Goal: Task Accomplishment & Management: Manage account settings

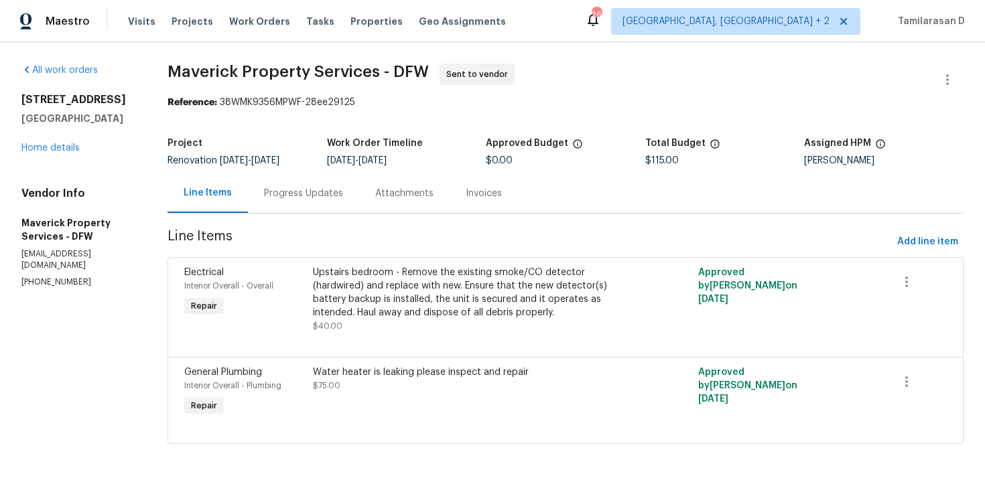
scroll to position [13, 0]
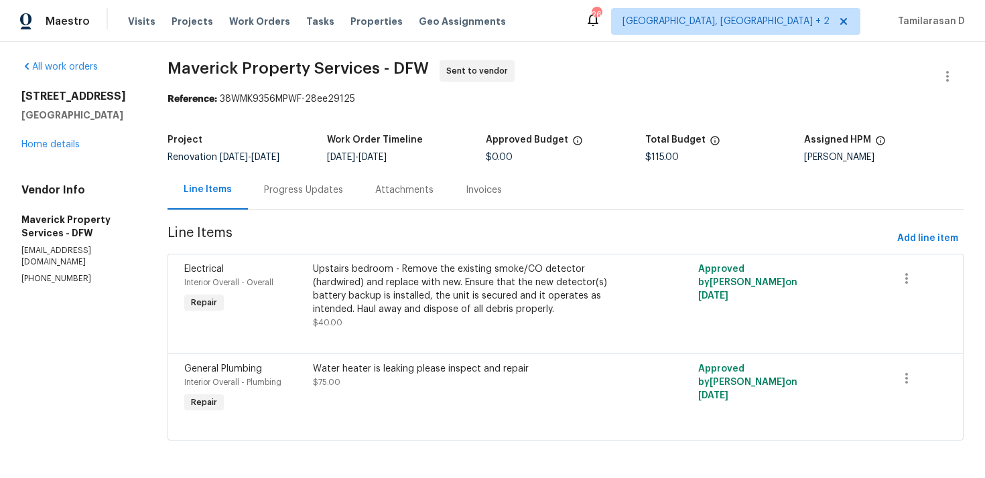
click at [327, 155] on div "Renovation [DATE] - [DATE]" at bounding box center [247, 157] width 159 height 9
click at [344, 200] on div "Progress Updates" at bounding box center [303, 190] width 111 height 40
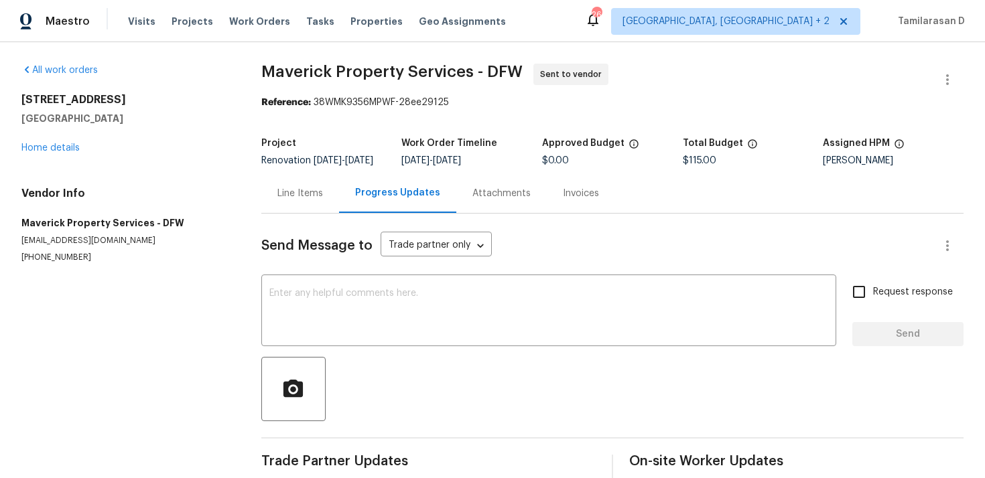
click at [379, 155] on div "Project" at bounding box center [331, 147] width 141 height 17
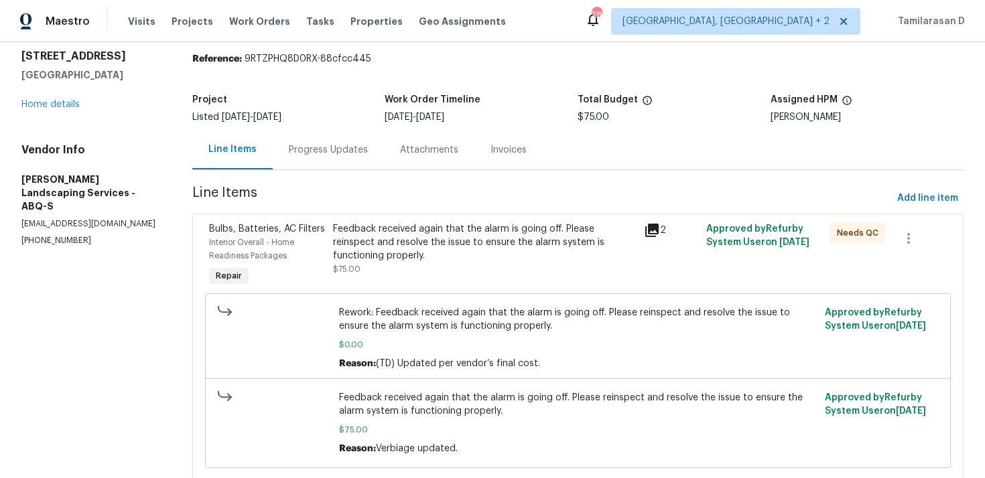
scroll to position [85, 0]
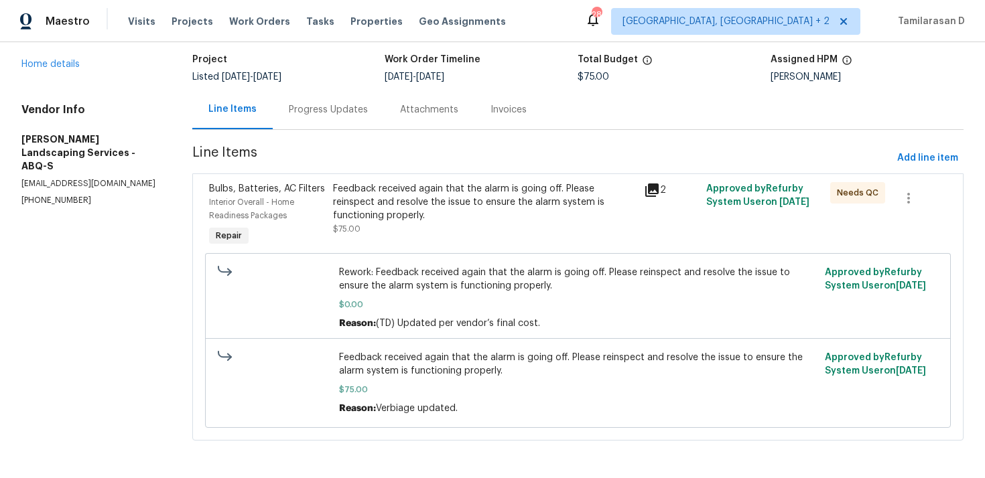
click at [317, 119] on div "Progress Updates" at bounding box center [328, 110] width 111 height 40
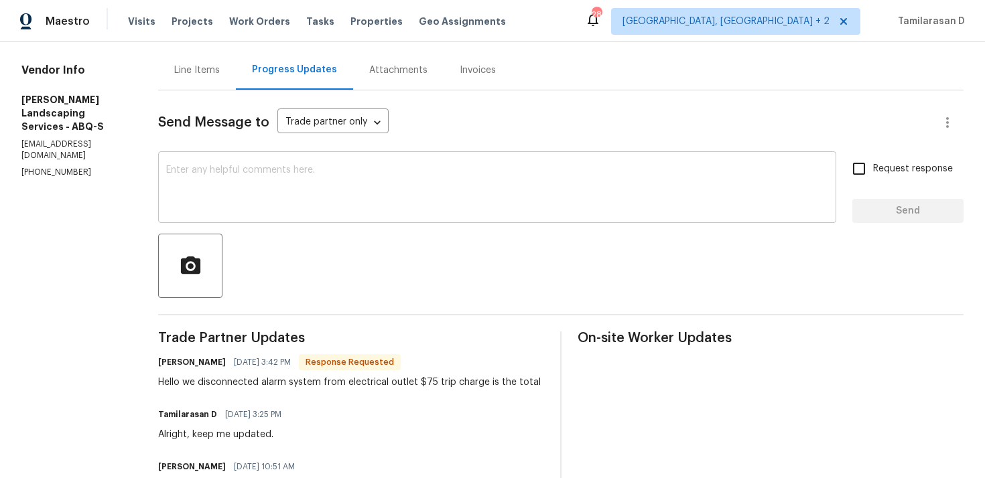
scroll to position [126, 0]
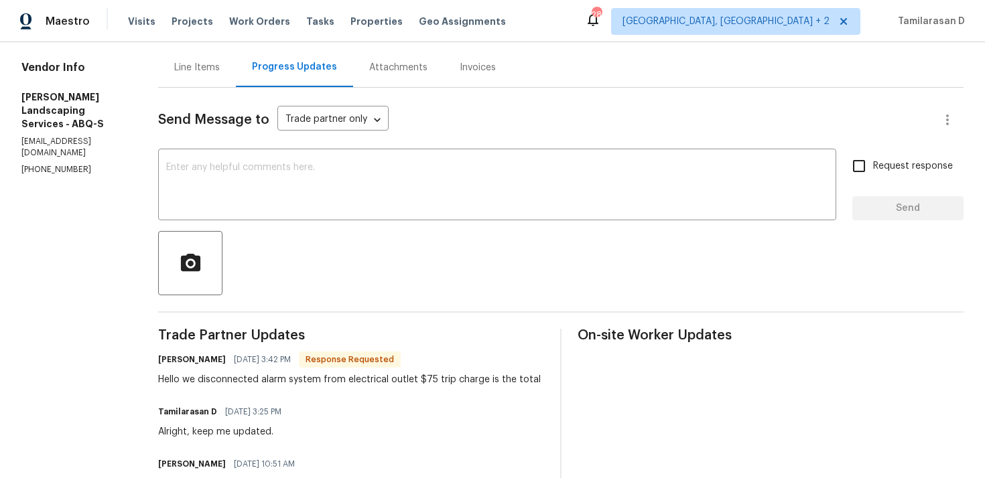
click at [332, 385] on div "Hello we disconnected alarm system from electrical outlet $75 trip charge is th…" at bounding box center [349, 379] width 383 height 13
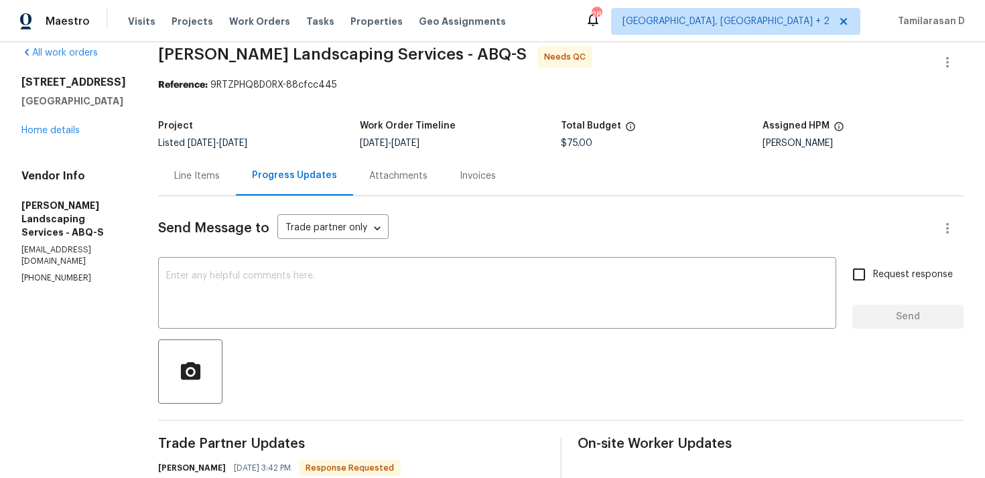
scroll to position [0, 0]
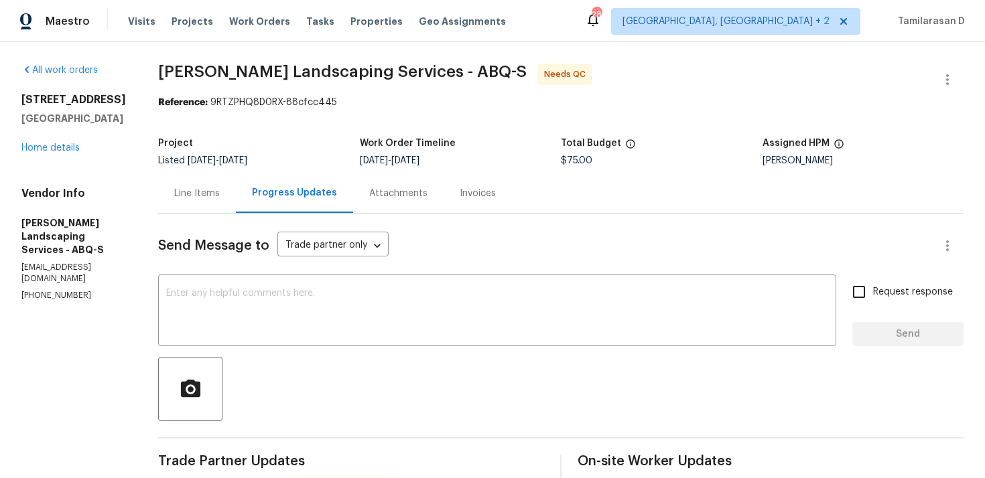
click at [220, 192] on div "Line Items" at bounding box center [197, 193] width 46 height 13
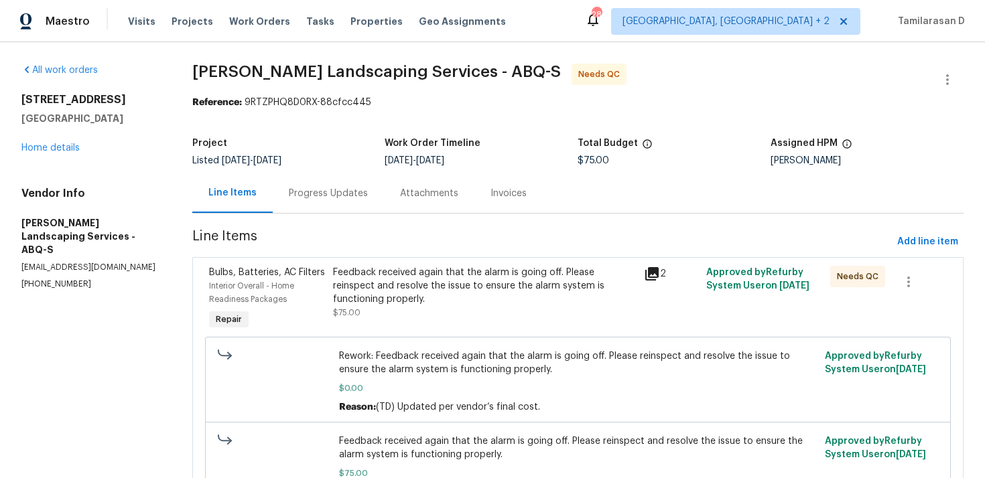
click at [456, 289] on div "Feedback received again that the alarm is going off. Please reinspect and resol…" at bounding box center [484, 286] width 303 height 40
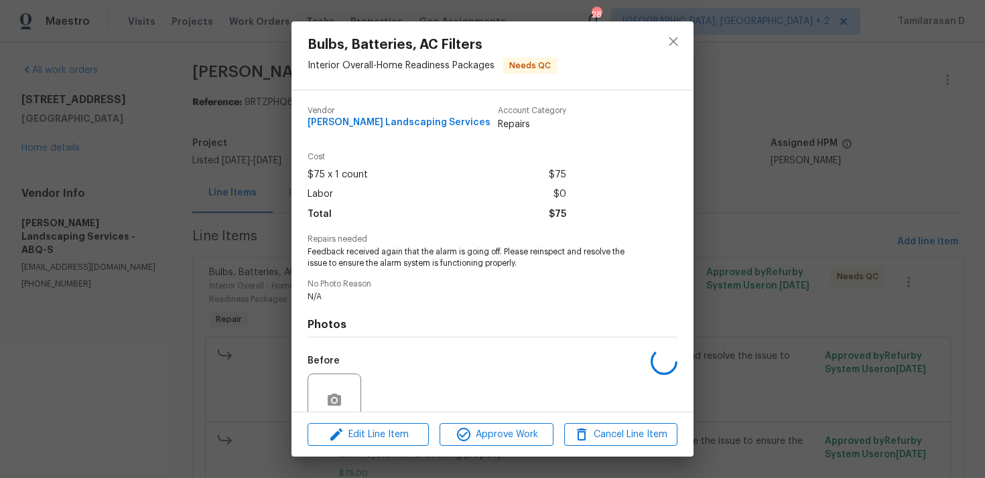
scroll to position [116, 0]
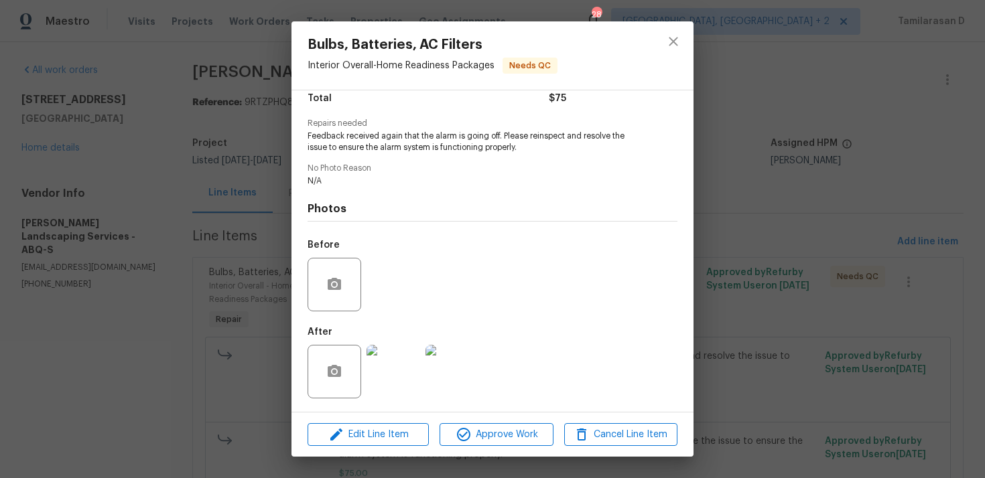
click at [387, 375] on img at bounding box center [394, 372] width 54 height 54
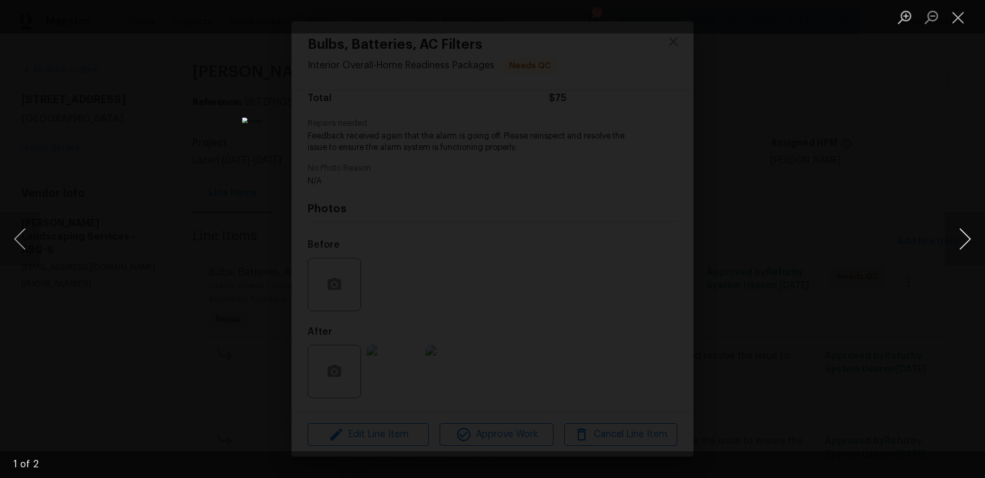
click at [968, 236] on button "Next image" at bounding box center [965, 239] width 40 height 54
click at [958, 7] on button "Close lightbox" at bounding box center [958, 16] width 27 height 23
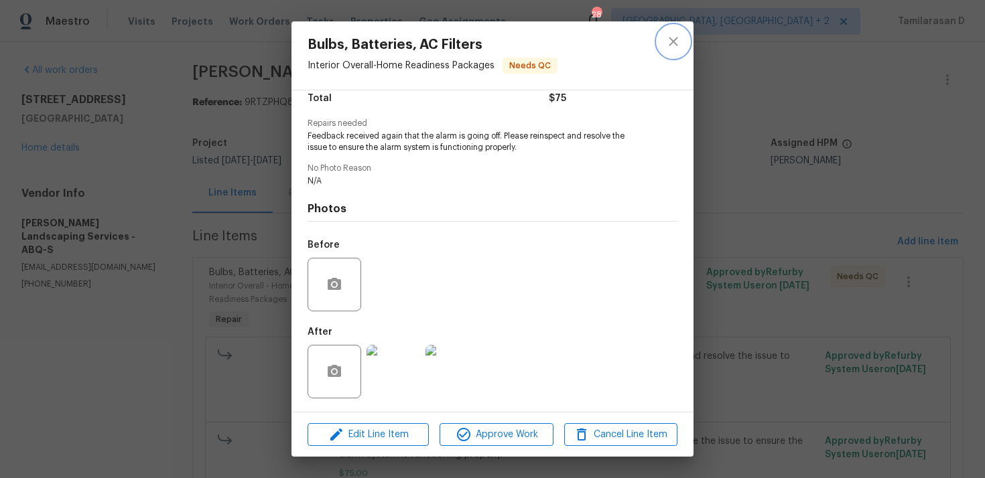
click at [672, 40] on icon "close" at bounding box center [673, 41] width 9 height 9
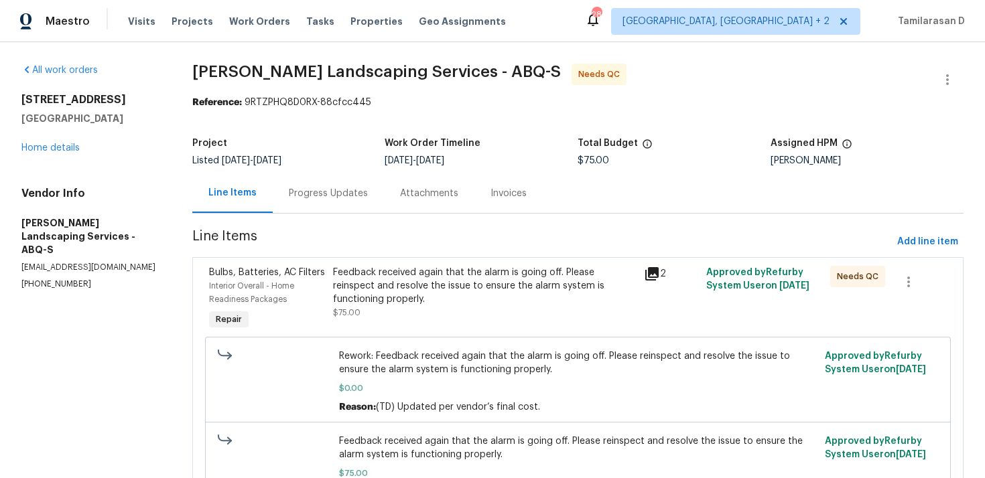
click at [338, 213] on div "Line Items Progress Updates Attachments Invoices" at bounding box center [577, 194] width 771 height 40
click at [338, 208] on div "Progress Updates" at bounding box center [328, 194] width 111 height 40
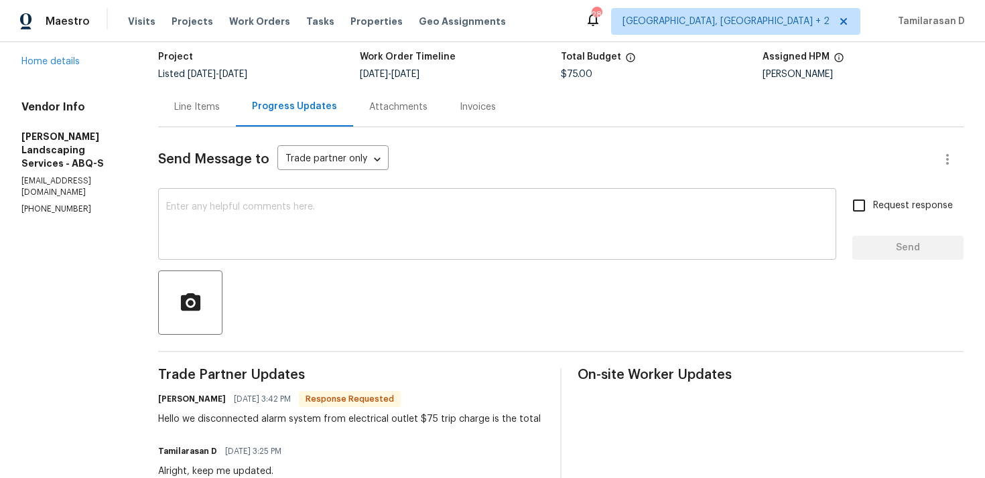
scroll to position [149, 0]
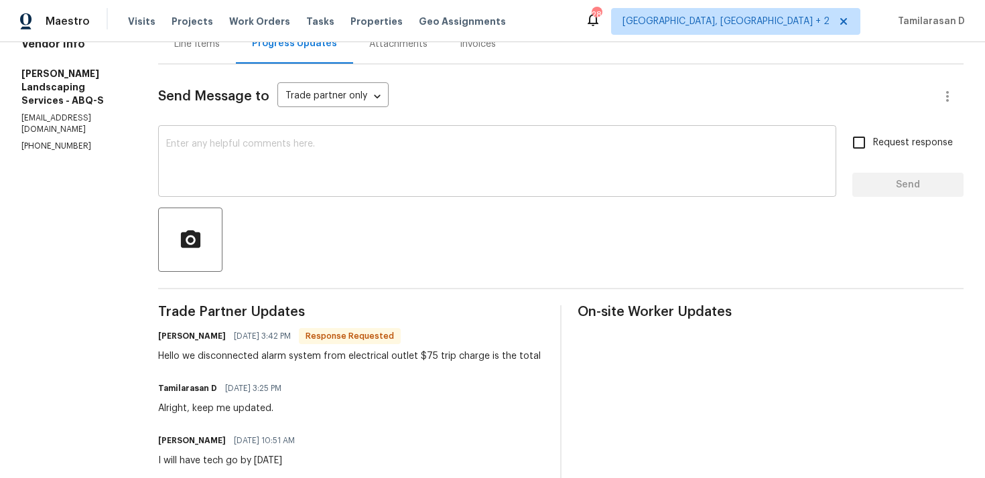
click at [305, 159] on textarea at bounding box center [497, 162] width 662 height 47
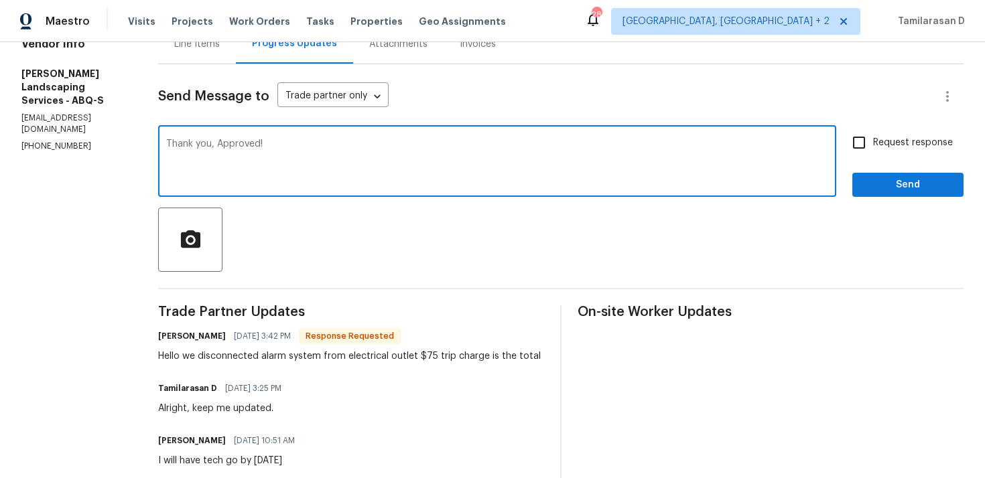
type textarea "Thank you, Approved!"
click at [893, 174] on button "Send" at bounding box center [907, 185] width 111 height 25
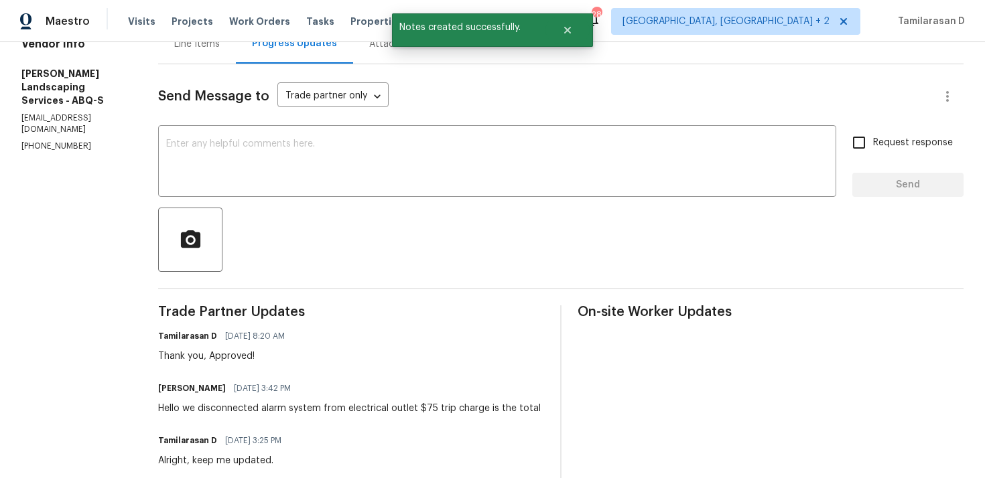
click at [264, 402] on div "Hello we disconnected alarm system from electrical outlet $75 trip charge is th…" at bounding box center [349, 408] width 383 height 13
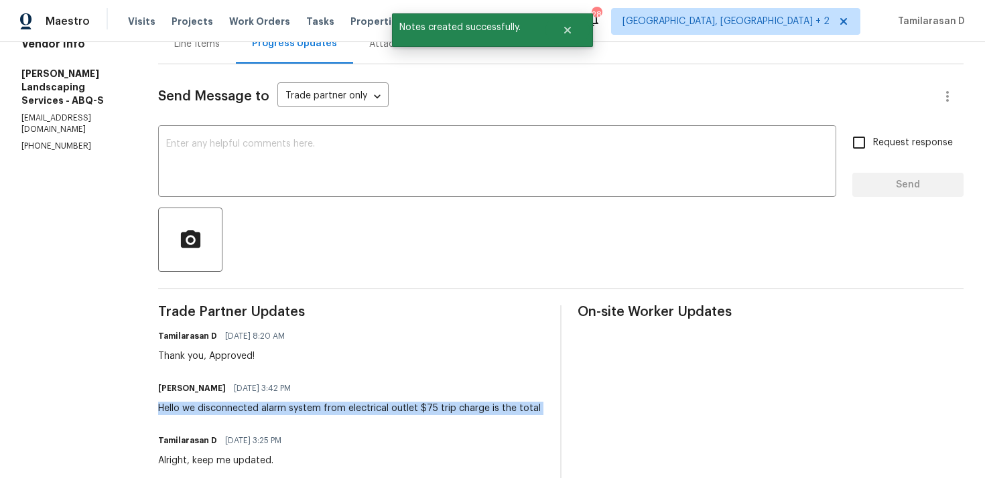
copy div "Hello we disconnected alarm system from electrical outlet $75 trip charge is th…"
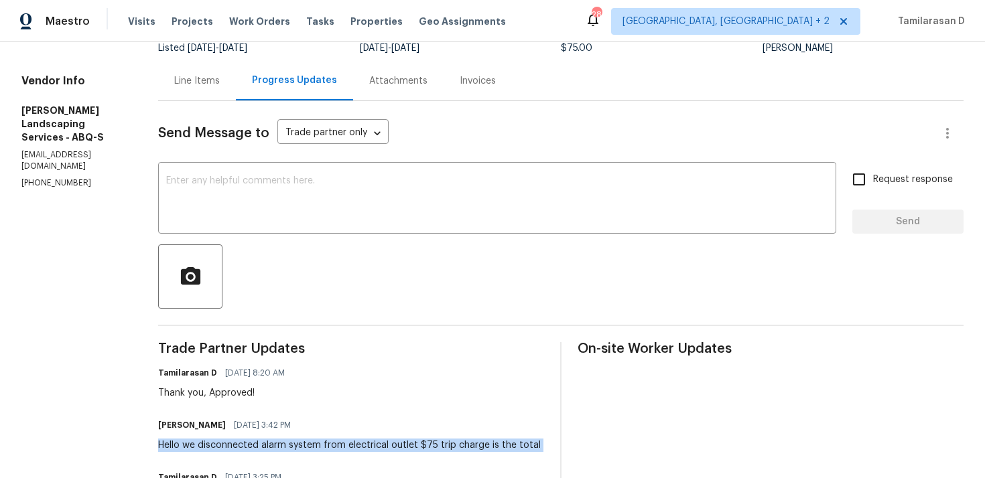
scroll to position [193, 0]
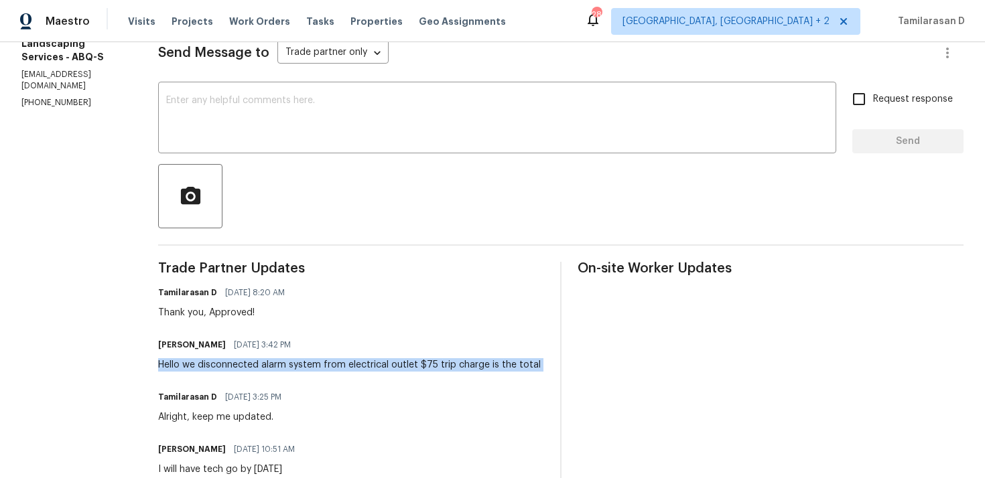
click at [234, 318] on div "Thank you, Approved!" at bounding box center [225, 312] width 135 height 13
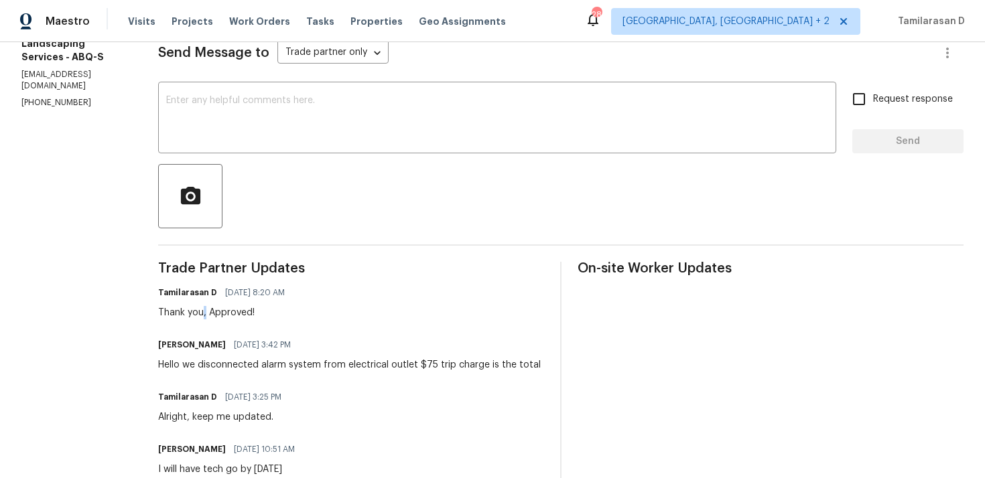
click at [234, 318] on div "Thank you, Approved!" at bounding box center [225, 312] width 135 height 13
click at [218, 312] on div "Thank you, Approved!" at bounding box center [225, 312] width 135 height 13
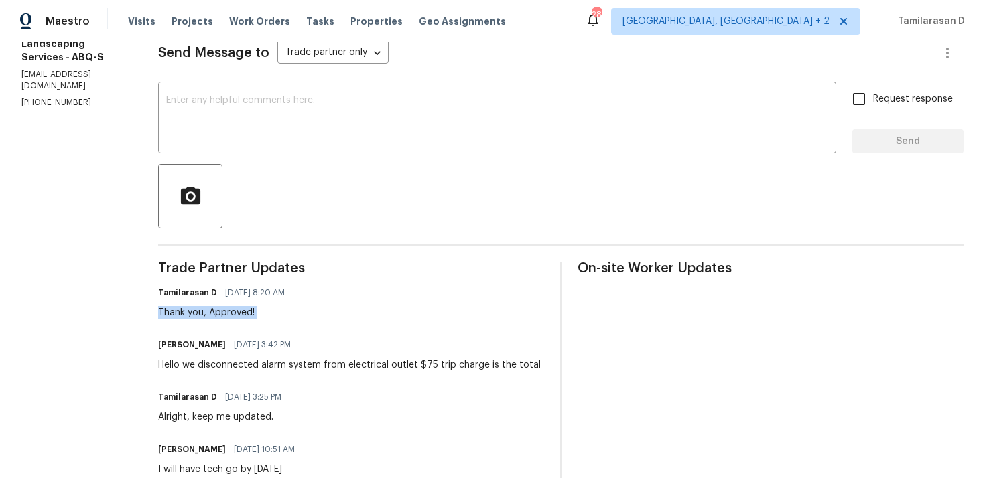
scroll to position [176, 0]
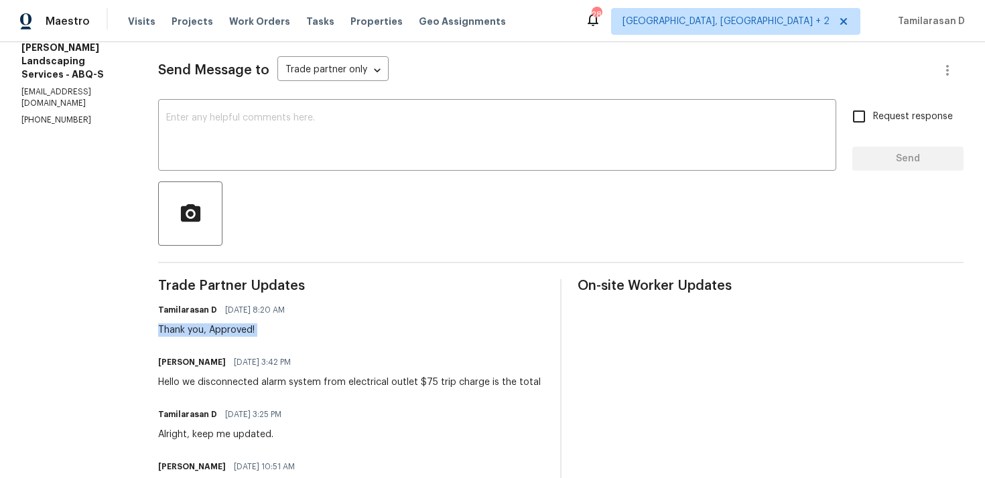
click at [239, 320] on div "Tamilarasan D 09/19/2025 8:20 AM Thank you, Approved!" at bounding box center [225, 319] width 135 height 36
click at [238, 332] on div "Thank you, Approved!" at bounding box center [225, 330] width 135 height 13
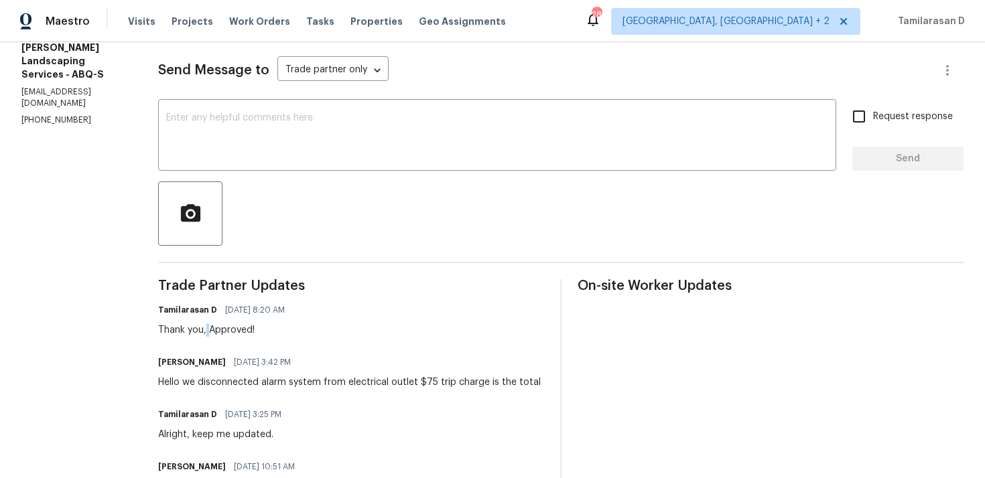
click at [238, 332] on div "Thank you, Approved!" at bounding box center [225, 330] width 135 height 13
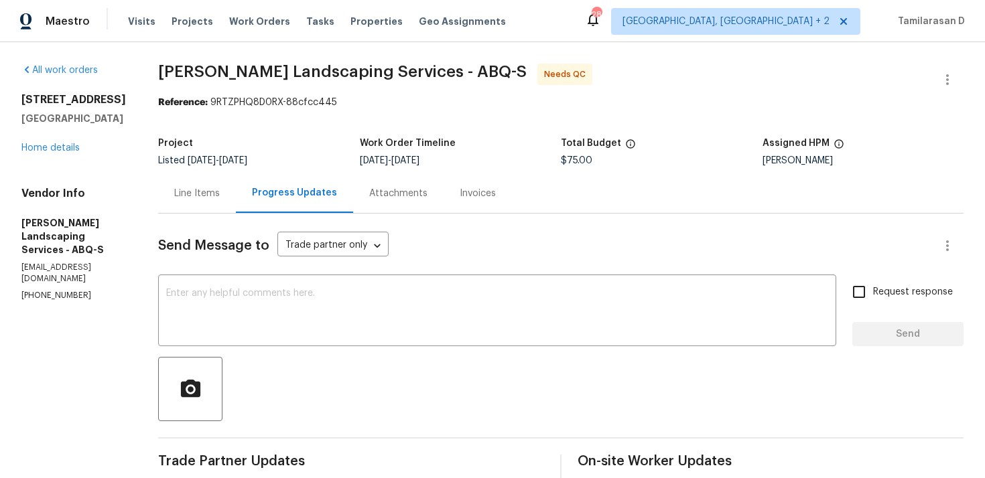
click at [220, 190] on div "Line Items" at bounding box center [197, 193] width 46 height 13
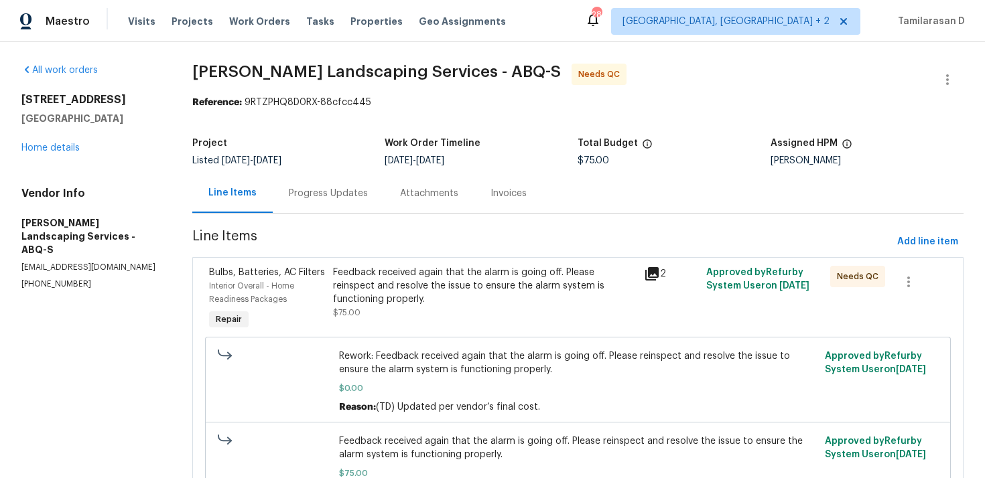
click at [339, 196] on div "Progress Updates" at bounding box center [328, 193] width 79 height 13
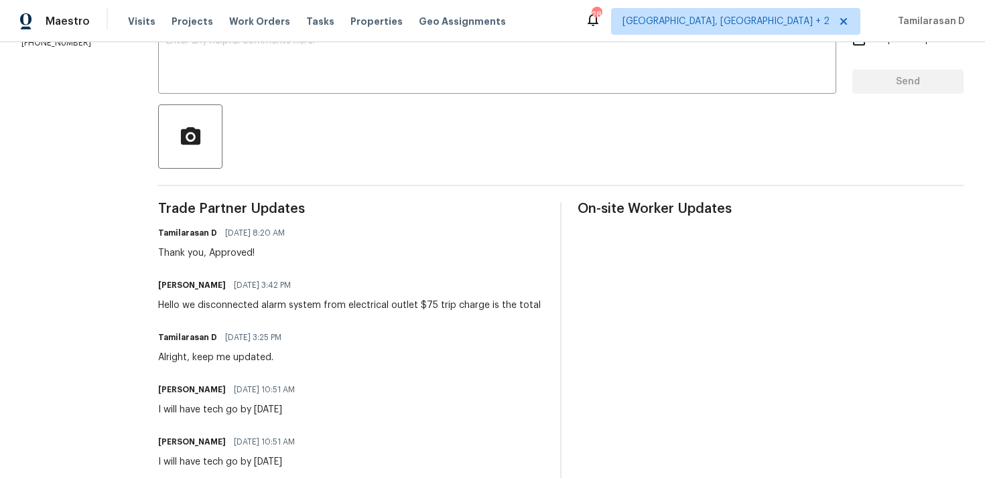
scroll to position [190, 0]
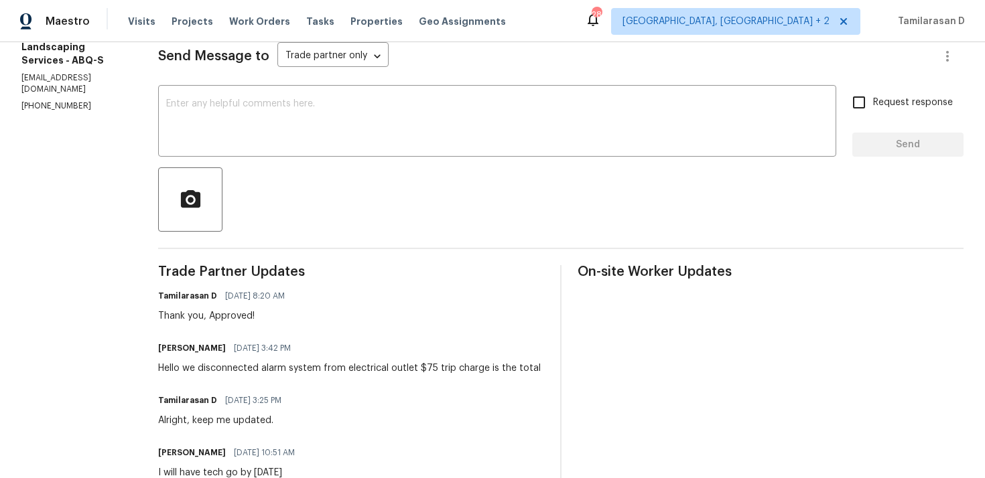
click at [312, 361] on div "Josue Rodriguez 09/18/2025 3:42 PM Hello we disconnected alarm system from elec…" at bounding box center [349, 357] width 383 height 36
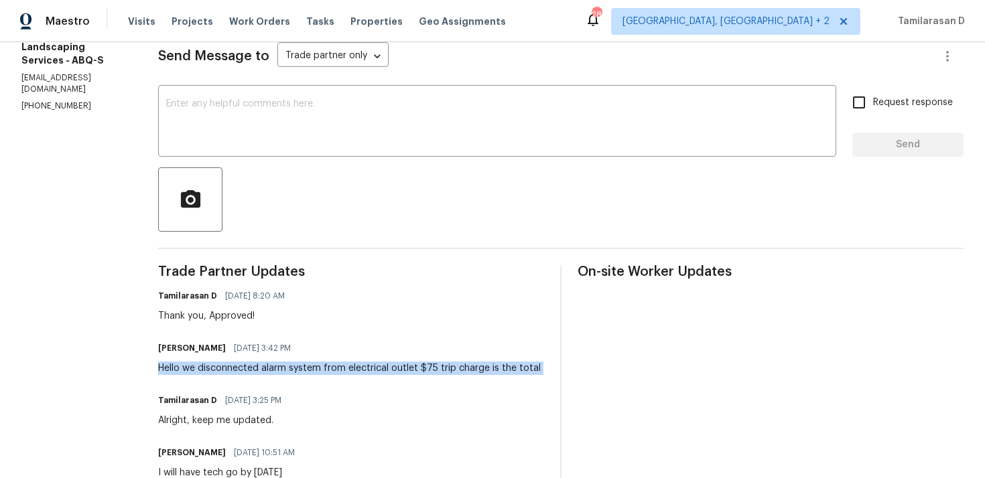
click at [292, 370] on div "Hello we disconnected alarm system from electrical outlet $75 trip charge is th…" at bounding box center [349, 368] width 383 height 13
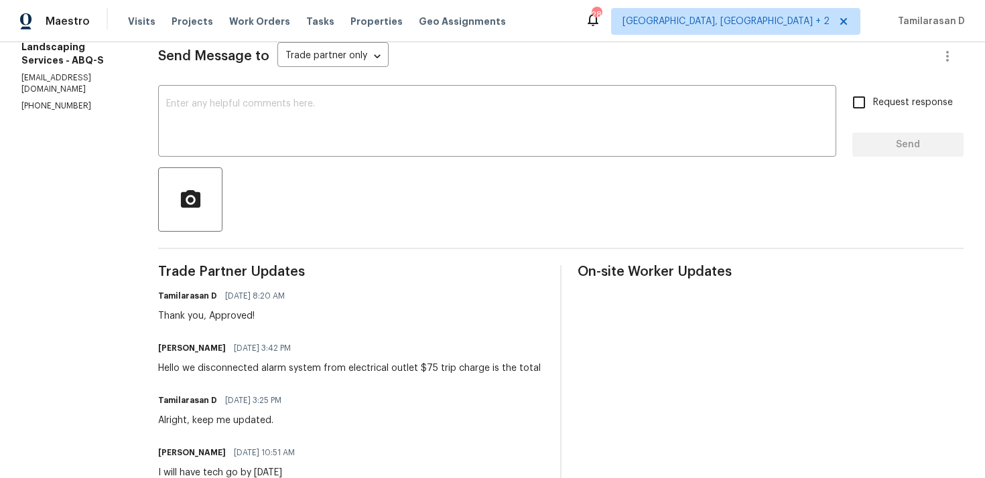
click at [292, 370] on div "Hello we disconnected alarm system from electrical outlet $75 trip charge is th…" at bounding box center [349, 368] width 383 height 13
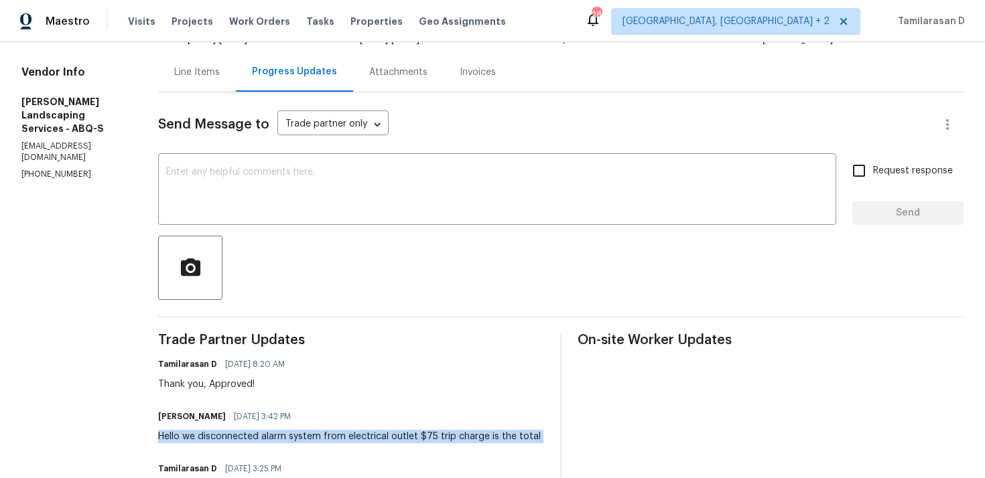
scroll to position [91, 0]
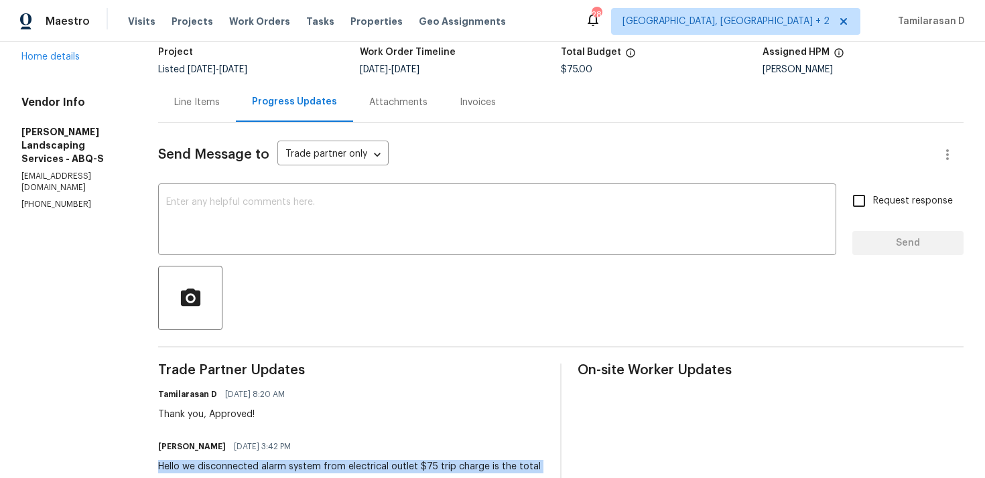
click at [247, 413] on div "Thank you, Approved!" at bounding box center [225, 414] width 135 height 13
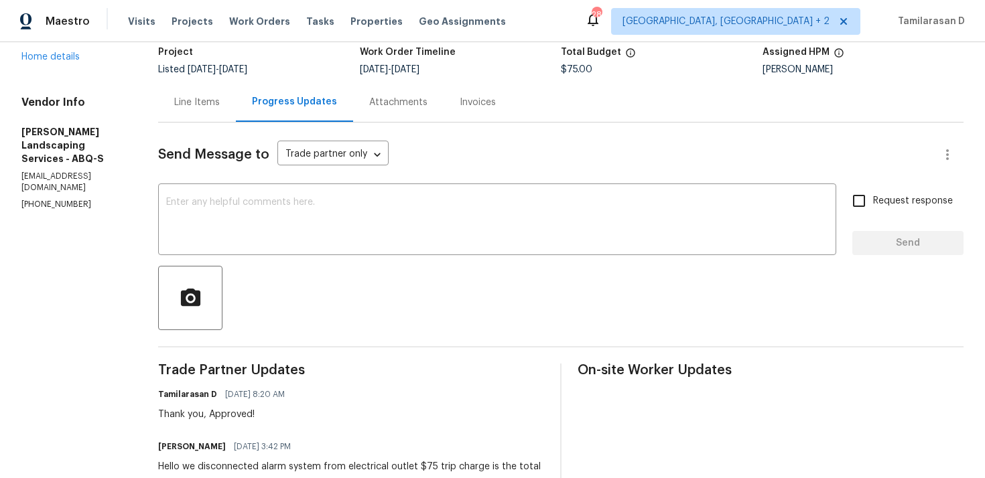
click at [247, 413] on div "Thank you, Approved!" at bounding box center [225, 414] width 135 height 13
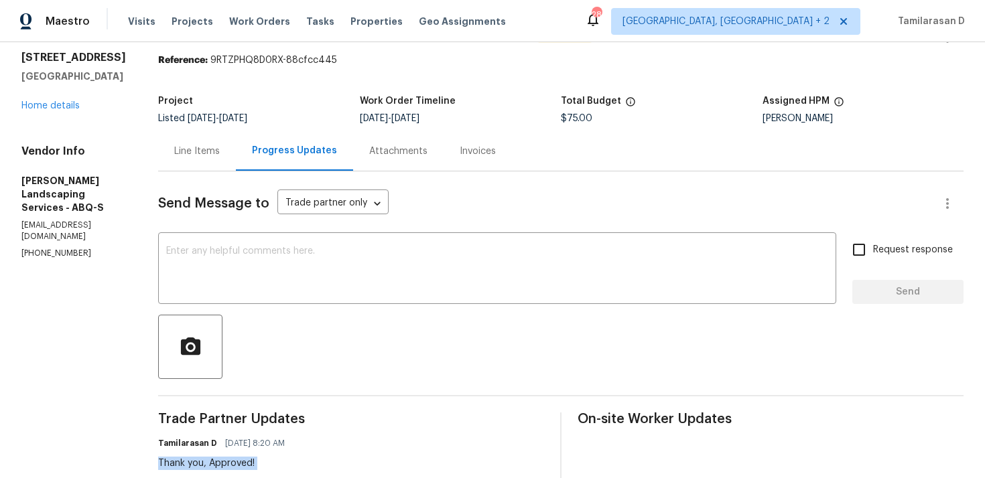
scroll to position [0, 0]
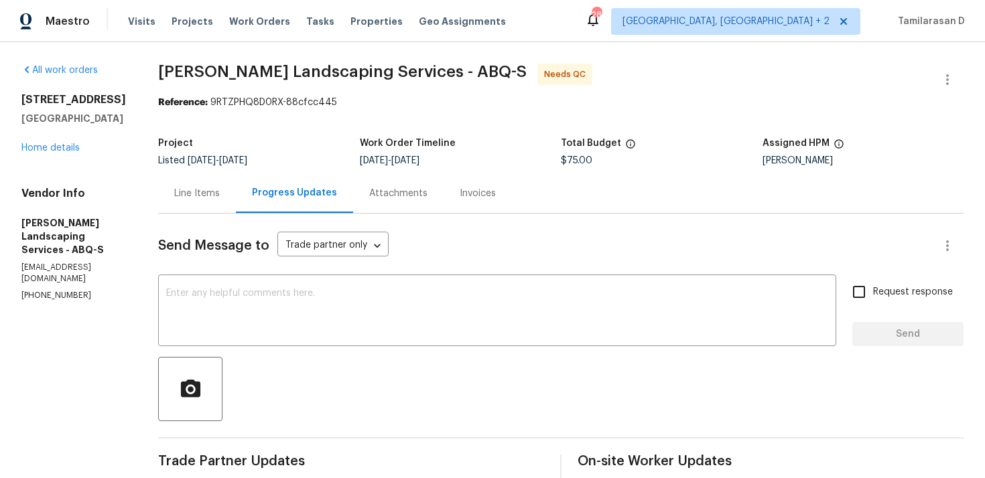
click at [231, 204] on div "Line Items" at bounding box center [197, 194] width 78 height 40
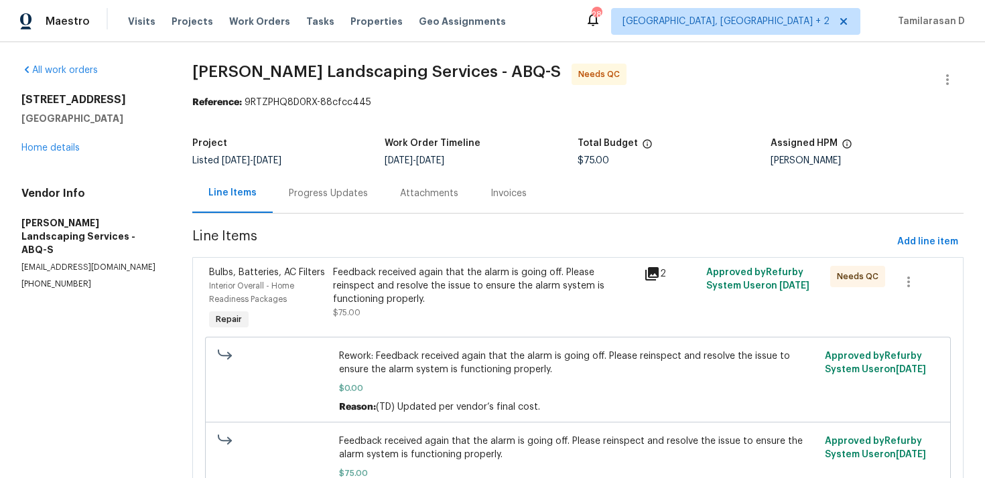
click at [316, 190] on div "Progress Updates" at bounding box center [328, 193] width 79 height 13
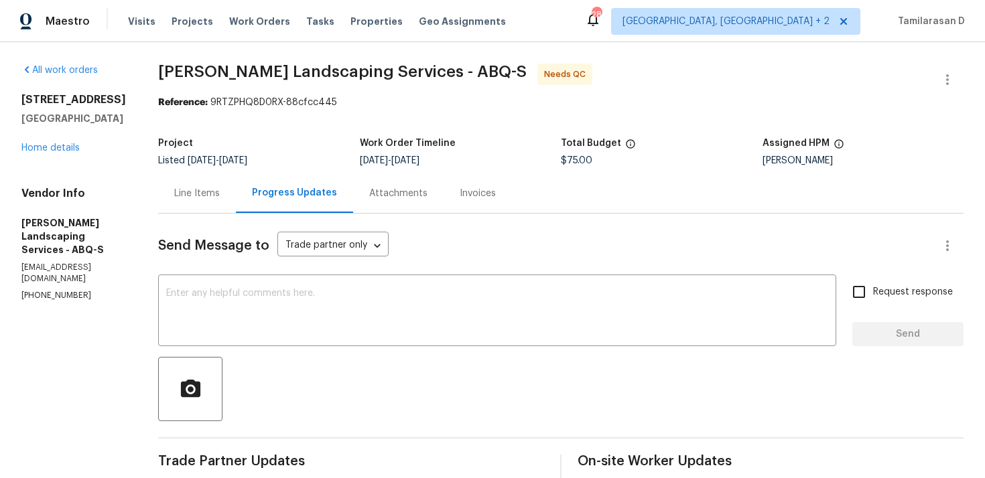
click at [234, 206] on div "Line Items" at bounding box center [197, 194] width 78 height 40
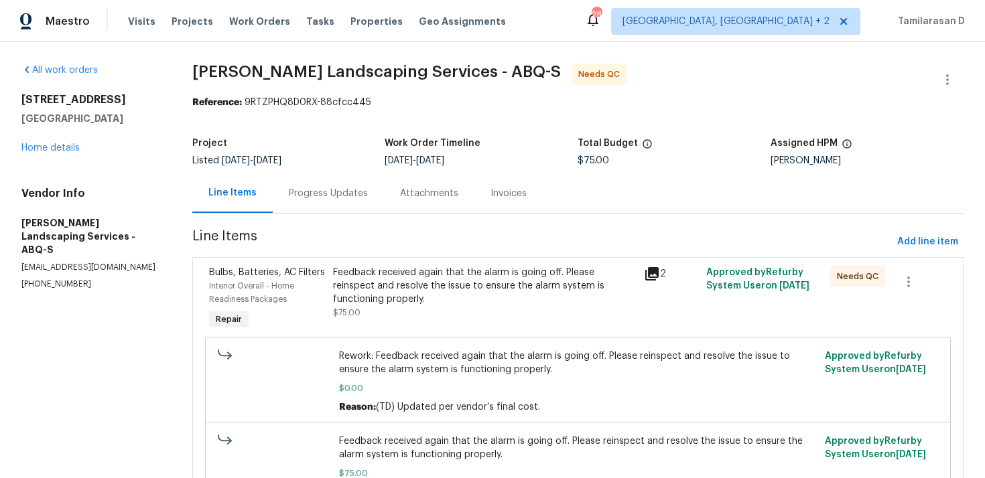
click at [339, 190] on div "Progress Updates" at bounding box center [328, 193] width 79 height 13
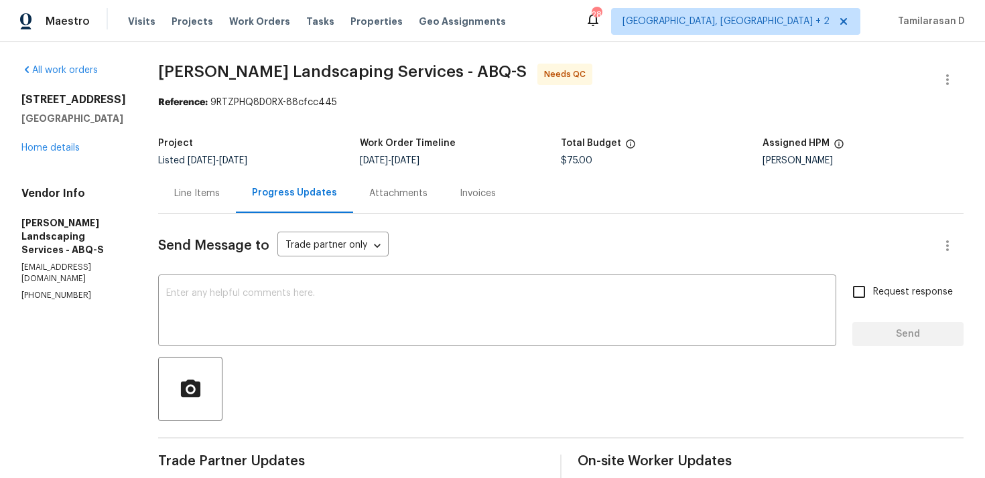
click at [220, 199] on div "Line Items" at bounding box center [197, 193] width 46 height 13
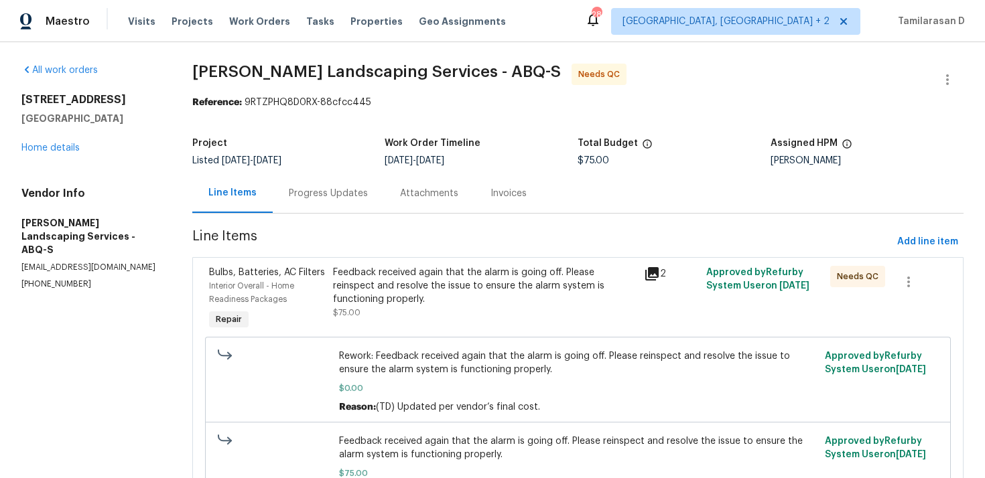
click at [316, 204] on div "Progress Updates" at bounding box center [328, 194] width 111 height 40
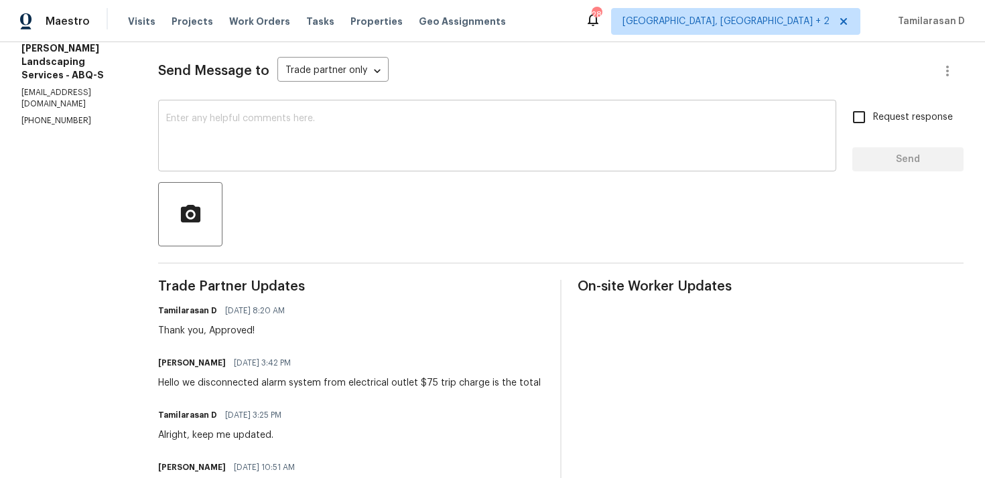
scroll to position [180, 0]
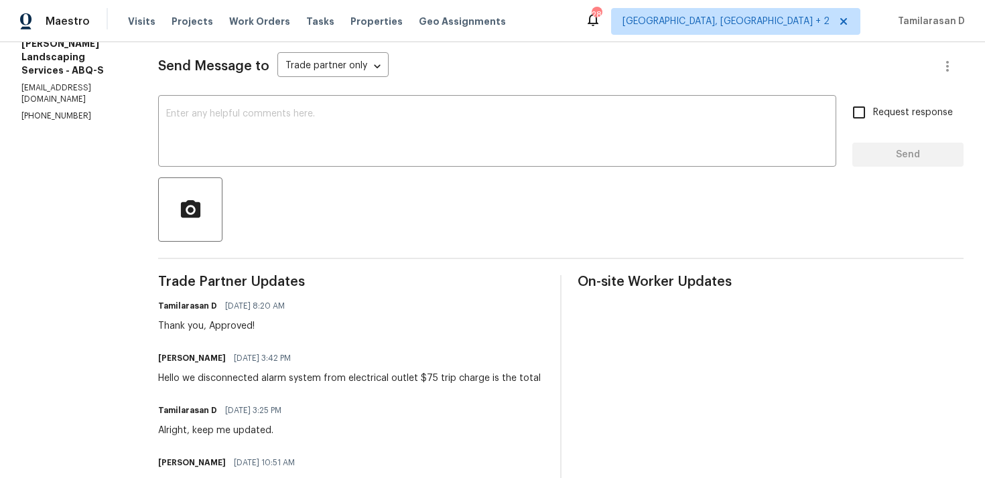
click at [285, 304] on span "09/19/2025 8:20 AM" at bounding box center [255, 306] width 60 height 13
click at [270, 306] on span "09/19/2025 8:20 AM" at bounding box center [255, 306] width 60 height 13
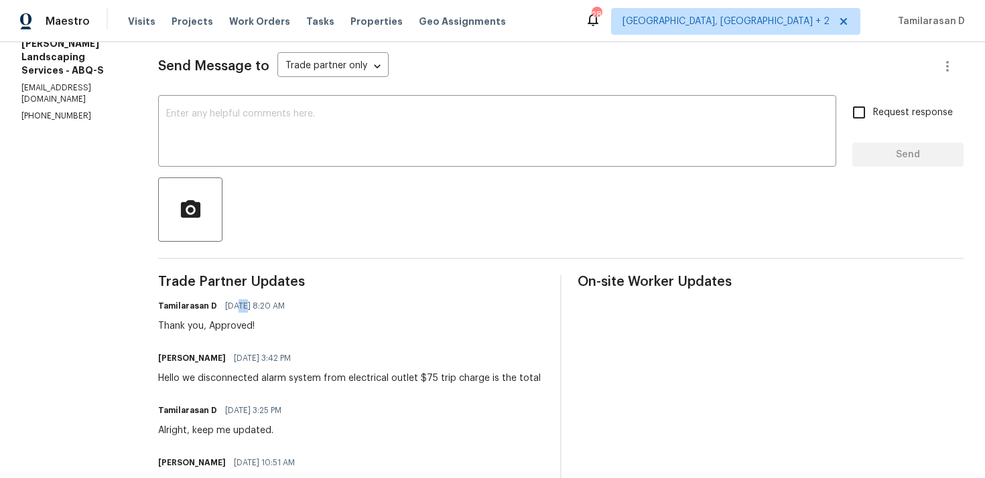
click at [270, 306] on span "09/19/2025 8:20 AM" at bounding box center [255, 306] width 60 height 13
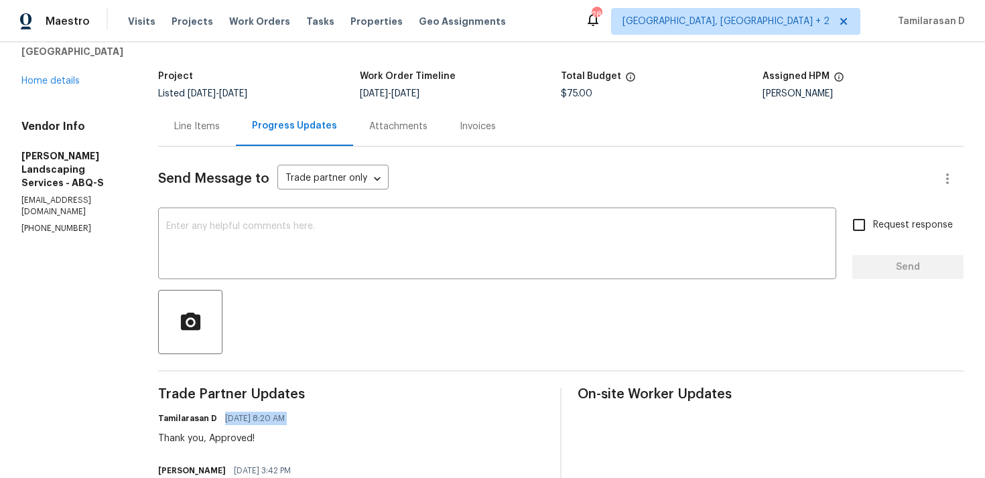
scroll to position [11, 0]
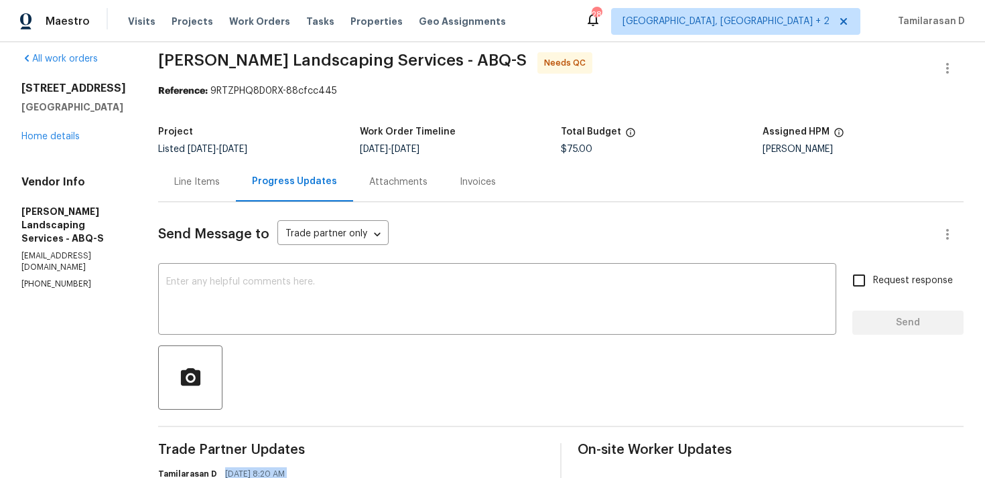
click at [261, 235] on span "Send Message to" at bounding box center [213, 234] width 111 height 13
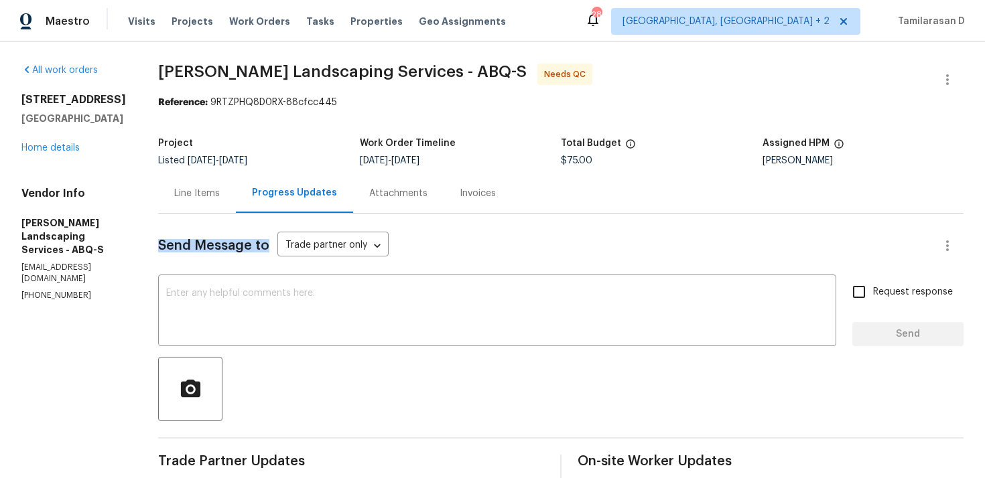
click at [227, 204] on div "Line Items" at bounding box center [197, 194] width 78 height 40
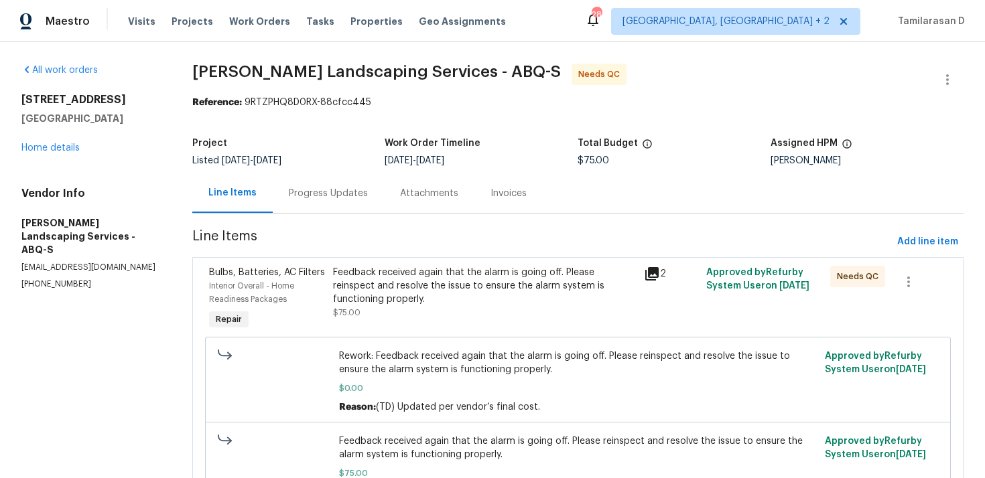
click at [298, 203] on div "Progress Updates" at bounding box center [328, 194] width 111 height 40
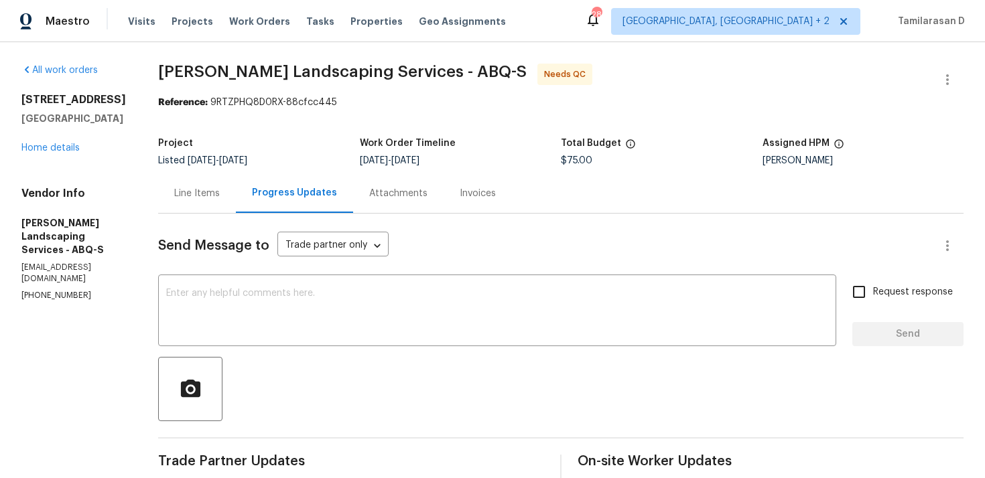
click at [210, 208] on div "Line Items" at bounding box center [197, 194] width 78 height 40
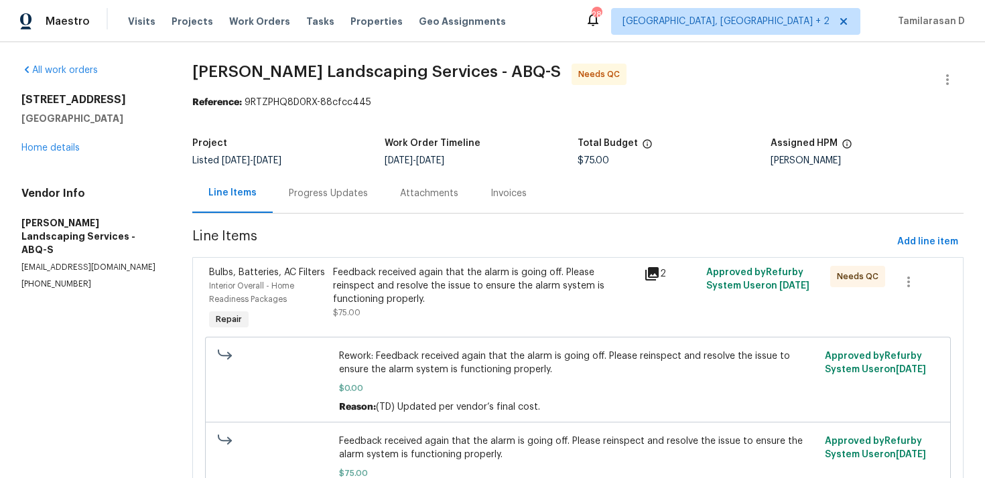
click at [336, 196] on div "Progress Updates" at bounding box center [328, 193] width 79 height 13
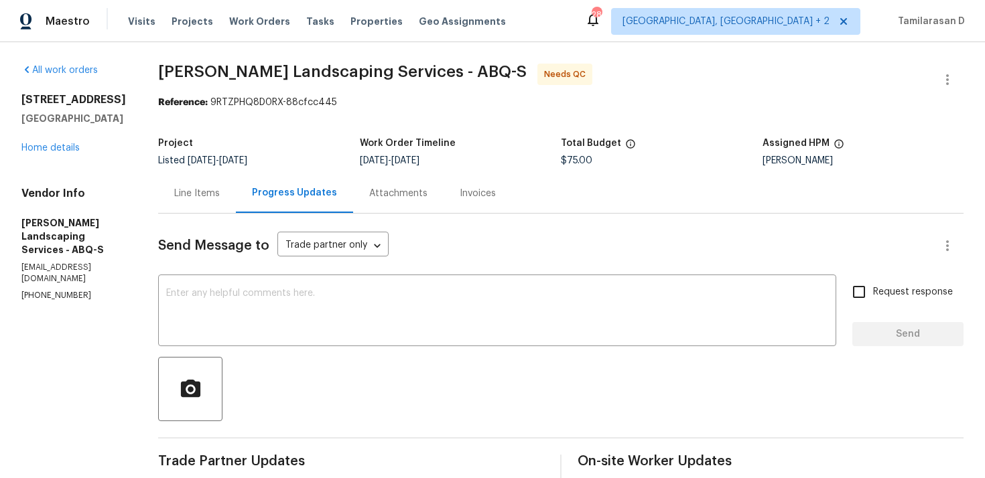
click at [229, 201] on div "Line Items" at bounding box center [197, 194] width 78 height 40
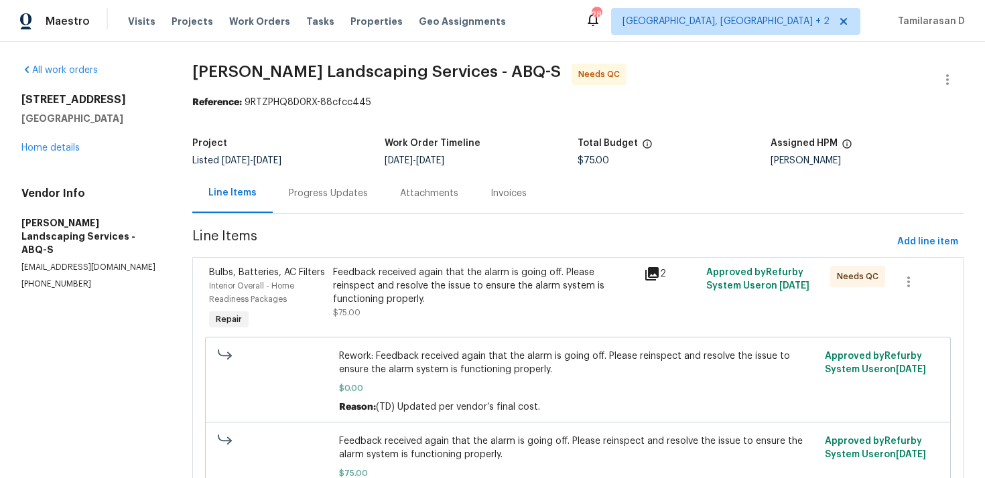
click at [332, 192] on div "Progress Updates" at bounding box center [328, 193] width 79 height 13
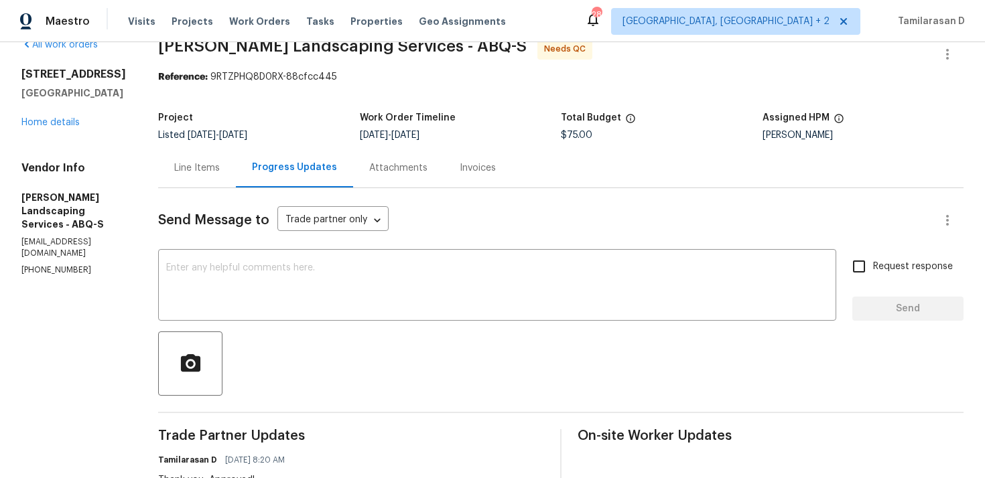
scroll to position [17, 0]
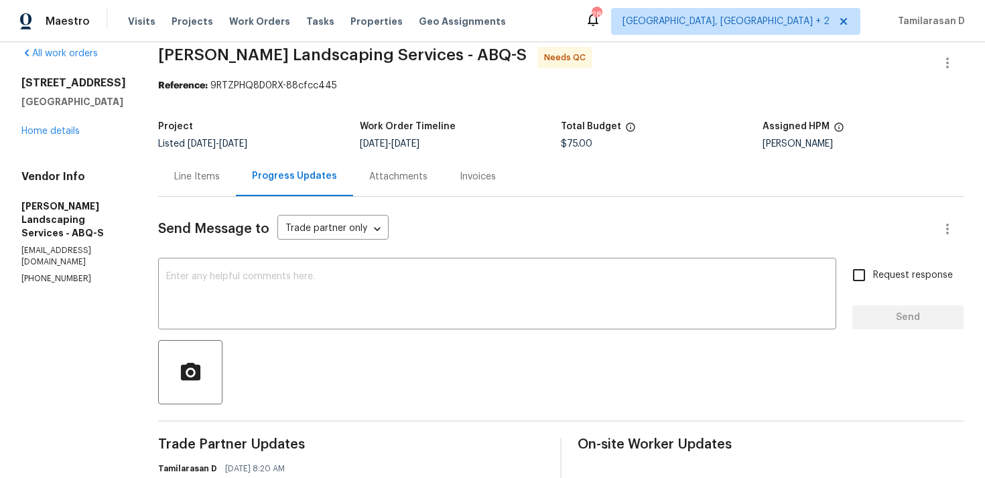
click at [218, 185] on div "Line Items" at bounding box center [197, 177] width 78 height 40
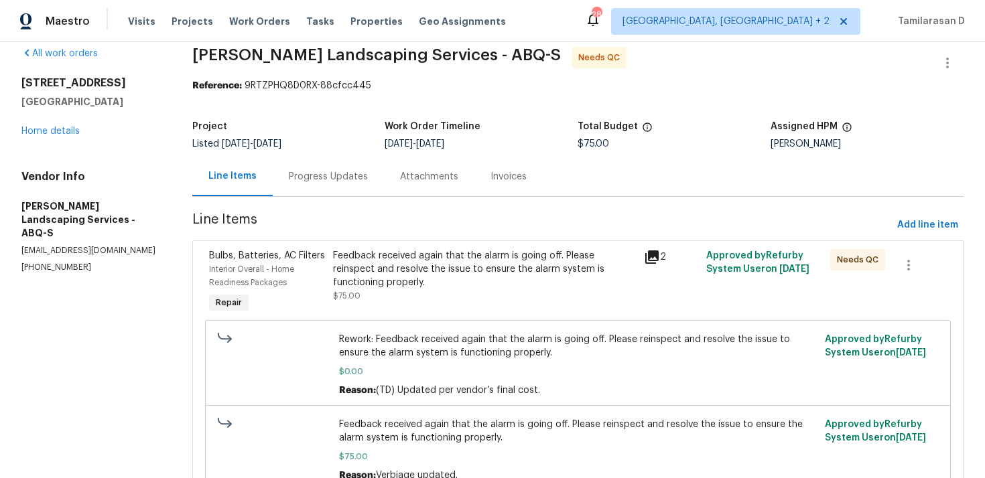
click at [308, 188] on div "Progress Updates" at bounding box center [328, 177] width 111 height 40
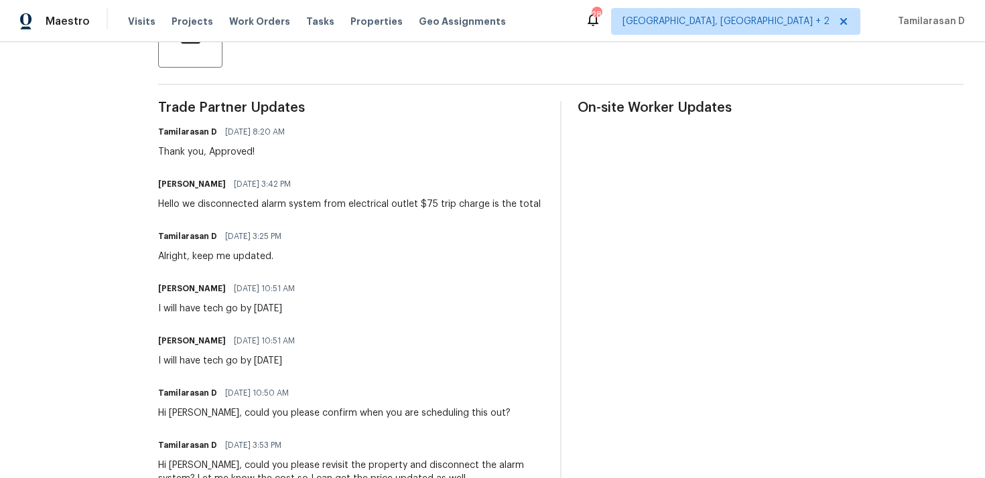
scroll to position [352, 0]
click at [241, 205] on div "Hello we disconnected alarm system from electrical outlet $75 trip charge is th…" at bounding box center [349, 205] width 383 height 13
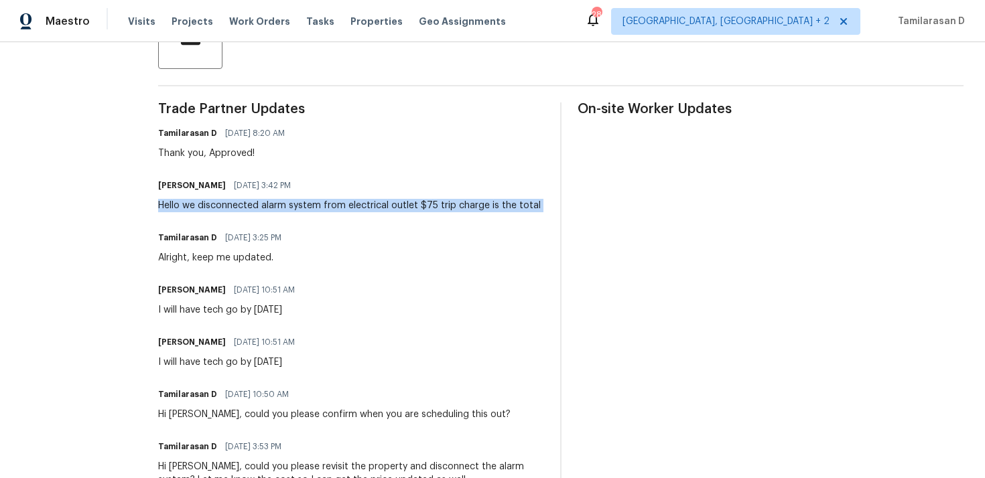
copy div "Hello we disconnected alarm system from electrical outlet $75 trip charge is th…"
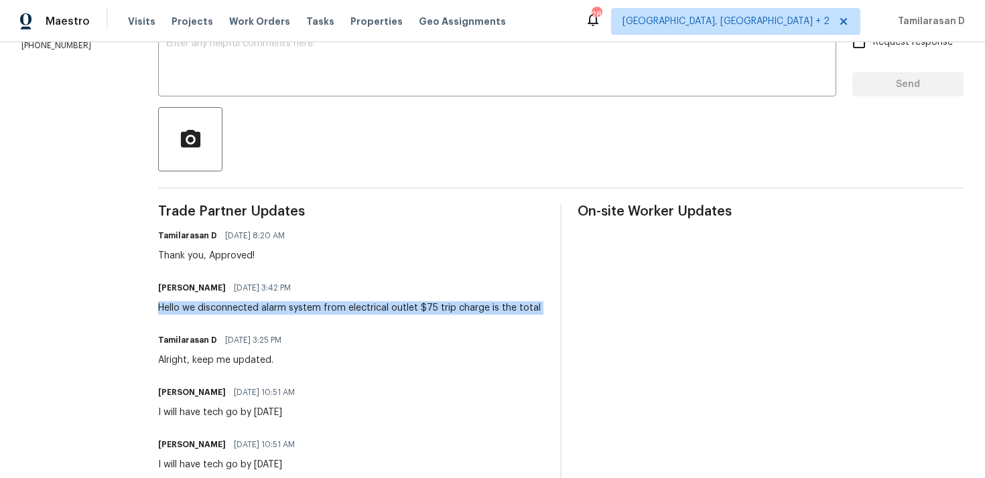
scroll to position [0, 0]
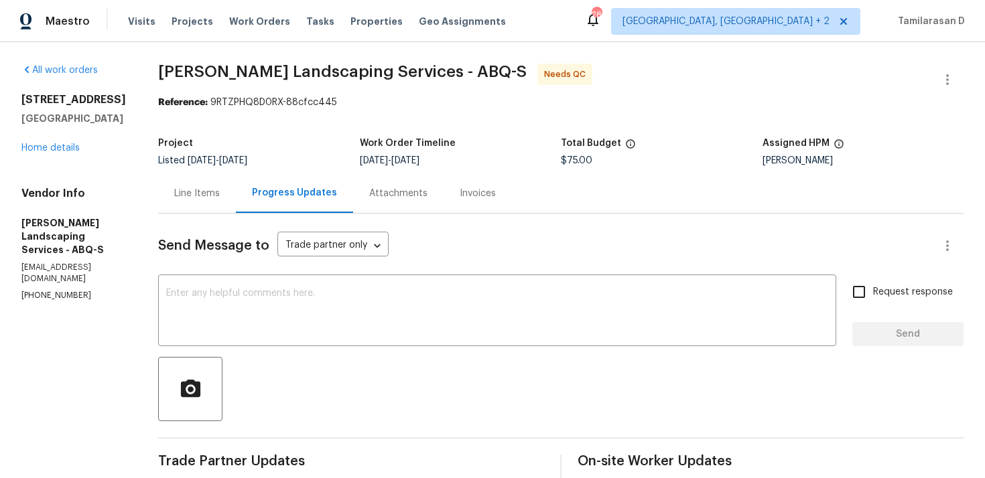
click at [220, 194] on div "Line Items" at bounding box center [197, 193] width 46 height 13
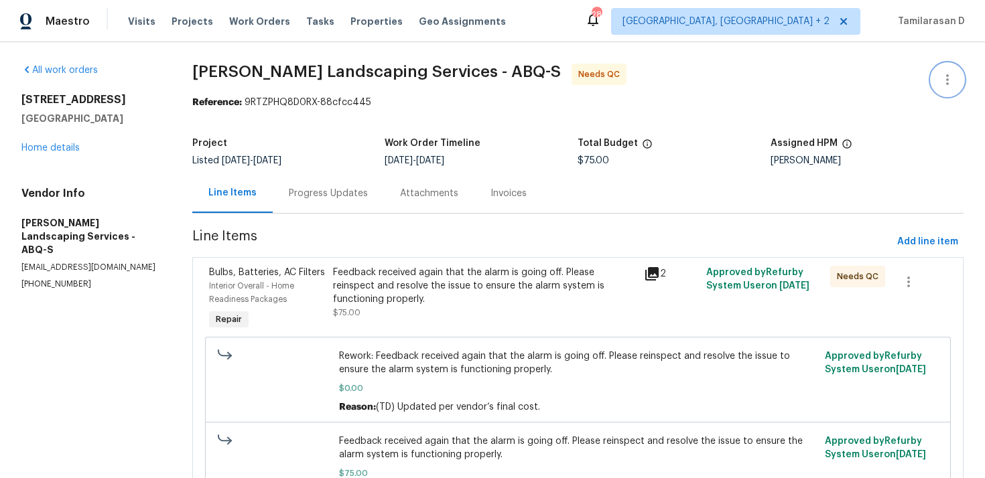
click at [944, 84] on icon "button" at bounding box center [948, 80] width 16 height 16
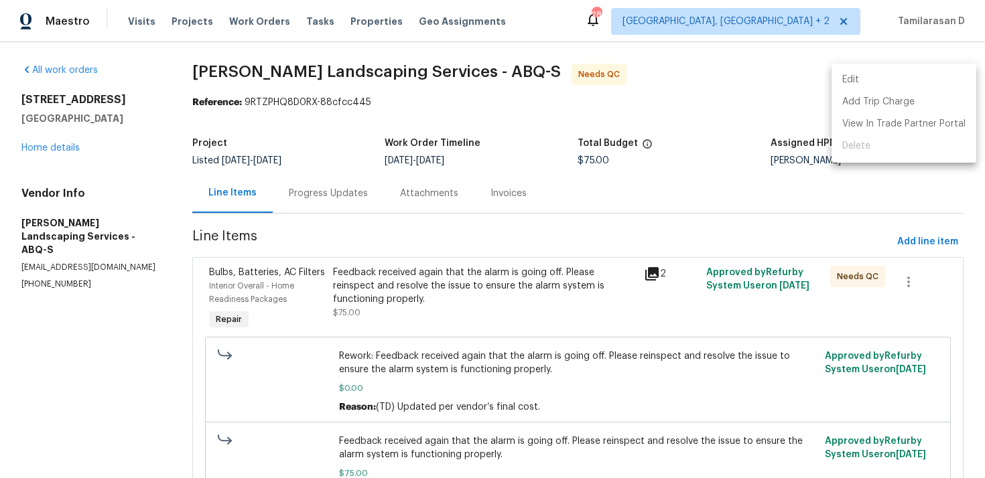
click at [892, 78] on li "Edit" at bounding box center [904, 80] width 145 height 22
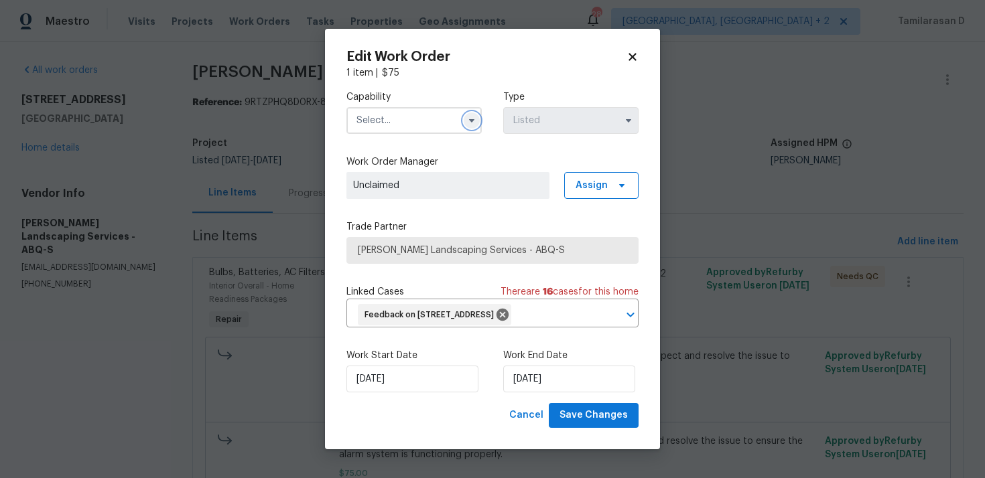
click at [474, 115] on icon "button" at bounding box center [471, 120] width 11 height 11
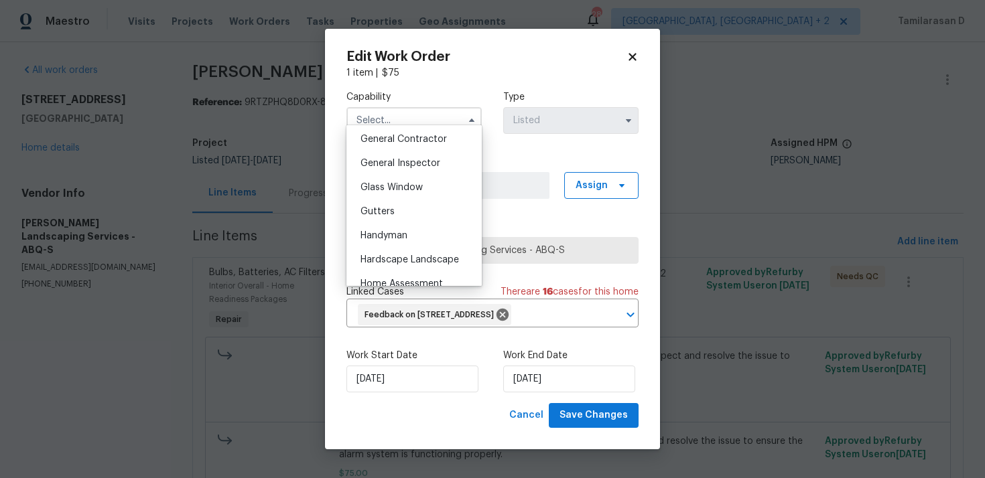
scroll to position [645, 0]
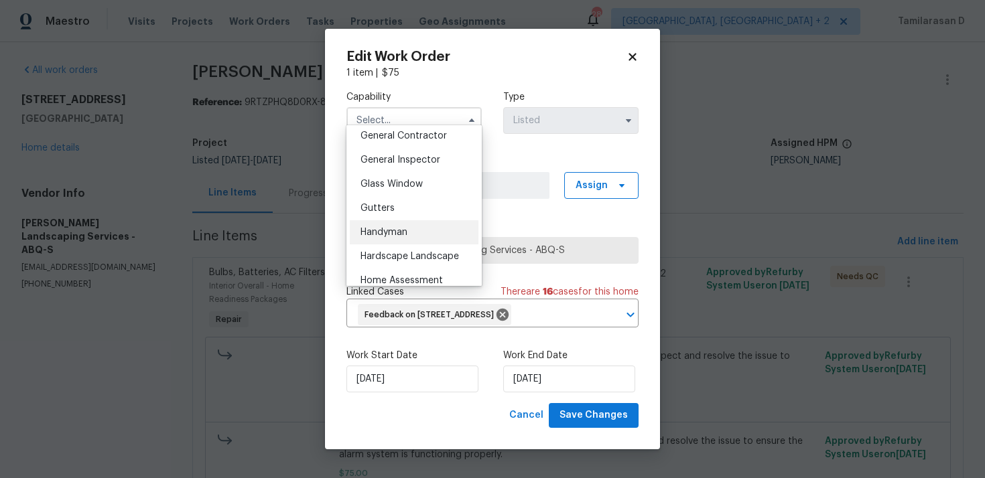
click at [409, 237] on div "Handyman" at bounding box center [414, 232] width 129 height 24
type input "Handyman"
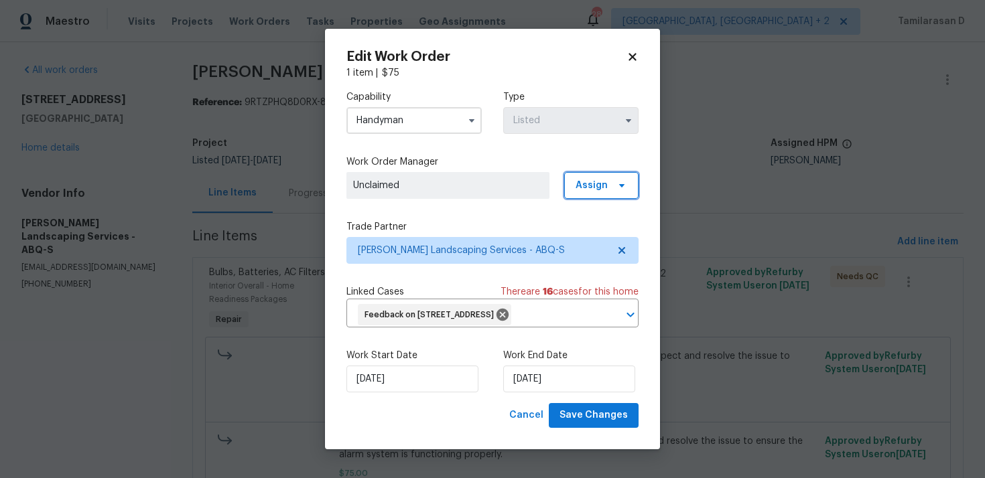
click at [584, 179] on span "Assign" at bounding box center [592, 185] width 32 height 13
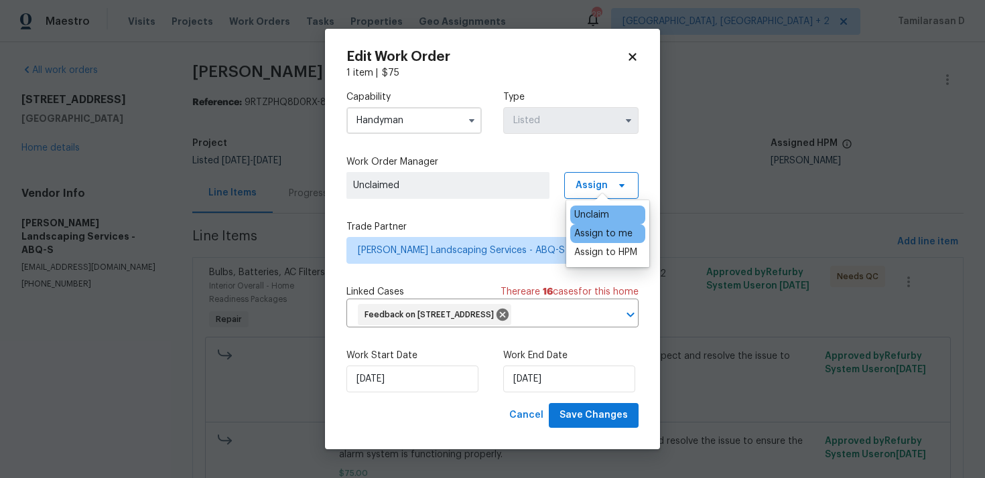
click at [604, 236] on div "Assign to me" at bounding box center [603, 233] width 58 height 13
click at [482, 220] on label "Trade Partner" at bounding box center [492, 226] width 292 height 13
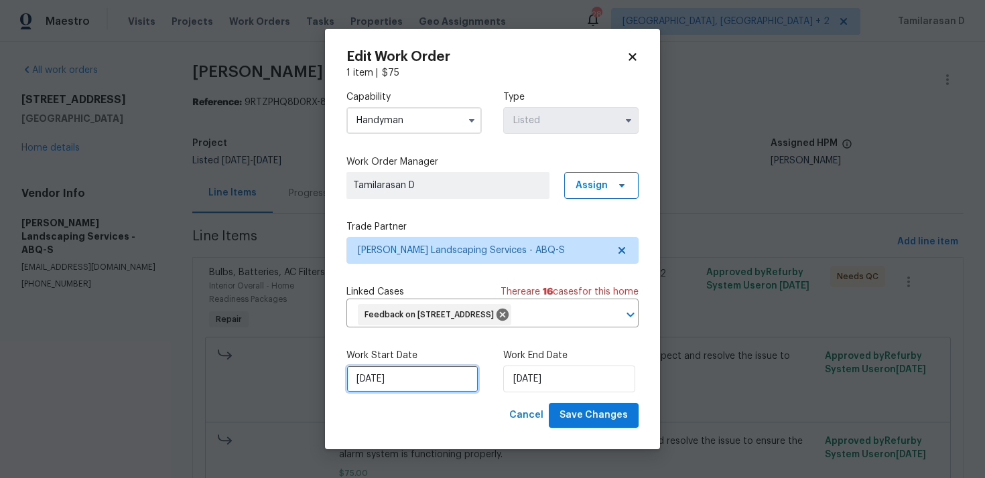
click at [403, 393] on input "11/09/2025" at bounding box center [412, 379] width 132 height 27
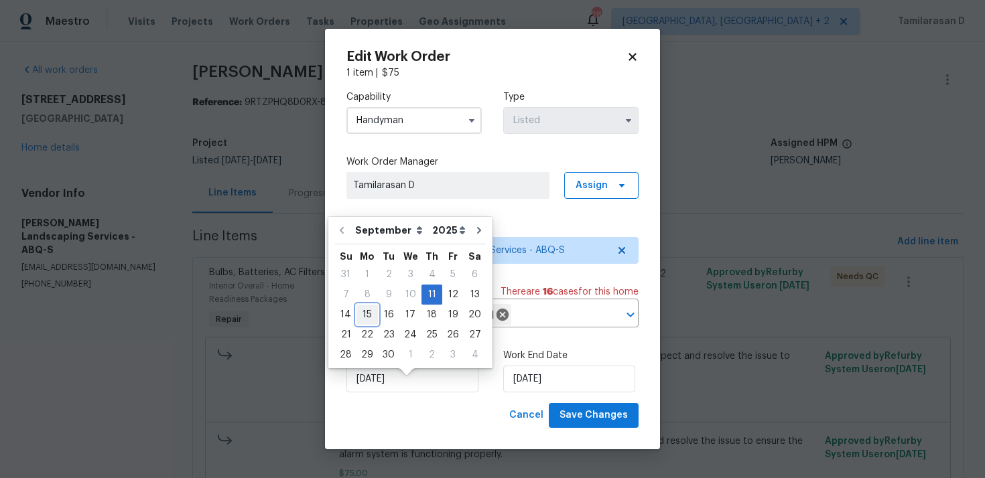
click at [375, 314] on div "15" at bounding box center [367, 315] width 21 height 19
type input "15/09/2025"
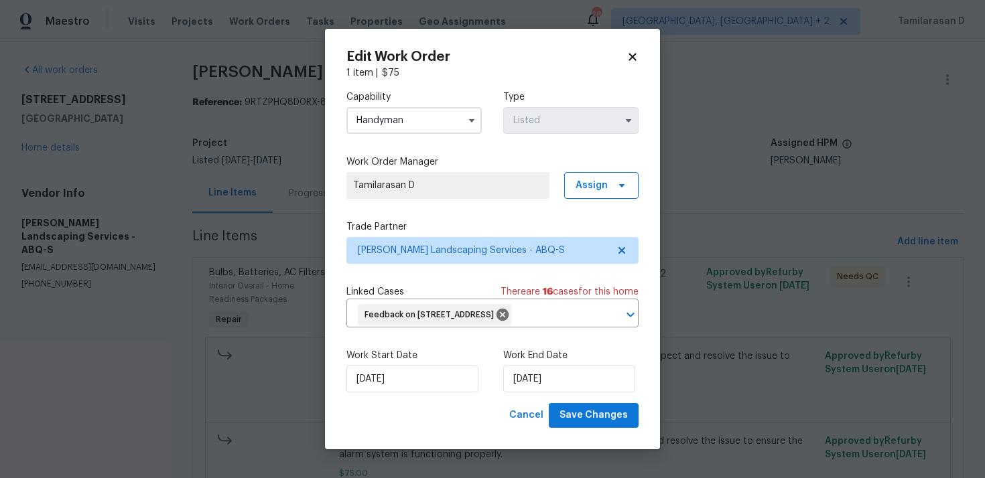
click at [545, 363] on label "Work End Date" at bounding box center [570, 355] width 135 height 13
click at [545, 383] on input "15/09/2025" at bounding box center [569, 379] width 132 height 27
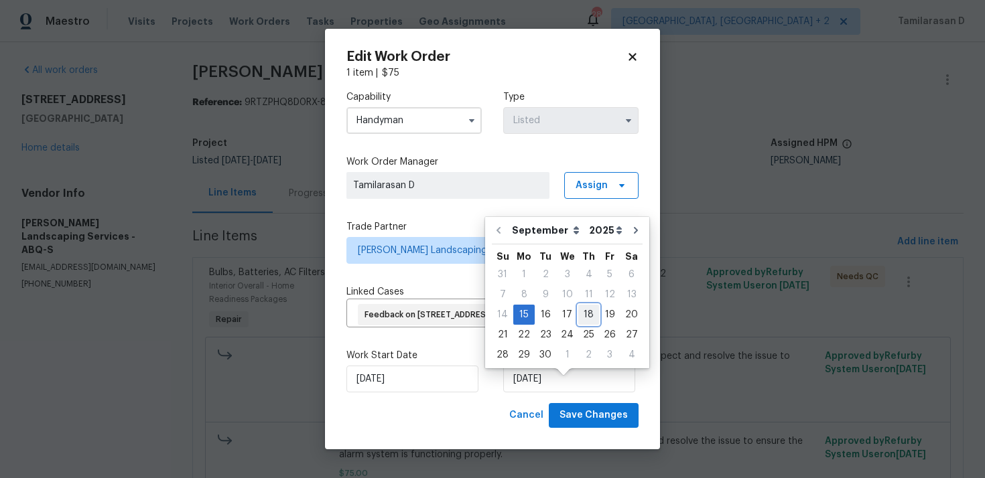
click at [586, 310] on div "18" at bounding box center [588, 315] width 21 height 19
type input "[DATE]"
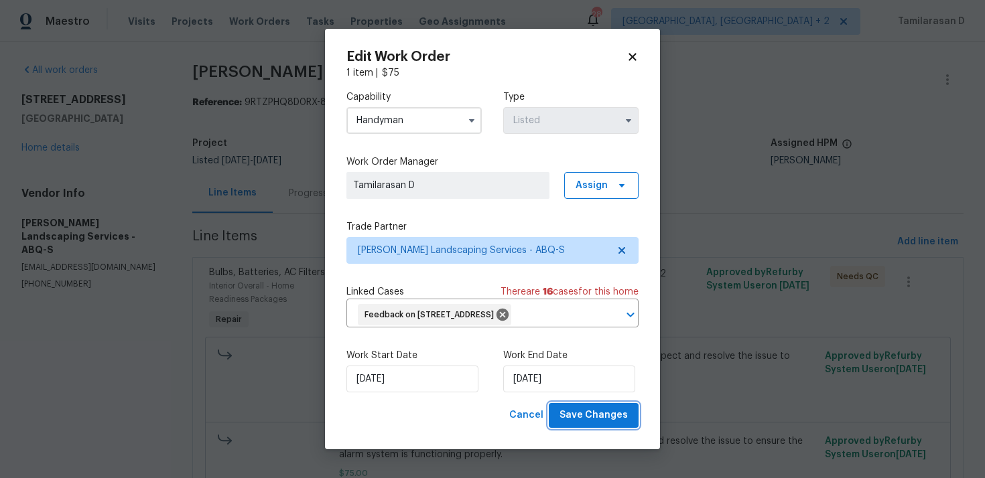
click at [588, 422] on span "Save Changes" at bounding box center [594, 415] width 68 height 17
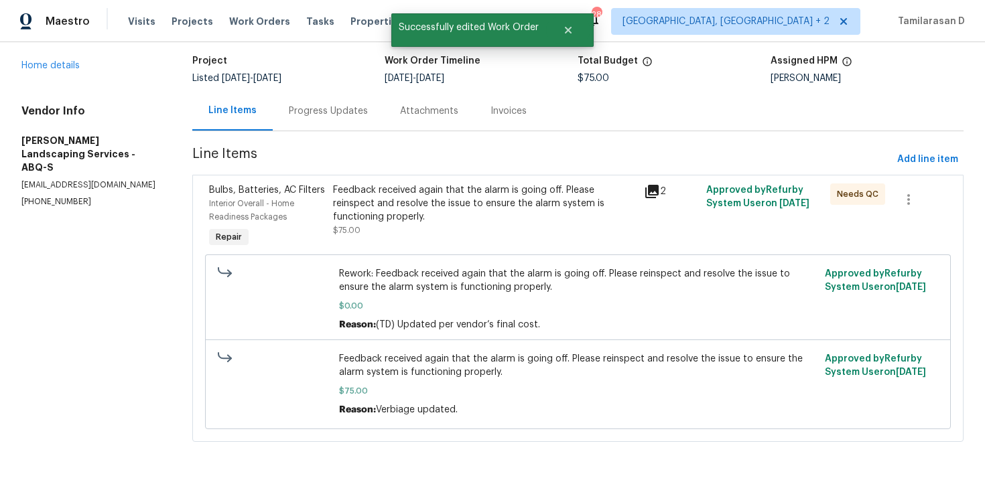
scroll to position [85, 0]
click at [435, 216] on div "Feedback received again that the alarm is going off. Please reinspect and resol…" at bounding box center [484, 202] width 303 height 40
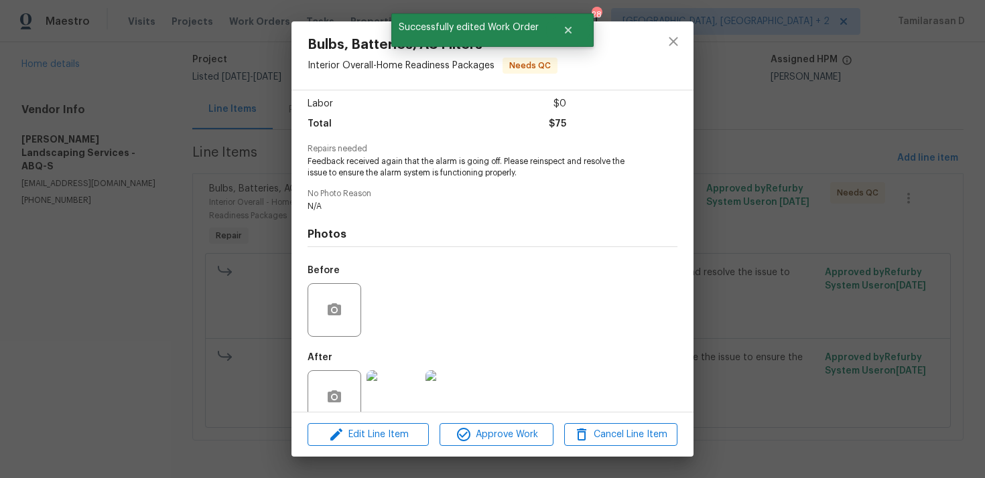
scroll to position [116, 0]
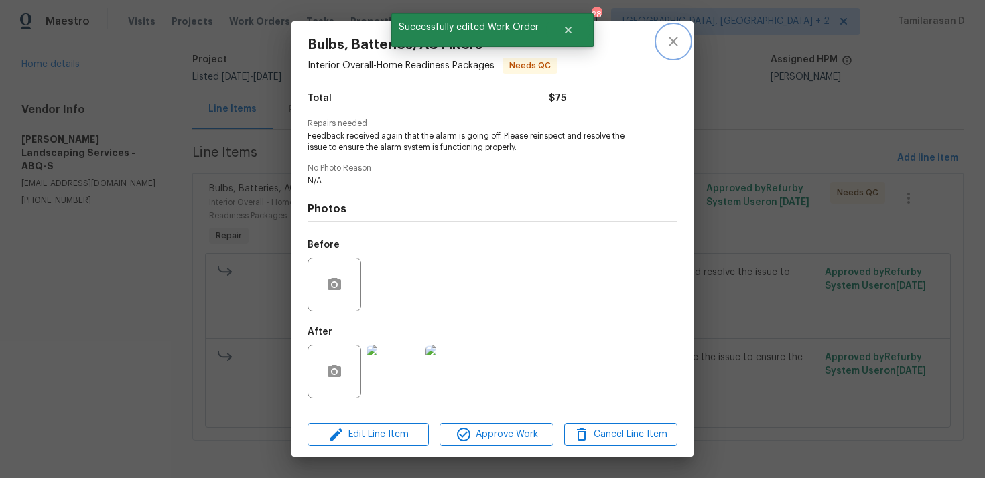
click at [670, 42] on icon "close" at bounding box center [673, 42] width 16 height 16
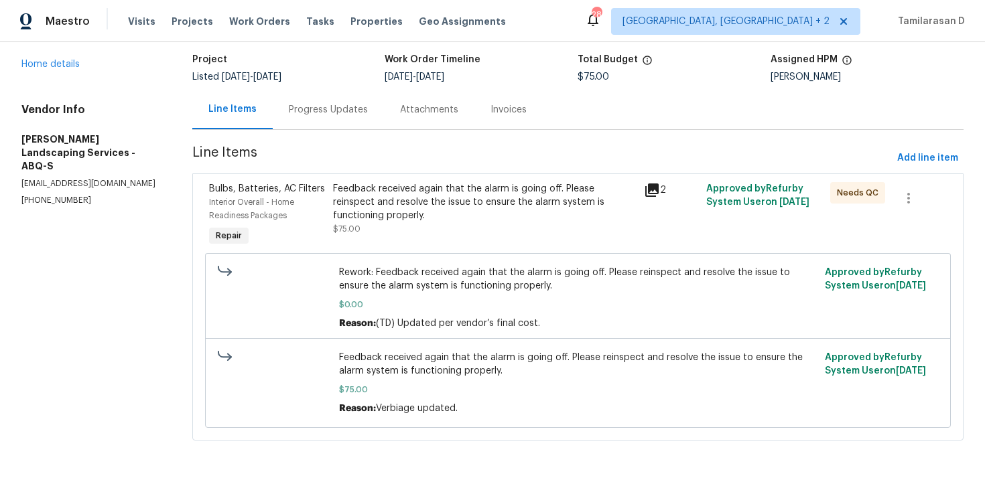
click at [482, 190] on div "Feedback received again that the alarm is going off. Please reinspect and resol…" at bounding box center [484, 202] width 303 height 40
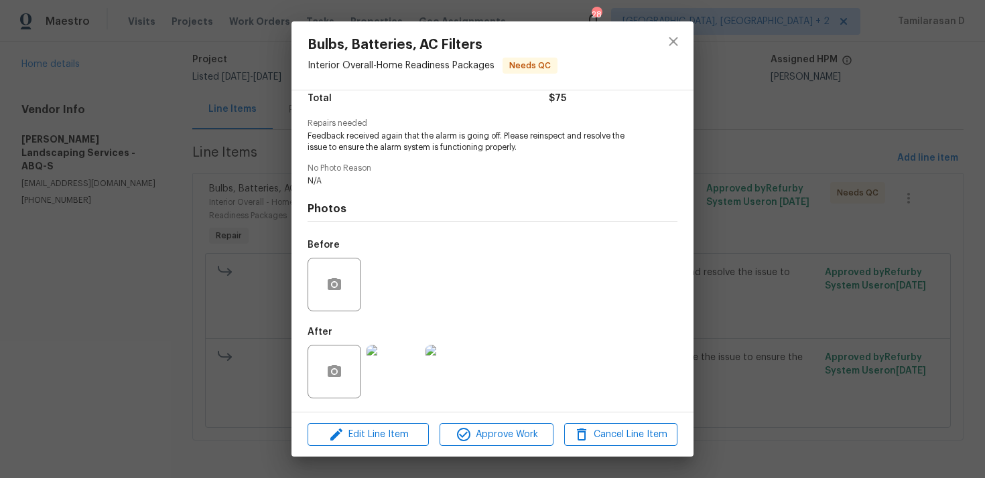
click at [403, 352] on img at bounding box center [394, 372] width 54 height 54
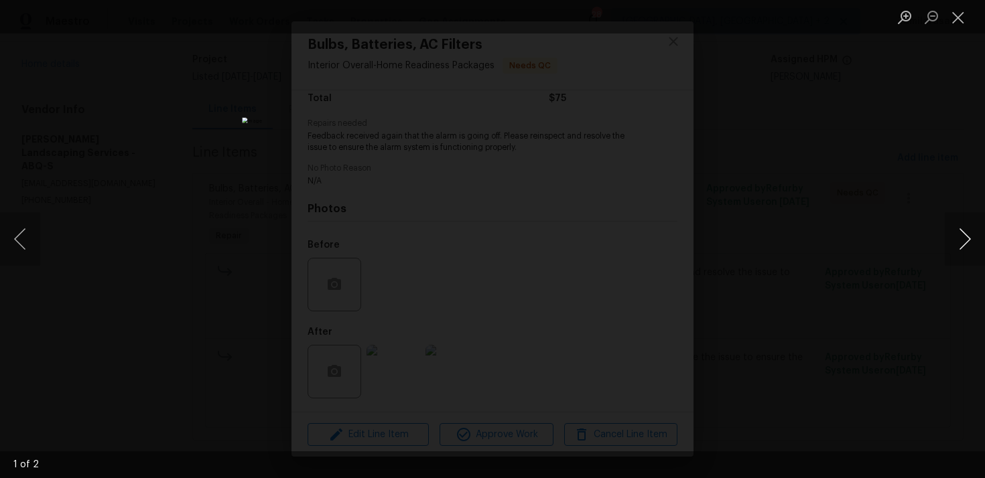
click at [967, 237] on button "Next image" at bounding box center [965, 239] width 40 height 54
click at [960, 24] on button "Close lightbox" at bounding box center [958, 16] width 27 height 23
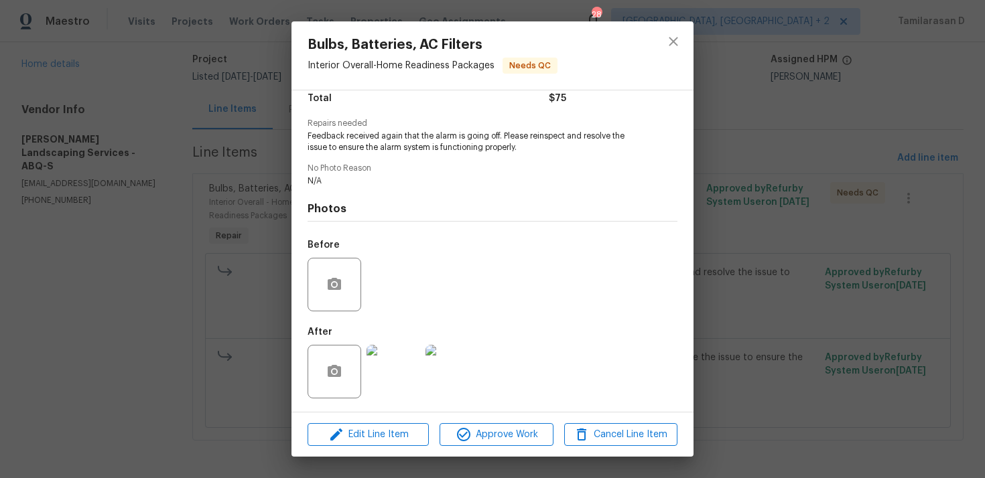
scroll to position [0, 0]
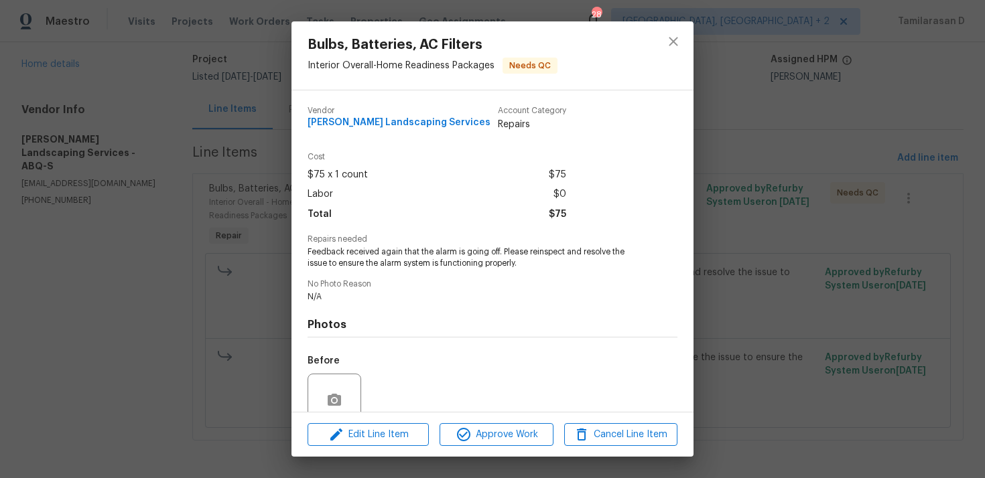
click at [270, 208] on div "Bulbs, Batteries, AC Filters Interior Overall - Home Readiness Packages Needs Q…" at bounding box center [492, 239] width 985 height 478
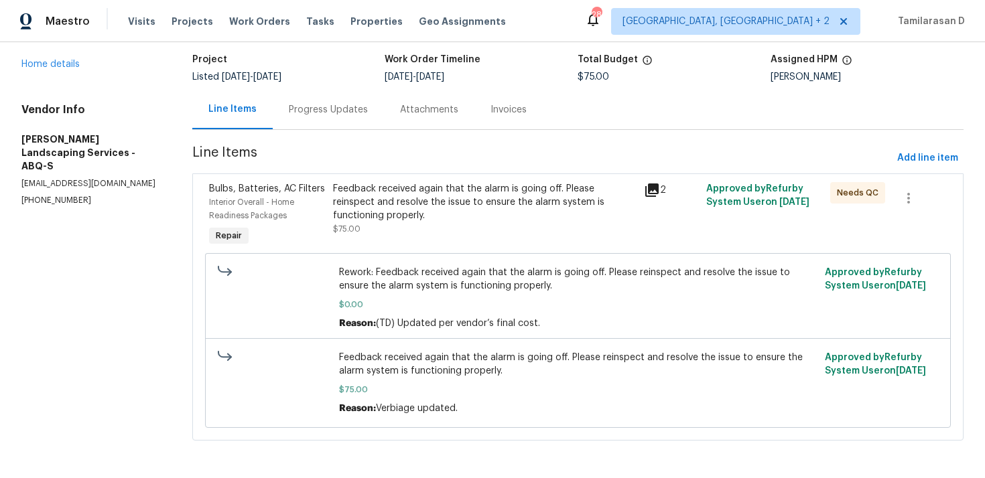
click at [310, 118] on div "Progress Updates" at bounding box center [328, 110] width 111 height 40
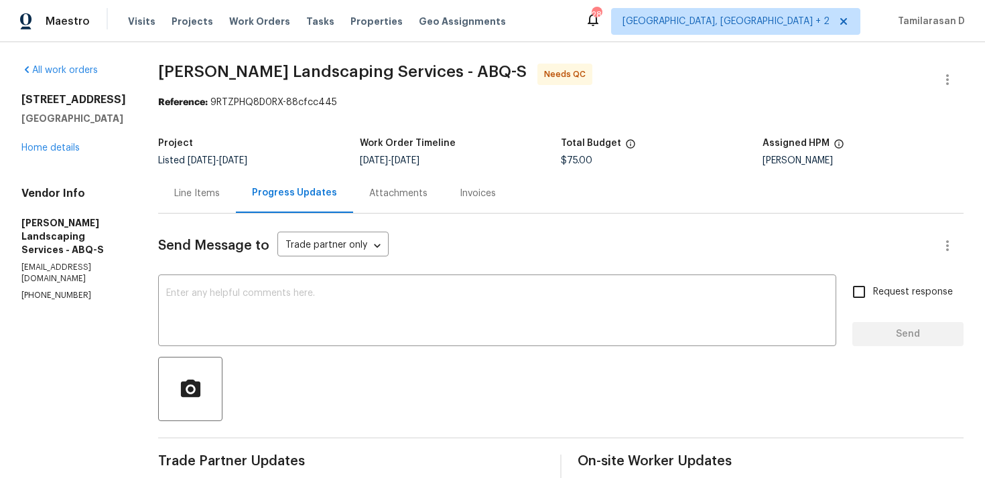
click at [220, 198] on div "Line Items" at bounding box center [197, 193] width 46 height 13
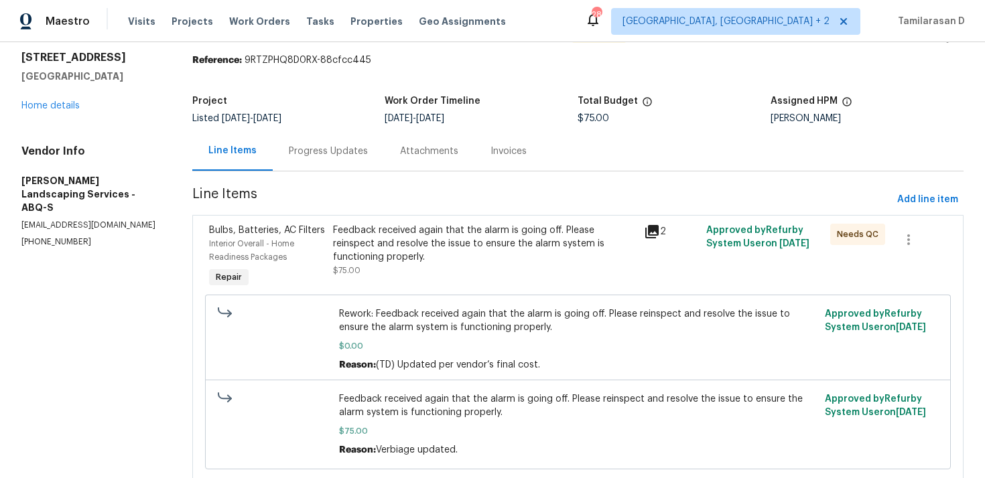
scroll to position [85, 0]
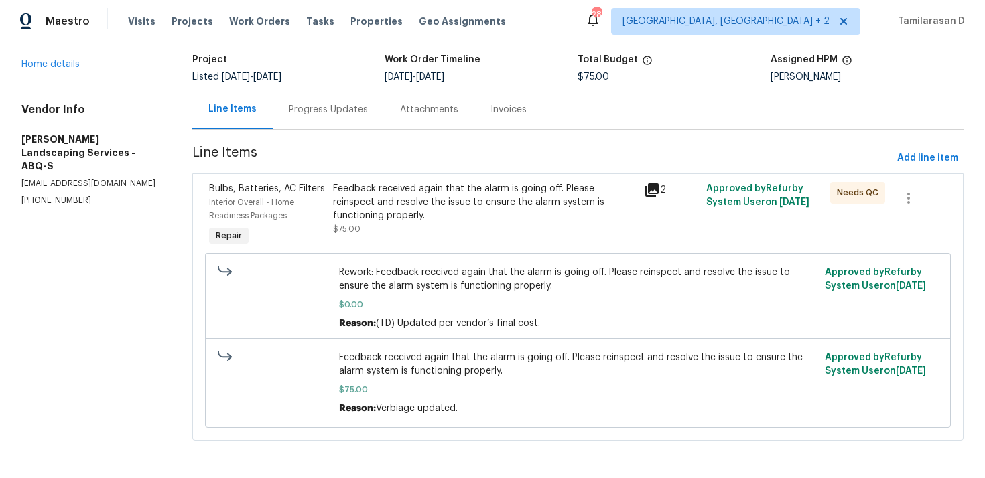
click at [467, 226] on div "Feedback received again that the alarm is going off. Please reinspect and resol…" at bounding box center [484, 209] width 303 height 54
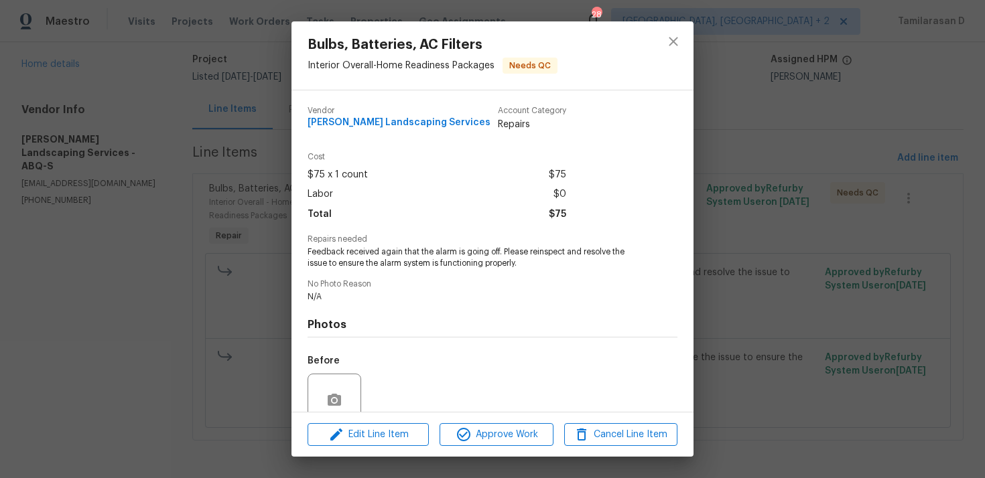
scroll to position [116, 0]
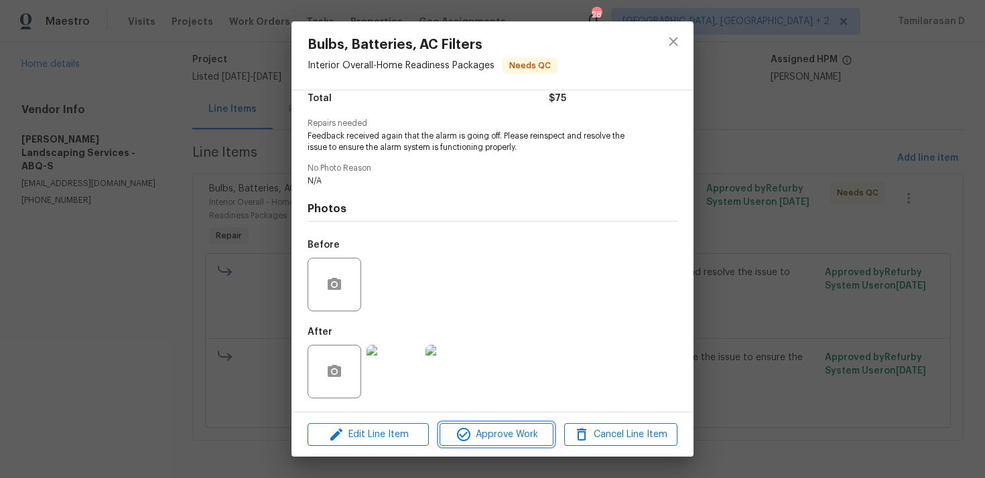
click at [482, 431] on span "Approve Work" at bounding box center [496, 435] width 105 height 17
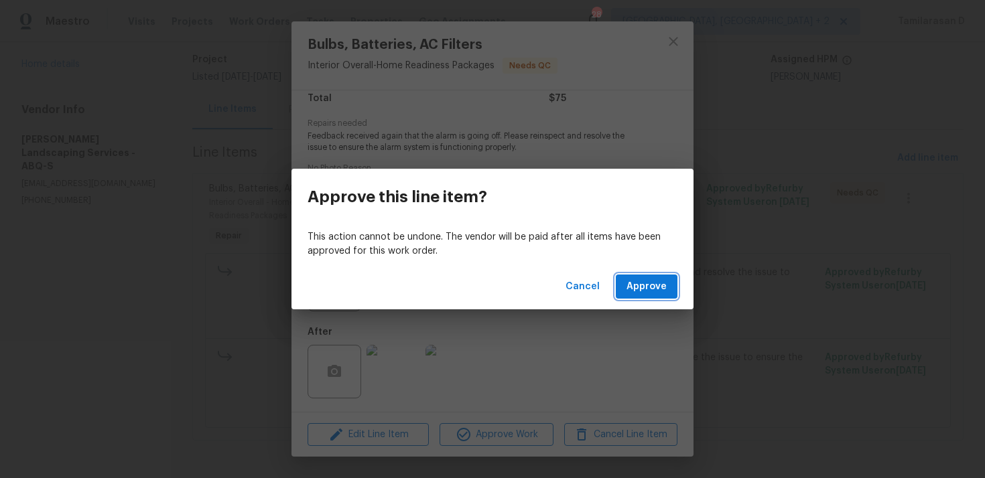
click at [635, 292] on span "Approve" at bounding box center [647, 287] width 40 height 17
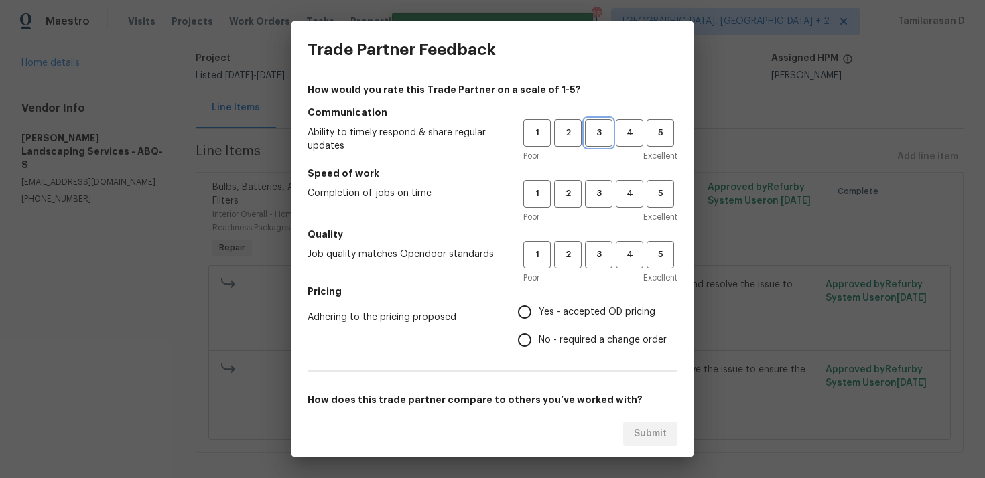
click at [603, 129] on span "3" at bounding box center [598, 132] width 25 height 15
click at [604, 199] on span "3" at bounding box center [598, 193] width 25 height 15
click at [596, 270] on div "1 2 3 4 5 Poor Excellent" at bounding box center [600, 263] width 154 height 44
click at [598, 261] on span "3" at bounding box center [598, 254] width 25 height 15
click at [526, 330] on input "No - required a change order" at bounding box center [525, 340] width 28 height 28
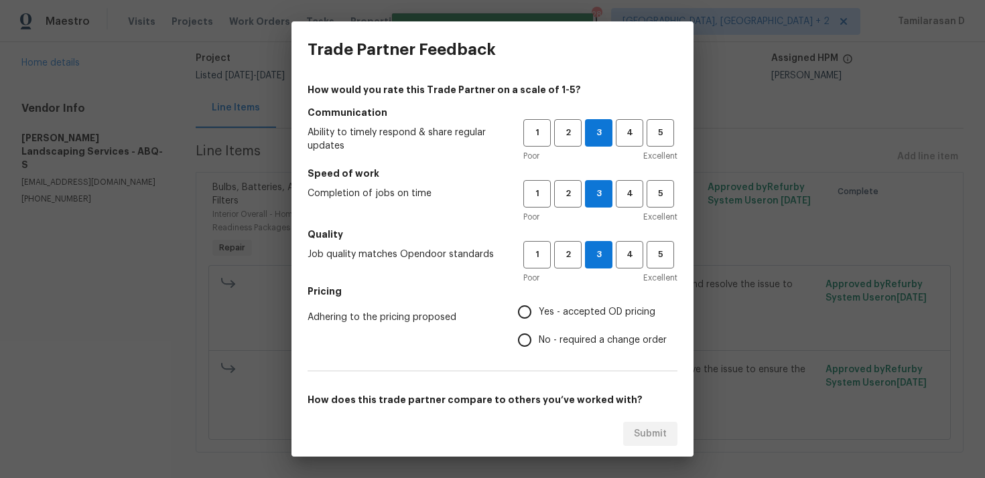
radio input "true"
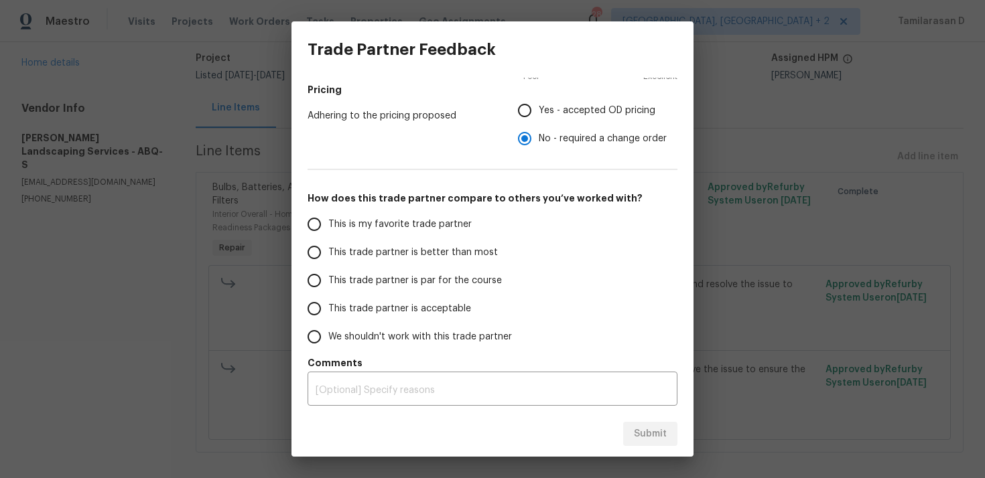
click at [312, 284] on input "This trade partner is par for the course" at bounding box center [314, 281] width 28 height 28
click at [665, 434] on span "Submit" at bounding box center [650, 434] width 33 height 17
radio input "true"
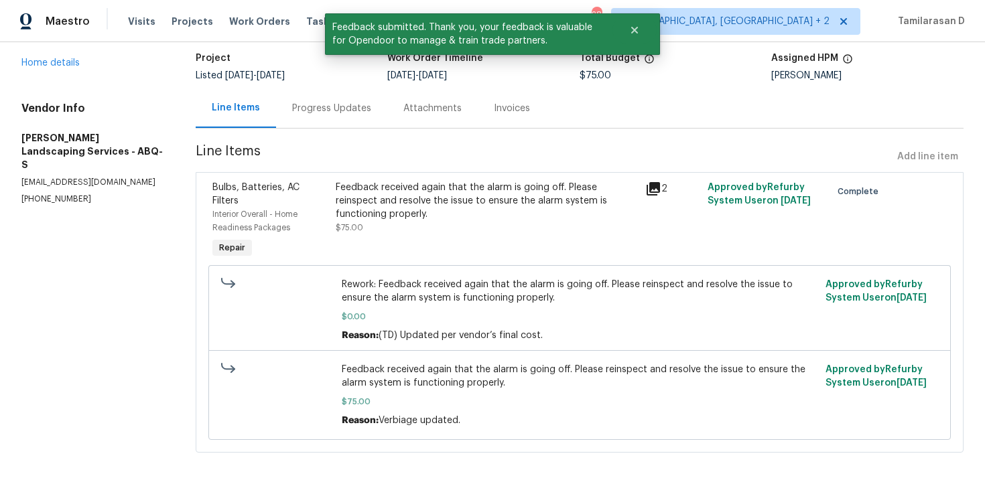
scroll to position [0, 0]
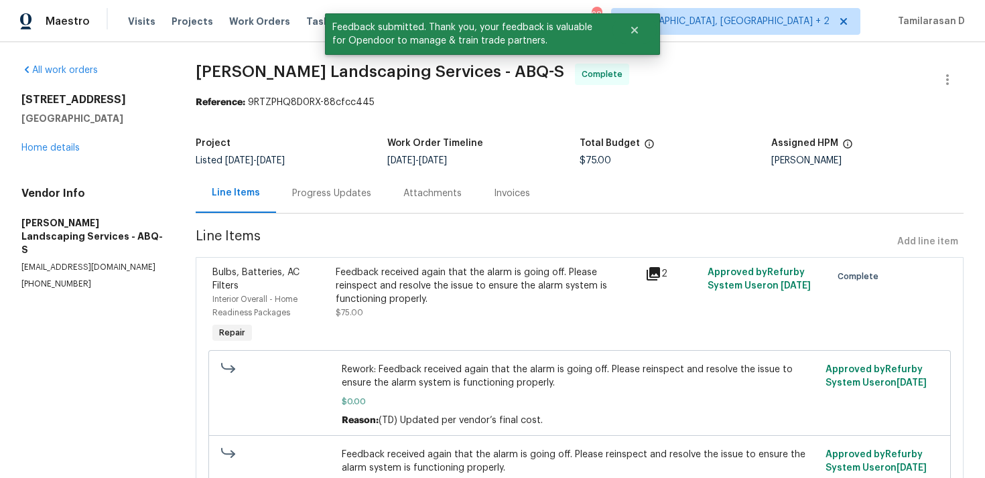
click at [343, 188] on div "Progress Updates" at bounding box center [331, 193] width 79 height 13
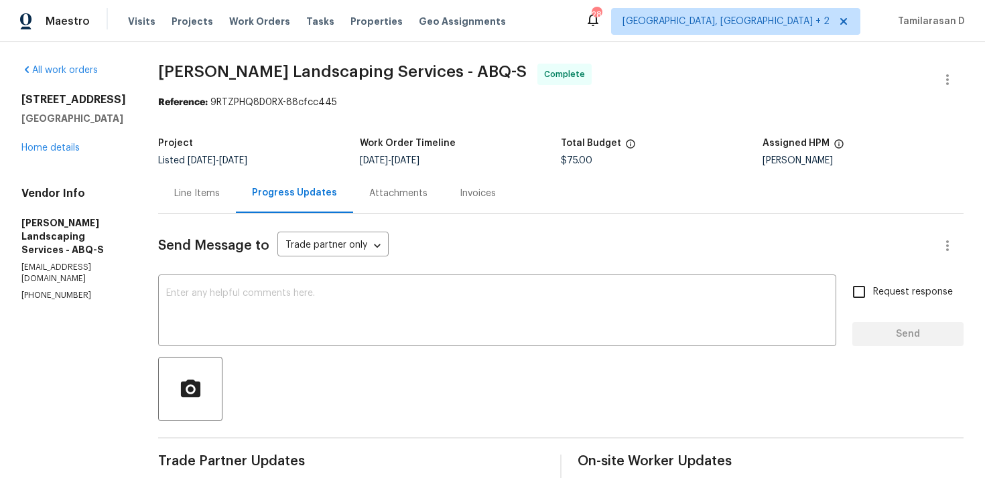
click at [236, 184] on div "Line Items" at bounding box center [197, 194] width 78 height 40
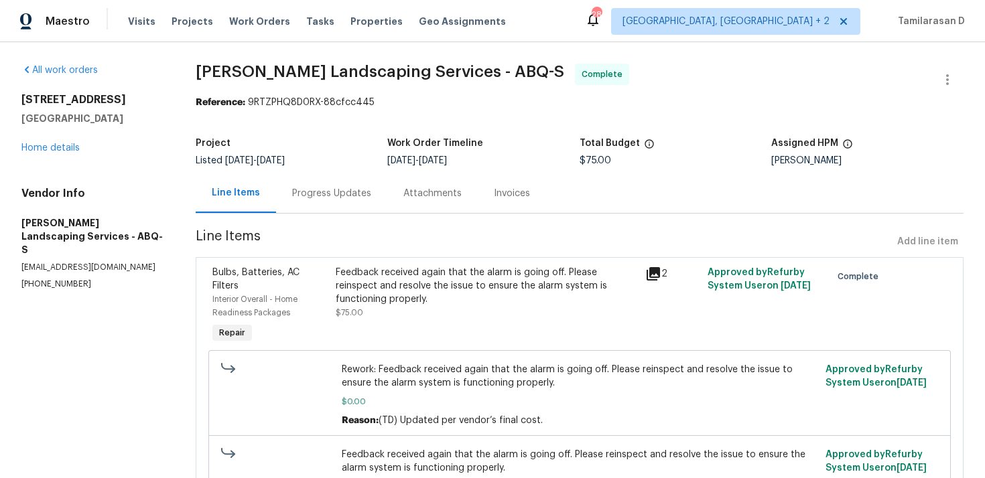
click at [296, 191] on div "Progress Updates" at bounding box center [331, 193] width 79 height 13
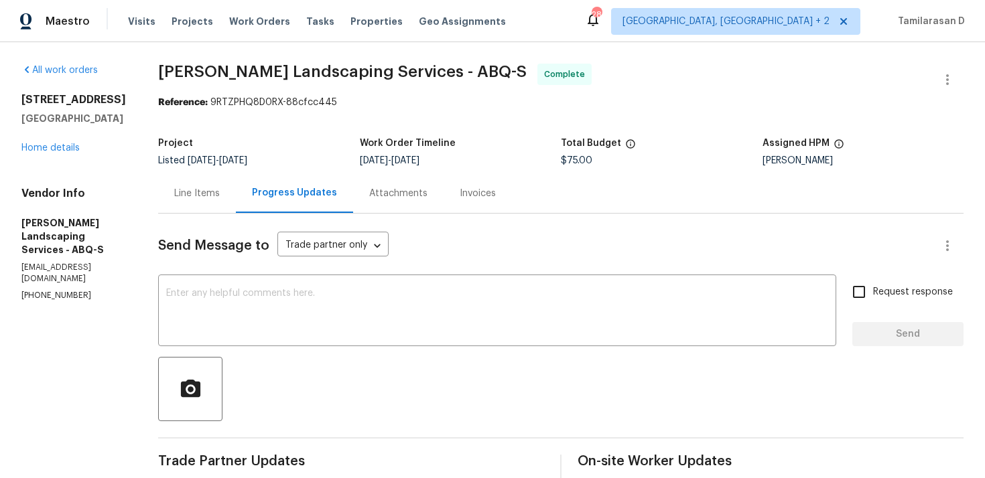
click at [236, 183] on div "Line Items" at bounding box center [197, 194] width 78 height 40
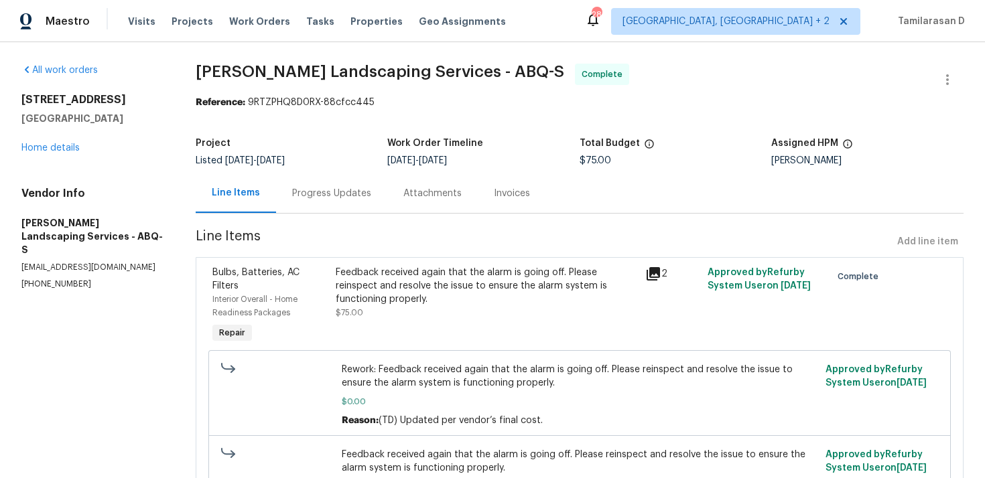
click at [315, 193] on div "Progress Updates" at bounding box center [331, 193] width 79 height 13
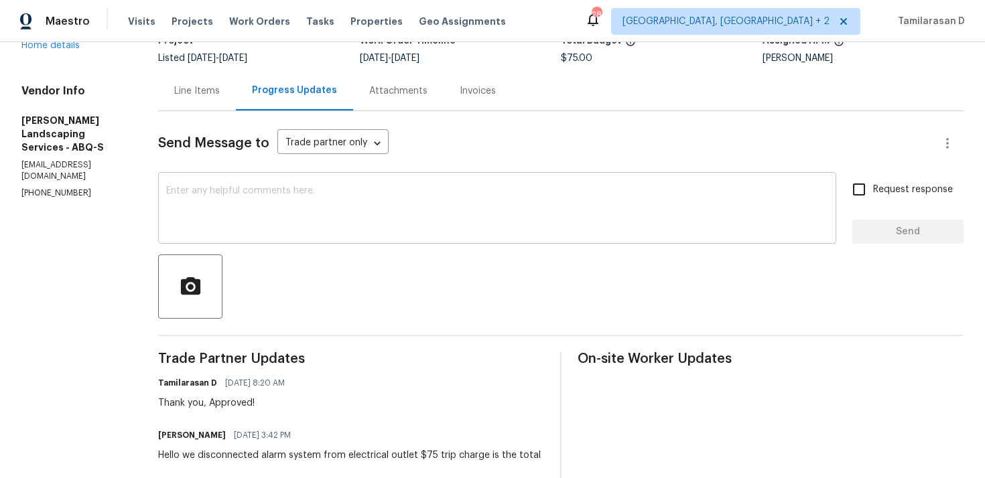
scroll to position [68, 0]
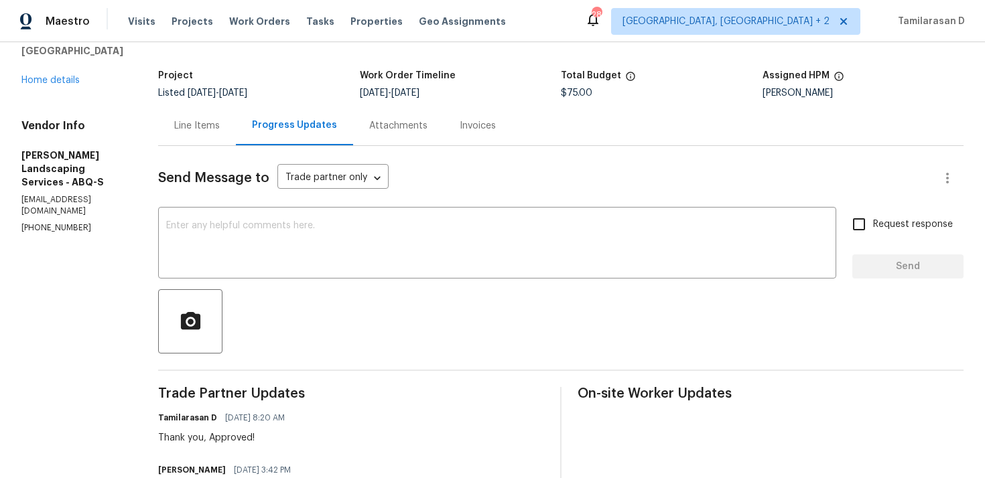
click at [212, 135] on div "Line Items" at bounding box center [197, 126] width 78 height 40
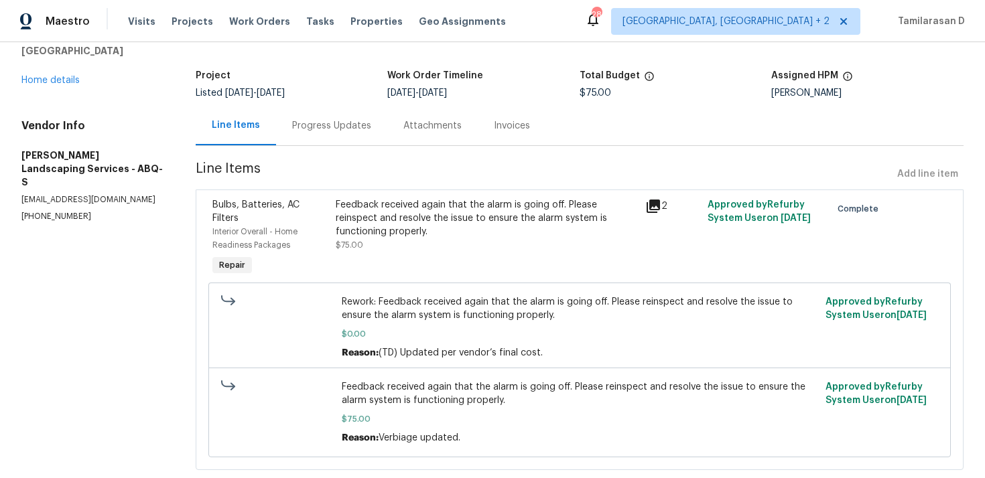
click at [286, 139] on div "Progress Updates" at bounding box center [331, 126] width 111 height 40
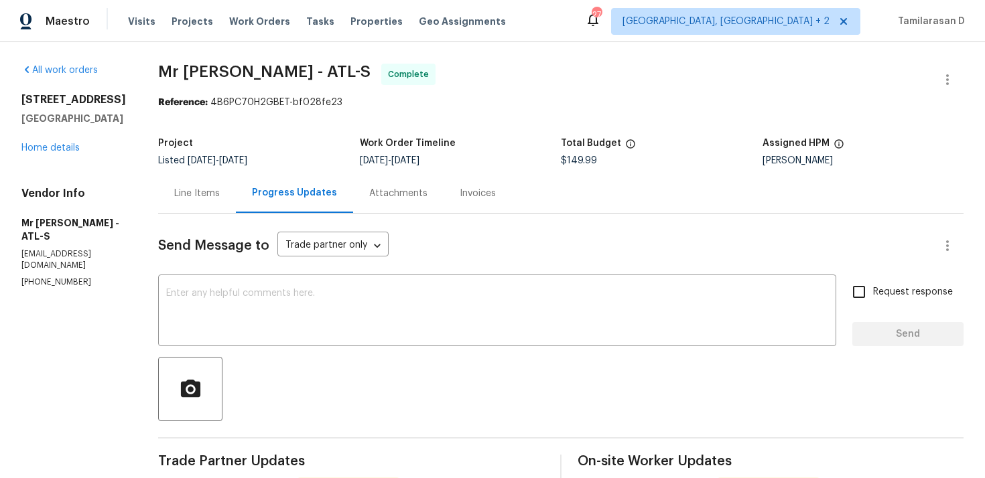
click at [188, 184] on div "Line Items" at bounding box center [197, 194] width 78 height 40
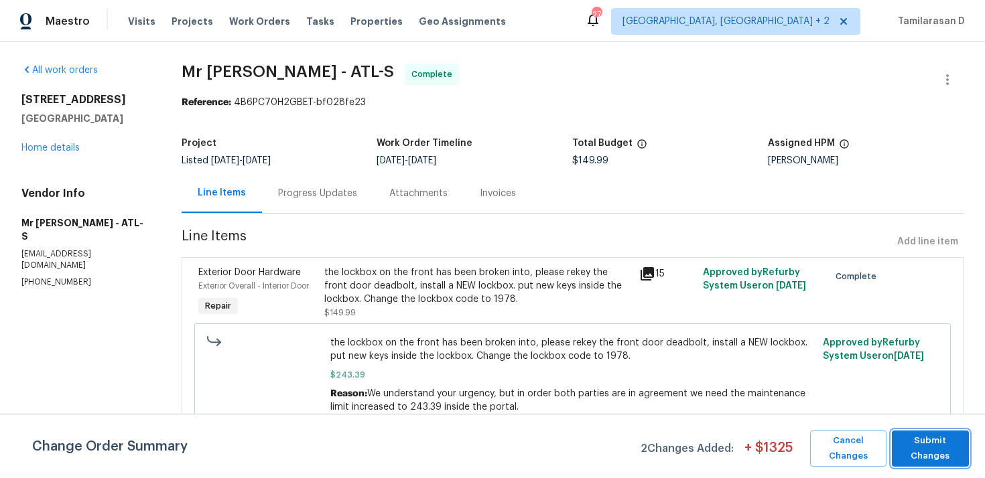
click at [952, 445] on span "Submit Changes" at bounding box center [931, 449] width 64 height 31
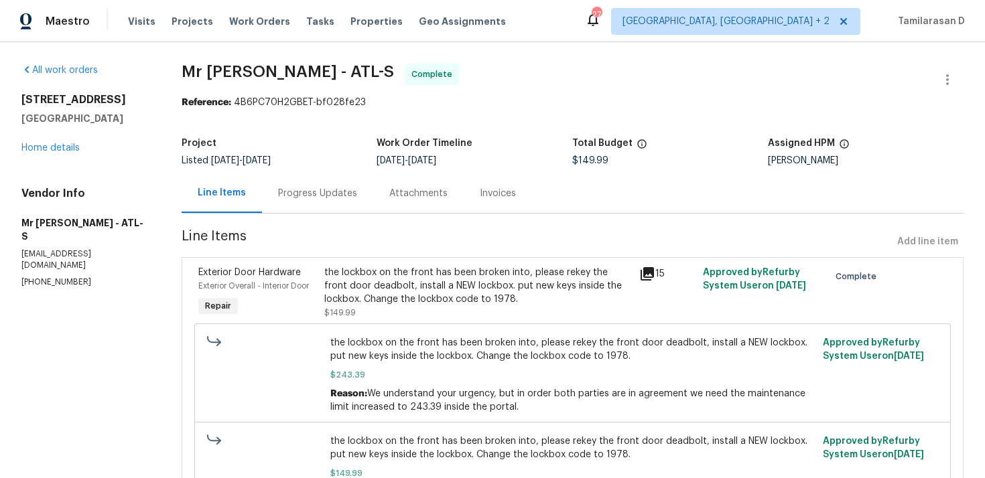
click at [332, 200] on div "Progress Updates" at bounding box center [317, 194] width 111 height 40
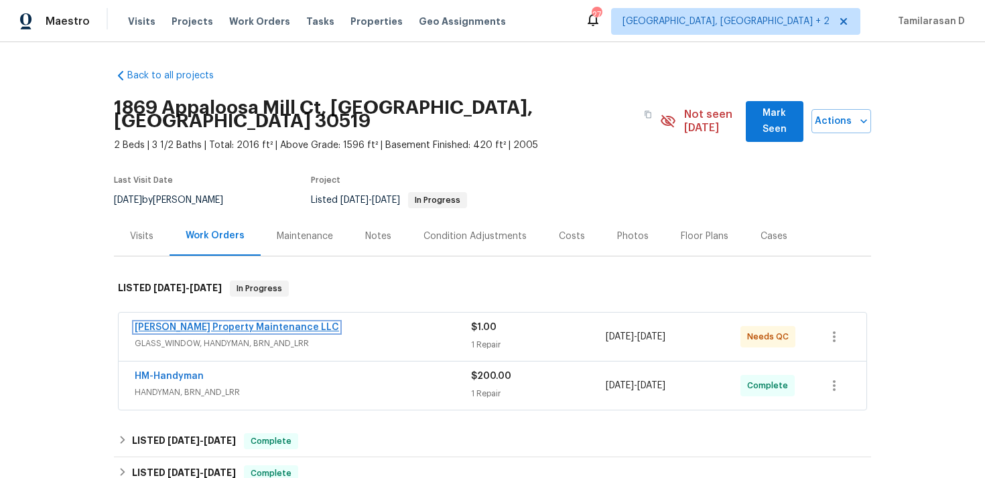
click at [269, 323] on link "Glen Property Maintenance LLC" at bounding box center [237, 327] width 204 height 9
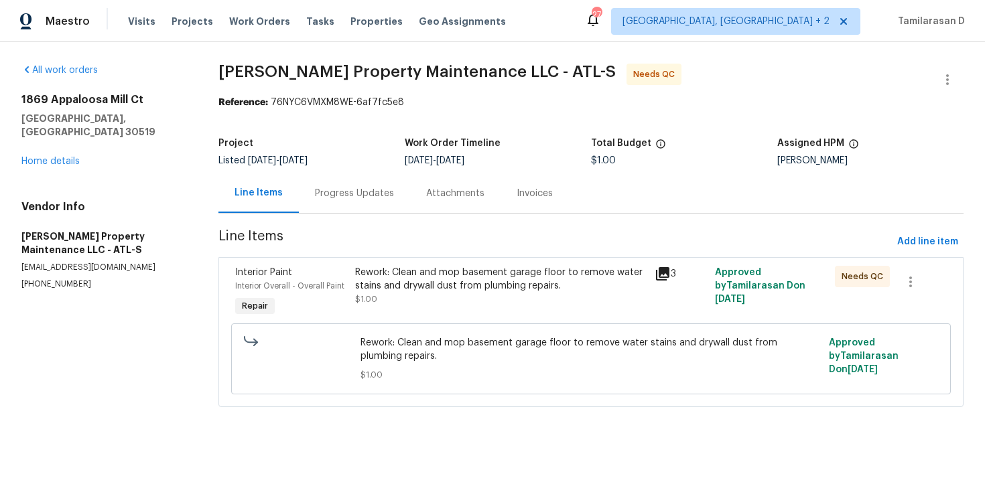
click at [338, 186] on div "Progress Updates" at bounding box center [354, 194] width 111 height 40
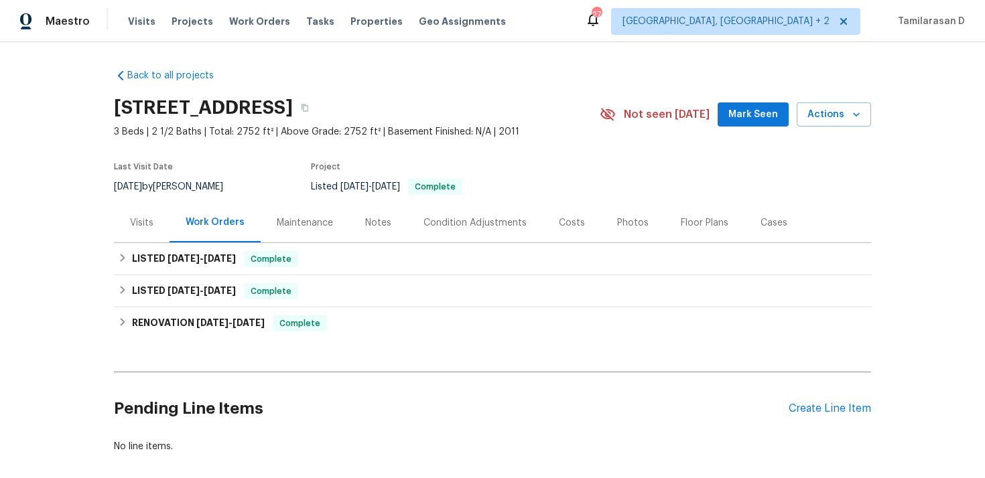
scroll to position [13, 0]
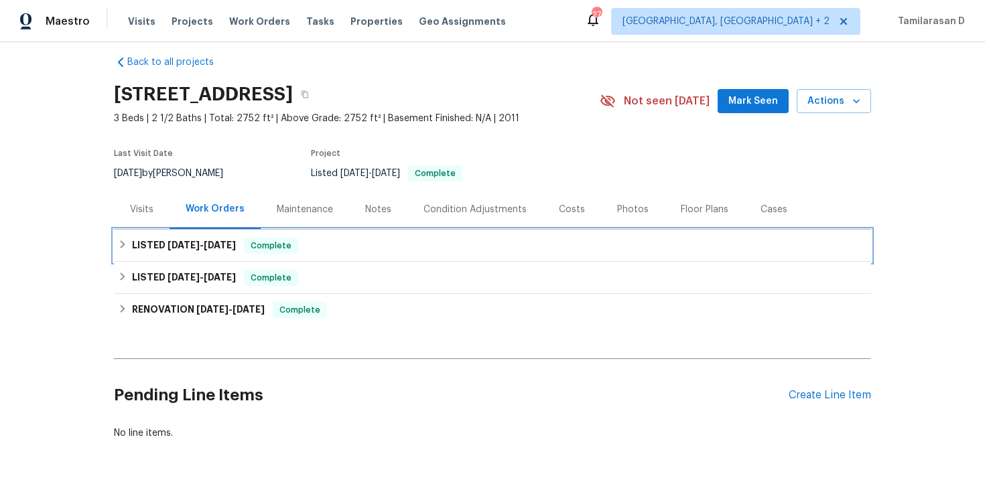
click at [257, 239] on div "Complete" at bounding box center [271, 246] width 54 height 16
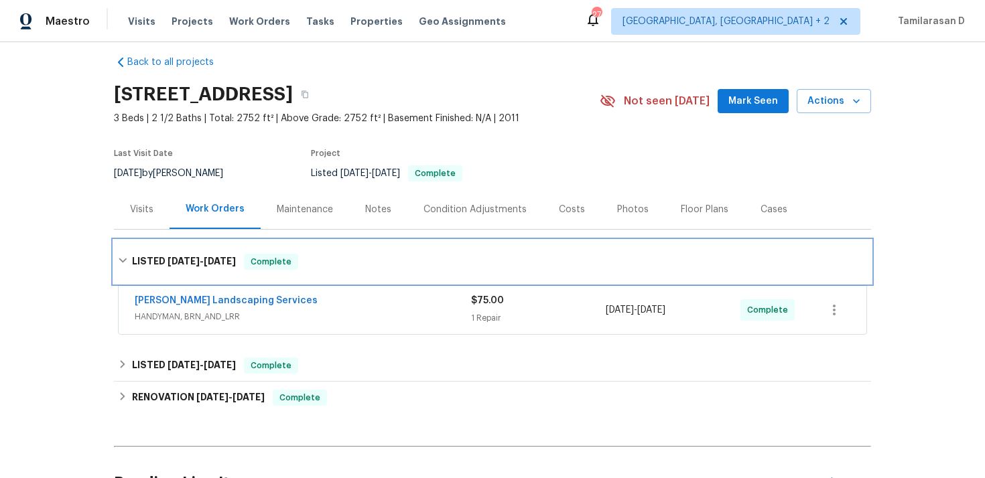
click at [264, 259] on span "Complete" at bounding box center [271, 261] width 52 height 13
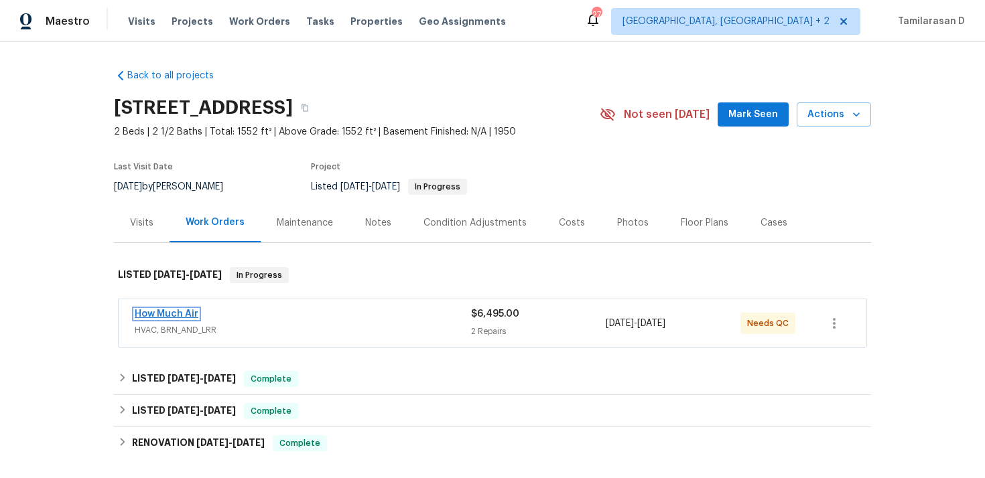
click at [177, 316] on link "How Much Air" at bounding box center [167, 314] width 64 height 9
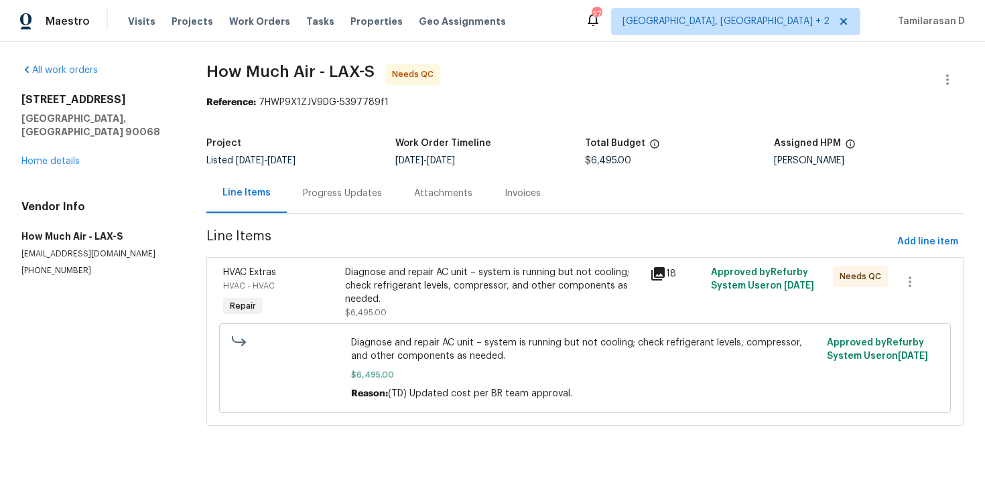
click at [339, 203] on div "Progress Updates" at bounding box center [342, 194] width 111 height 40
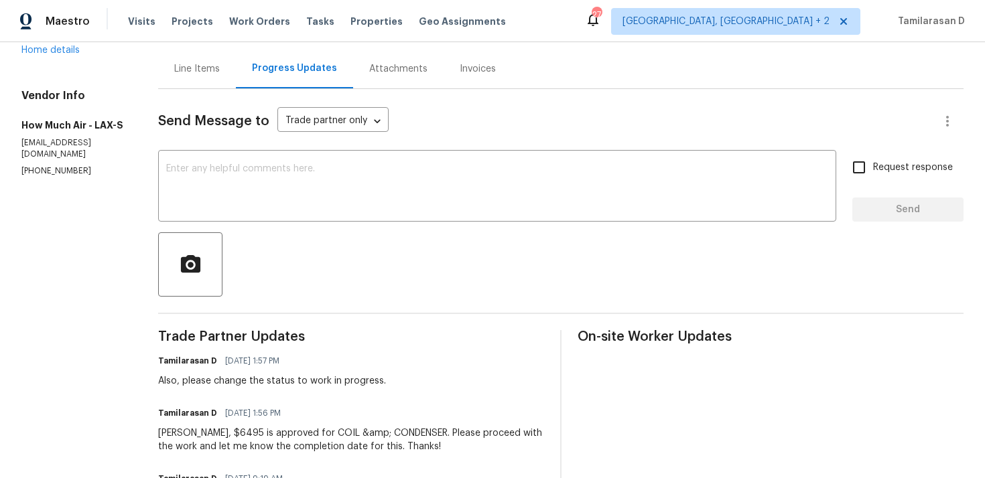
scroll to position [44, 0]
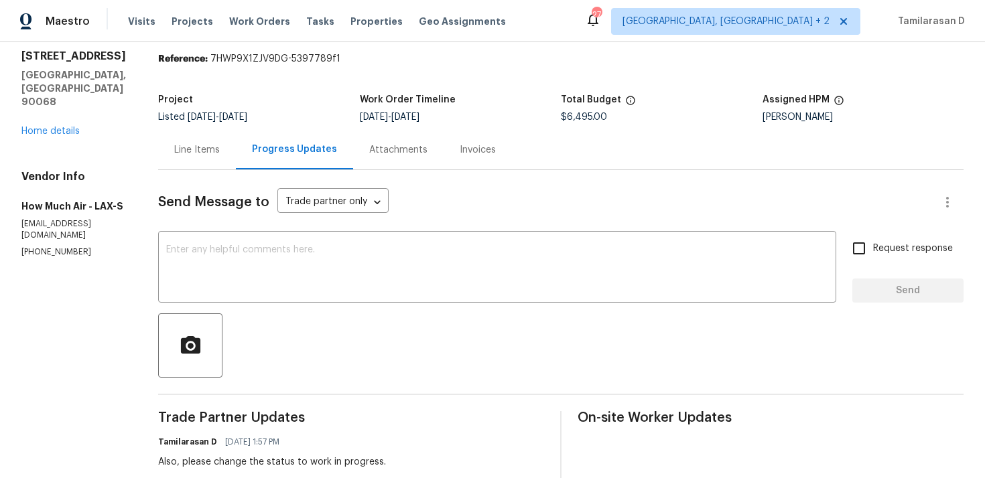
click at [206, 147] on div "Line Items" at bounding box center [197, 149] width 46 height 13
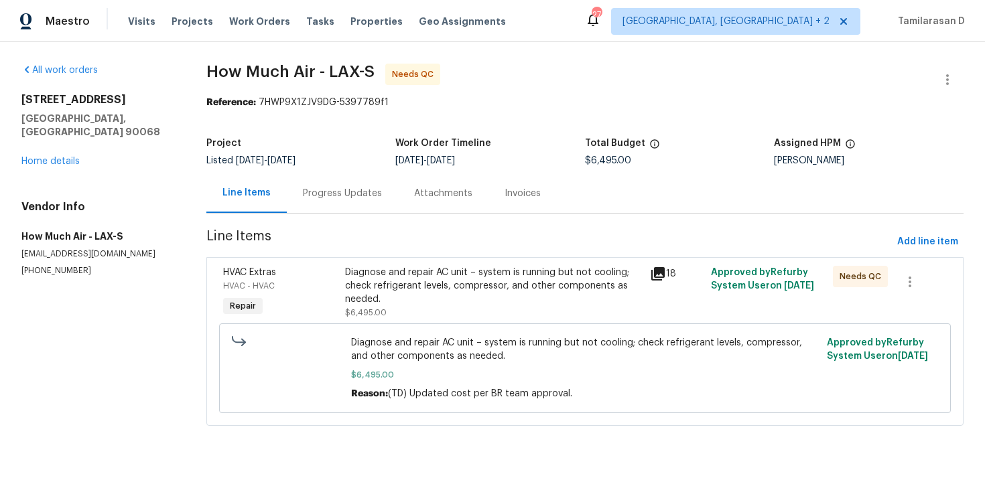
click at [325, 179] on div "Progress Updates" at bounding box center [342, 194] width 111 height 40
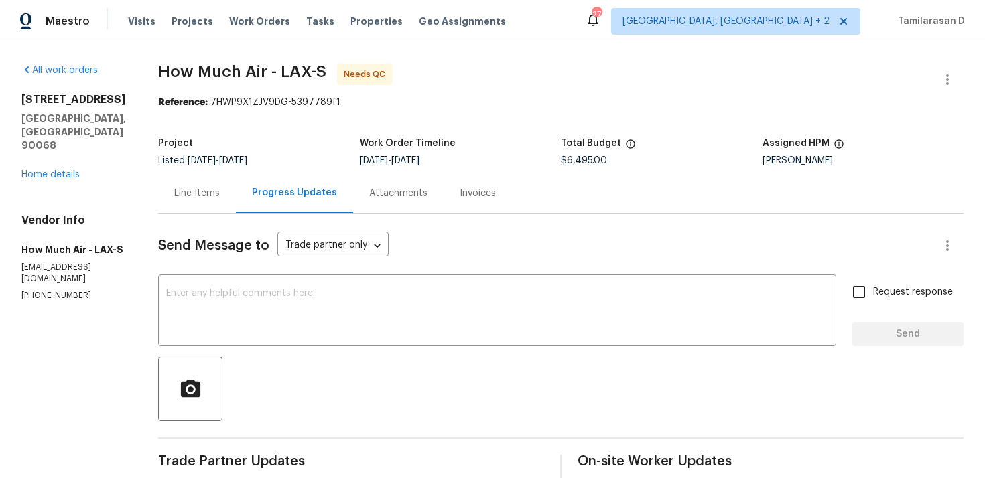
click at [206, 194] on div "Line Items" at bounding box center [197, 193] width 46 height 13
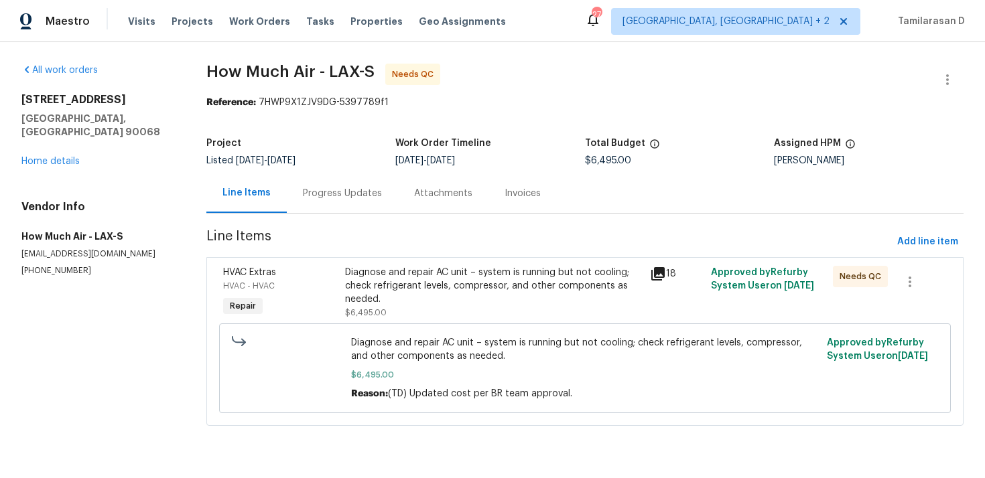
click at [347, 204] on div "Progress Updates" at bounding box center [342, 194] width 111 height 40
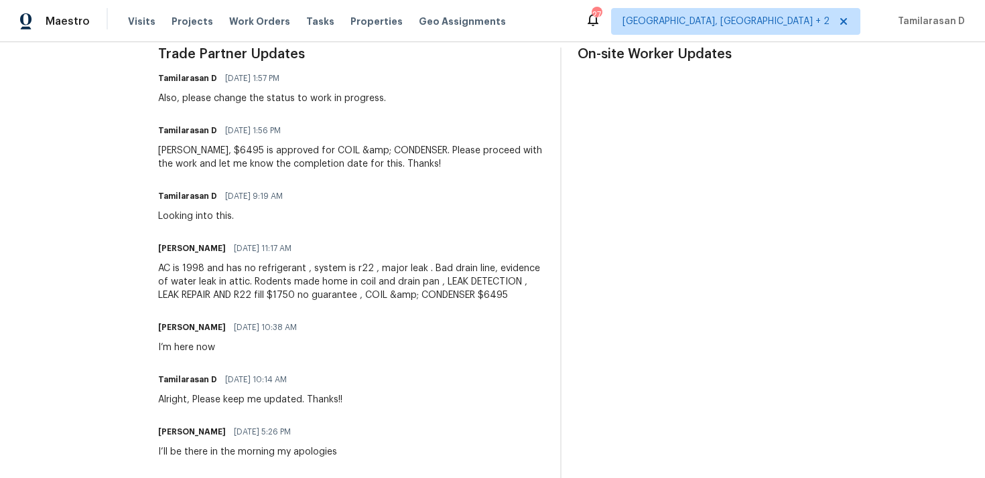
scroll to position [414, 0]
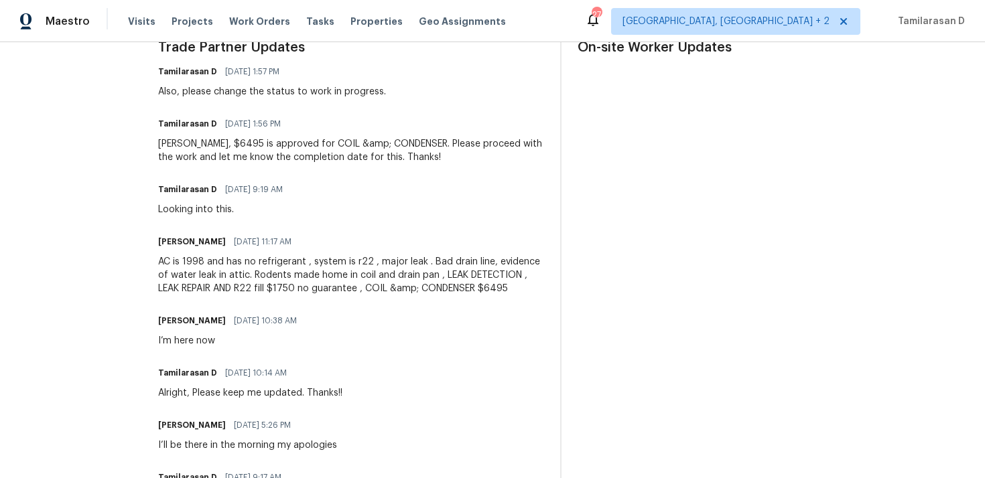
click at [275, 147] on div "Andy, $6495 is approved for COIL &amp; CONDENSER. Please proceed with the work …" at bounding box center [351, 150] width 386 height 27
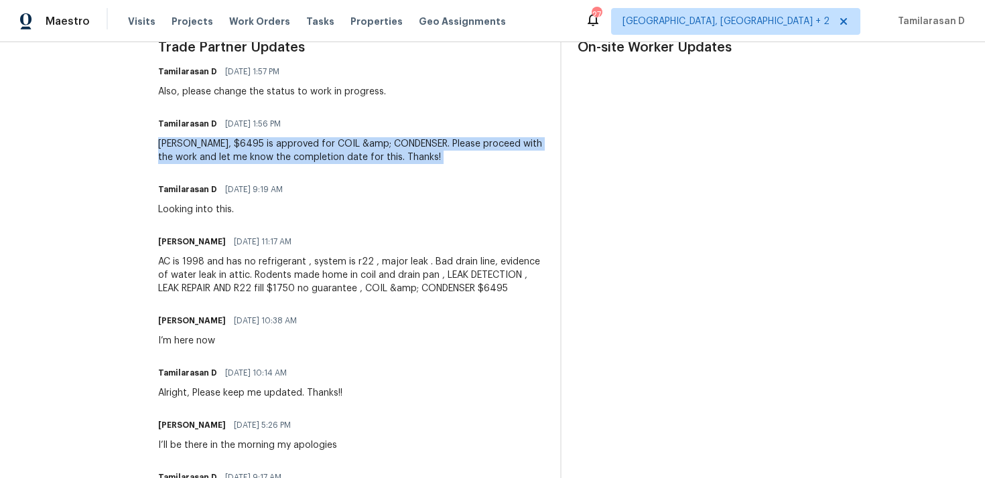
click at [331, 151] on div "Andy, $6495 is approved for COIL &amp; CONDENSER. Please proceed with the work …" at bounding box center [351, 150] width 386 height 27
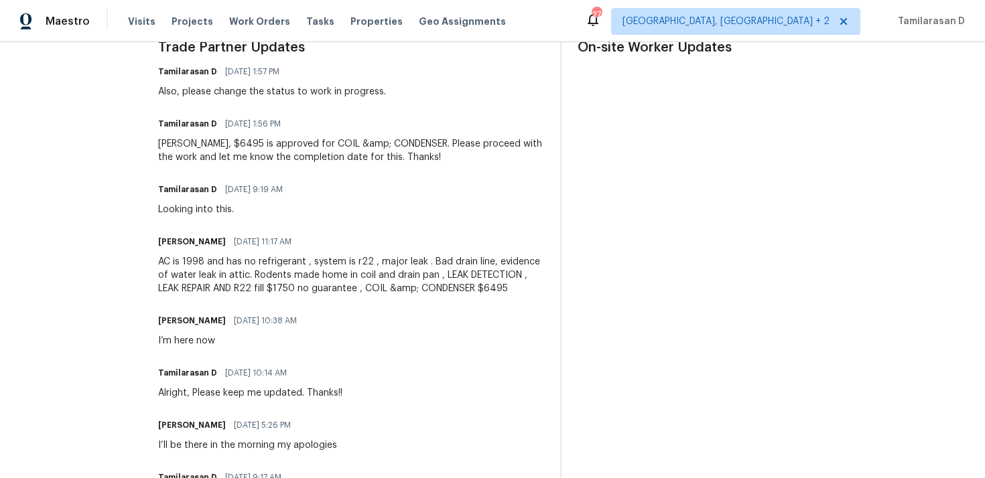
click at [331, 151] on div "Andy, $6495 is approved for COIL &amp; CONDENSER. Please proceed with the work …" at bounding box center [351, 150] width 386 height 27
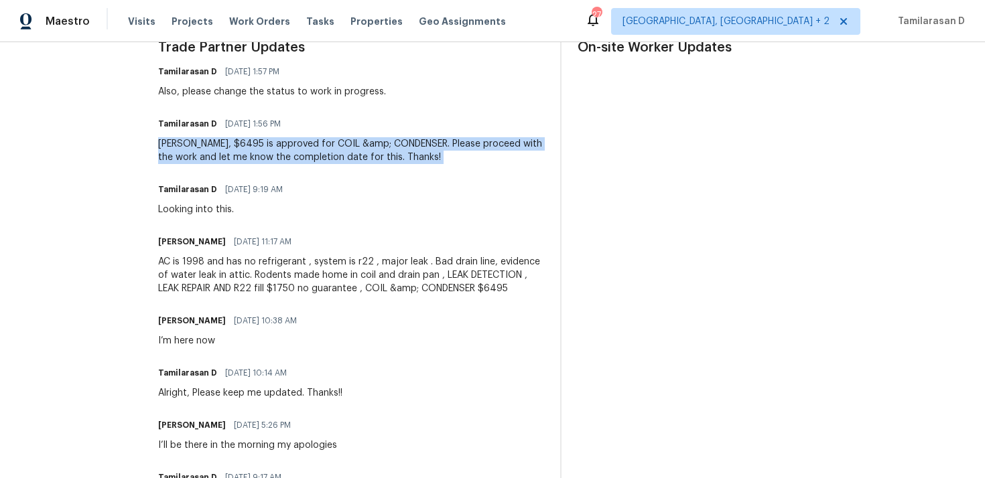
scroll to position [421, 0]
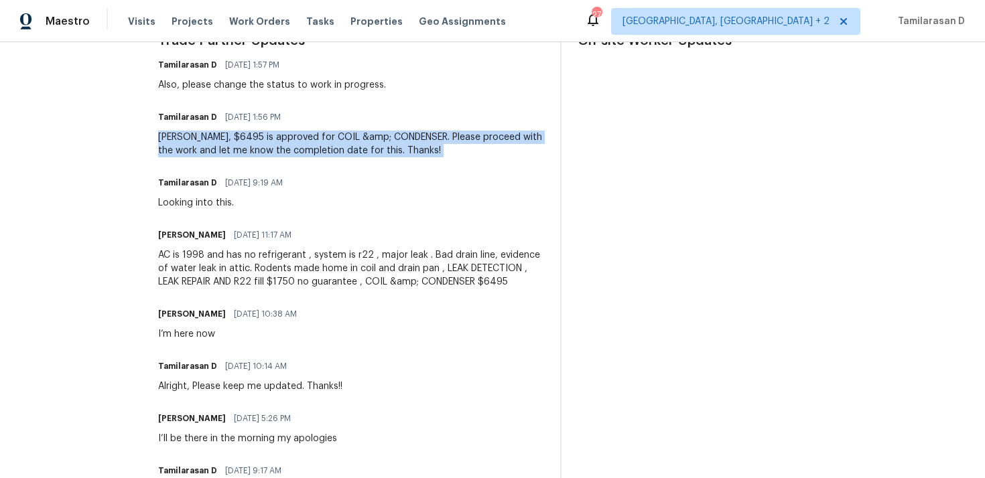
click at [332, 147] on div "Andy, $6495 is approved for COIL &amp; CONDENSER. Please proceed with the work …" at bounding box center [351, 144] width 386 height 27
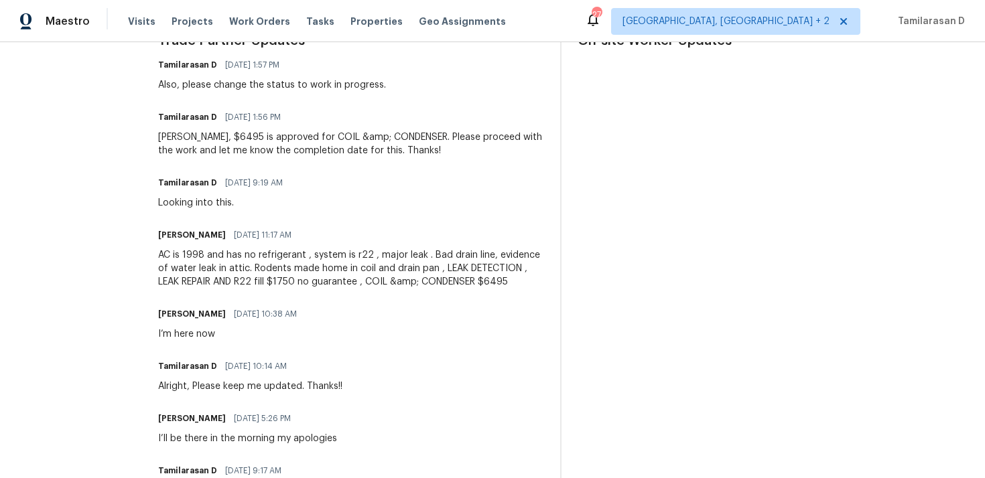
click at [318, 147] on div "Andy, $6495 is approved for COIL &amp; CONDENSER. Please proceed with the work …" at bounding box center [351, 144] width 386 height 27
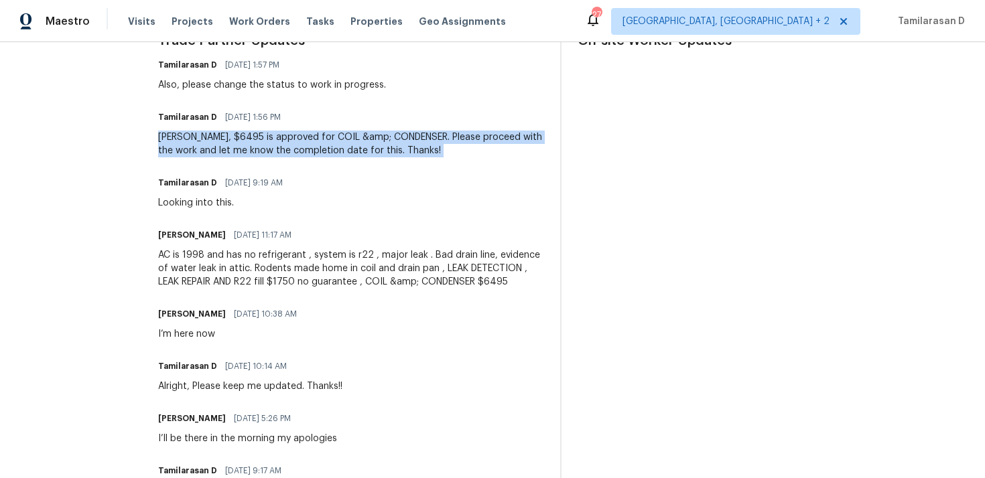
click at [318, 147] on div "Andy, $6495 is approved for COIL &amp; CONDENSER. Please proceed with the work …" at bounding box center [351, 144] width 386 height 27
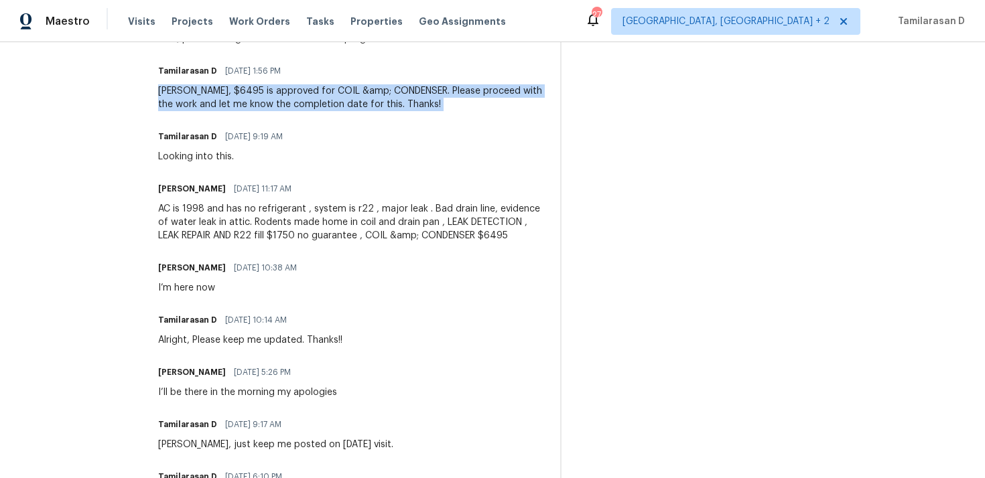
scroll to position [469, 0]
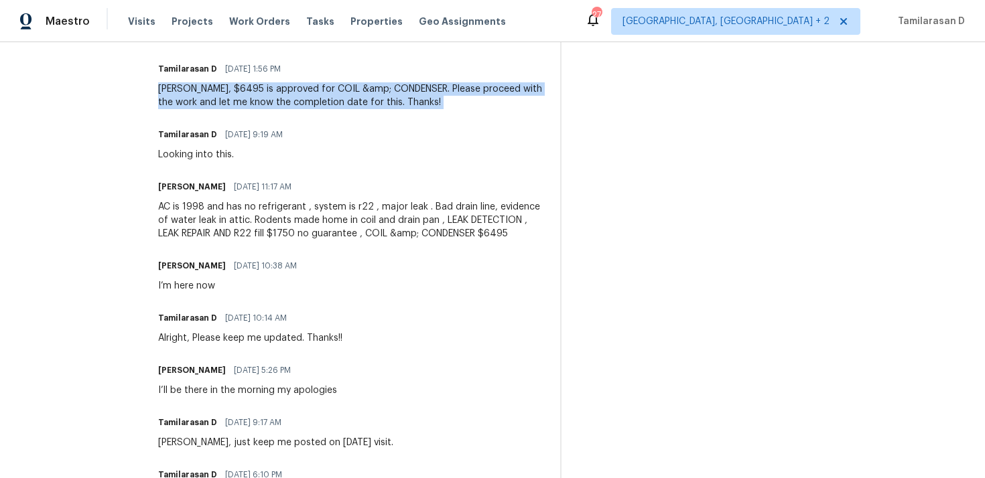
click at [316, 105] on div "Andy, $6495 is approved for COIL &amp; CONDENSER. Please proceed with the work …" at bounding box center [351, 95] width 386 height 27
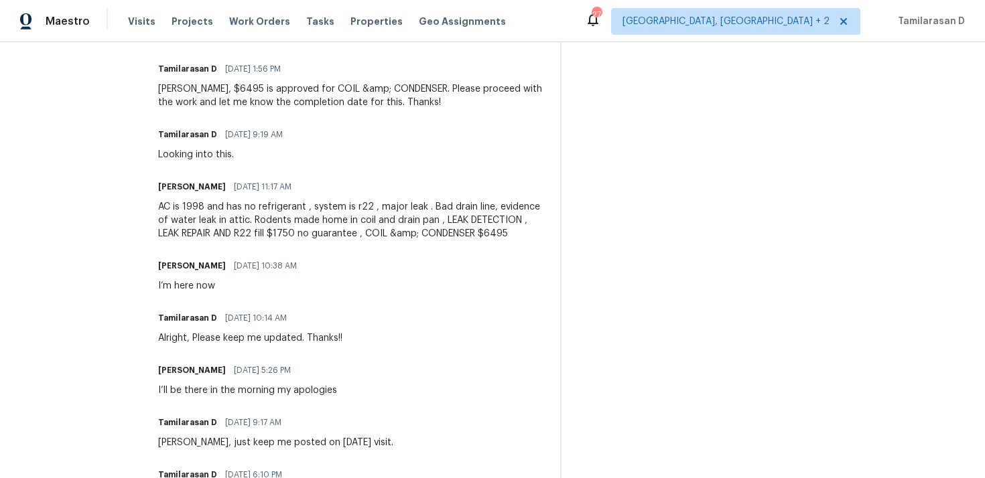
click at [316, 105] on div "Andy, $6495 is approved for COIL &amp; CONDENSER. Please proceed with the work …" at bounding box center [351, 95] width 386 height 27
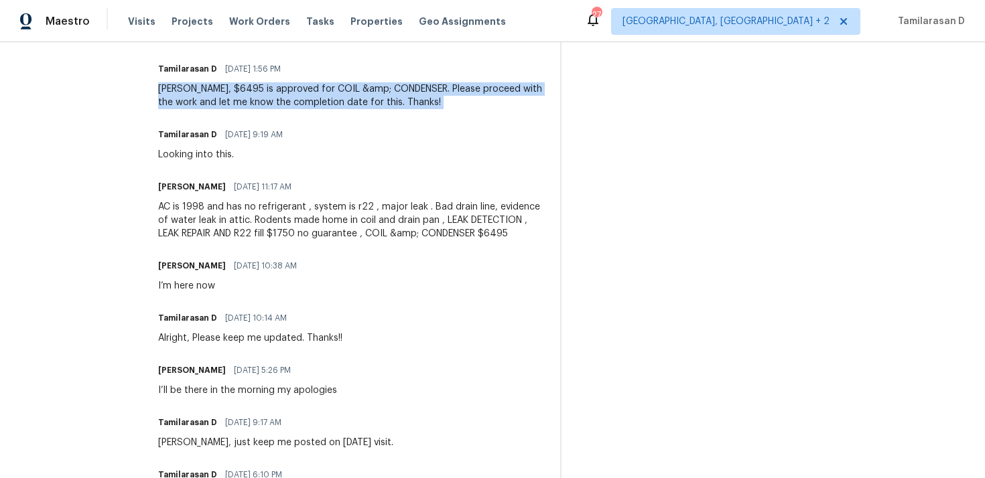
click at [316, 105] on div "Andy, $6495 is approved for COIL &amp; CONDENSER. Please proceed with the work …" at bounding box center [351, 95] width 386 height 27
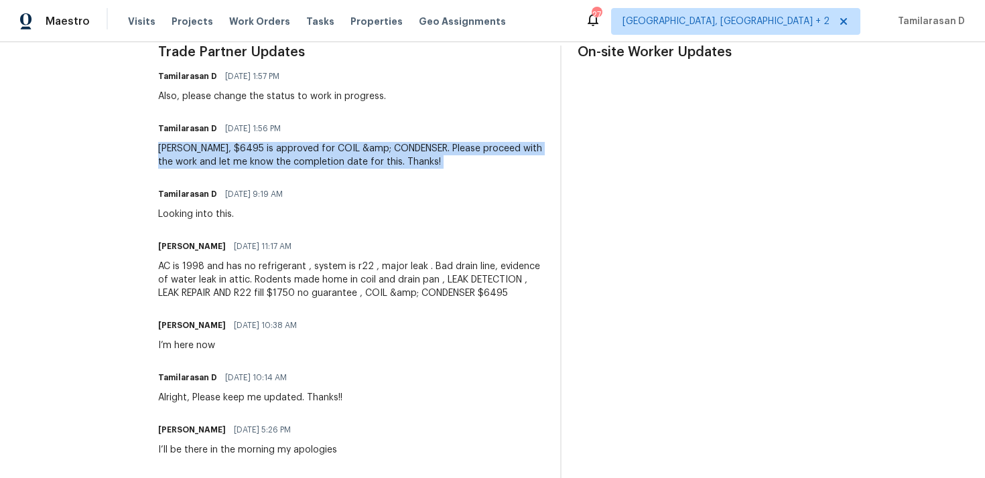
click at [322, 151] on div "Andy, $6495 is approved for COIL &amp; CONDENSER. Please proceed with the work …" at bounding box center [351, 155] width 386 height 27
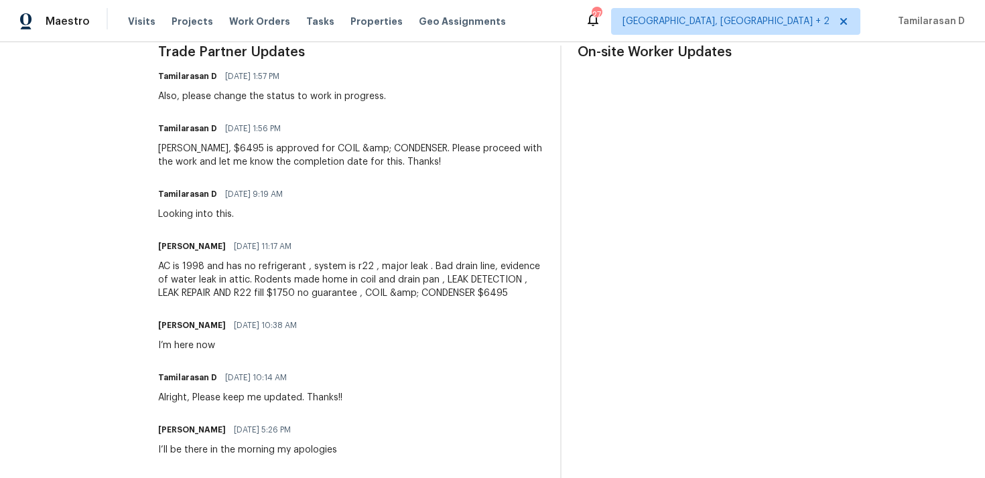
click at [322, 151] on div "Andy, $6495 is approved for COIL &amp; CONDENSER. Please proceed with the work …" at bounding box center [351, 155] width 386 height 27
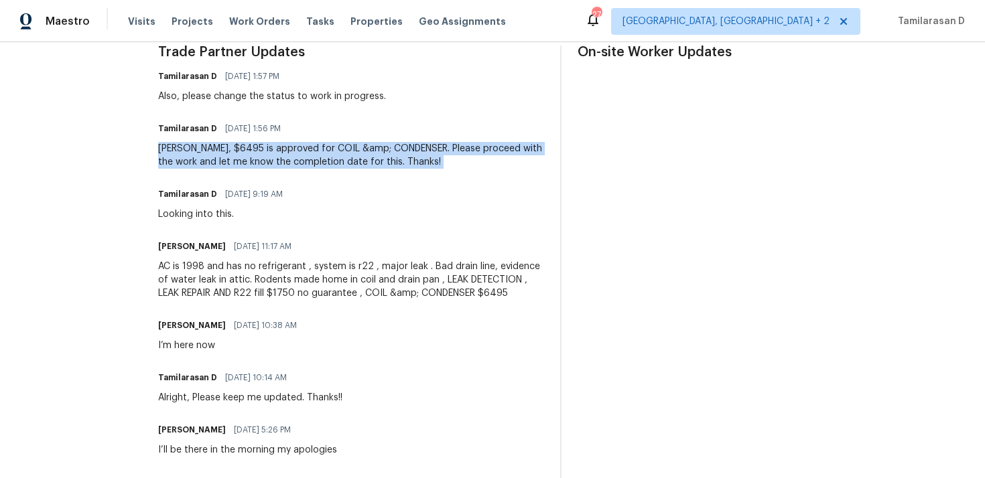
click at [322, 151] on div "Andy, $6495 is approved for COIL &amp; CONDENSER. Please proceed with the work …" at bounding box center [351, 155] width 386 height 27
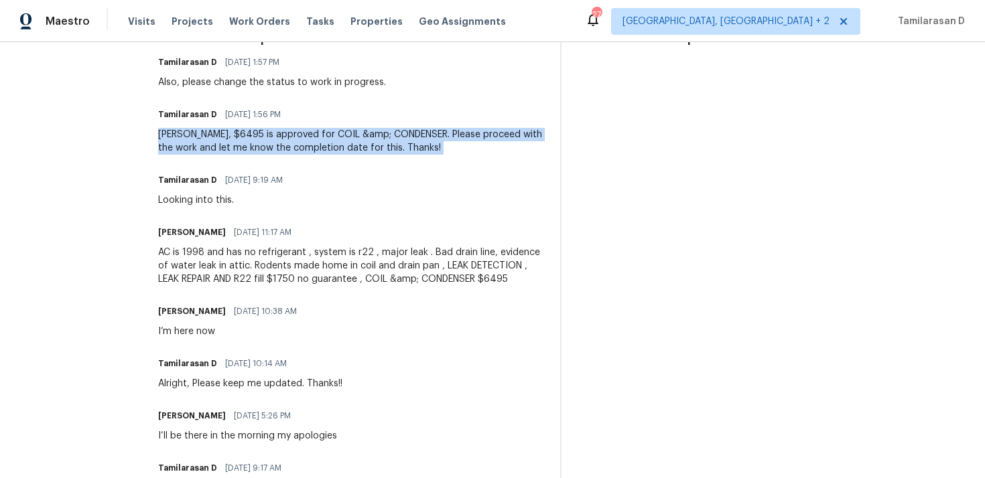
scroll to position [418, 0]
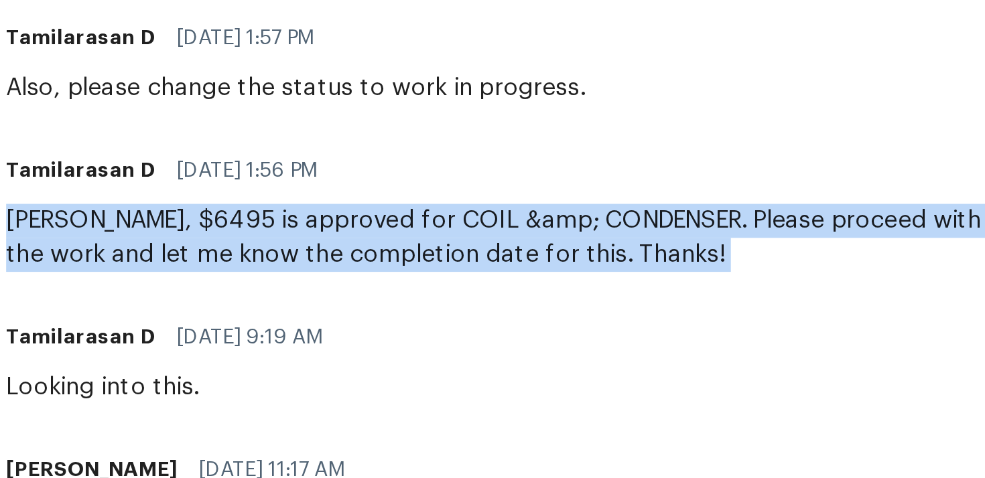
click at [299, 129] on div "Tamilarasan D 09/18/2025 1:56 PM Andy, $6495 is approved for COIL &amp; CONDENS…" at bounding box center [351, 136] width 386 height 50
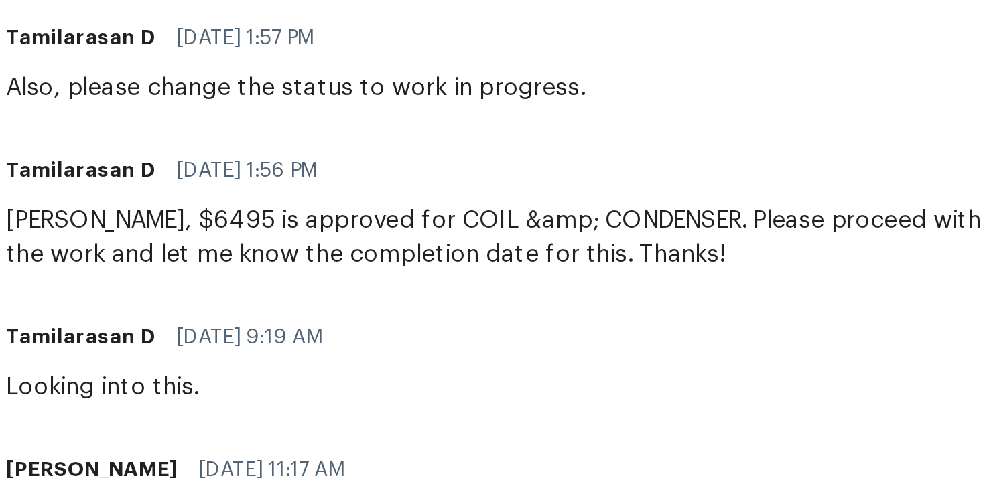
click at [299, 129] on div "Tamilarasan D 09/18/2025 1:56 PM Andy, $6495 is approved for COIL &amp; CONDENS…" at bounding box center [351, 136] width 386 height 50
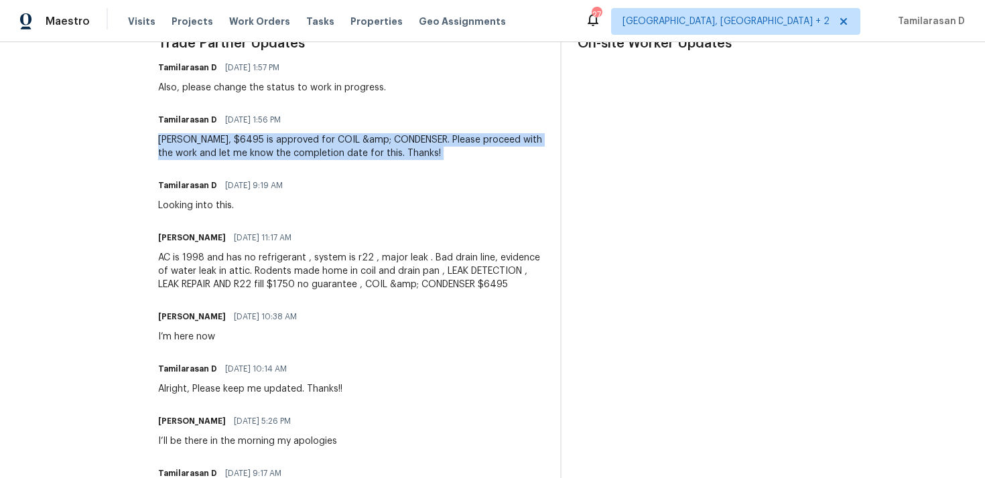
click at [339, 148] on div "Andy, $6495 is approved for COIL &amp; CONDENSER. Please proceed with the work …" at bounding box center [351, 146] width 386 height 27
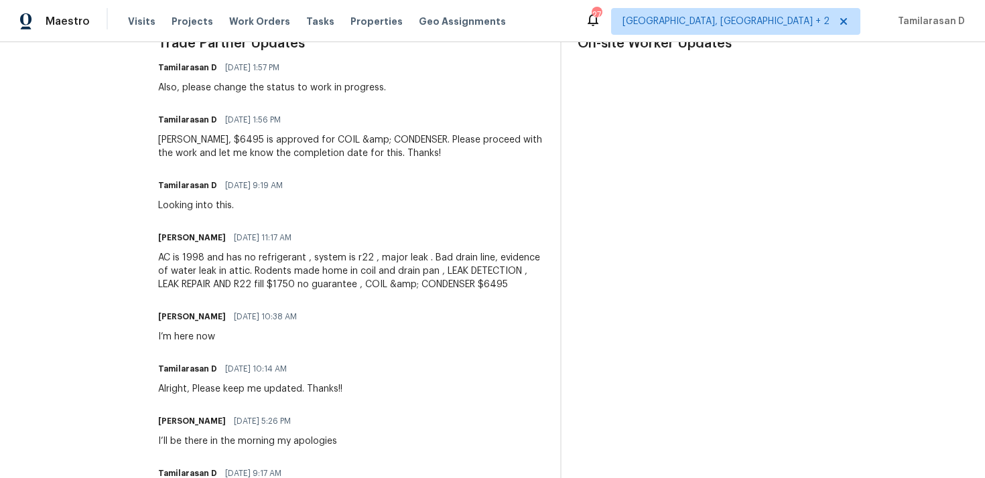
click at [339, 148] on div "Andy, $6495 is approved for COIL &amp; CONDENSER. Please proceed with the work …" at bounding box center [351, 146] width 386 height 27
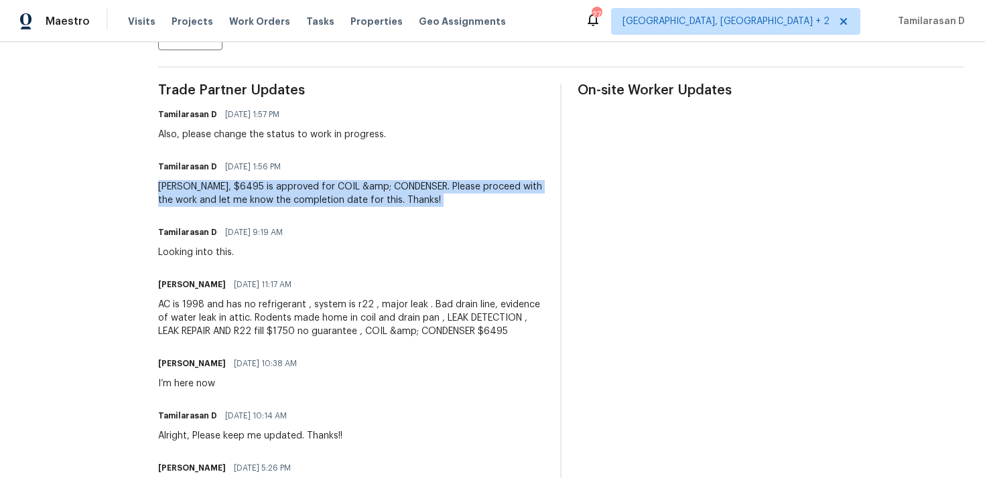
scroll to position [365, 0]
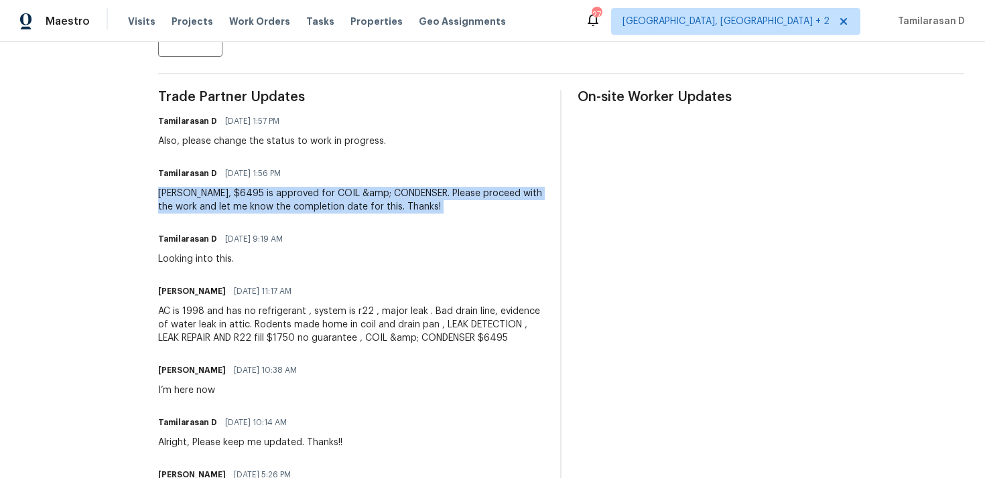
click at [338, 198] on div "Andy, $6495 is approved for COIL &amp; CONDENSER. Please proceed with the work …" at bounding box center [351, 200] width 386 height 27
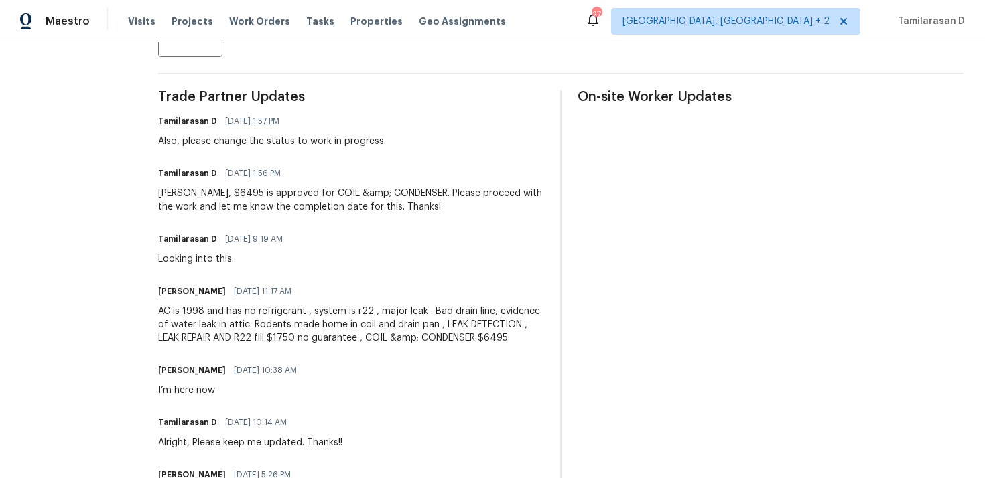
click at [338, 198] on div "Andy, $6495 is approved for COIL &amp; CONDENSER. Please proceed with the work …" at bounding box center [351, 200] width 386 height 27
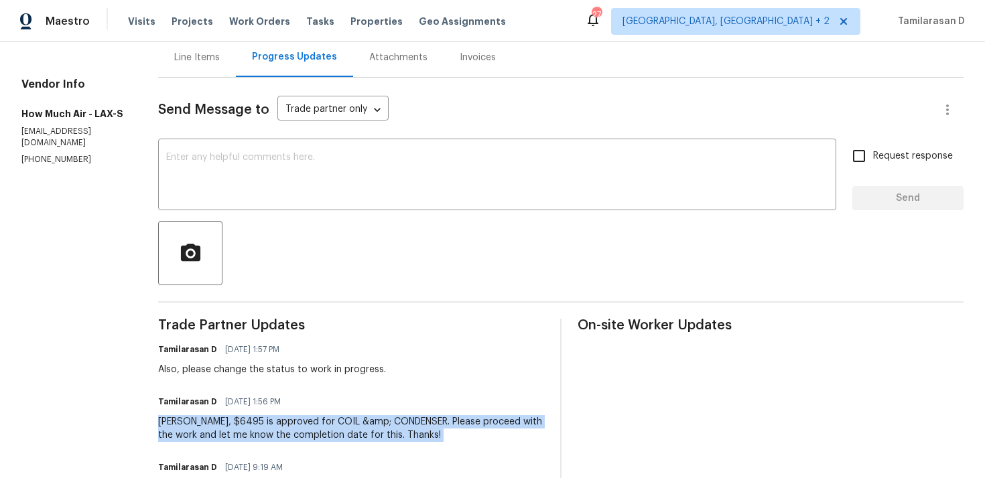
scroll to position [0, 0]
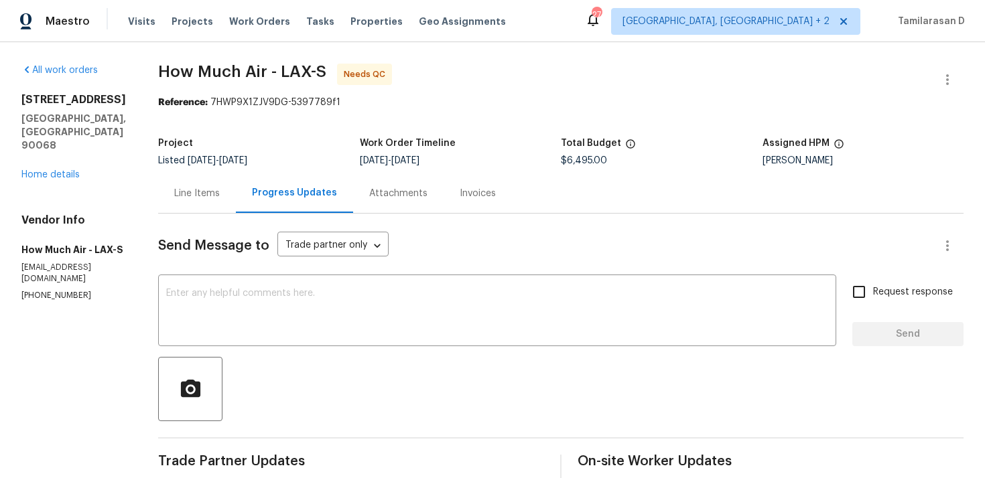
click at [191, 182] on div "Line Items" at bounding box center [197, 194] width 78 height 40
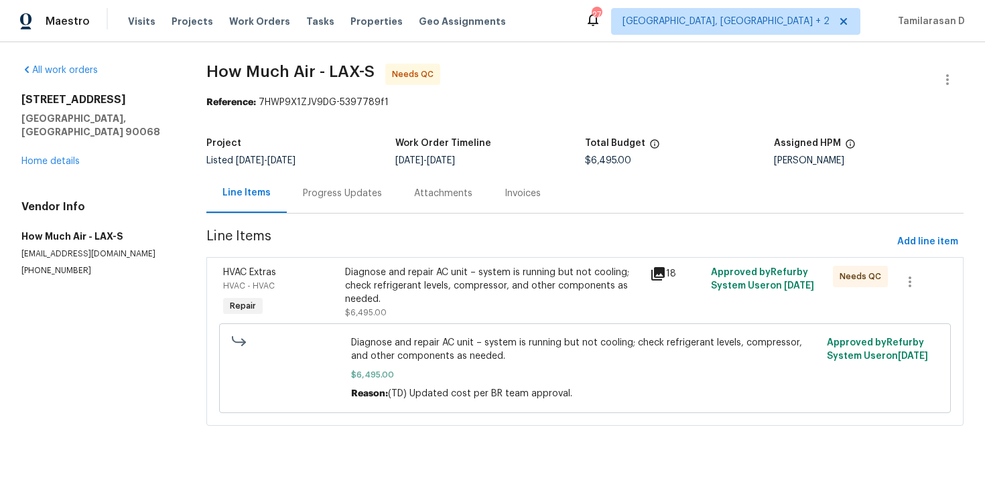
click at [304, 192] on div "Progress Updates" at bounding box center [342, 193] width 79 height 13
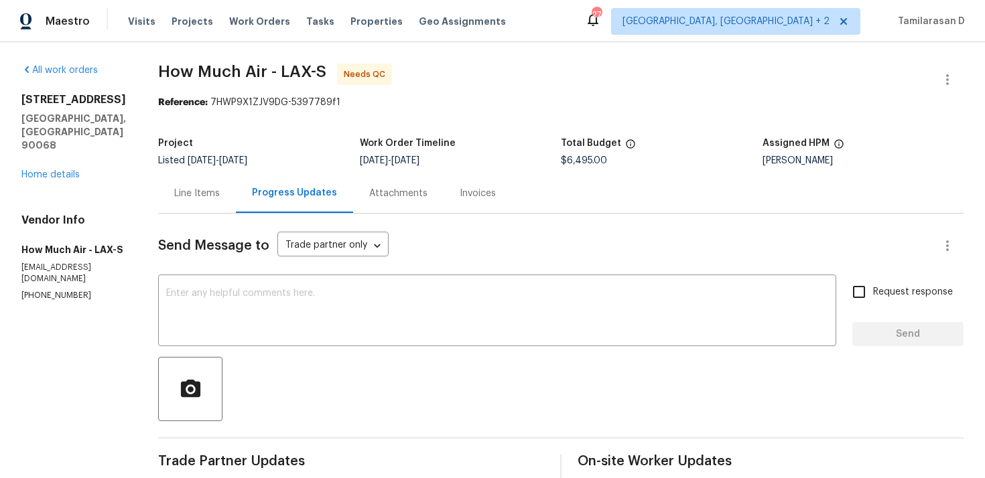
click at [452, 244] on div "Send Message to Trade partner only Trade partner only ​" at bounding box center [544, 246] width 773 height 32
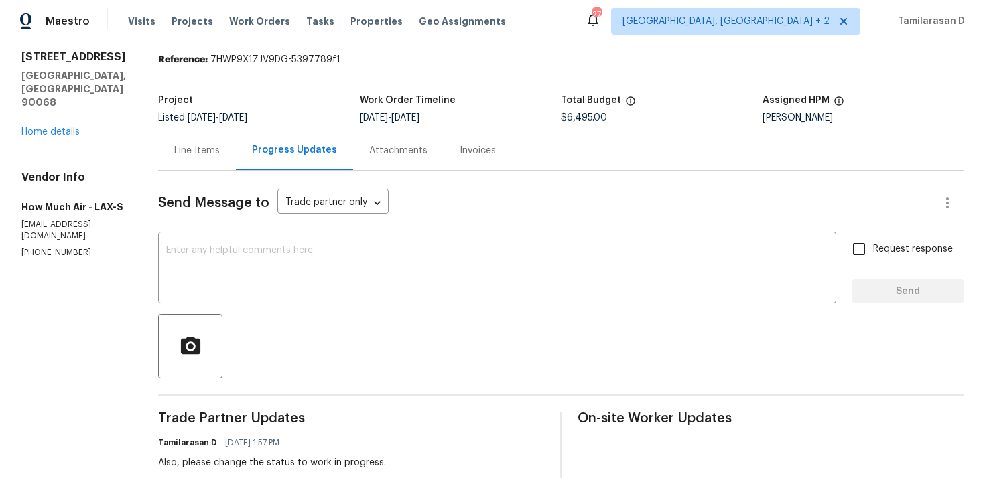
scroll to position [67, 0]
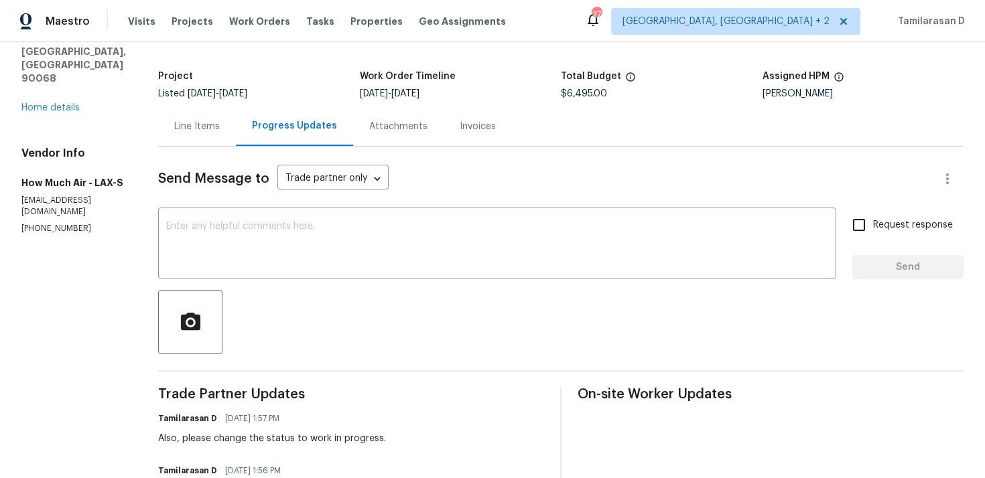
click at [440, 176] on div "Send Message to Trade partner only Trade partner only ​" at bounding box center [544, 179] width 773 height 32
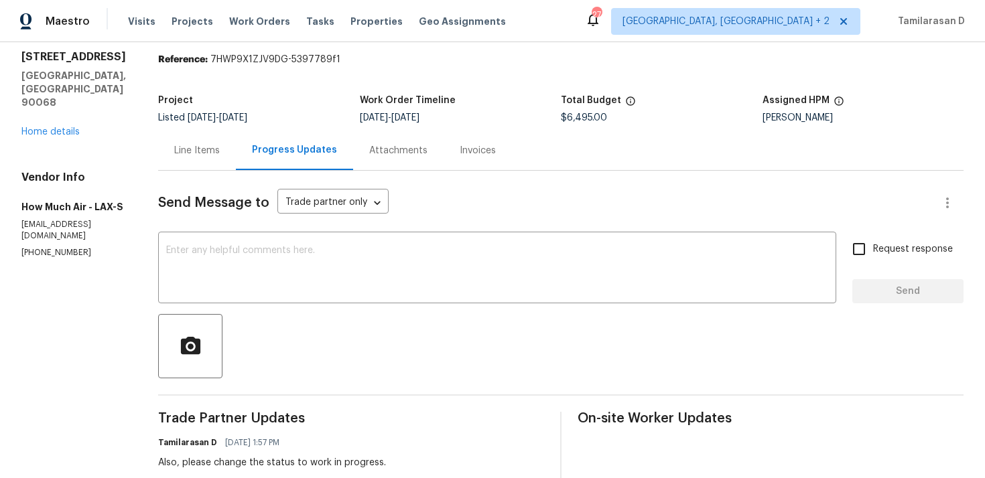
scroll to position [36, 0]
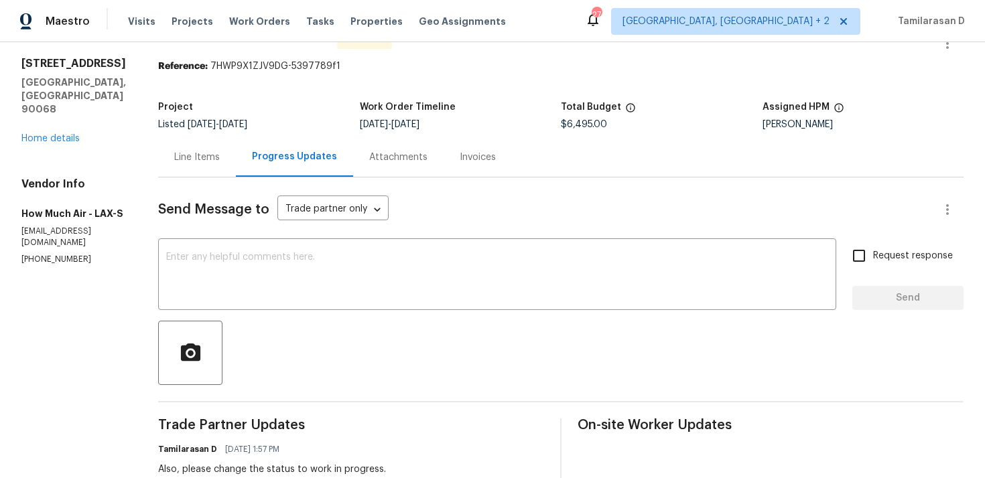
click at [438, 205] on div "Send Message to Trade partner only Trade partner only ​" at bounding box center [544, 210] width 773 height 32
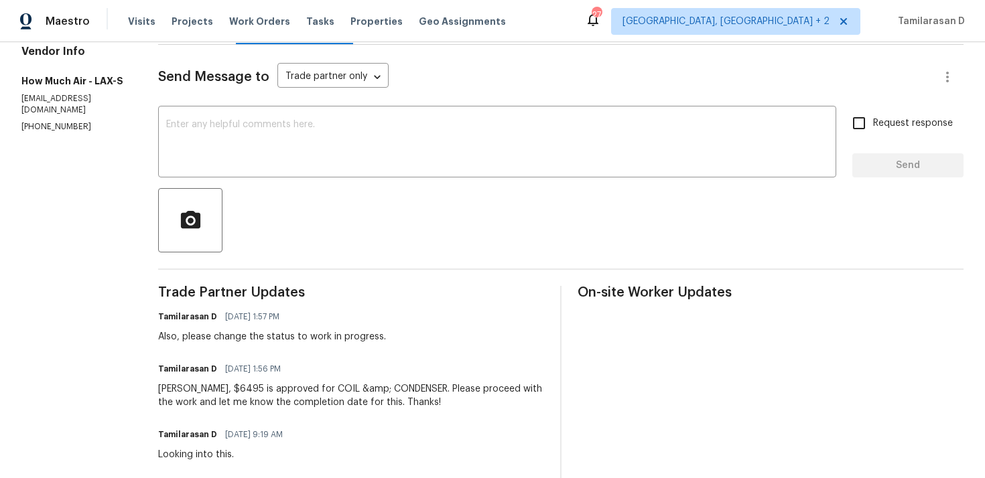
scroll to position [172, 0]
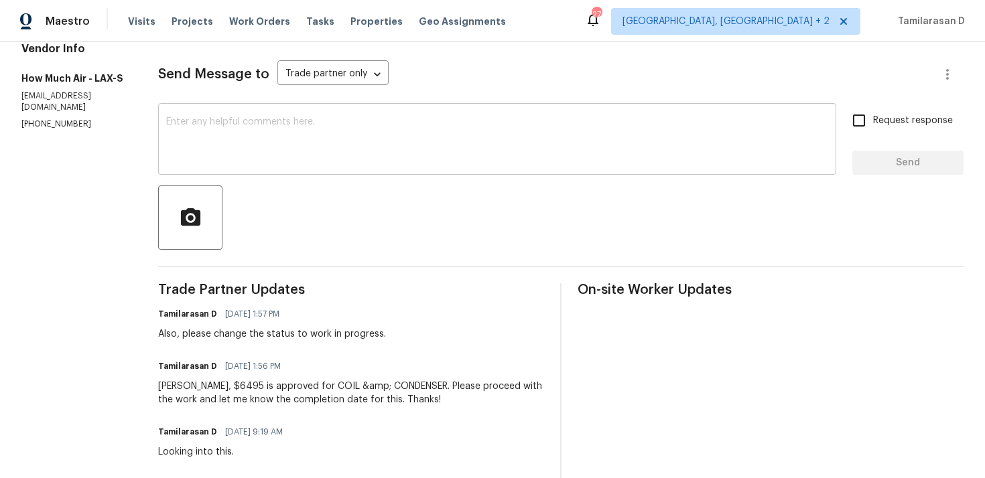
click at [239, 133] on textarea at bounding box center [497, 140] width 662 height 47
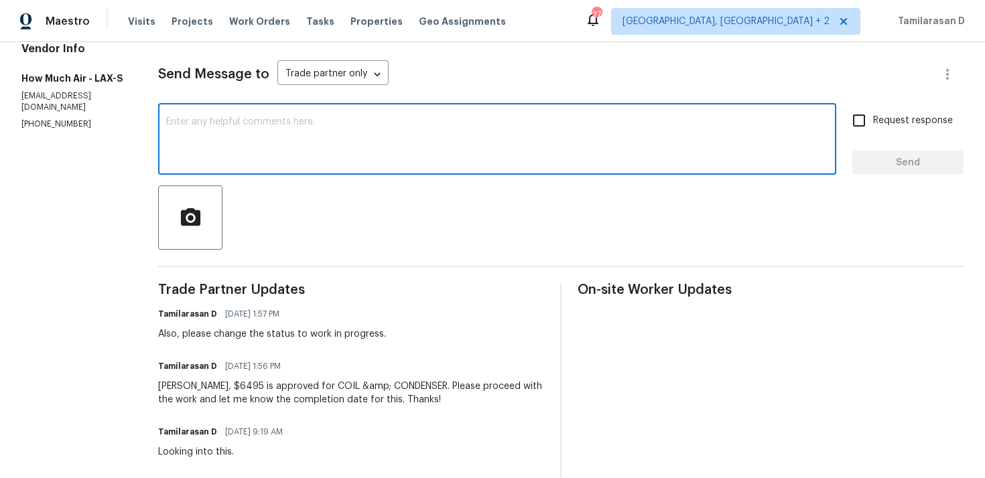
click at [241, 133] on textarea at bounding box center [497, 140] width 662 height 47
click at [342, 122] on textarea "Hi team, any update on the completion" at bounding box center [497, 140] width 662 height 47
click at [343, 123] on textarea "Hi team, any update on the completion" at bounding box center [497, 140] width 662 height 47
click at [354, 127] on textarea "Hi team, any update on the completion" at bounding box center [497, 140] width 662 height 47
click at [338, 120] on textarea "Hi team, any update on the completion" at bounding box center [497, 140] width 662 height 47
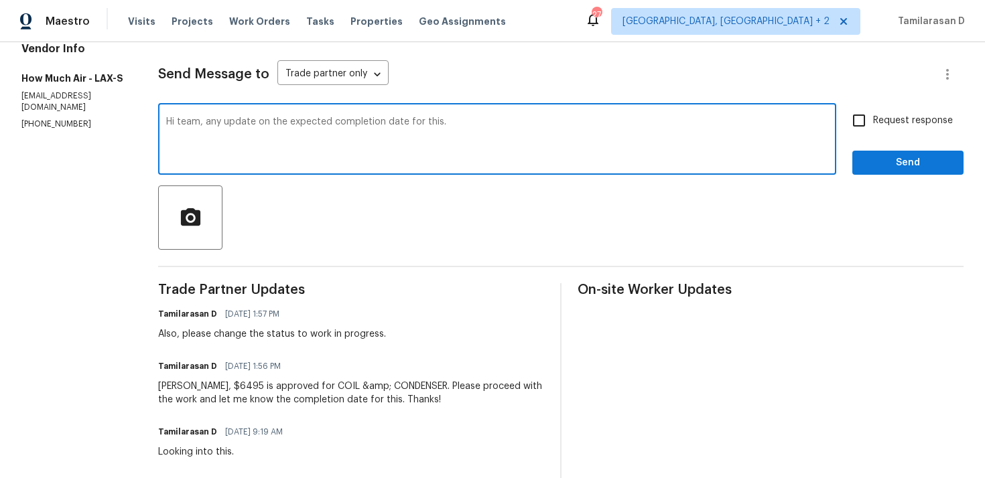
type textarea "Hi team, any update on the expected completion date for this."
click at [860, 132] on input "Request response" at bounding box center [859, 121] width 28 height 28
checkbox input "true"
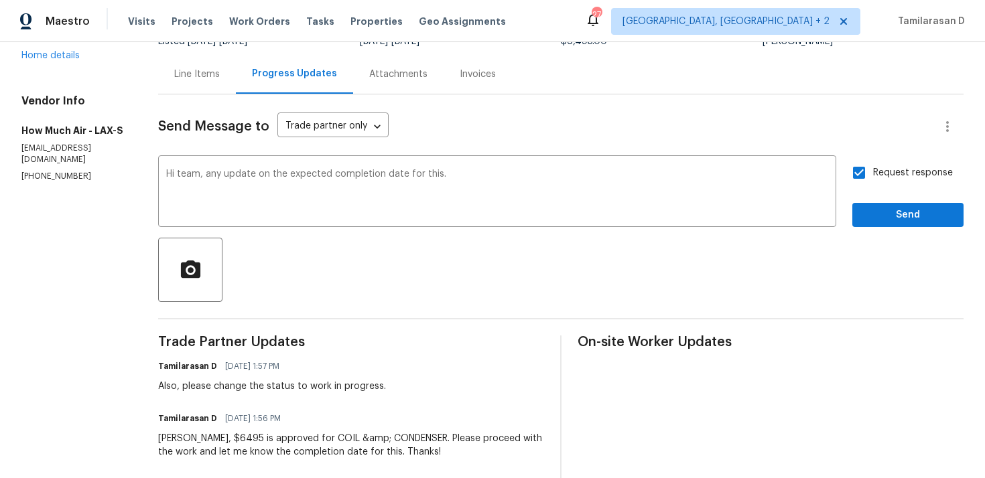
scroll to position [84, 0]
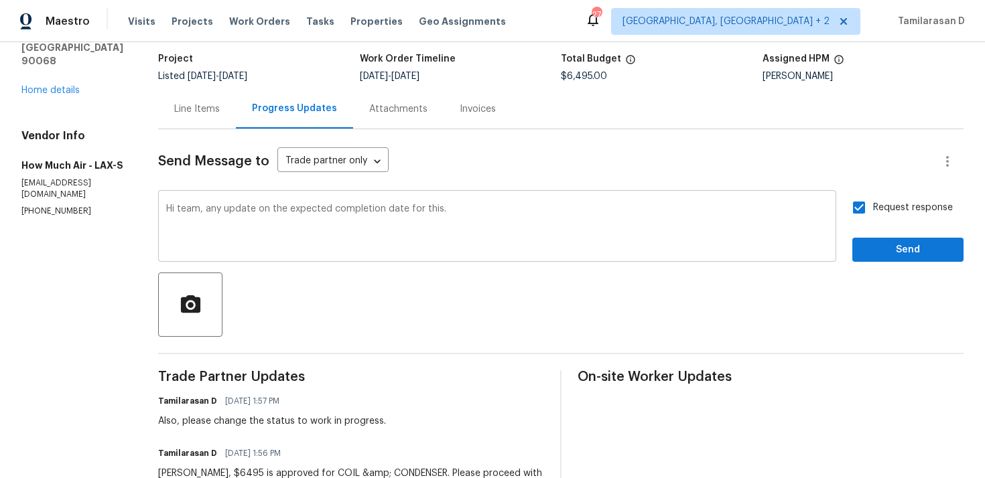
click at [465, 203] on div "Hi team, any update on the expected completion date for this. x ​" at bounding box center [497, 228] width 678 height 68
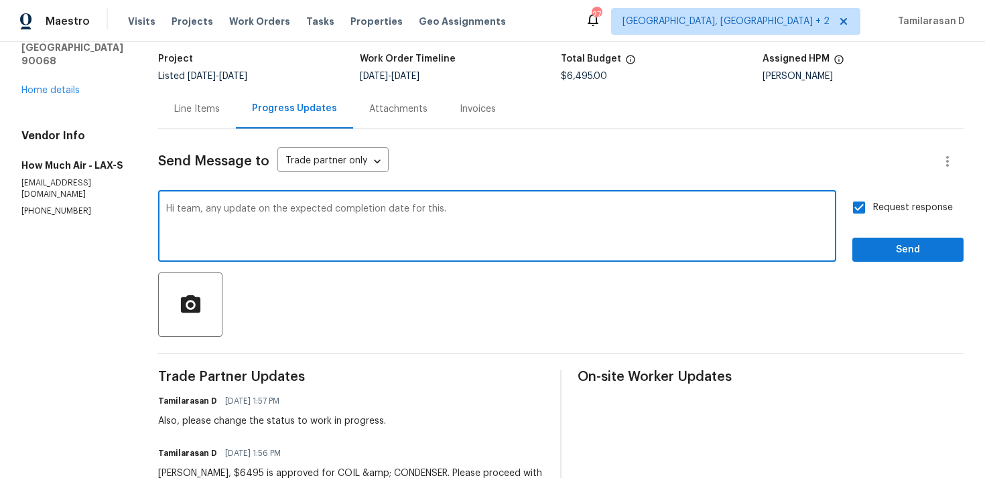
click at [465, 203] on div "Hi team, any update on the expected completion date for this. x ​" at bounding box center [497, 228] width 678 height 68
click at [489, 210] on textarea "Hi team, any update on the expected completion date for this." at bounding box center [497, 227] width 662 height 47
type textarea "Hi team, any update on the expected completion date for this?"
click at [919, 248] on span "Send" at bounding box center [908, 250] width 90 height 17
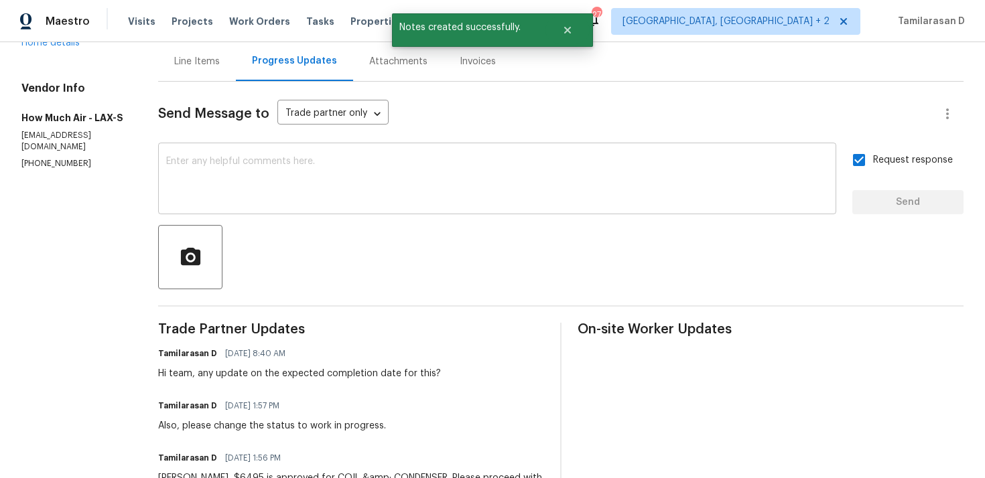
scroll to position [273, 0]
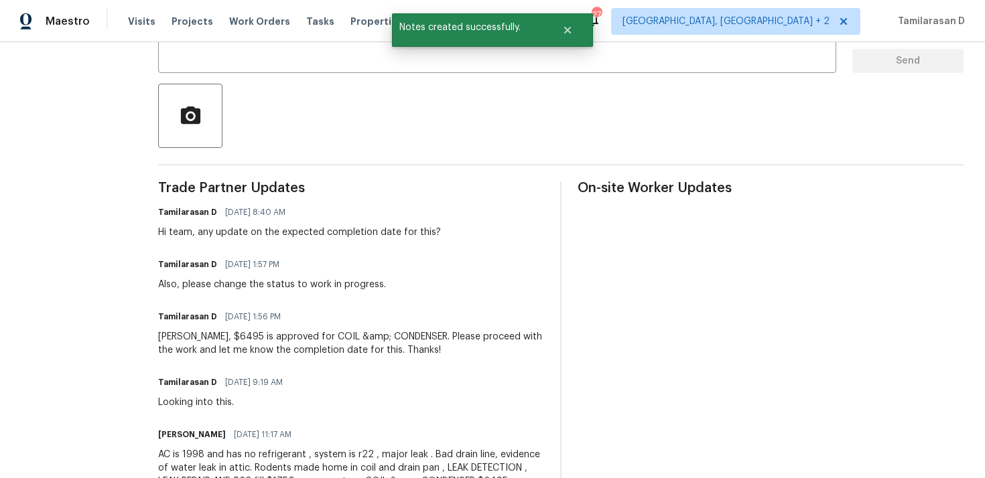
click at [405, 235] on div "Hi team, any update on the expected completion date for this?" at bounding box center [299, 232] width 283 height 13
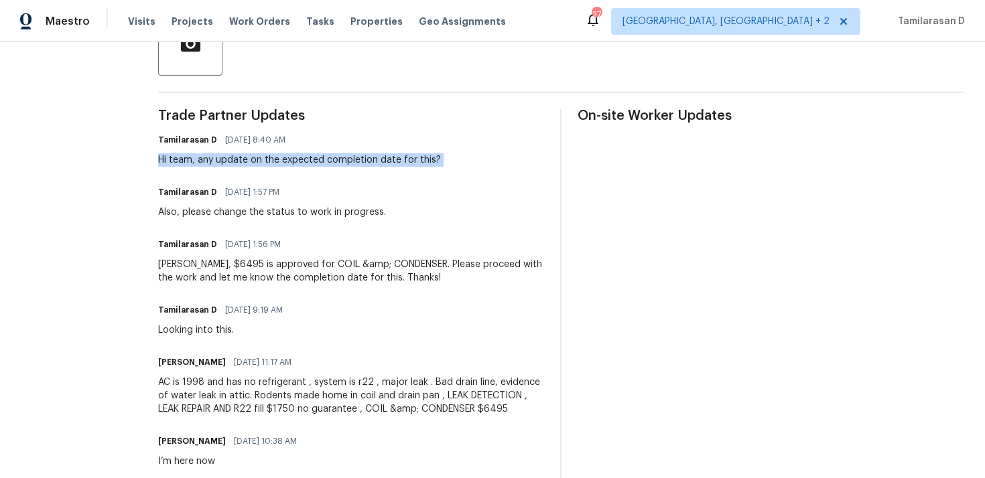
scroll to position [346, 0]
click at [231, 206] on div "Also, please change the status to work in progress." at bounding box center [272, 211] width 228 height 13
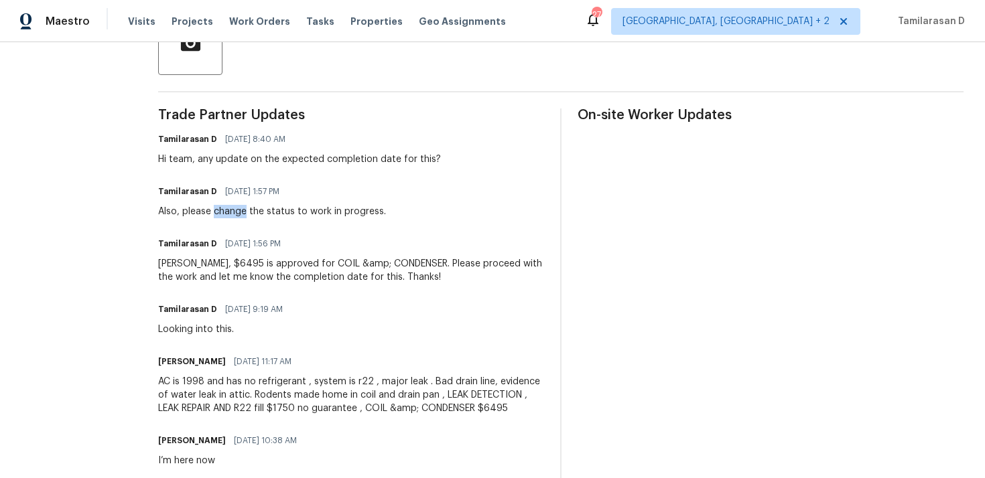
click at [231, 206] on div "Also, please change the status to work in progress." at bounding box center [272, 211] width 228 height 13
click at [234, 274] on div "Andy, $6495 is approved for COIL &amp; CONDENSER. Please proceed with the work …" at bounding box center [351, 270] width 386 height 27
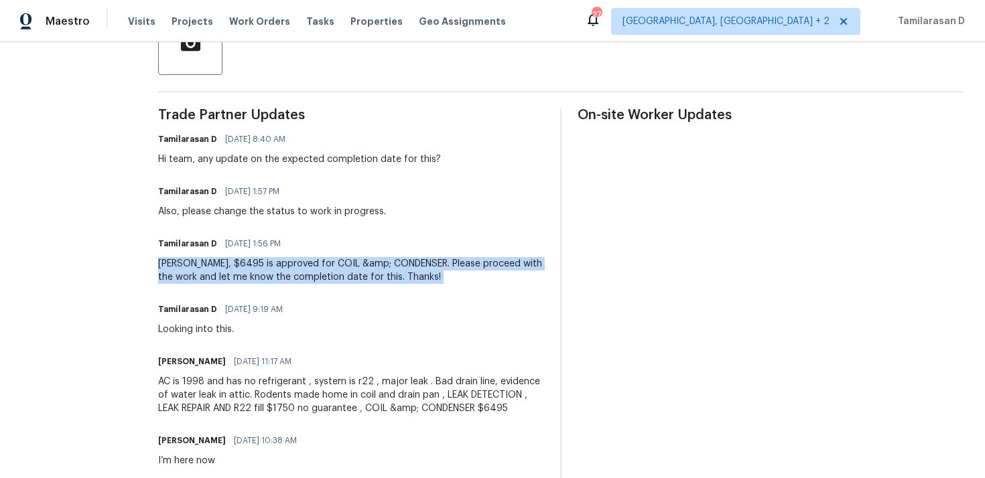
click at [226, 272] on div "Andy, $6495 is approved for COIL &amp; CONDENSER. Please proceed with the work …" at bounding box center [351, 270] width 386 height 27
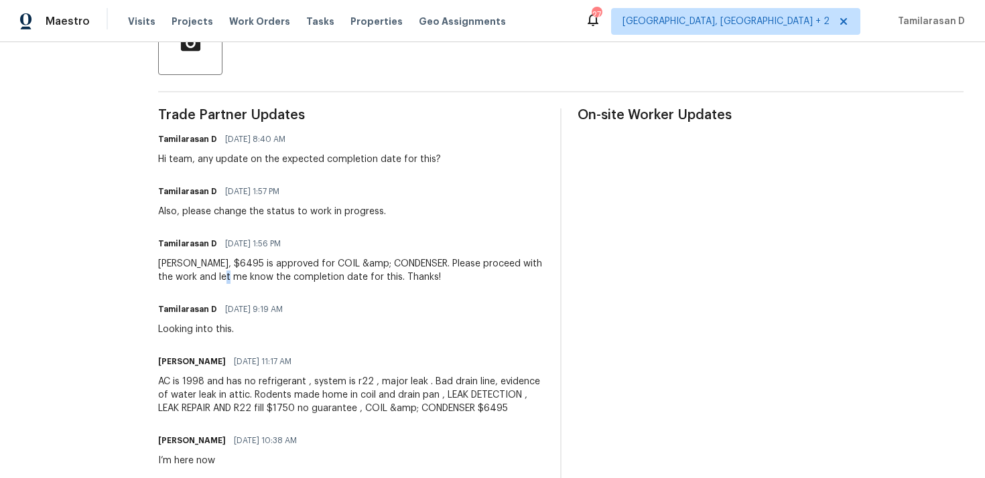
click at [226, 272] on div "Andy, $6495 is approved for COIL &amp; CONDENSER. Please proceed with the work …" at bounding box center [351, 270] width 386 height 27
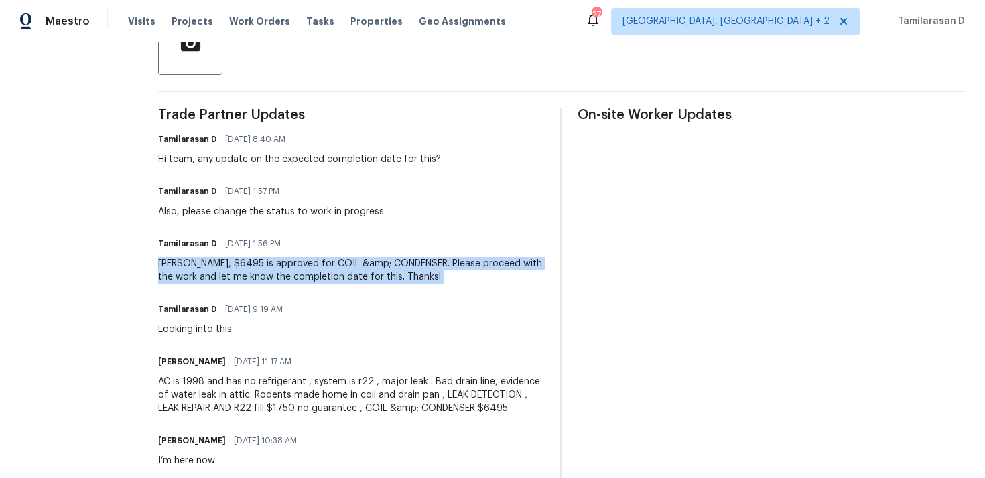
click at [213, 273] on div "Andy, $6495 is approved for COIL &amp; CONDENSER. Please proceed with the work …" at bounding box center [351, 270] width 386 height 27
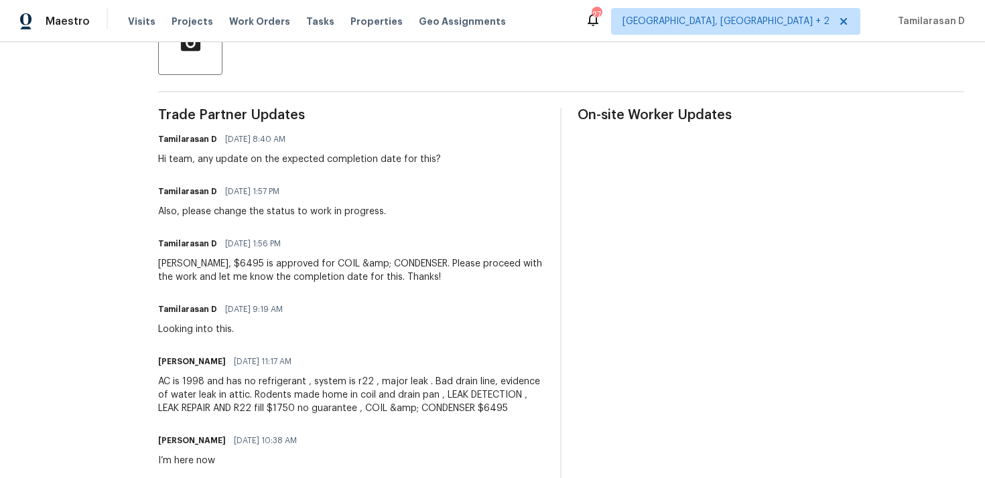
click at [213, 273] on div "Andy, $6495 is approved for COIL &amp; CONDENSER. Please proceed with the work …" at bounding box center [351, 270] width 386 height 27
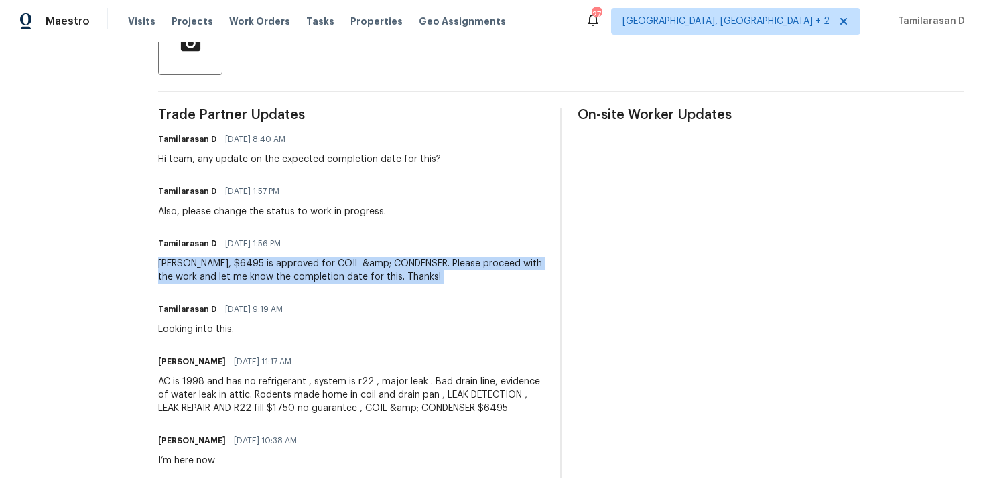
click at [232, 275] on div "Andy, $6495 is approved for COIL &amp; CONDENSER. Please proceed with the work …" at bounding box center [351, 270] width 386 height 27
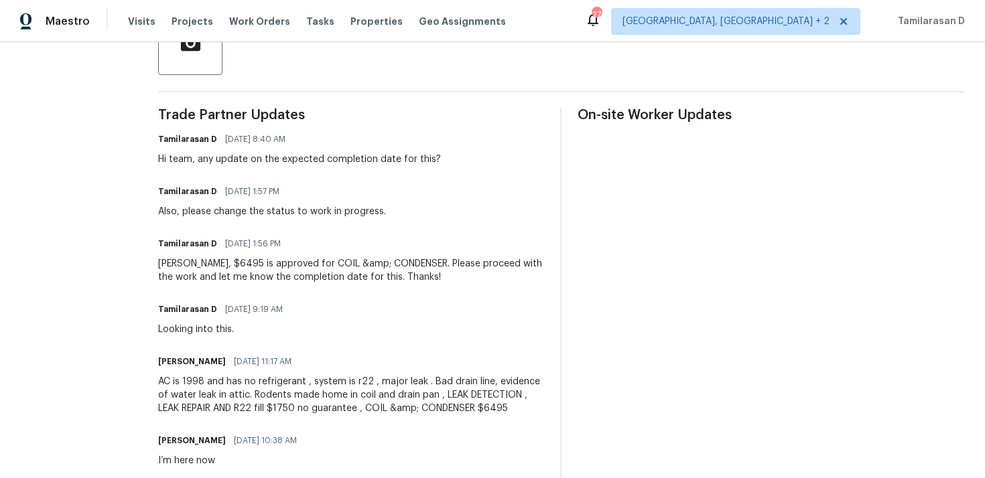
click at [232, 275] on div "Andy, $6495 is approved for COIL &amp; CONDENSER. Please proceed with the work …" at bounding box center [351, 270] width 386 height 27
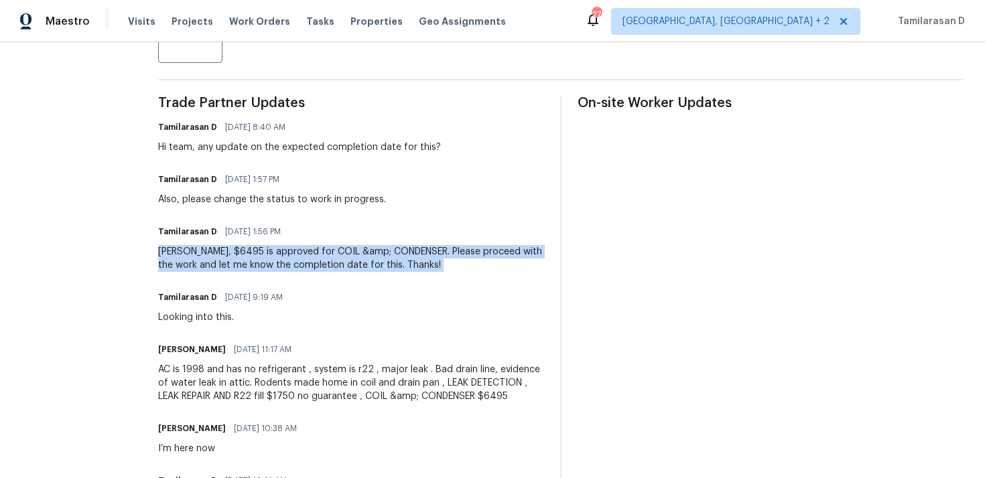
scroll to position [359, 0]
click at [256, 265] on div "Andy, $6495 is approved for COIL &amp; CONDENSER. Please proceed with the work …" at bounding box center [351, 258] width 386 height 27
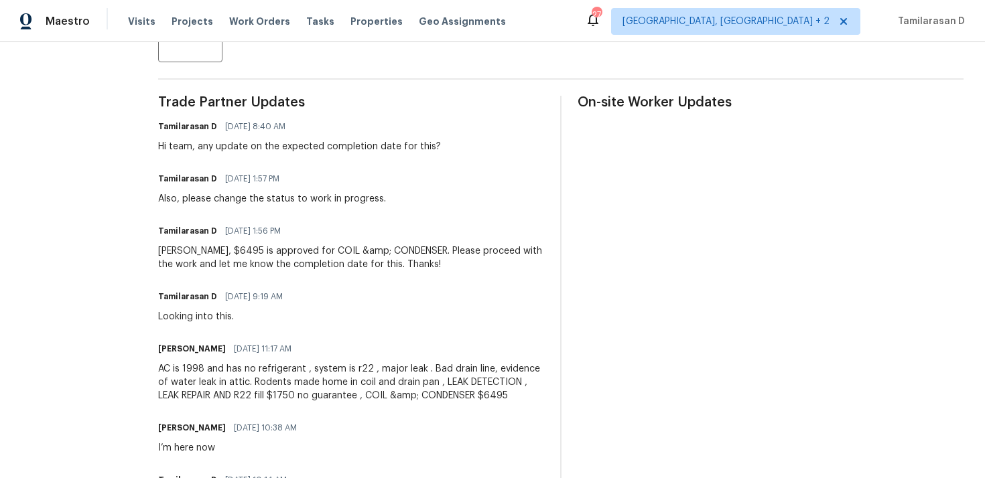
click at [256, 265] on div "Andy, $6495 is approved for COIL &amp; CONDENSER. Please proceed with the work …" at bounding box center [351, 258] width 386 height 27
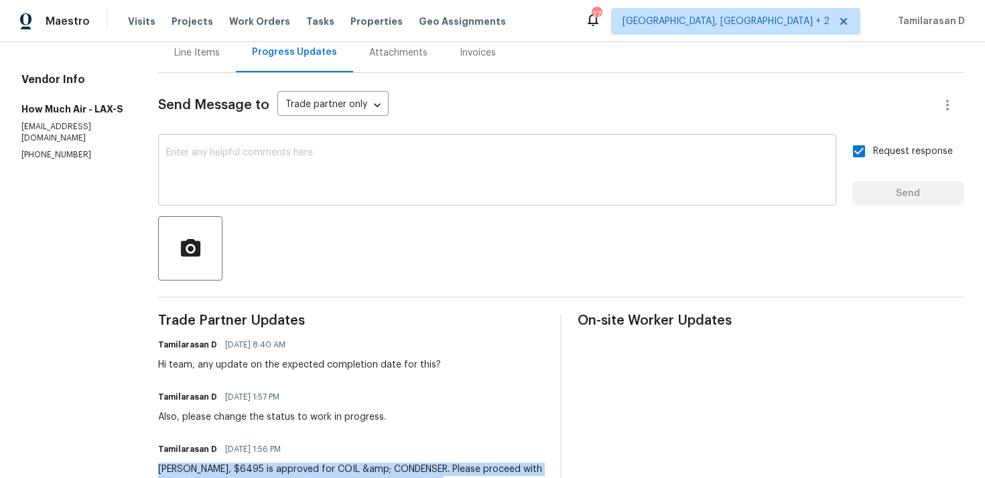
scroll to position [139, 0]
click at [269, 372] on div "Hi team, any update on the expected completion date for this?" at bounding box center [299, 366] width 283 height 13
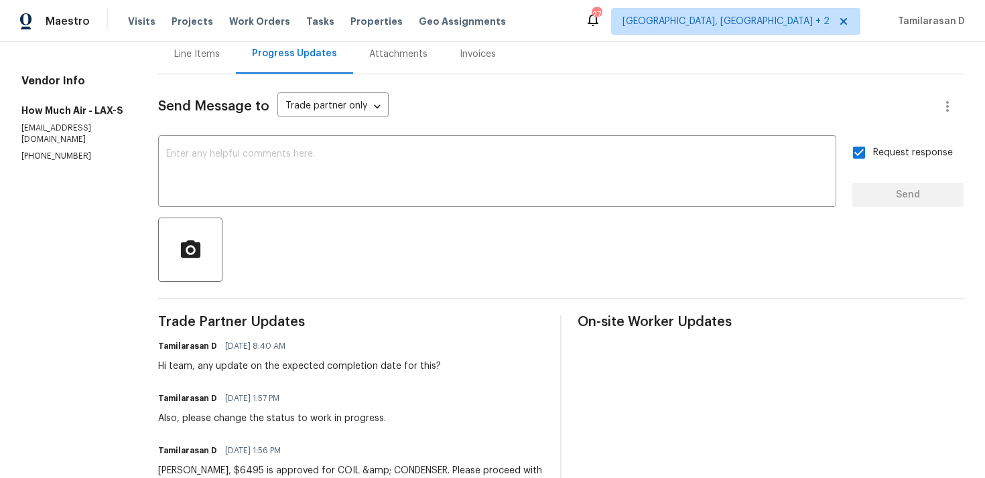
click at [269, 372] on div "Hi team, any update on the expected completion date for this?" at bounding box center [299, 366] width 283 height 13
click at [271, 368] on div "Hi team, any update on the expected completion date for this?" at bounding box center [299, 366] width 283 height 13
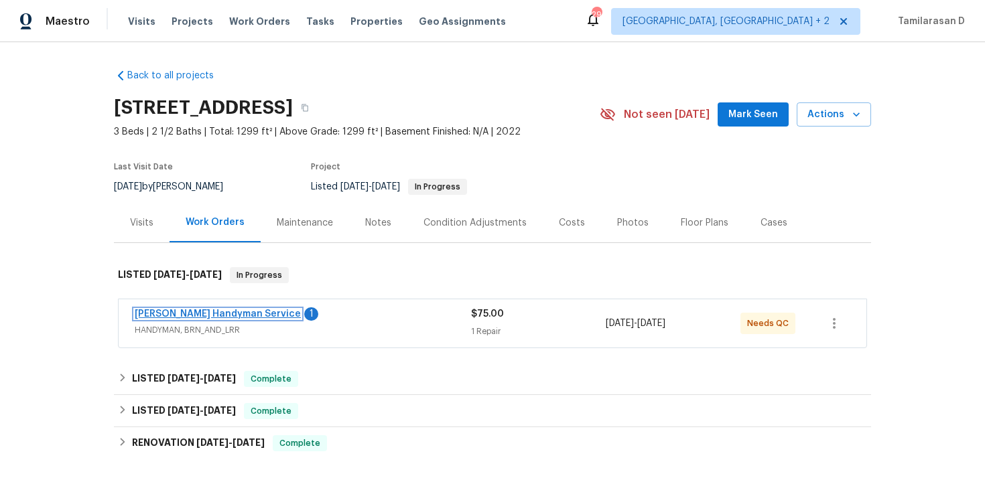
click at [213, 315] on link "Mehle's Handyman Service" at bounding box center [218, 314] width 166 height 9
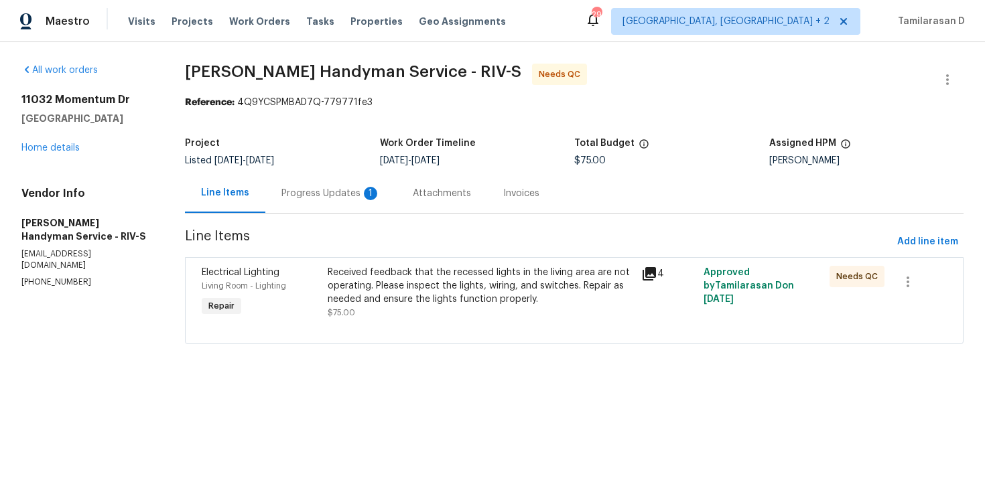
click at [344, 193] on div "Progress Updates 1" at bounding box center [330, 193] width 99 height 13
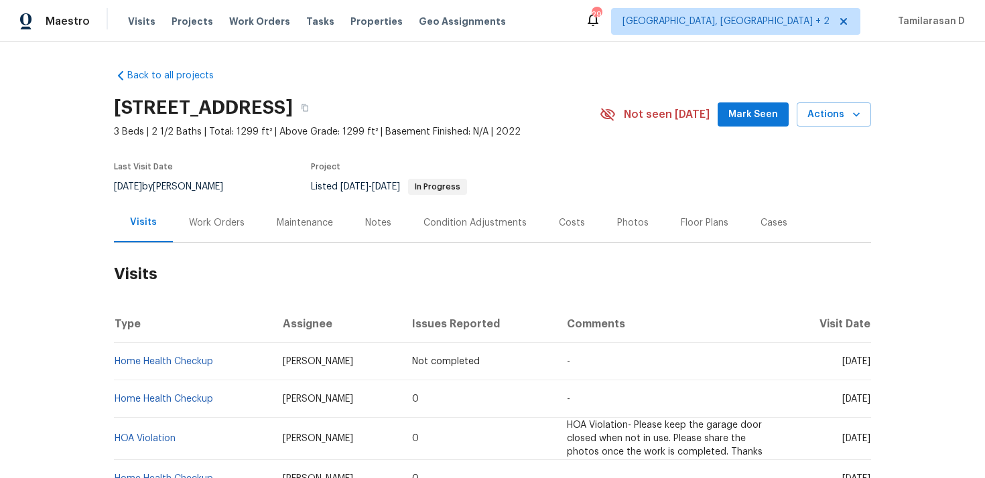
click at [191, 224] on div "Work Orders" at bounding box center [217, 222] width 56 height 13
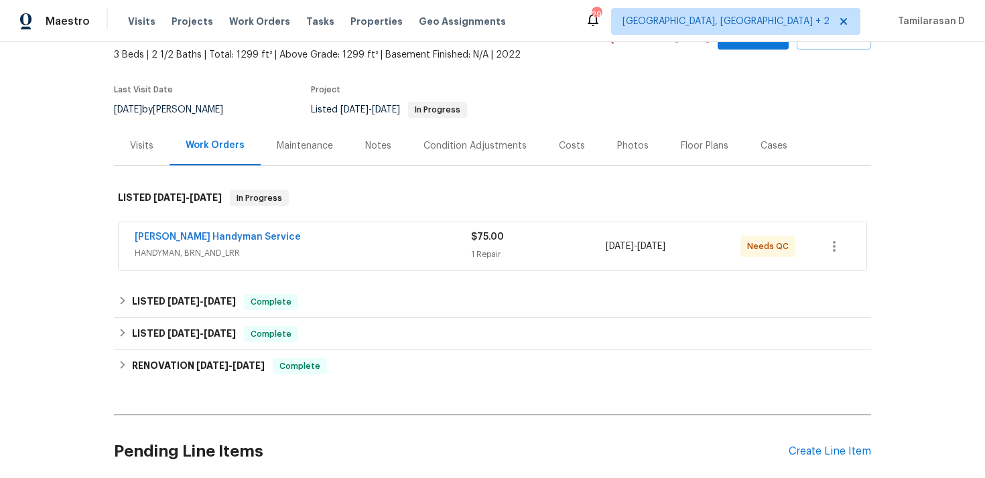
scroll to position [81, 0]
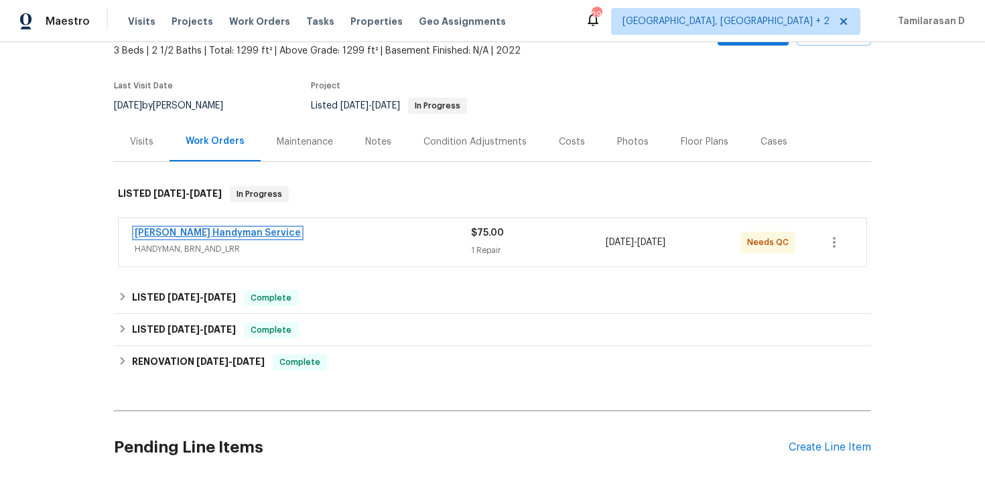
click at [184, 231] on link "[PERSON_NAME] Handyman Service" at bounding box center [218, 233] width 166 height 9
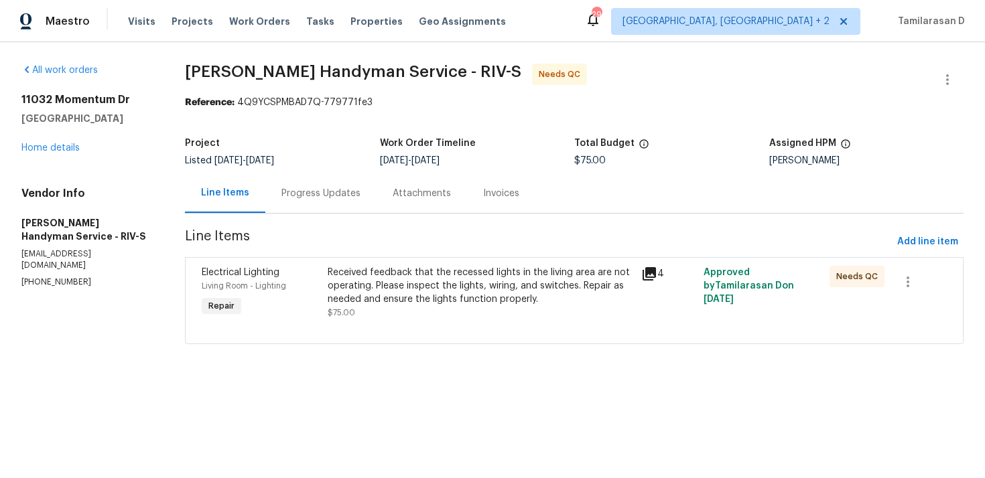
click at [344, 184] on div "Progress Updates" at bounding box center [320, 194] width 111 height 40
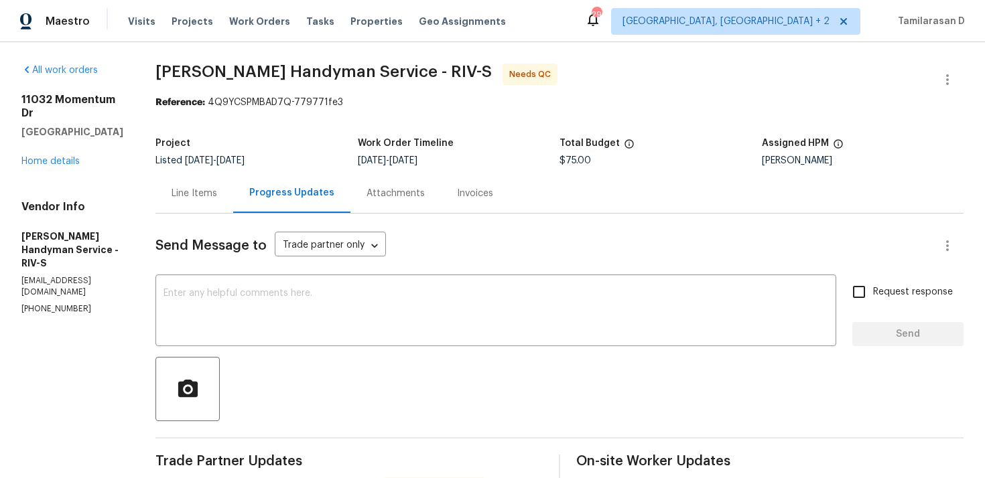
click at [221, 184] on div "Line Items" at bounding box center [194, 194] width 78 height 40
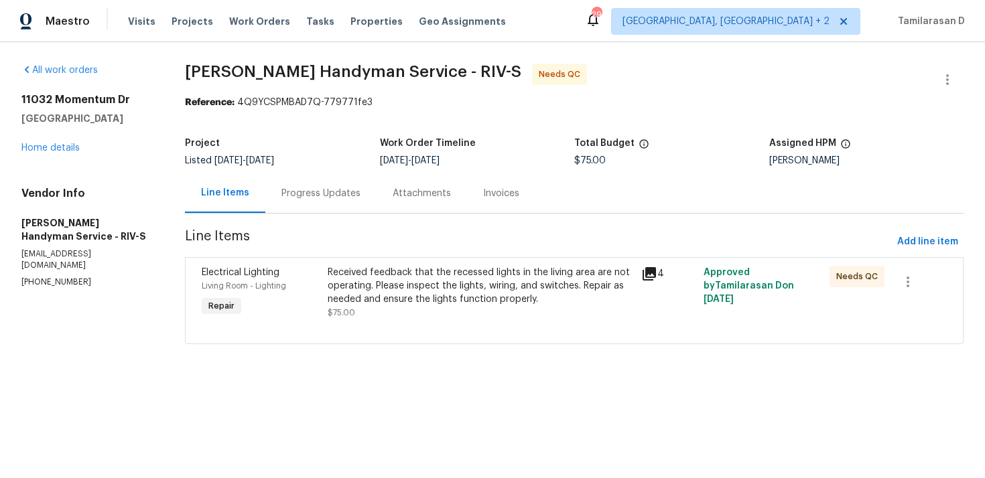
click at [302, 196] on div "Progress Updates" at bounding box center [320, 193] width 79 height 13
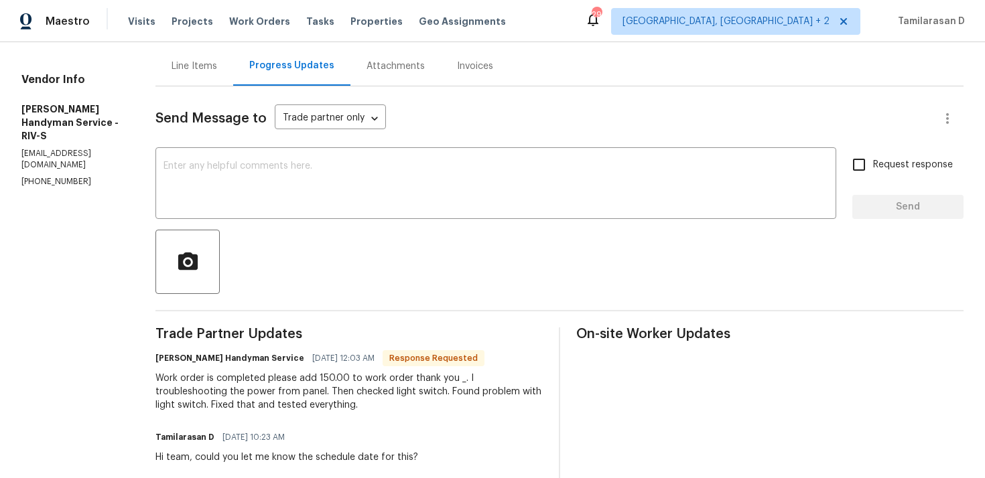
scroll to position [239, 0]
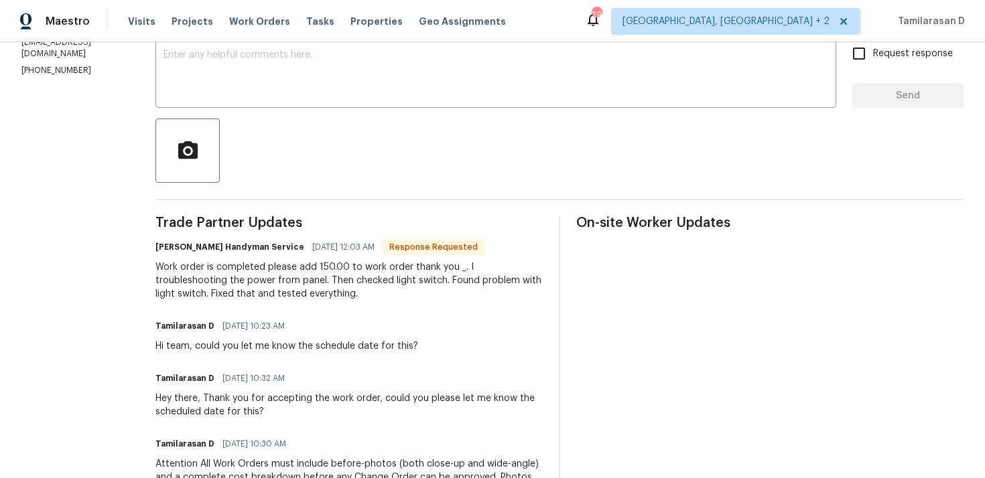
click at [303, 295] on div "Work order is completed please add 150.00 to work order thank you _. I troubles…" at bounding box center [348, 281] width 387 height 40
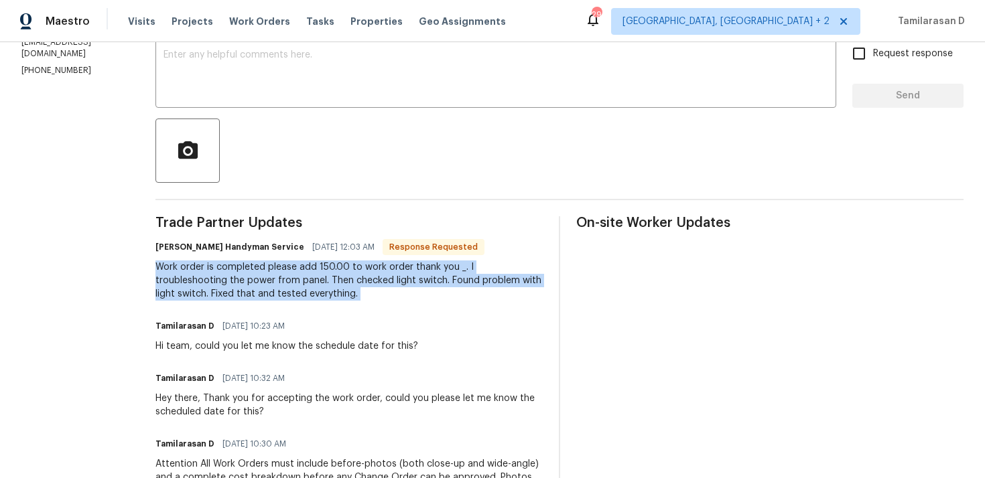
copy div "Work order is completed please add 150.00 to work order thank you _. I troubles…"
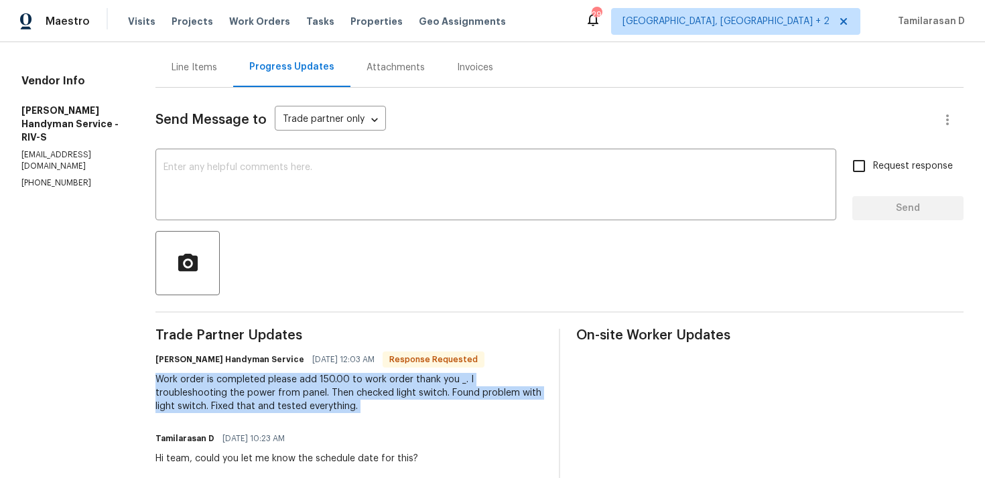
scroll to position [125, 0]
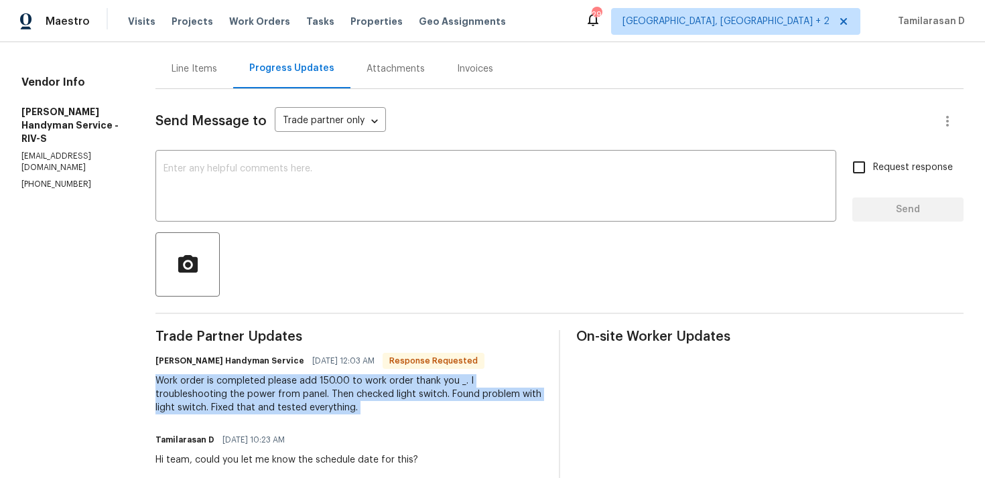
copy div "Work order is completed please add 150.00 to work order thank you _. I troubles…"
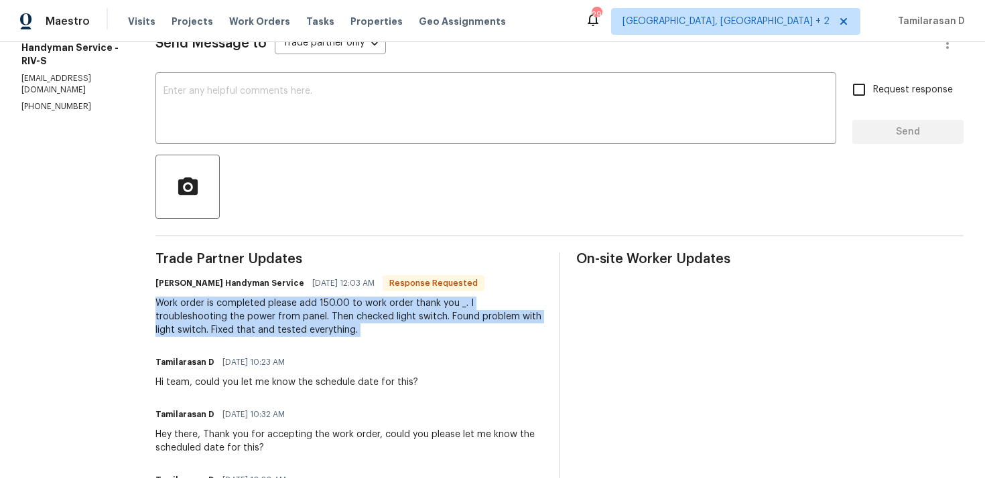
scroll to position [208, 0]
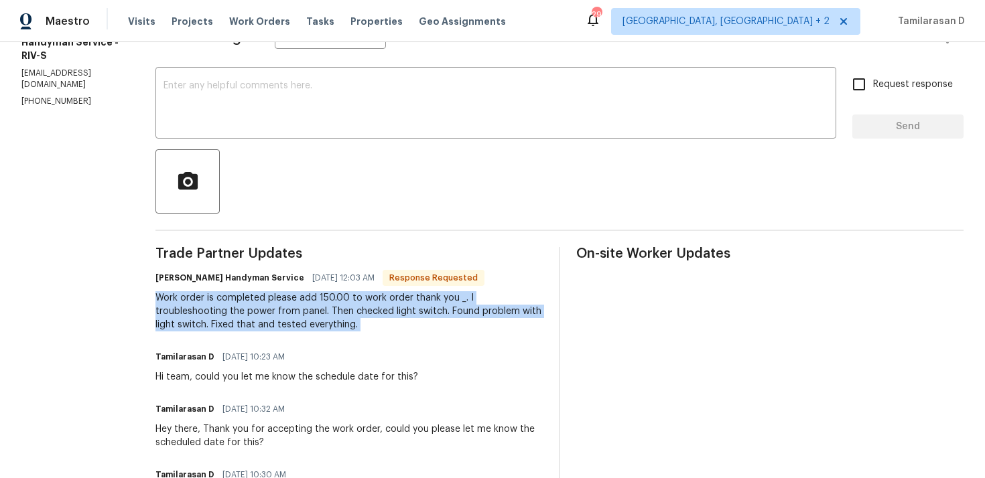
copy div "Work order is completed please add 150.00 to work order thank you _. I troubles…"
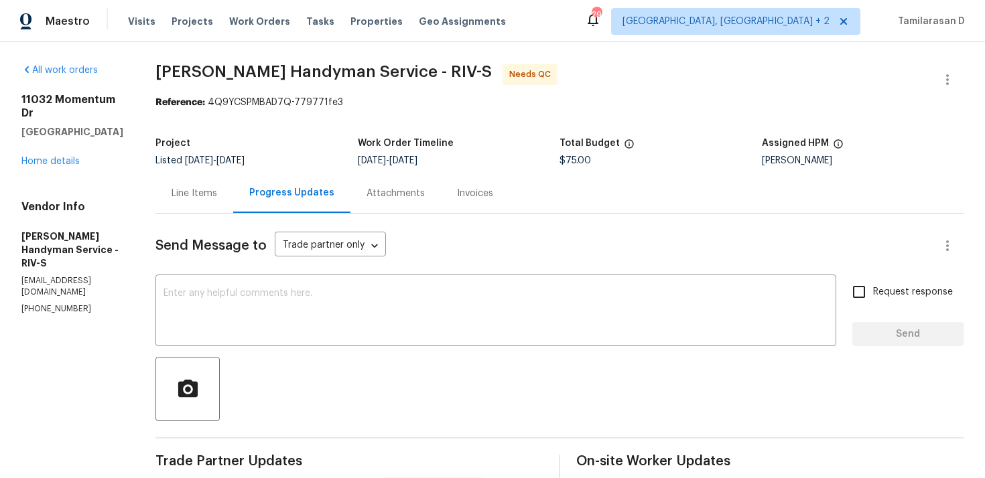
click at [225, 183] on div "Line Items" at bounding box center [194, 194] width 78 height 40
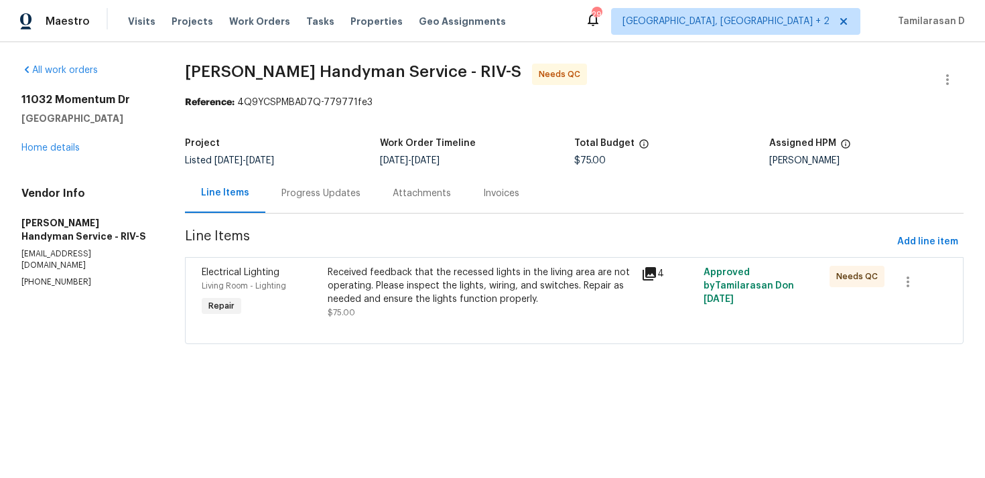
click at [330, 198] on div "Progress Updates" at bounding box center [320, 193] width 79 height 13
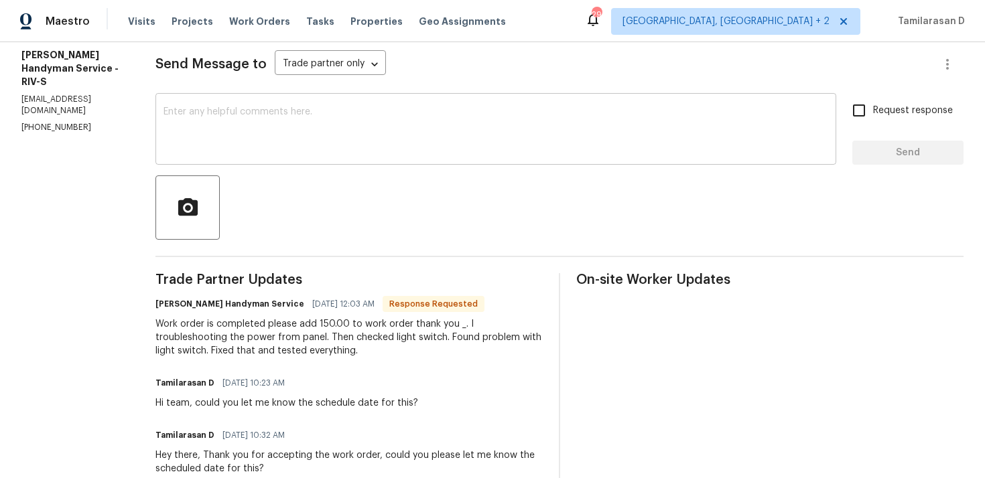
scroll to position [183, 0]
click at [343, 329] on div "Work order is completed please add 150.00 to work order thank you _. I troubles…" at bounding box center [348, 336] width 387 height 40
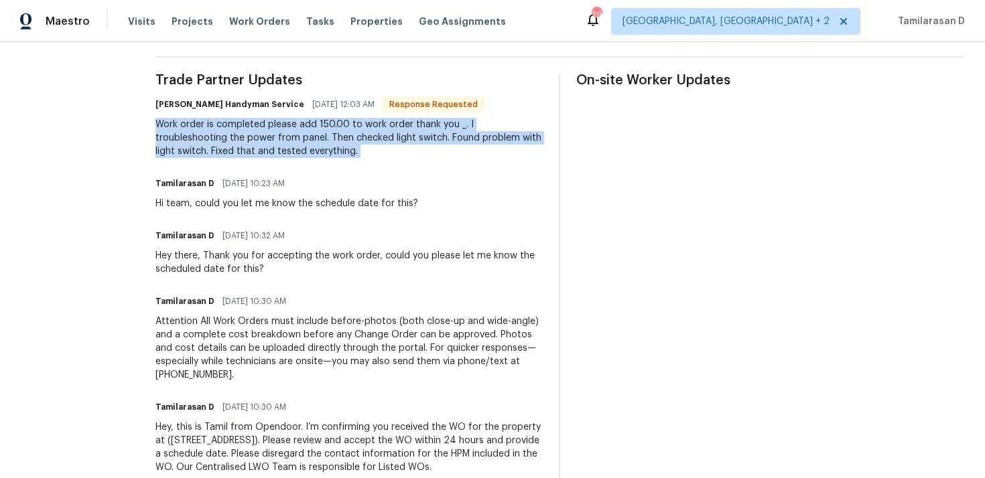
scroll to position [422, 0]
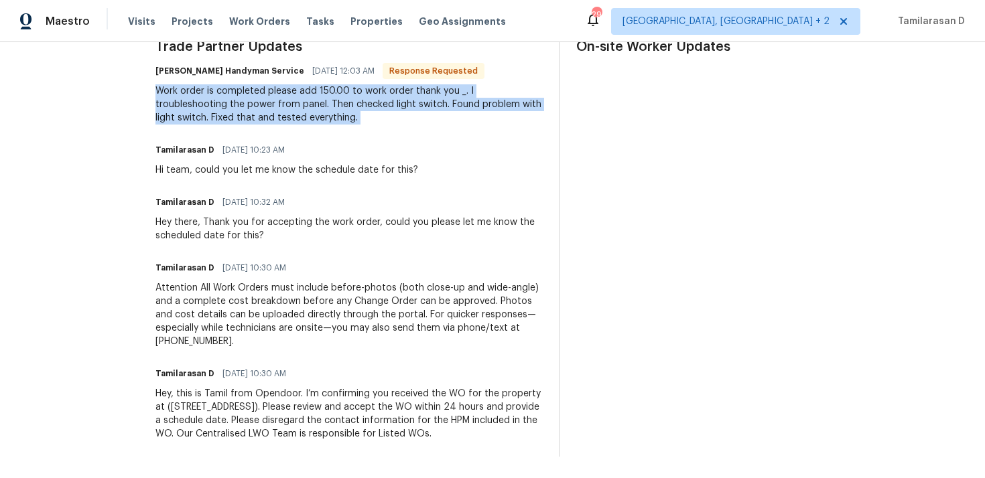
click at [228, 111] on div "Work order is completed please add 150.00 to work order thank you _. I troubles…" at bounding box center [348, 104] width 387 height 40
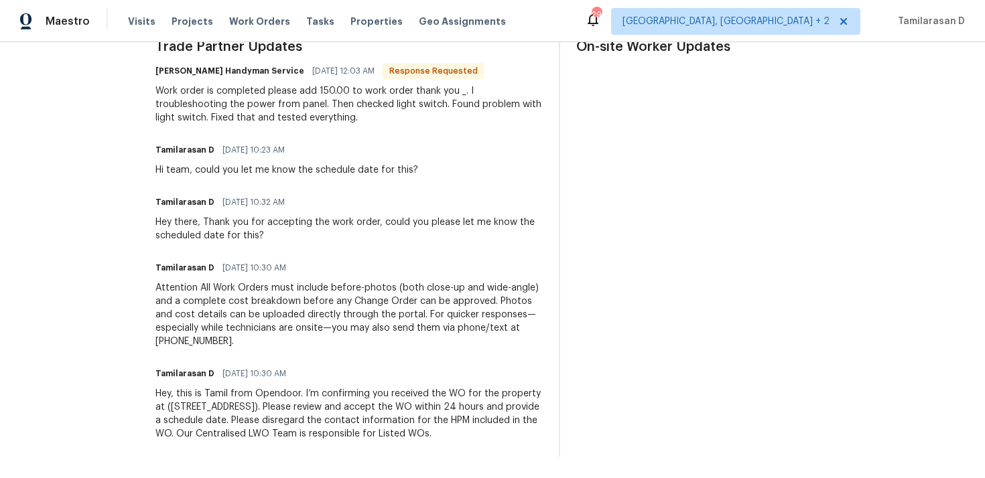
click at [228, 111] on div "Work order is completed please add 150.00 to work order thank you _. I troubles…" at bounding box center [348, 104] width 387 height 40
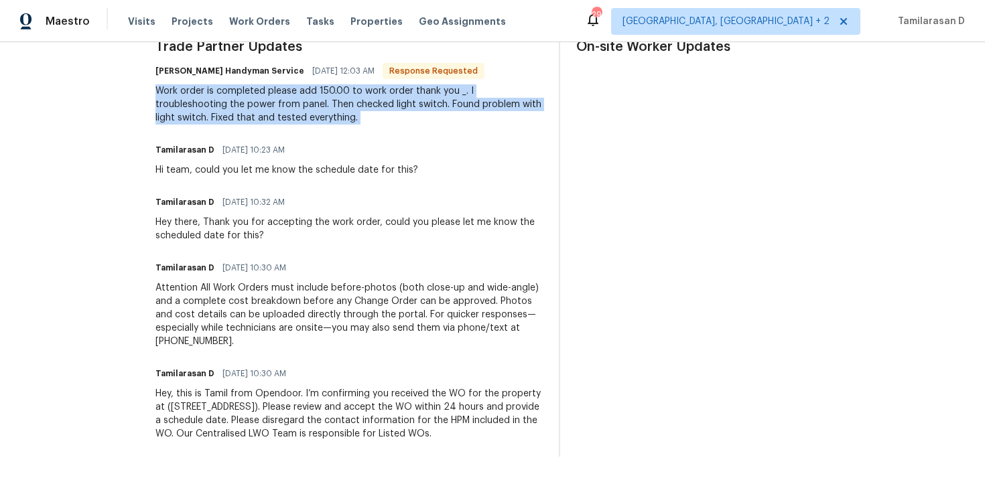
click at [234, 96] on div "Work order is completed please add 150.00 to work order thank you _. I troubles…" at bounding box center [348, 104] width 387 height 40
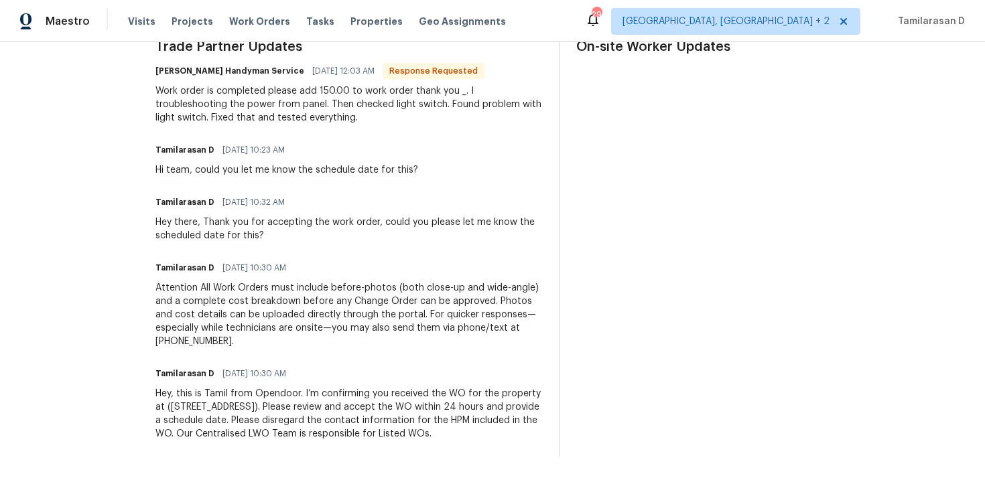
click at [234, 96] on div "Work order is completed please add 150.00 to work order thank you _. I troubles…" at bounding box center [348, 104] width 387 height 40
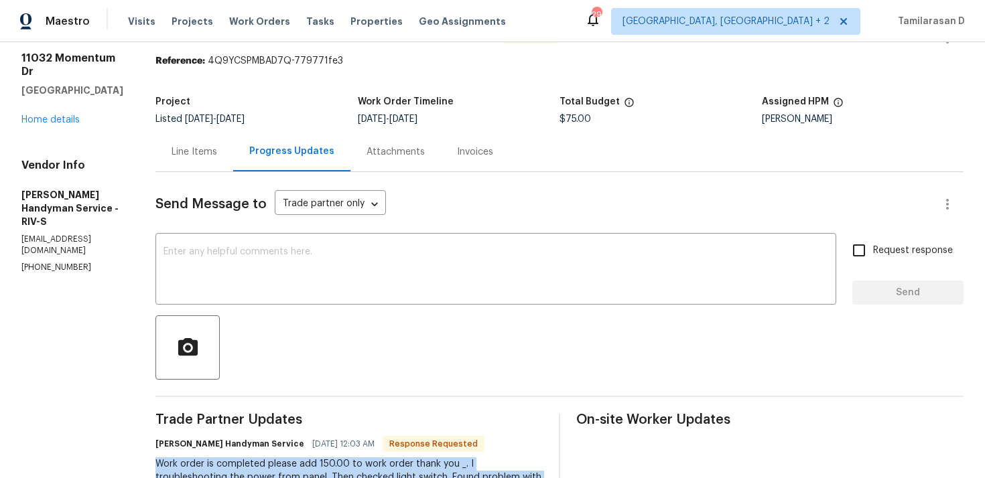
scroll to position [0, 0]
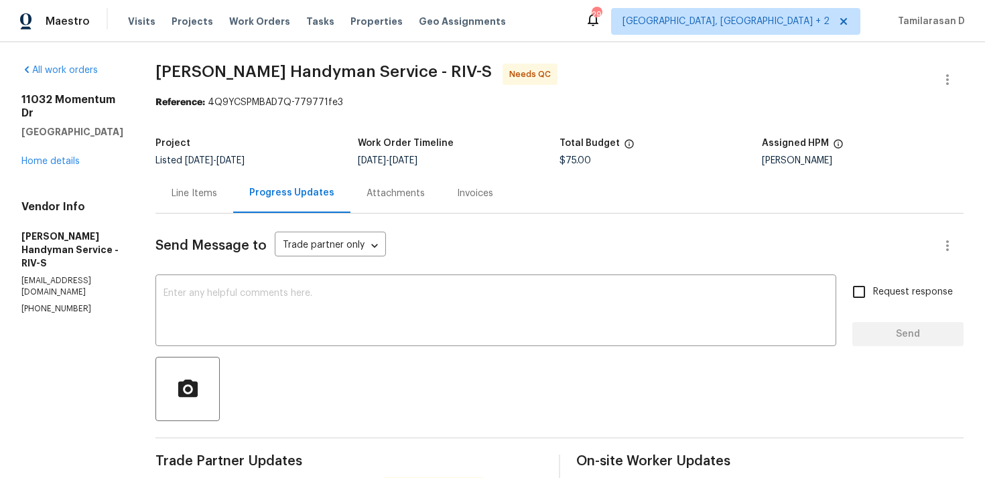
click at [222, 176] on div "Line Items" at bounding box center [194, 194] width 78 height 40
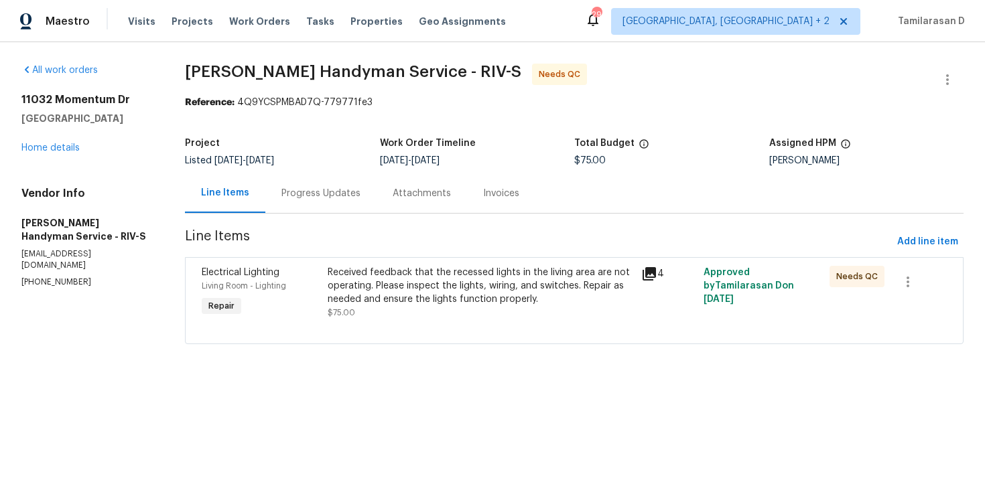
click at [312, 197] on div "Progress Updates" at bounding box center [320, 193] width 79 height 13
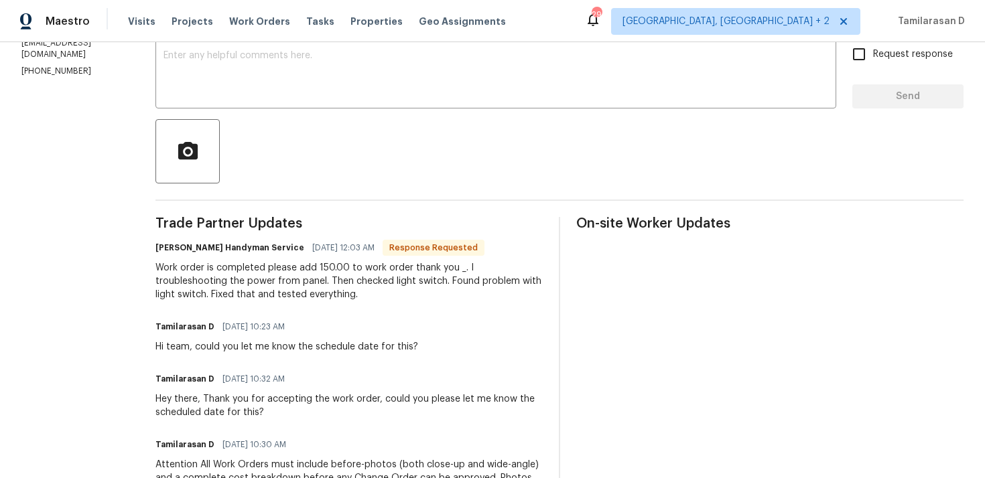
scroll to position [281, 0]
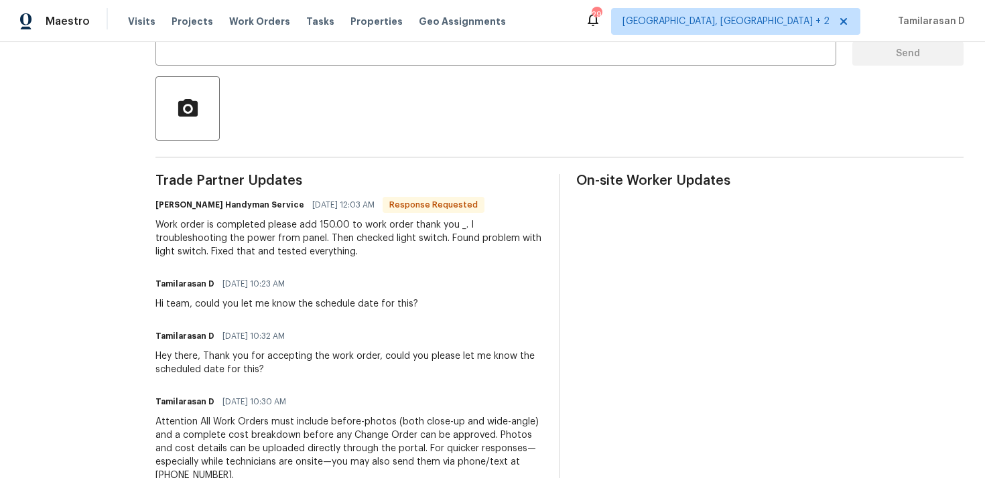
click at [310, 235] on div "Work order is completed please add 150.00 to work order thank you _. I troubles…" at bounding box center [348, 238] width 387 height 40
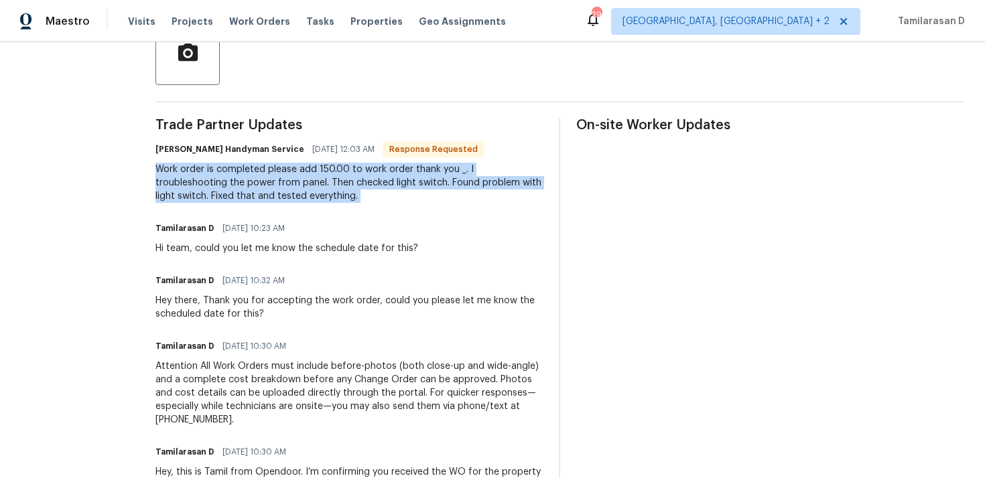
scroll to position [352, 0]
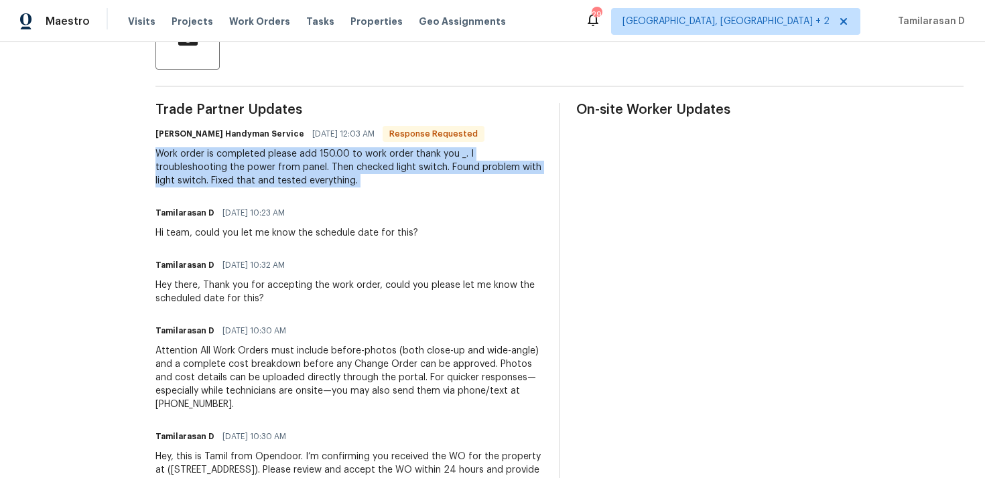
click at [305, 180] on div "Work order is completed please add 150.00 to work order thank you _. I troubles…" at bounding box center [348, 167] width 387 height 40
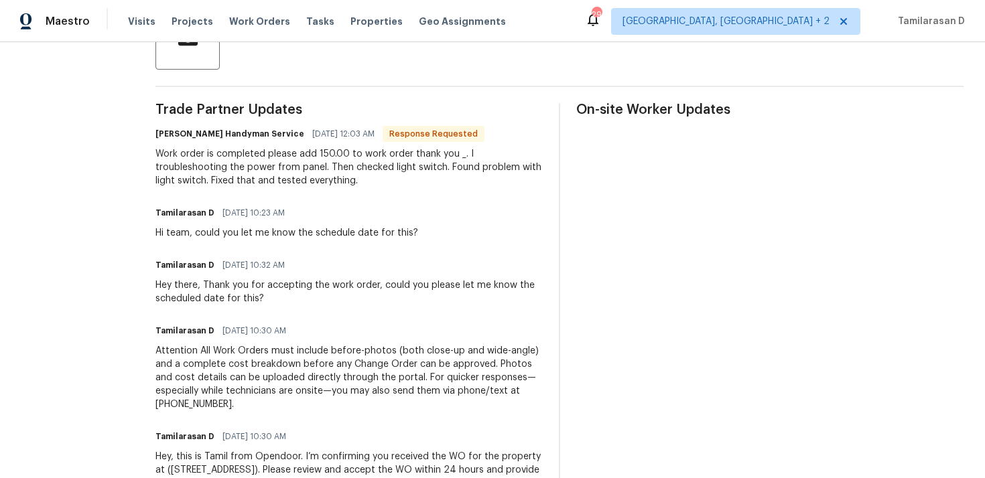
click at [305, 180] on div "Work order is completed please add 150.00 to work order thank you _. I troubles…" at bounding box center [348, 167] width 387 height 40
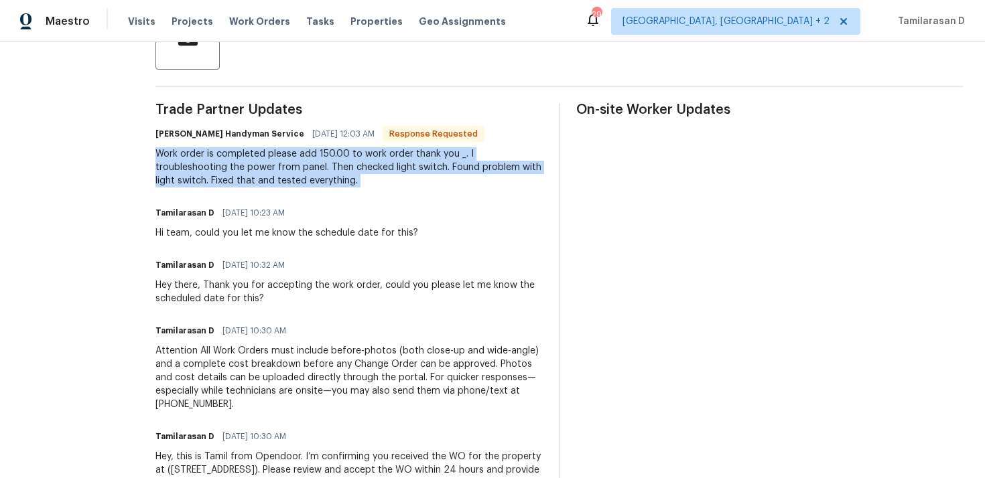
click at [305, 180] on div "Work order is completed please add 150.00 to work order thank you _. I troubles…" at bounding box center [348, 167] width 387 height 40
click at [305, 166] on div "Work order is completed please add 150.00 to work order thank you _. I troubles…" at bounding box center [348, 167] width 387 height 40
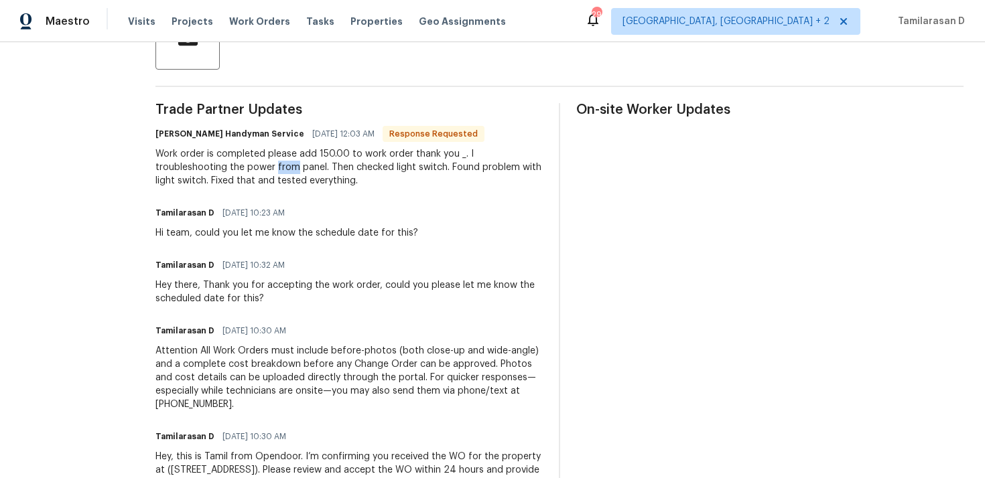
click at [305, 166] on div "Work order is completed please add 150.00 to work order thank you _. I troubles…" at bounding box center [348, 167] width 387 height 40
click at [294, 164] on div "Work order is completed please add 150.00 to work order thank you _. I troubles…" at bounding box center [348, 167] width 387 height 40
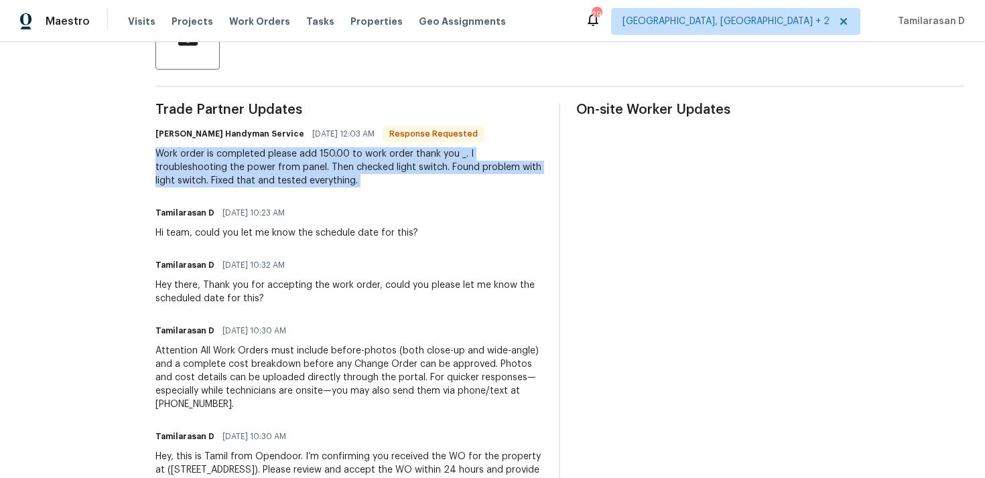
scroll to position [361, 0]
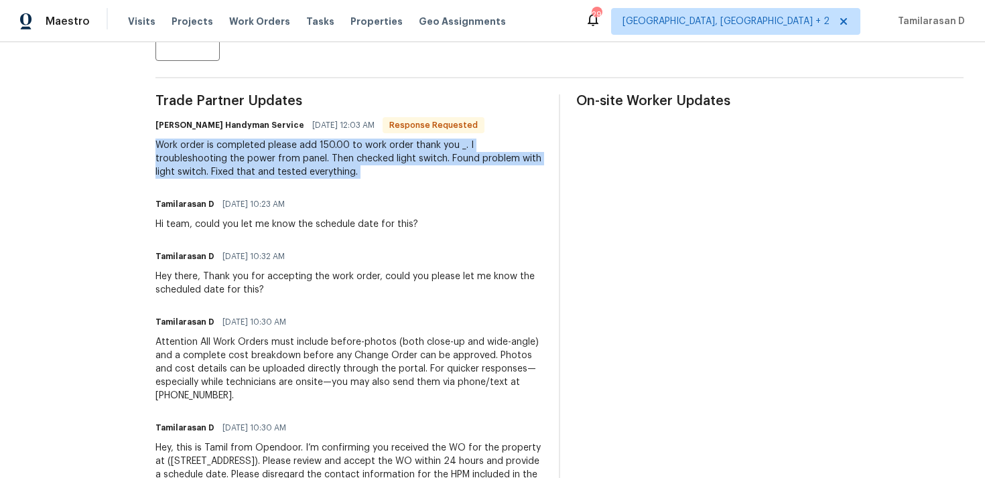
click at [300, 156] on div "Work order is completed please add 150.00 to work order thank you _. I troubles…" at bounding box center [348, 159] width 387 height 40
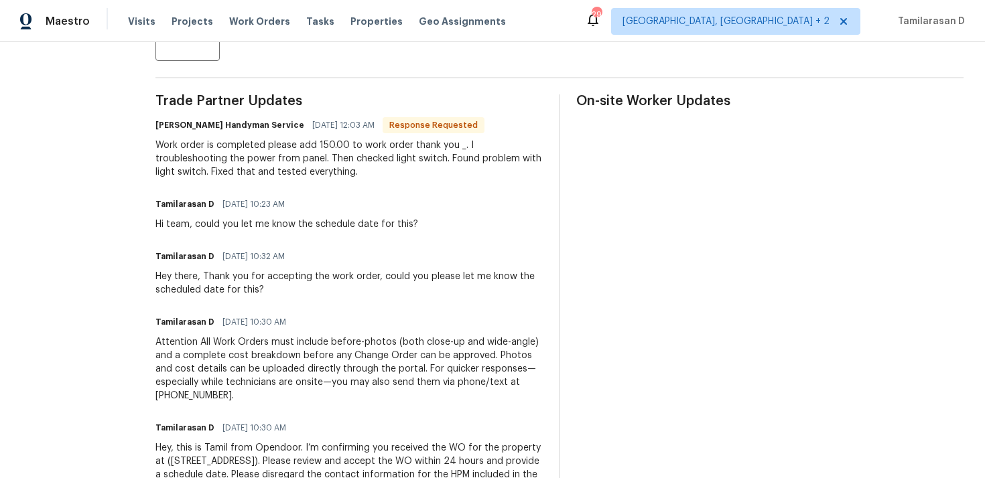
click at [300, 156] on div "Work order is completed please add 150.00 to work order thank you _. I troubles…" at bounding box center [348, 159] width 387 height 40
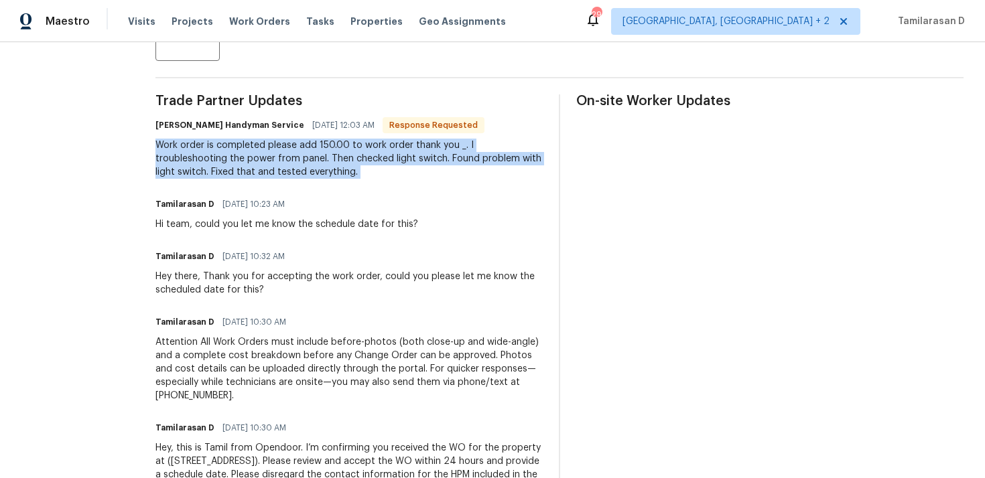
click at [300, 156] on div "Work order is completed please add 150.00 to work order thank you _. I troubles…" at bounding box center [348, 159] width 387 height 40
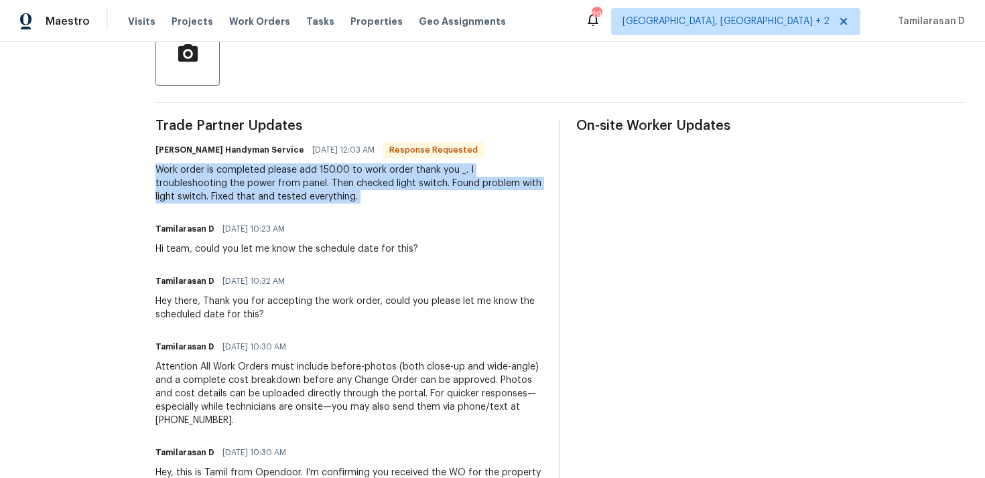
scroll to position [325, 0]
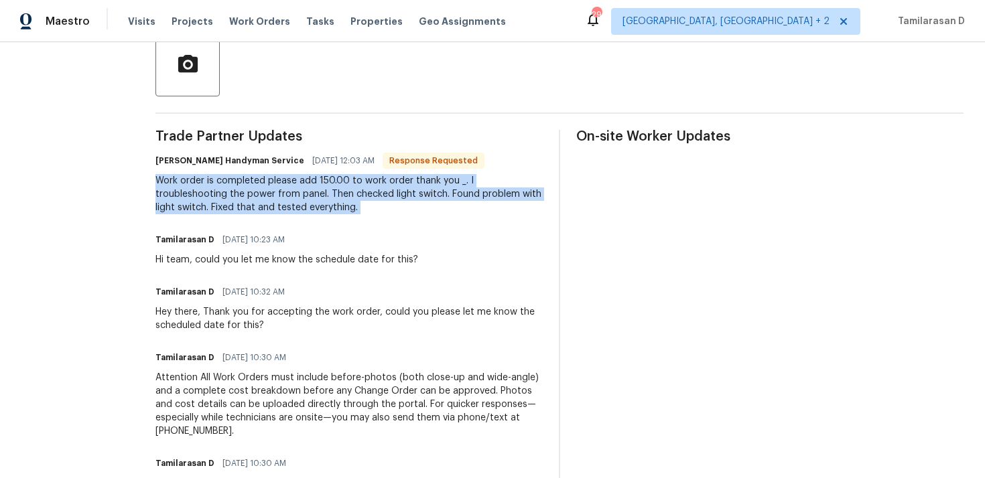
click at [292, 191] on div "Work order is completed please add 150.00 to work order thank you _. I troubles…" at bounding box center [348, 194] width 387 height 40
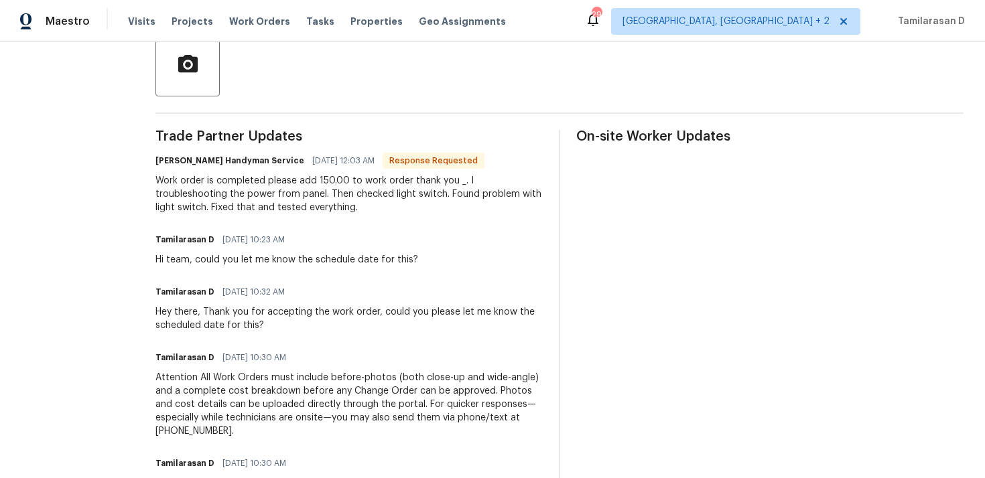
click at [292, 191] on div "Work order is completed please add 150.00 to work order thank you _. I troubles…" at bounding box center [348, 194] width 387 height 40
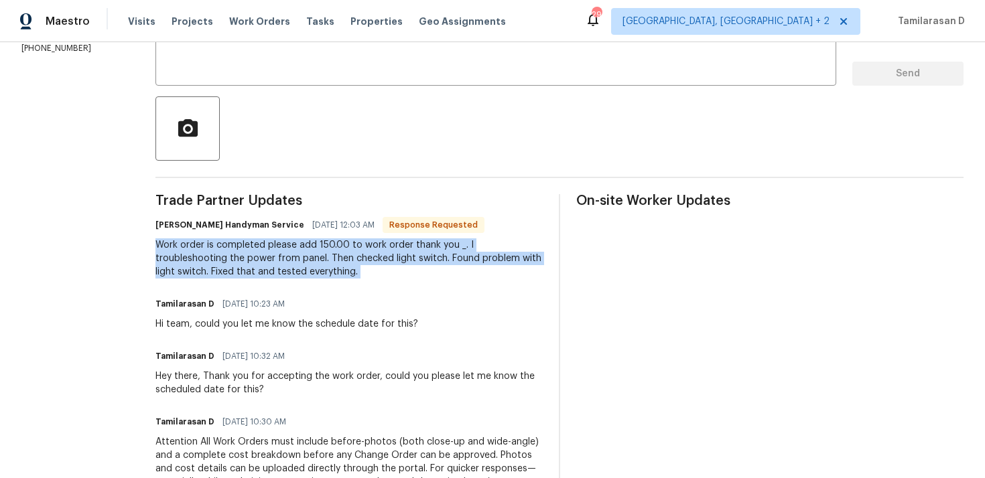
scroll to position [249, 0]
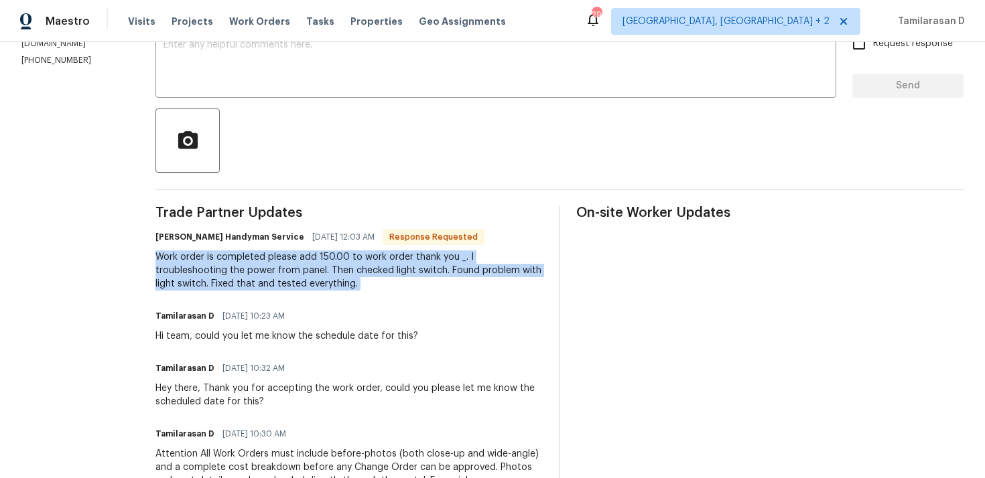
click at [292, 229] on div "Mehle's Handyman Service 09/19/2025 12:03 AM Response Requested" at bounding box center [348, 237] width 387 height 19
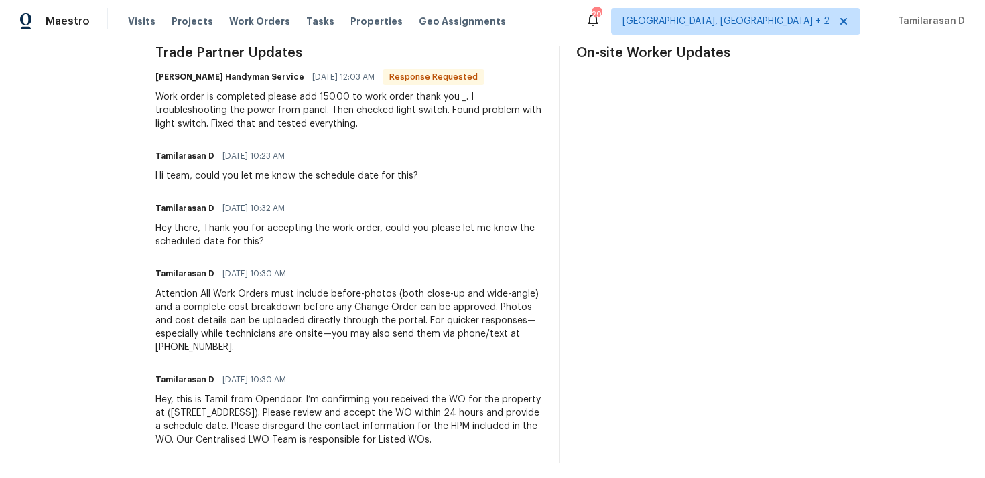
scroll to position [428, 0]
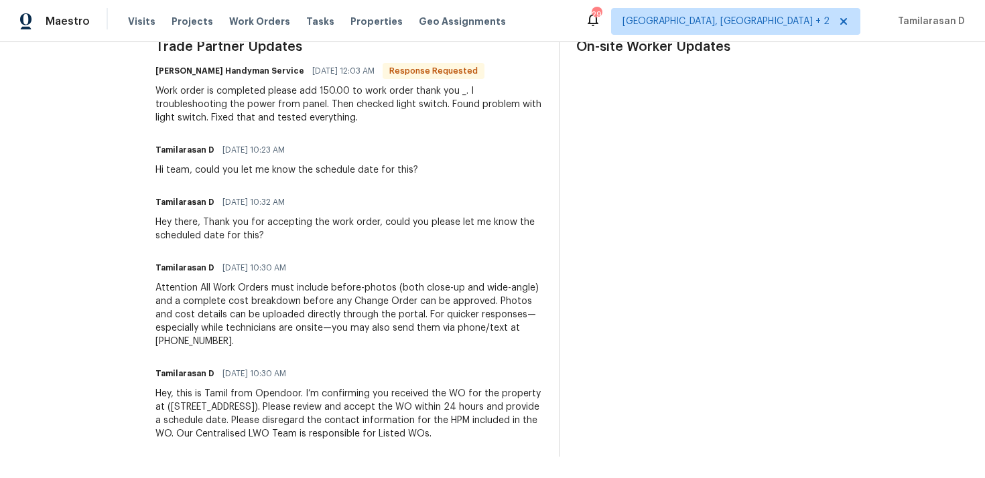
click at [311, 218] on div "Hey there, Thank you for accepting the work order, could you please let me know…" at bounding box center [348, 229] width 387 height 27
click at [308, 217] on div "Hey there, Thank you for accepting the work order, could you please let me know…" at bounding box center [348, 229] width 387 height 27
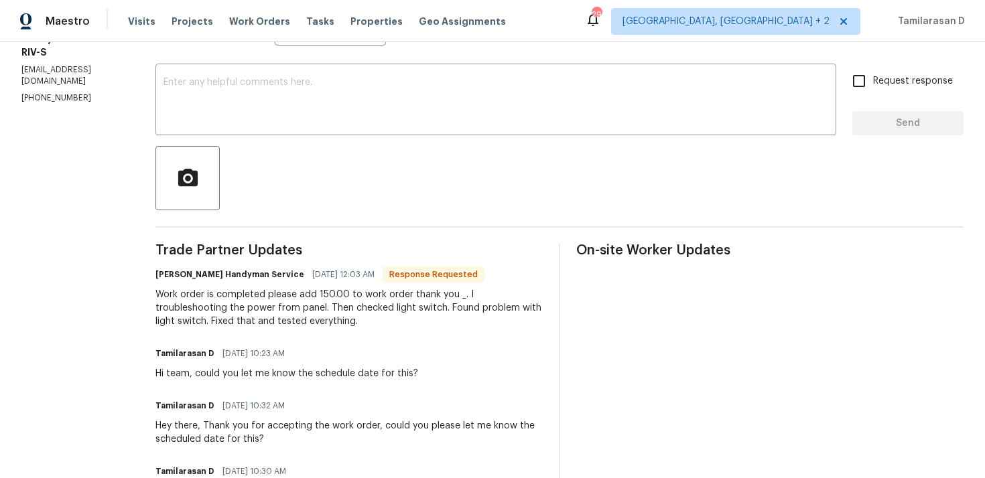
scroll to position [0, 0]
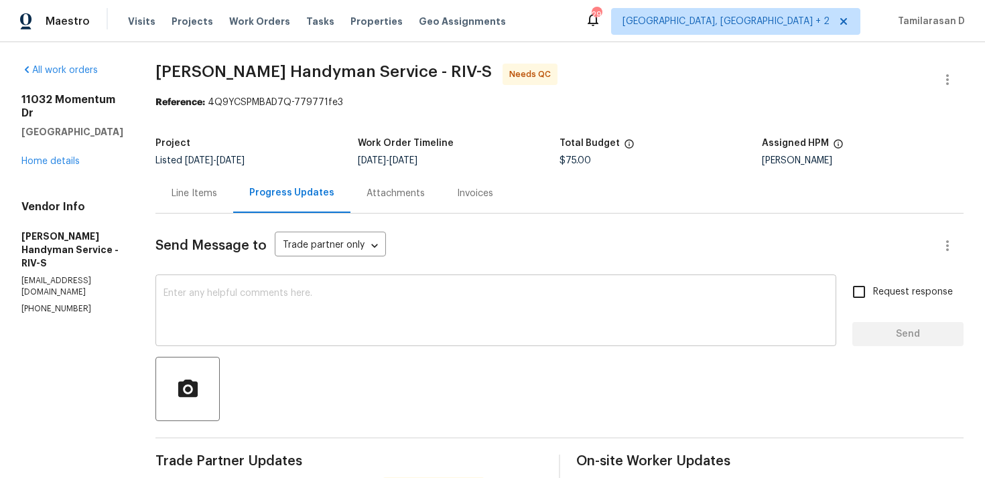
click at [281, 290] on textarea at bounding box center [496, 312] width 665 height 47
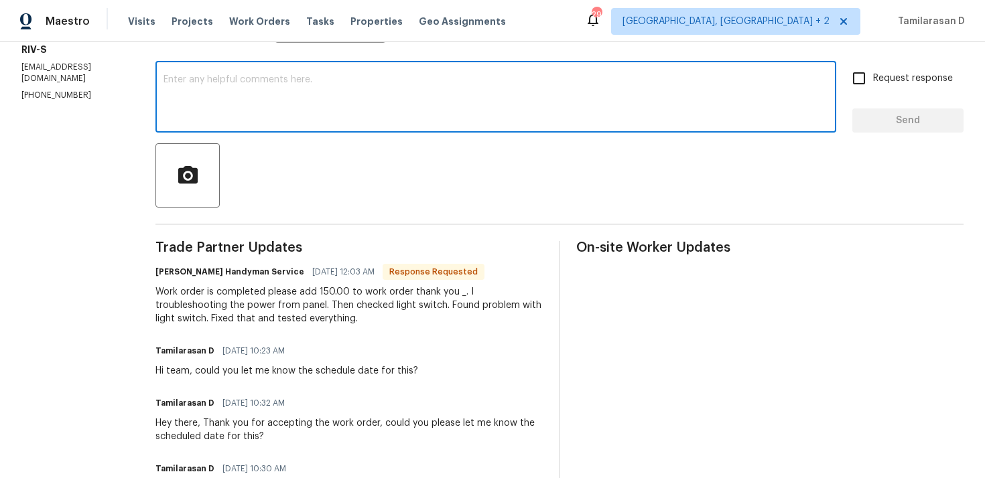
scroll to position [217, 0]
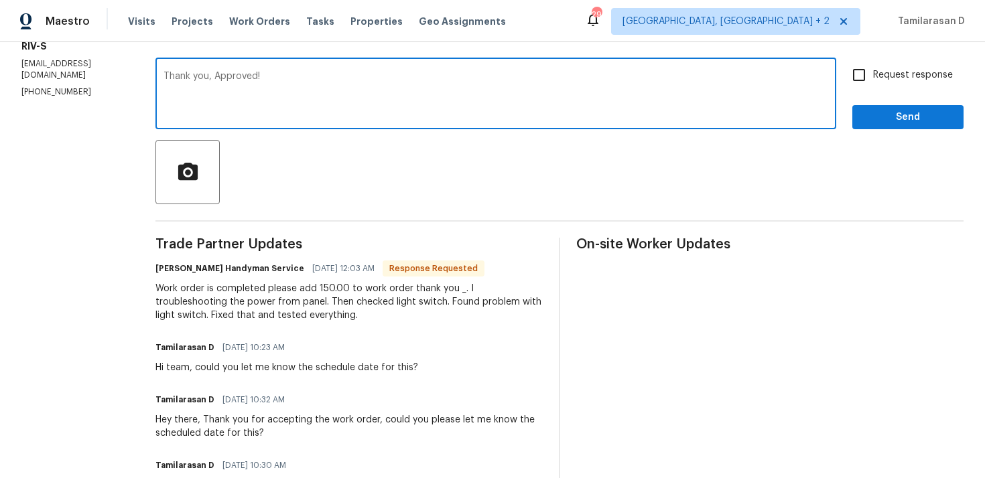
type textarea "Thank you, Approved!"
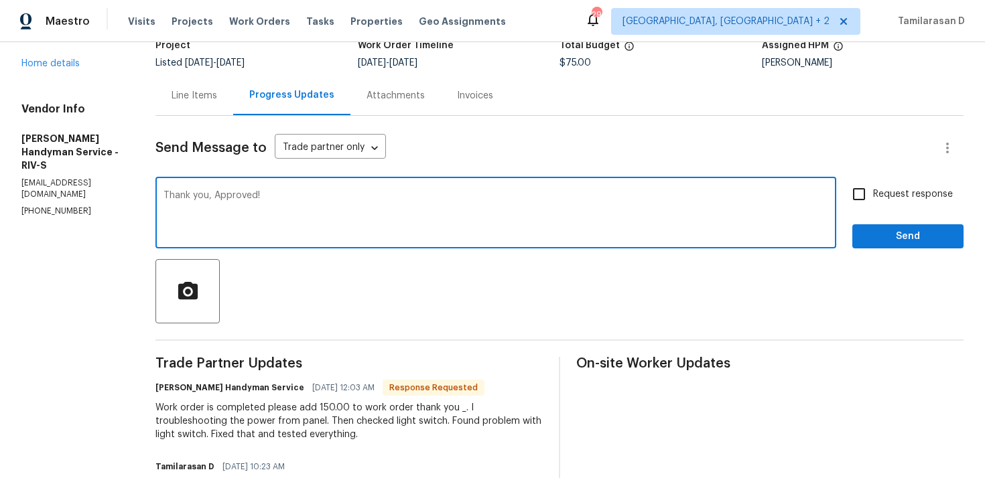
scroll to position [36, 0]
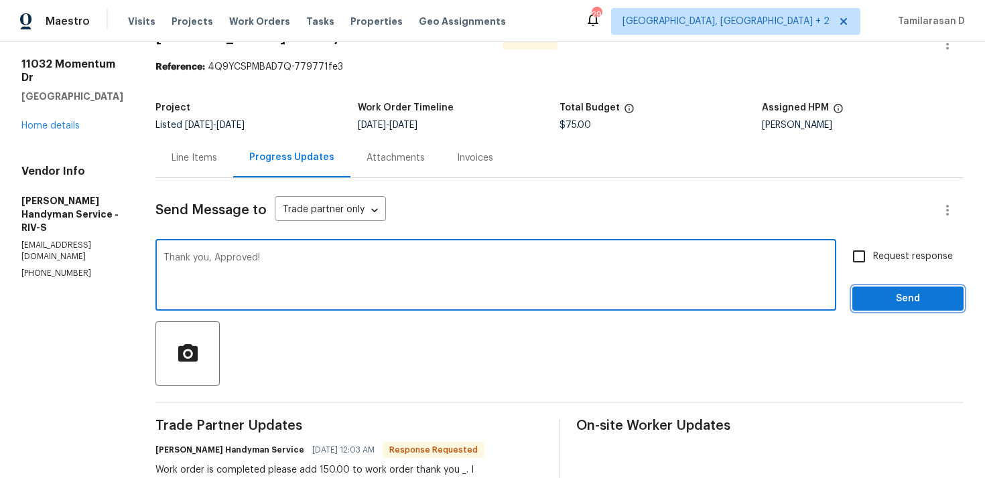
click at [895, 297] on span "Send" at bounding box center [908, 299] width 90 height 17
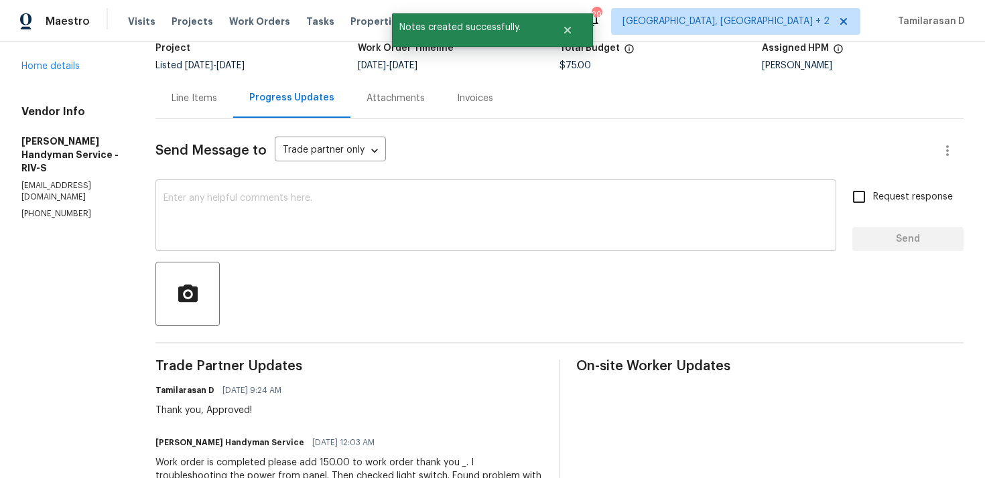
scroll to position [130, 0]
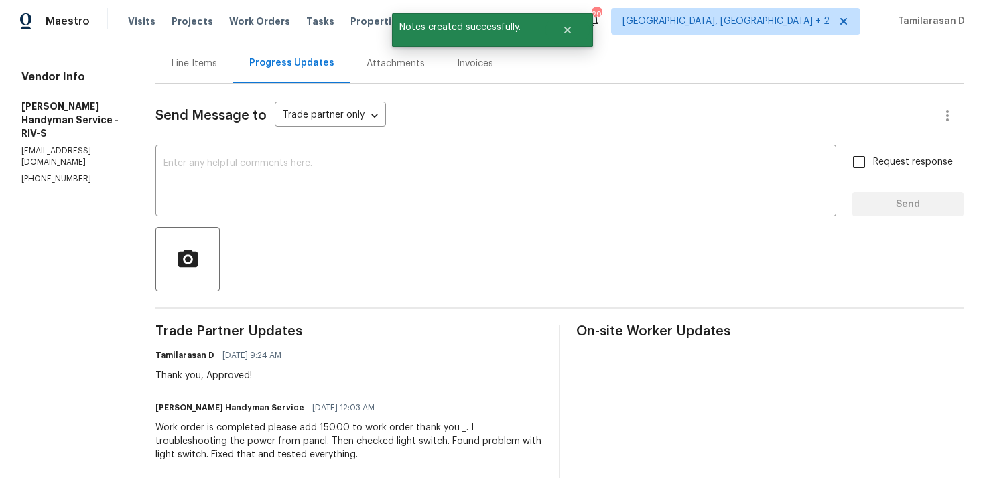
click at [232, 426] on div "Work order is completed please add 150.00 to work order thank you _. I troubles…" at bounding box center [348, 442] width 387 height 40
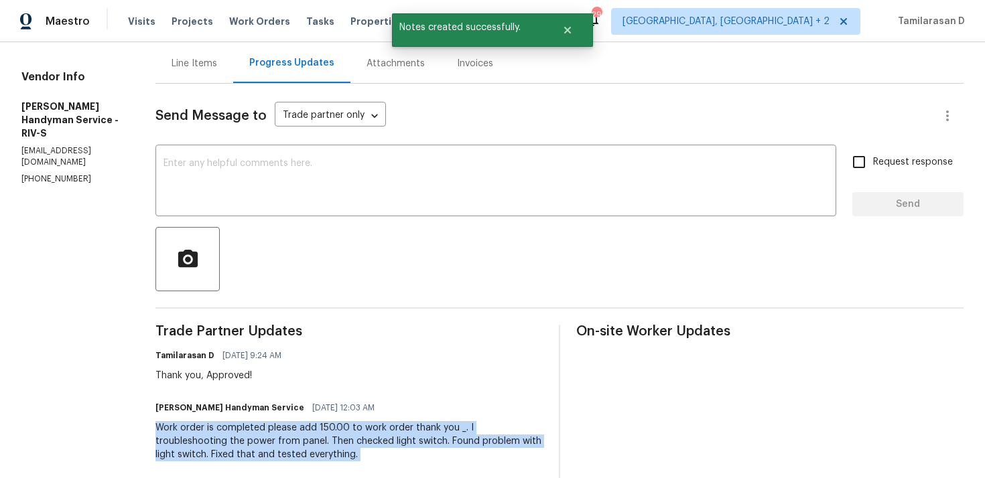
copy div "Work order is completed please add 150.00 to work order thank you _. I troubles…"
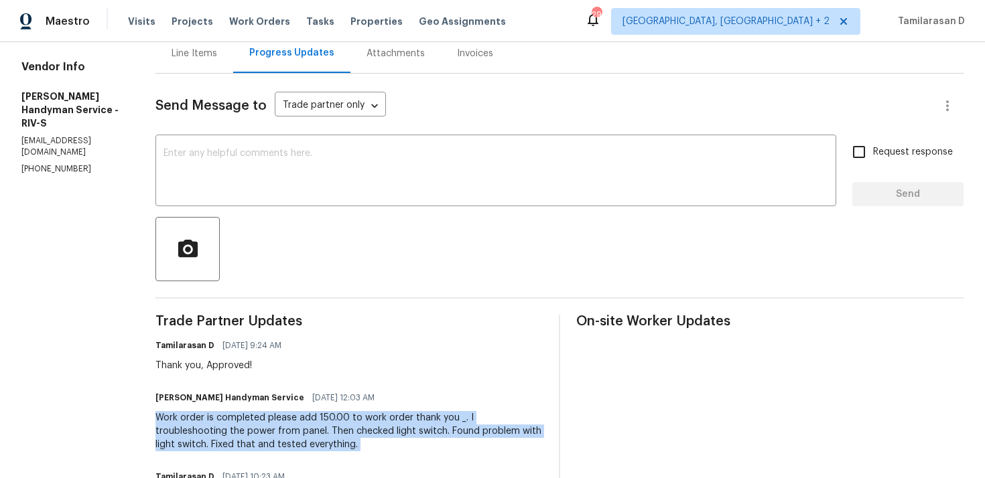
scroll to position [0, 0]
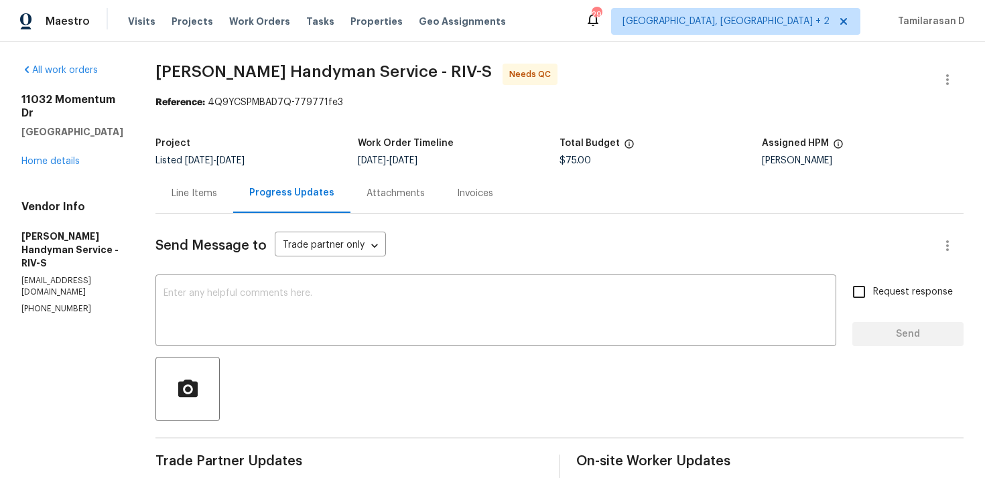
click at [227, 183] on div "Line Items" at bounding box center [194, 194] width 78 height 40
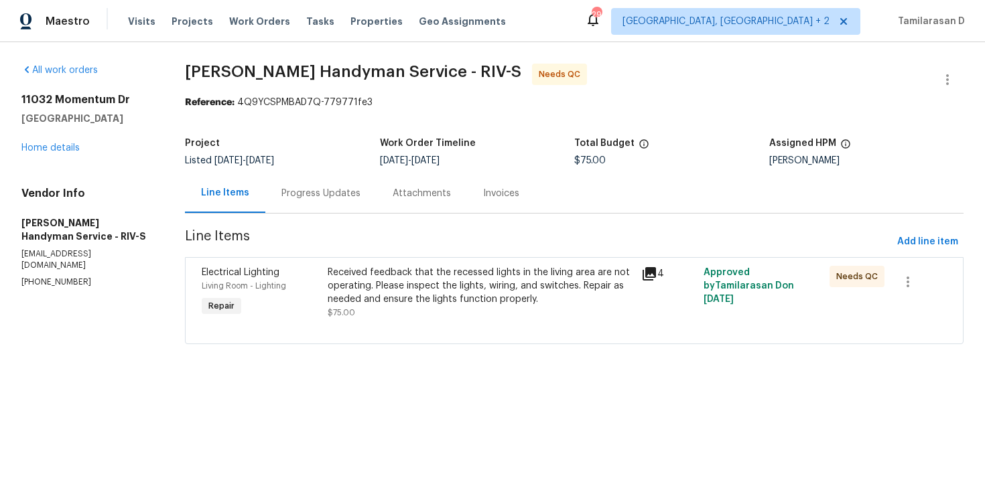
click at [472, 297] on div "Received feedback that the recessed lights in the living area are not operating…" at bounding box center [481, 286] width 306 height 40
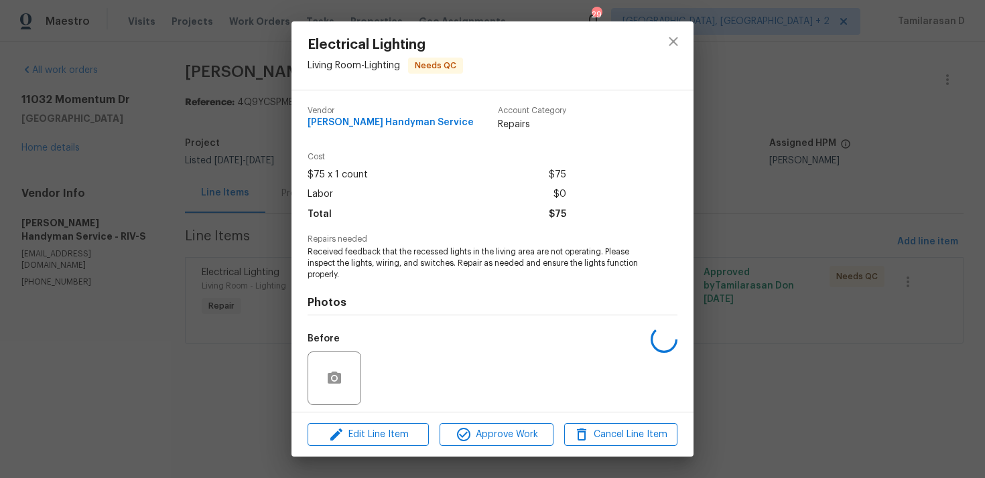
scroll to position [94, 0]
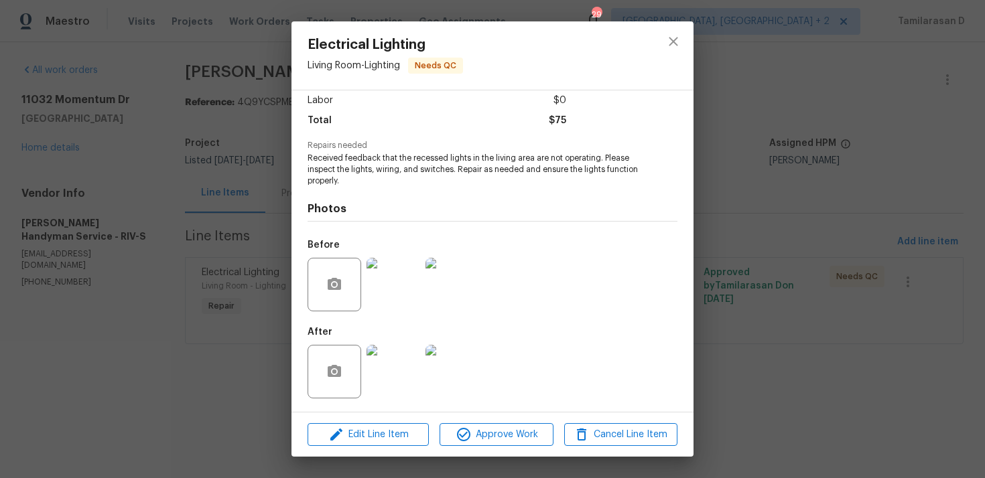
click at [389, 368] on img at bounding box center [394, 372] width 54 height 54
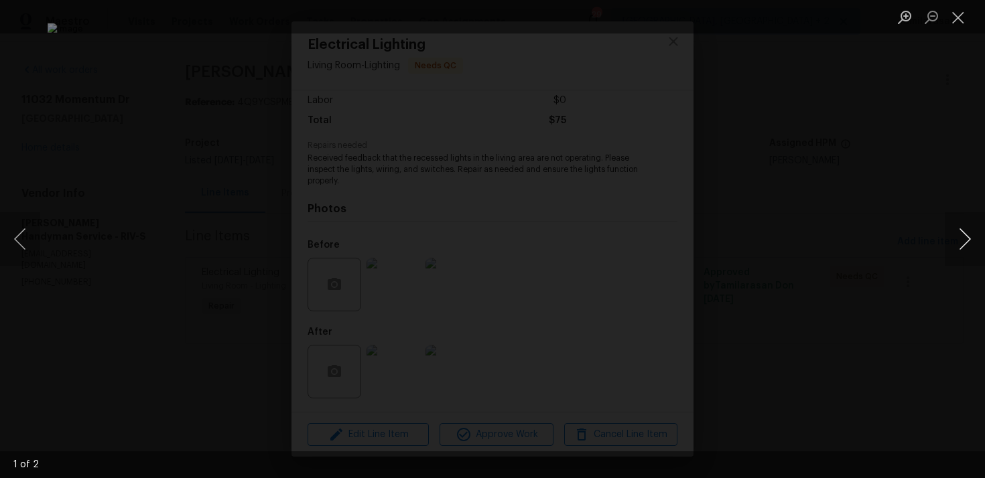
click at [961, 234] on button "Next image" at bounding box center [965, 239] width 40 height 54
click at [951, 18] on button "Close lightbox" at bounding box center [958, 16] width 27 height 23
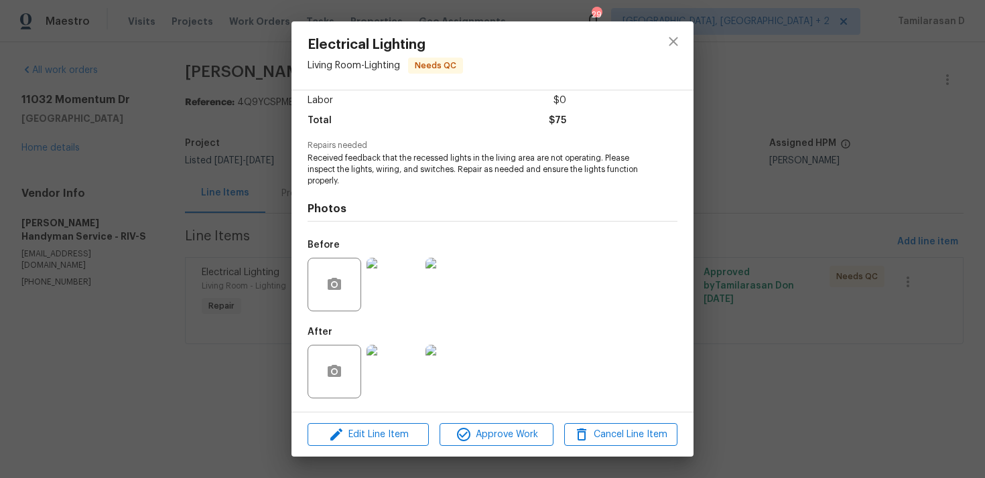
click at [400, 284] on img at bounding box center [394, 285] width 54 height 54
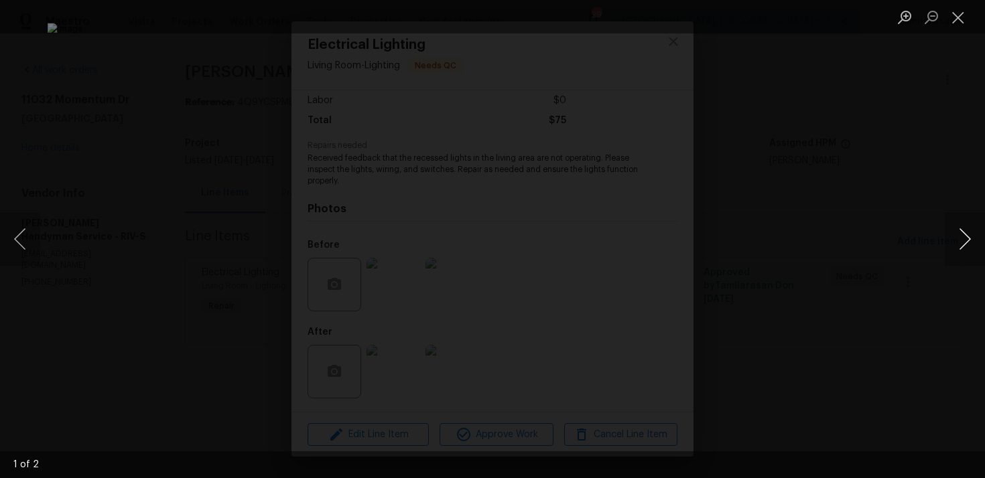
click at [967, 242] on button "Next image" at bounding box center [965, 239] width 40 height 54
click at [951, 17] on button "Close lightbox" at bounding box center [958, 16] width 27 height 23
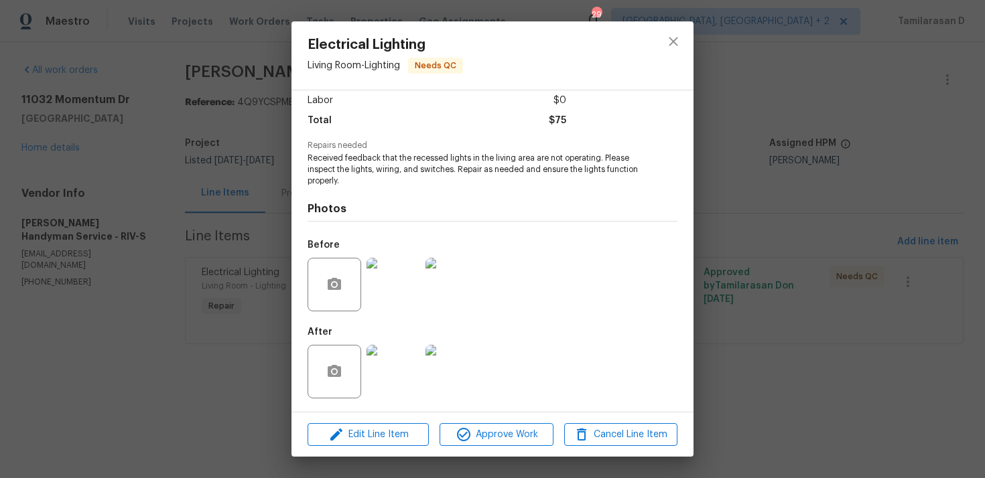
click at [386, 369] on img at bounding box center [394, 372] width 54 height 54
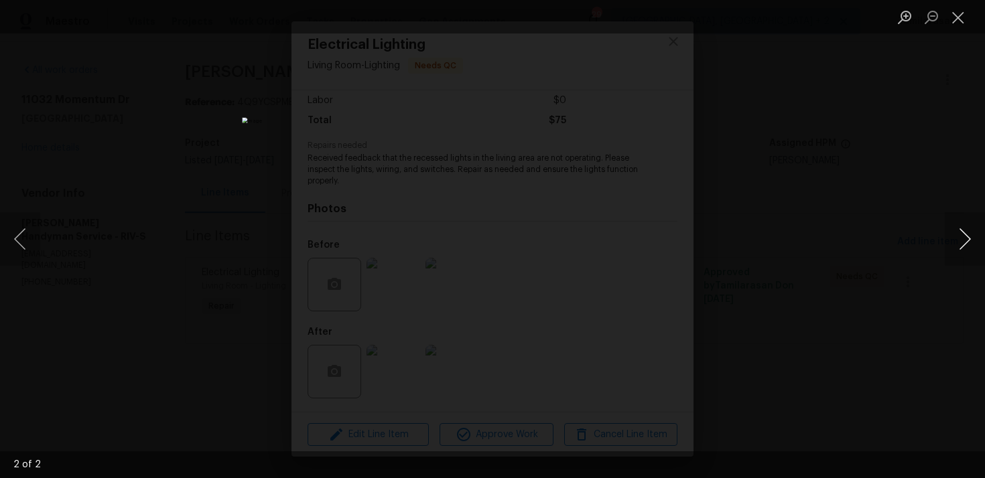
click at [968, 243] on button "Next image" at bounding box center [965, 239] width 40 height 54
click at [958, 13] on button "Close lightbox" at bounding box center [958, 16] width 27 height 23
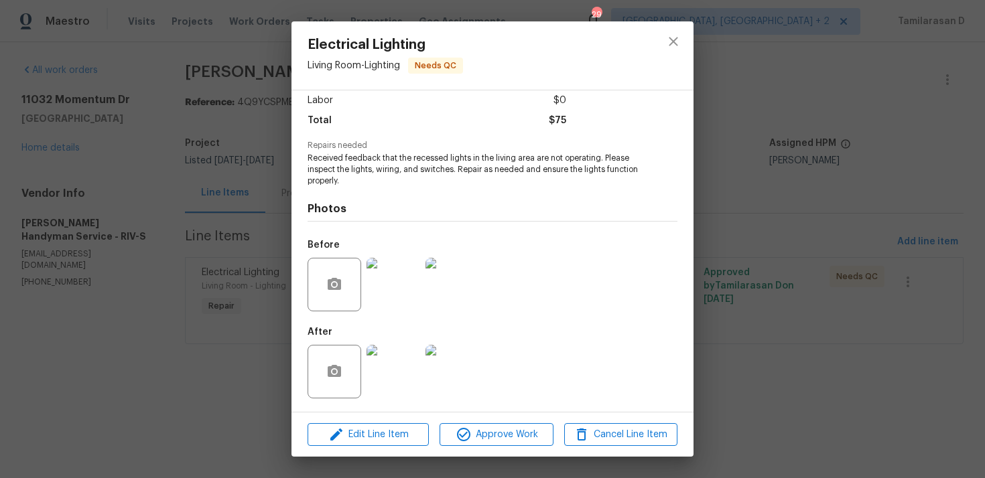
click at [420, 325] on div "After" at bounding box center [395, 363] width 174 height 87
click at [421, 326] on div "After" at bounding box center [395, 363] width 174 height 87
click at [422, 322] on div "After" at bounding box center [395, 363] width 174 height 87
click at [489, 322] on div "After" at bounding box center [493, 363] width 370 height 87
click at [421, 322] on div "After" at bounding box center [395, 363] width 174 height 87
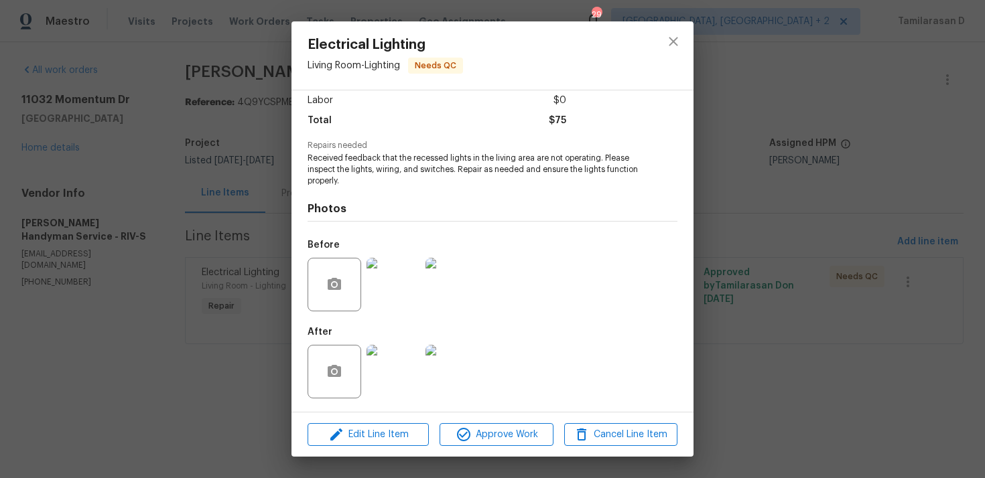
click at [361, 320] on div "After" at bounding box center [336, 363] width 56 height 87
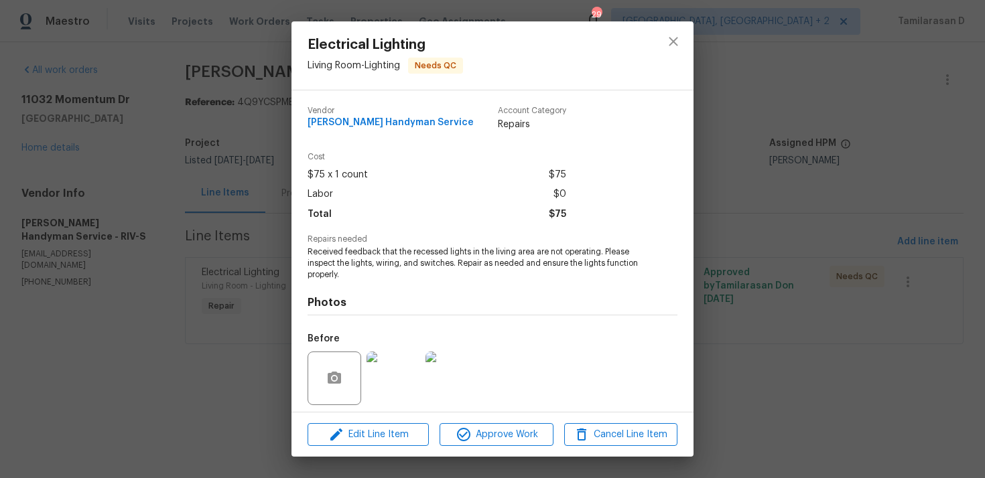
click at [206, 157] on div "Electrical Lighting Living Room - Lighting Needs QC Vendor Mehle's Handyman Ser…" at bounding box center [492, 239] width 985 height 478
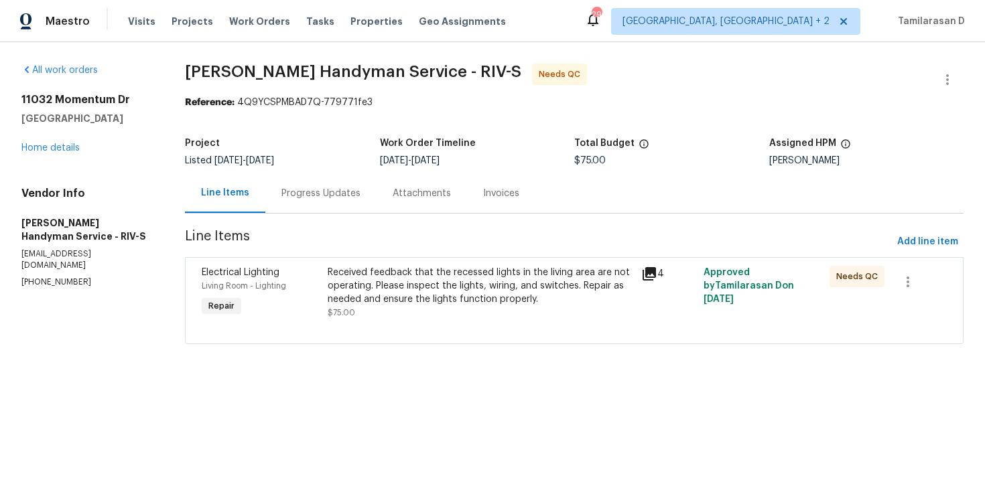
click at [285, 182] on div "Progress Updates" at bounding box center [320, 194] width 111 height 40
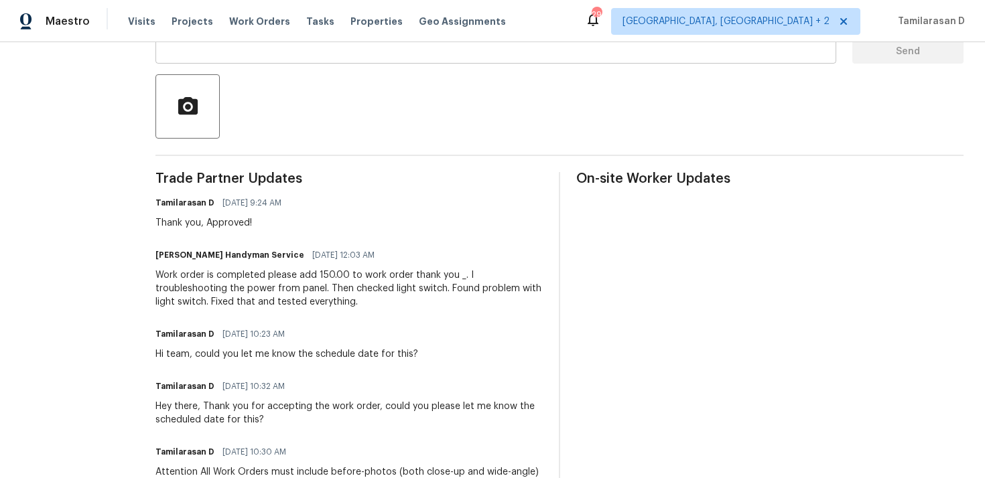
scroll to position [285, 0]
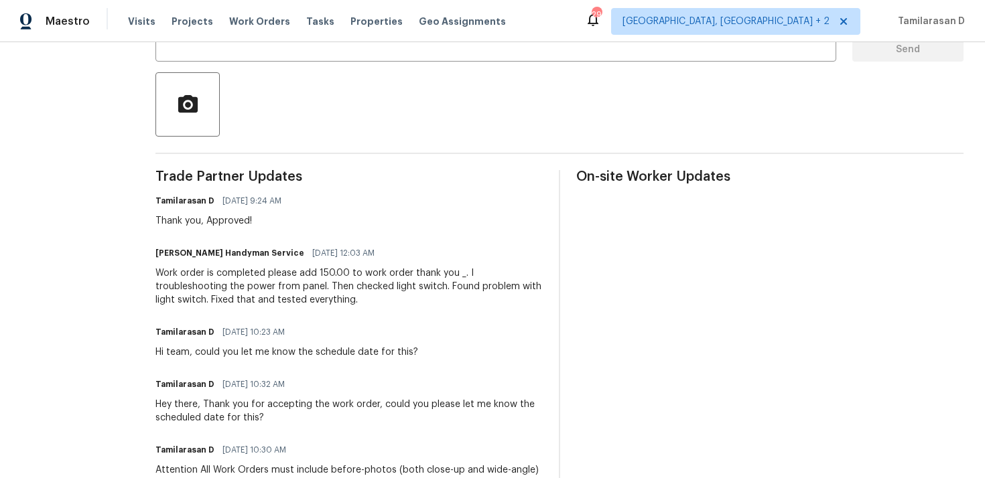
click at [308, 294] on div "Work order is completed please add 150.00 to work order thank you _. I troubles…" at bounding box center [348, 287] width 387 height 40
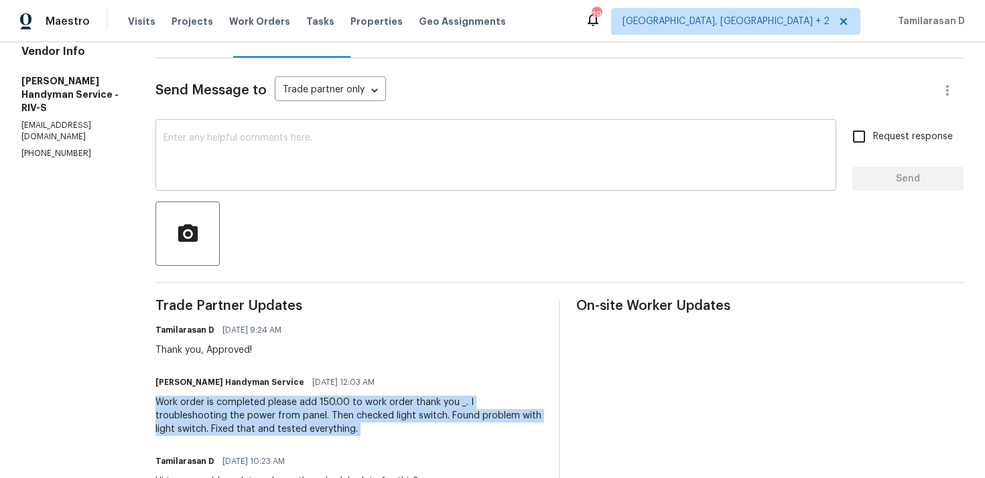
scroll to position [131, 0]
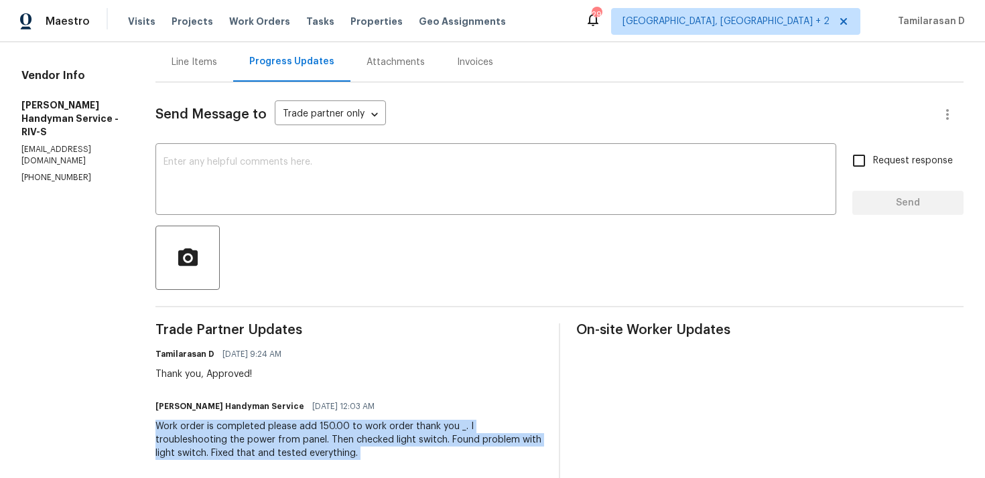
click at [231, 53] on div "Line Items" at bounding box center [194, 62] width 78 height 40
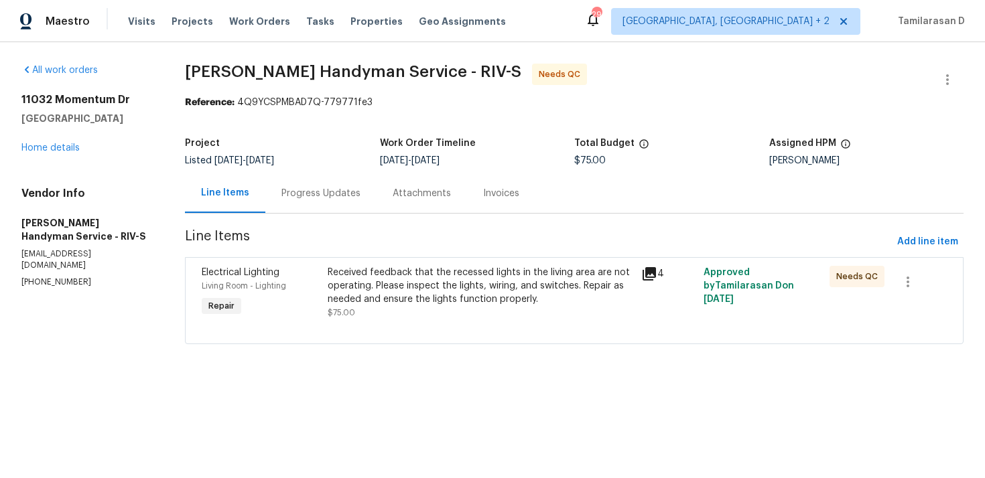
click at [454, 328] on div at bounding box center [574, 328] width 745 height 16
click at [449, 292] on div "Received feedback that the recessed lights in the living area are not operating…" at bounding box center [481, 286] width 306 height 40
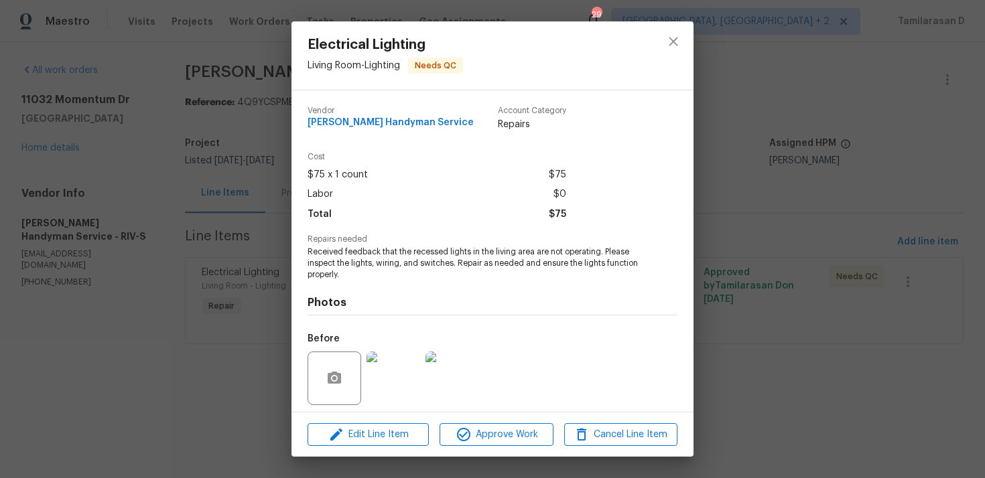
scroll to position [94, 0]
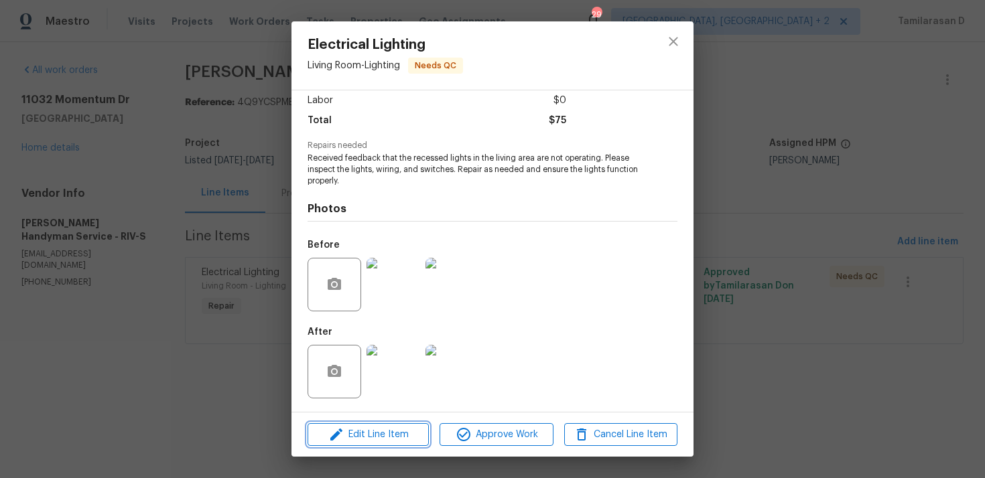
click at [380, 427] on span "Edit Line Item" at bounding box center [368, 435] width 113 height 17
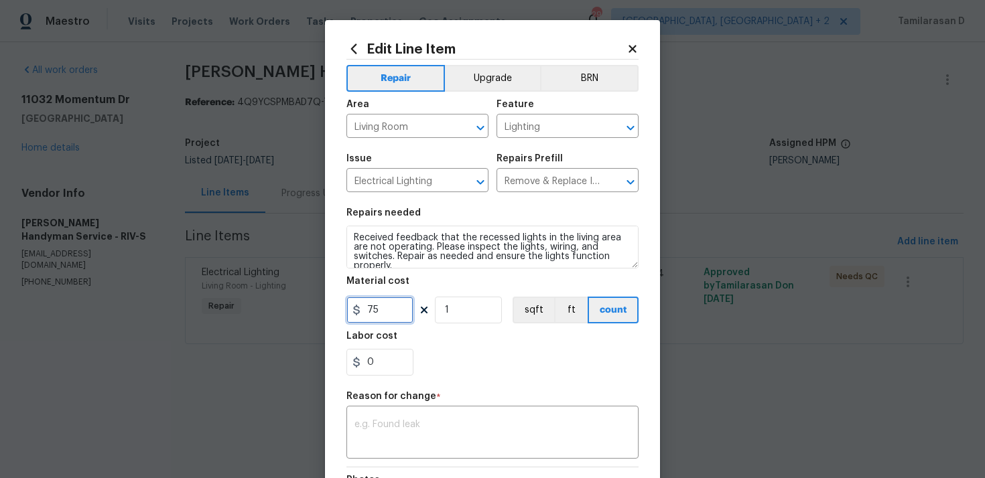
click at [385, 316] on input "75" at bounding box center [379, 310] width 67 height 27
type input "225"
click at [349, 421] on div "x ​" at bounding box center [492, 434] width 292 height 50
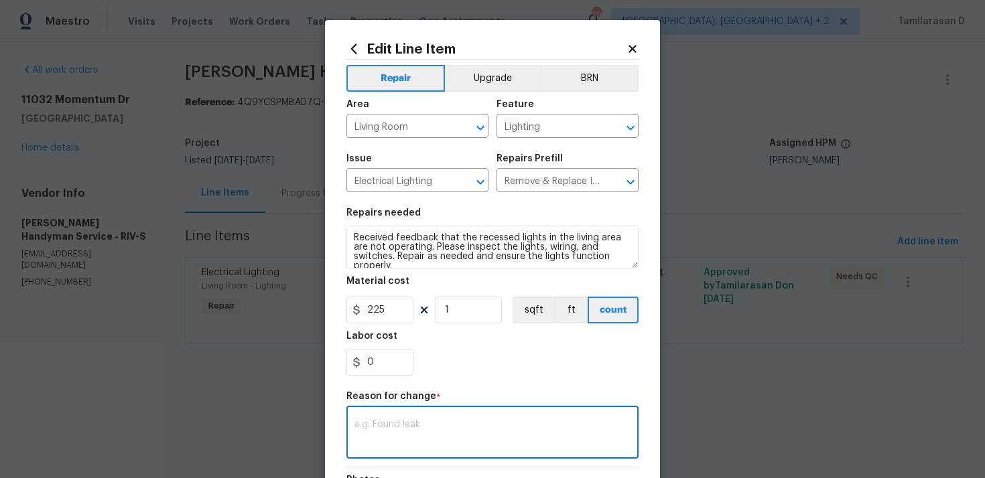
paste textarea "(TD) Updated per vendor’s final cost."
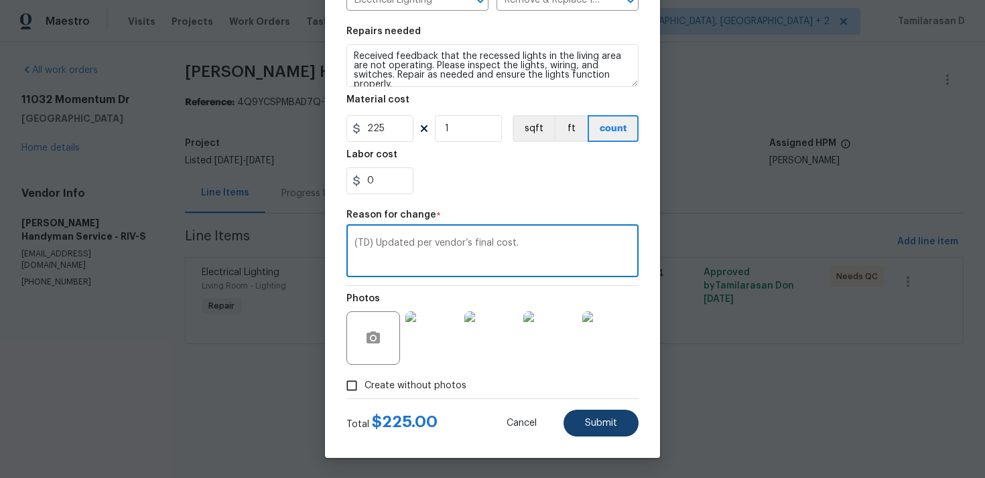
type textarea "(TD) Updated per vendor’s final cost."
click at [594, 419] on span "Submit" at bounding box center [601, 424] width 32 height 10
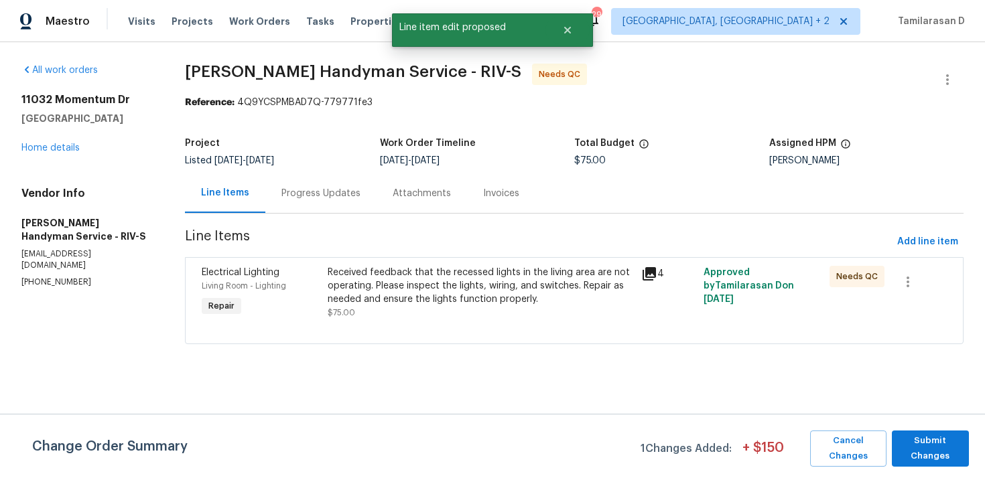
scroll to position [0, 0]
click at [915, 437] on span "Submit Changes" at bounding box center [931, 449] width 64 height 31
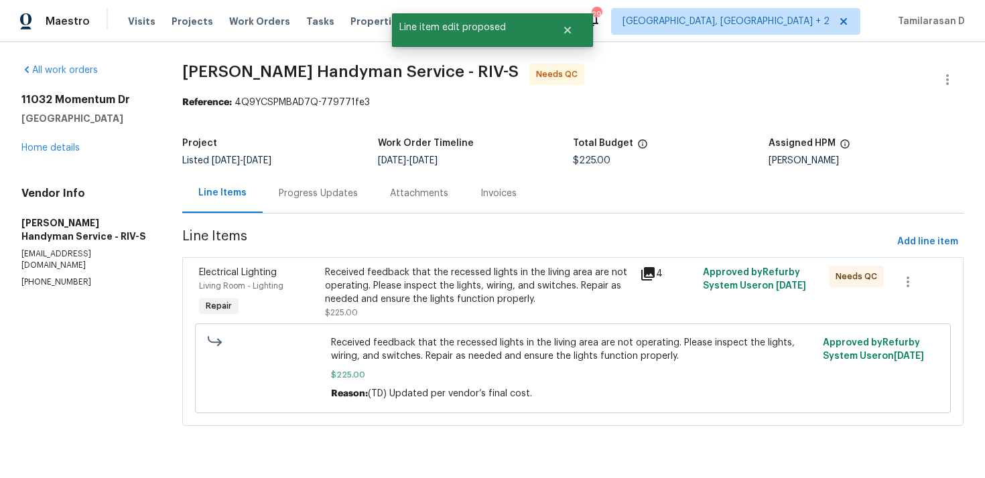
click at [312, 204] on div "Progress Updates" at bounding box center [318, 194] width 111 height 40
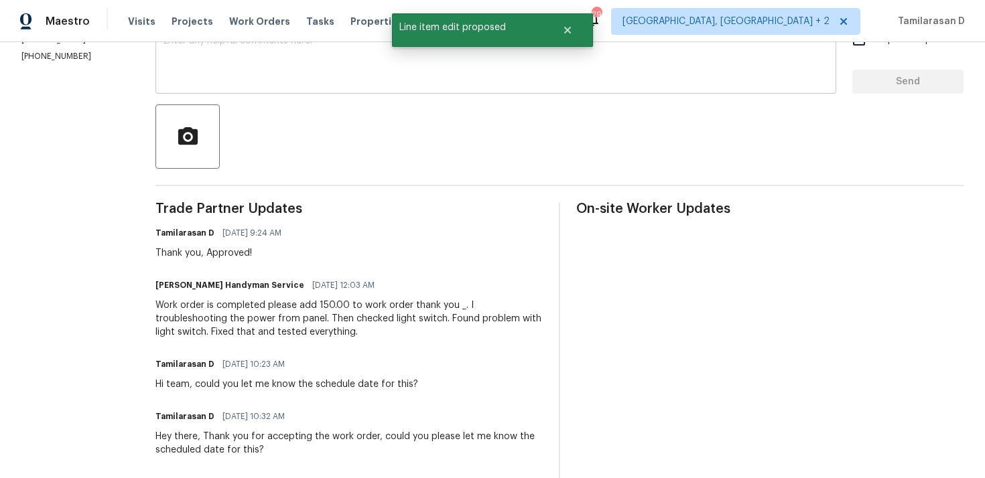
scroll to position [263, 0]
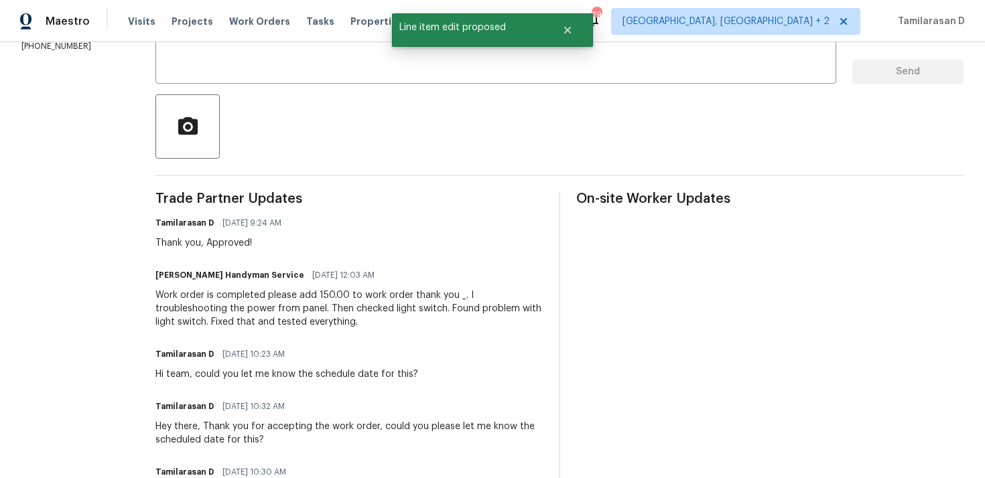
click at [277, 306] on div "Work order is completed please add 150.00 to work order thank you _. I troubles…" at bounding box center [348, 309] width 387 height 40
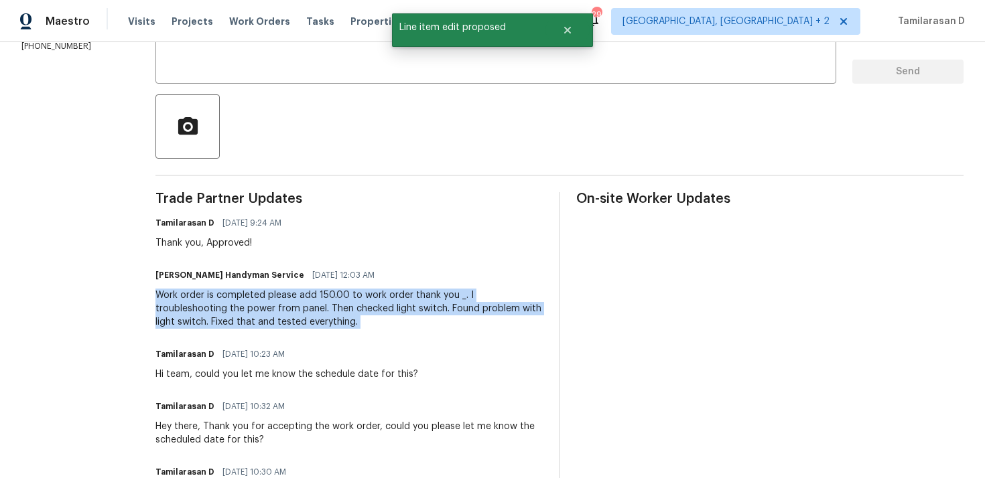
click at [277, 306] on div "Work order is completed please add 150.00 to work order thank you _. I troubles…" at bounding box center [348, 309] width 387 height 40
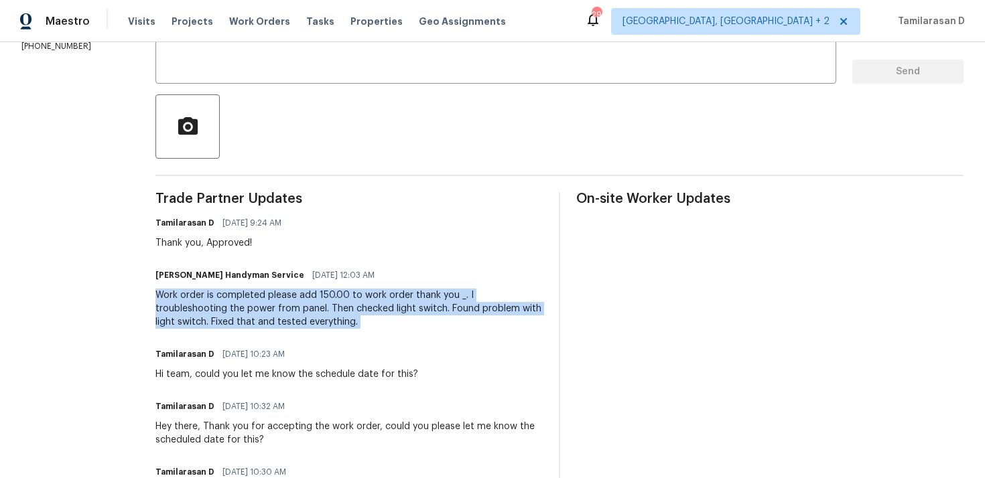
copy div "Work order is completed please add 150.00 to work order thank you _. I troubles…"
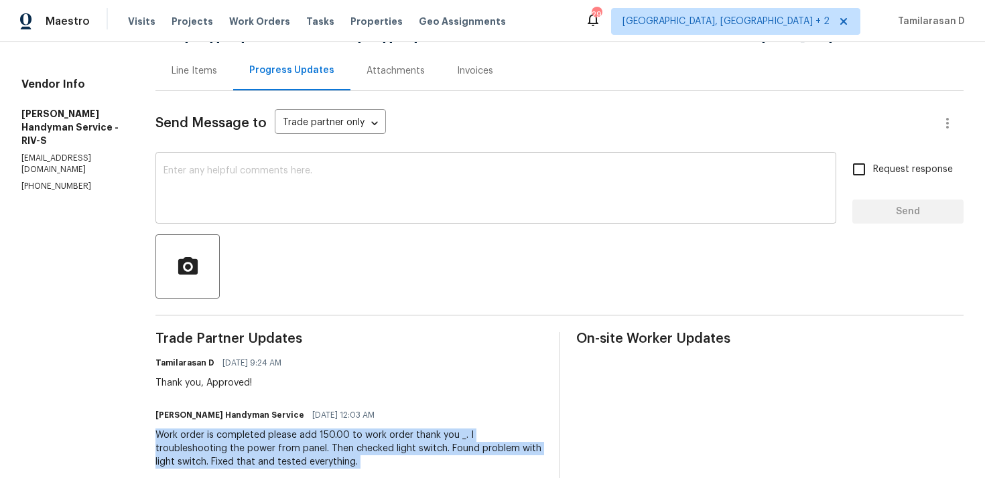
scroll to position [0, 0]
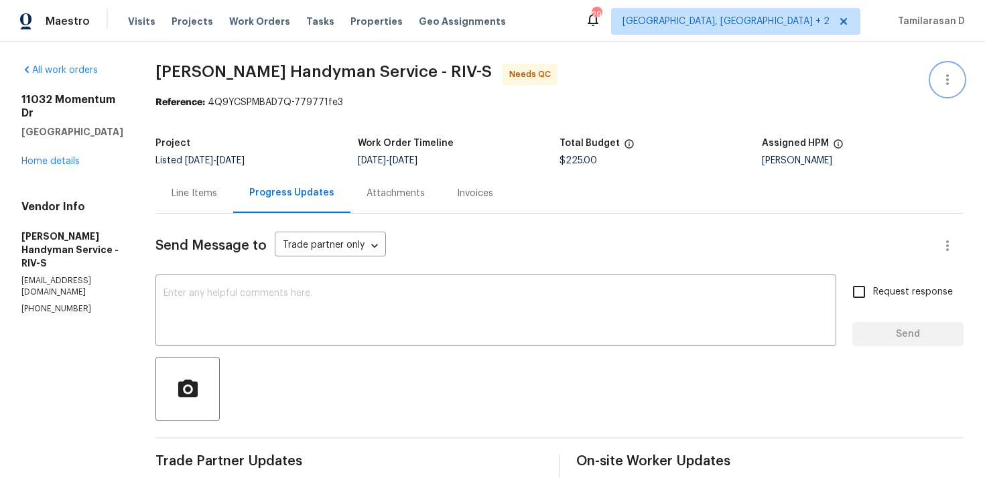
click at [937, 70] on button "button" at bounding box center [947, 80] width 32 height 32
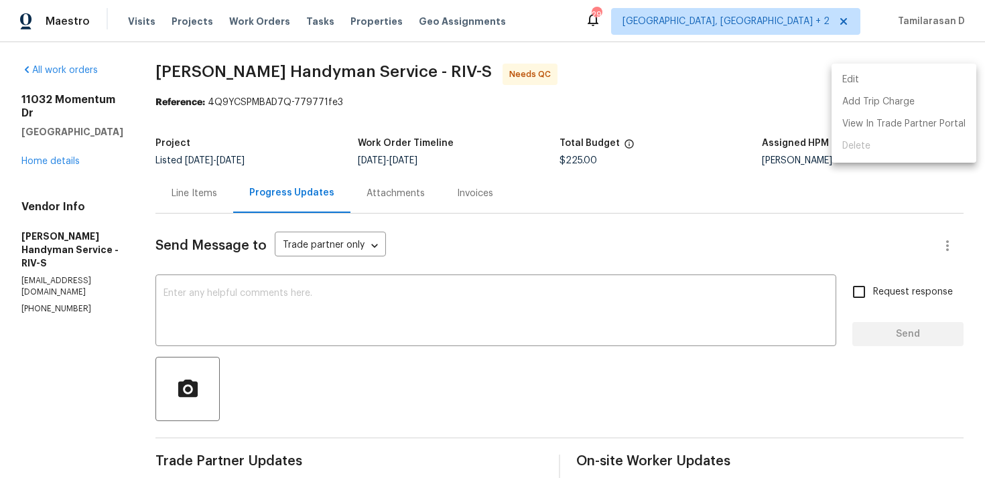
click at [861, 85] on li "Edit" at bounding box center [904, 80] width 145 height 22
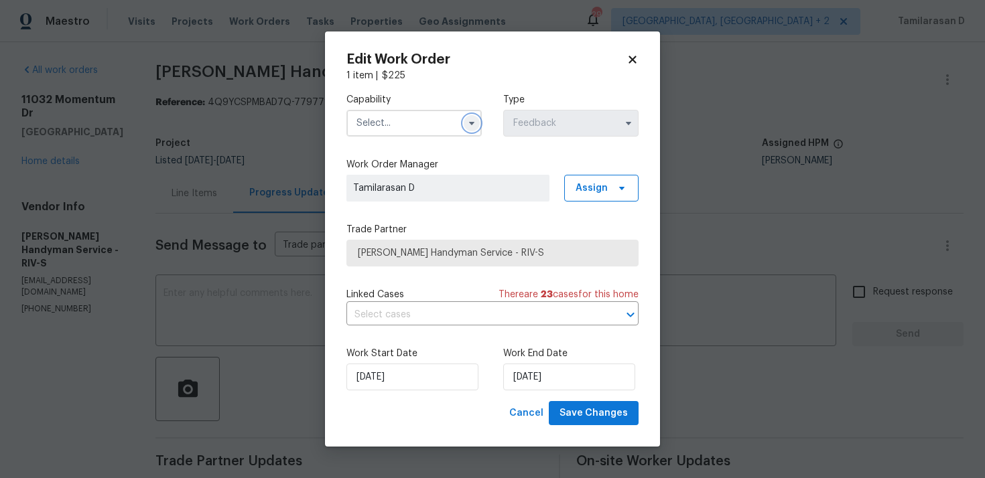
click at [466, 127] on icon "button" at bounding box center [471, 123] width 11 height 11
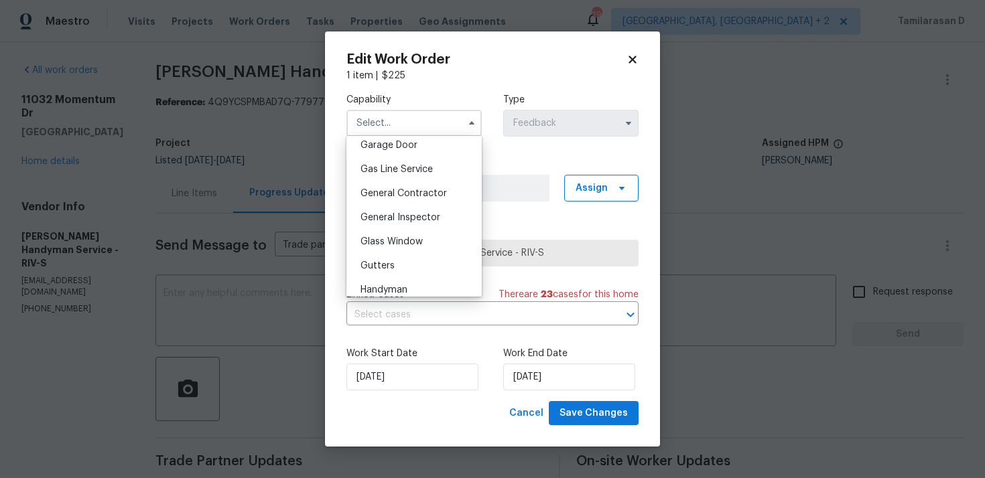
scroll to position [650, 0]
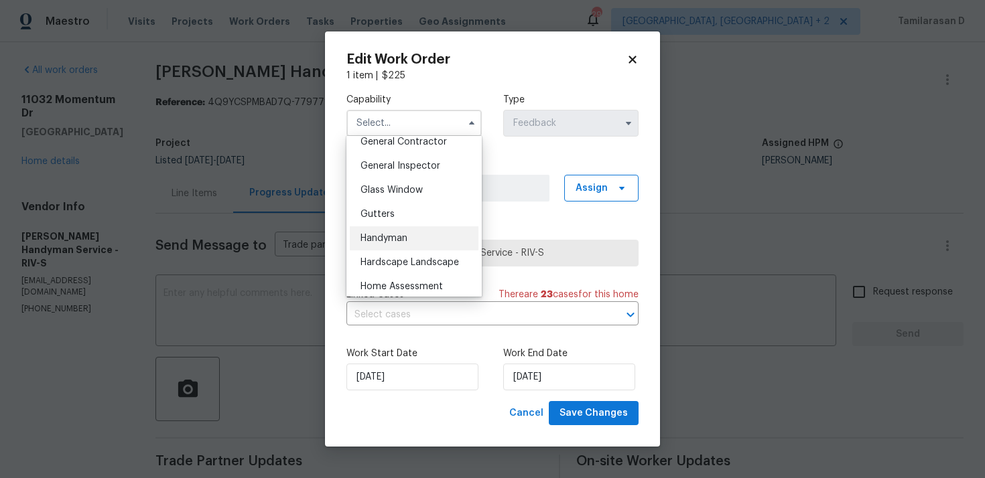
click at [380, 235] on span "Handyman" at bounding box center [384, 238] width 47 height 9
type input "Handyman"
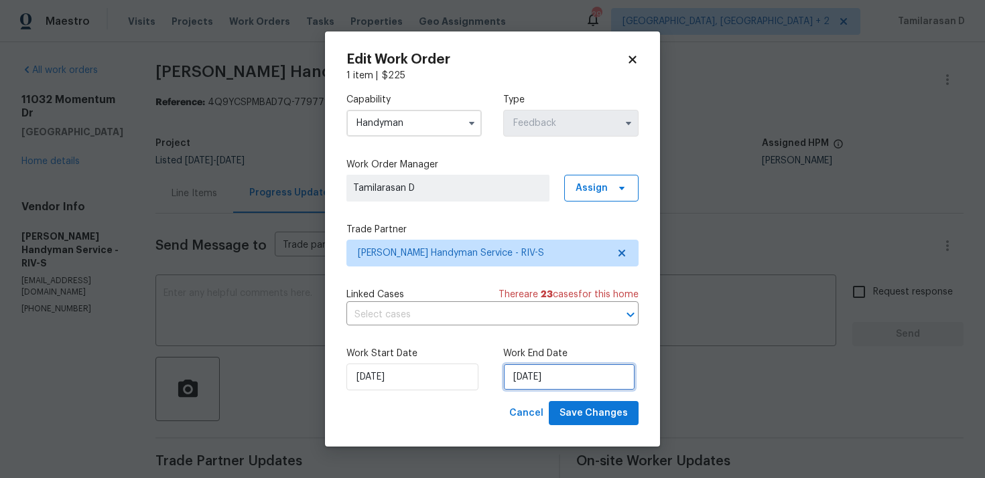
click at [537, 377] on input "18/09/2025" at bounding box center [569, 377] width 132 height 27
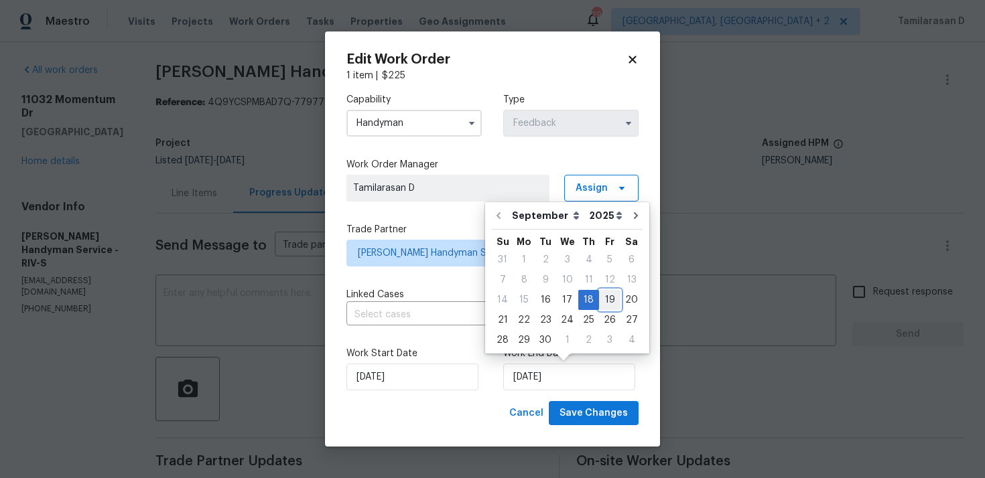
click at [601, 301] on div "19" at bounding box center [609, 300] width 21 height 19
type input "19/09/2025"
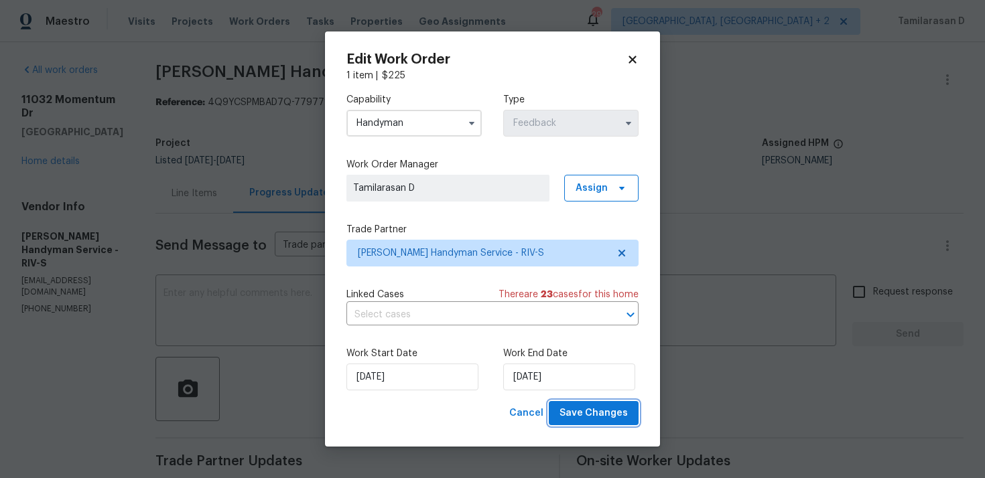
click at [604, 405] on button "Save Changes" at bounding box center [594, 413] width 90 height 25
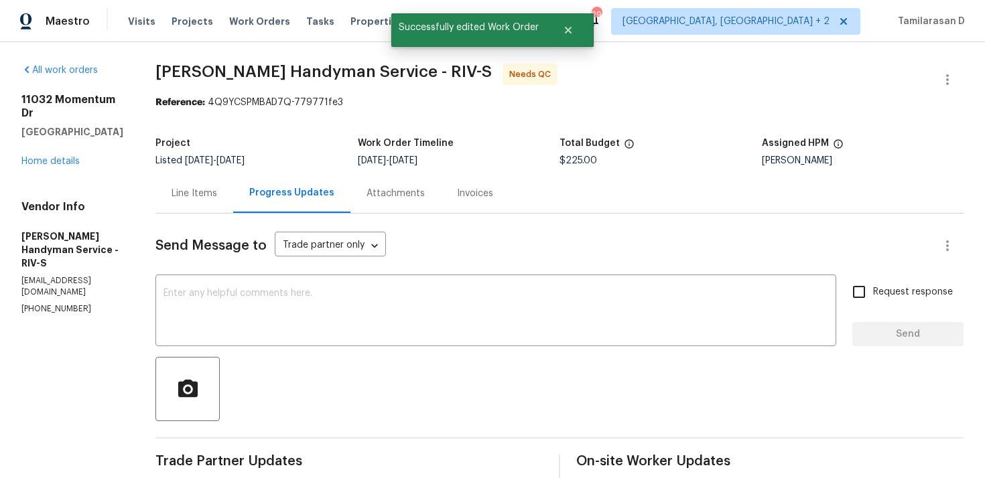
click at [217, 195] on div "Line Items" at bounding box center [195, 193] width 46 height 13
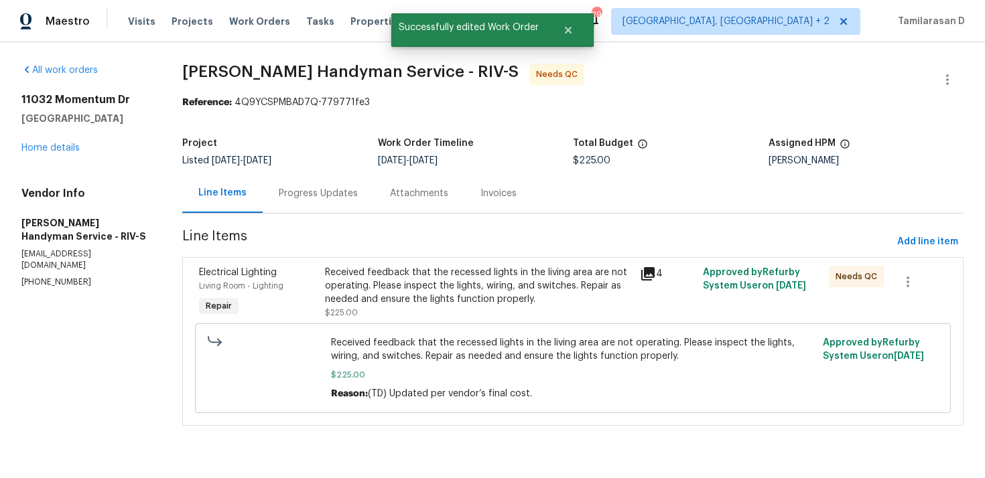
click at [430, 297] on div "Received feedback that the recessed lights in the living area are not operating…" at bounding box center [478, 286] width 307 height 40
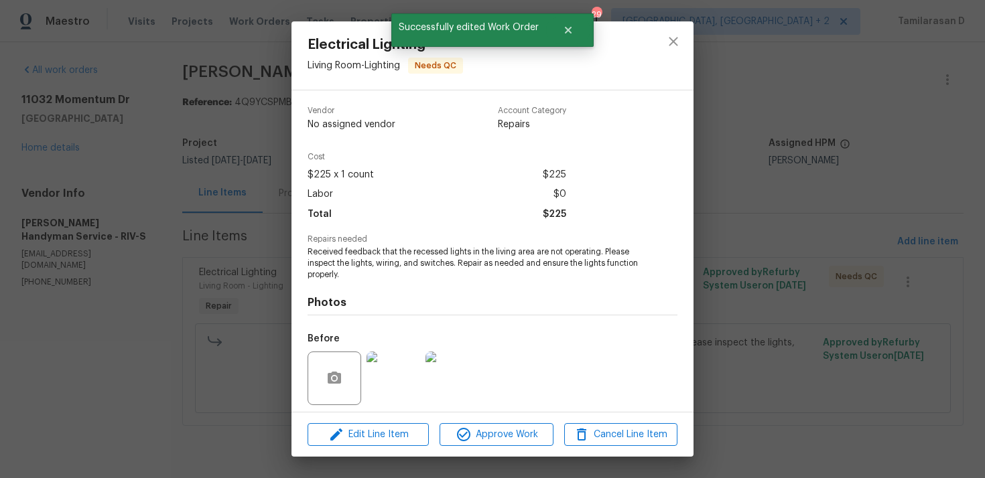
scroll to position [94, 0]
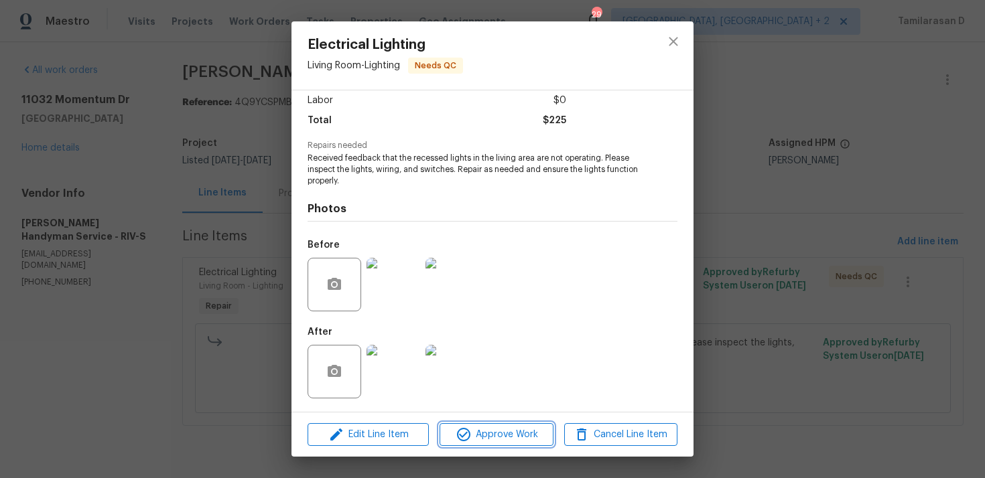
click at [489, 432] on span "Approve Work" at bounding box center [496, 435] width 105 height 17
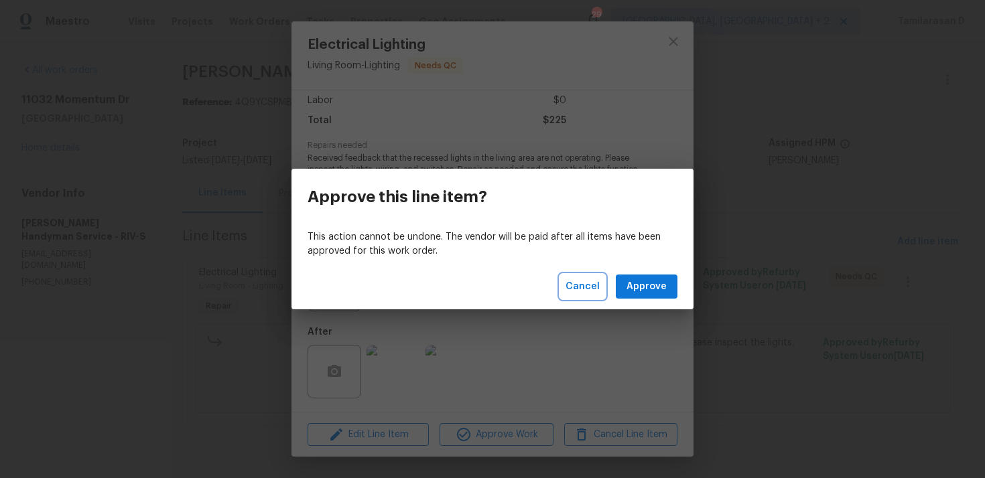
click at [584, 283] on span "Cancel" at bounding box center [583, 287] width 34 height 17
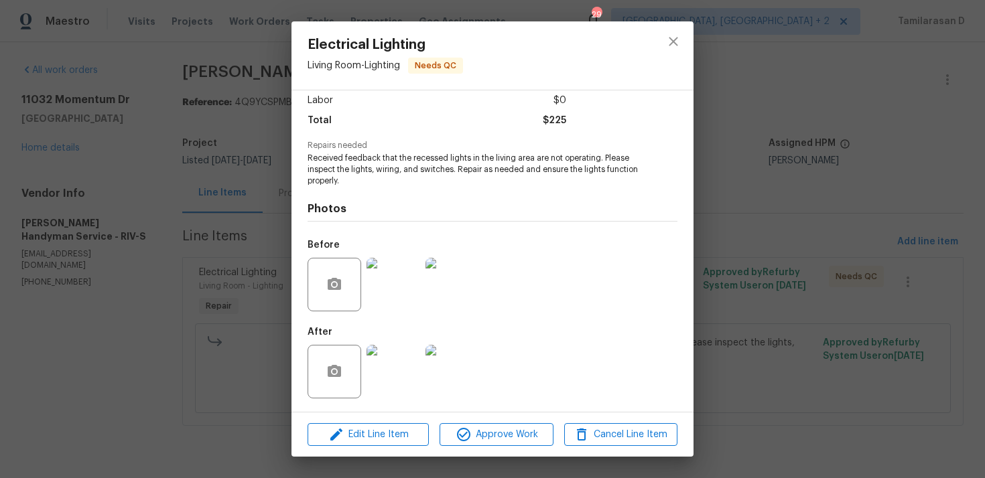
click at [399, 283] on img at bounding box center [394, 285] width 54 height 54
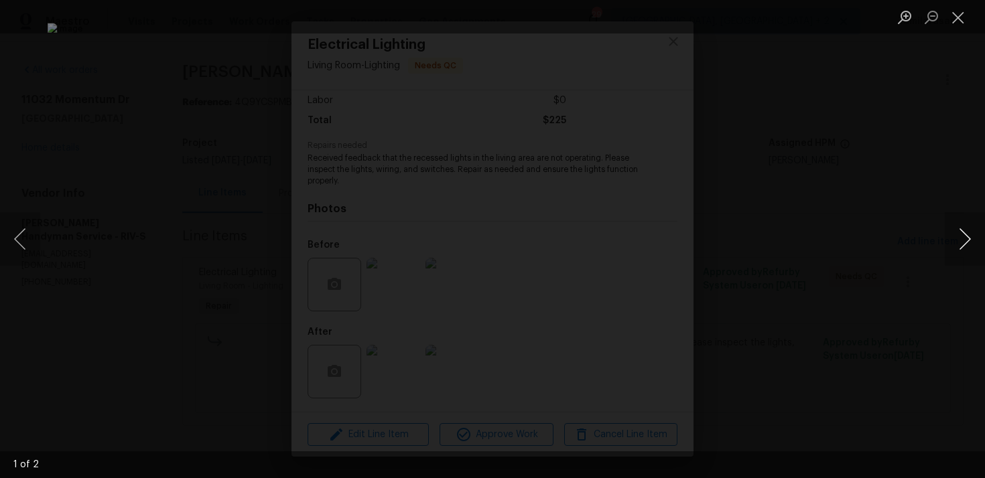
click at [978, 241] on button "Next image" at bounding box center [965, 239] width 40 height 54
click at [958, 27] on button "Close lightbox" at bounding box center [958, 16] width 27 height 23
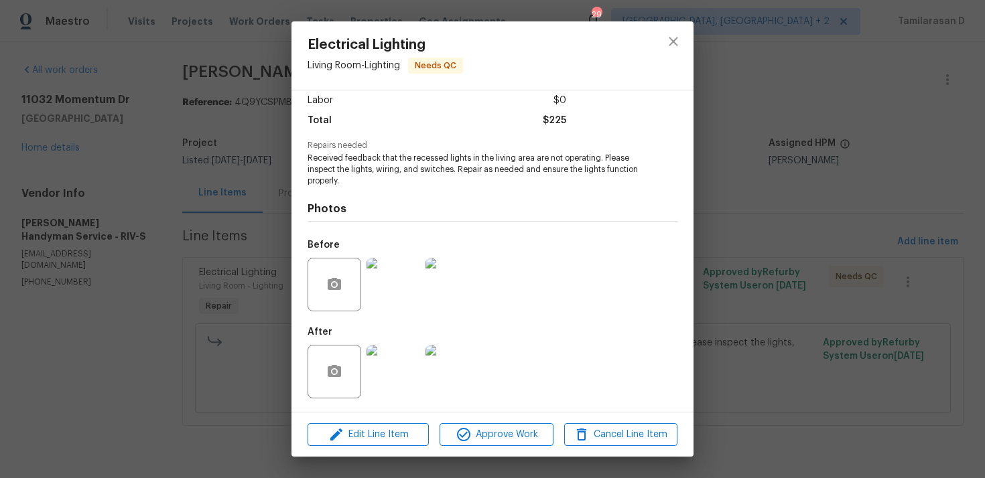
click at [390, 363] on img at bounding box center [394, 372] width 54 height 54
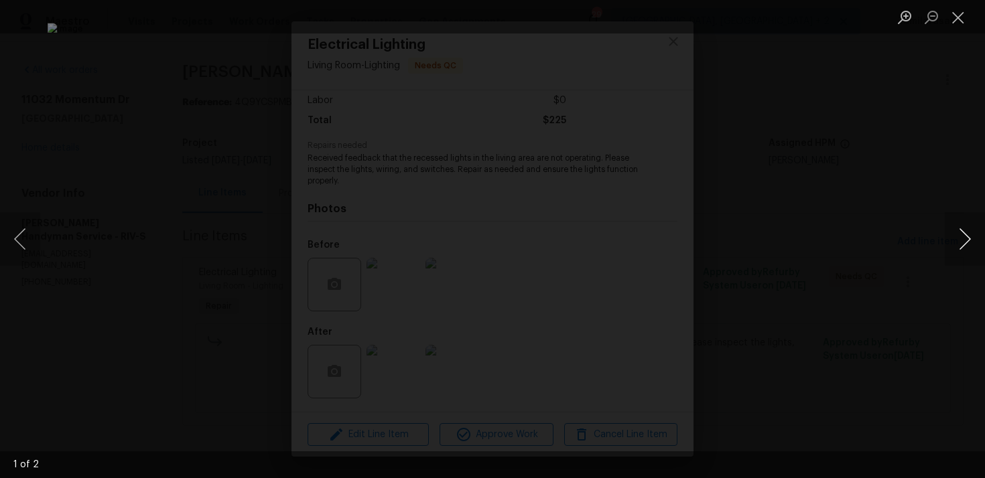
click at [960, 239] on button "Next image" at bounding box center [965, 239] width 40 height 54
click at [955, 21] on button "Close lightbox" at bounding box center [958, 16] width 27 height 23
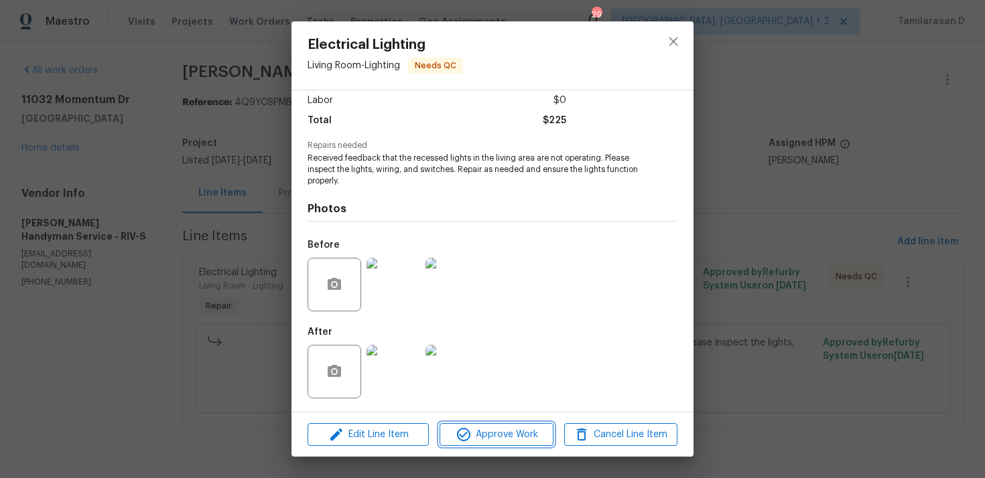
click at [491, 443] on button "Approve Work" at bounding box center [496, 435] width 113 height 23
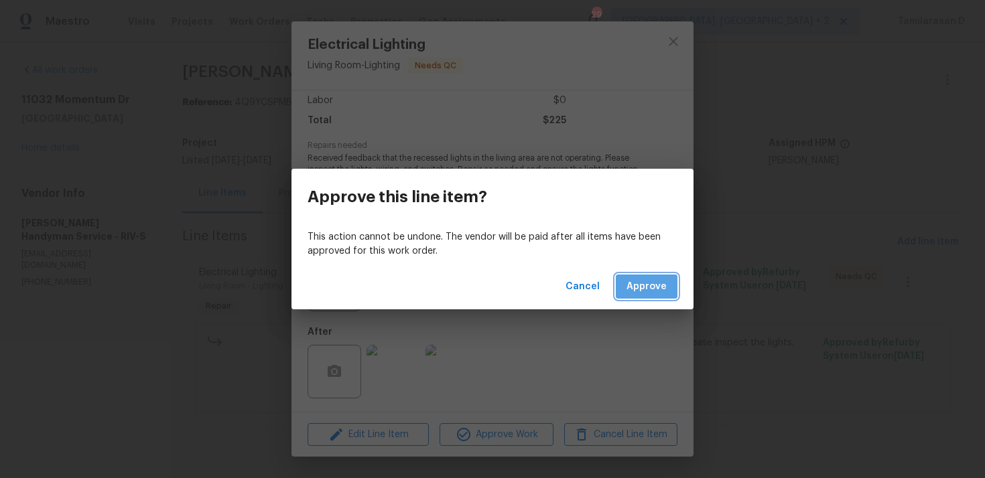
click at [630, 279] on span "Approve" at bounding box center [647, 287] width 40 height 17
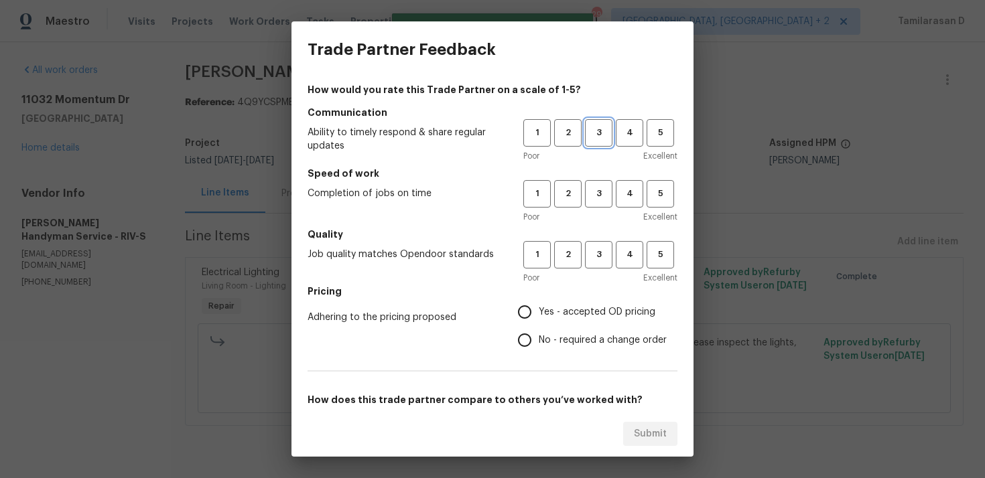
click at [592, 130] on span "3" at bounding box center [598, 132] width 25 height 15
click at [610, 206] on button "3" at bounding box center [598, 193] width 27 height 27
click at [597, 249] on span "3" at bounding box center [598, 254] width 25 height 15
click at [552, 298] on label "Yes - accepted OD pricing" at bounding box center [589, 312] width 156 height 28
click at [539, 298] on input "Yes - accepted OD pricing" at bounding box center [525, 312] width 28 height 28
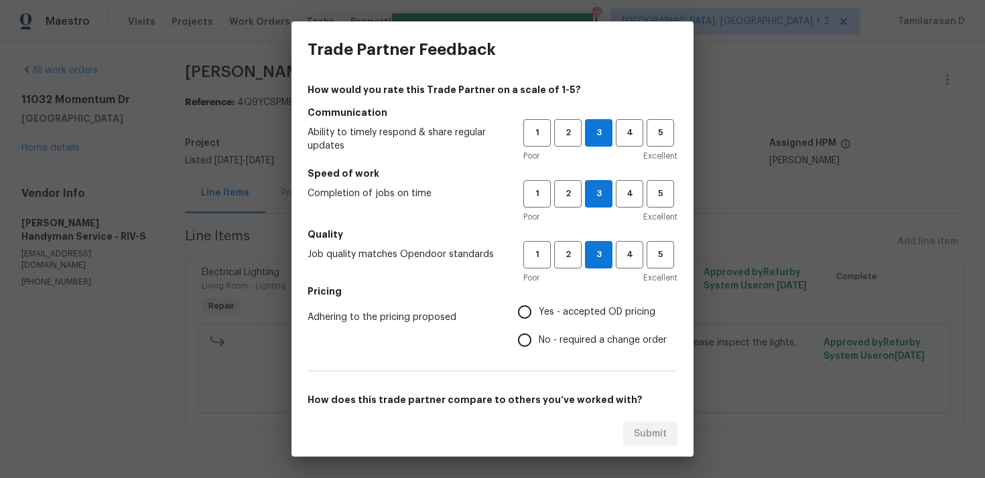
radio input "true"
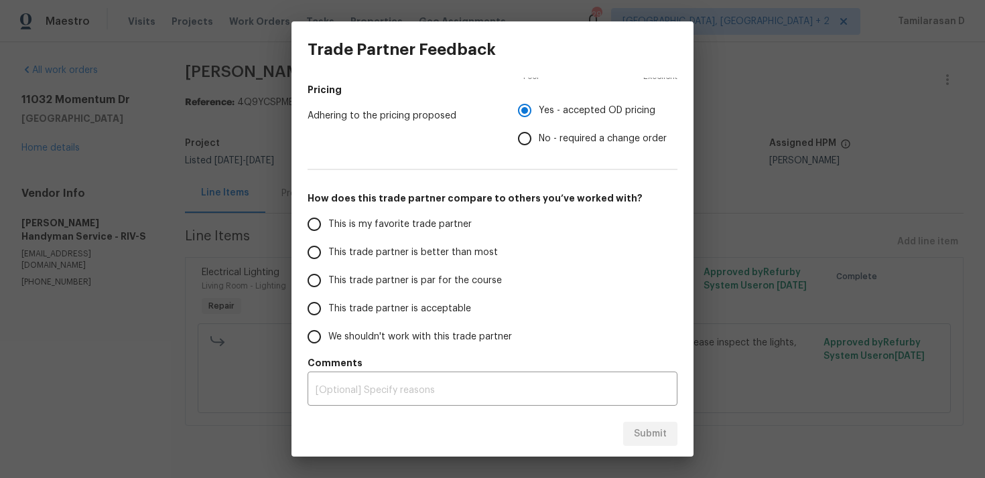
click at [314, 279] on input "This trade partner is par for the course" at bounding box center [314, 281] width 28 height 28
click at [652, 440] on span "Submit" at bounding box center [650, 434] width 33 height 17
radio input "true"
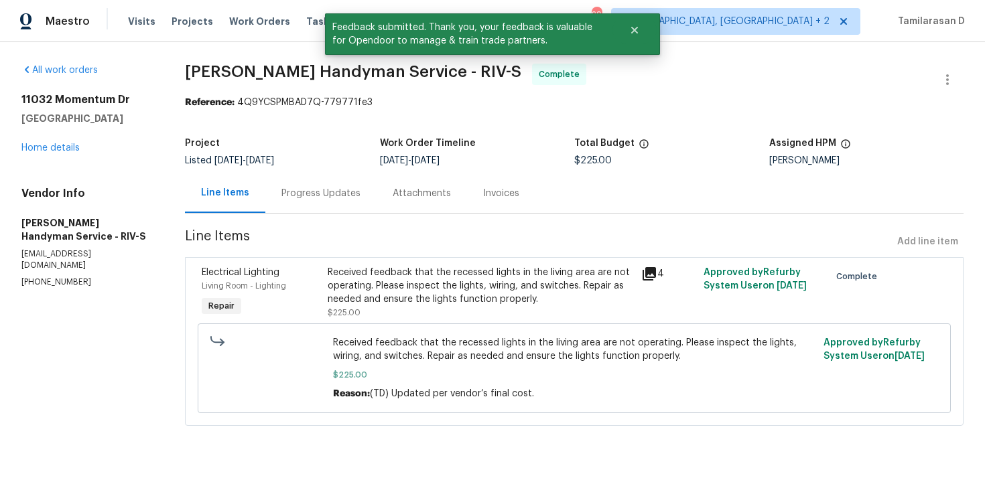
click at [319, 203] on div "Progress Updates" at bounding box center [320, 194] width 111 height 40
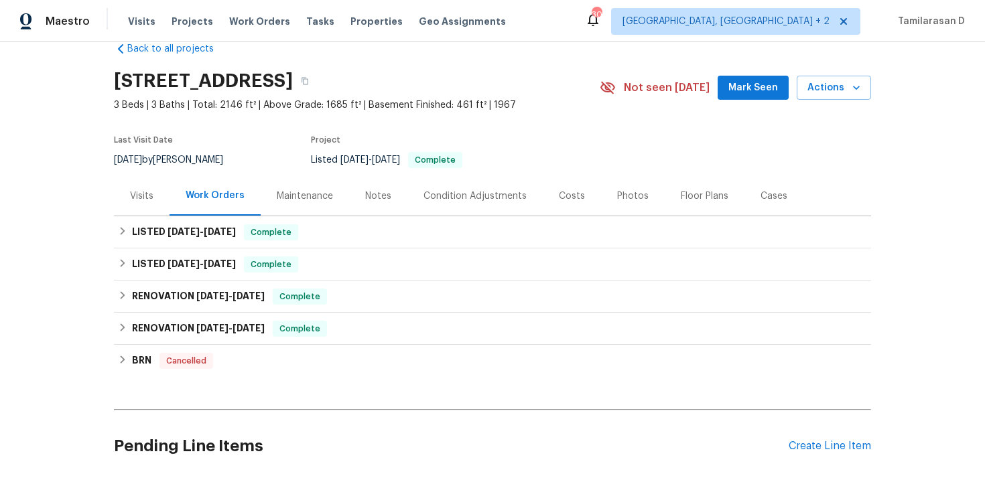
scroll to position [48, 0]
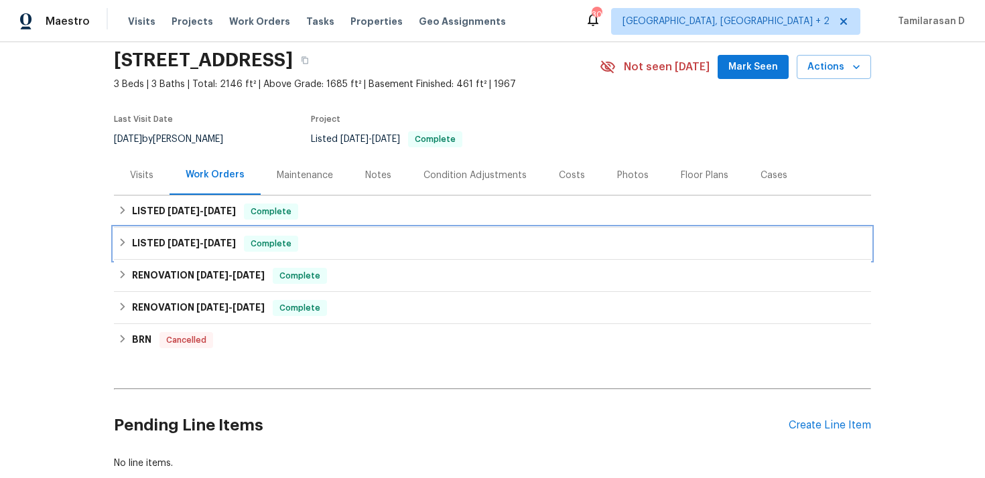
click at [125, 245] on icon at bounding box center [122, 242] width 9 height 9
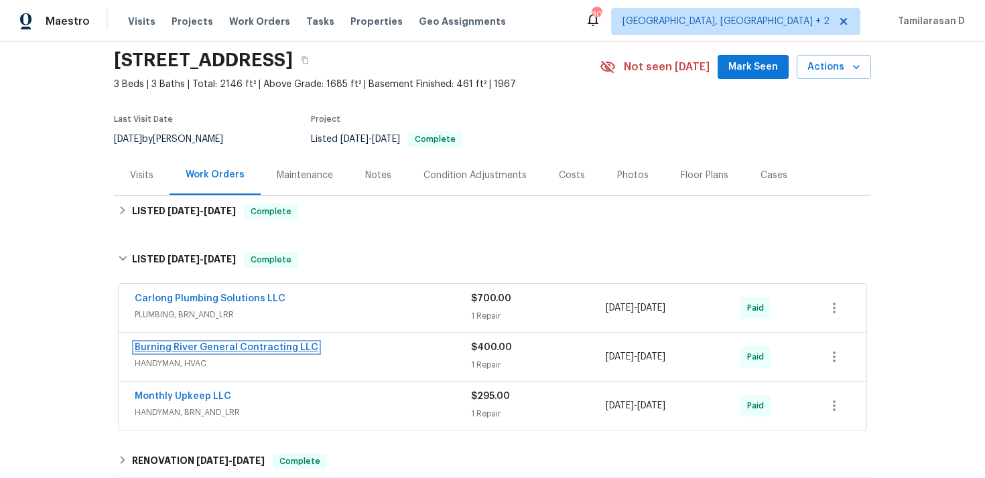
click at [203, 347] on link "Burning River General Contracting LLC" at bounding box center [227, 347] width 184 height 9
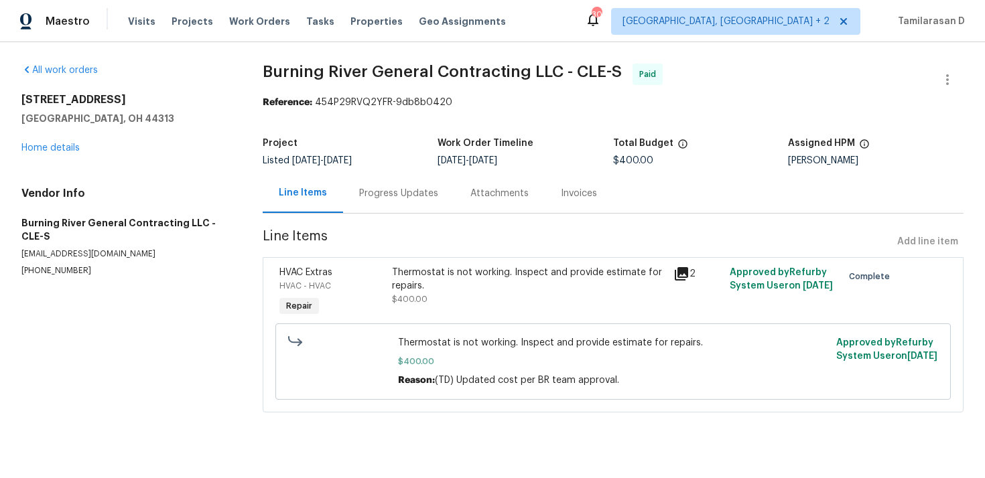
click at [359, 190] on div "Progress Updates" at bounding box center [398, 193] width 79 height 13
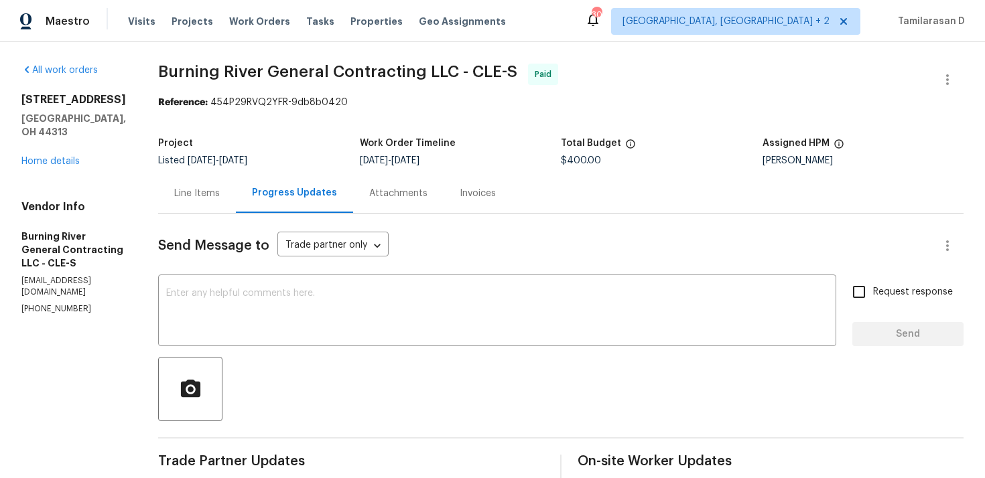
click at [198, 211] on div "Line Items" at bounding box center [197, 194] width 78 height 40
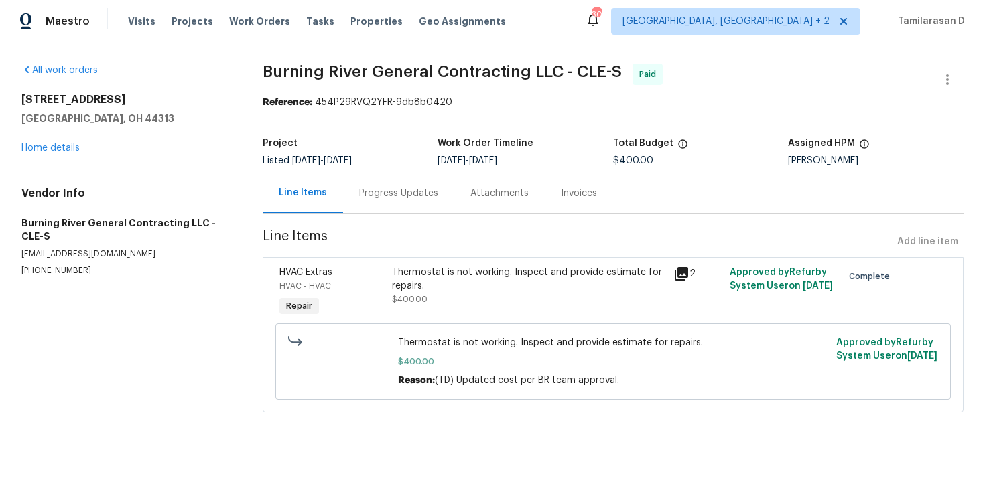
click at [467, 330] on div "Thermostat is not working. Inspect and provide estimate for repairs. $400.00 Re…" at bounding box center [612, 362] width 675 height 76
click at [471, 346] on span "Thermostat is not working. Inspect and provide estimate for repairs." at bounding box center [613, 342] width 431 height 13
click at [59, 146] on link "Home details" at bounding box center [50, 147] width 58 height 9
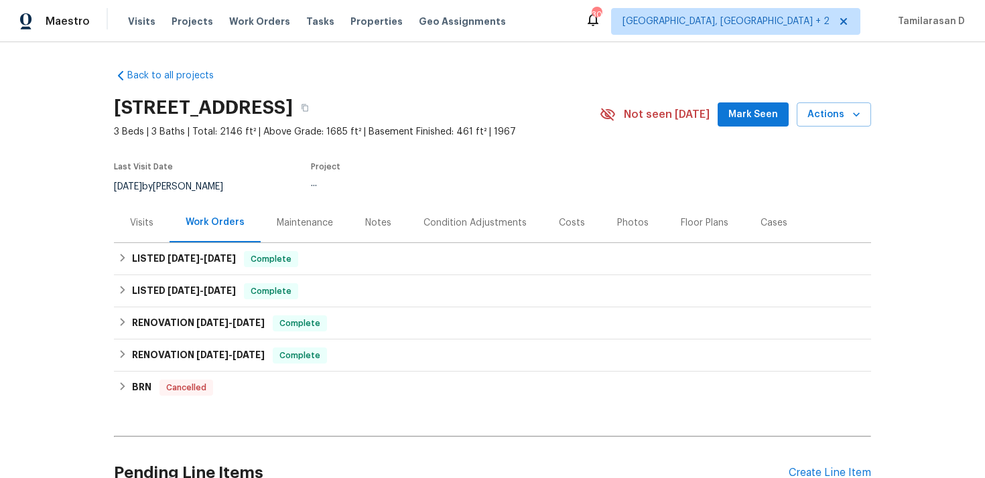
click at [774, 219] on div "Cases" at bounding box center [774, 222] width 27 height 13
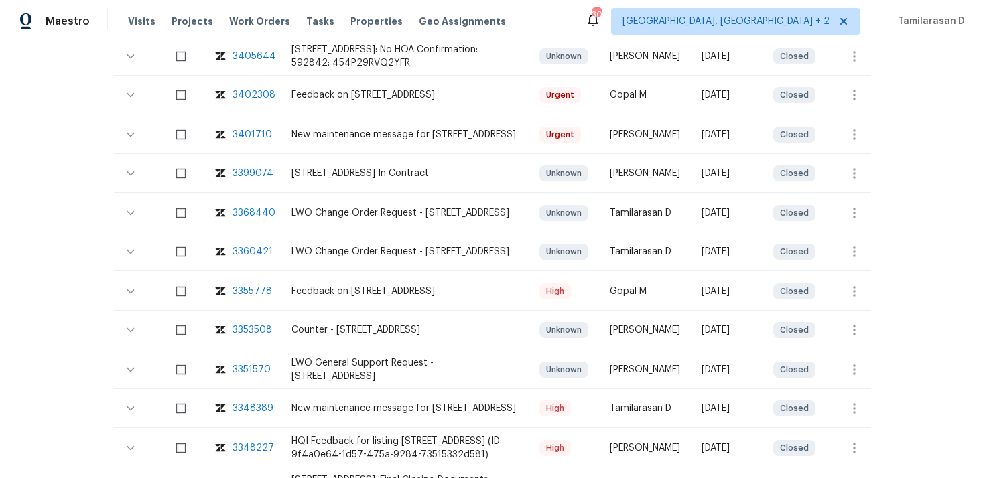
scroll to position [408, 0]
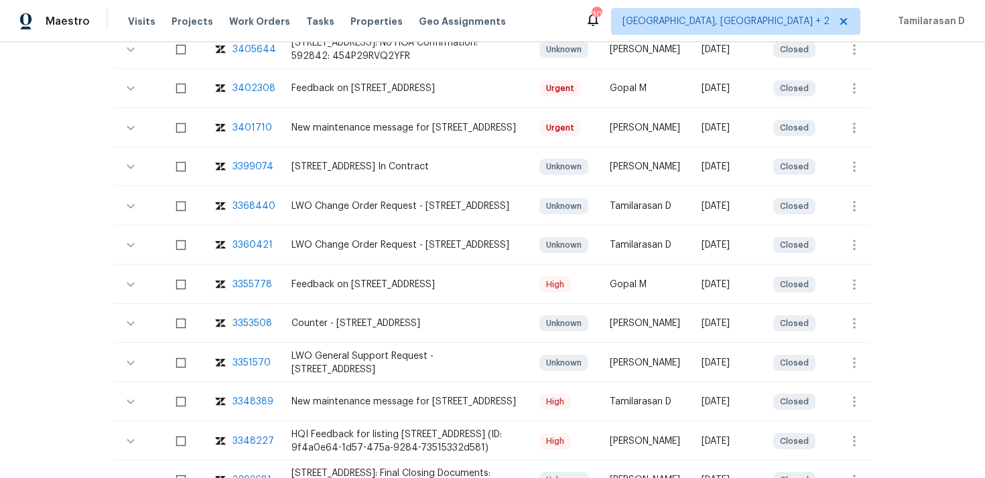
click at [254, 396] on div "3348389" at bounding box center [253, 401] width 41 height 13
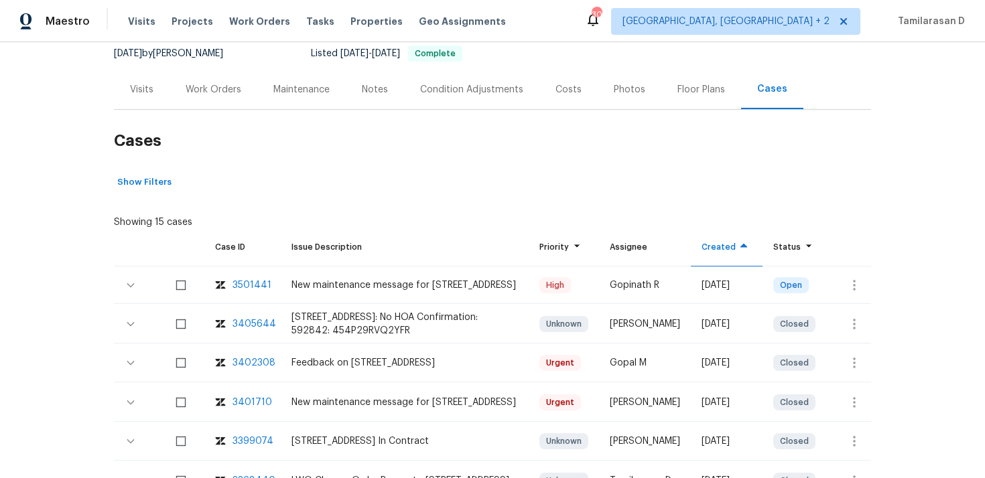
scroll to position [0, 0]
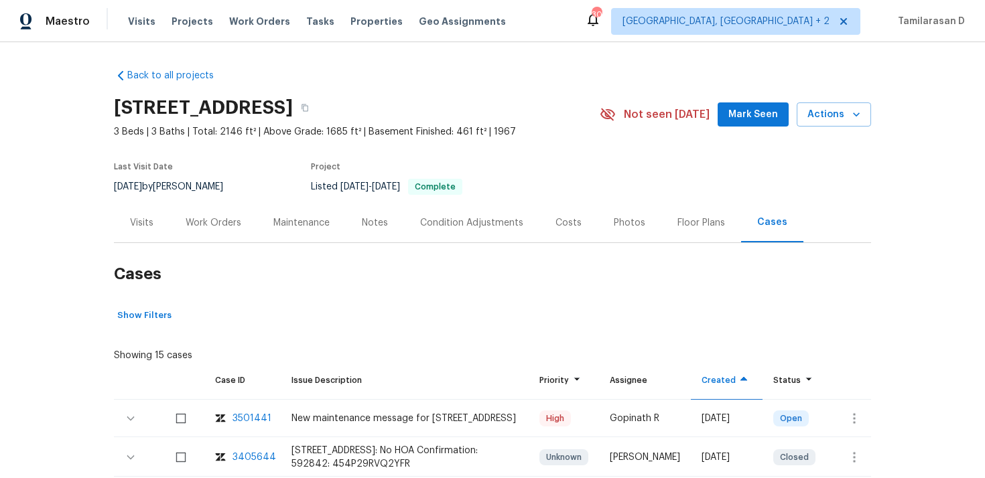
click at [206, 220] on div "Work Orders" at bounding box center [214, 222] width 56 height 13
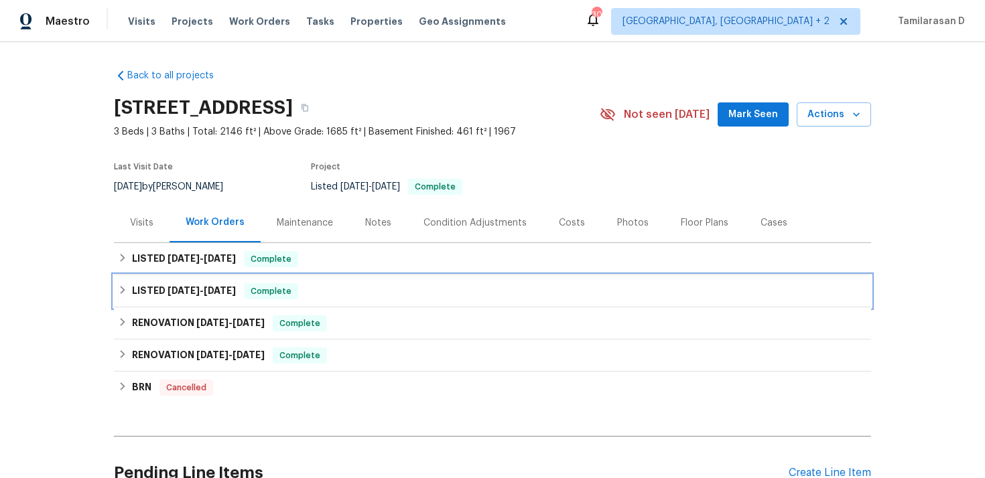
click at [170, 285] on h6 "LISTED [DATE] - [DATE]" at bounding box center [184, 291] width 104 height 16
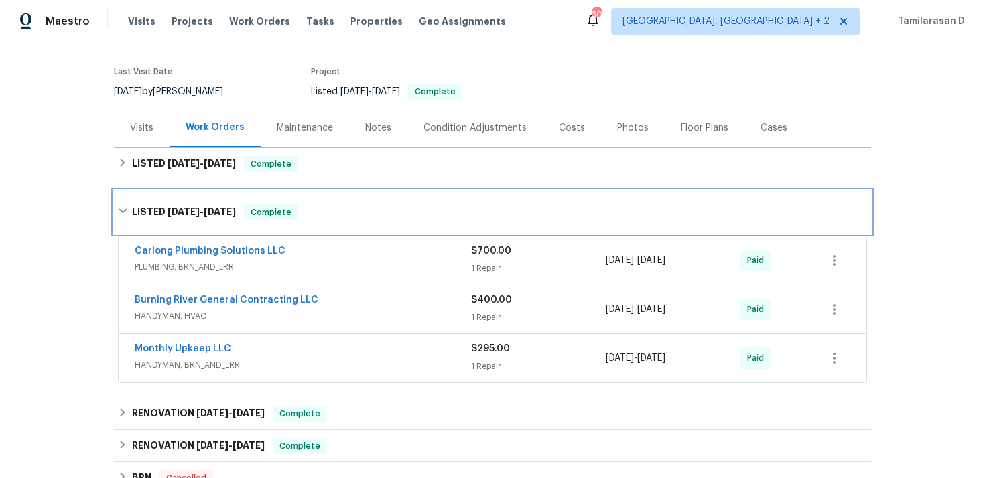
scroll to position [104, 0]
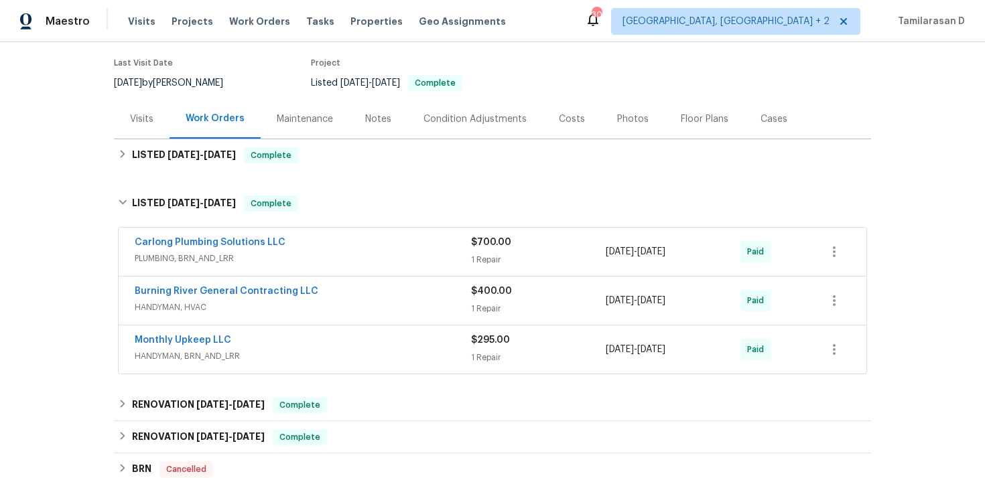
click at [217, 285] on span "Burning River General Contracting LLC" at bounding box center [227, 291] width 184 height 13
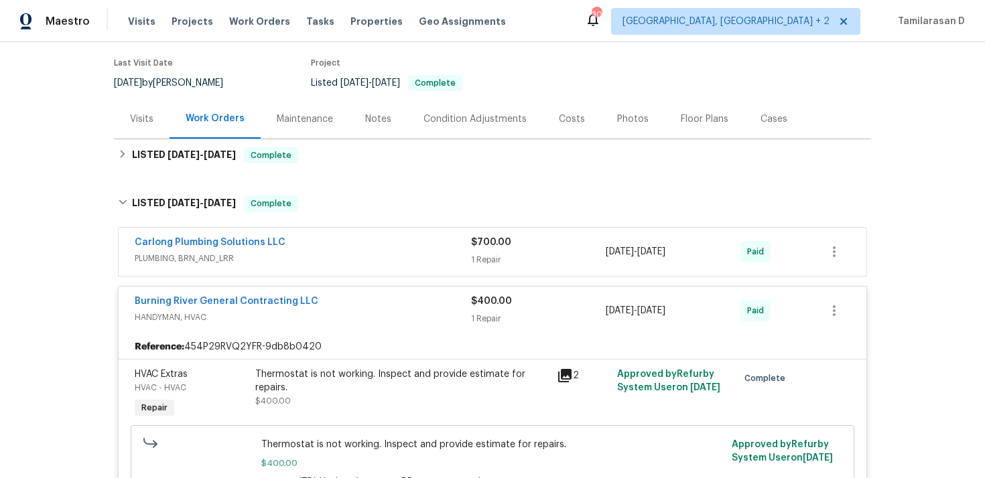
click at [216, 295] on span "Burning River General Contracting LLC" at bounding box center [227, 301] width 184 height 13
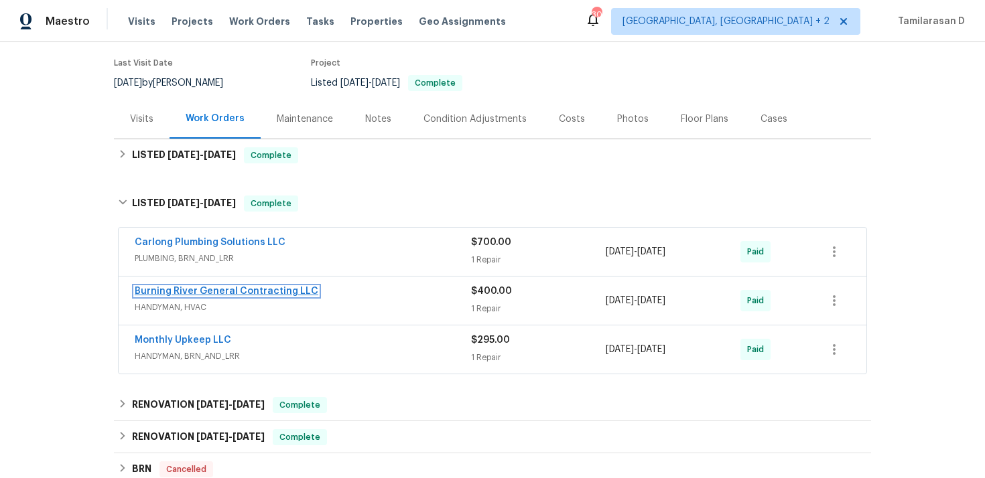
click at [220, 294] on link "Burning River General Contracting LLC" at bounding box center [227, 291] width 184 height 9
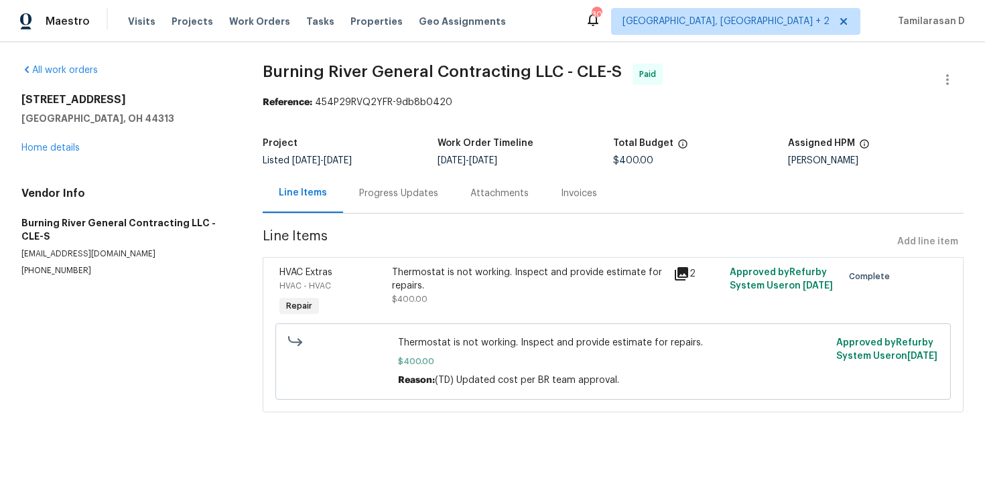
click at [379, 199] on div "Progress Updates" at bounding box center [398, 193] width 79 height 13
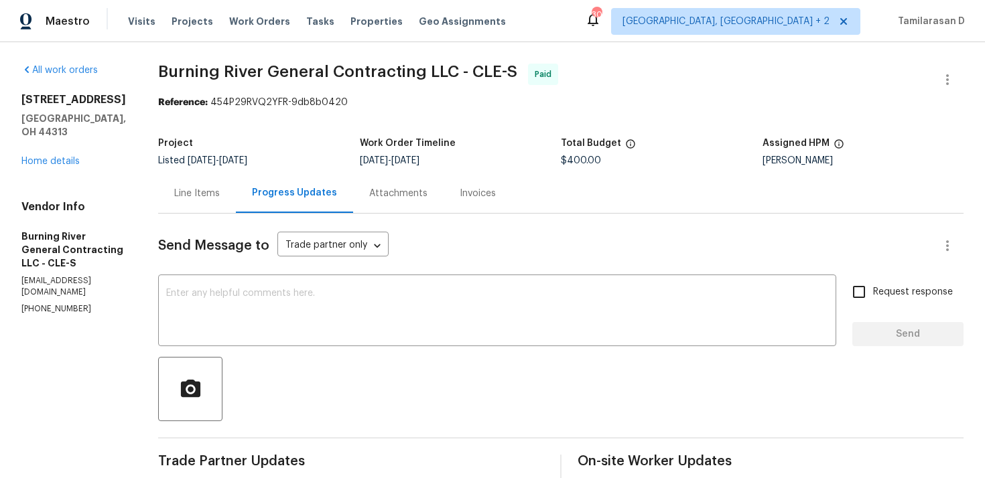
click at [186, 206] on div "Line Items" at bounding box center [197, 194] width 78 height 40
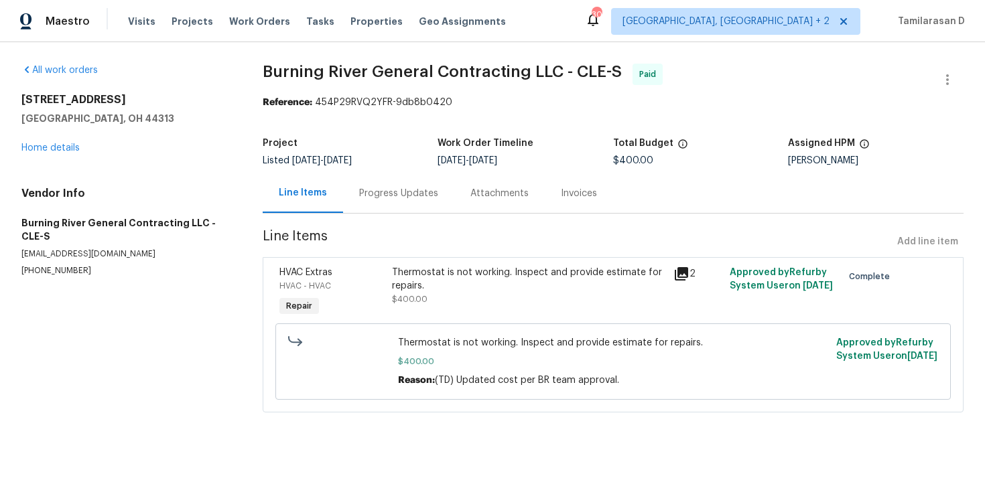
click at [377, 202] on div "Progress Updates" at bounding box center [398, 194] width 111 height 40
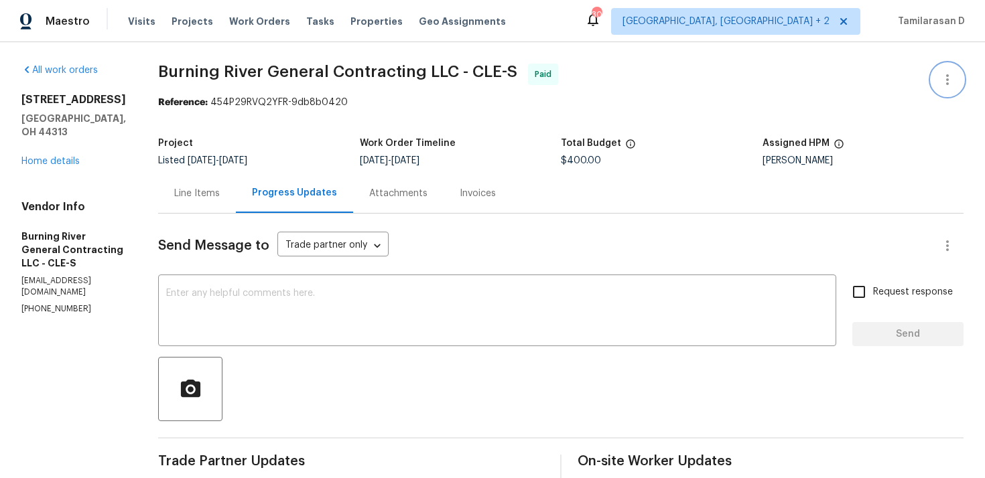
click at [953, 75] on icon "button" at bounding box center [948, 80] width 16 height 16
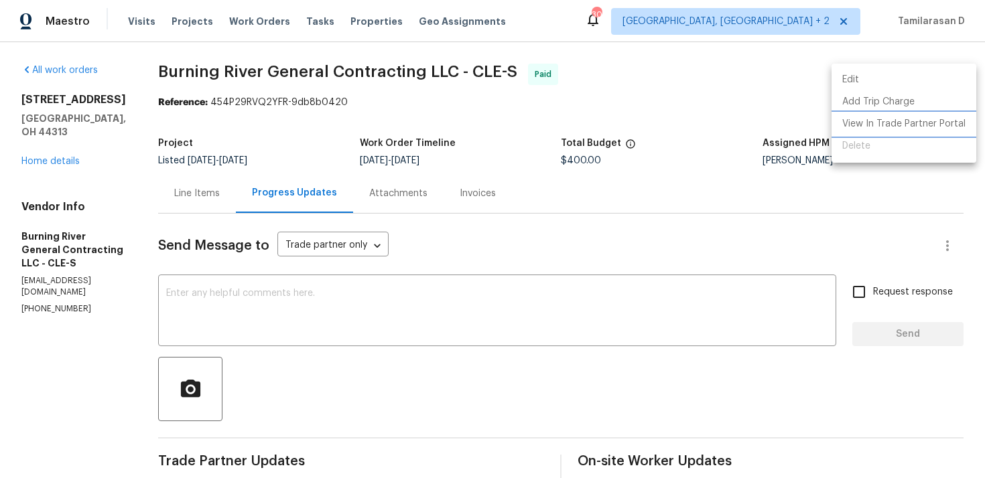
click at [884, 123] on li "View In Trade Partner Portal" at bounding box center [904, 124] width 145 height 22
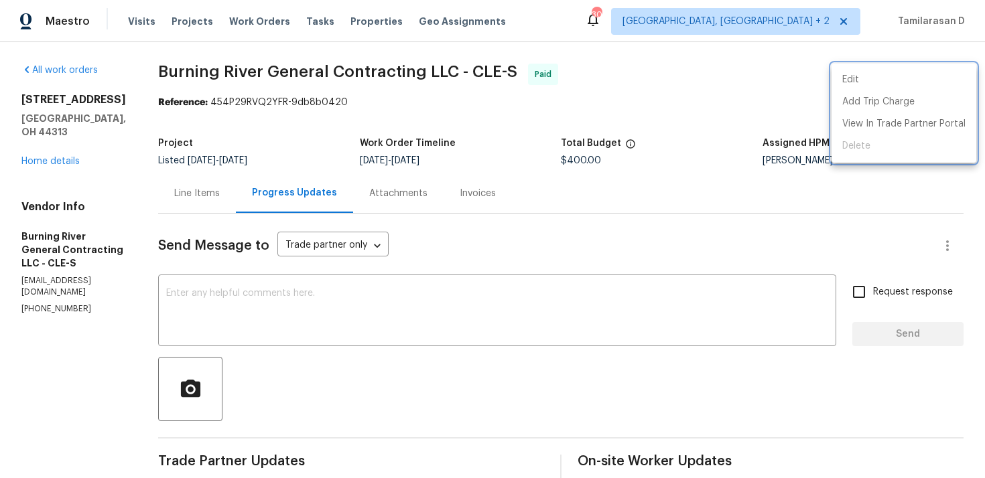
click at [57, 145] on div at bounding box center [492, 239] width 985 height 478
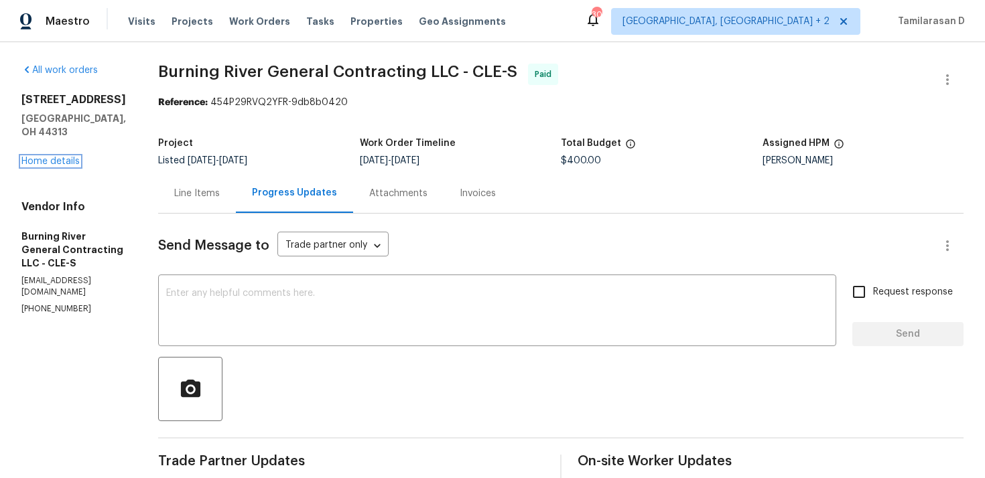
click at [57, 157] on link "Home details" at bounding box center [50, 161] width 58 height 9
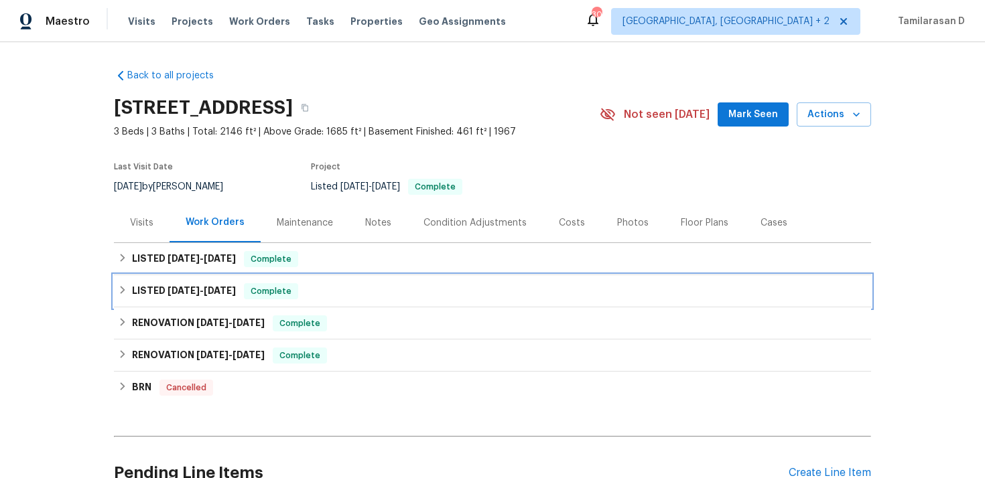
click at [119, 287] on icon at bounding box center [122, 289] width 9 height 9
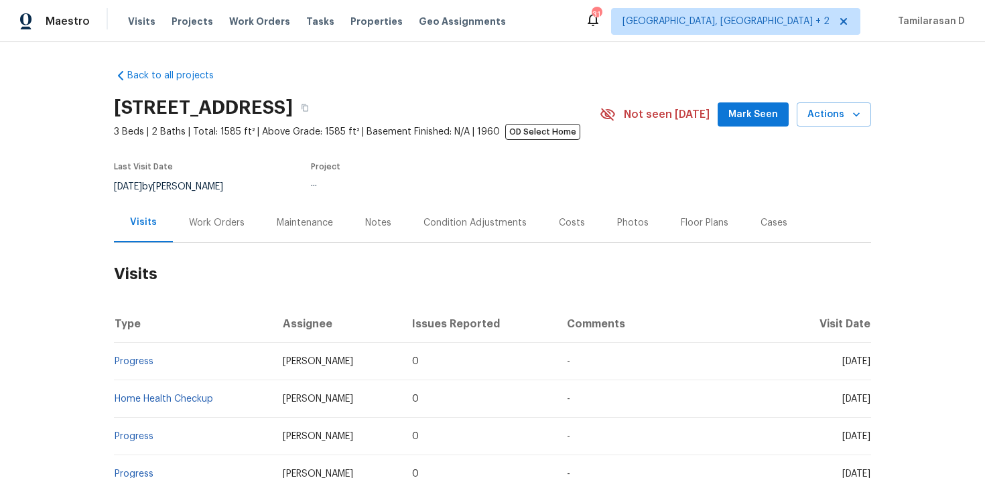
click at [219, 221] on div "Work Orders" at bounding box center [217, 222] width 56 height 13
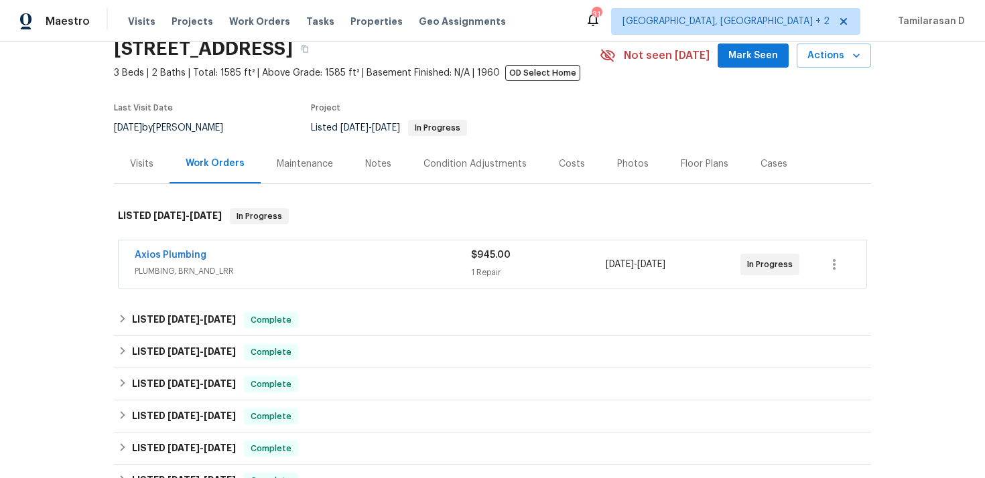
scroll to position [78, 0]
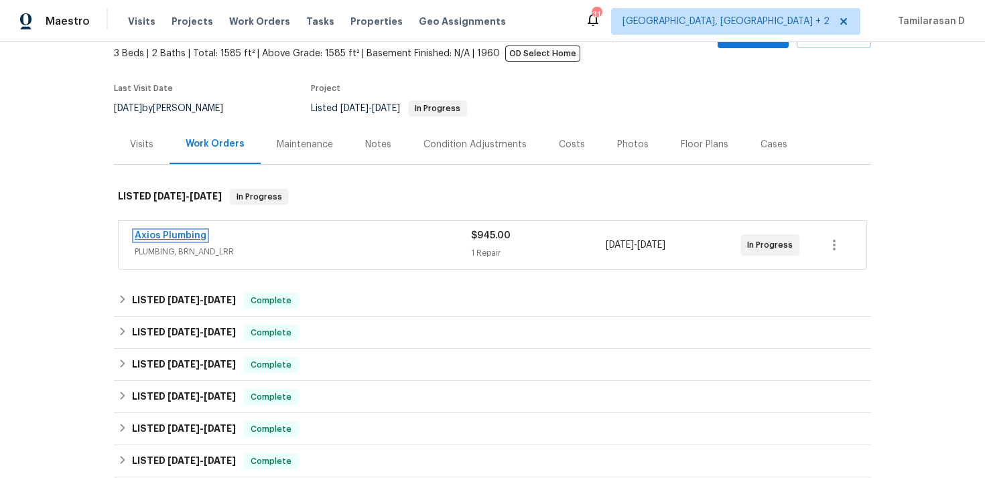
click at [161, 239] on link "Axios Plumbing" at bounding box center [171, 235] width 72 height 9
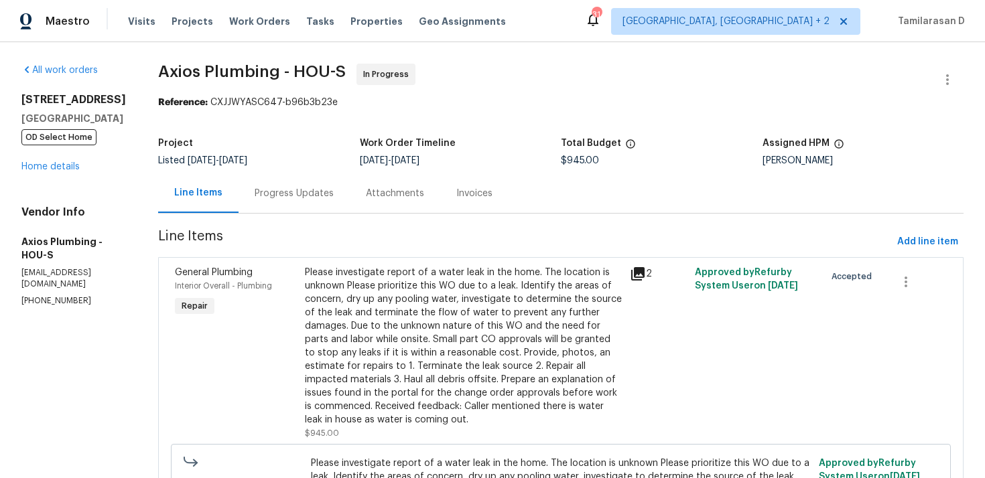
click at [326, 198] on div "Progress Updates" at bounding box center [294, 194] width 111 height 40
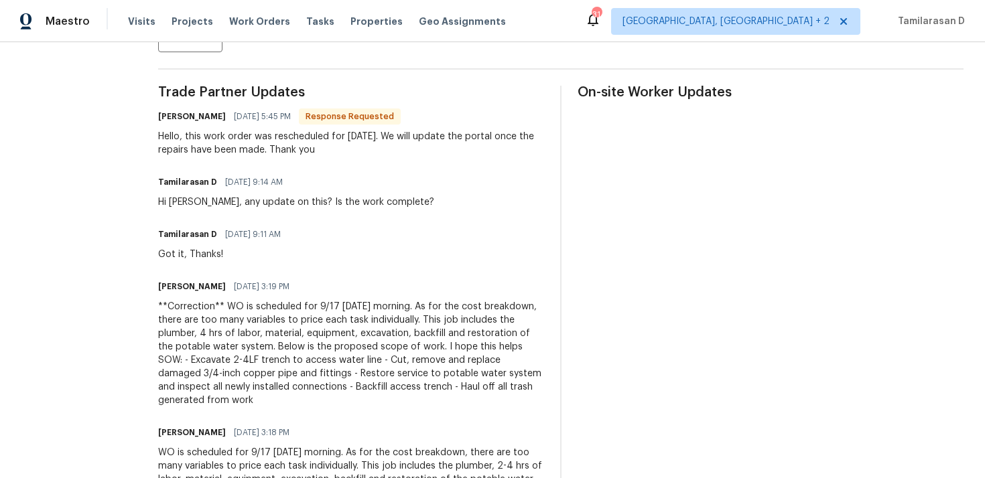
scroll to position [289, 0]
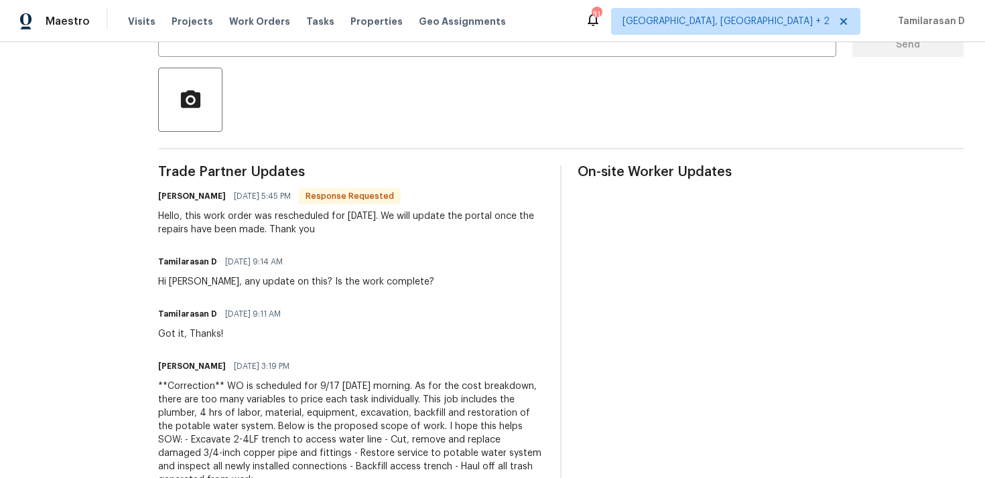
click at [249, 222] on div "Hello, this work order was rescheduled for Friday 9/19. We will update the port…" at bounding box center [351, 223] width 386 height 27
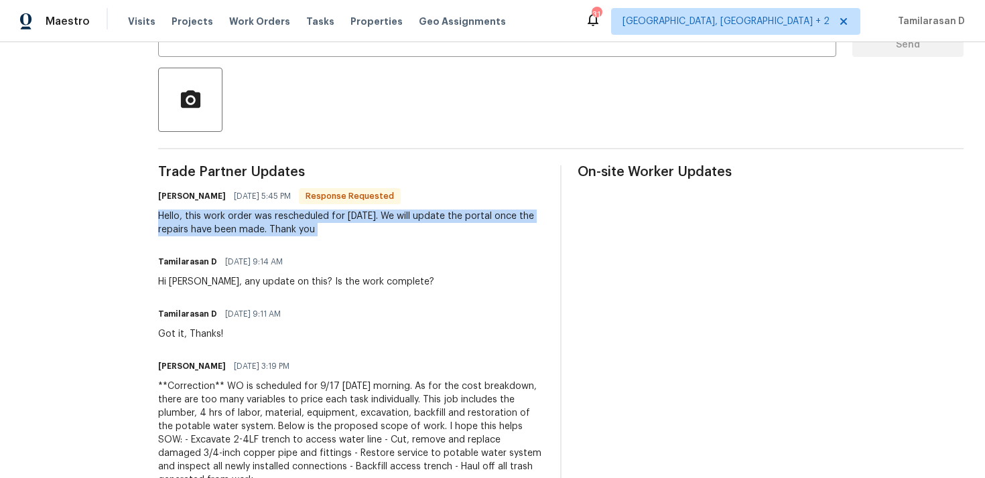
click at [219, 226] on div "Hello, this work order was rescheduled for Friday 9/19. We will update the port…" at bounding box center [351, 223] width 386 height 27
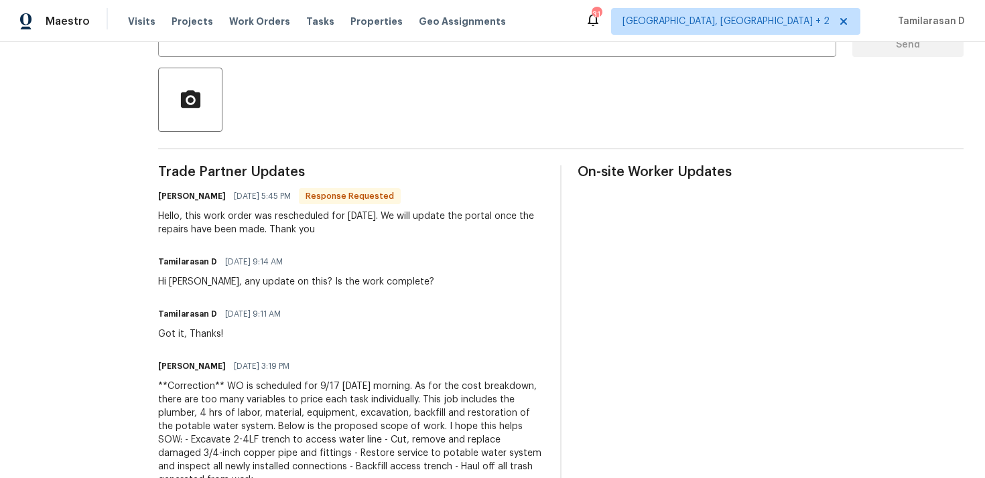
click at [219, 226] on div "Hello, this work order was rescheduled for Friday 9/19. We will update the port…" at bounding box center [351, 223] width 386 height 27
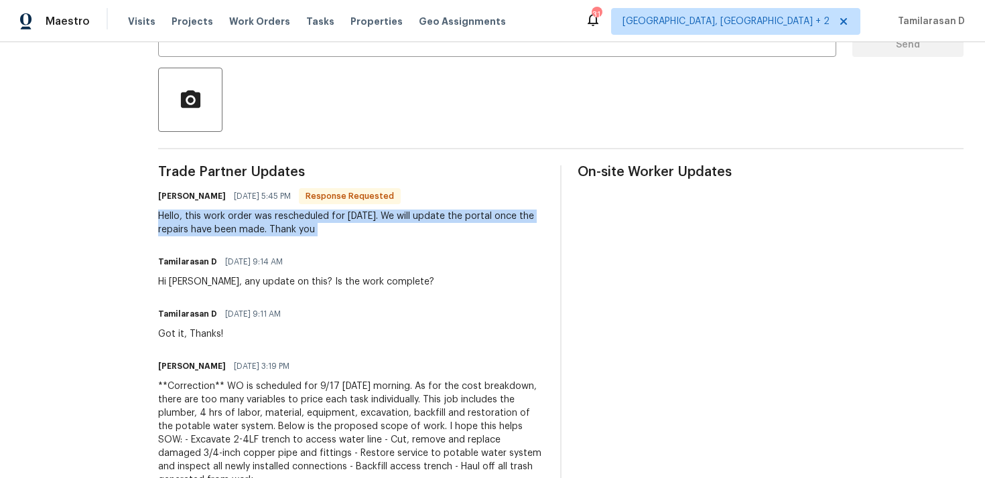
click at [217, 218] on div "Hello, this work order was rescheduled for Friday 9/19. We will update the port…" at bounding box center [351, 223] width 386 height 27
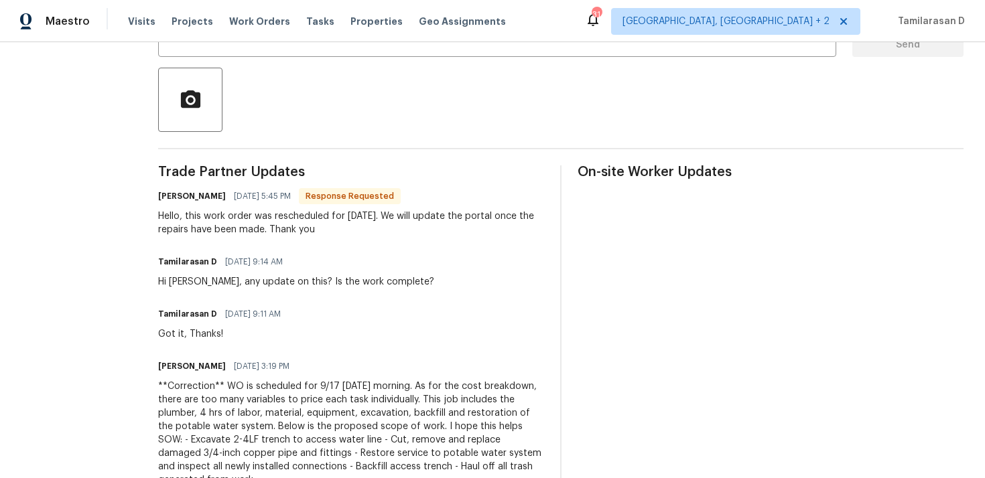
click at [217, 218] on div "Hello, this work order was rescheduled for Friday 9/19. We will update the port…" at bounding box center [351, 223] width 386 height 27
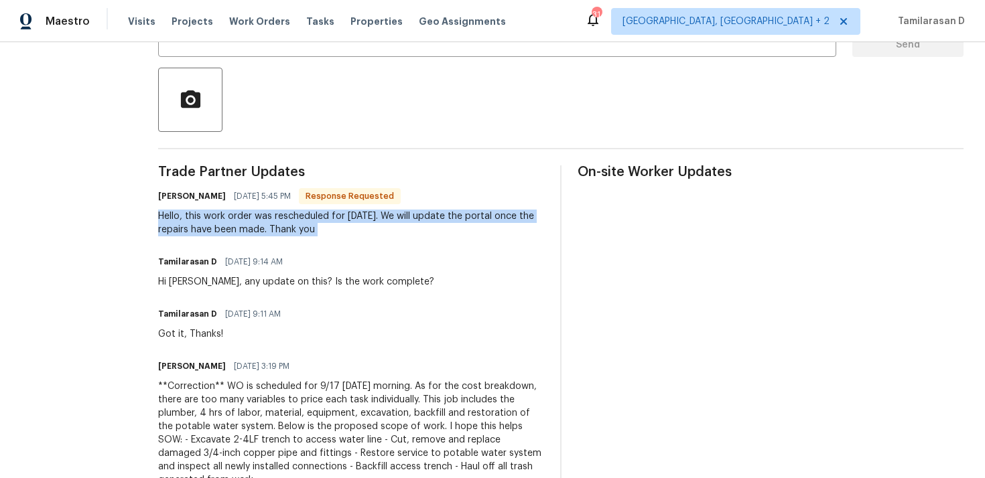
click at [217, 218] on div "Hello, this work order was rescheduled for Friday 9/19. We will update the port…" at bounding box center [351, 223] width 386 height 27
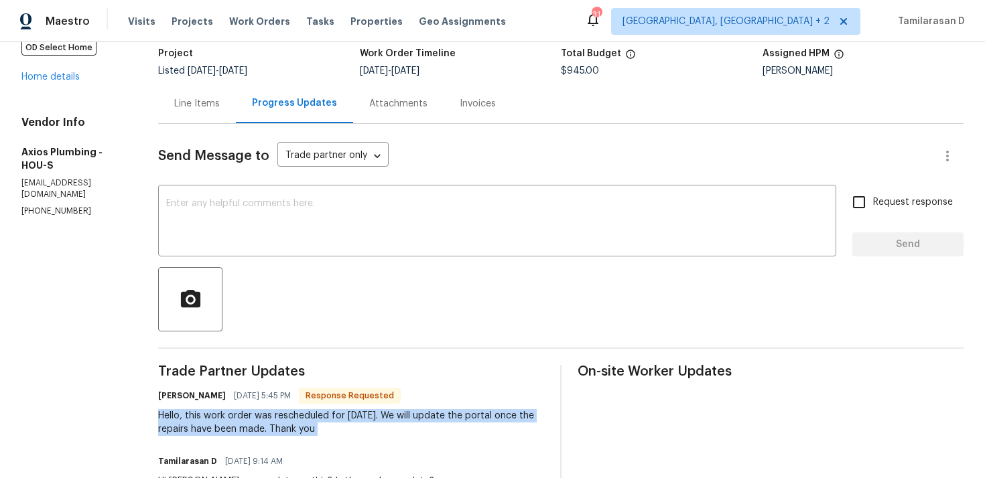
scroll to position [7, 0]
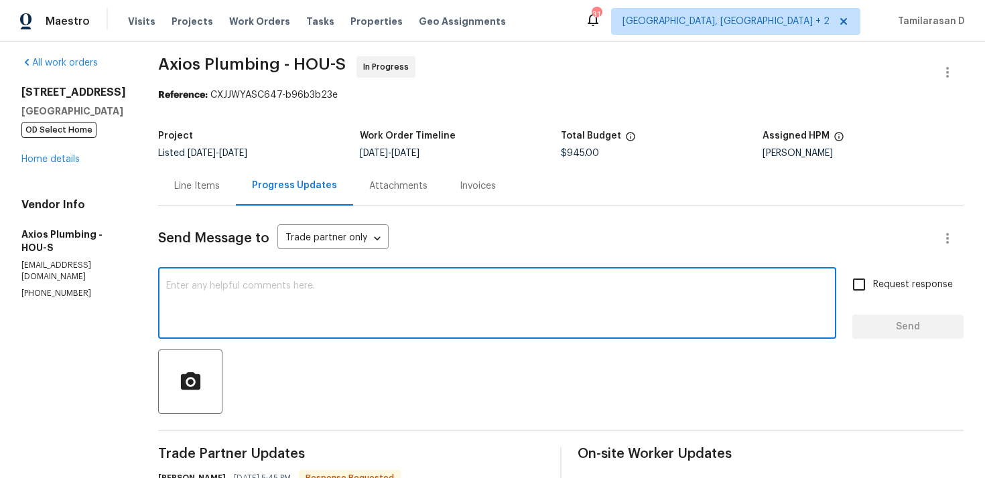
click at [214, 284] on textarea at bounding box center [497, 304] width 662 height 47
type textarea "Sounds good, Thanks!"
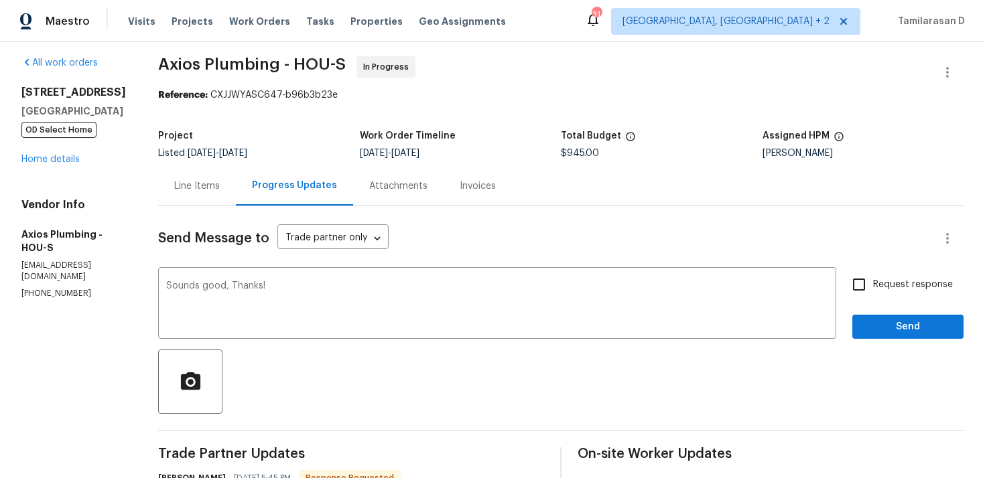
click at [849, 320] on div "Sounds good, Thanks! x ​ Request response Send" at bounding box center [560, 305] width 805 height 68
click at [873, 320] on span "Send" at bounding box center [908, 327] width 90 height 17
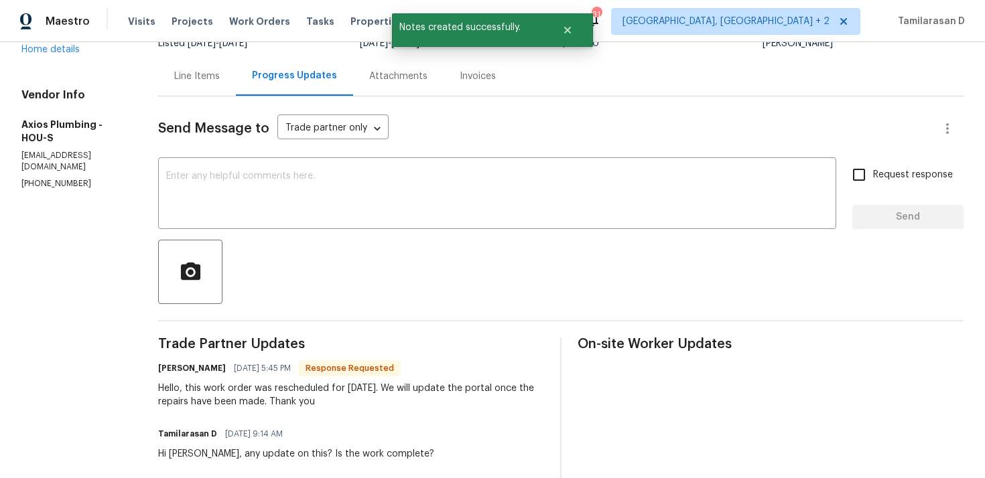
scroll to position [229, 0]
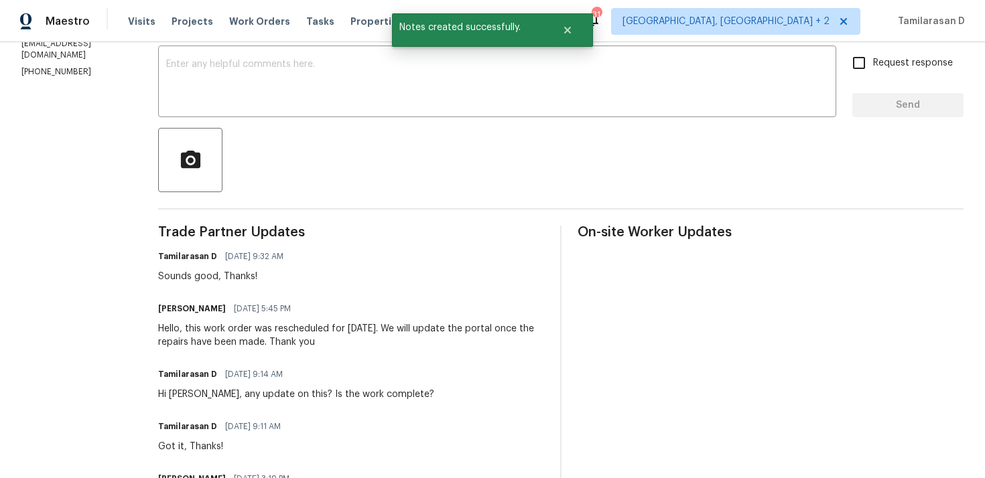
click at [253, 328] on div "Hello, this work order was rescheduled for Friday 9/19. We will update the port…" at bounding box center [351, 335] width 386 height 27
click at [253, 328] on div "Hello, this work order was rescheduled for [DATE]. We will update the portal on…" at bounding box center [351, 335] width 386 height 27
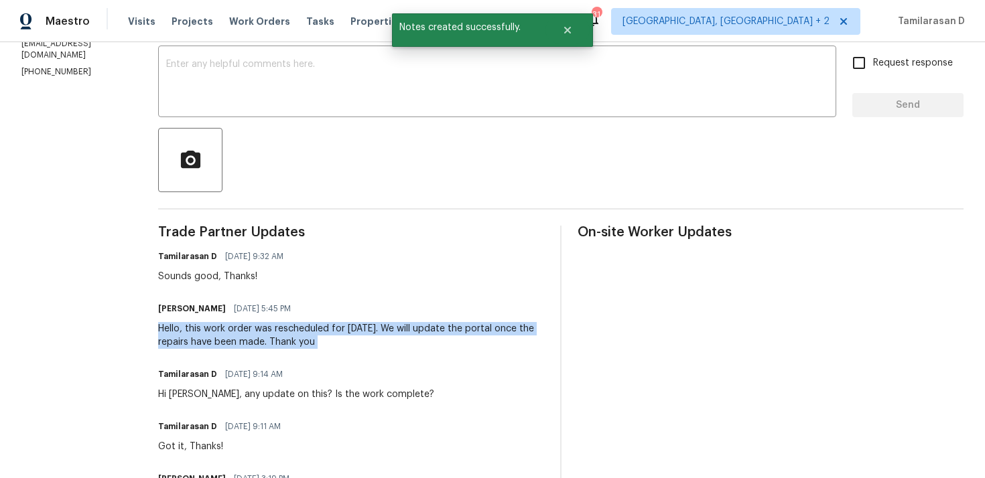
copy div "Hello, this work order was rescheduled for [DATE]. We will update the portal on…"
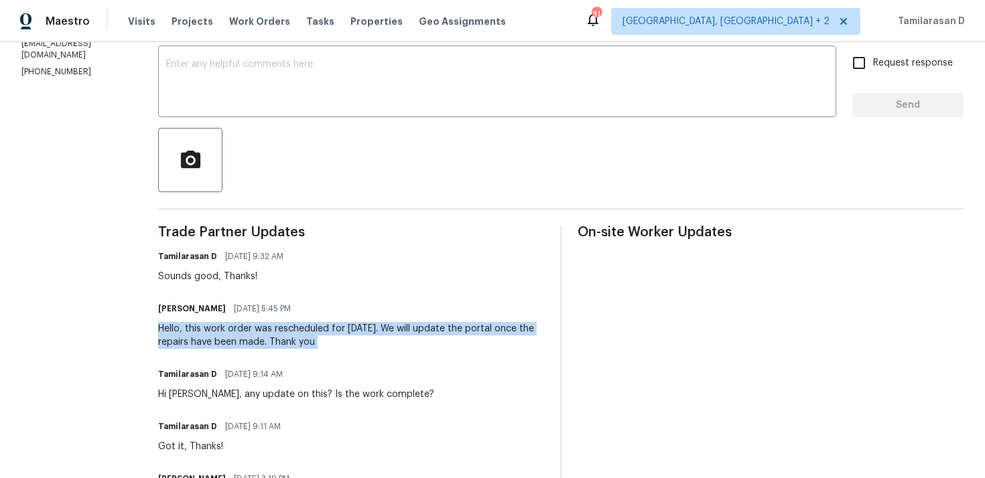
scroll to position [0, 0]
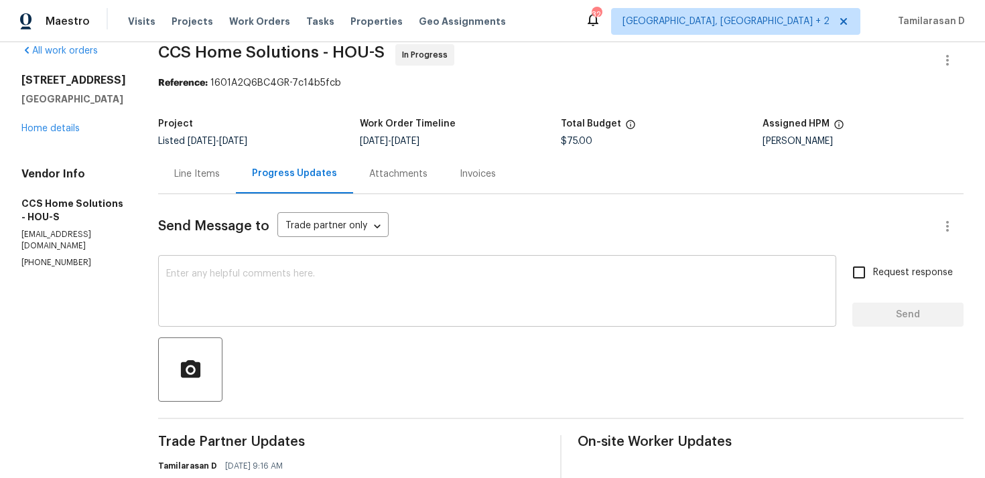
scroll to position [36, 0]
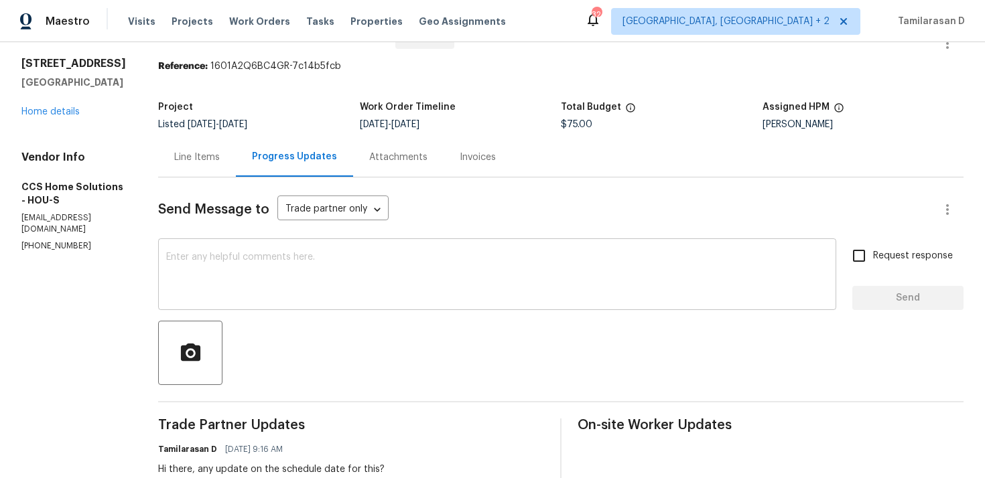
click at [228, 263] on textarea at bounding box center [497, 276] width 662 height 47
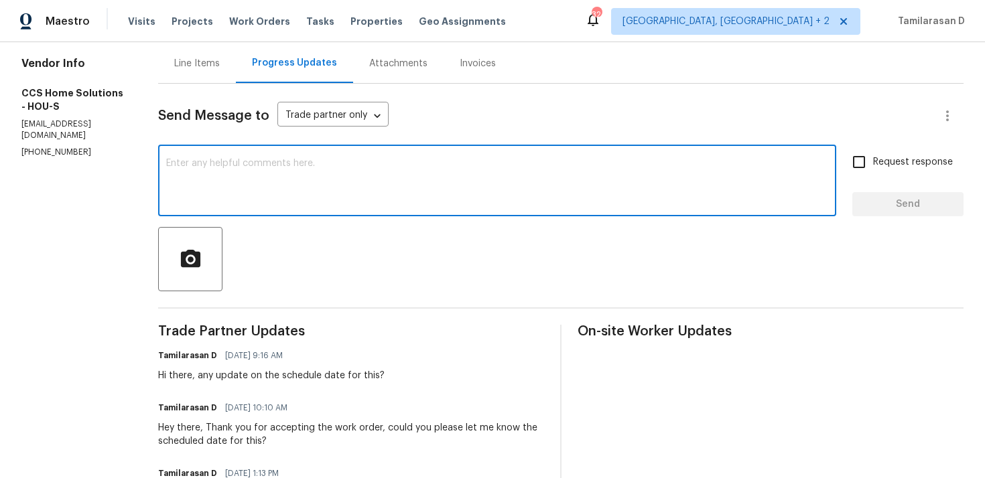
scroll to position [135, 0]
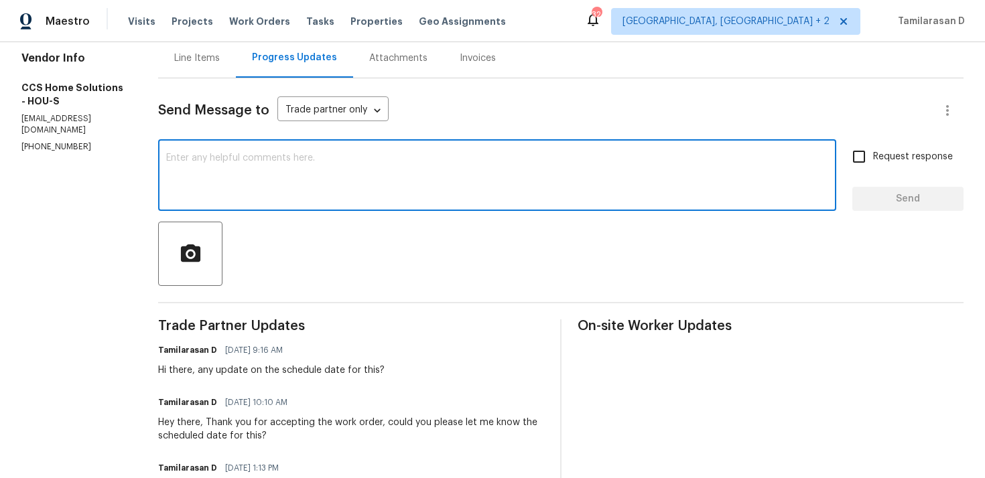
click at [47, 141] on p "[PHONE_NUMBER]" at bounding box center [73, 146] width 105 height 11
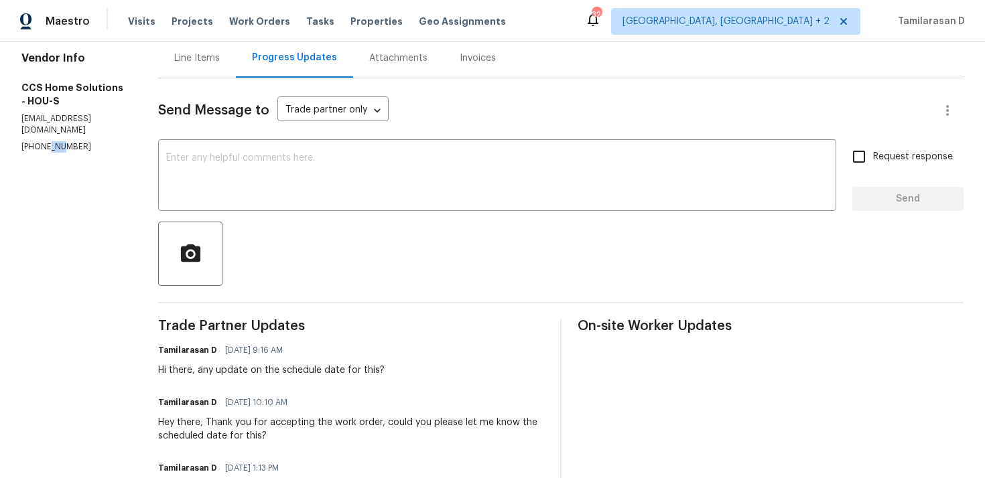
click at [47, 141] on p "[PHONE_NUMBER]" at bounding box center [73, 146] width 105 height 11
copy p "[PHONE_NUMBER]"
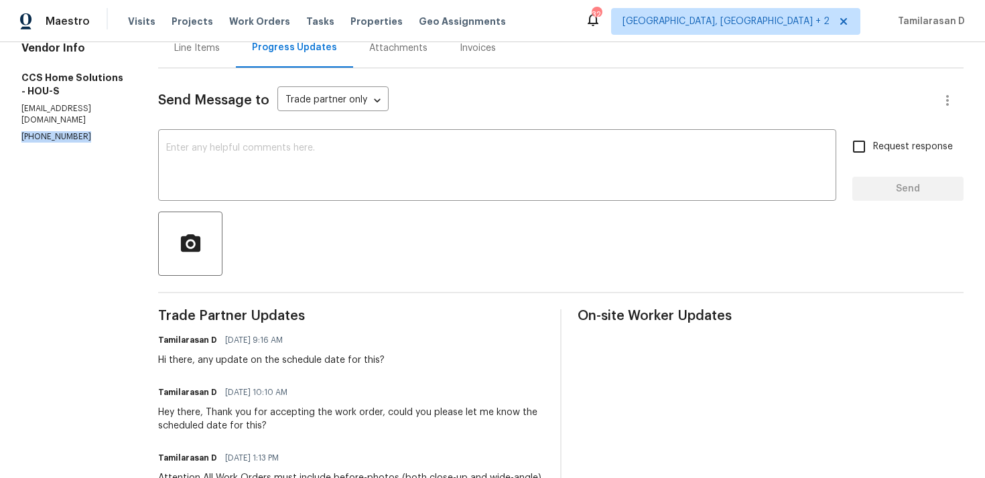
click at [254, 119] on div "Send Message to Trade partner only Trade partner only ​ x ​ Request response Se…" at bounding box center [560, 357] width 805 height 579
click at [251, 147] on textarea at bounding box center [497, 166] width 662 height 47
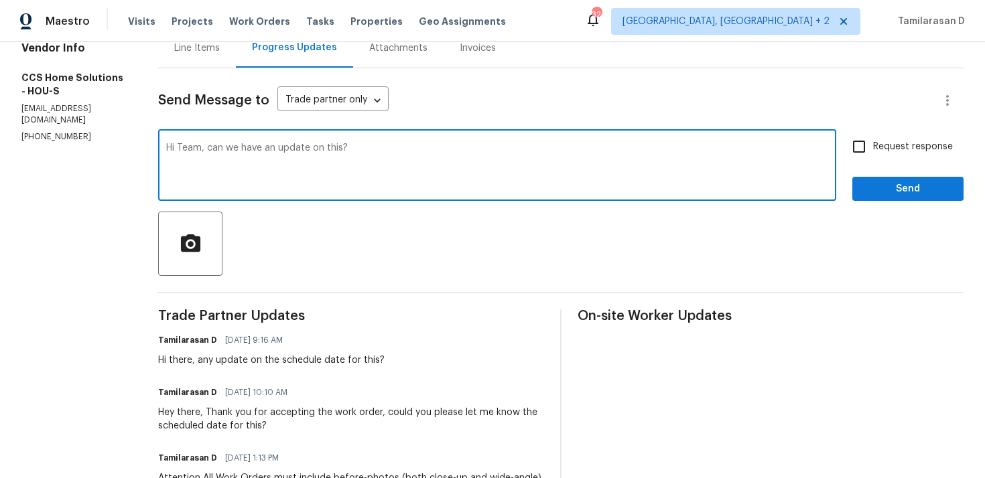
type textarea "Hi Team, can we have an update on this?"
click at [857, 141] on input "Request response" at bounding box center [859, 147] width 28 height 28
checkbox input "true"
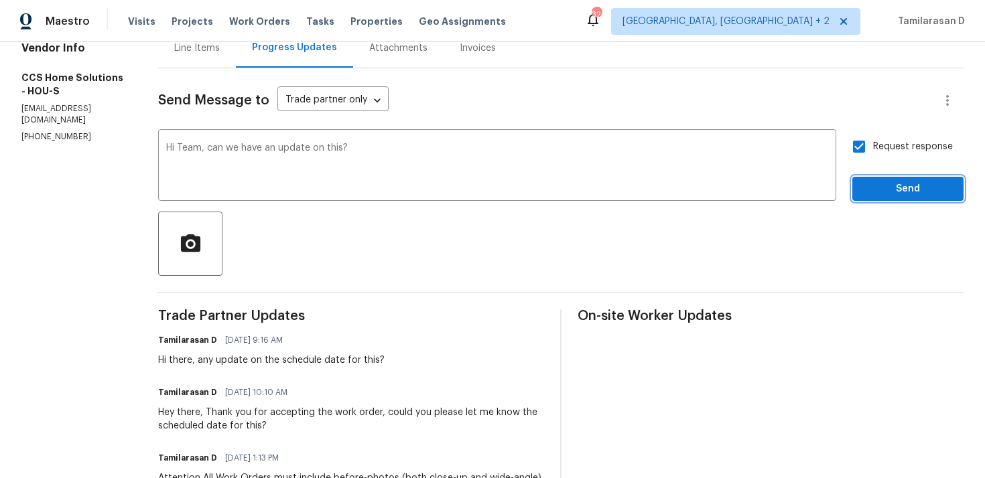
click at [915, 188] on span "Send" at bounding box center [908, 189] width 90 height 17
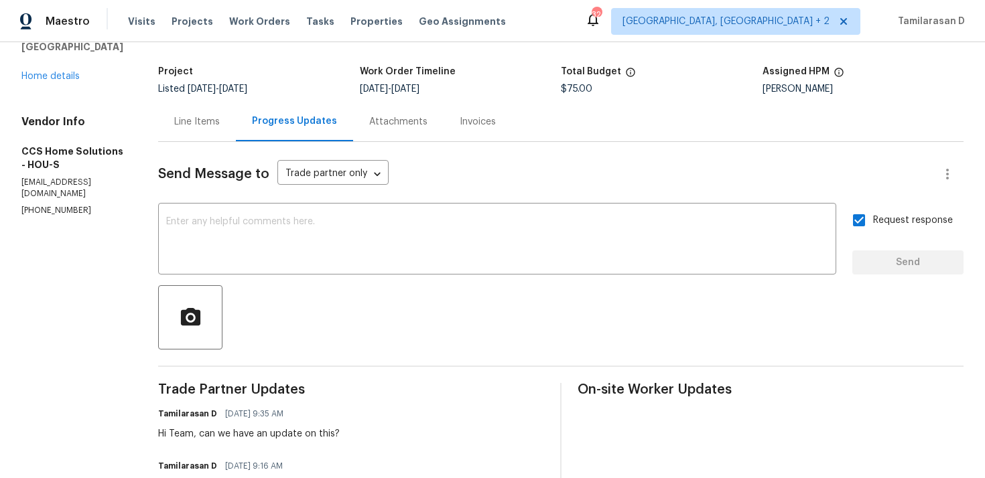
scroll to position [0, 0]
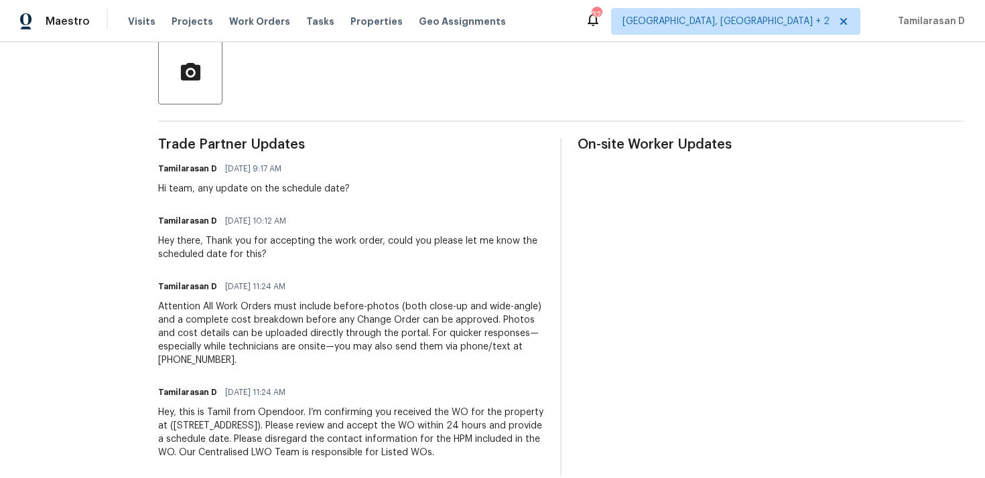
scroll to position [300, 0]
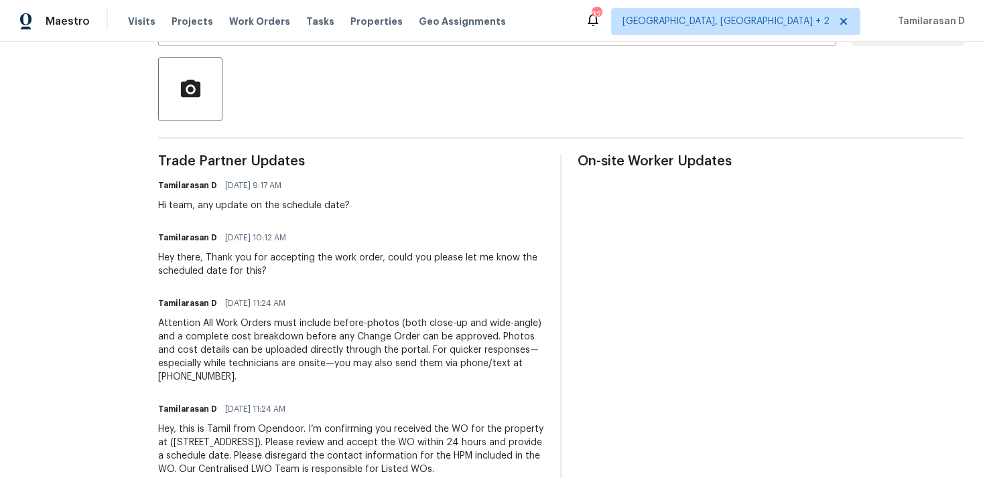
click at [256, 212] on div "Hi team, any update on the schedule date?" at bounding box center [254, 205] width 192 height 13
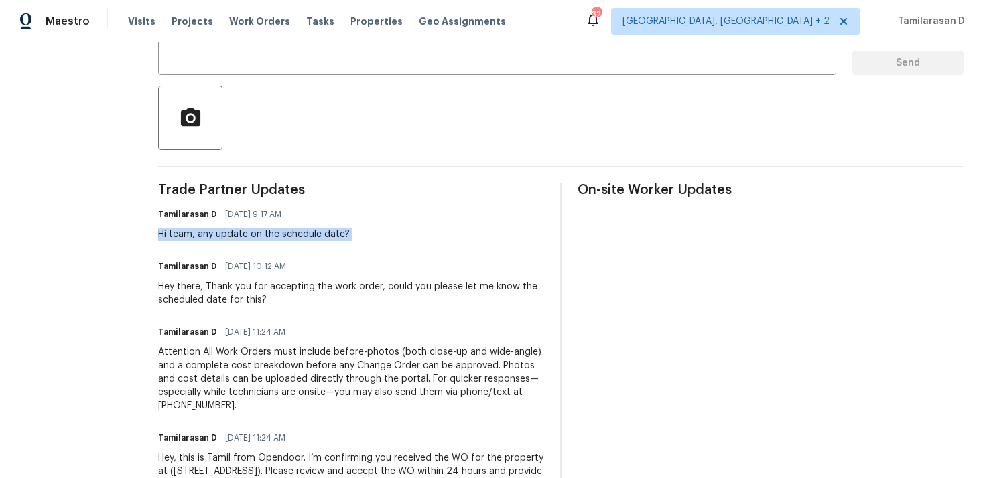
scroll to position [3, 0]
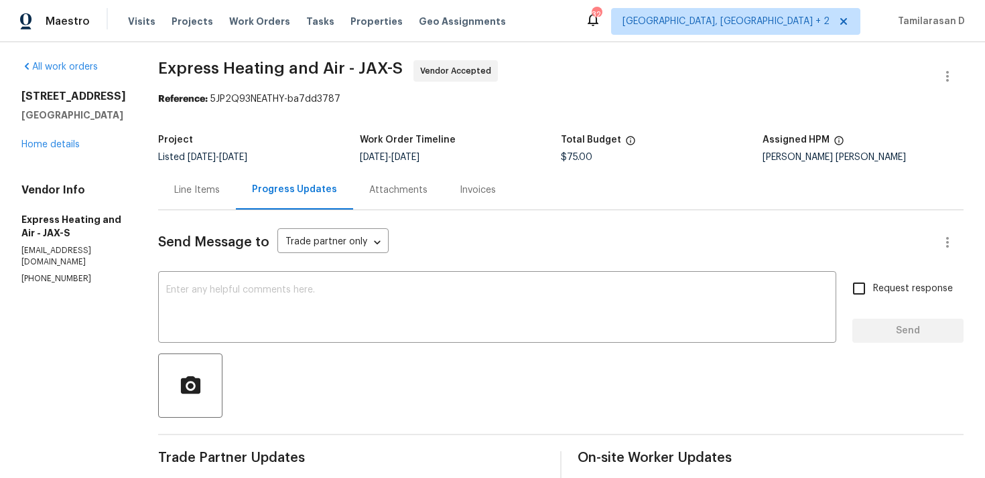
click at [50, 261] on div "Vendor Info Express Heating and Air - JAX-S [EMAIL_ADDRESS][DOMAIN_NAME] [PHONE…" at bounding box center [73, 234] width 105 height 101
copy p "[PHONE_NUMBER]"
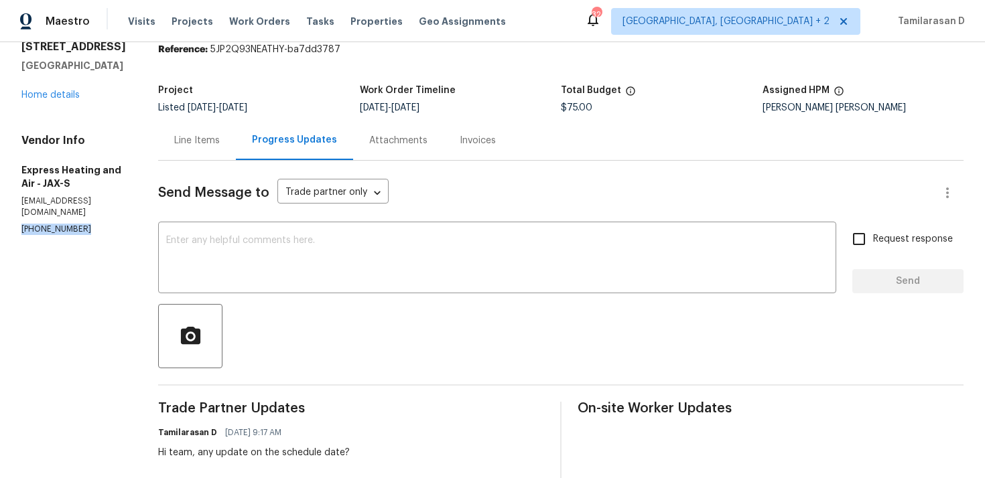
scroll to position [0, 0]
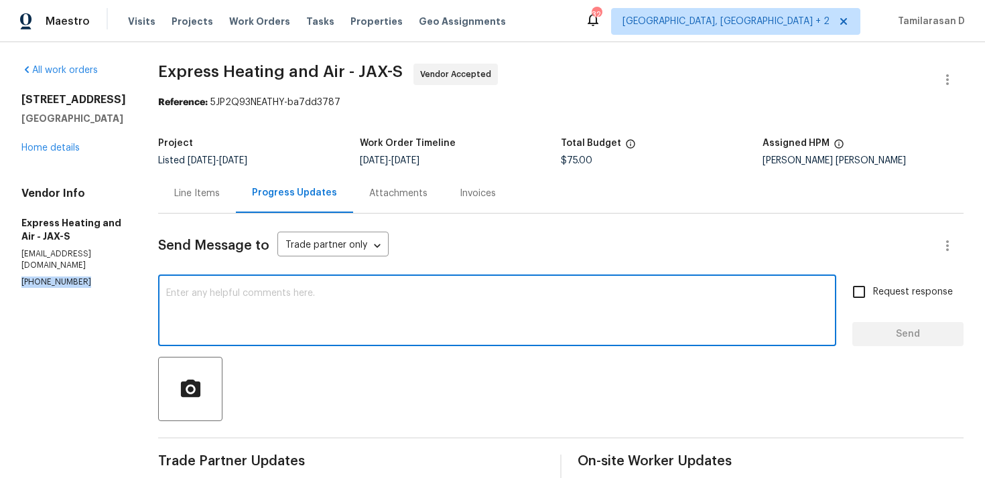
click at [236, 311] on textarea at bounding box center [497, 312] width 662 height 47
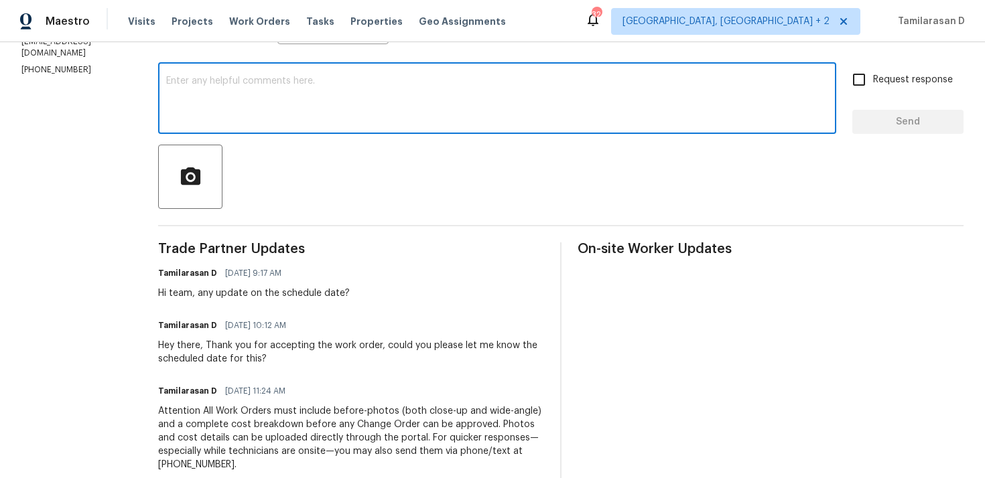
scroll to position [184, 0]
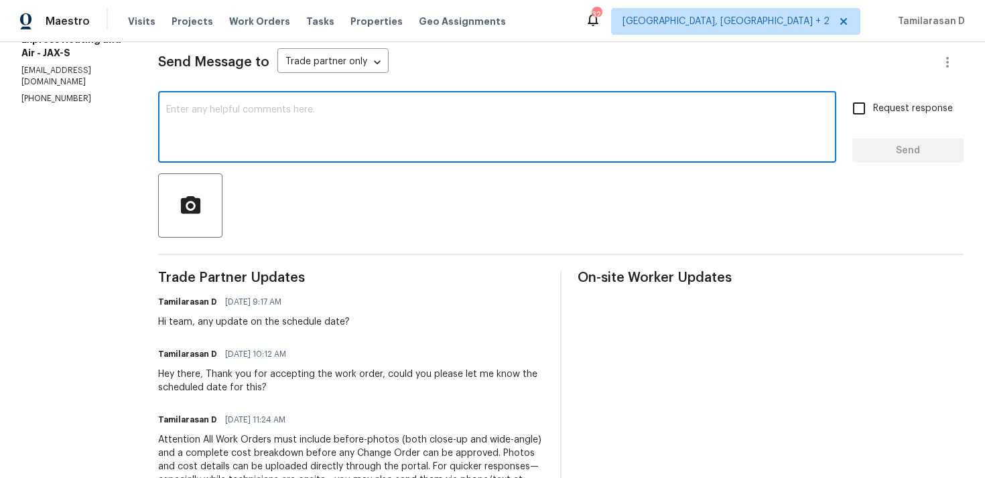
click at [267, 140] on textarea at bounding box center [497, 128] width 662 height 47
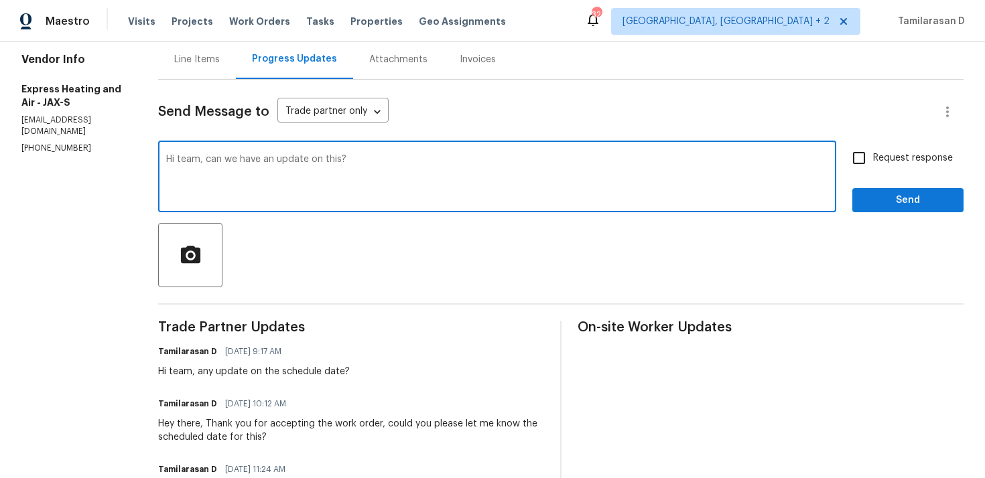
scroll to position [137, 0]
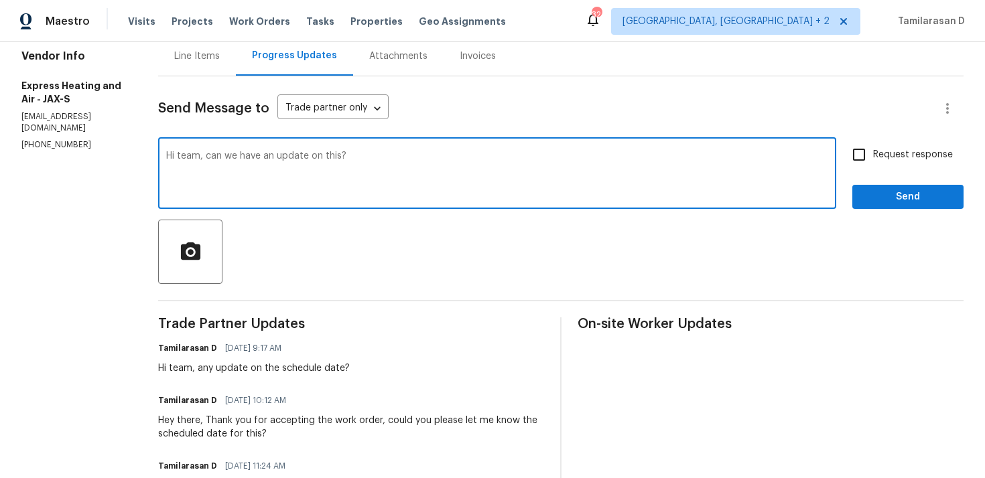
click at [362, 158] on textarea "Hi team, can we have an update on this?" at bounding box center [497, 174] width 662 height 47
click at [361, 155] on textarea "Hi team, can we have an update on this?" at bounding box center [497, 174] width 662 height 47
click at [364, 157] on textarea "Hi team, can we have an update on this?" at bounding box center [497, 174] width 662 height 47
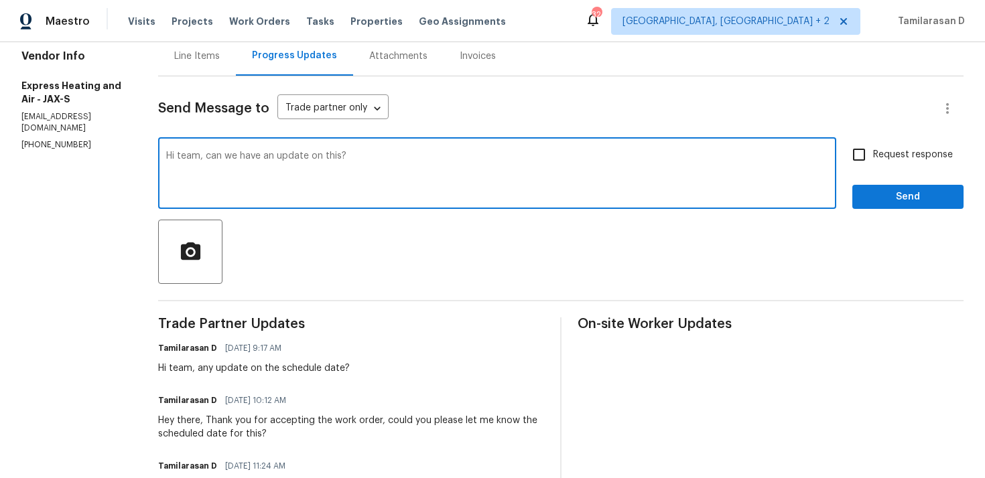
type textarea "Hi team, can we have an update on this?"
click at [885, 151] on span "Request response" at bounding box center [913, 155] width 80 height 14
click at [873, 151] on input "Request response" at bounding box center [859, 155] width 28 height 28
checkbox input "true"
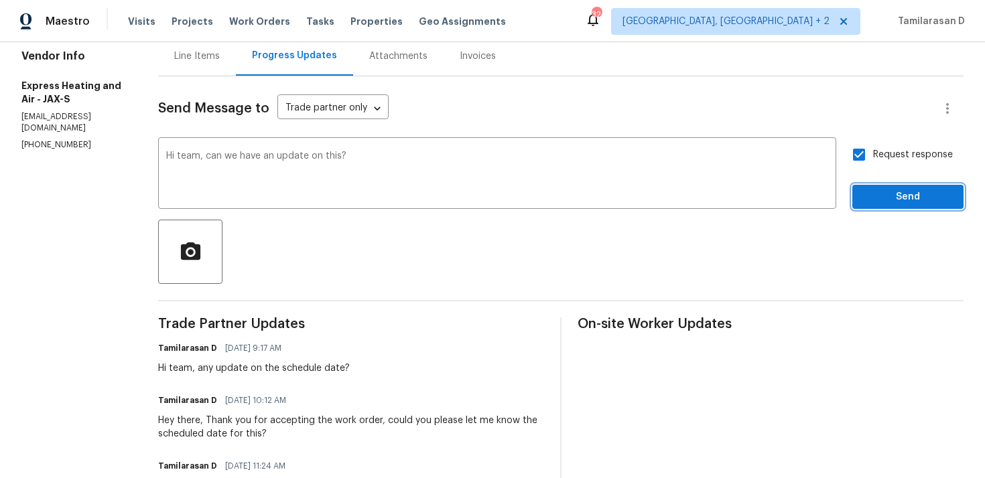
click at [885, 192] on span "Send" at bounding box center [908, 197] width 90 height 17
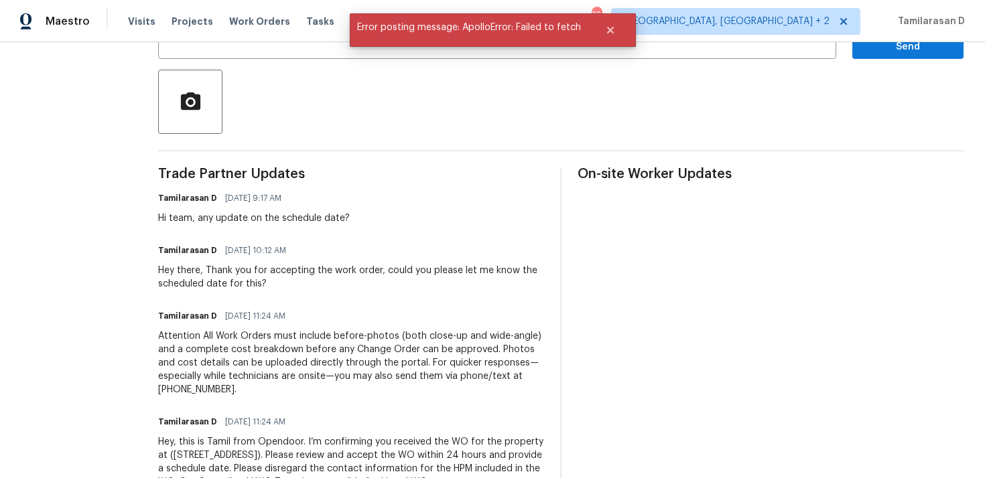
scroll to position [0, 0]
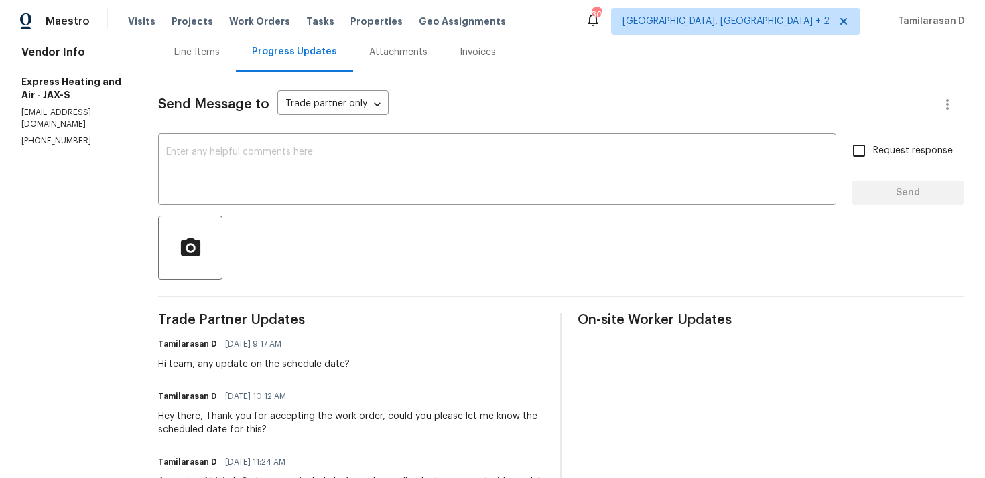
scroll to position [131, 0]
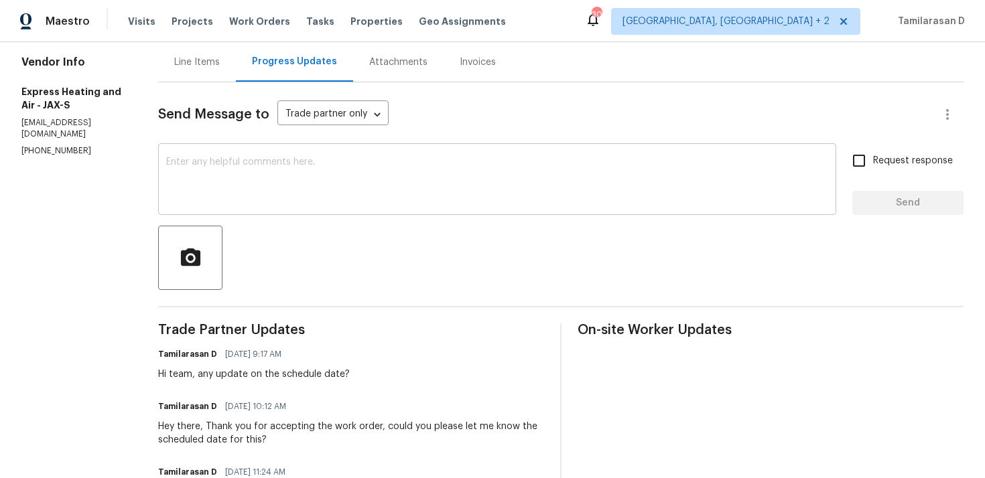
click at [247, 159] on textarea at bounding box center [497, 180] width 662 height 47
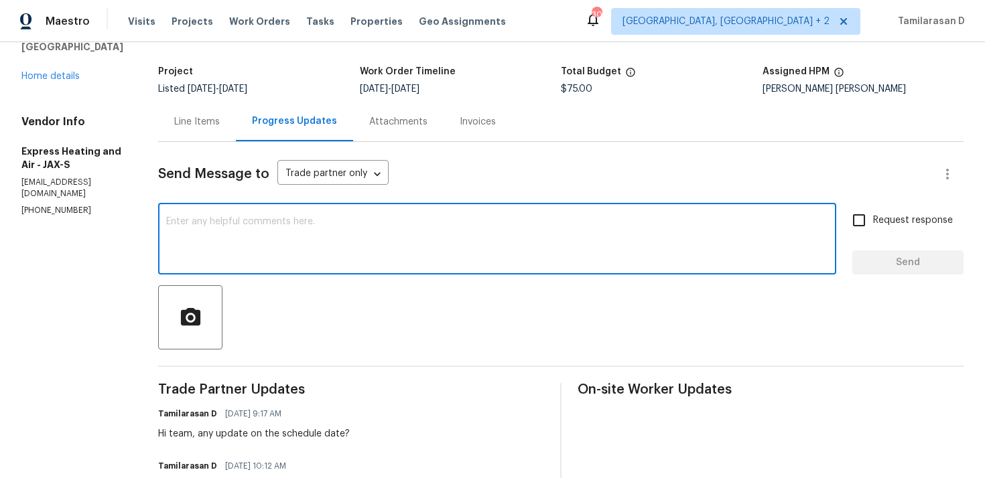
scroll to position [0, 0]
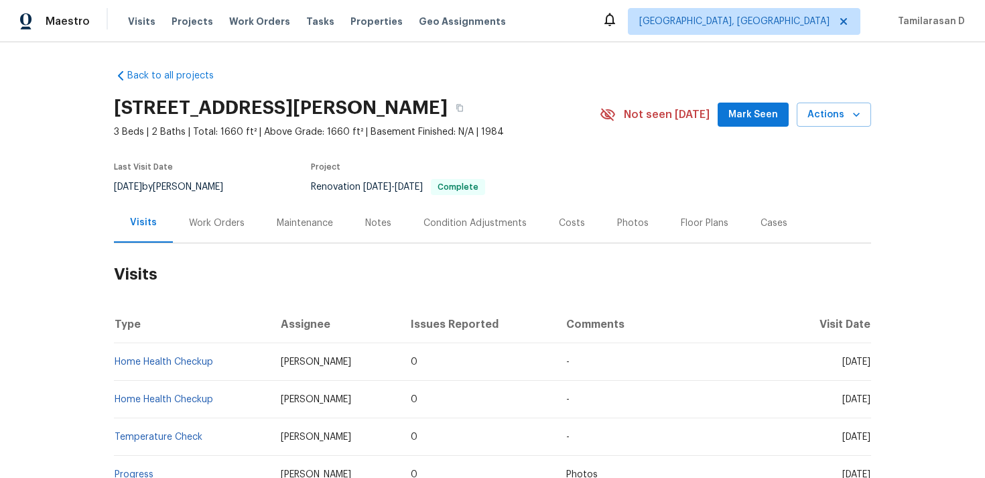
click at [212, 210] on div "Work Orders" at bounding box center [217, 223] width 88 height 40
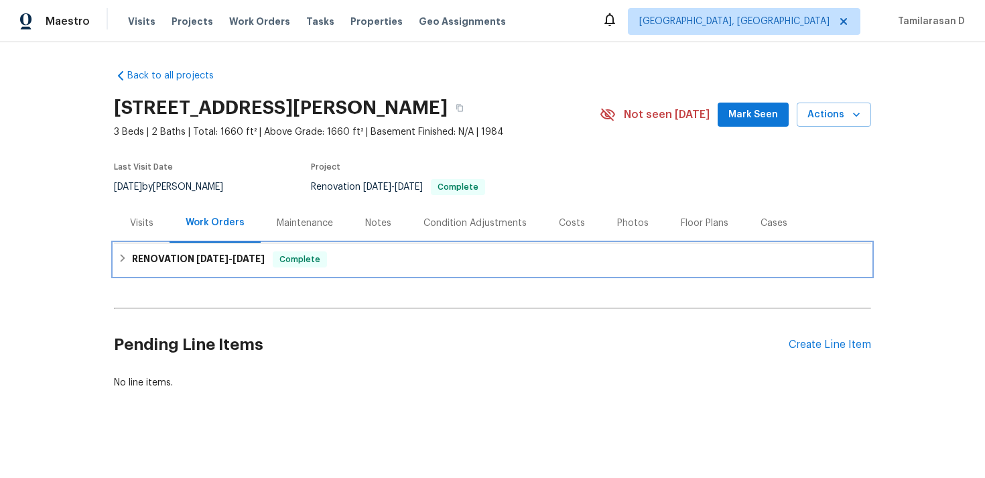
click at [170, 267] on div "RENOVATION 3/3/25 - 4/3/25 Complete" at bounding box center [492, 259] width 757 height 32
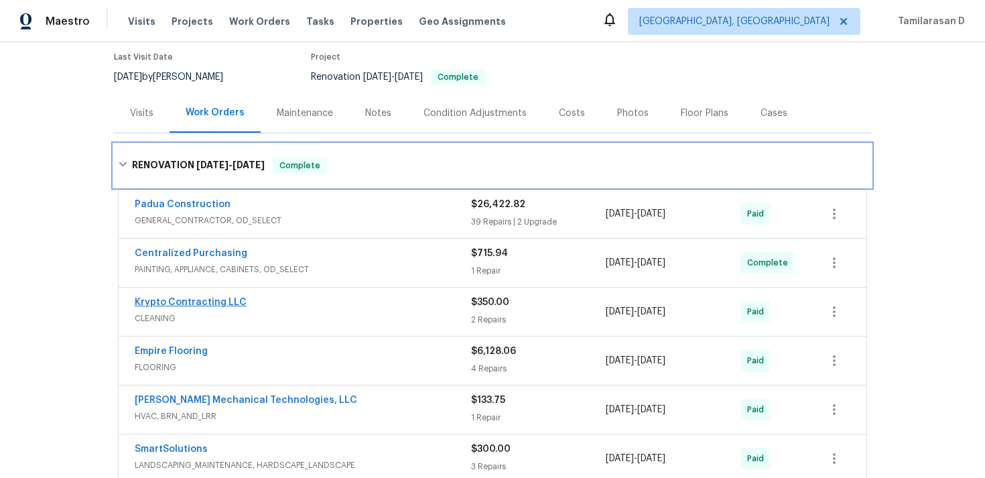
scroll to position [96, 0]
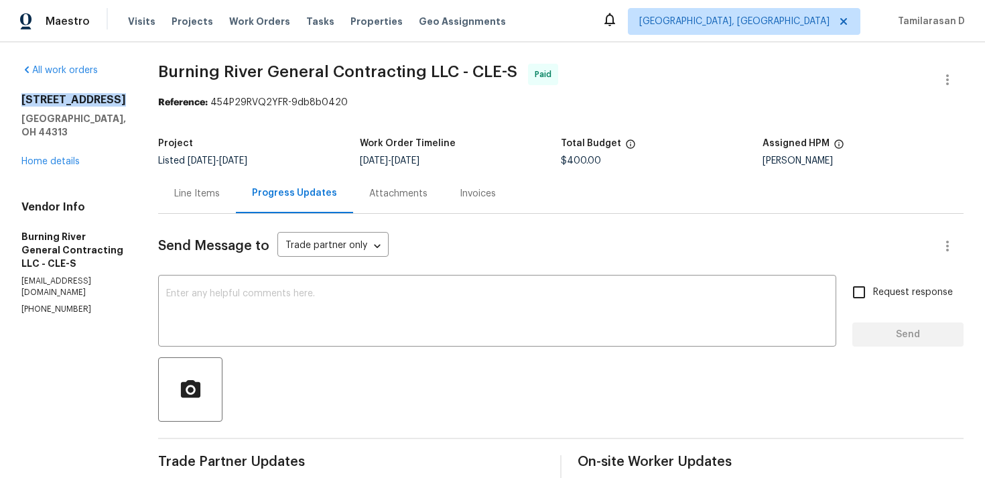
drag, startPoint x: 22, startPoint y: 101, endPoint x: 133, endPoint y: 101, distance: 111.2
copy h2 "[STREET_ADDRESS]"
click at [74, 157] on link "Home details" at bounding box center [50, 161] width 58 height 9
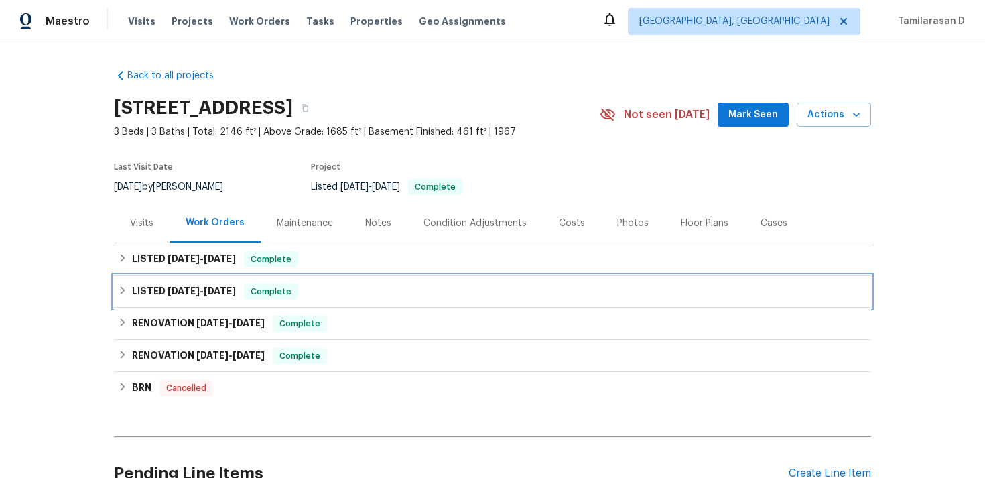
click at [161, 289] on h6 "LISTED [DATE] - [DATE]" at bounding box center [184, 291] width 104 height 16
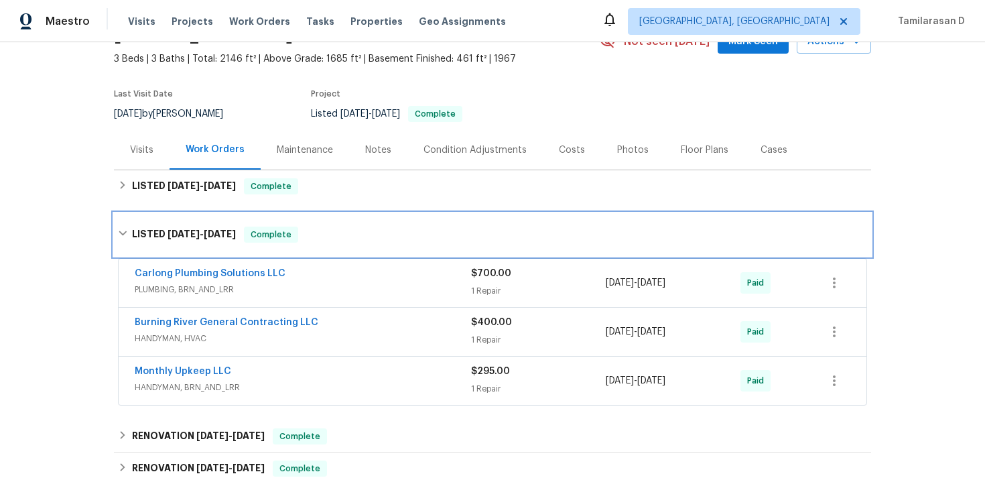
scroll to position [83, 0]
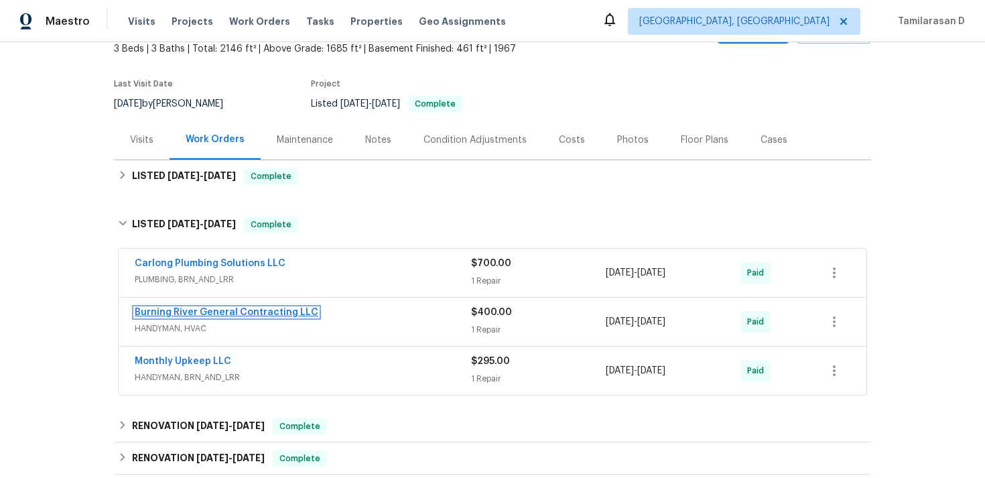
click at [212, 312] on link "Burning River General Contracting LLC" at bounding box center [227, 312] width 184 height 9
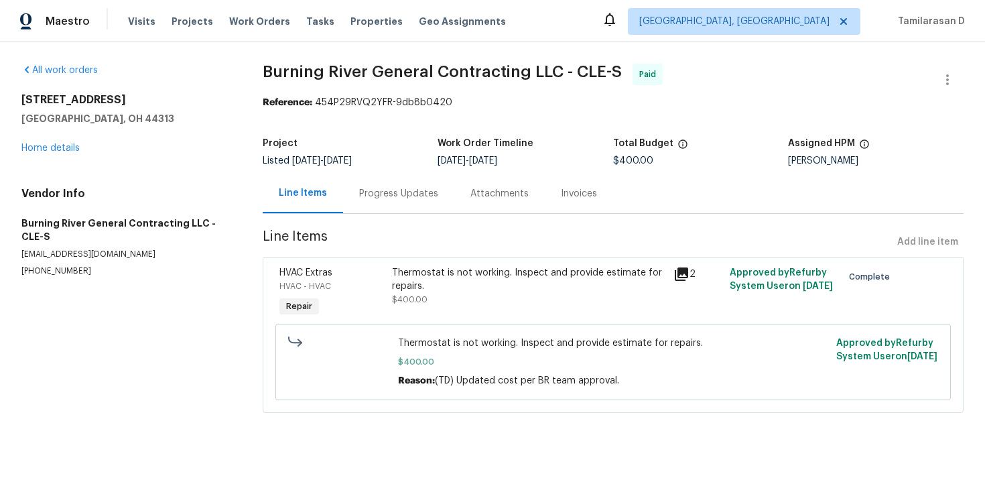
click at [553, 188] on div "Invoices" at bounding box center [579, 194] width 68 height 40
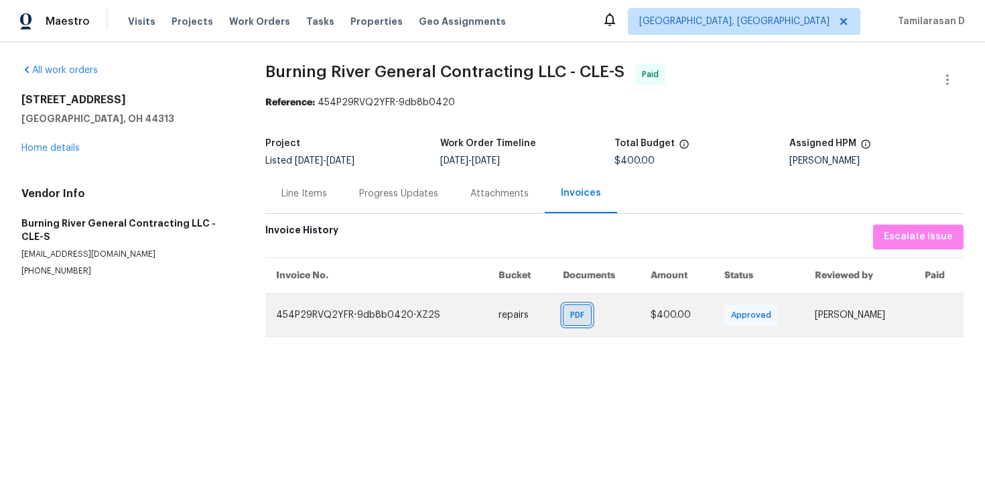
click at [570, 312] on span "PDF" at bounding box center [579, 314] width 19 height 13
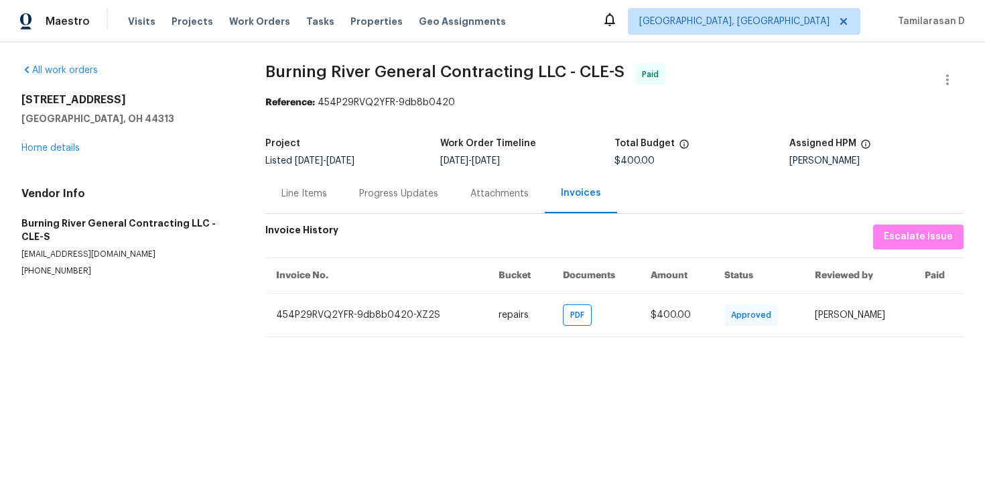
click at [383, 196] on div "Progress Updates" at bounding box center [398, 193] width 79 height 13
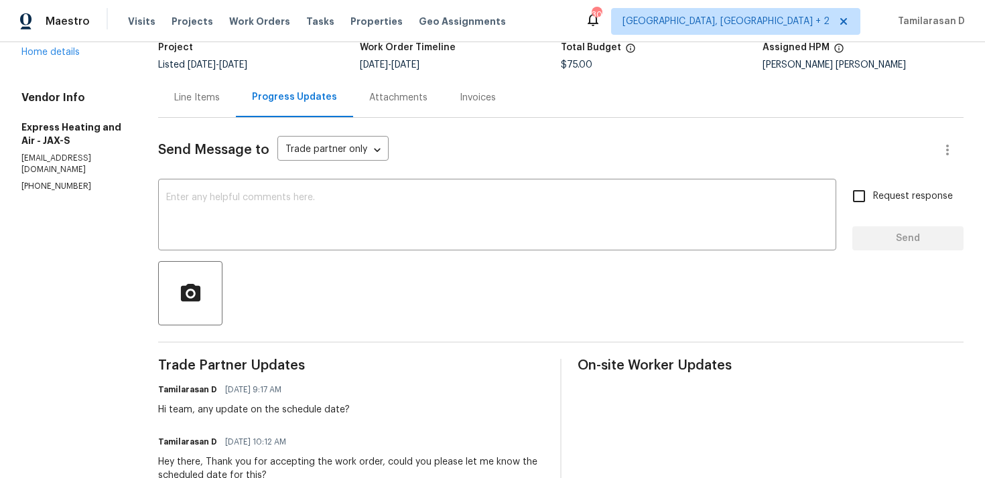
scroll to position [112, 0]
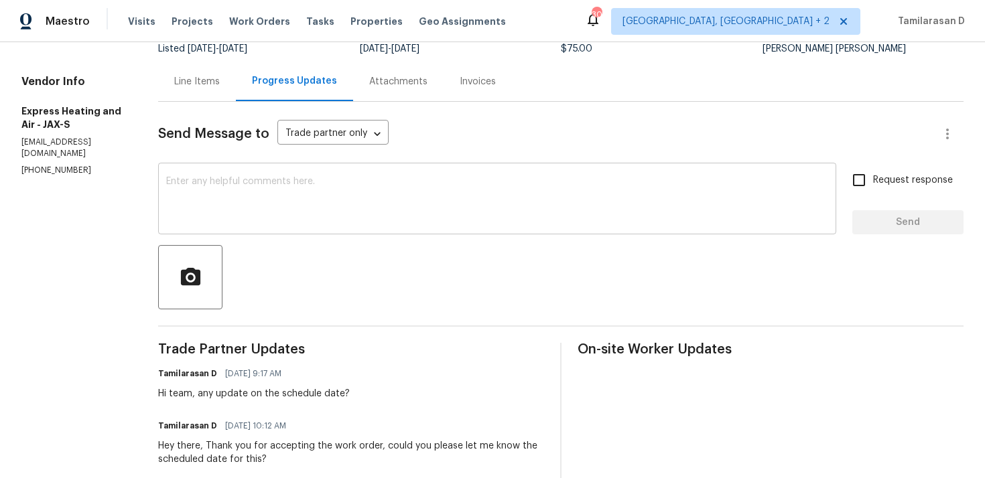
click at [258, 222] on textarea at bounding box center [497, 200] width 662 height 47
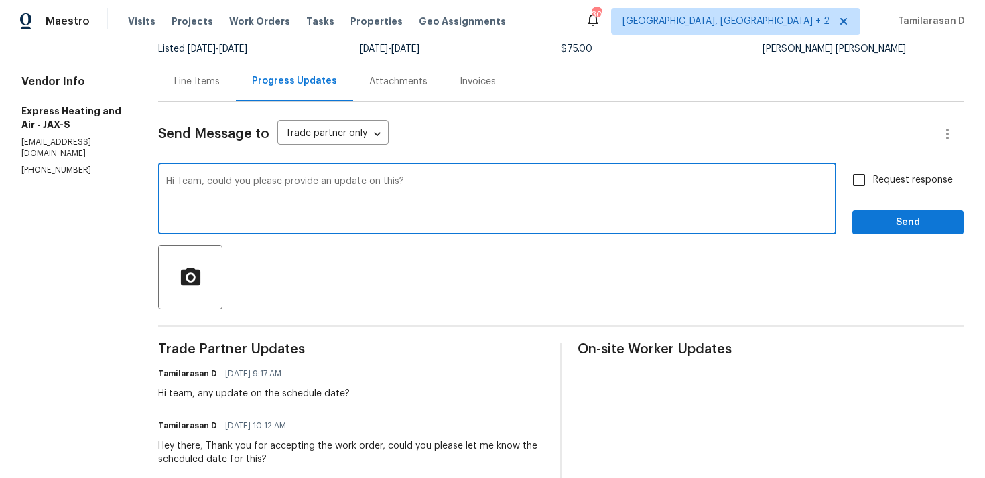
type textarea "Hi Team, could you please provide an update on this?"
click at [884, 178] on span "Request response" at bounding box center [913, 181] width 80 height 14
click at [873, 178] on input "Request response" at bounding box center [859, 180] width 28 height 28
checkbox input "true"
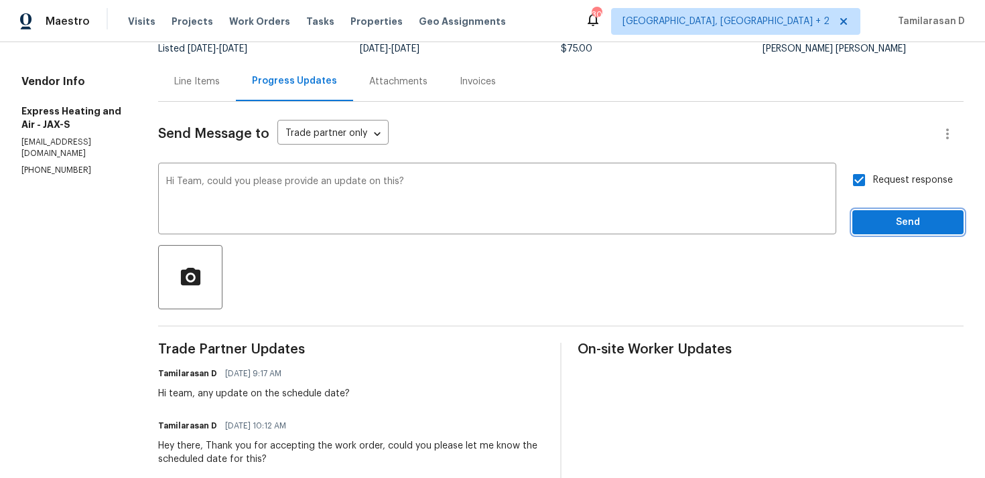
click at [911, 226] on span "Send" at bounding box center [908, 222] width 90 height 17
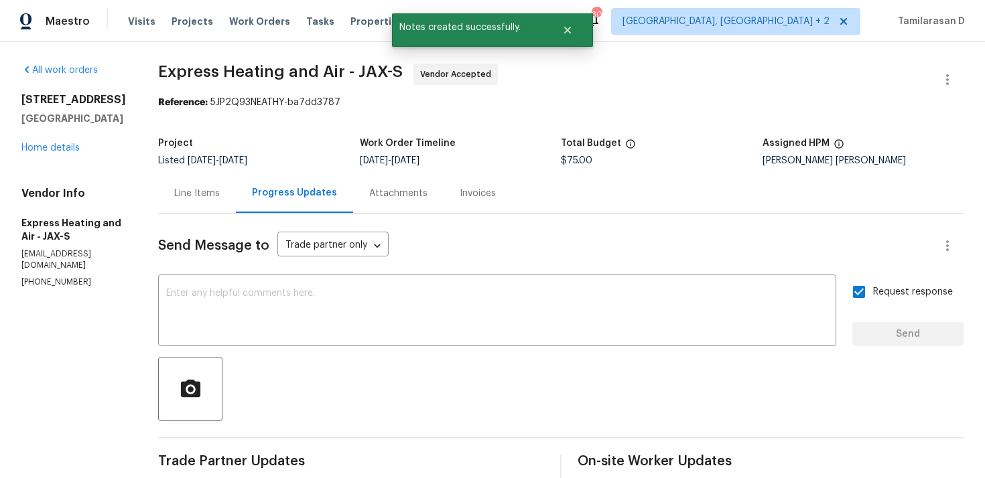
scroll to position [38, 0]
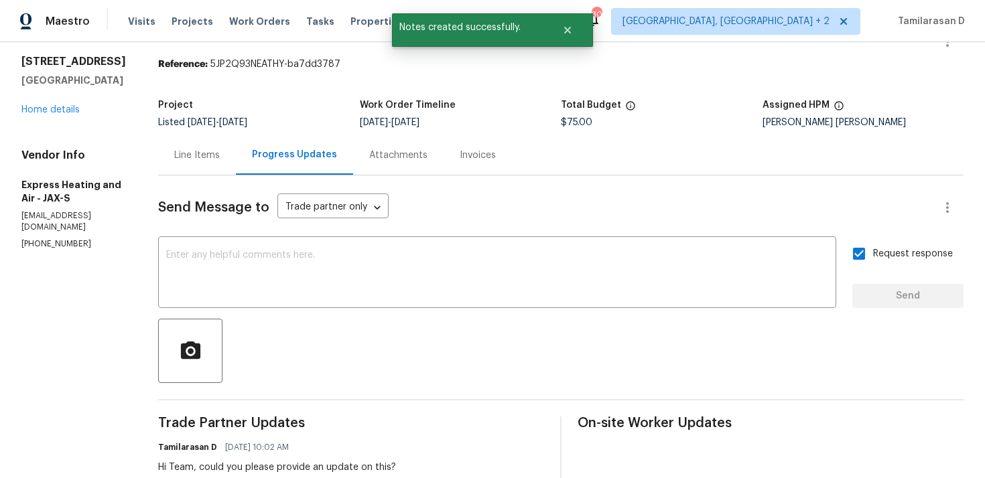
click at [49, 239] on p "[PHONE_NUMBER]" at bounding box center [73, 244] width 105 height 11
click at [49, 239] on p "(904) 930-2790" at bounding box center [73, 244] width 105 height 11
copy p "(904) 930-2790"
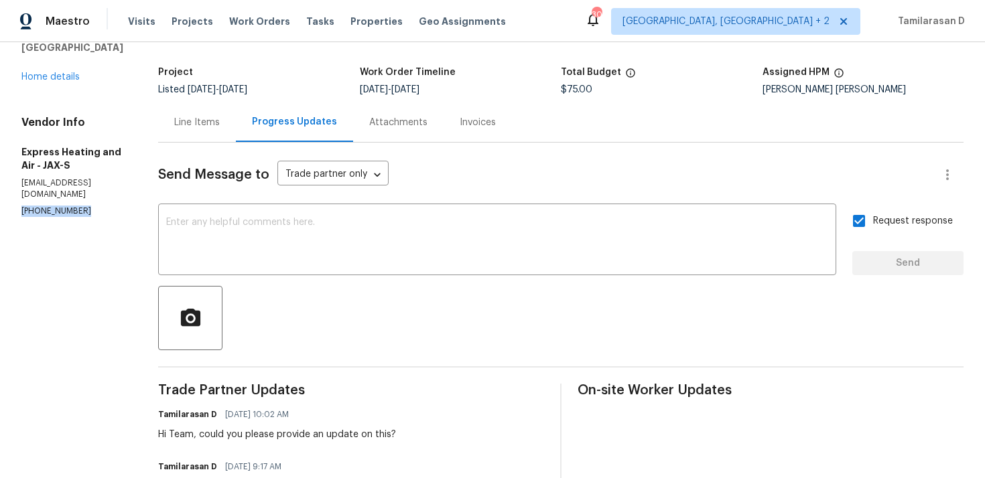
scroll to position [0, 0]
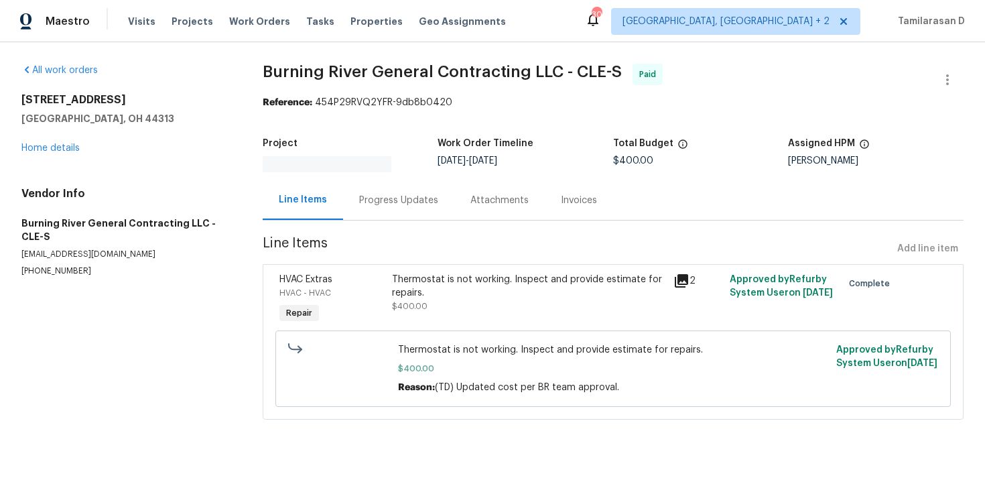
click at [361, 202] on div "Progress Updates" at bounding box center [398, 200] width 79 height 13
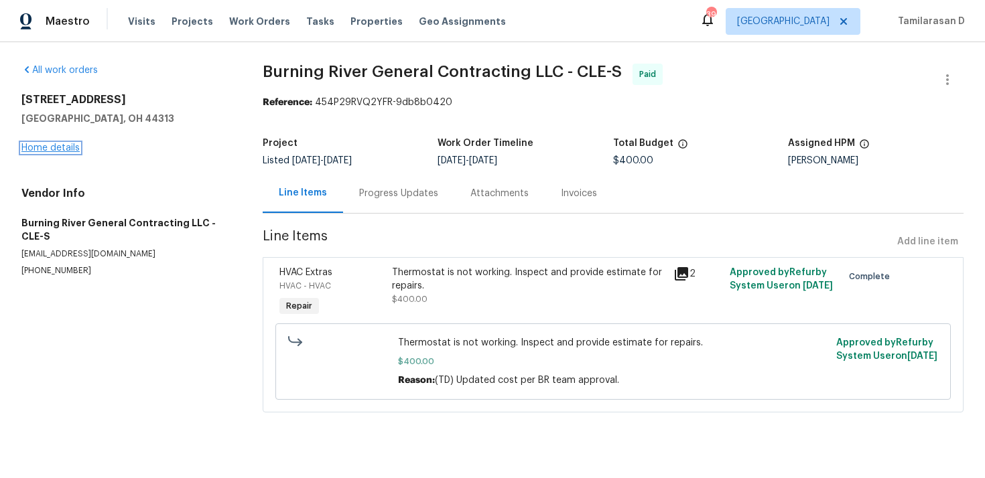
click at [27, 144] on link "Home details" at bounding box center [50, 147] width 58 height 9
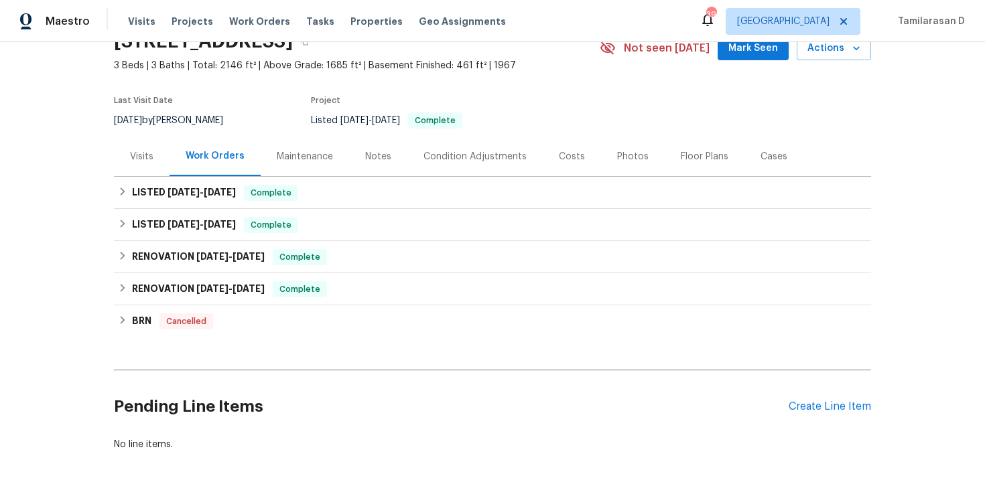
scroll to position [95, 0]
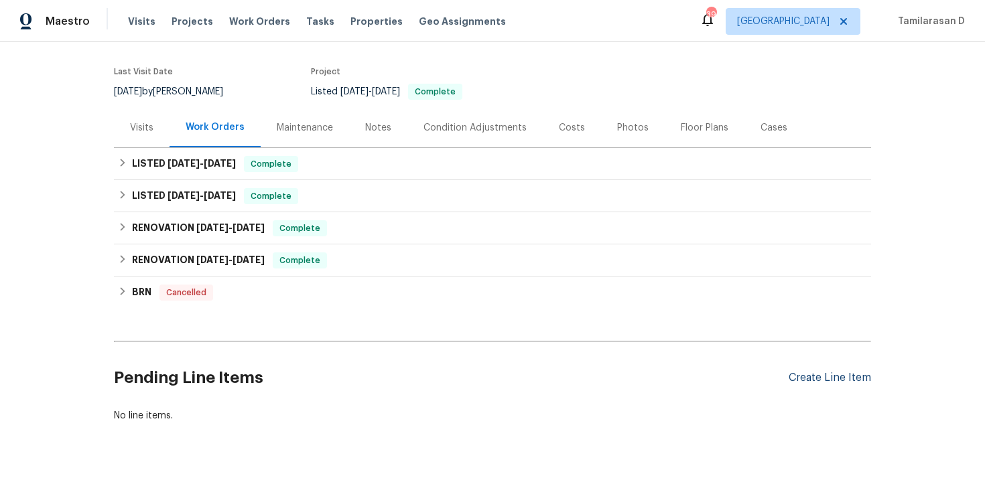
click at [814, 375] on div "Create Line Item" at bounding box center [830, 378] width 82 height 13
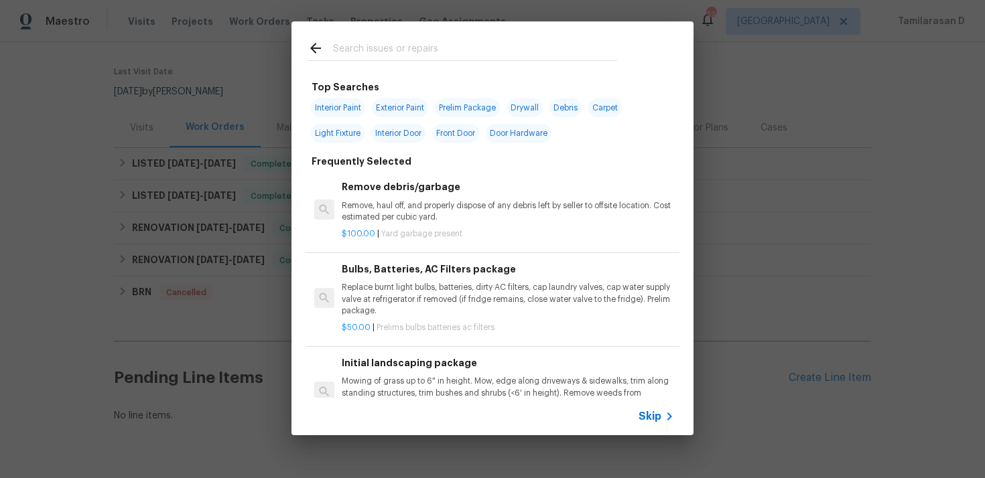
click at [633, 398] on div "Skip" at bounding box center [493, 417] width 402 height 38
click at [645, 409] on div "Skip" at bounding box center [658, 417] width 39 height 16
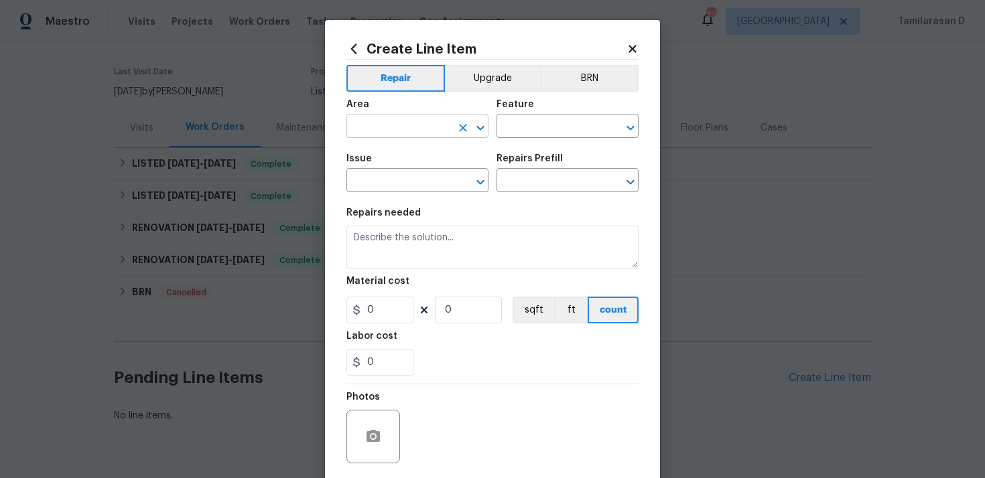
click at [399, 128] on input "text" at bounding box center [398, 127] width 105 height 21
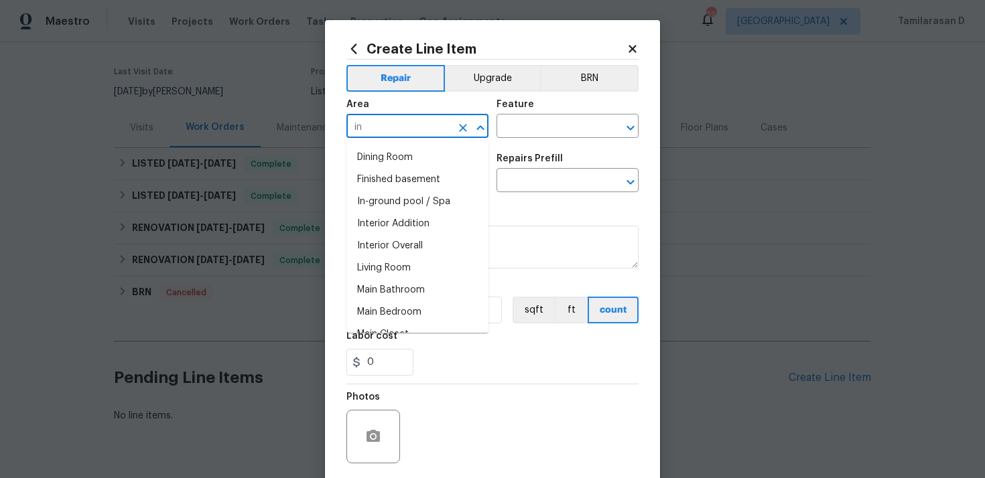
type input "i"
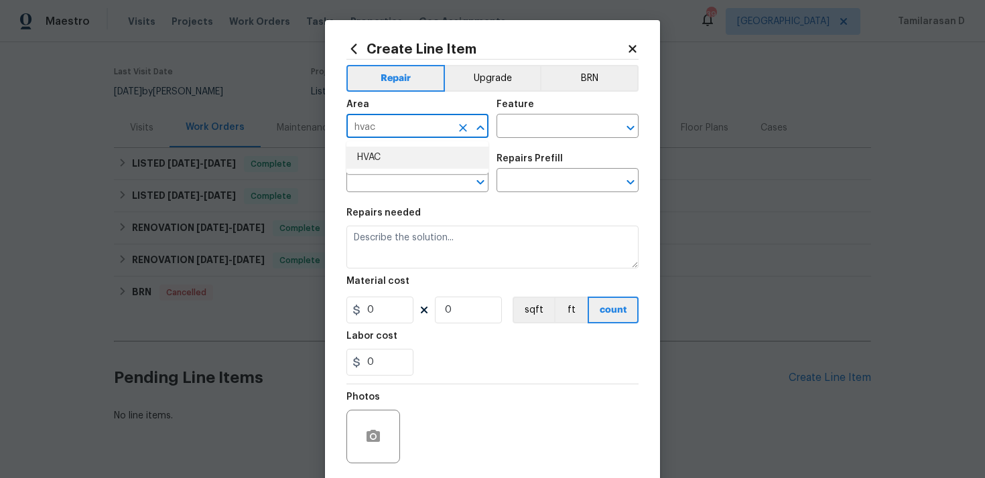
click at [369, 148] on li "HVAC" at bounding box center [417, 158] width 142 height 22
type input "HVAC"
click at [511, 121] on input "text" at bounding box center [549, 127] width 105 height 21
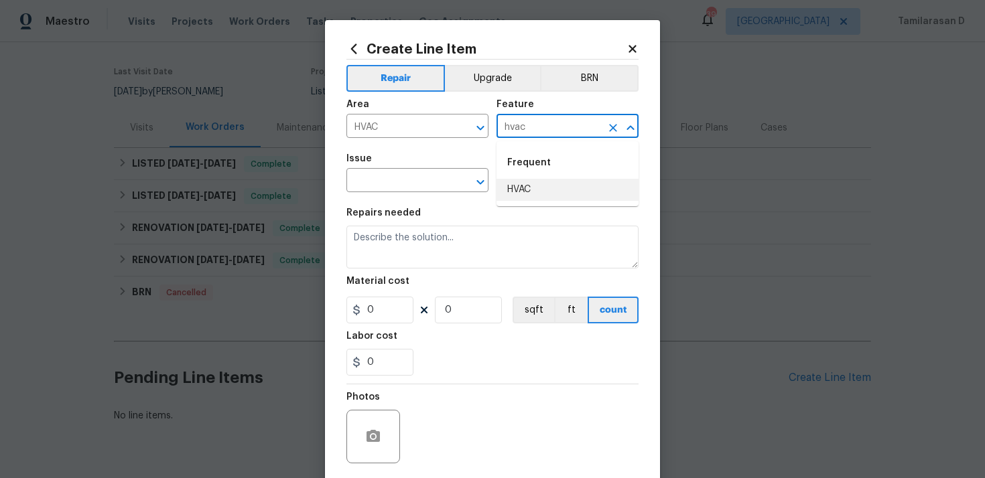
click at [523, 192] on li "HVAC" at bounding box center [568, 190] width 142 height 22
type input "HVAC"
click at [409, 176] on input "text" at bounding box center [398, 182] width 105 height 21
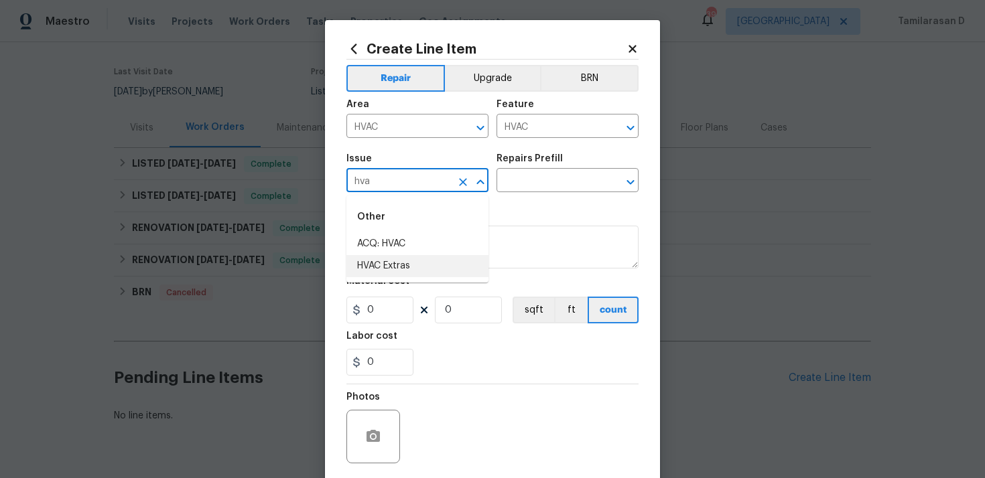
click at [407, 269] on li "HVAC Extras" at bounding box center [417, 266] width 142 height 22
type input "HVAC Extras"
click at [519, 187] on input "text" at bounding box center [549, 182] width 105 height 21
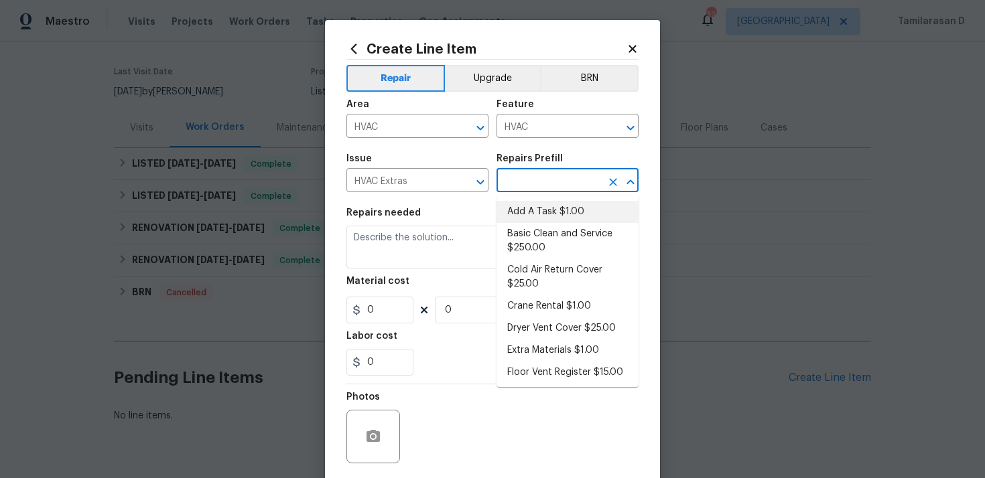
click at [541, 208] on li "Add A Task $1.00" at bounding box center [568, 212] width 142 height 22
type input "Add A Task $1.00"
type textarea "HPM to detail"
type input "1"
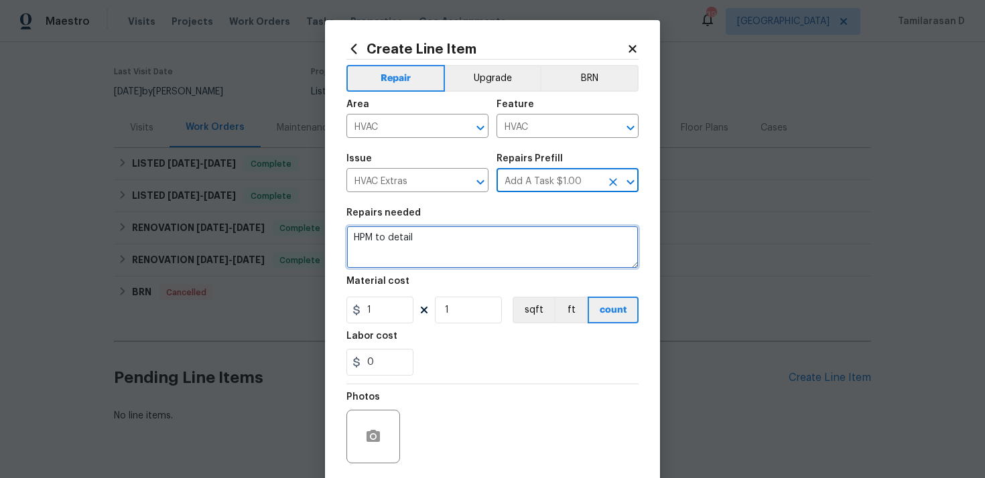
click at [395, 229] on textarea "HPM to detail" at bounding box center [492, 247] width 292 height 43
paste textarea "Rework: Please replace the thermostat."
type textarea "Rework: Please replace the thermostat."
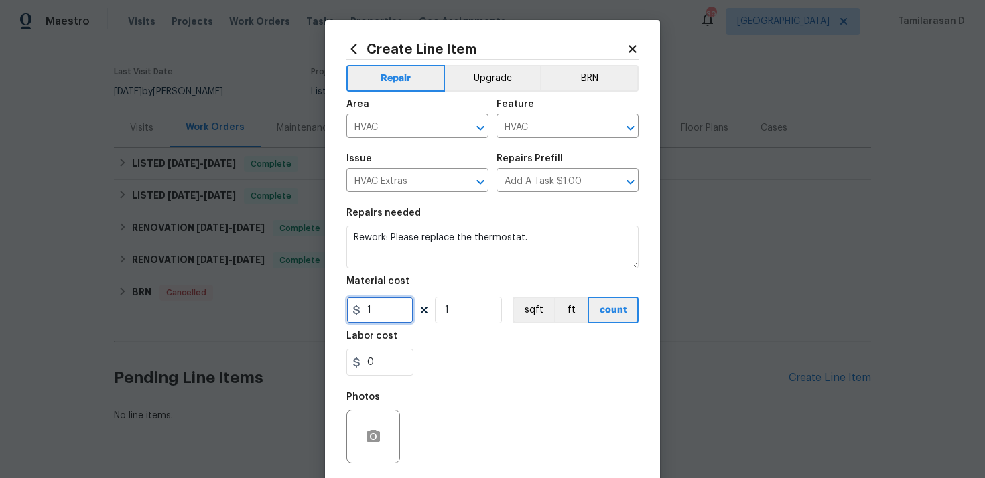
click at [381, 316] on input "1" at bounding box center [379, 310] width 67 height 27
click at [450, 384] on section "Repairs needed Rework: Please replace the thermostat. Material cost 75 1 sqft f…" at bounding box center [492, 292] width 292 height 184
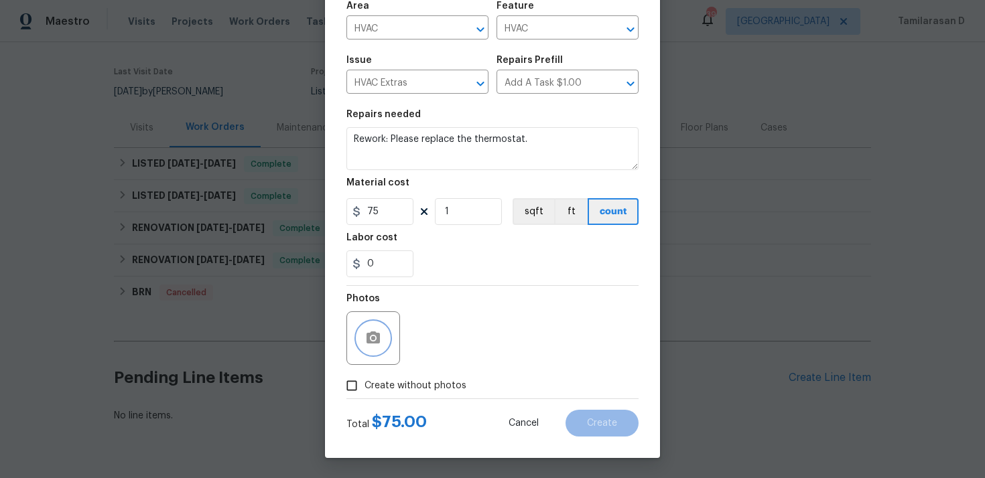
click at [376, 338] on icon "button" at bounding box center [373, 338] width 16 height 16
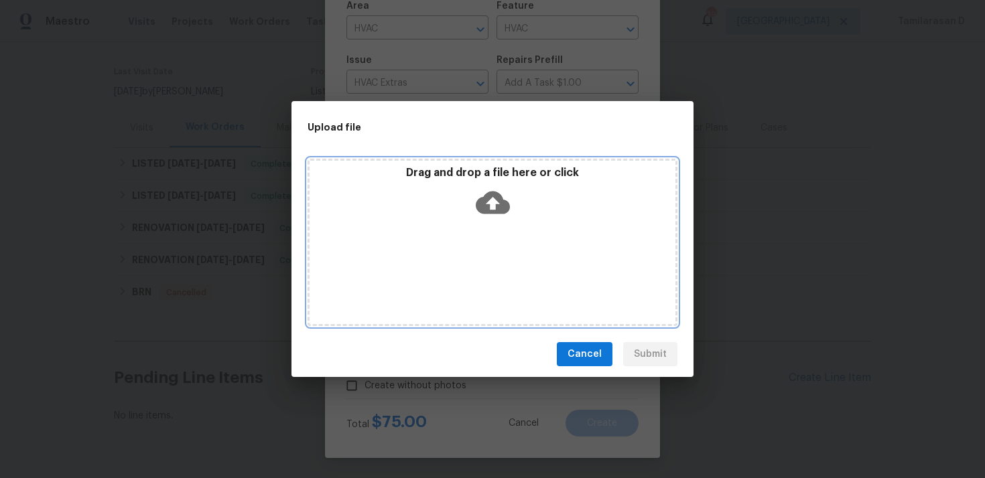
click at [492, 204] on icon at bounding box center [493, 203] width 34 height 34
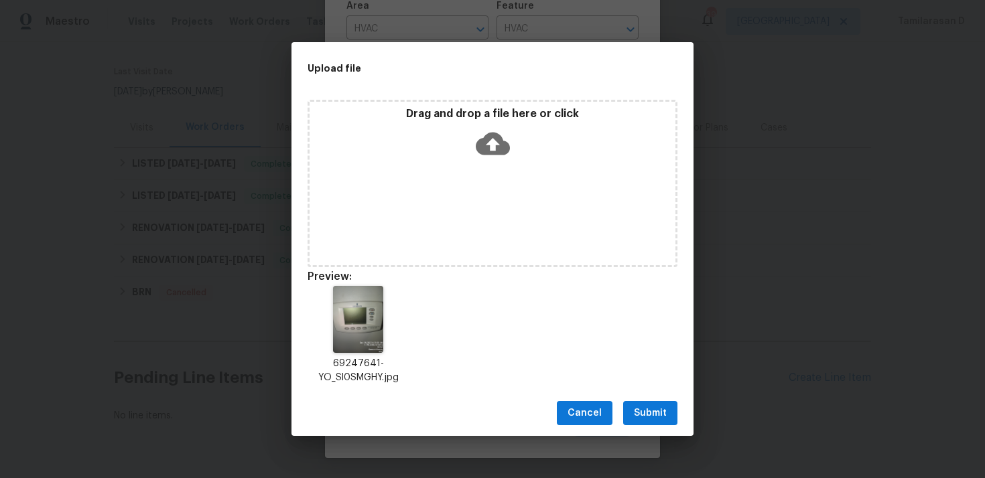
click at [675, 420] on button "Submit" at bounding box center [650, 413] width 54 height 25
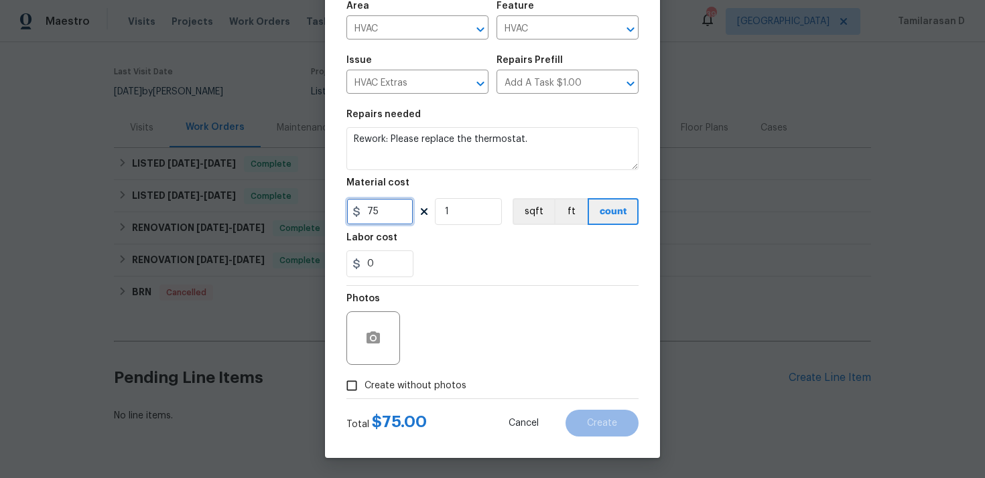
click at [378, 212] on input "75" at bounding box center [379, 211] width 67 height 27
type input "1"
click at [473, 288] on div "Photos" at bounding box center [492, 329] width 292 height 87
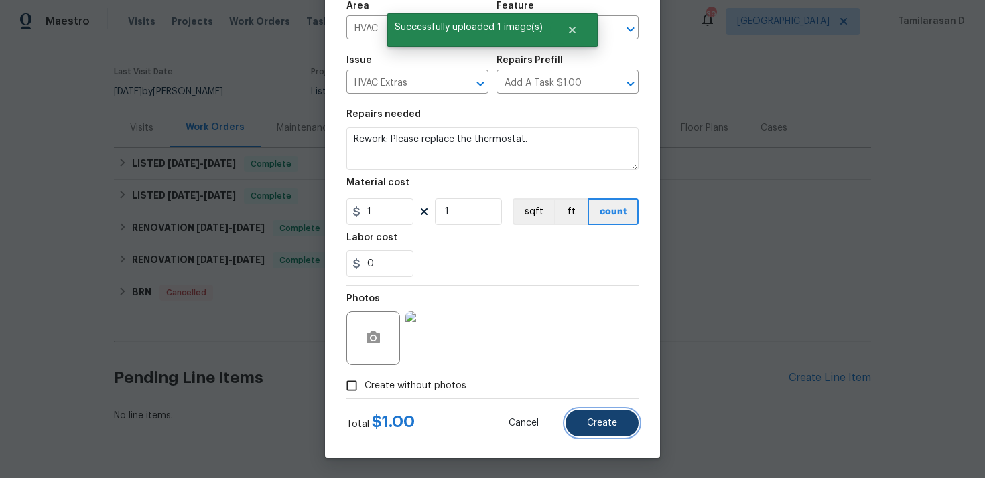
click at [586, 417] on button "Create" at bounding box center [602, 423] width 73 height 27
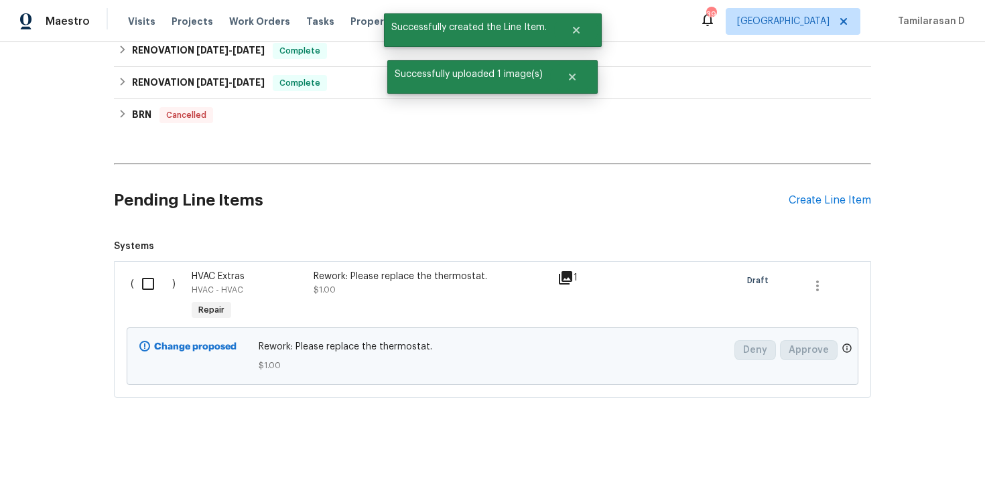
scroll to position [283, 0]
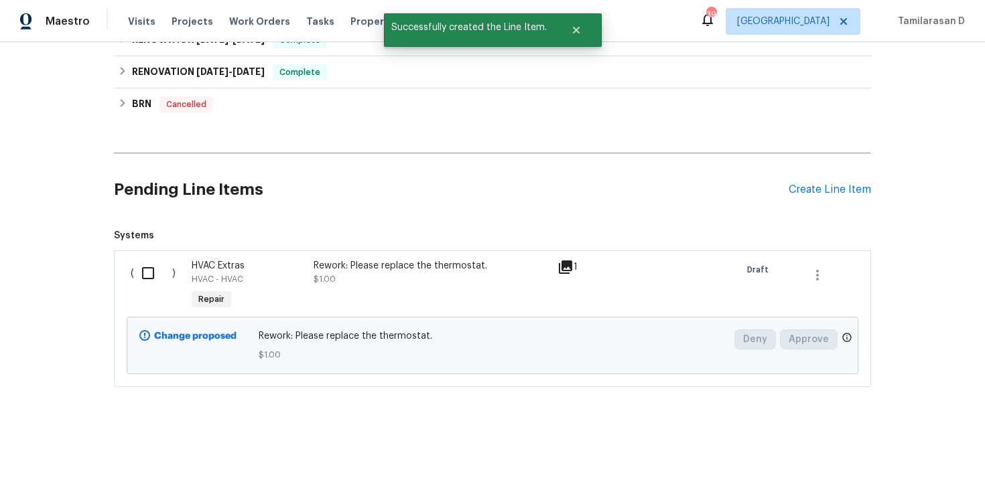
click at [153, 271] on input "checkbox" at bounding box center [153, 273] width 38 height 28
checkbox input "true"
click at [954, 438] on button "Create Work Order" at bounding box center [908, 445] width 111 height 25
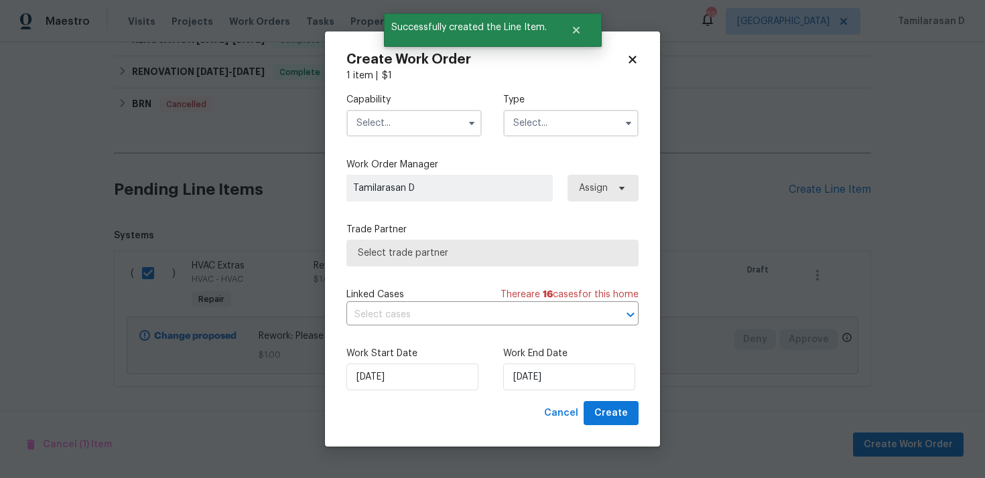
click at [588, 119] on input "text" at bounding box center [570, 123] width 135 height 27
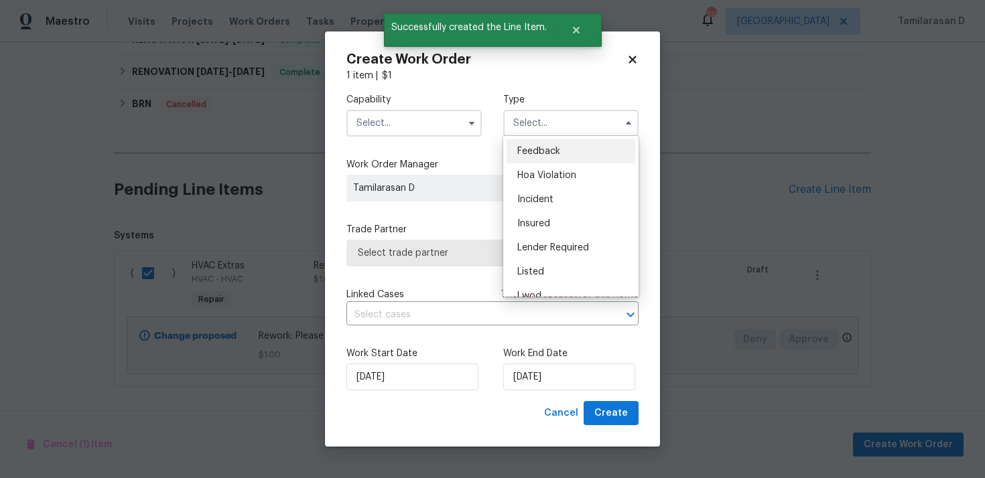
click at [539, 143] on div "Feedback" at bounding box center [571, 151] width 129 height 24
type input "Feedback"
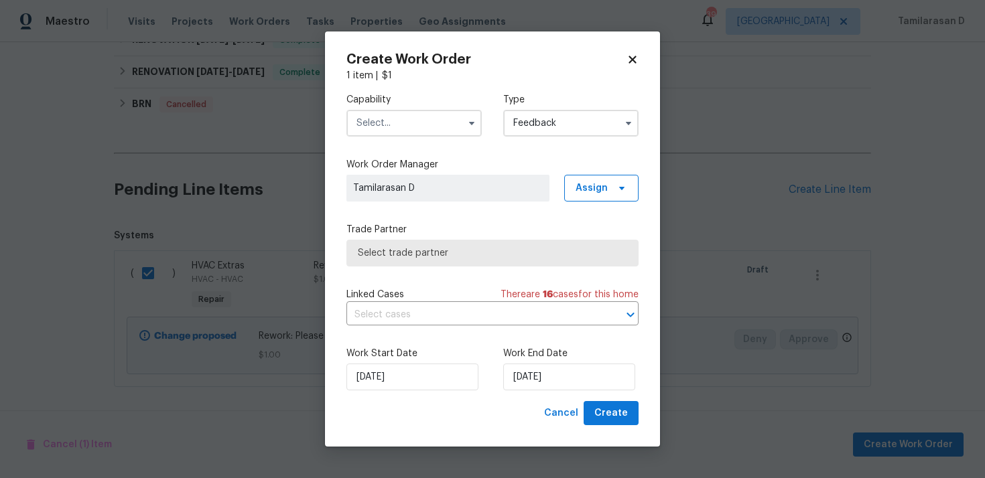
click at [399, 125] on input "text" at bounding box center [413, 123] width 135 height 27
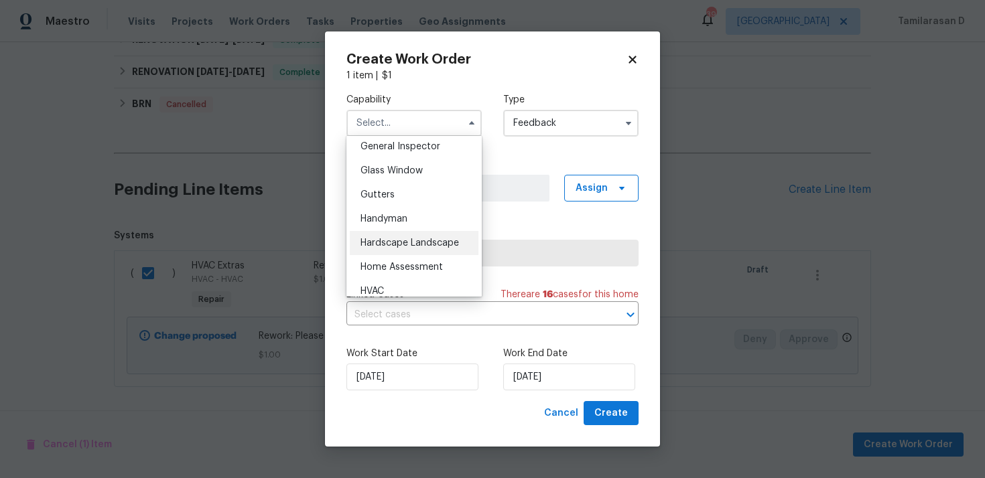
scroll to position [682, 0]
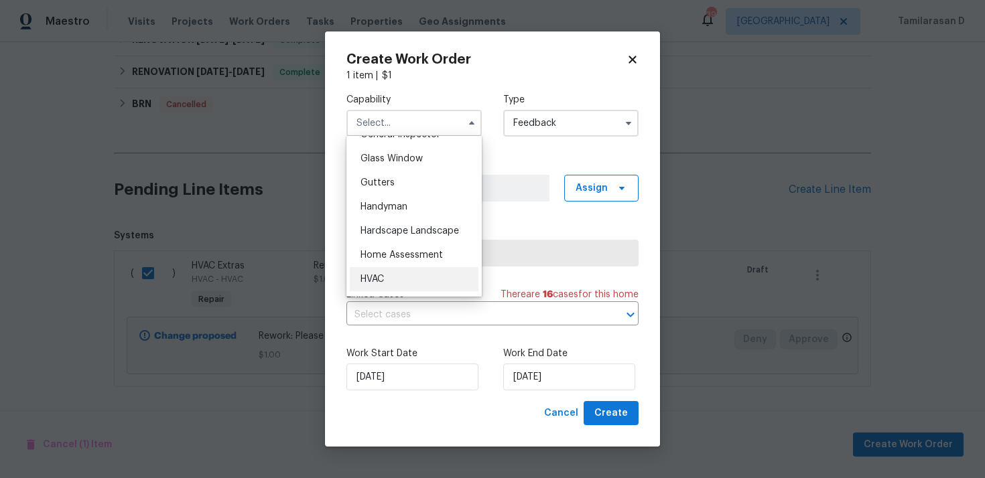
click at [373, 275] on span "HVAC" at bounding box center [372, 279] width 23 height 9
type input "HVAC"
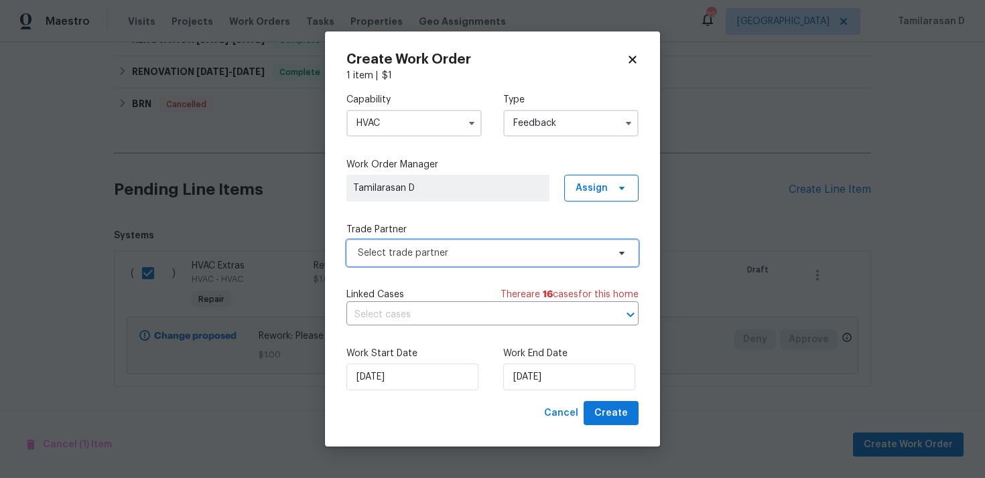
click at [397, 247] on span "Select trade partner" at bounding box center [483, 253] width 250 height 13
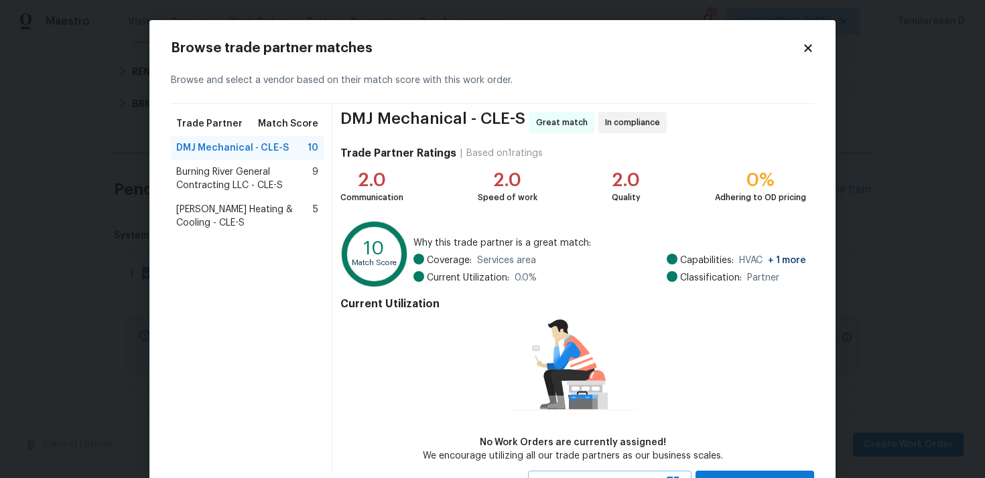
click at [243, 186] on span "Burning River General Contracting LLC - CLE-S" at bounding box center [244, 179] width 136 height 27
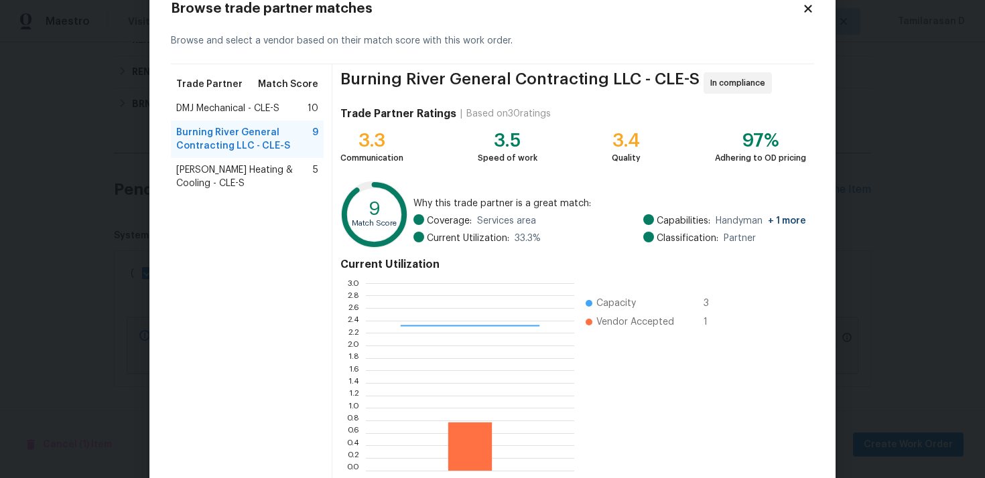
scroll to position [113, 0]
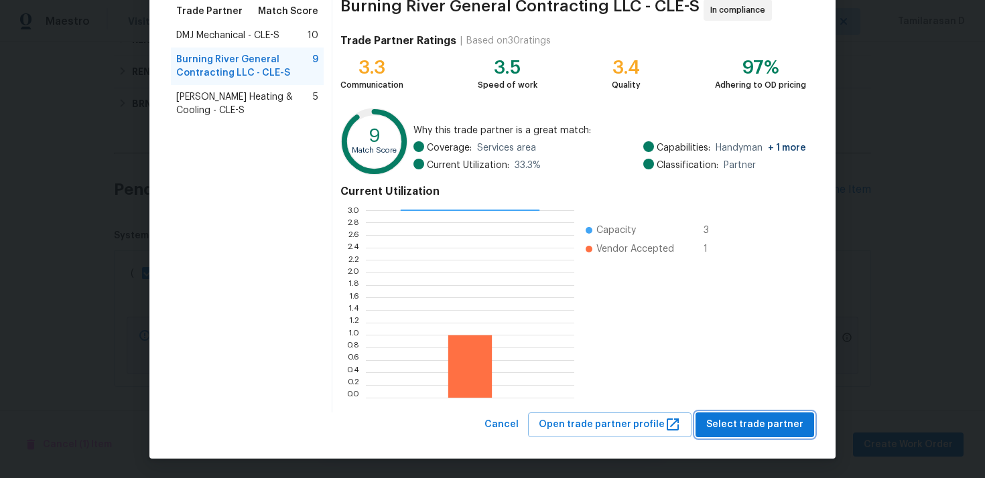
click at [736, 426] on span "Select trade partner" at bounding box center [754, 425] width 97 height 17
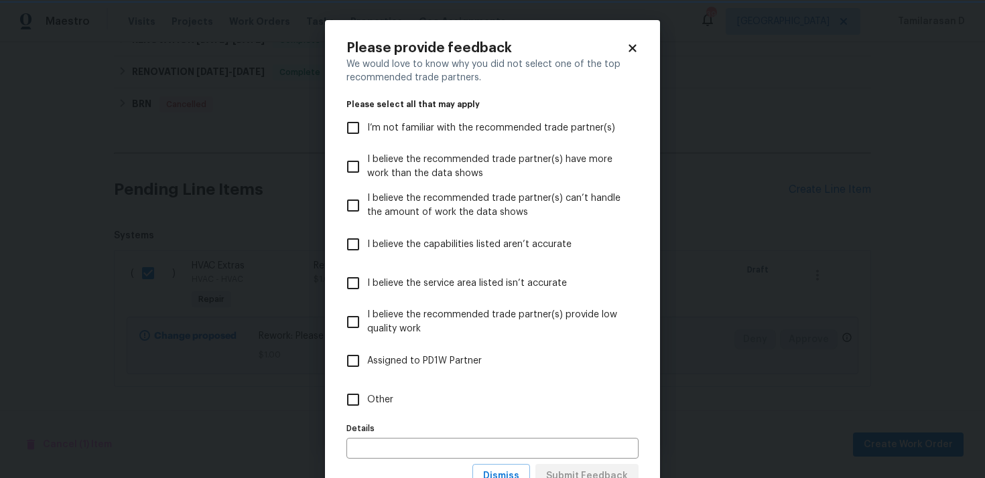
scroll to position [0, 0]
click at [407, 395] on label "Other" at bounding box center [483, 400] width 289 height 39
click at [367, 395] on input "Other" at bounding box center [353, 400] width 28 height 28
checkbox input "true"
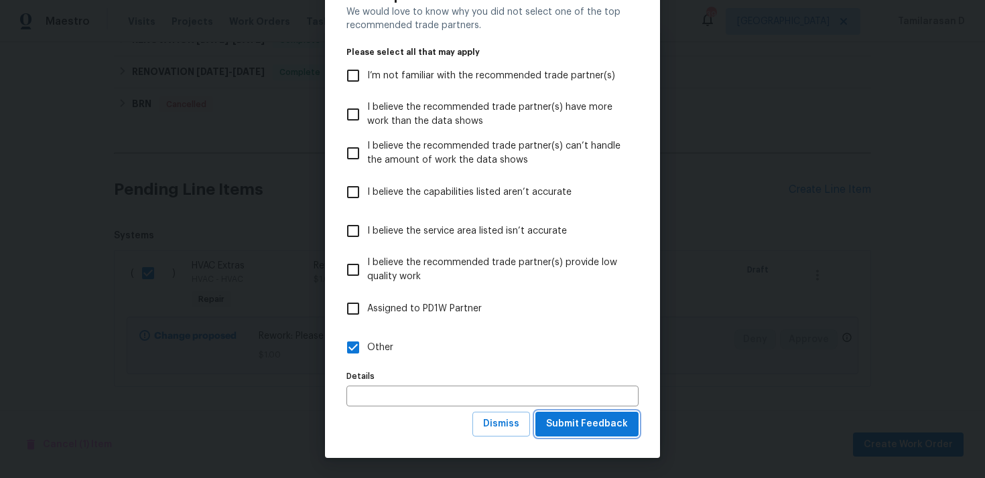
click at [568, 413] on button "Submit Feedback" at bounding box center [586, 424] width 103 height 25
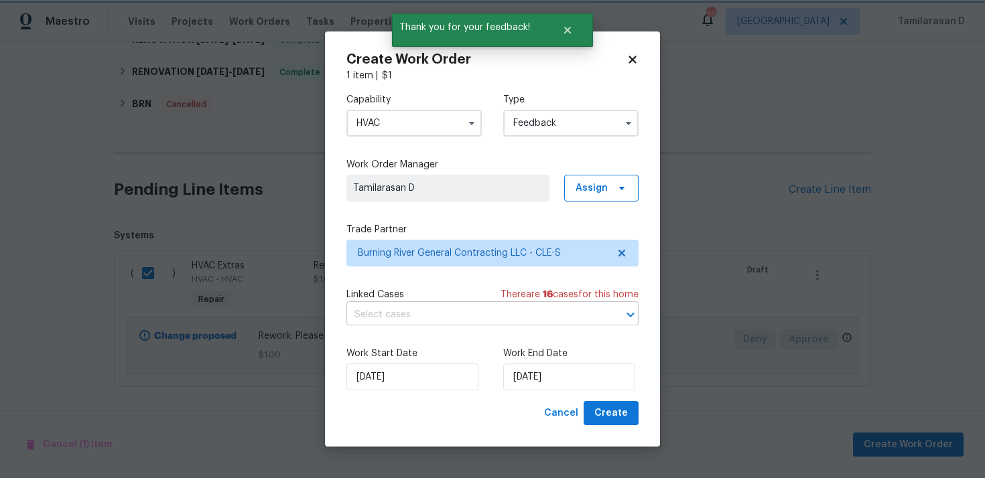
scroll to position [0, 0]
click at [535, 376] on input "19/09/2025" at bounding box center [569, 377] width 132 height 27
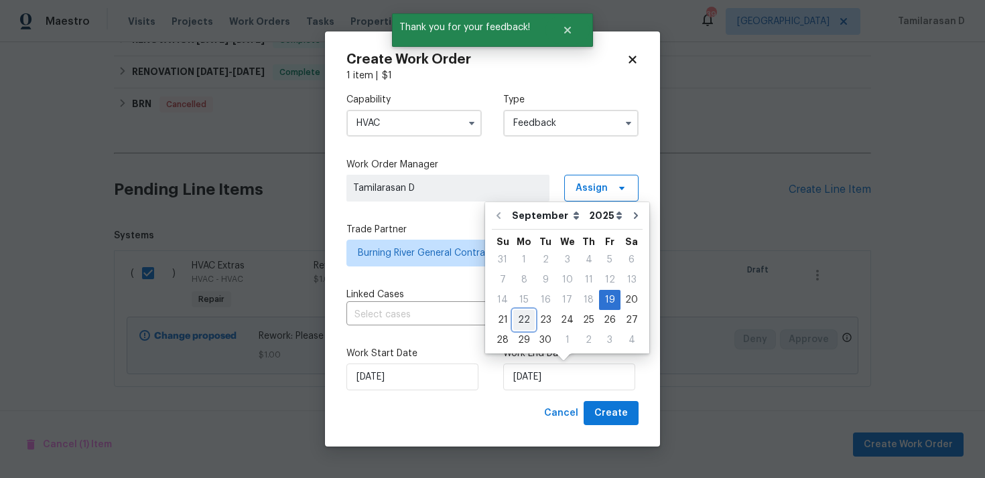
click at [525, 323] on div "22" at bounding box center [523, 320] width 21 height 19
type input "22/09/2025"
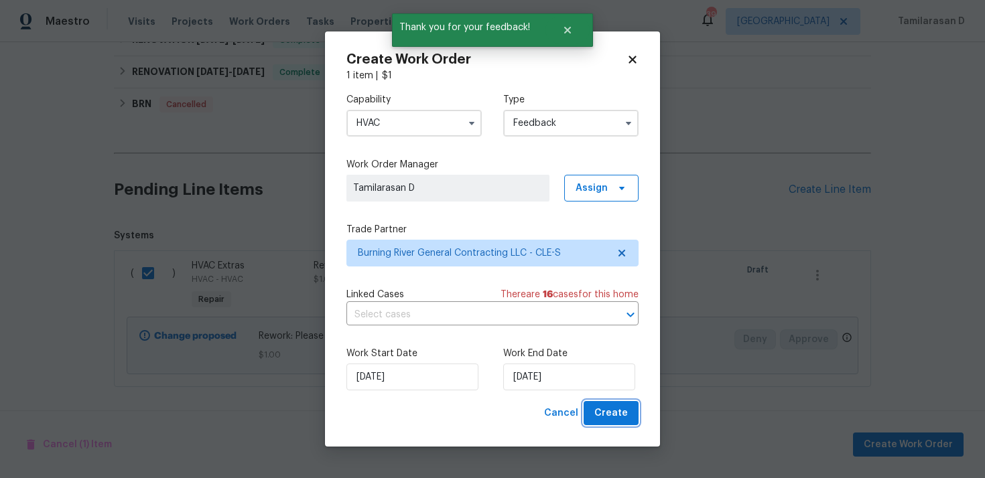
click at [607, 409] on span "Create" at bounding box center [611, 413] width 34 height 17
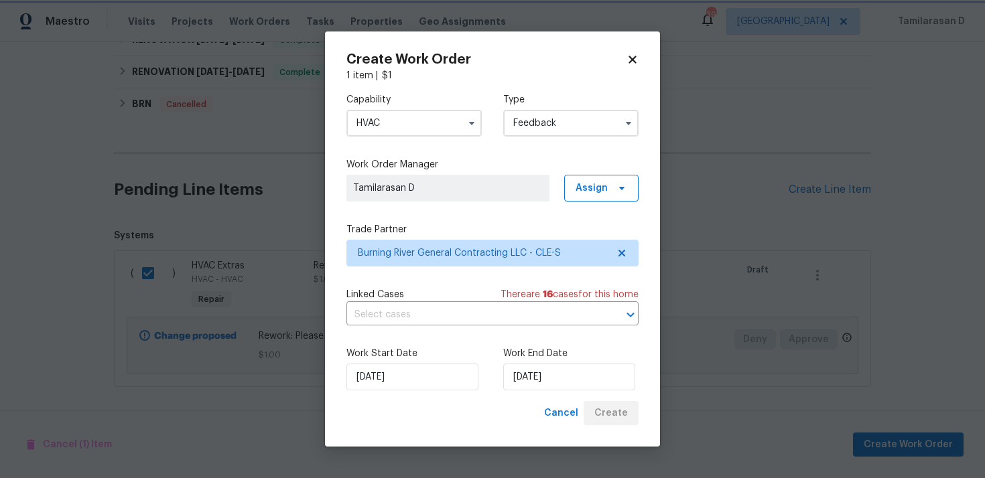
checkbox input "false"
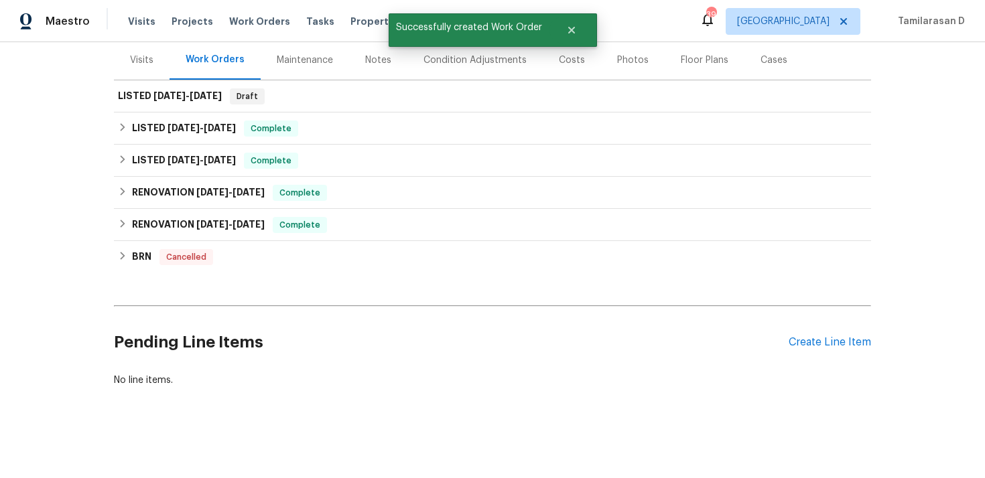
scroll to position [163, 0]
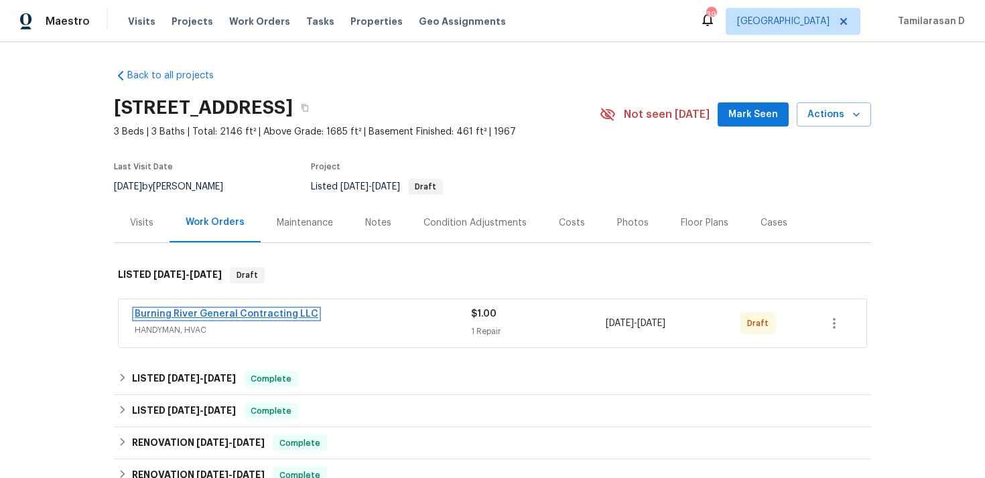
click at [264, 310] on link "Burning River General Contracting LLC" at bounding box center [227, 314] width 184 height 9
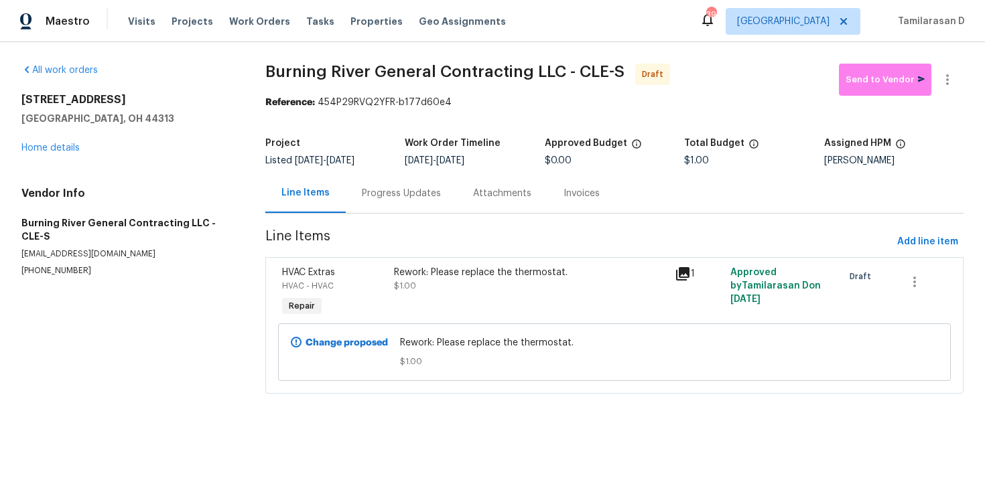
click at [363, 192] on div "Progress Updates" at bounding box center [401, 193] width 79 height 13
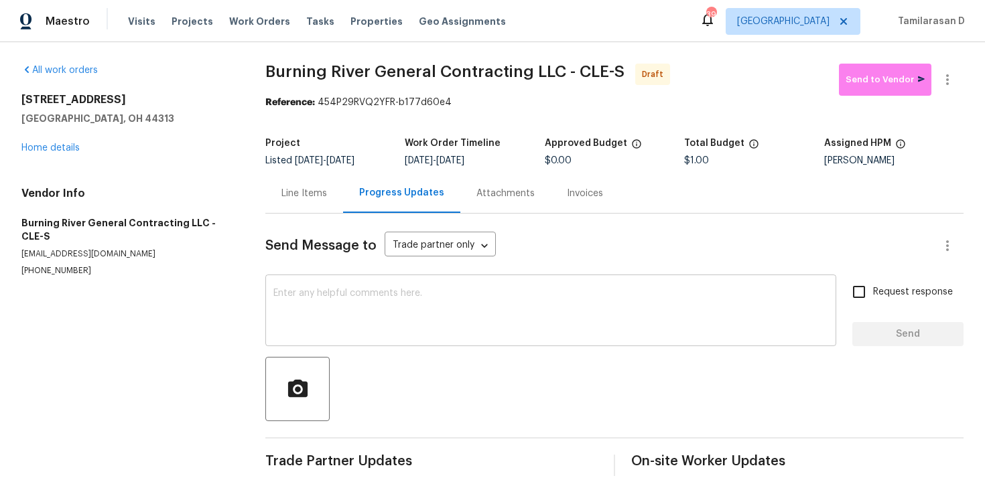
click at [325, 285] on div "x ​" at bounding box center [550, 312] width 571 height 68
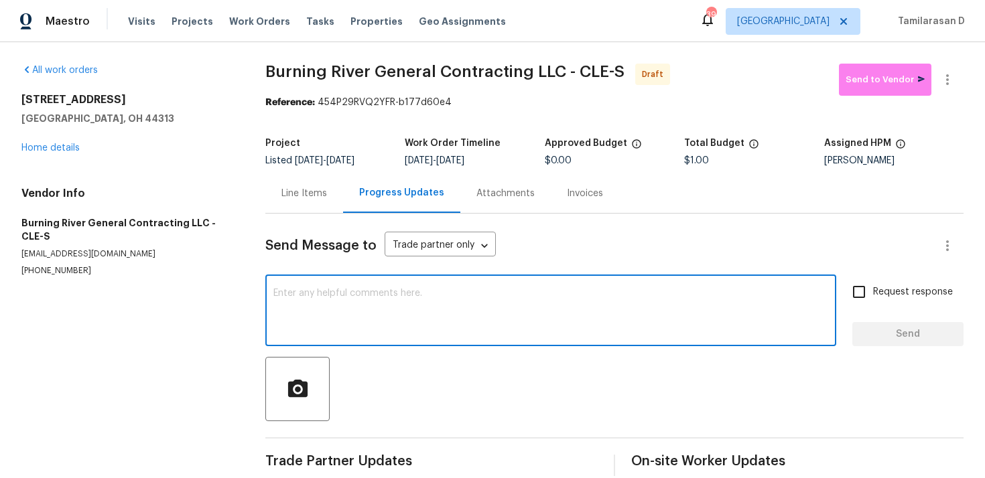
paste textarea "Hey, this is Tamil from Opendoor. I’m confirming you received the WO for the pr…"
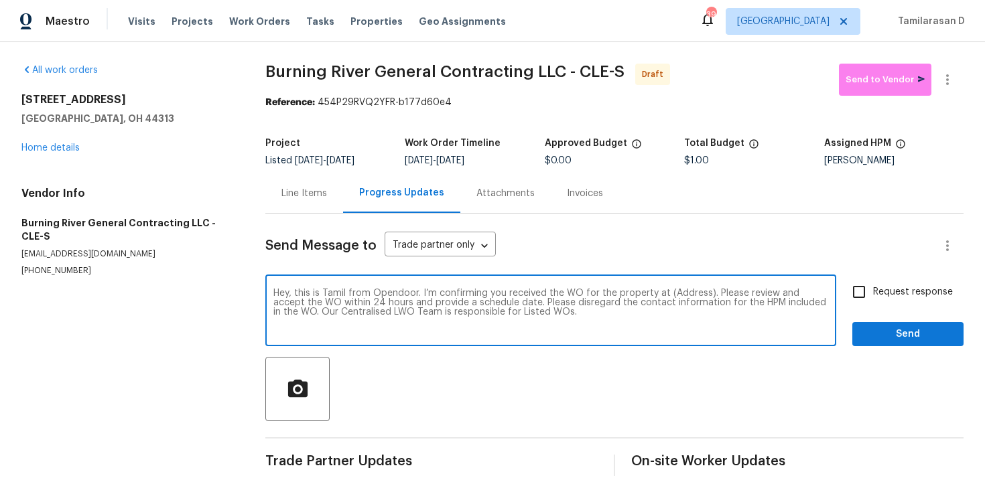
scroll to position [19, 0]
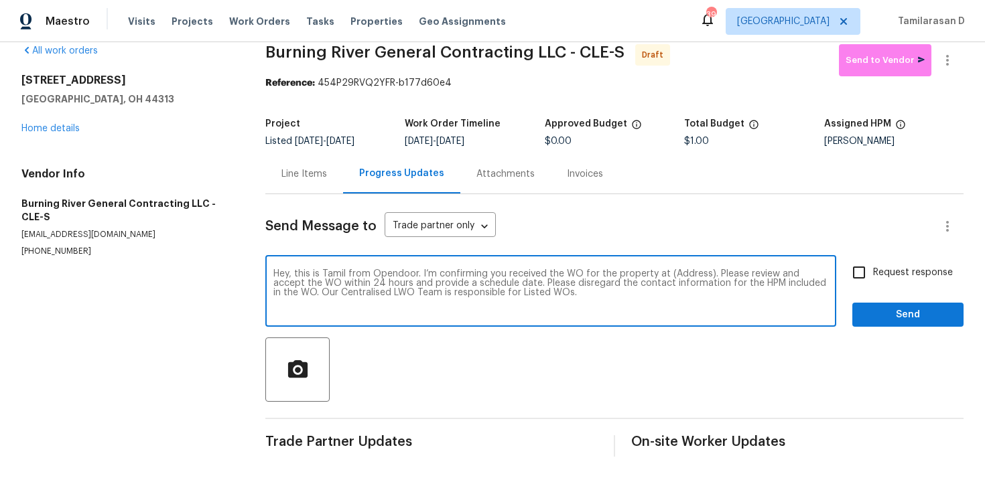
click at [688, 271] on textarea "Hey, this is Tamil from Opendoor. I’m confirming you received the WO for the pr…" at bounding box center [550, 292] width 555 height 47
paste textarea "[STREET_ADDRESS]"
type textarea "Hey, this is Tamil from Opendoor. I’m confirming you received the WO for the pr…"
click at [854, 271] on input "Request response" at bounding box center [859, 273] width 28 height 28
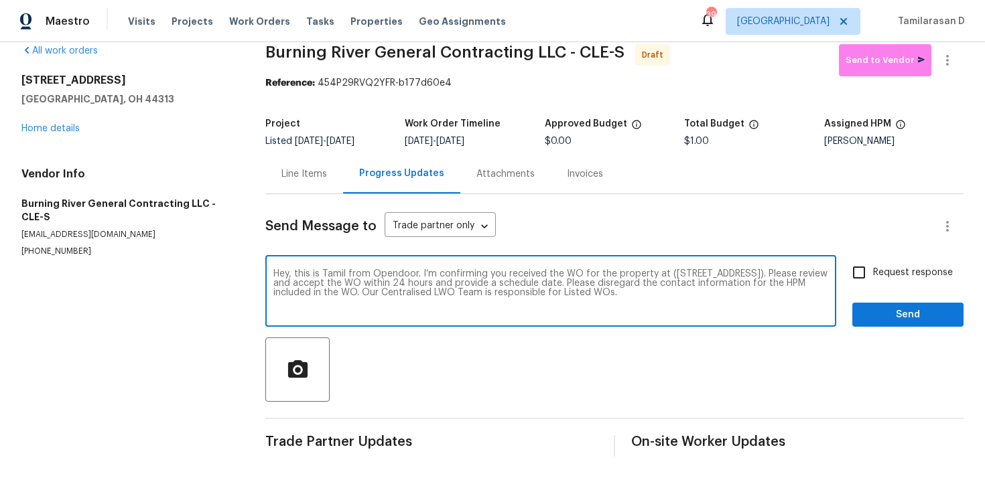
checkbox input "true"
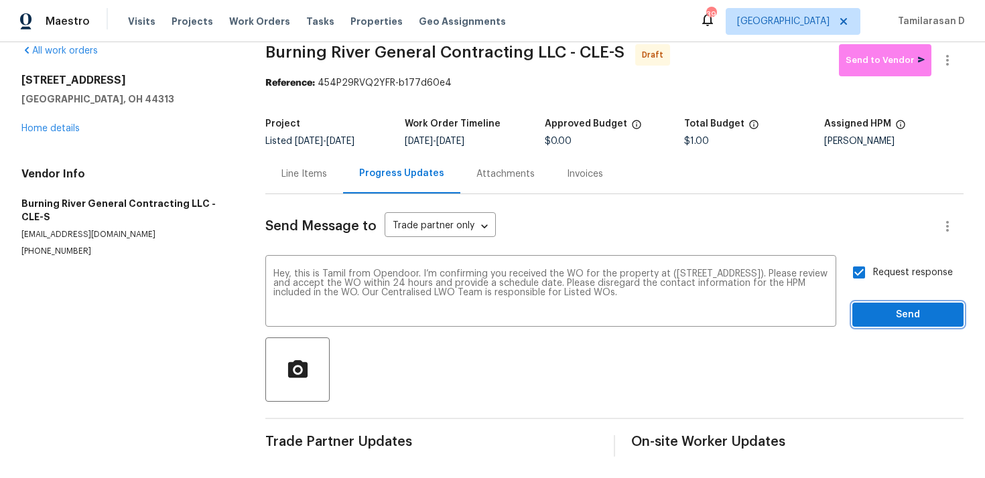
click at [905, 324] on button "Send" at bounding box center [907, 315] width 111 height 25
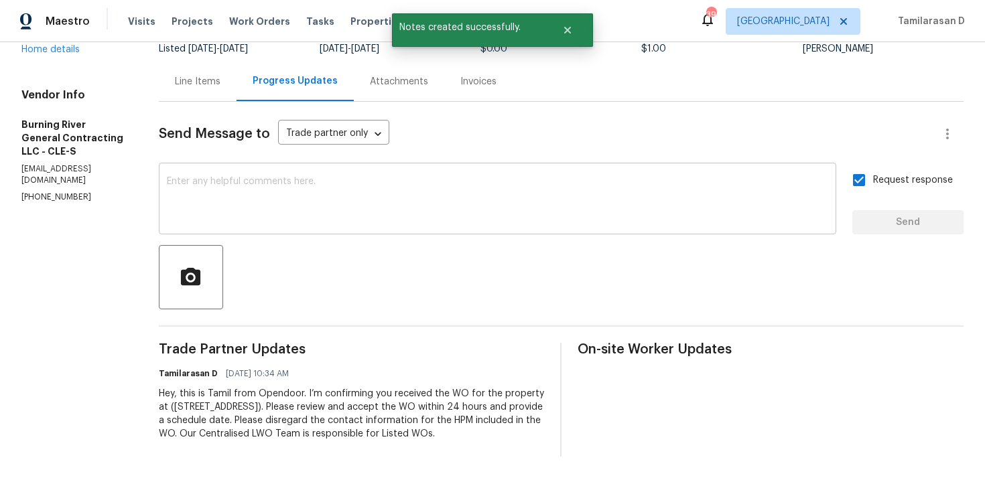
scroll to position [0, 0]
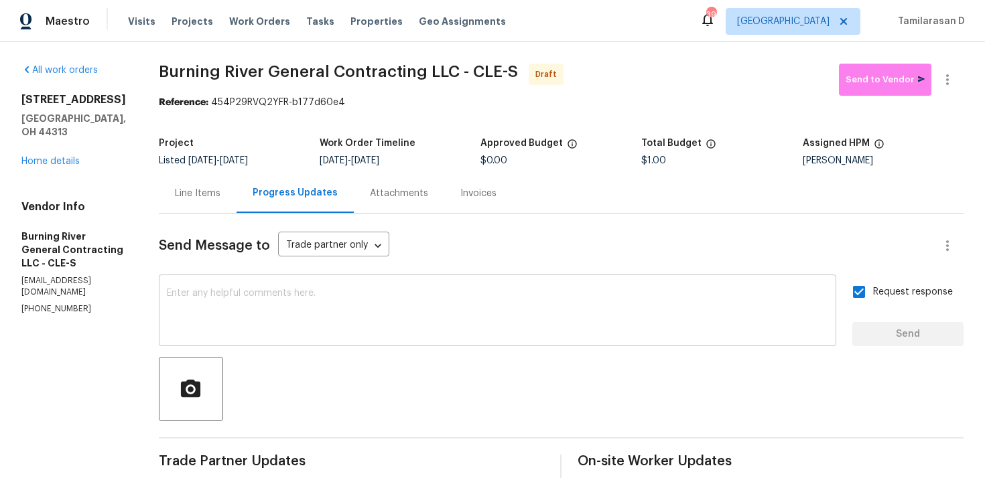
click at [305, 311] on textarea at bounding box center [497, 312] width 661 height 47
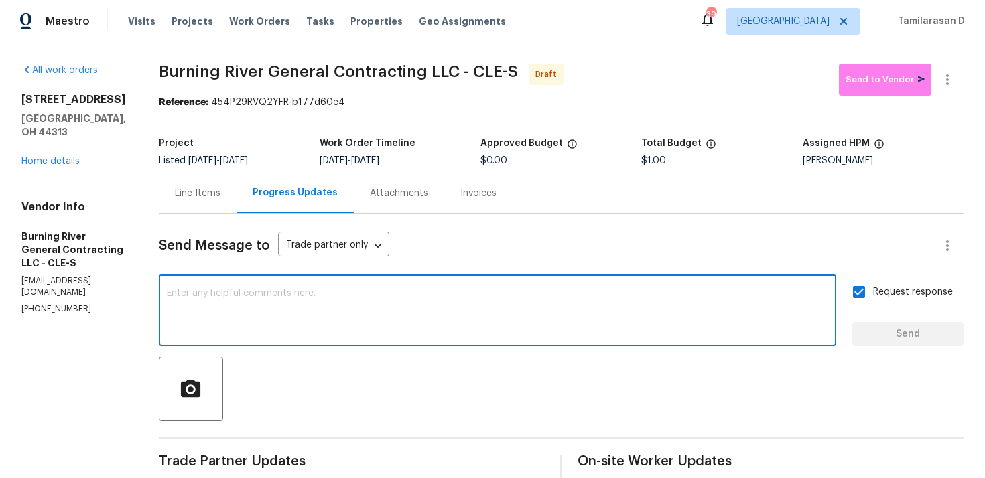
paste textarea "Attention All Work Orders must include before-photos (both close-up and wide-an…"
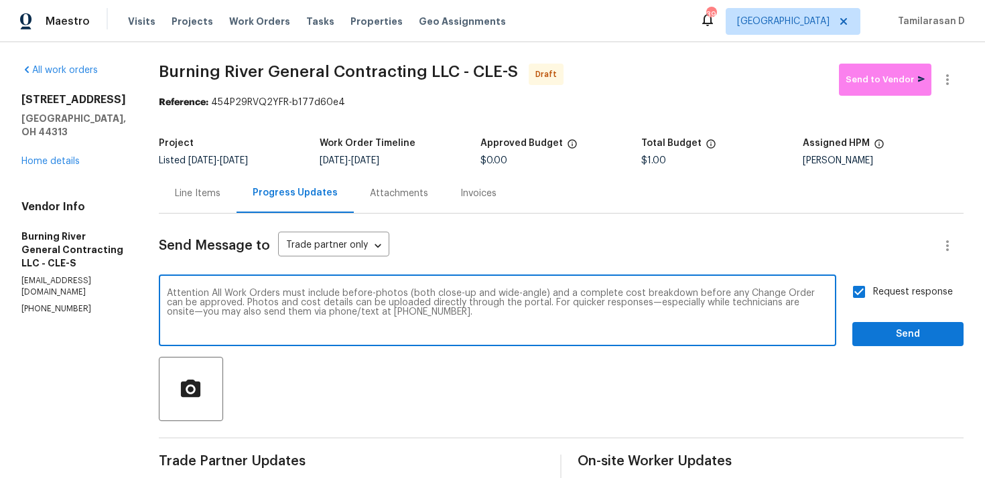
type textarea "Attention All Work Orders must include before-photos (both close-up and wide-an…"
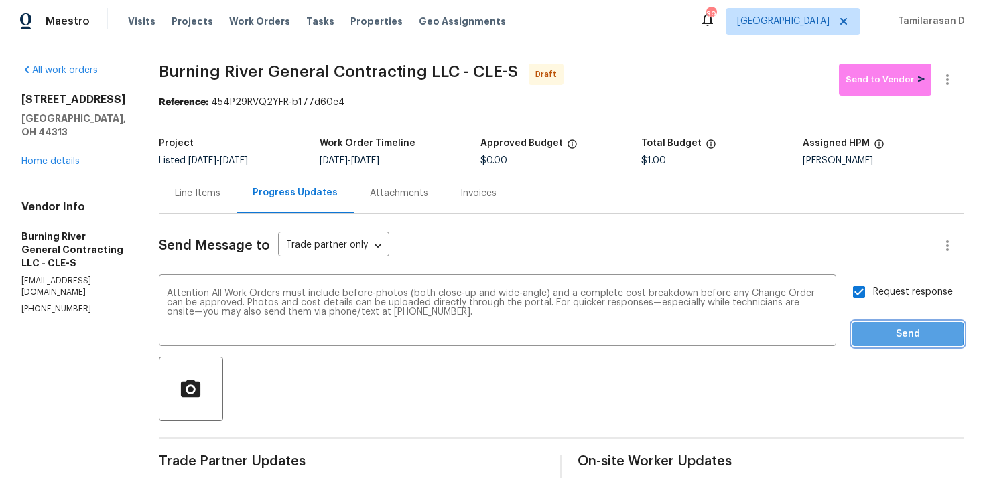
click at [860, 334] on button "Send" at bounding box center [907, 334] width 111 height 25
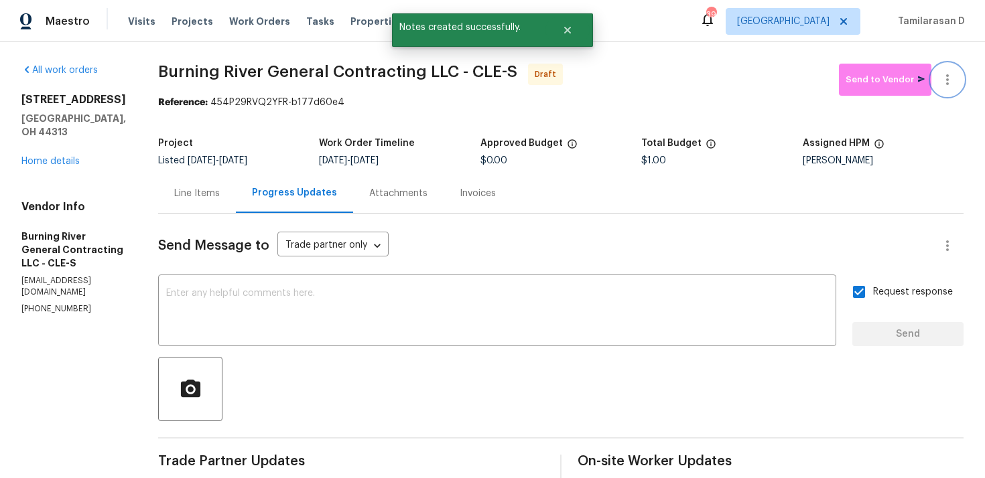
click at [943, 74] on icon "button" at bounding box center [948, 80] width 16 height 16
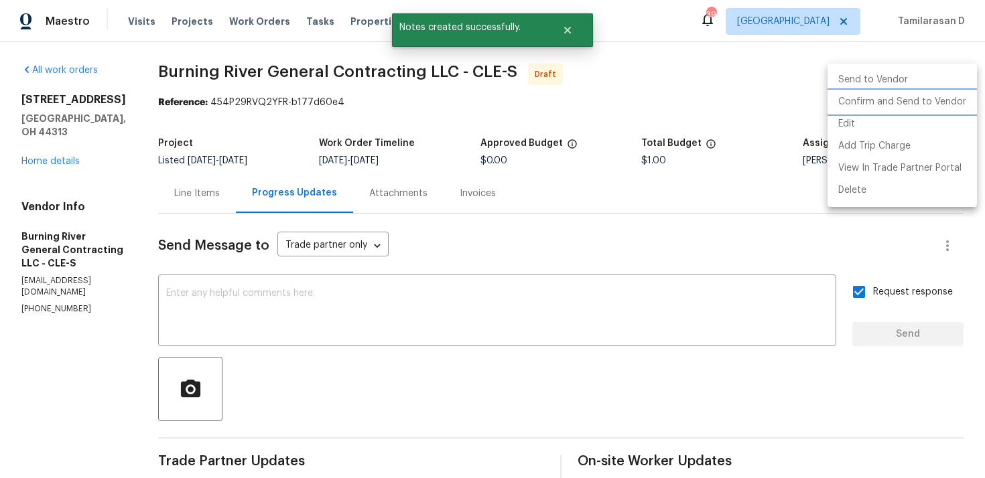
click at [865, 102] on li "Confirm and Send to Vendor" at bounding box center [902, 102] width 149 height 22
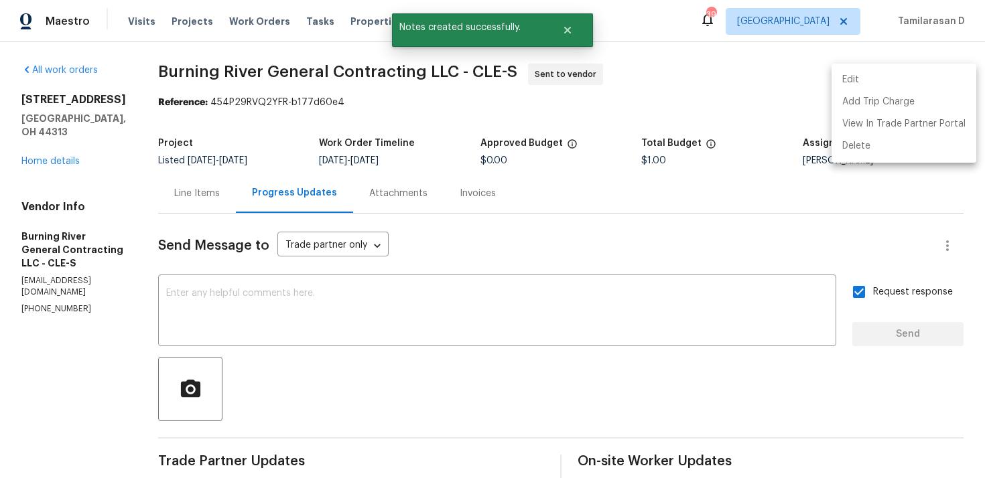
click at [684, 98] on div at bounding box center [492, 239] width 985 height 478
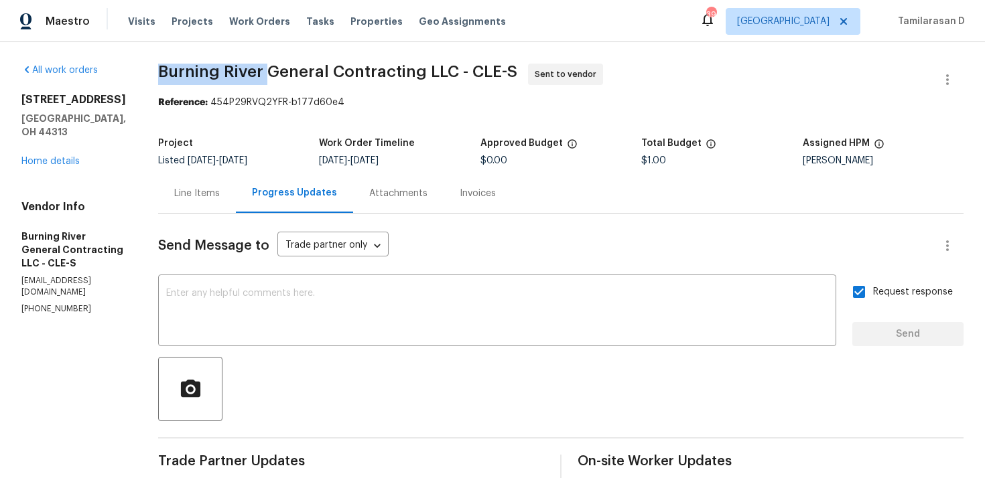
drag, startPoint x: 157, startPoint y: 72, endPoint x: 263, endPoint y: 72, distance: 105.2
click at [263, 72] on span "Burning River General Contracting LLC - CLE-S" at bounding box center [337, 72] width 359 height 16
copy span "Burning River"
click at [182, 69] on span "Burning River General Contracting LLC - CLE-S" at bounding box center [337, 72] width 359 height 16
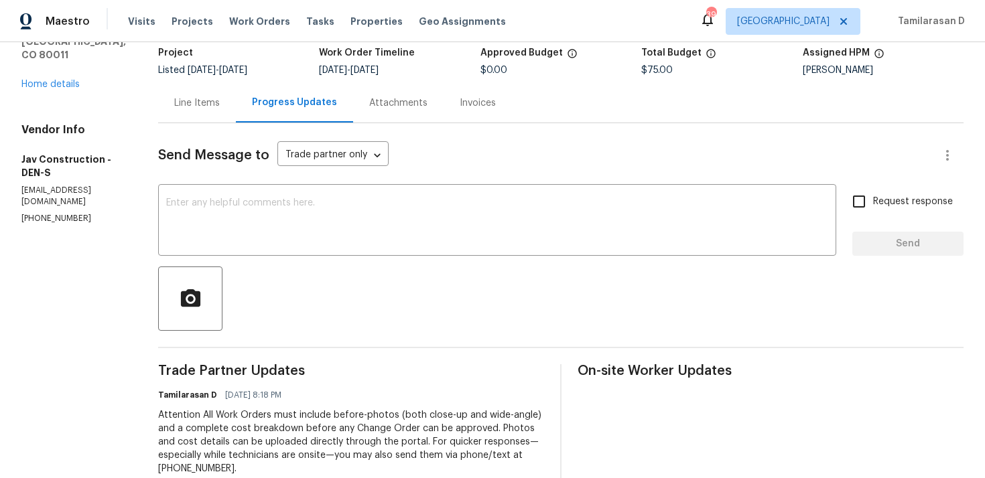
scroll to position [60, 0]
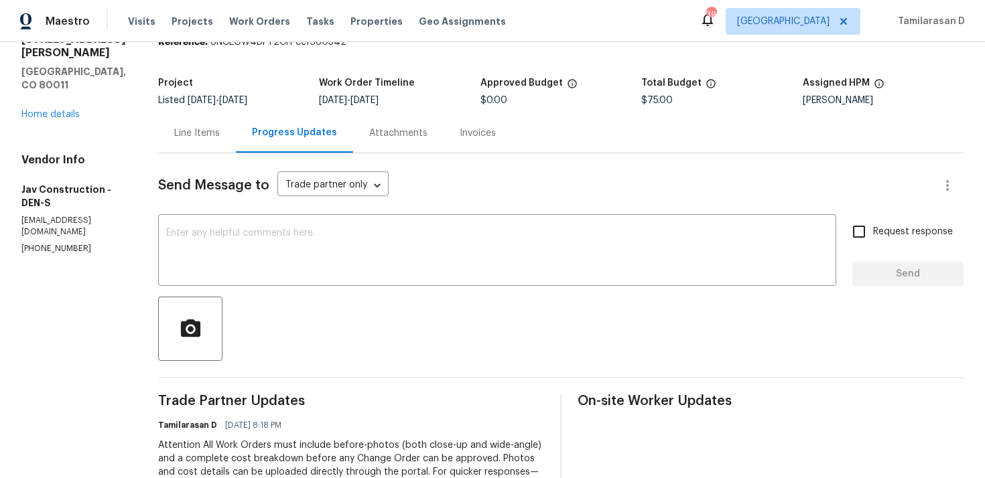
click at [196, 144] on div "Line Items" at bounding box center [197, 133] width 78 height 40
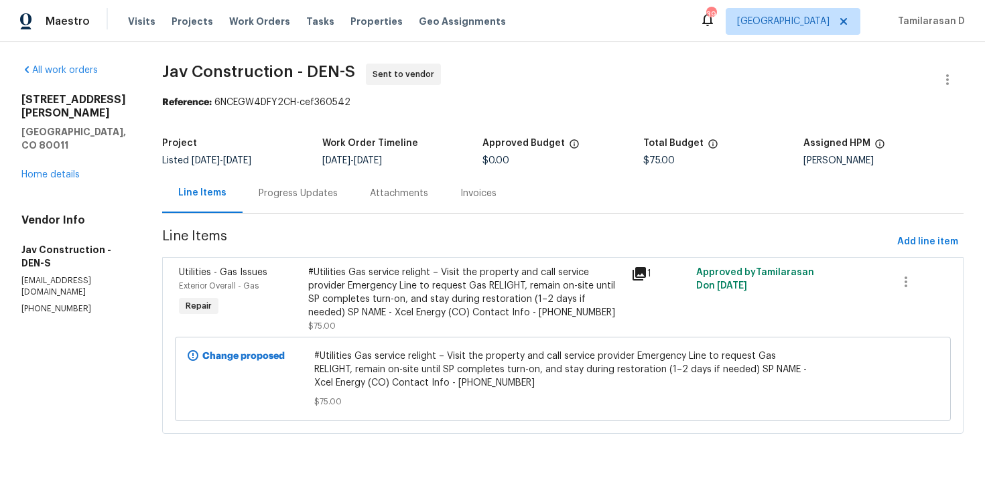
click at [300, 198] on div "Progress Updates" at bounding box center [298, 193] width 79 height 13
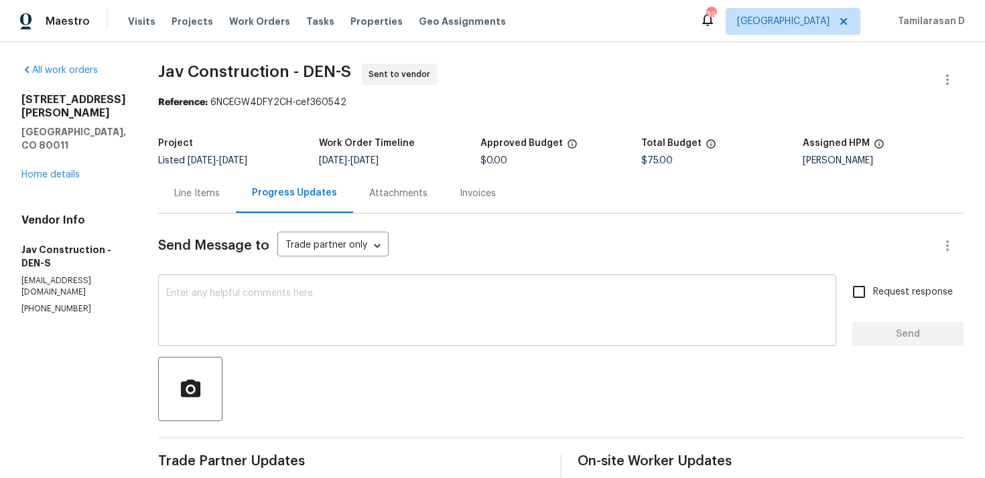
click at [293, 292] on textarea at bounding box center [497, 312] width 662 height 47
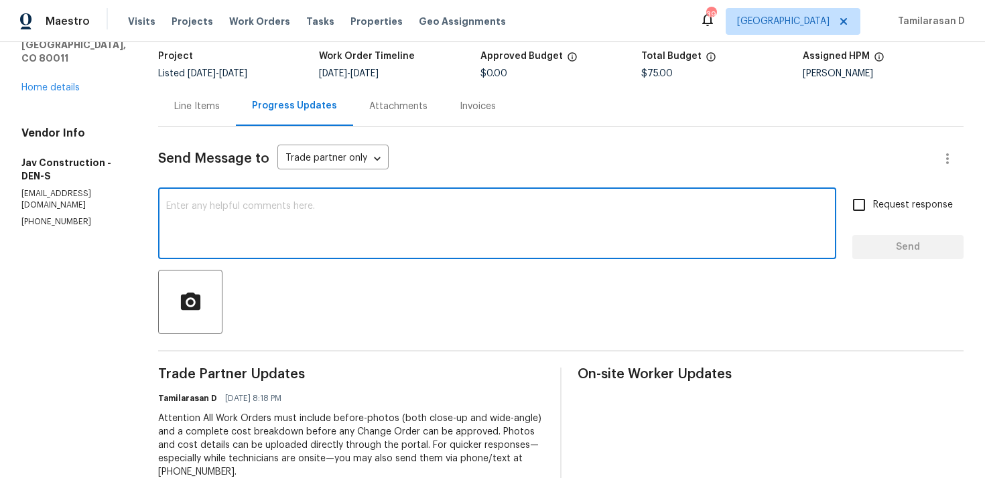
scroll to position [218, 0]
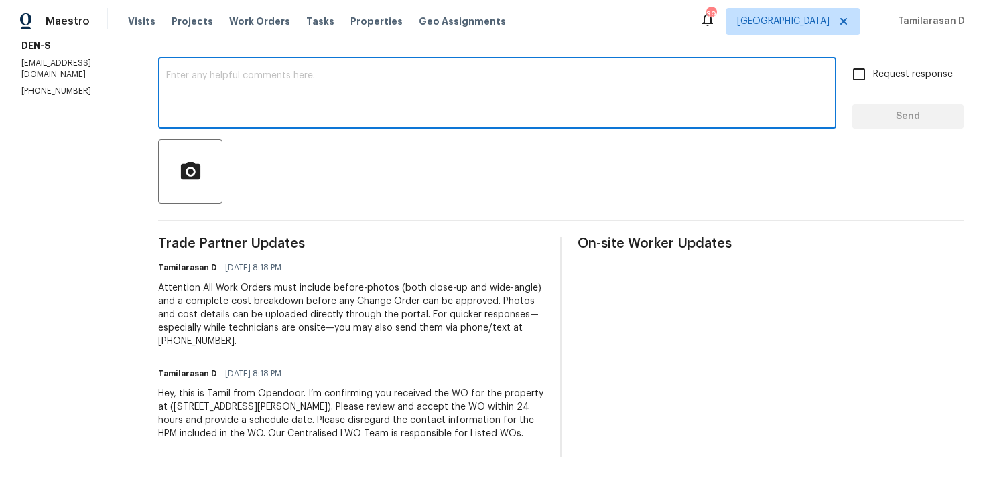
paste textarea "Hello Team, Please confirm your availability by accepting this work order with …"
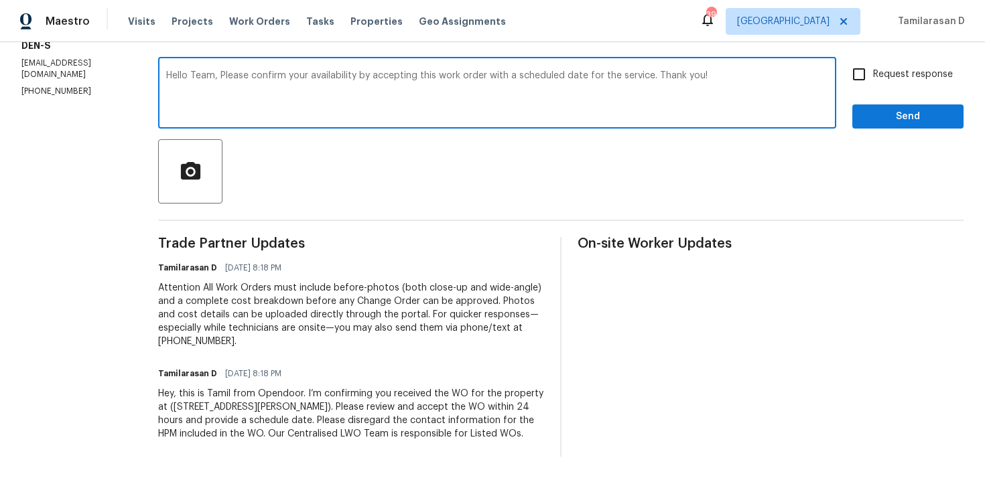
type textarea "Hello Team, Please confirm your availability by accepting this work order with …"
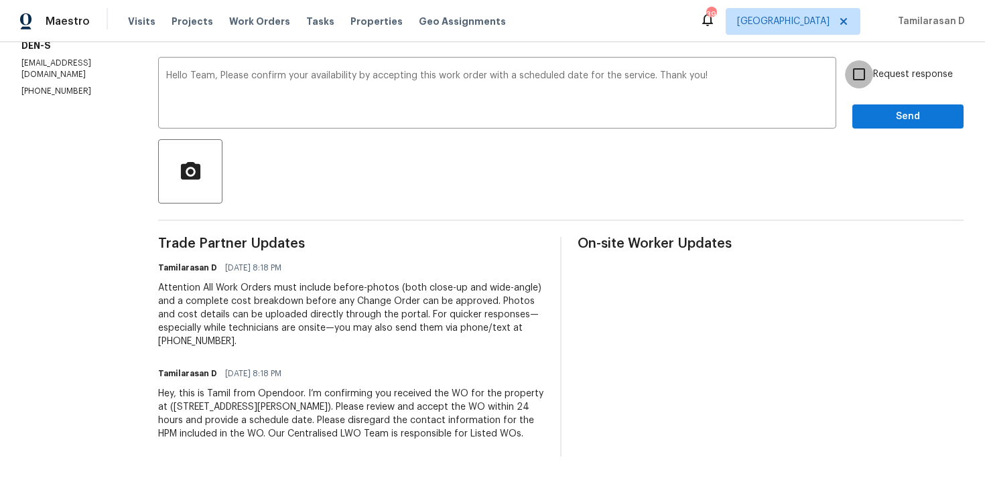
click at [864, 84] on input "Request response" at bounding box center [859, 74] width 28 height 28
checkbox input "true"
click at [904, 129] on div "Send Message to Trade partner only Trade partner only ​ Hello Team, Please conf…" at bounding box center [560, 226] width 805 height 461
click at [899, 125] on button "Send" at bounding box center [907, 117] width 111 height 25
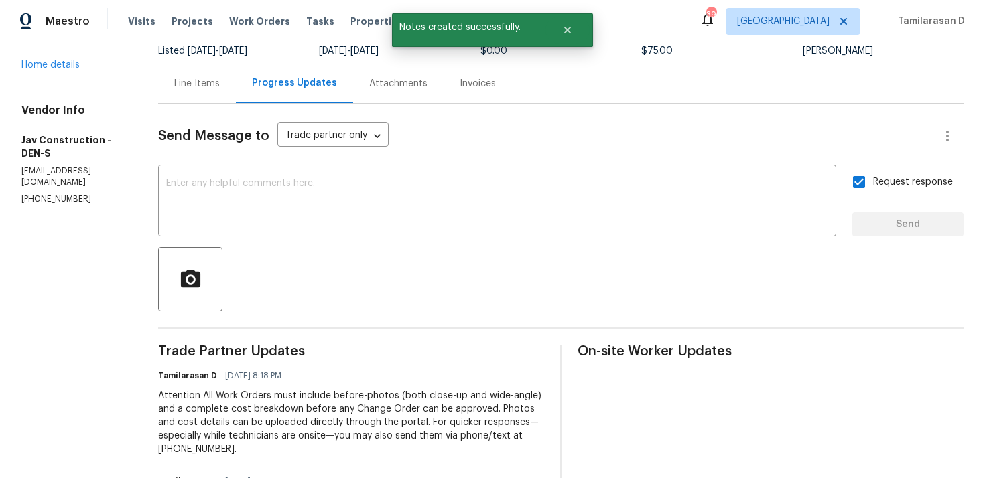
scroll to position [0, 0]
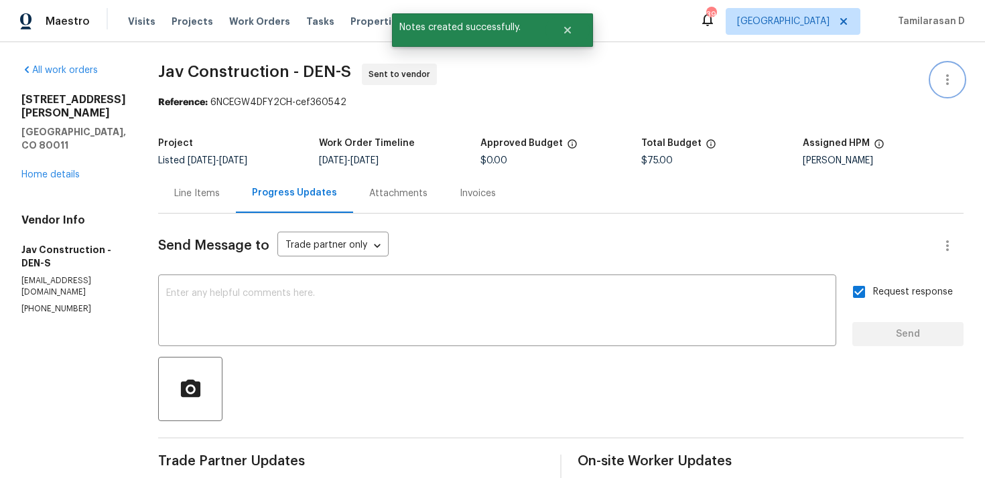
click at [951, 68] on button "button" at bounding box center [947, 80] width 32 height 32
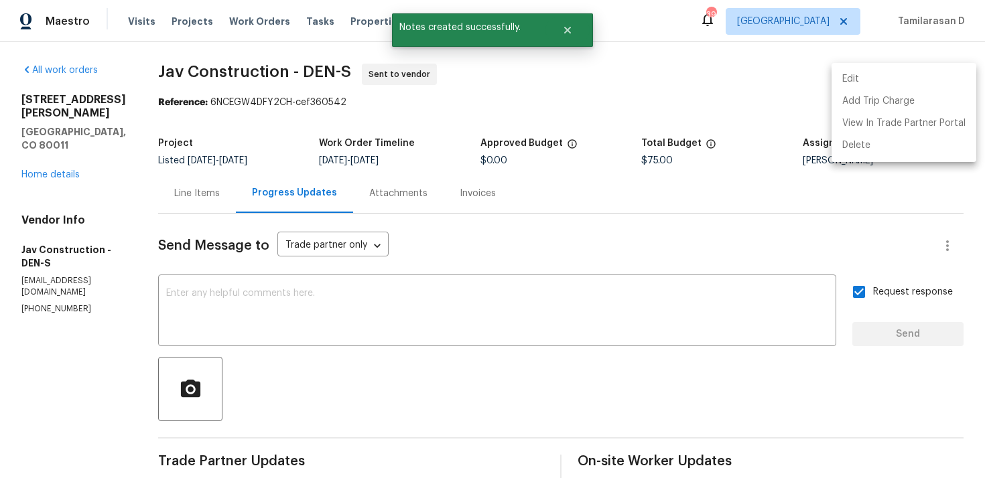
click at [617, 94] on div at bounding box center [492, 239] width 985 height 478
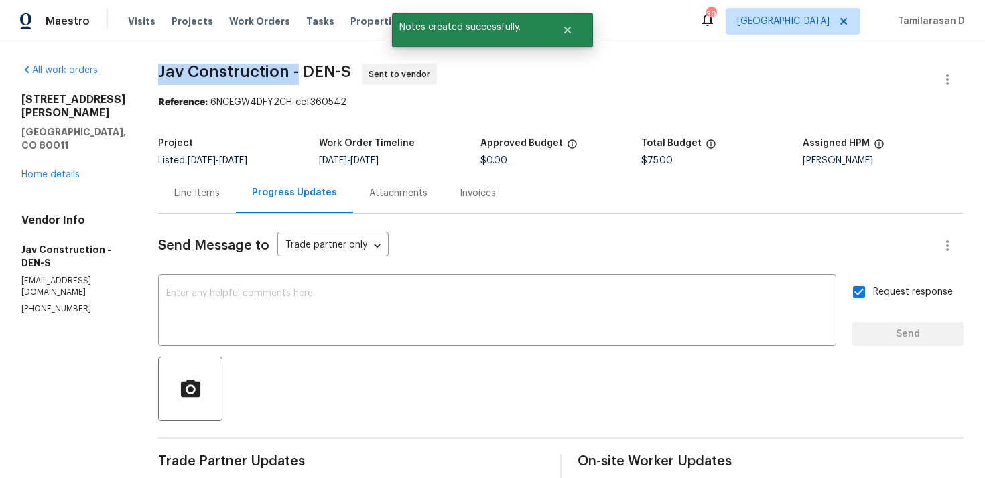
drag, startPoint x: 153, startPoint y: 69, endPoint x: 290, endPoint y: 70, distance: 136.7
click at [290, 70] on span "Jav Construction - DEN-S" at bounding box center [254, 72] width 193 height 16
copy span "Jav Construction -"
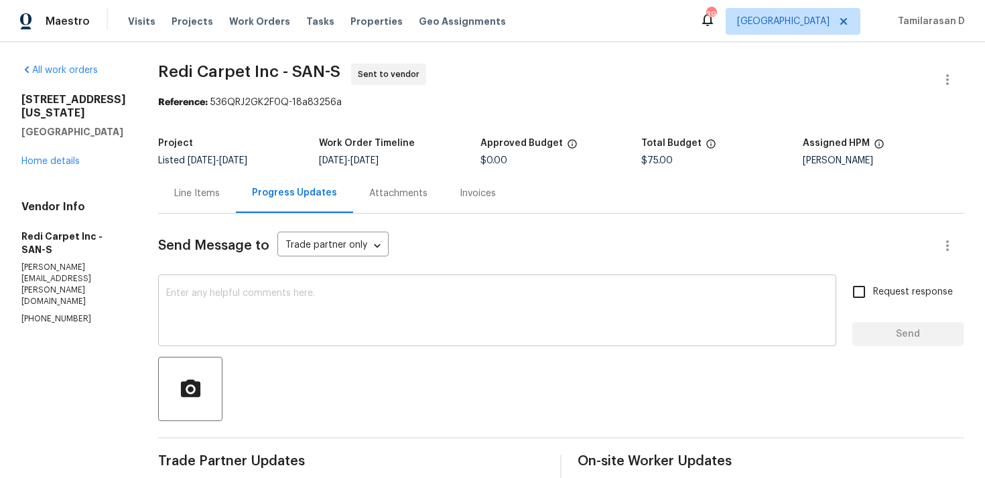
click at [236, 308] on textarea at bounding box center [497, 312] width 662 height 47
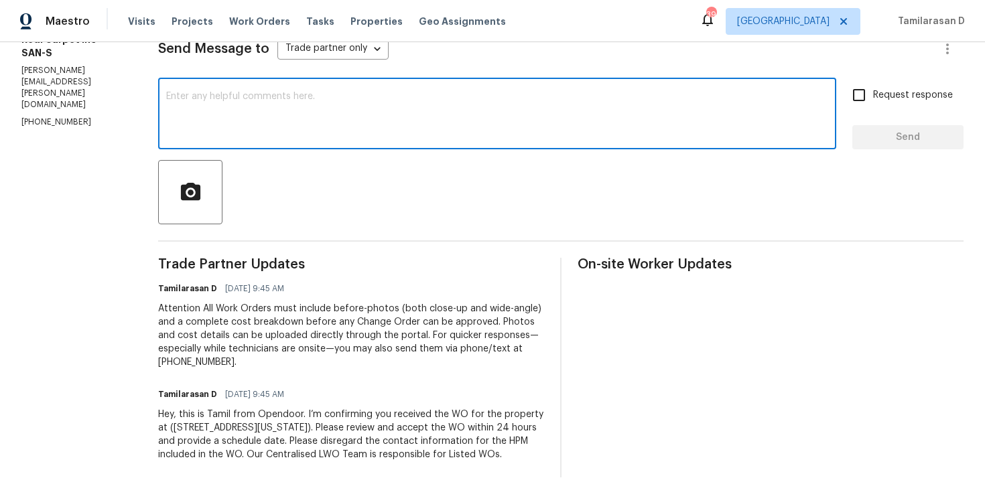
scroll to position [218, 0]
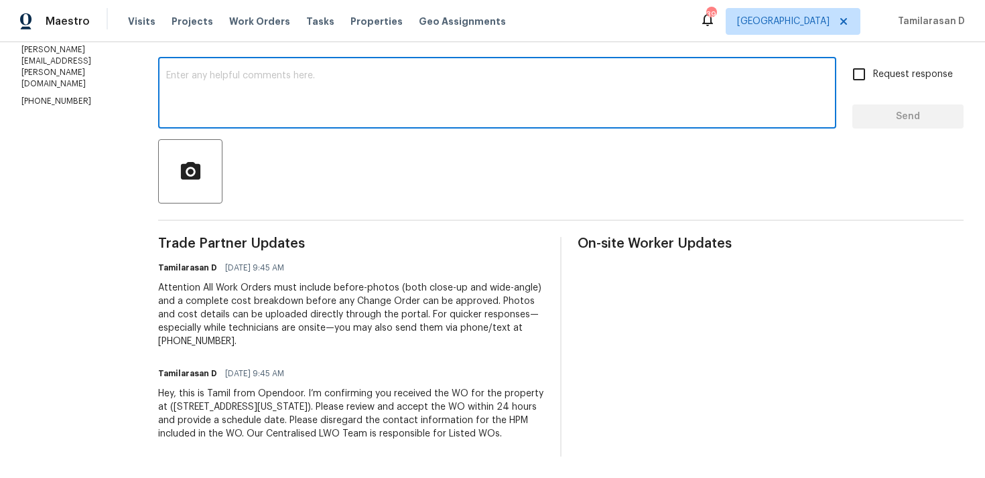
click at [254, 352] on div "Trade Partner Updates Tamilarasan D [DATE] 9:45 AM Attention All Work Orders mu…" at bounding box center [351, 347] width 386 height 220
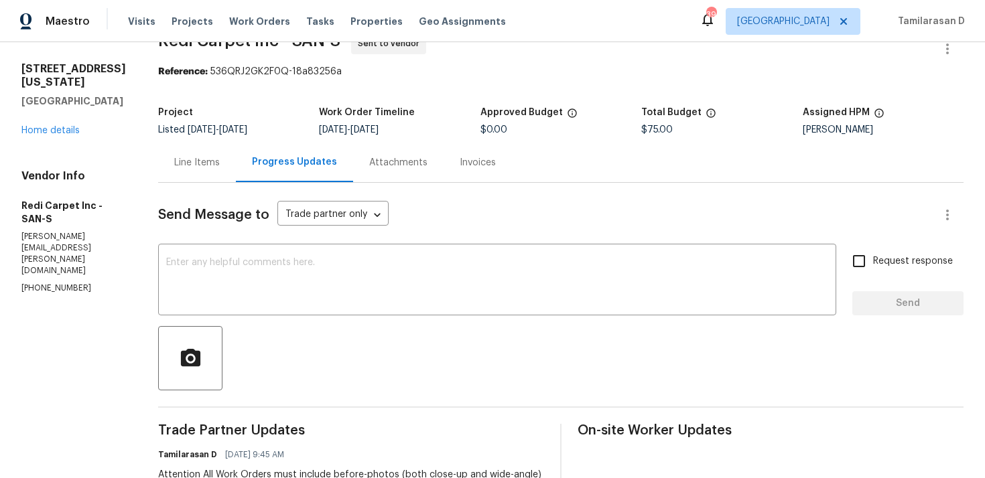
scroll to position [5, 0]
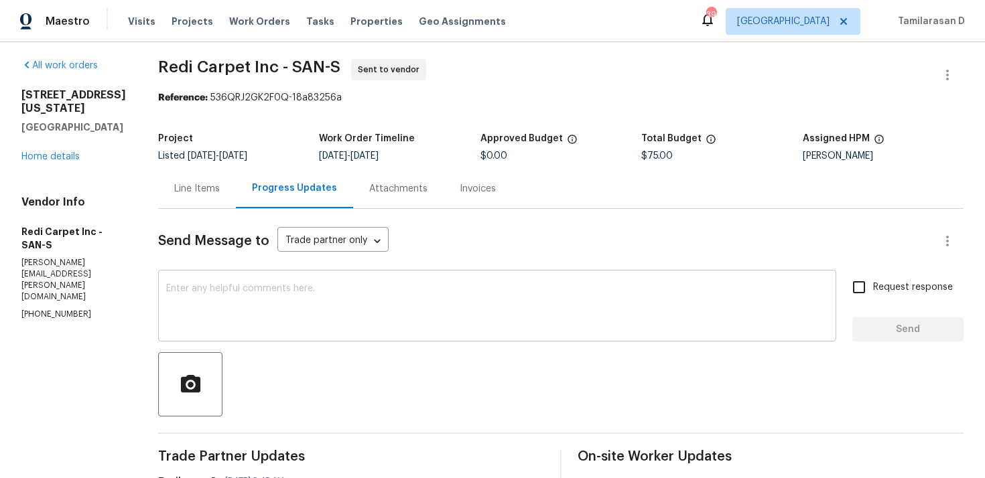
click at [237, 286] on textarea at bounding box center [497, 307] width 662 height 47
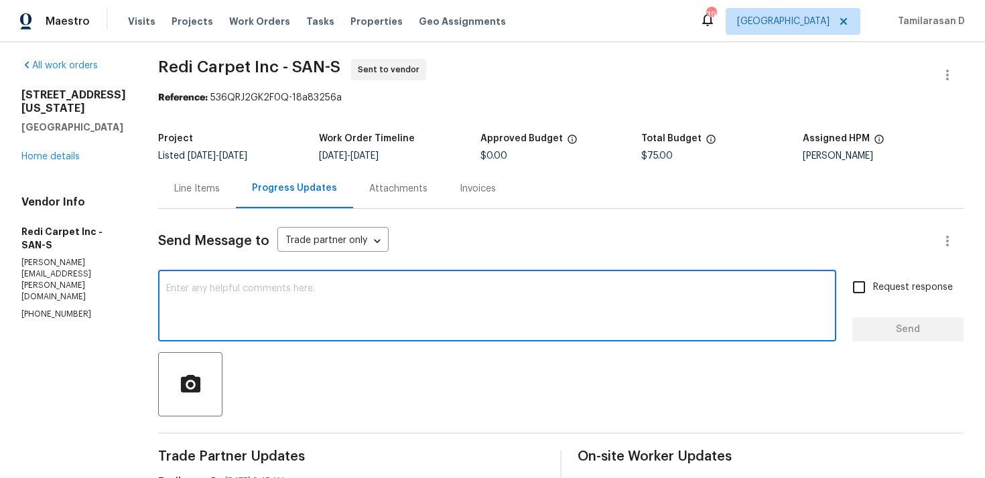
paste textarea "Hello Team, Please confirm your availability by accepting this work order with …"
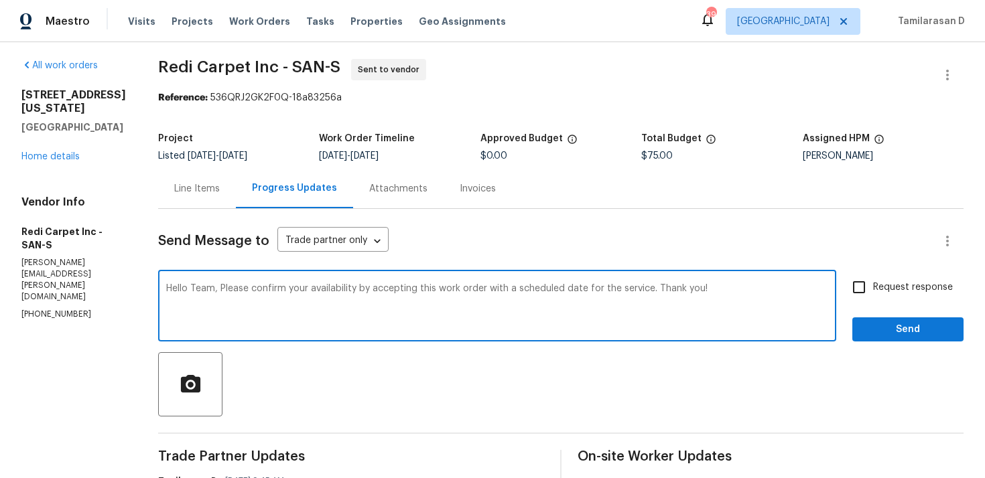
type textarea "Hello Team, Please confirm your availability by accepting this work order with …"
click at [884, 326] on span "Send" at bounding box center [908, 330] width 90 height 17
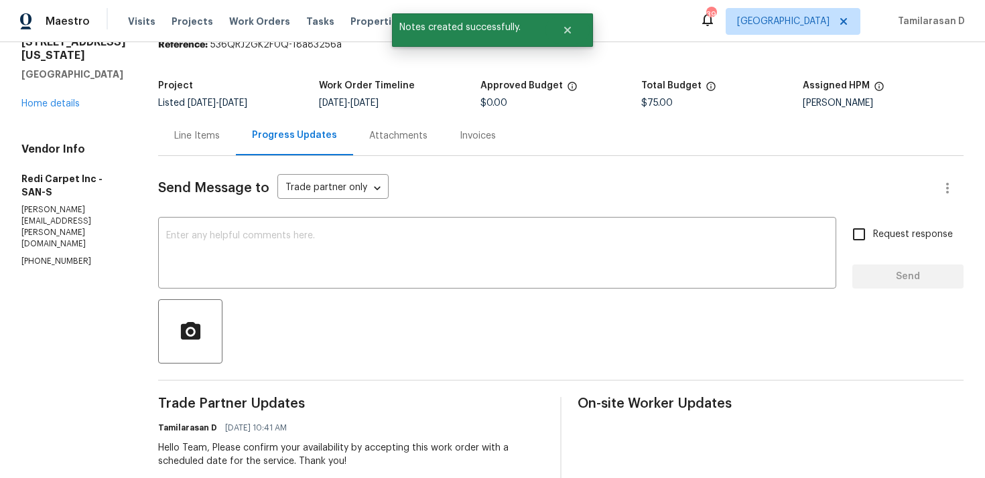
scroll to position [0, 0]
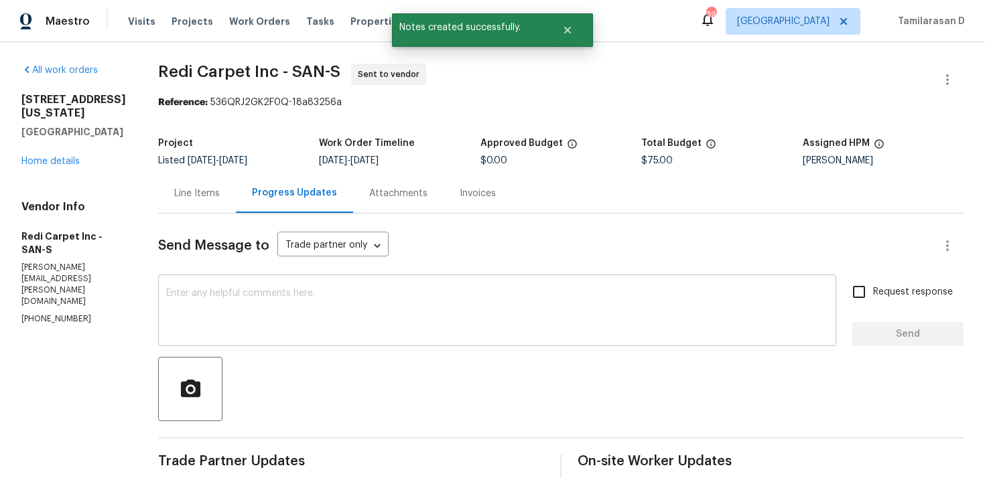
click at [234, 296] on textarea at bounding box center [497, 312] width 662 height 47
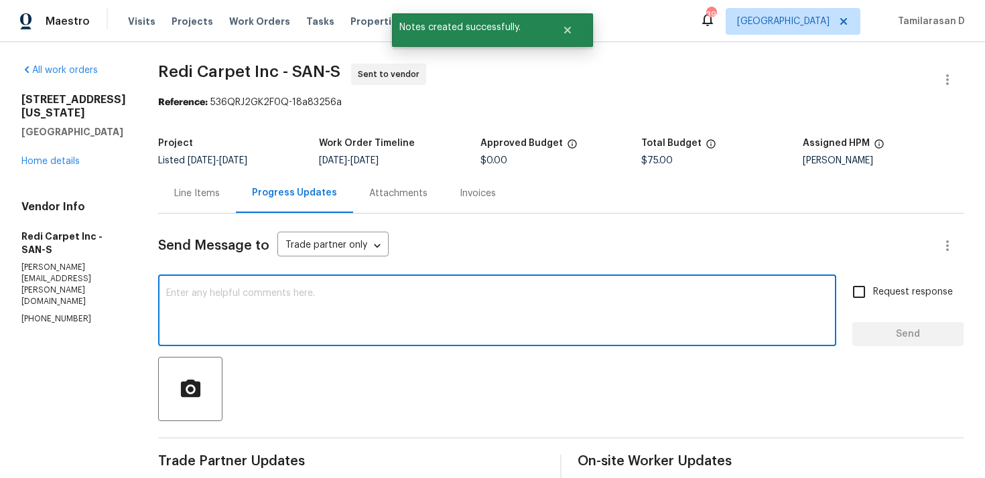
paste textarea "Hello Team, Please confirm your availability by accepting this work order with …"
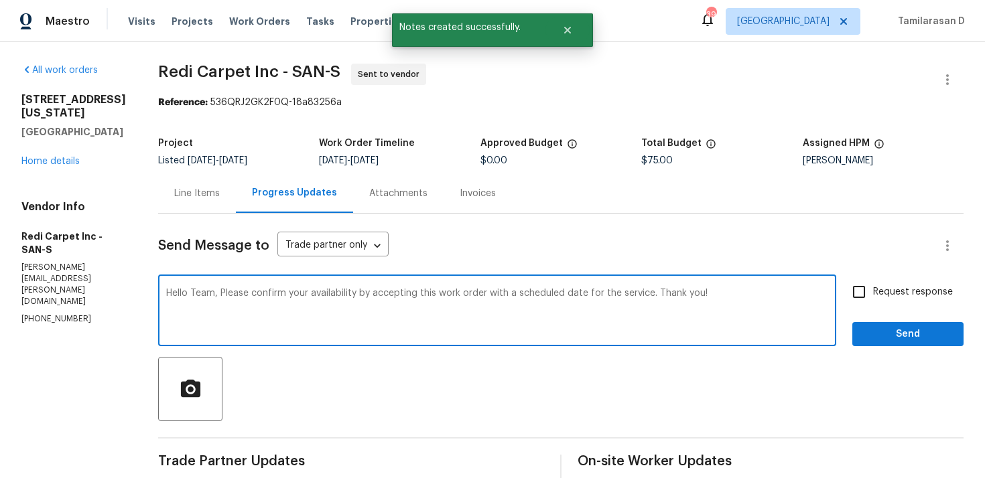
type textarea "Hello Team, Please confirm your availability by accepting this work order with …"
click at [872, 292] on input "Request response" at bounding box center [859, 292] width 28 height 28
checkbox input "true"
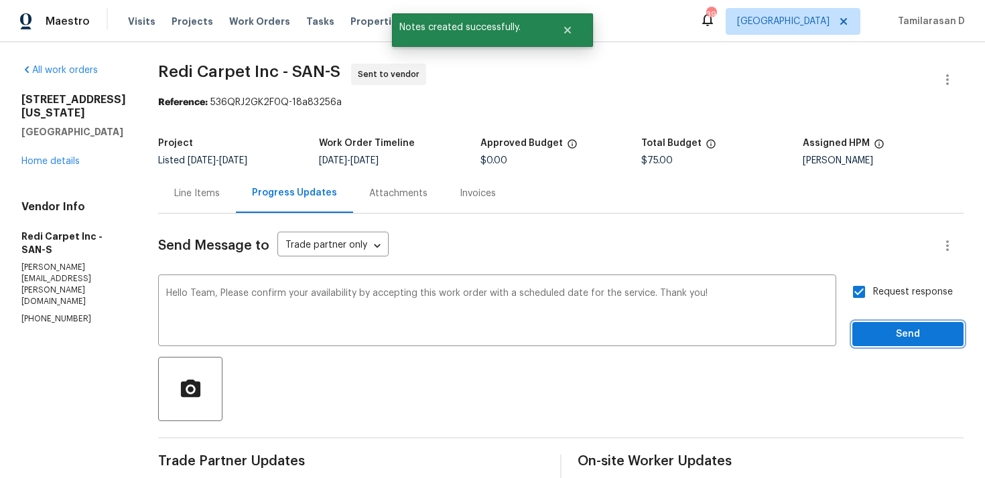
click at [908, 325] on button "Send" at bounding box center [907, 334] width 111 height 25
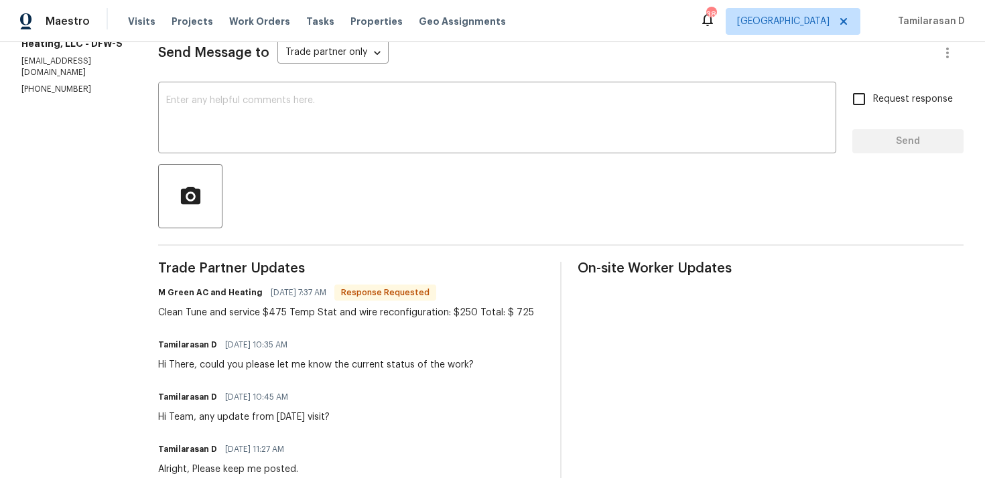
scroll to position [248, 0]
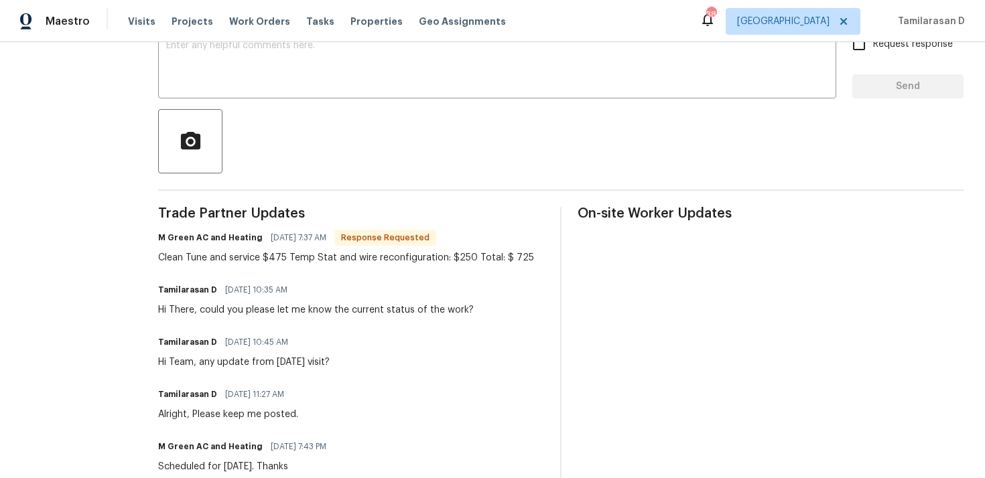
click at [275, 263] on div "Clean Tune and service $475 Temp Stat and wire reconfiguration: $250 Total: $ 7…" at bounding box center [346, 257] width 376 height 13
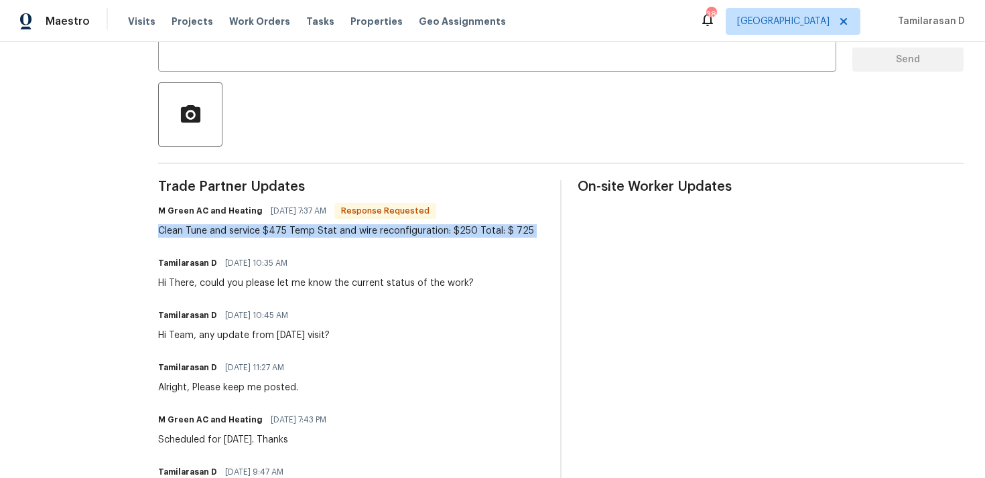
scroll to position [281, 0]
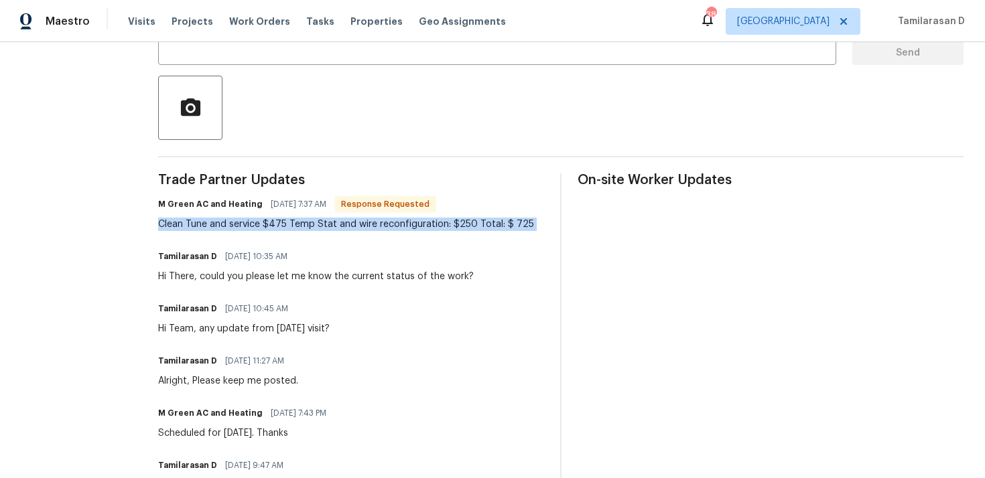
click at [306, 221] on div "Clean Tune and service $475 Temp Stat and wire reconfiguration: $250 Total: $ 7…" at bounding box center [346, 224] width 376 height 13
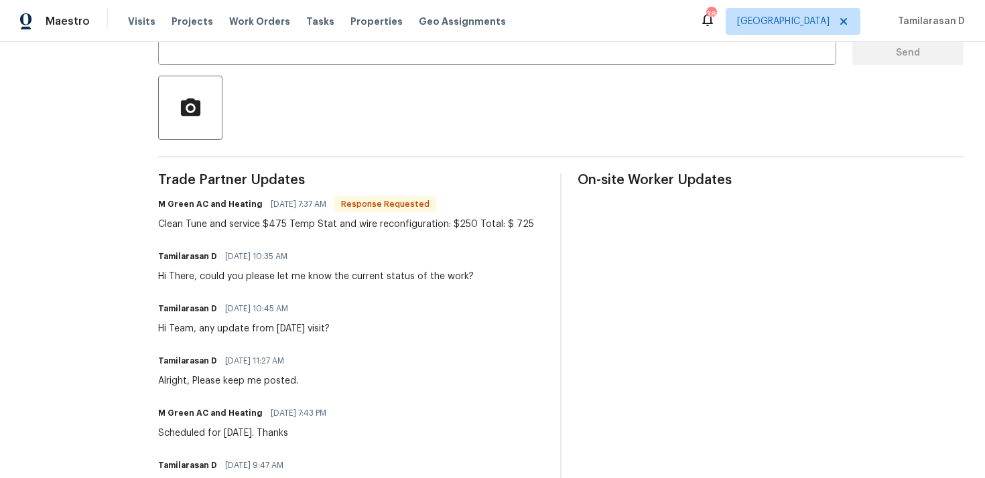
click at [306, 221] on div "Clean Tune and service $475 Temp Stat and wire reconfiguration: $250 Total: $ 7…" at bounding box center [346, 224] width 376 height 13
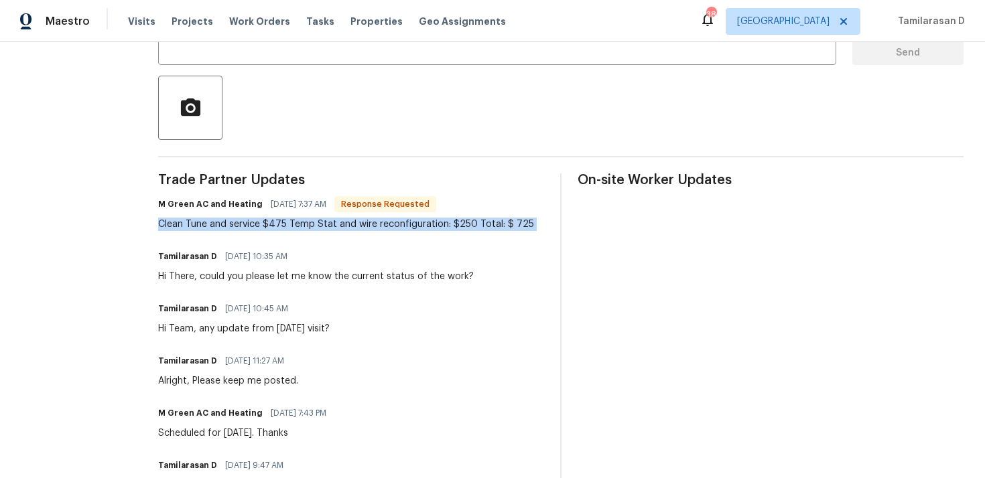
click at [257, 232] on div "Trade Partner Updates M Green AC and Heating [DATE] 7:37 AM Response Requested …" at bounding box center [351, 414] width 386 height 481
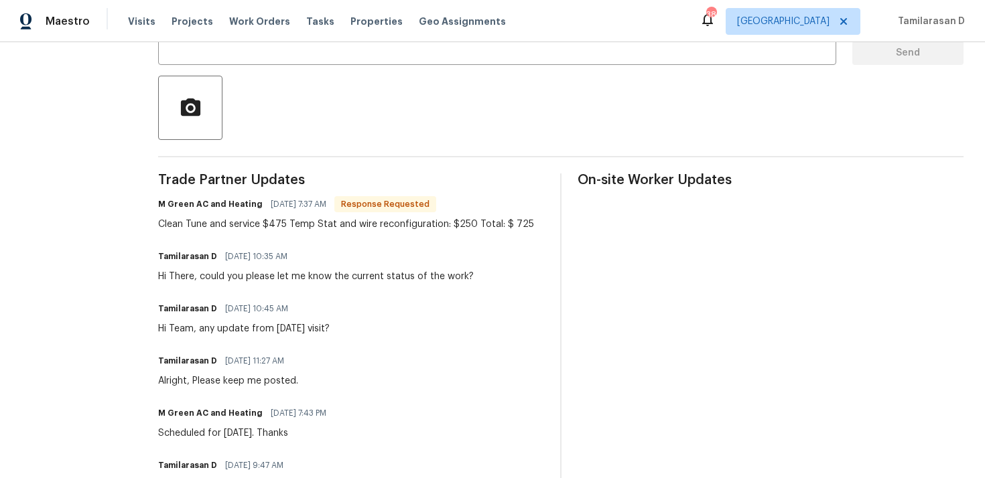
click at [257, 232] on div "Trade Partner Updates M Green AC and Heating [DATE] 7:37 AM Response Requested …" at bounding box center [351, 414] width 386 height 481
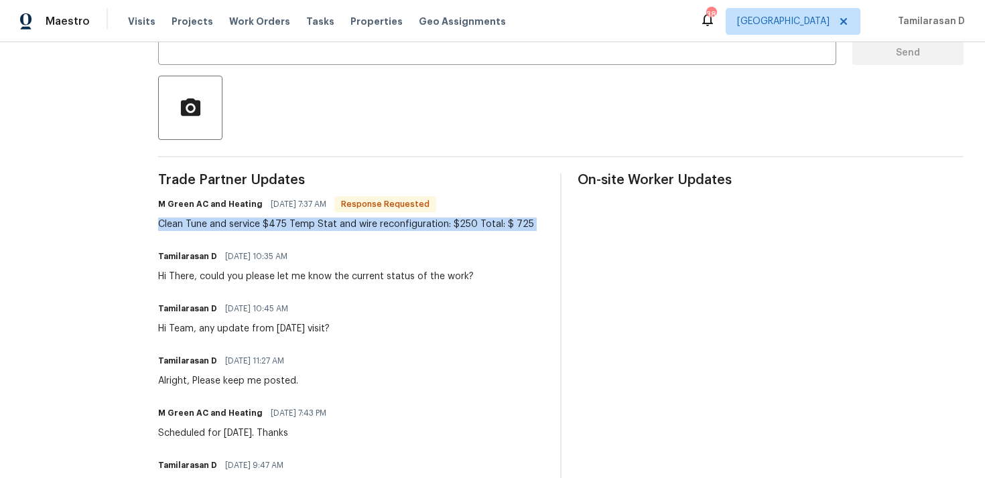
click at [251, 226] on div "Clean Tune and service $475 Temp Stat and wire reconfiguration: $250 Total: $ 7…" at bounding box center [346, 224] width 376 height 13
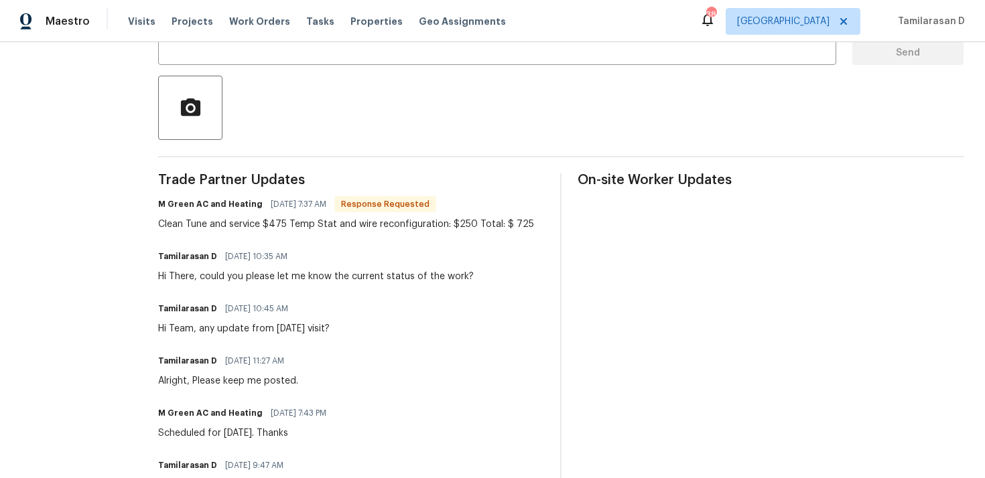
click at [251, 226] on div "Clean Tune and service $475 Temp Stat and wire reconfiguration: $250 Total: $ 7…" at bounding box center [346, 224] width 376 height 13
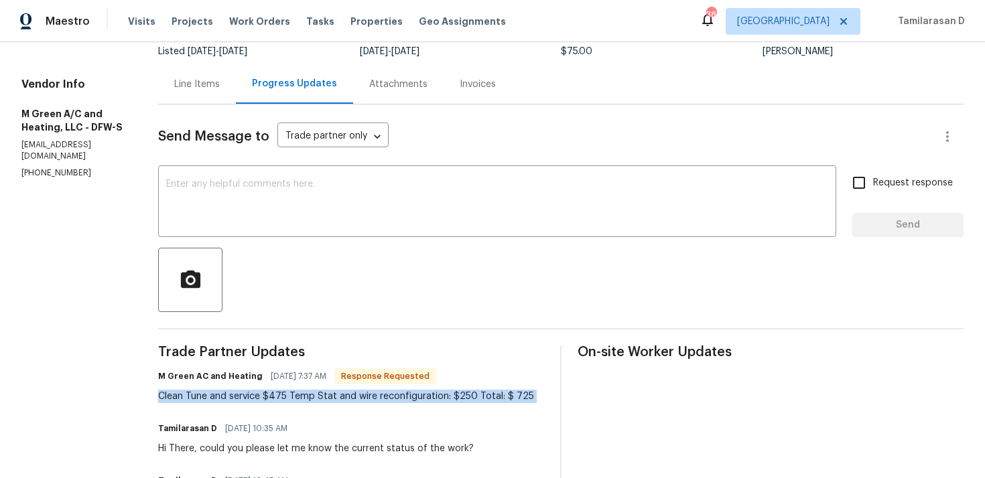
scroll to position [0, 0]
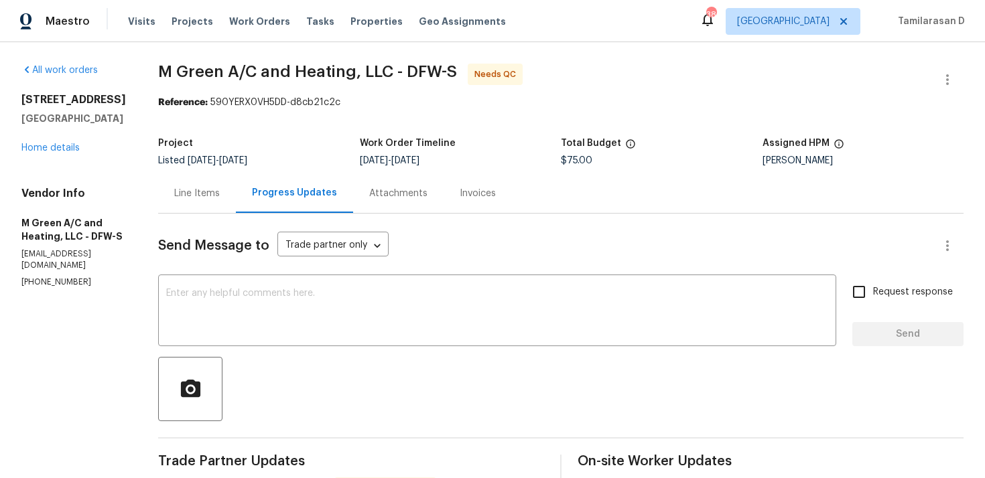
click at [217, 187] on div "Line Items" at bounding box center [197, 193] width 46 height 13
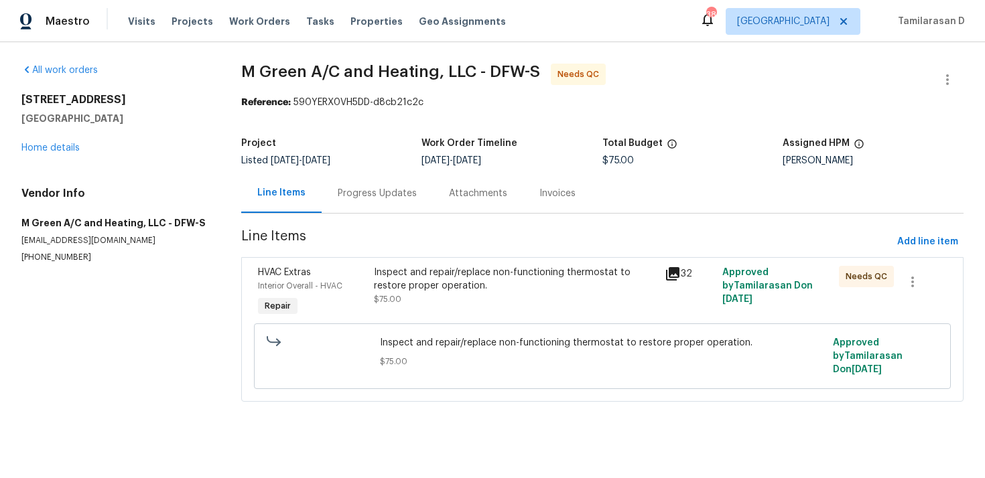
click at [479, 270] on div "Inspect and repair/replace non-functioning thermostat to restore proper operati…" at bounding box center [515, 279] width 282 height 27
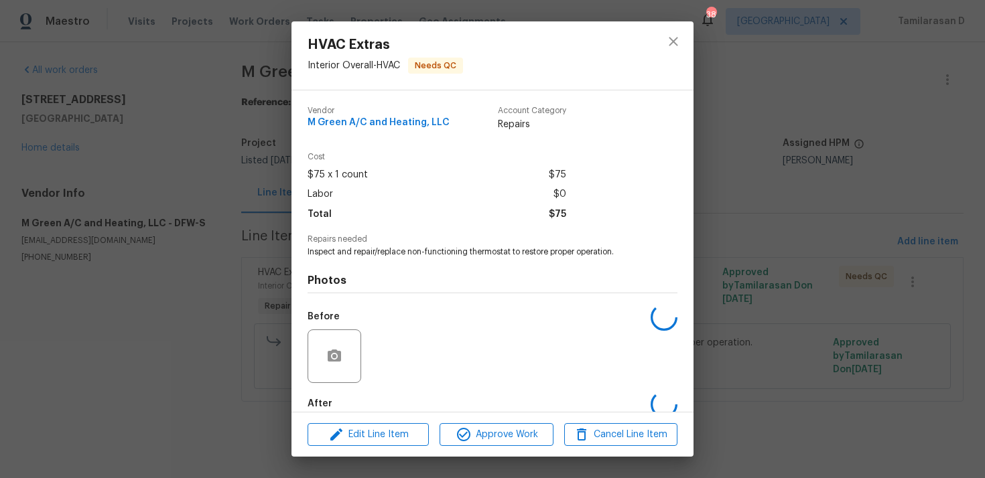
scroll to position [72, 0]
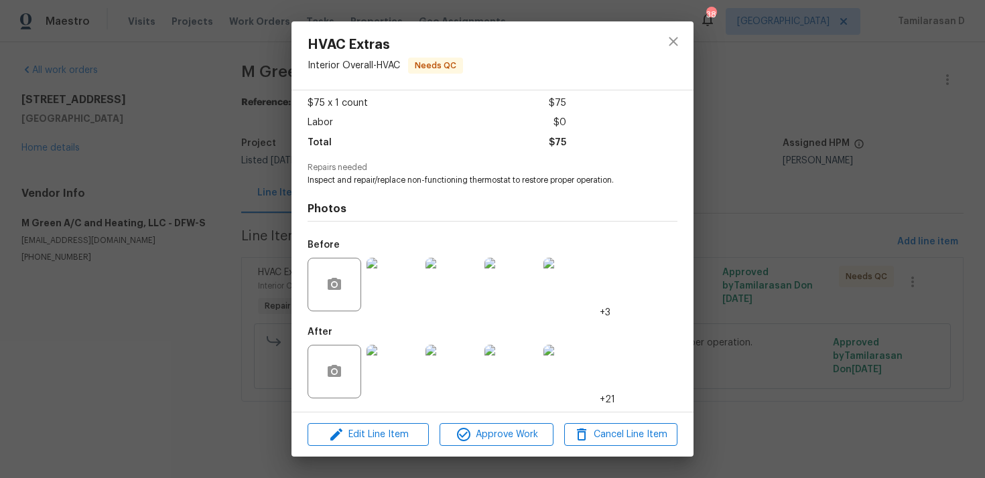
click at [389, 361] on img at bounding box center [394, 372] width 54 height 54
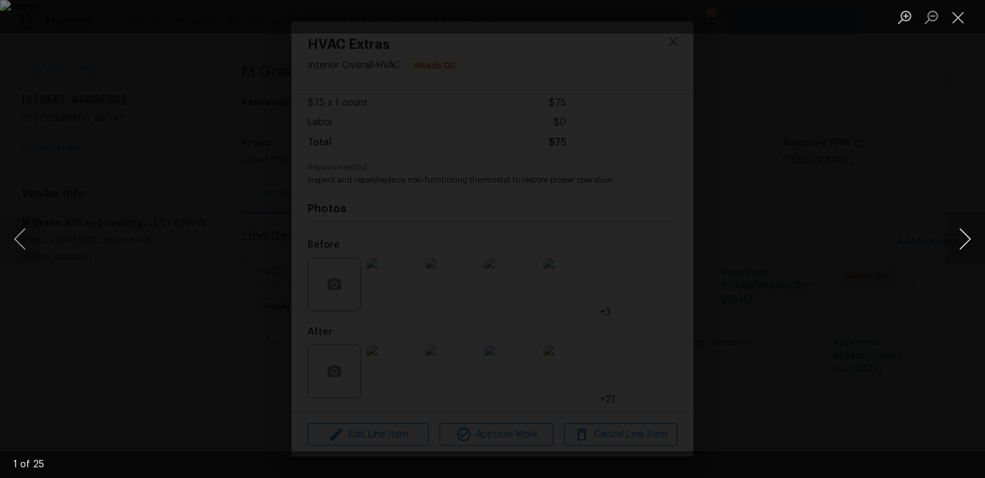
click at [971, 236] on button "Next image" at bounding box center [965, 239] width 40 height 54
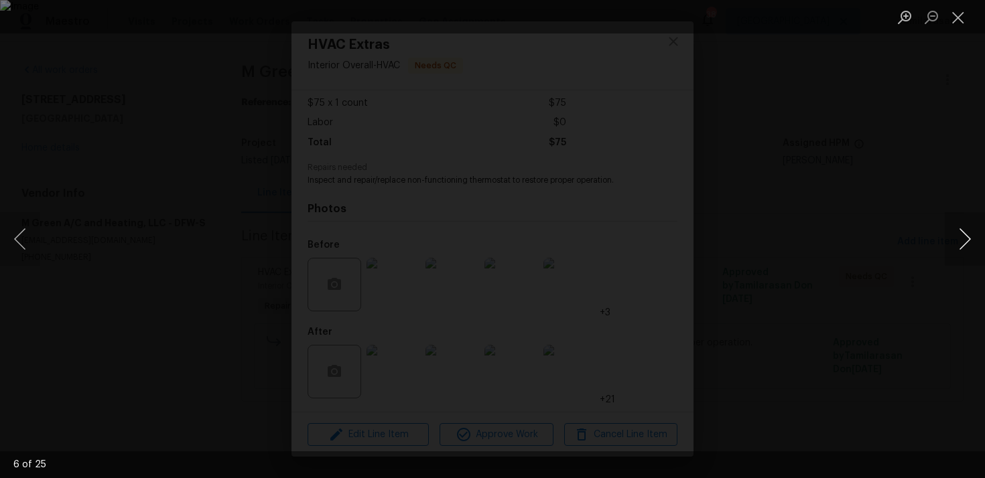
click at [971, 236] on button "Next image" at bounding box center [965, 239] width 40 height 54
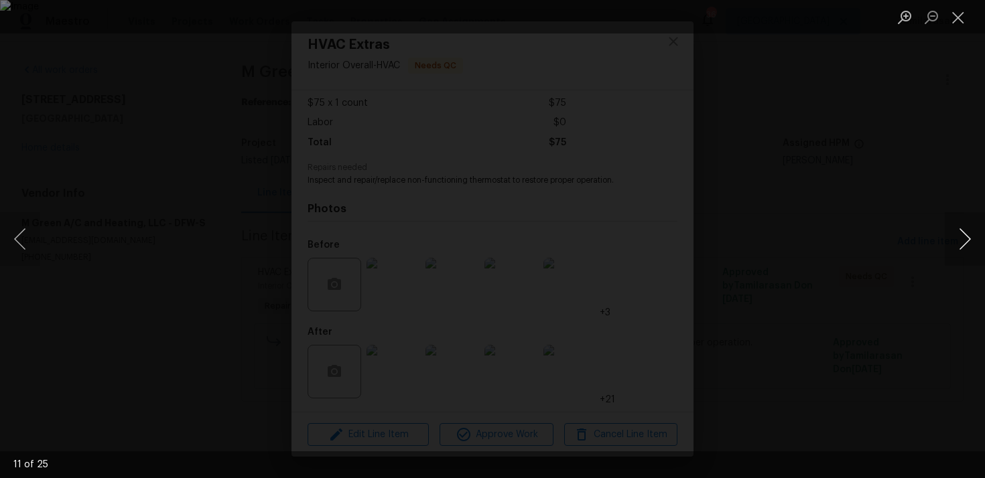
click at [971, 236] on button "Next image" at bounding box center [965, 239] width 40 height 54
click at [971, 234] on button "Next image" at bounding box center [965, 239] width 40 height 54
click at [958, 15] on button "Close lightbox" at bounding box center [958, 16] width 27 height 23
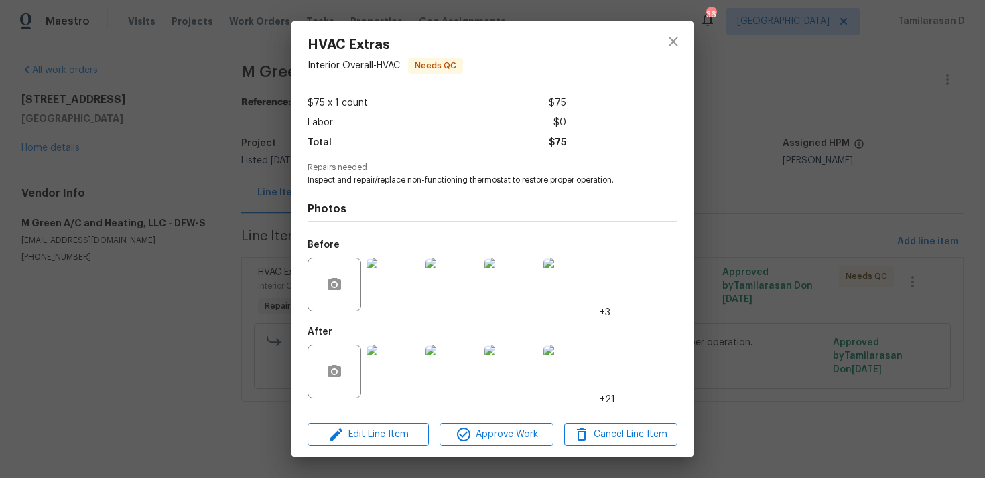
click at [395, 285] on img at bounding box center [394, 285] width 54 height 54
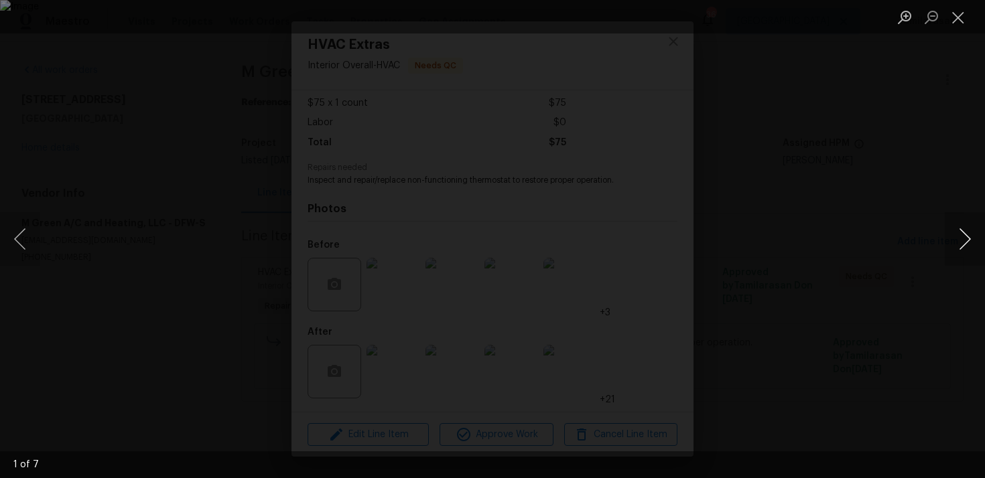
click at [962, 232] on button "Next image" at bounding box center [965, 239] width 40 height 54
click at [965, 232] on button "Next image" at bounding box center [965, 239] width 40 height 54
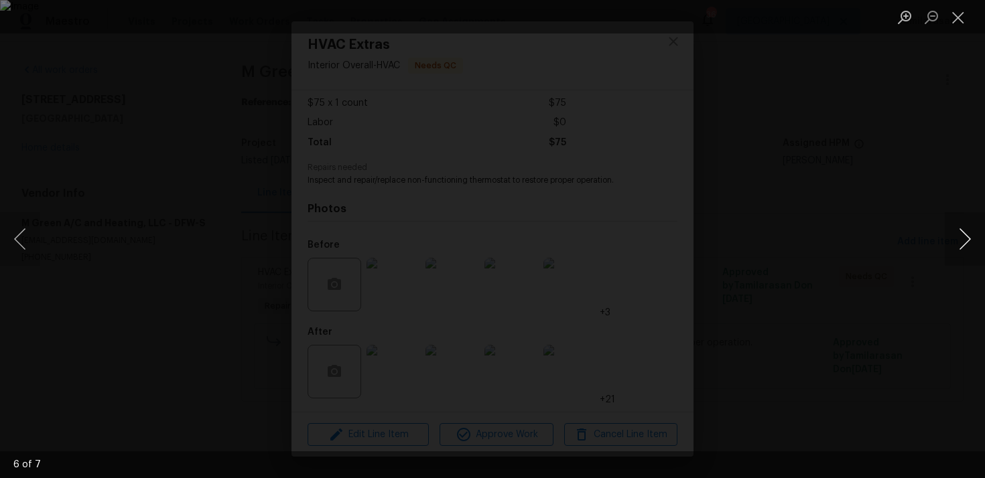
click at [965, 232] on button "Next image" at bounding box center [965, 239] width 40 height 54
click at [970, 228] on button "Next image" at bounding box center [965, 239] width 40 height 54
click at [964, 236] on button "Next image" at bounding box center [965, 239] width 40 height 54
click at [958, 18] on button "Close lightbox" at bounding box center [958, 16] width 27 height 23
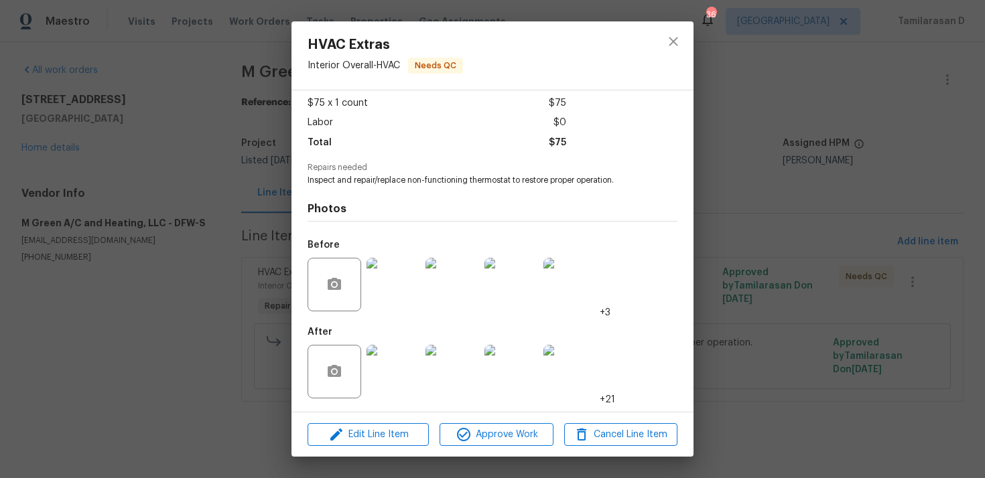
scroll to position [0, 0]
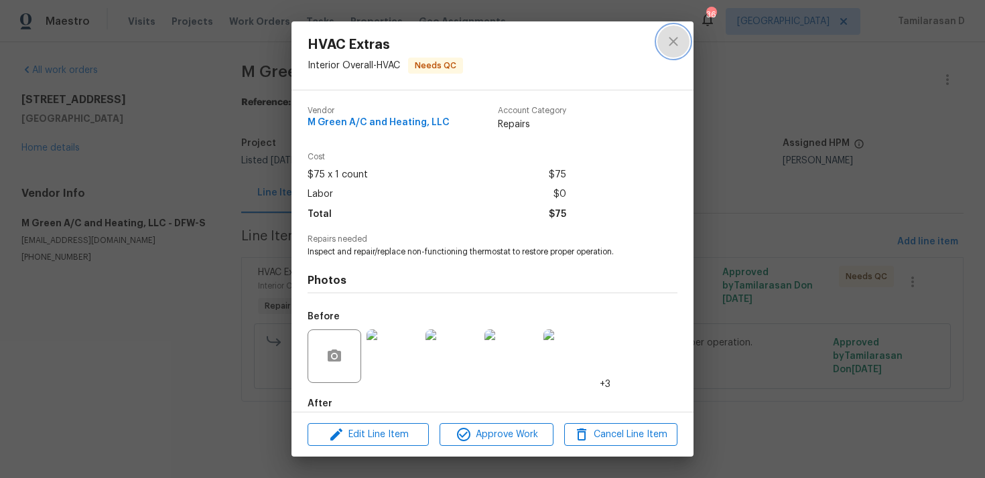
click at [676, 40] on icon "close" at bounding box center [673, 42] width 16 height 16
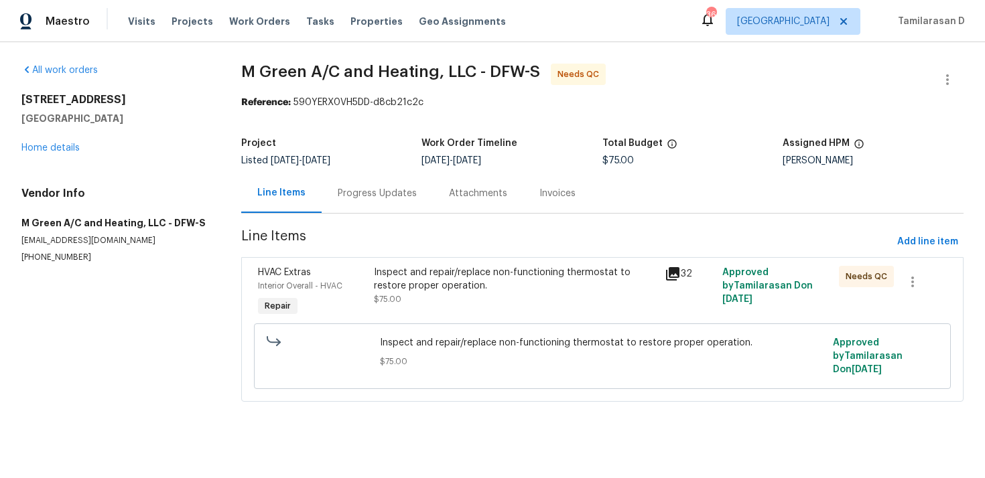
click at [361, 197] on div "Progress Updates" at bounding box center [377, 193] width 79 height 13
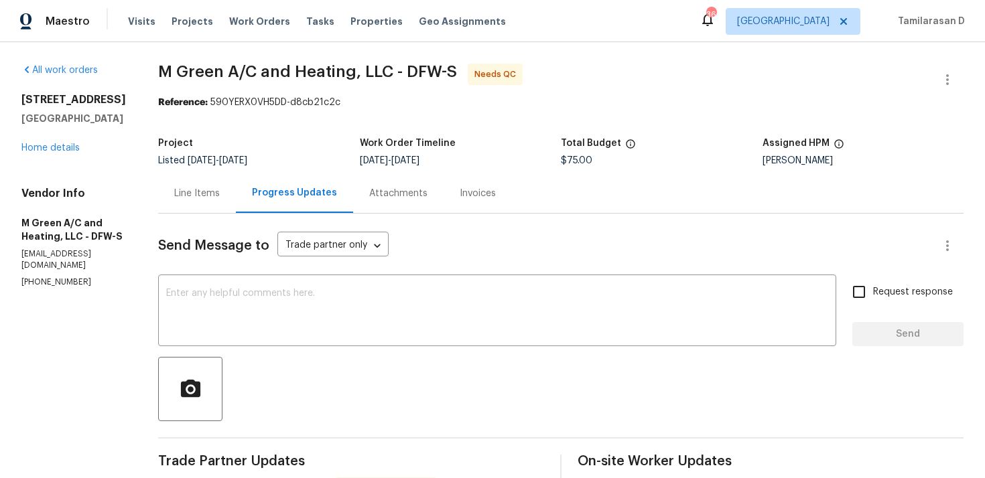
click at [220, 194] on div "Line Items" at bounding box center [197, 193] width 46 height 13
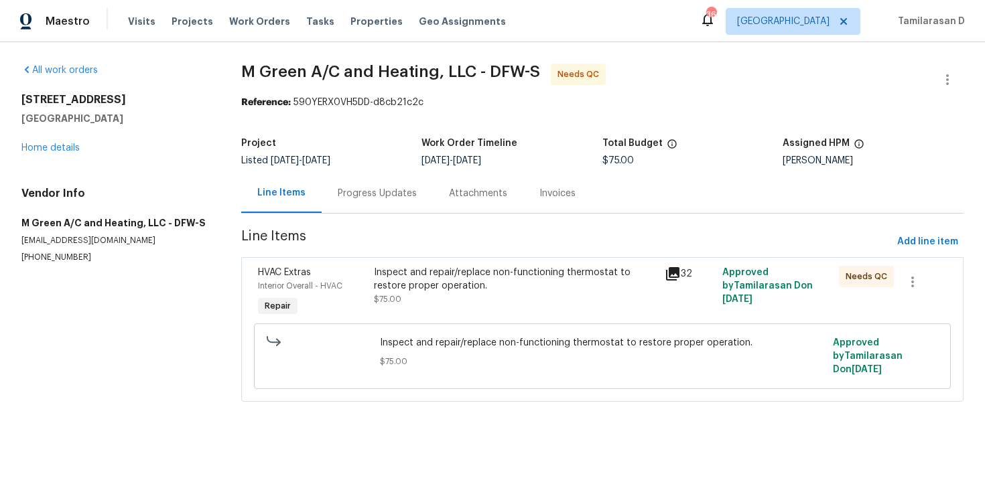
click at [359, 200] on div "Progress Updates" at bounding box center [377, 194] width 111 height 40
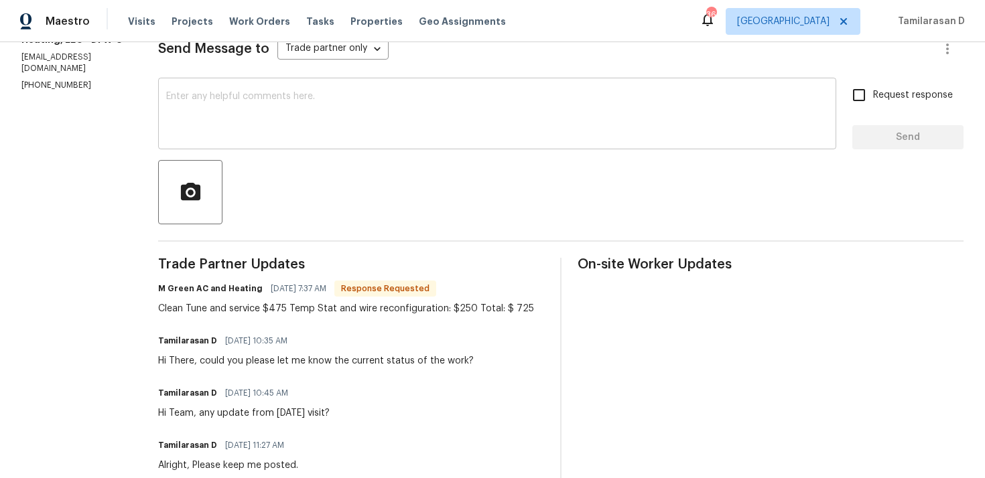
scroll to position [92, 0]
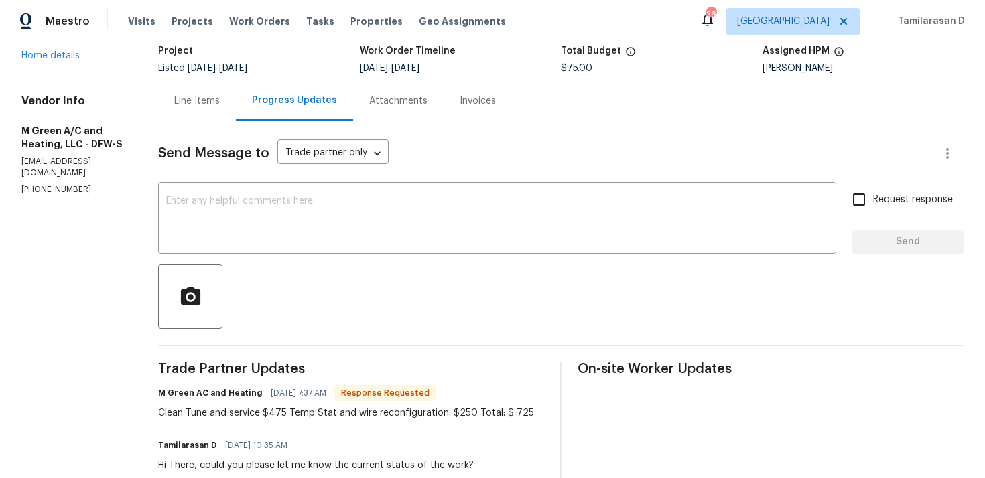
click at [229, 93] on div "Line Items" at bounding box center [197, 101] width 78 height 40
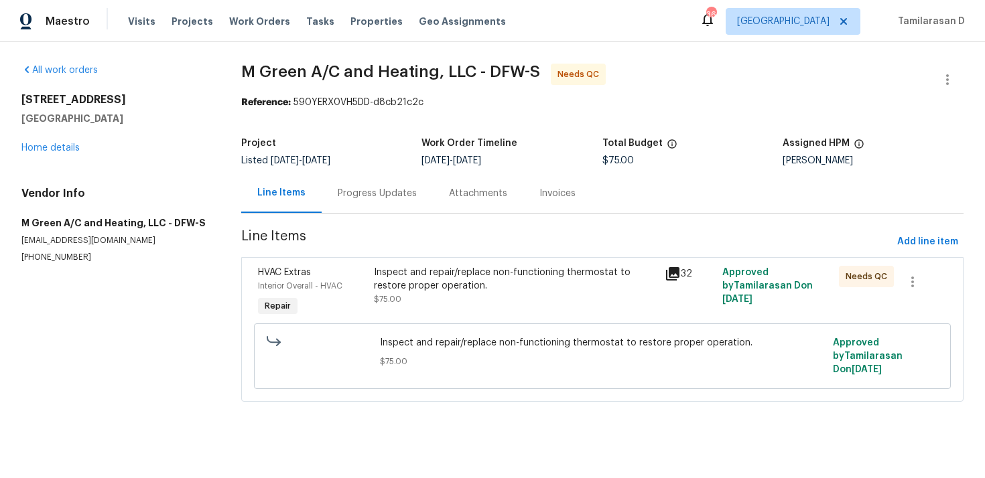
click at [349, 192] on div "Progress Updates" at bounding box center [377, 193] width 79 height 13
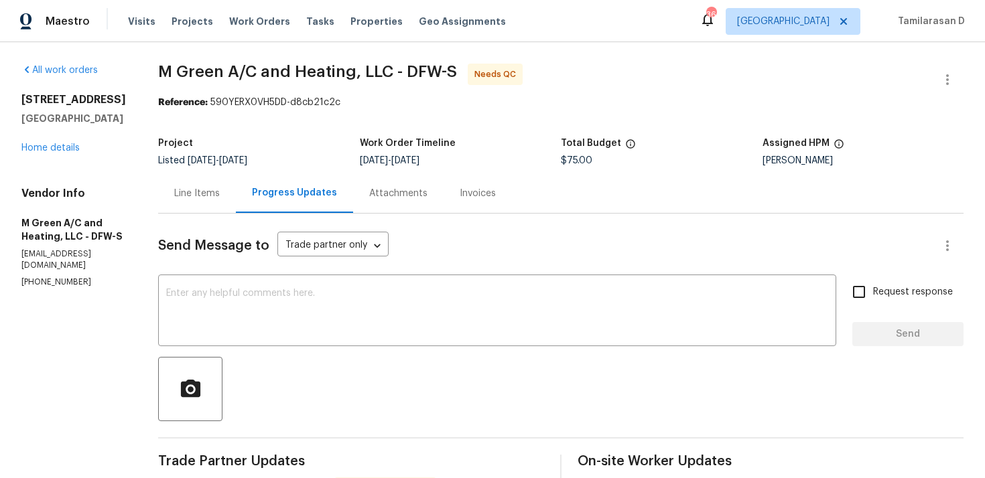
click at [220, 188] on div "Line Items" at bounding box center [197, 193] width 46 height 13
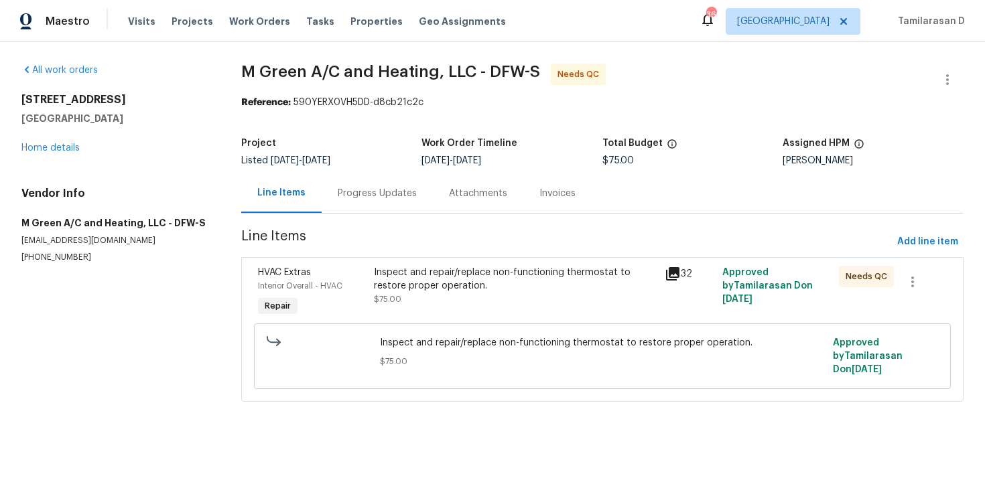
click at [362, 194] on div "Progress Updates" at bounding box center [377, 193] width 79 height 13
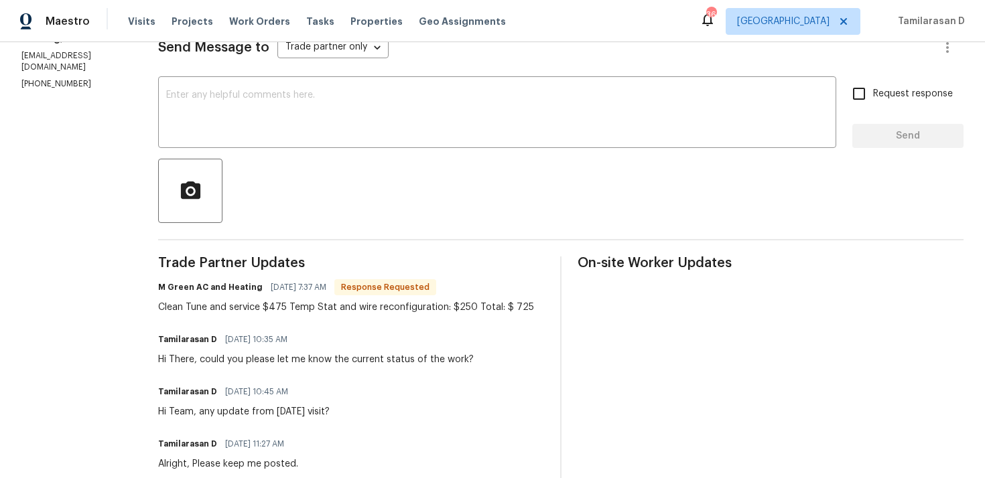
scroll to position [195, 0]
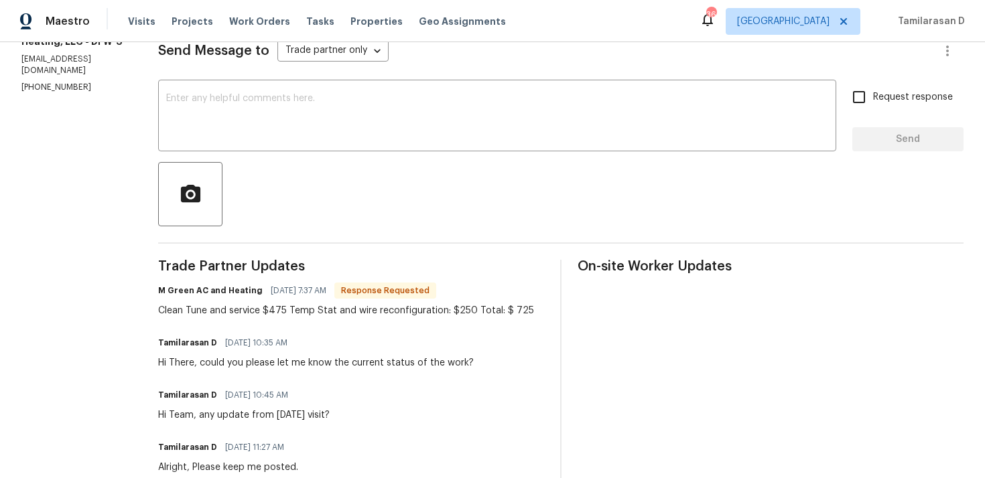
click at [347, 311] on div "Clean Tune and service $475 Temp Stat and wire reconfiguration: $250 Total: $ 7…" at bounding box center [346, 310] width 376 height 13
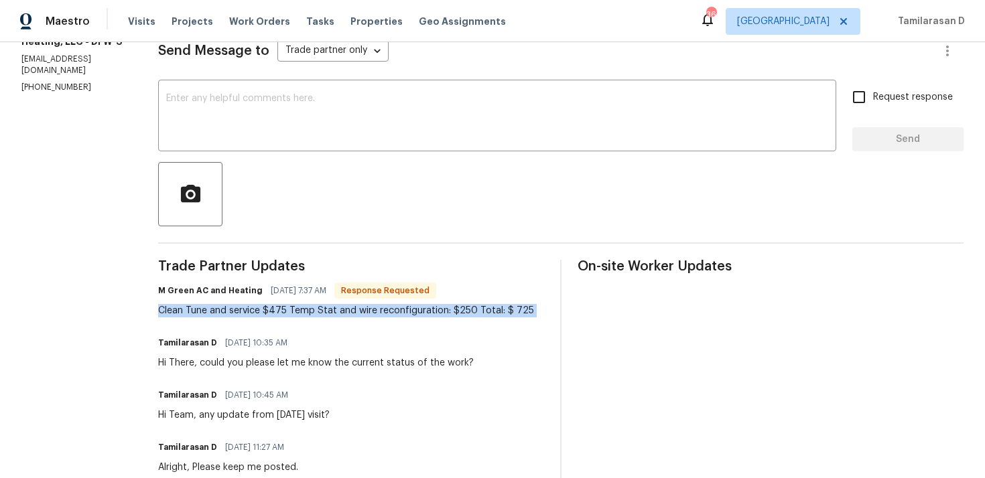
click at [312, 305] on div "Clean Tune and service $475 Temp Stat and wire reconfiguration: $250 Total: $ 7…" at bounding box center [346, 310] width 376 height 13
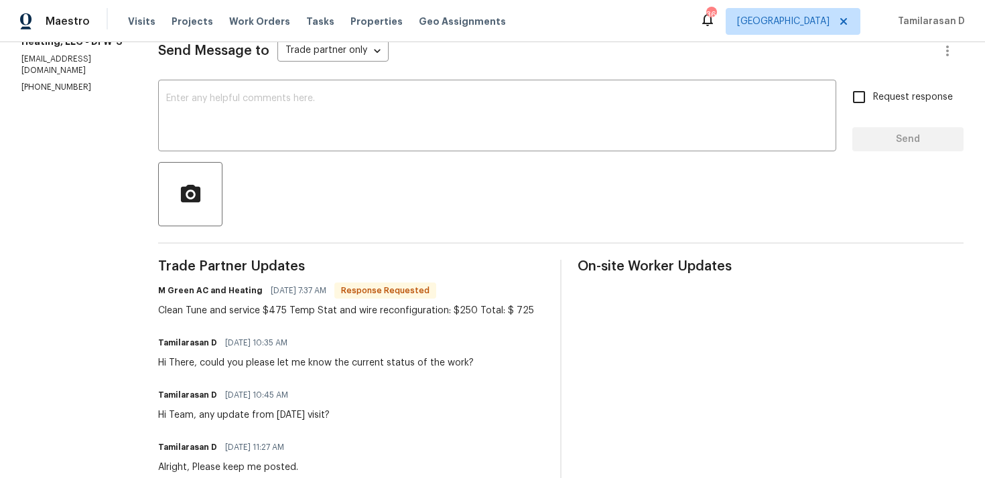
click at [312, 305] on div "Clean Tune and service $475 Temp Stat and wire reconfiguration: $250 Total: $ 7…" at bounding box center [346, 310] width 376 height 13
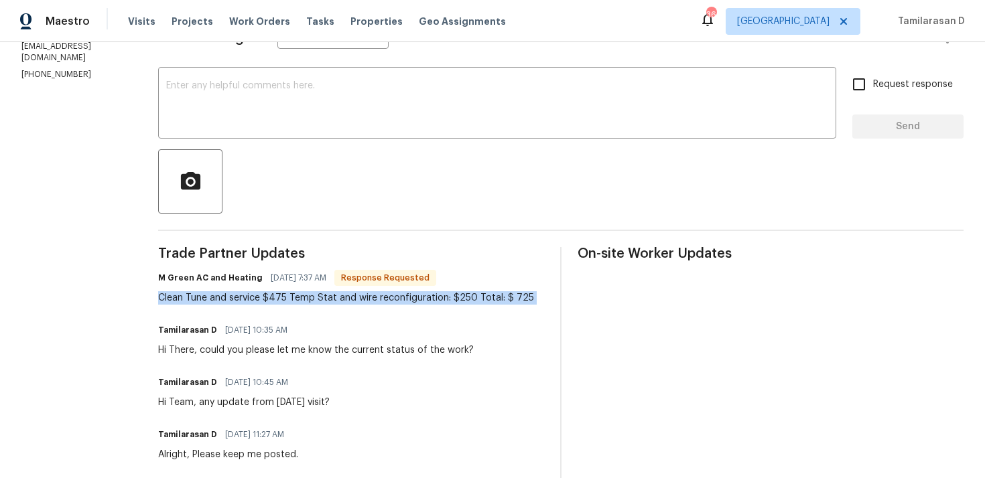
scroll to position [209, 0]
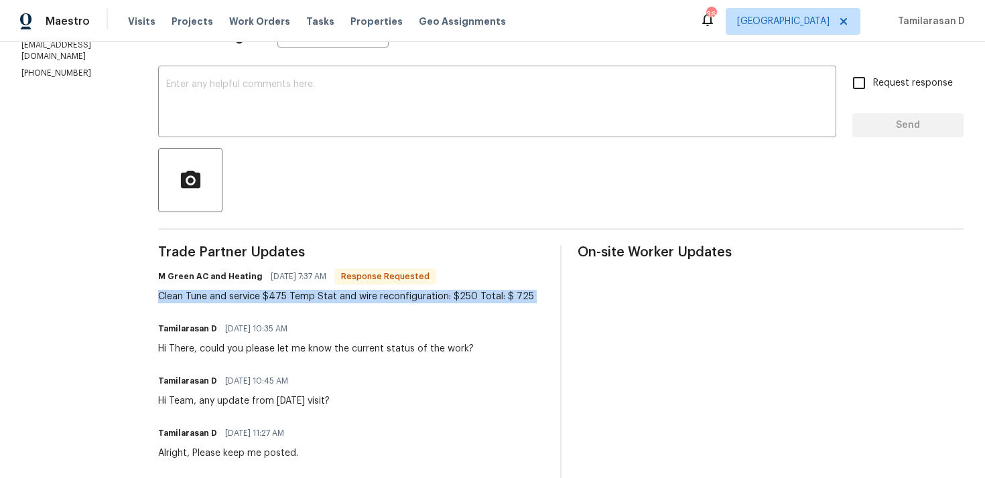
click at [331, 297] on div "Clean Tune and service $475 Temp Stat and wire reconfiguration: $250 Total: $ 7…" at bounding box center [346, 296] width 376 height 13
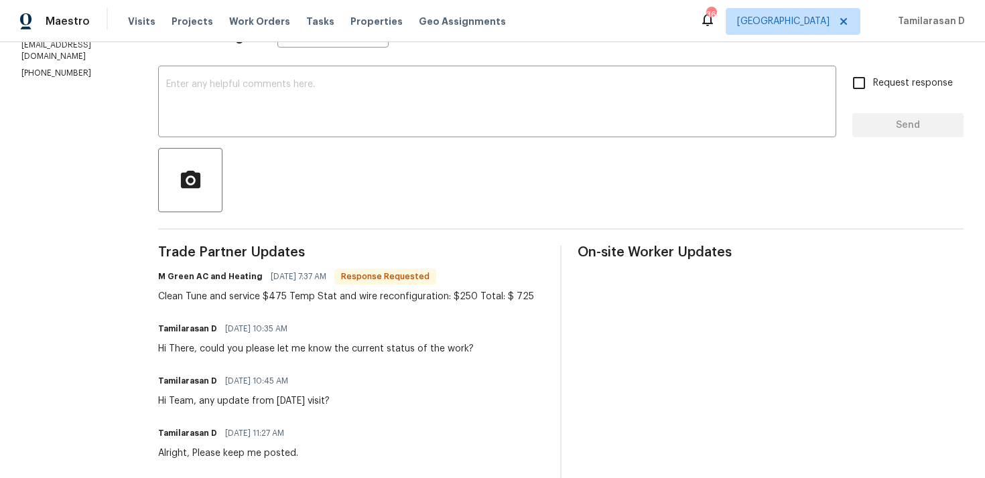
click at [331, 297] on div "Clean Tune and service $475 Temp Stat and wire reconfiguration: $250 Total: $ 7…" at bounding box center [346, 296] width 376 height 13
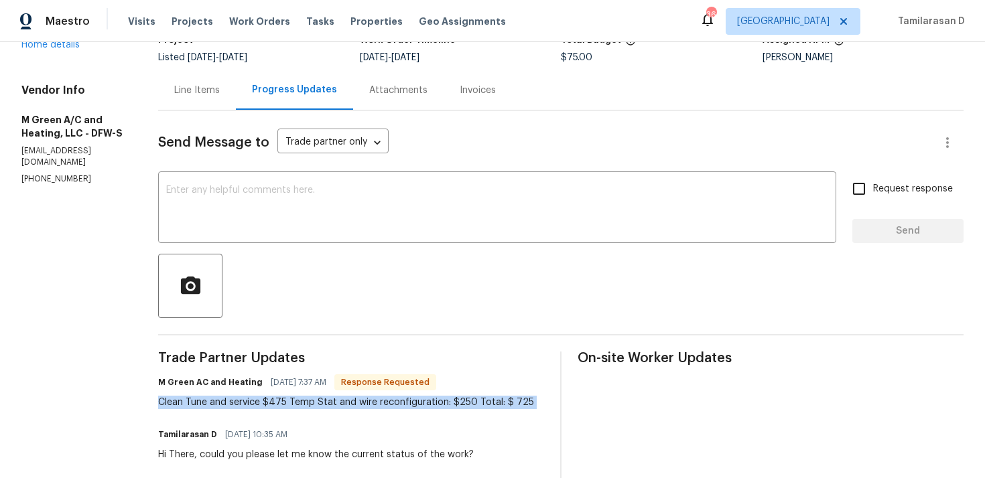
scroll to position [0, 0]
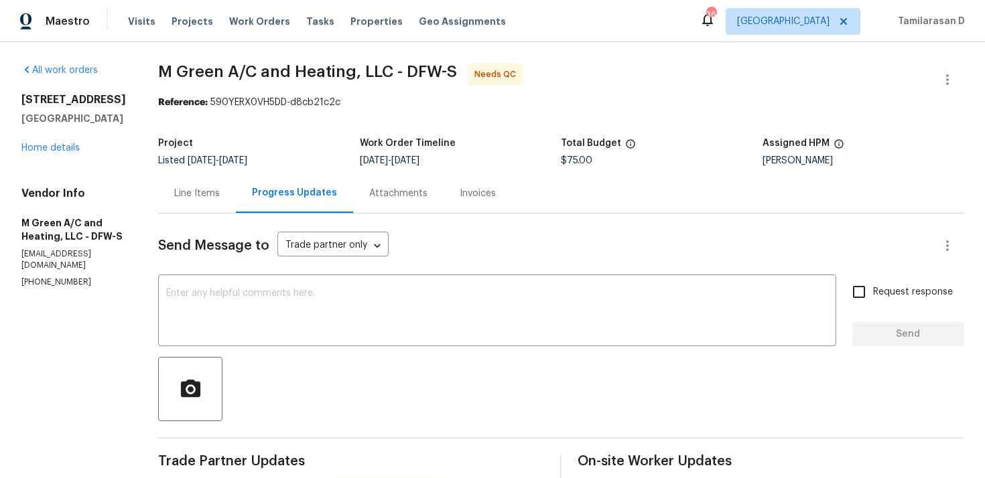
click at [462, 239] on div "Send Message to Trade partner only Trade partner only ​" at bounding box center [544, 246] width 773 height 32
click at [273, 315] on textarea at bounding box center [497, 312] width 662 height 47
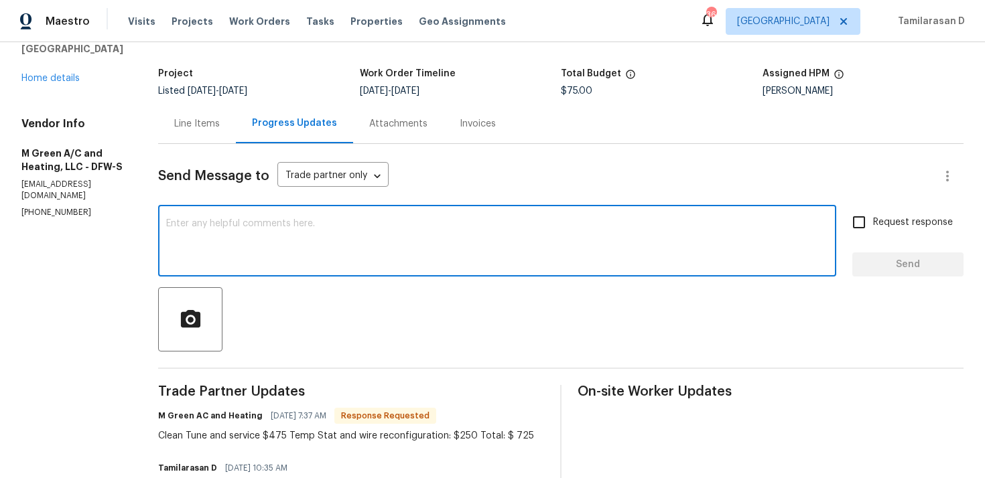
scroll to position [57, 0]
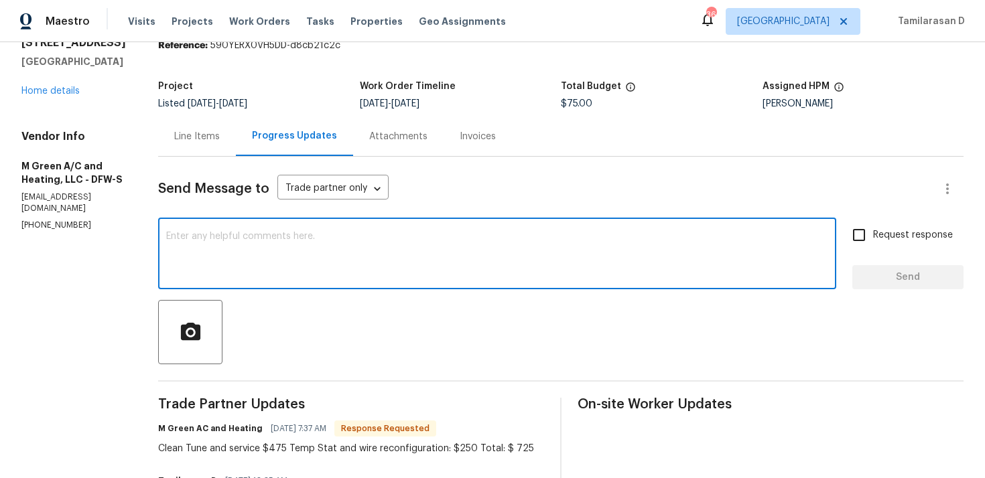
click at [220, 143] on div "Line Items" at bounding box center [197, 136] width 46 height 13
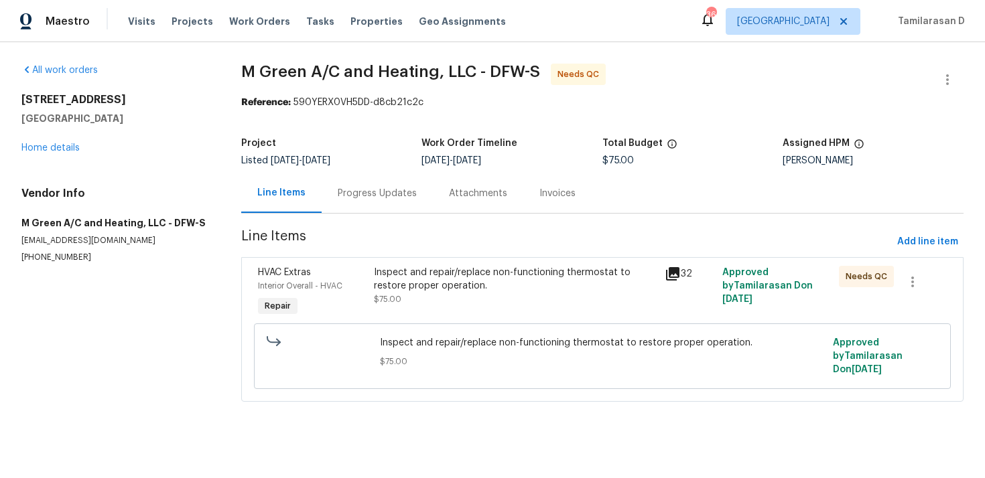
click at [431, 296] on div "Inspect and repair/replace non-functioning thermostat to restore proper operati…" at bounding box center [515, 286] width 282 height 40
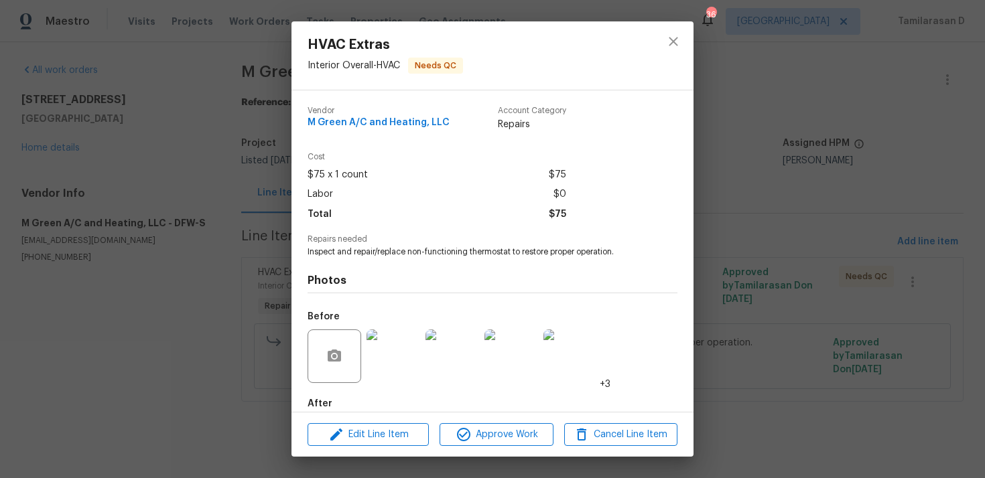
scroll to position [72, 0]
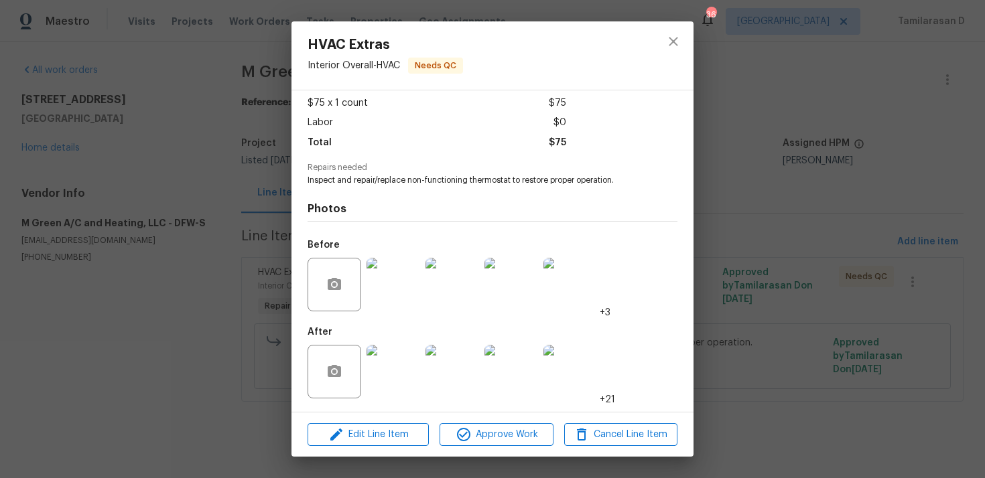
click at [400, 365] on img at bounding box center [394, 372] width 54 height 54
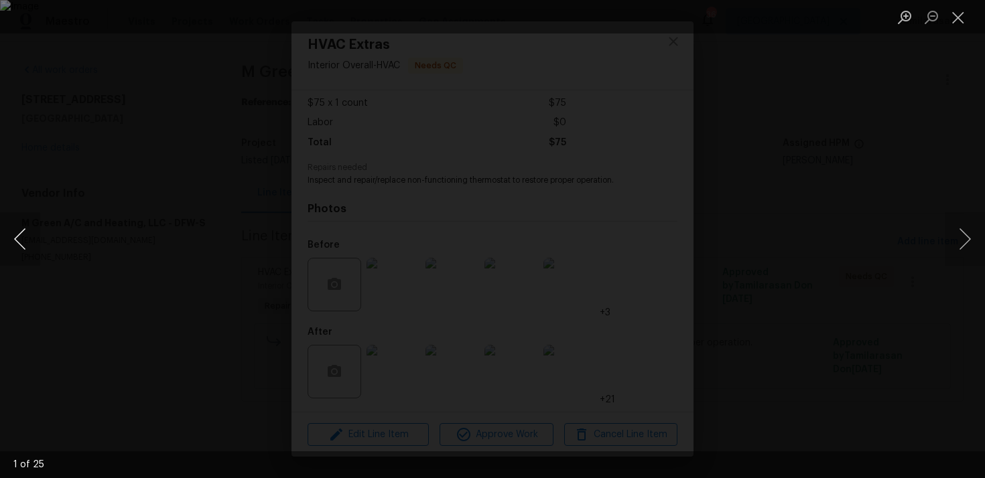
click at [25, 235] on button "Previous image" at bounding box center [20, 239] width 40 height 54
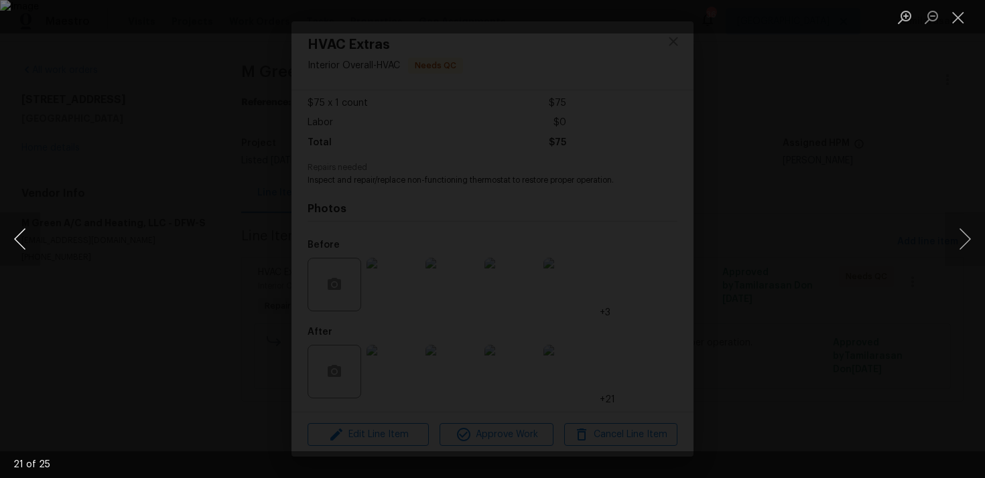
click at [25, 235] on button "Previous image" at bounding box center [20, 239] width 40 height 54
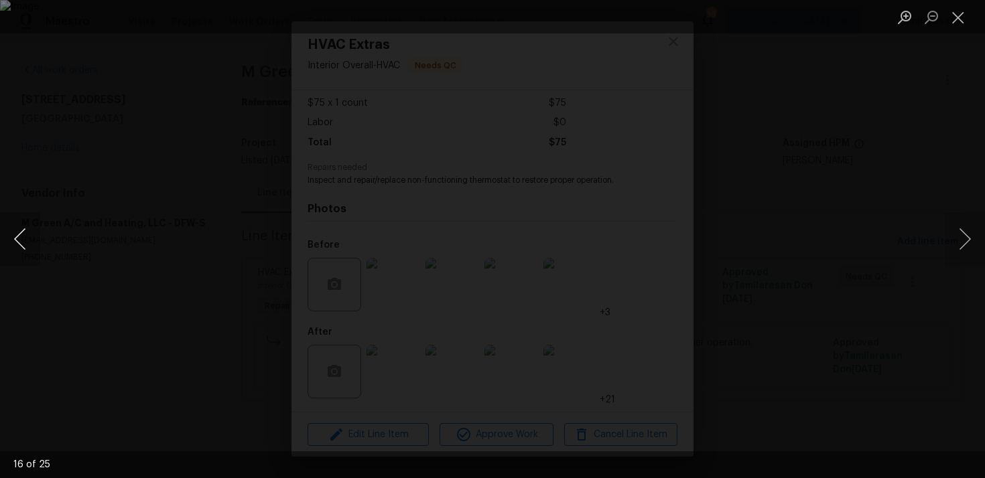
click at [25, 235] on button "Previous image" at bounding box center [20, 239] width 40 height 54
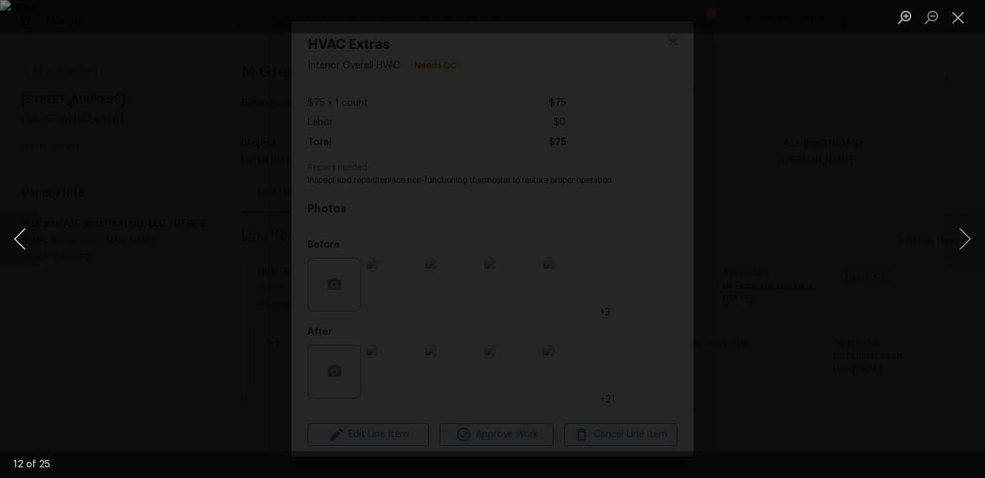
click at [25, 235] on button "Previous image" at bounding box center [20, 239] width 40 height 54
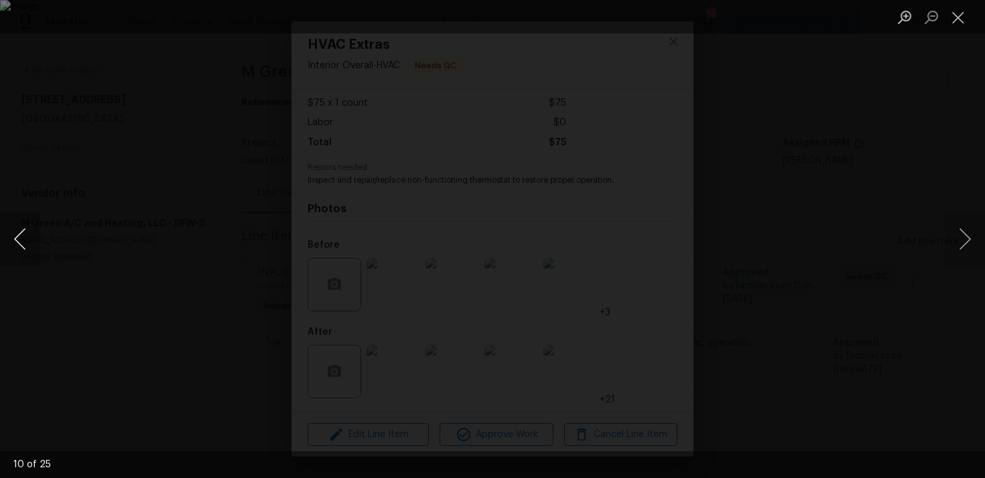
click at [25, 235] on button "Previous image" at bounding box center [20, 239] width 40 height 54
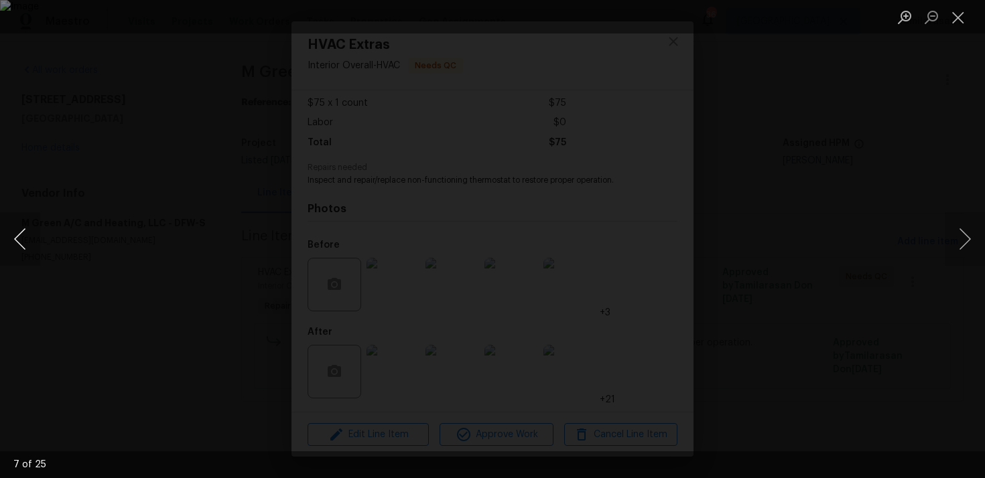
click at [25, 235] on button "Previous image" at bounding box center [20, 239] width 40 height 54
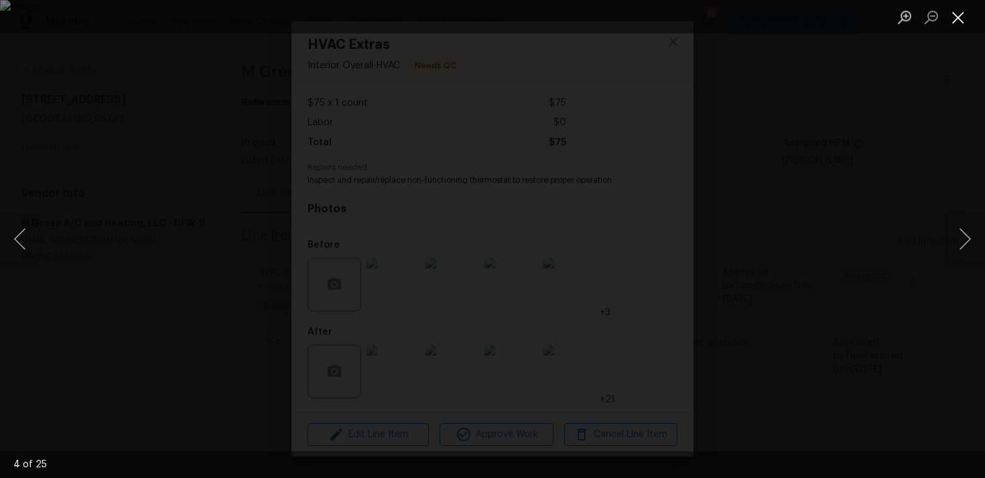
click at [958, 25] on button "Close lightbox" at bounding box center [958, 16] width 27 height 23
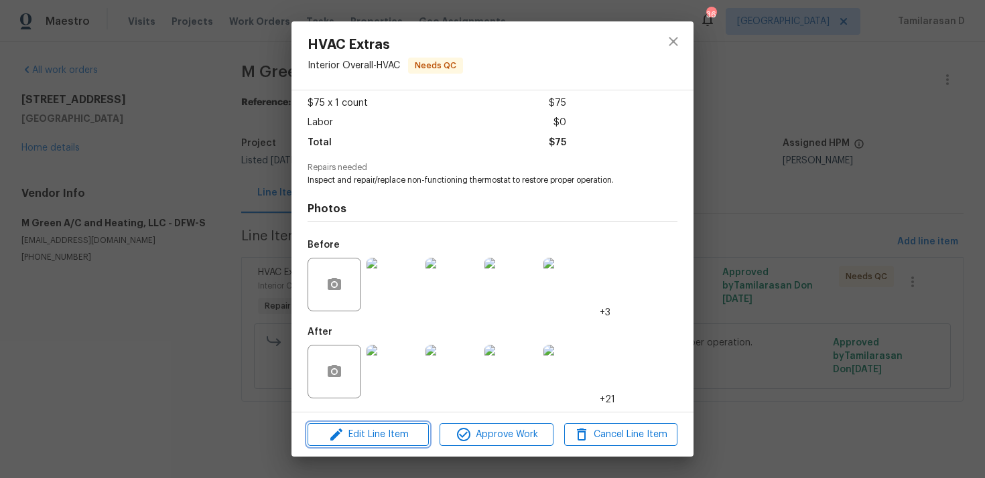
click at [361, 440] on span "Edit Line Item" at bounding box center [368, 435] width 113 height 17
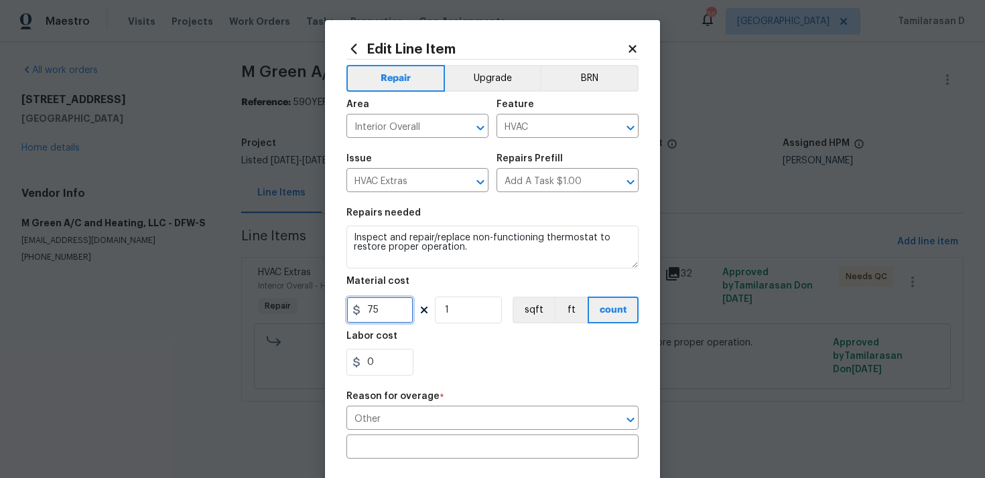
click at [372, 308] on input "75" at bounding box center [379, 310] width 67 height 27
type input "725"
click at [405, 454] on input "text" at bounding box center [492, 448] width 292 height 21
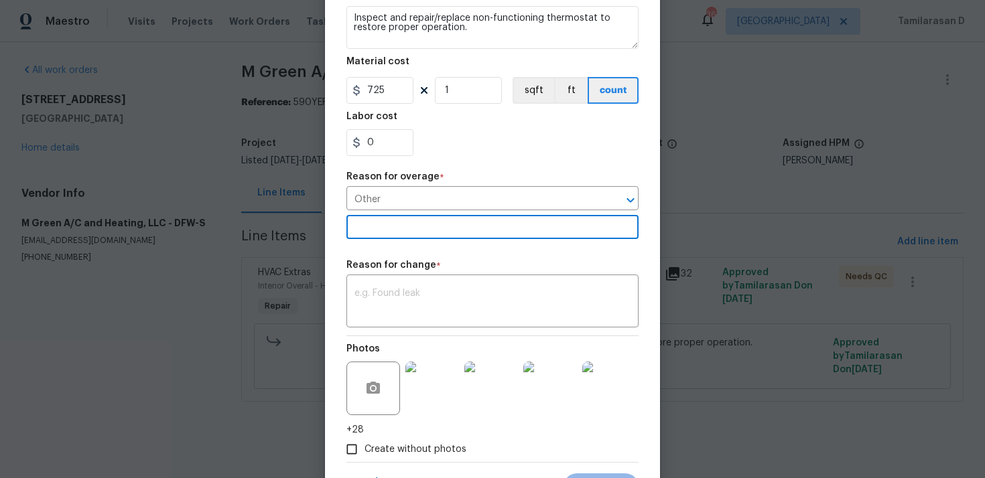
scroll to position [241, 0]
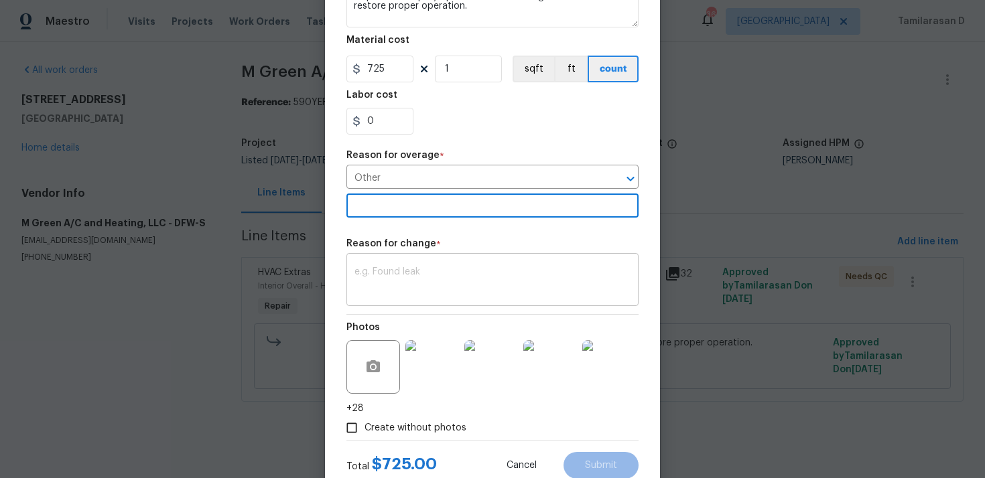
click at [371, 289] on textarea at bounding box center [492, 281] width 276 height 28
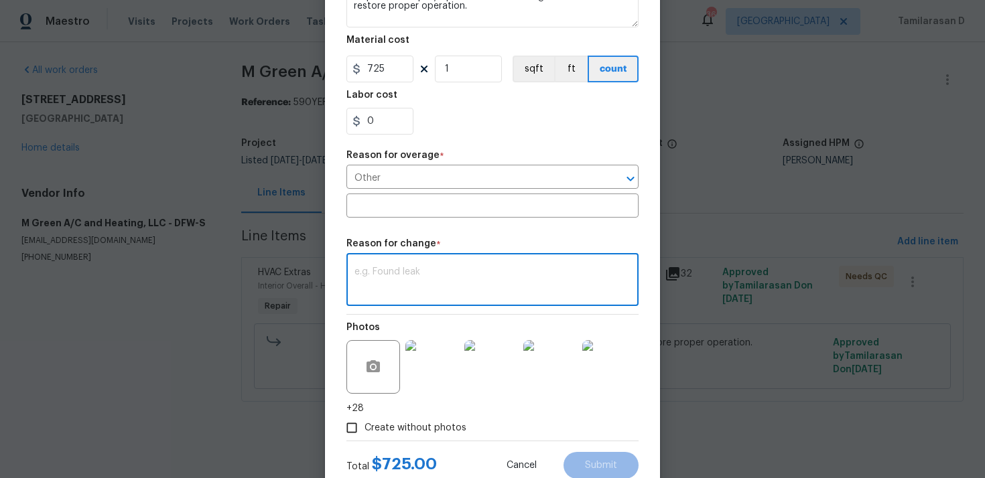
paste textarea "(TD) Updated per vendor’s final cost"
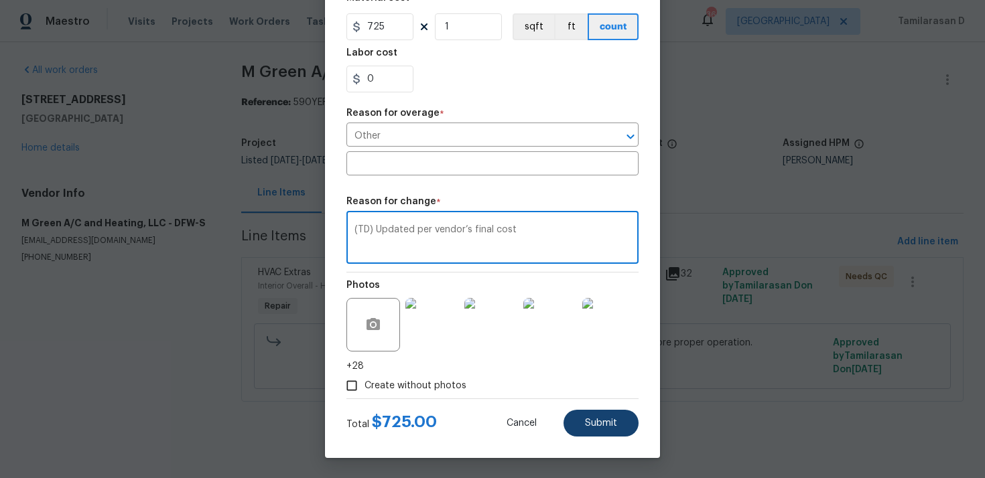
type textarea "(TD) Updated per vendor’s final cost"
click at [606, 419] on span "Submit" at bounding box center [601, 424] width 32 height 10
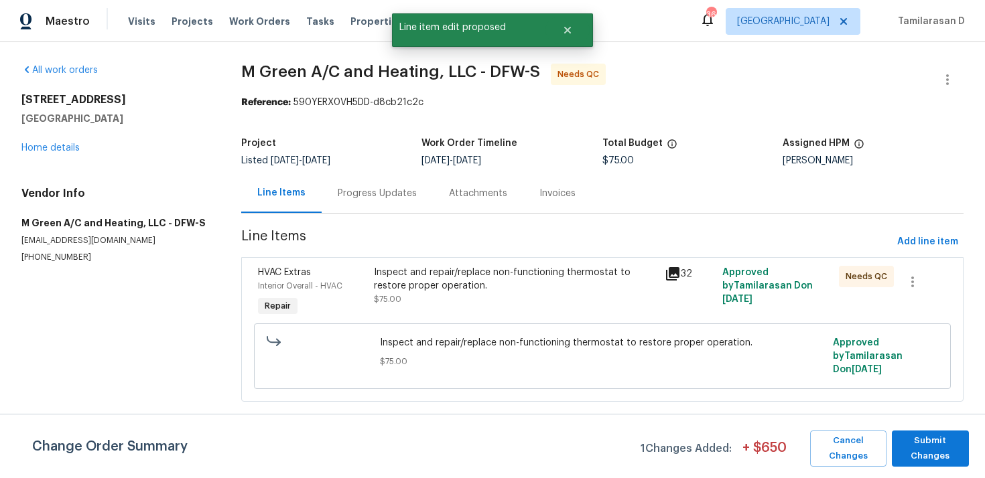
scroll to position [0, 0]
click at [969, 466] on div "Change Order Summary 1 Changes Added: + $ 650 Cancel Changes Submit Changes" at bounding box center [492, 449] width 985 height 36
click at [933, 452] on span "Submit Changes" at bounding box center [931, 449] width 64 height 31
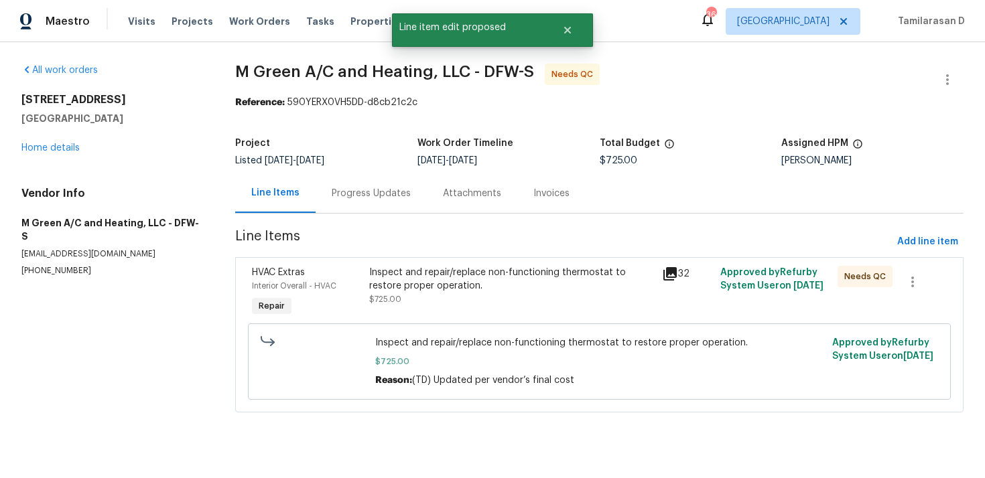
click at [363, 206] on div "Progress Updates" at bounding box center [371, 194] width 111 height 40
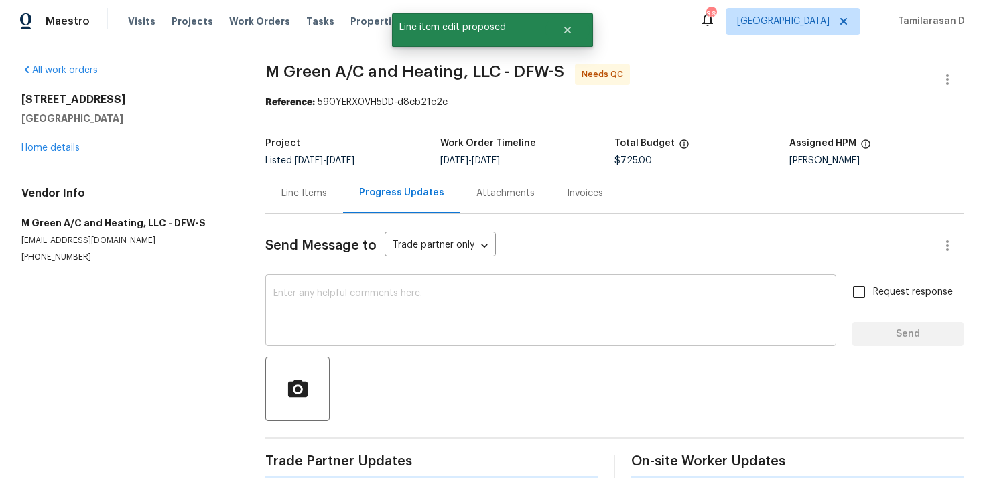
scroll to position [99, 0]
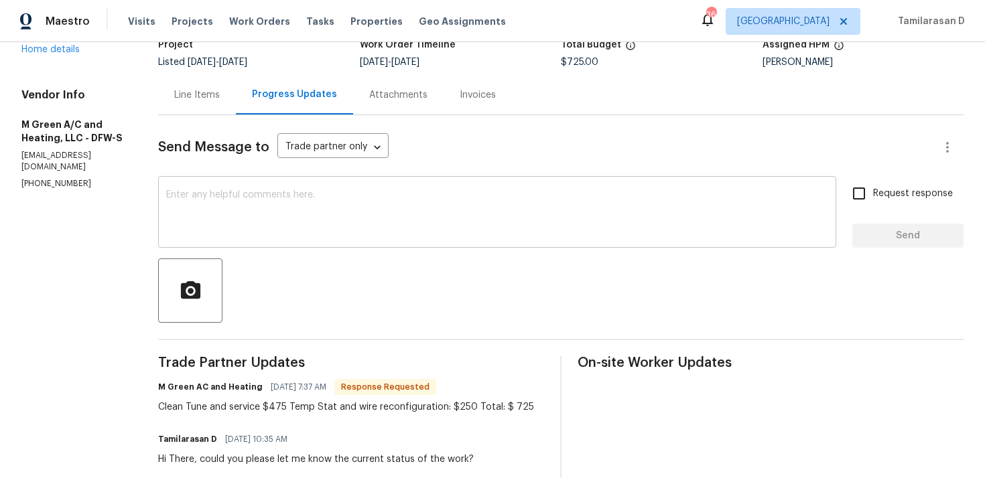
click at [302, 235] on textarea at bounding box center [497, 213] width 662 height 47
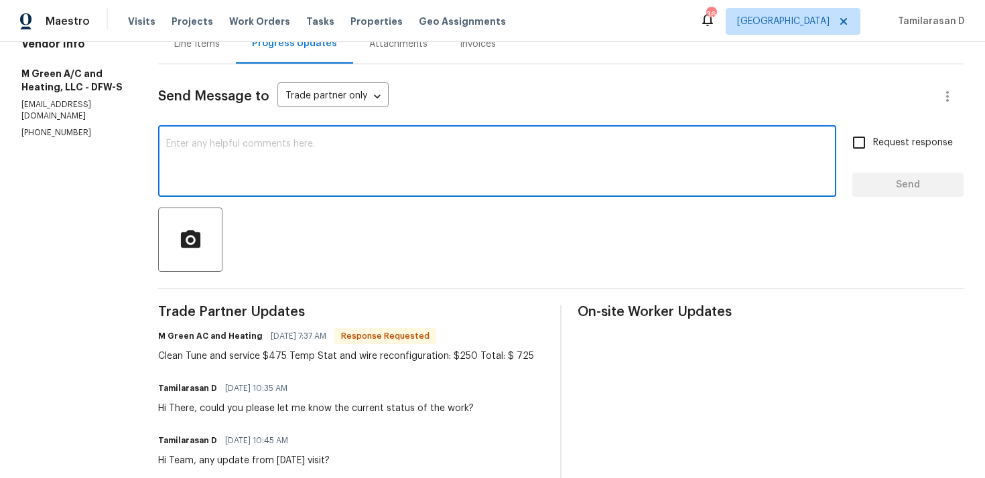
scroll to position [193, 0]
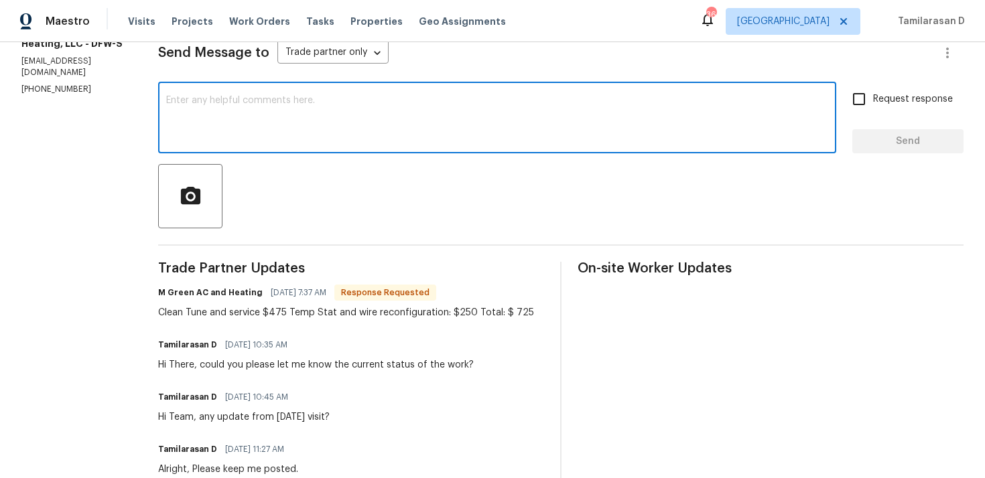
click at [256, 309] on div "Clean Tune and service $475 Temp Stat and wire reconfiguration: $250 Total: $ 7…" at bounding box center [346, 312] width 376 height 13
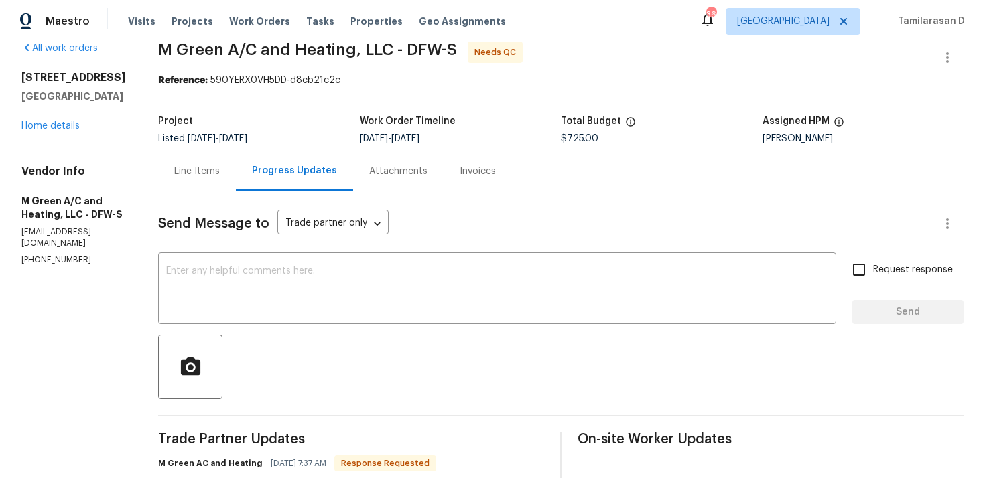
scroll to position [3, 0]
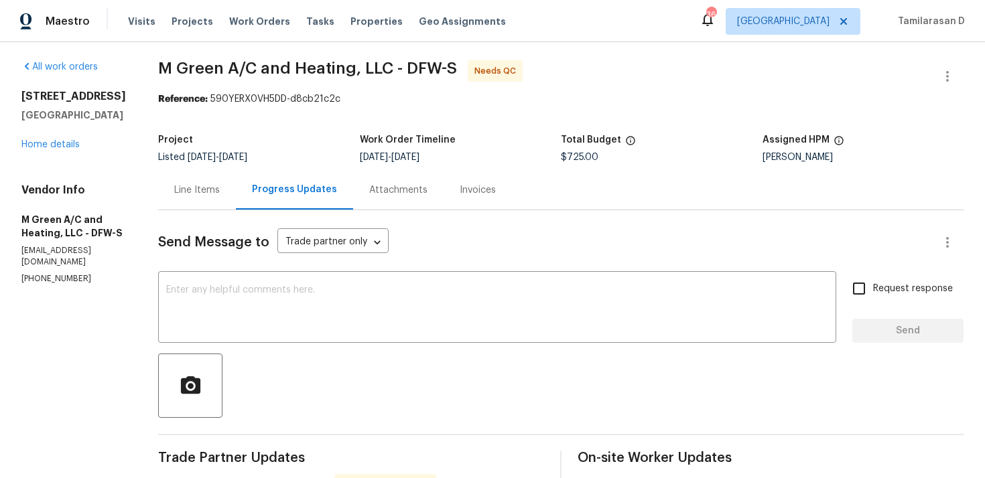
click at [219, 186] on div "Line Items" at bounding box center [197, 190] width 46 height 13
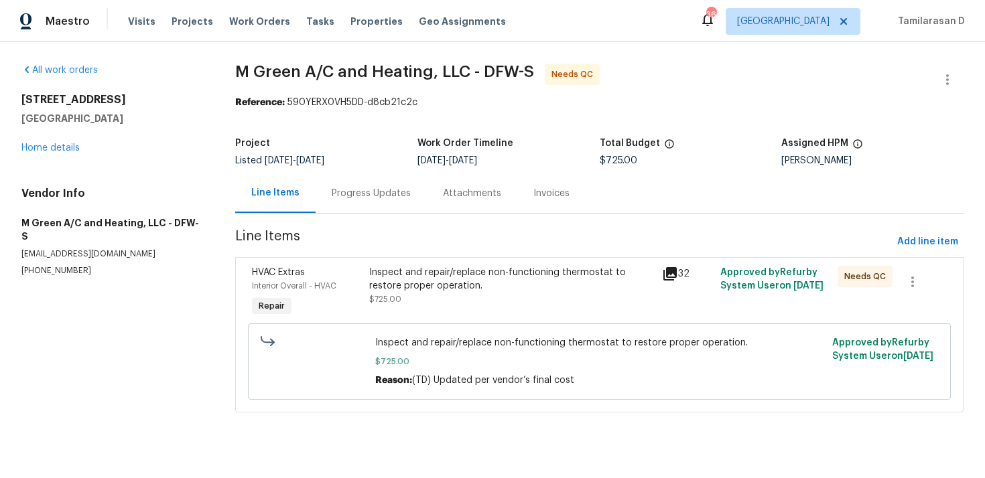
click at [334, 196] on div "Progress Updates" at bounding box center [371, 193] width 79 height 13
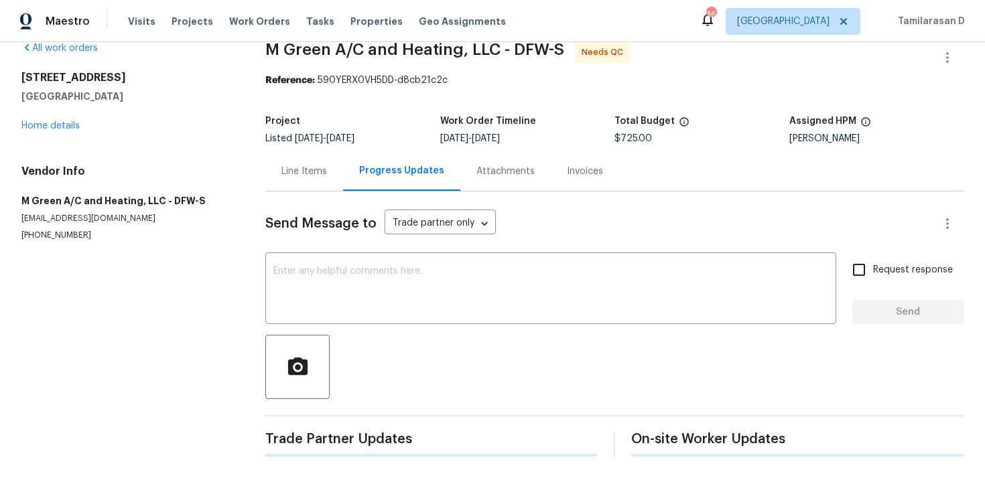
scroll to position [51, 0]
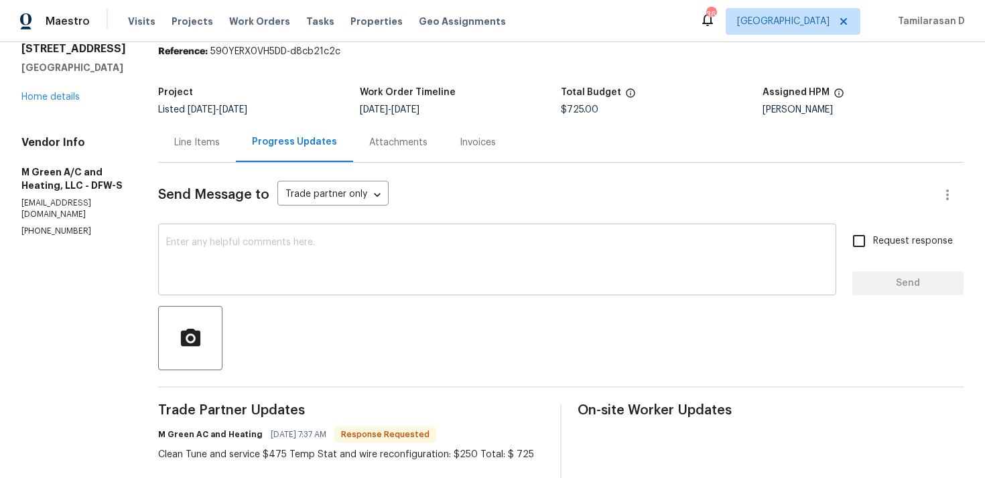
click at [303, 283] on textarea at bounding box center [497, 261] width 662 height 47
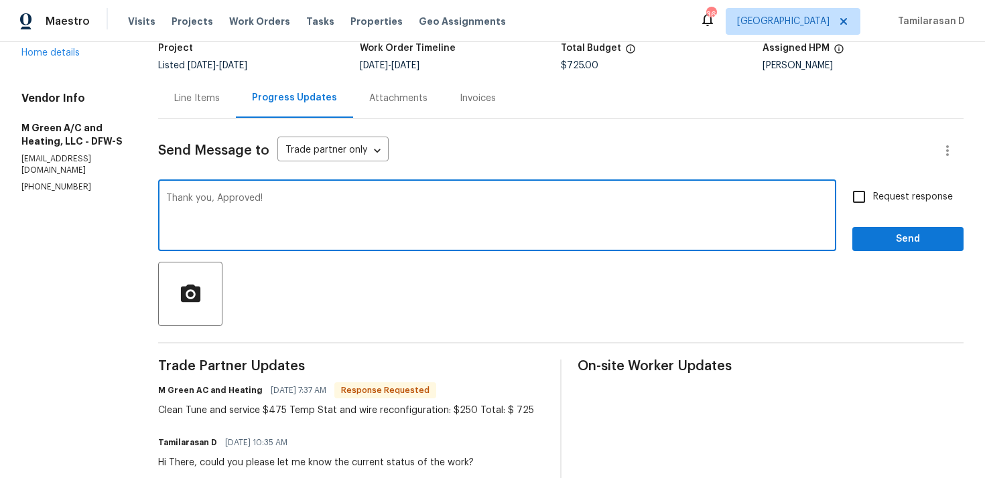
scroll to position [105, 0]
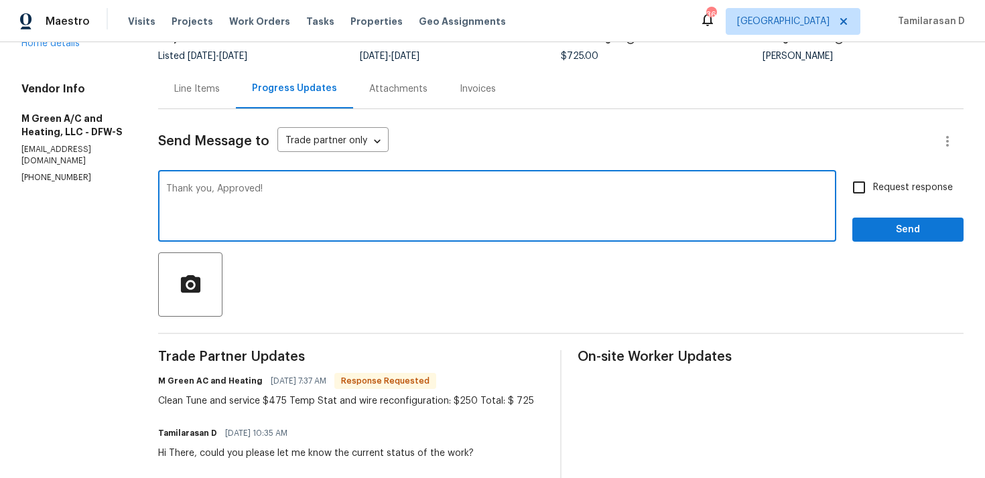
type textarea "Thank you, Approved!"
click at [875, 224] on span "Send" at bounding box center [908, 230] width 90 height 17
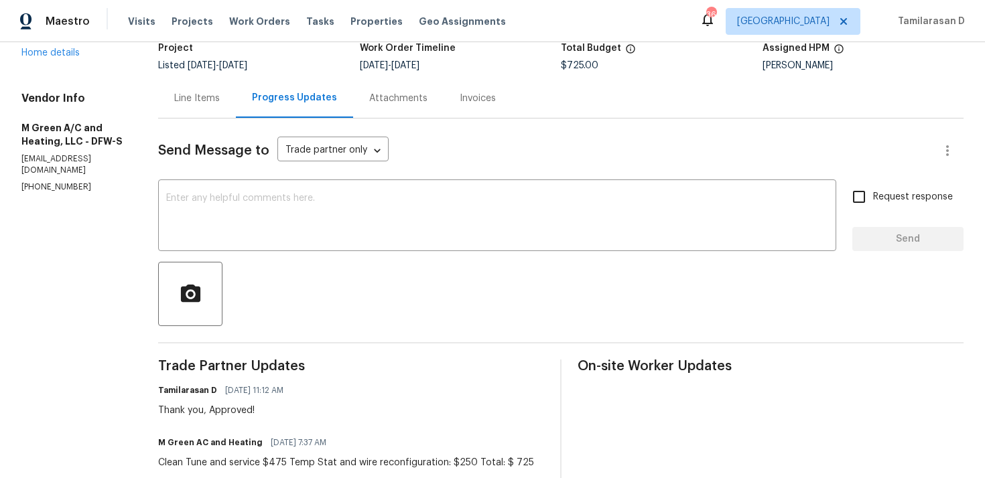
scroll to position [135, 0]
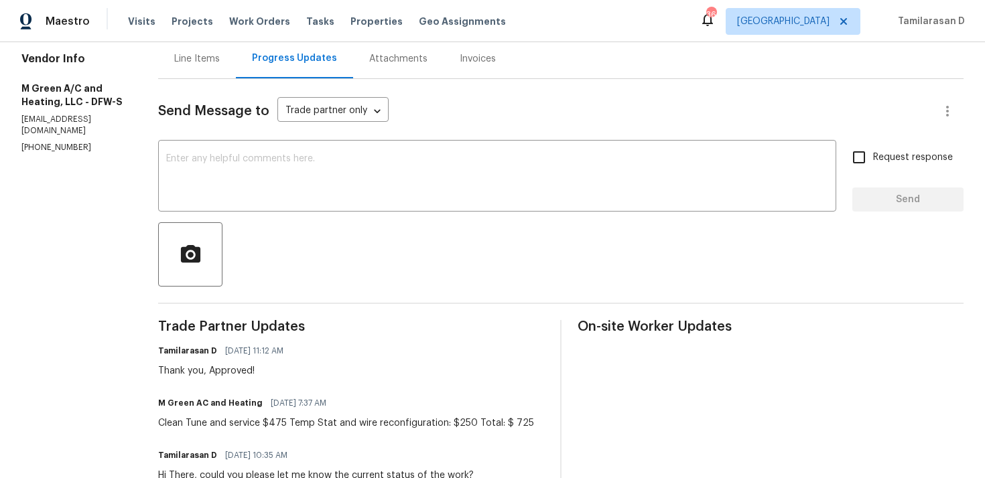
click at [261, 421] on div "Clean Tune and service $475 Temp Stat and wire reconfiguration: $250 Total: $ 7…" at bounding box center [346, 423] width 376 height 13
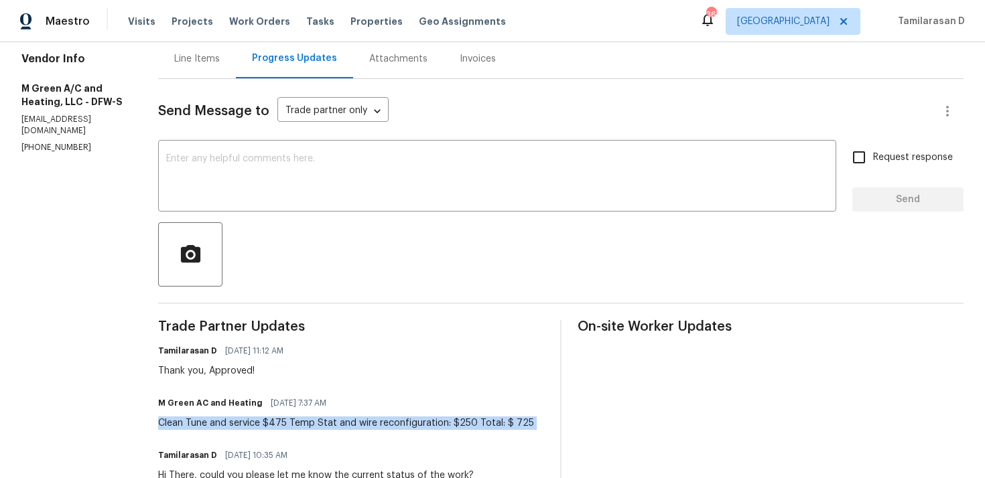
copy div "Clean Tune and service $475 Temp Stat and wire reconfiguration: $250 Total: $ 7…"
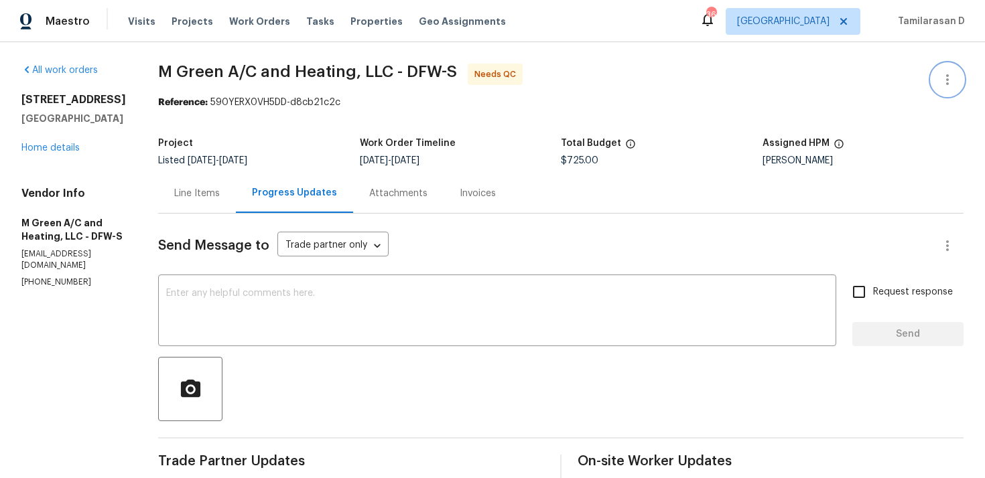
click at [944, 64] on button "button" at bounding box center [947, 80] width 32 height 32
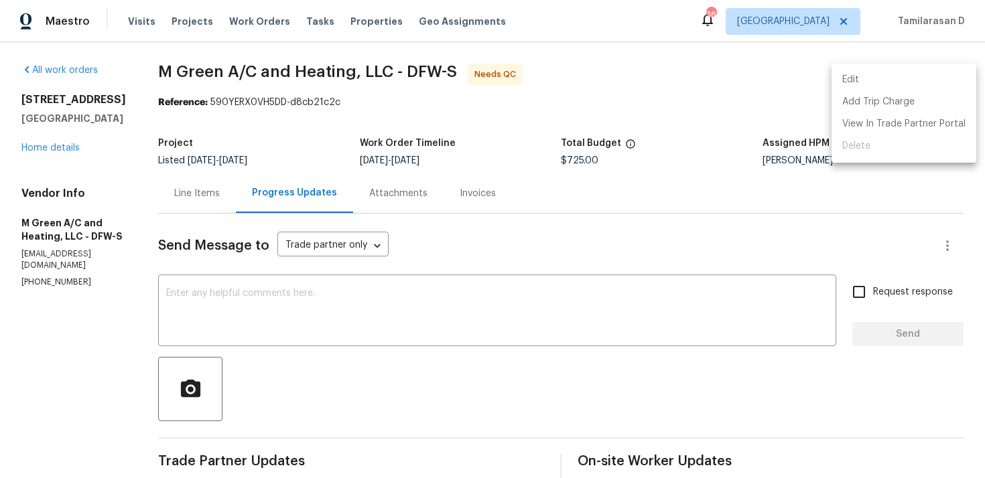
click at [838, 79] on li "Edit" at bounding box center [904, 80] width 145 height 22
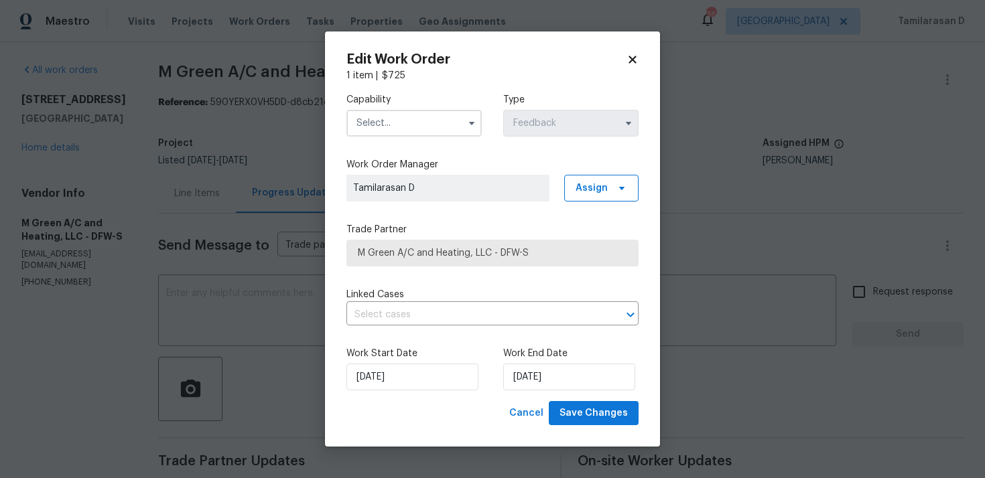
click at [459, 125] on input "text" at bounding box center [413, 123] width 135 height 27
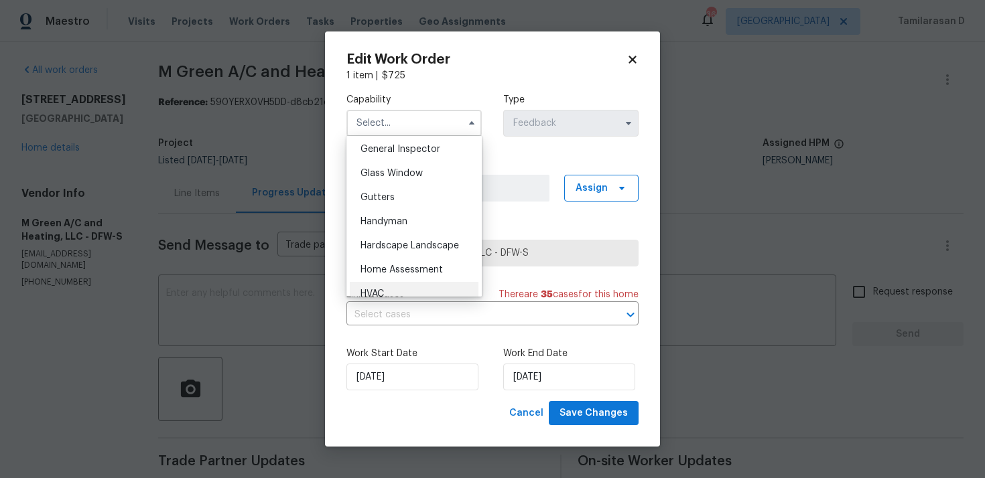
click at [395, 285] on div "HVAC" at bounding box center [414, 294] width 129 height 24
type input "HVAC"
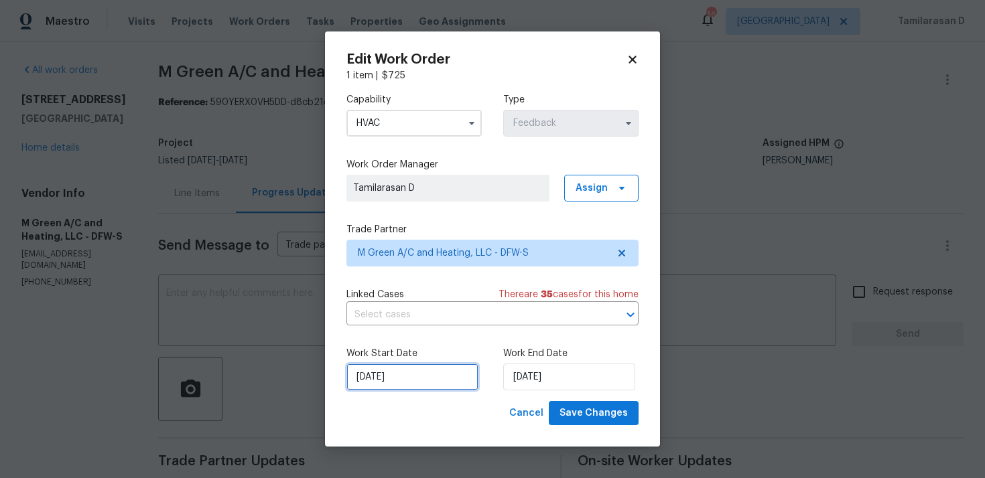
click at [401, 379] on input "15/09/2025" at bounding box center [412, 377] width 132 height 27
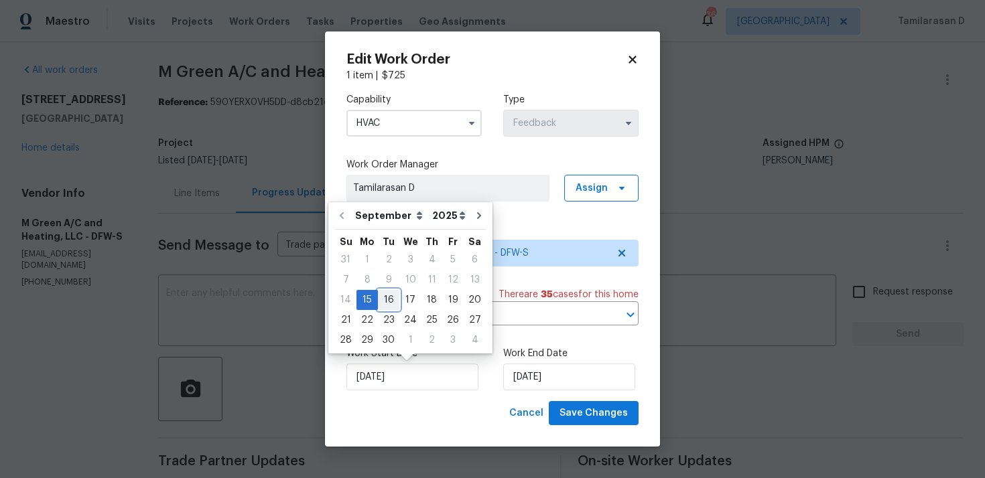
click at [387, 299] on div "16" at bounding box center [388, 300] width 21 height 19
type input "16/09/2025"
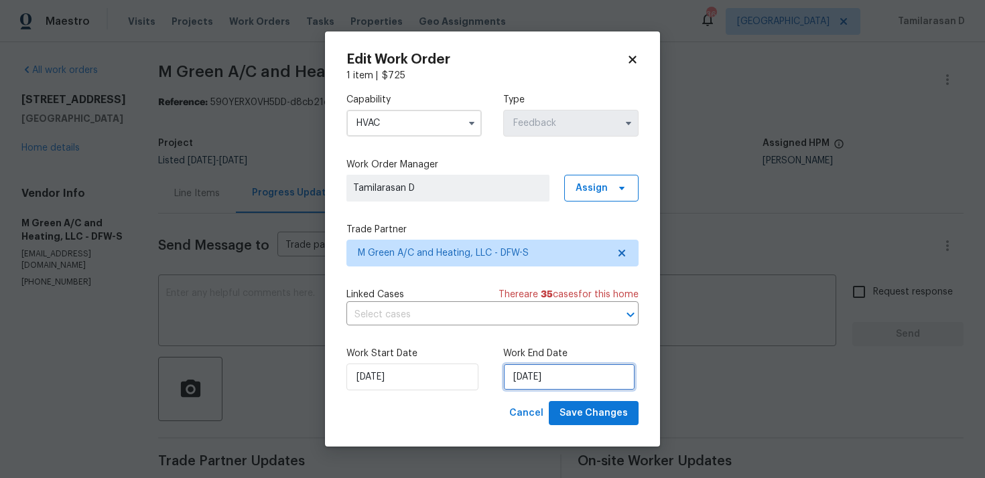
click at [515, 375] on input "17/09/2025" at bounding box center [569, 377] width 132 height 27
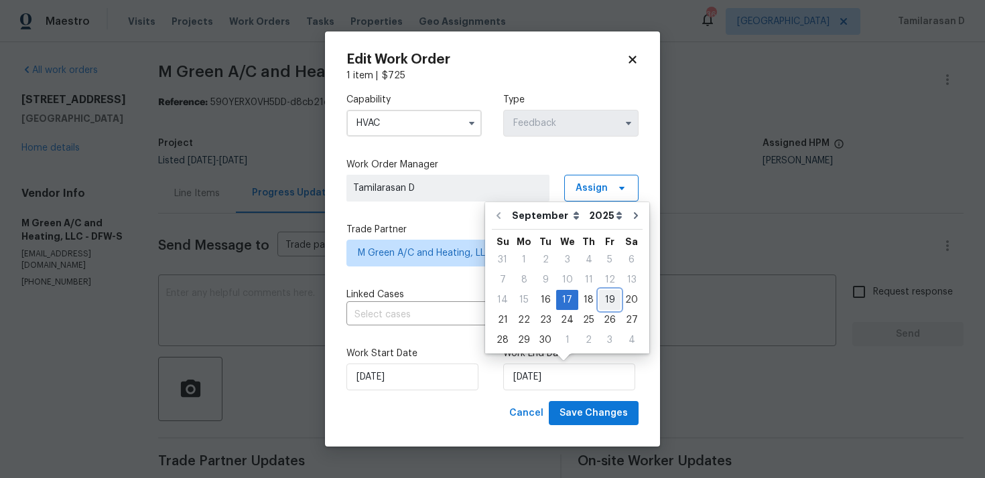
click at [599, 297] on div "19" at bounding box center [609, 300] width 21 height 19
type input "19/09/2025"
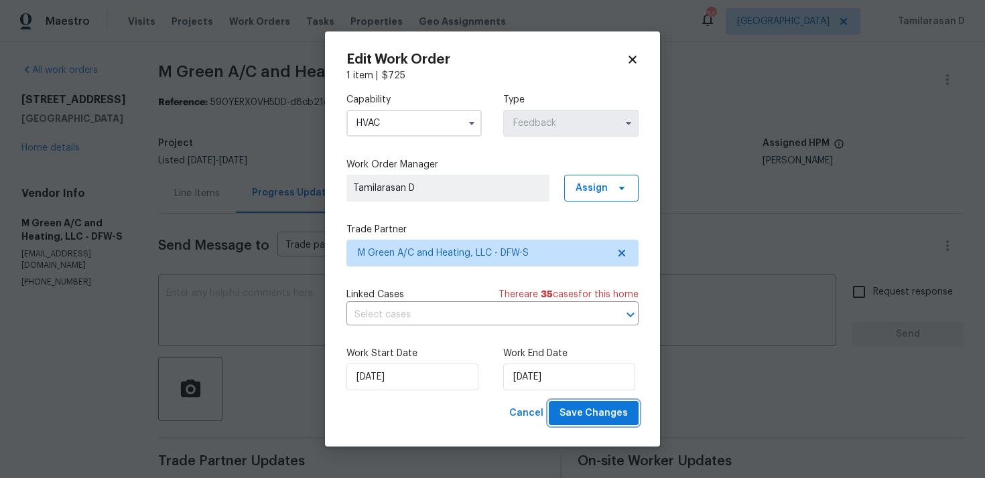
click at [584, 415] on span "Save Changes" at bounding box center [594, 413] width 68 height 17
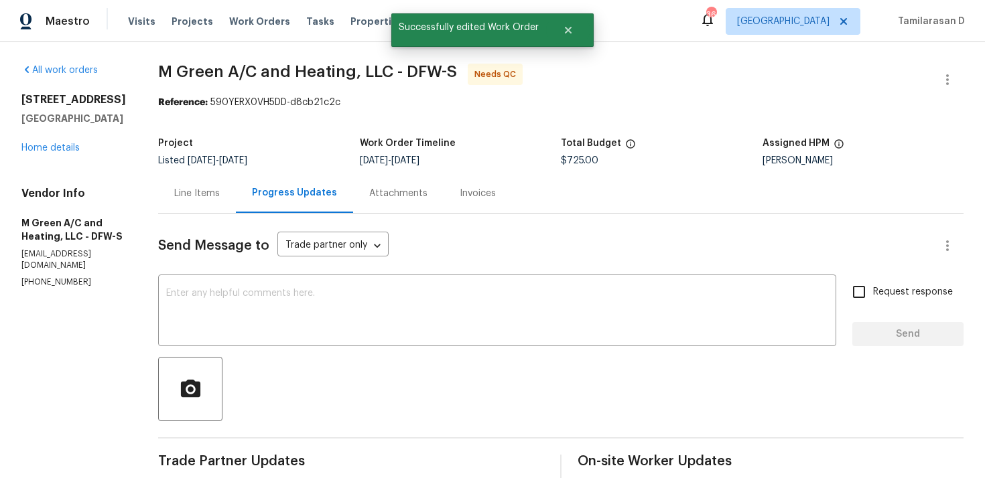
click at [220, 198] on div "Line Items" at bounding box center [197, 193] width 46 height 13
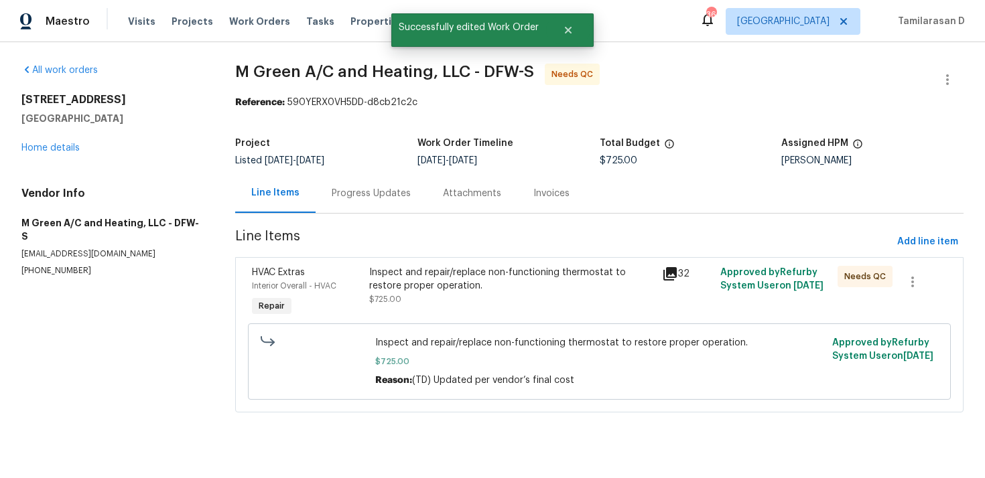
click at [471, 302] on div "Inspect and repair/replace non-functioning thermostat to restore proper operati…" at bounding box center [511, 286] width 285 height 40
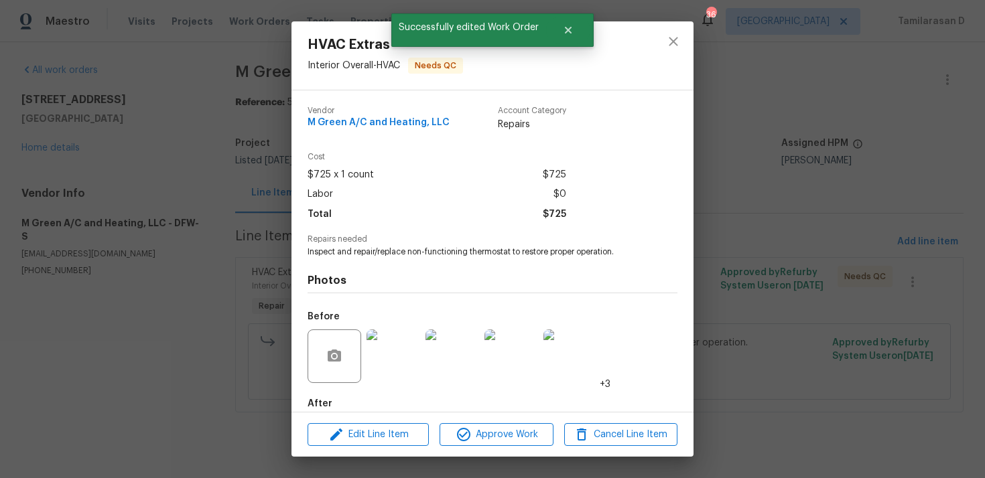
click at [220, 140] on div "HVAC Extras Interior Overall - HVAC Needs QC Vendor M Green A/C and Heating, LL…" at bounding box center [492, 239] width 985 height 478
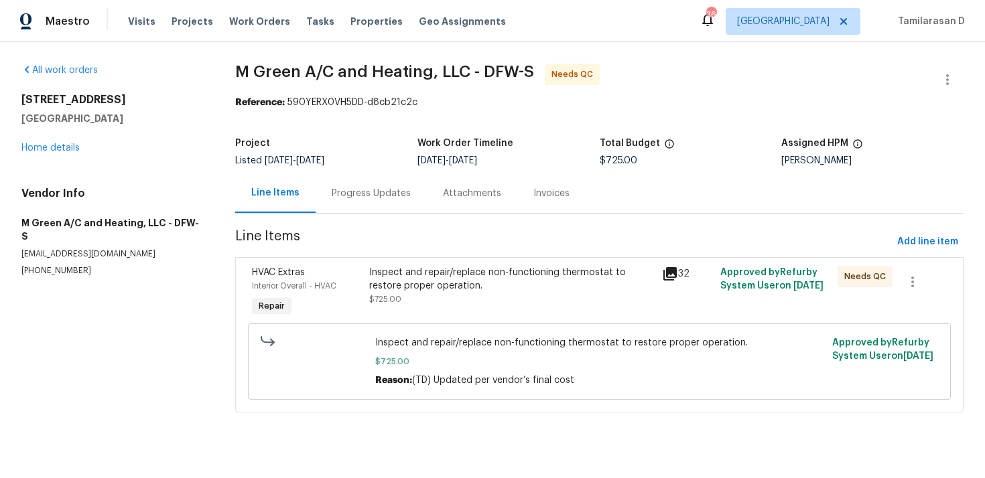
click at [474, 305] on div "Inspect and repair/replace non-functioning thermostat to restore proper operati…" at bounding box center [511, 286] width 285 height 40
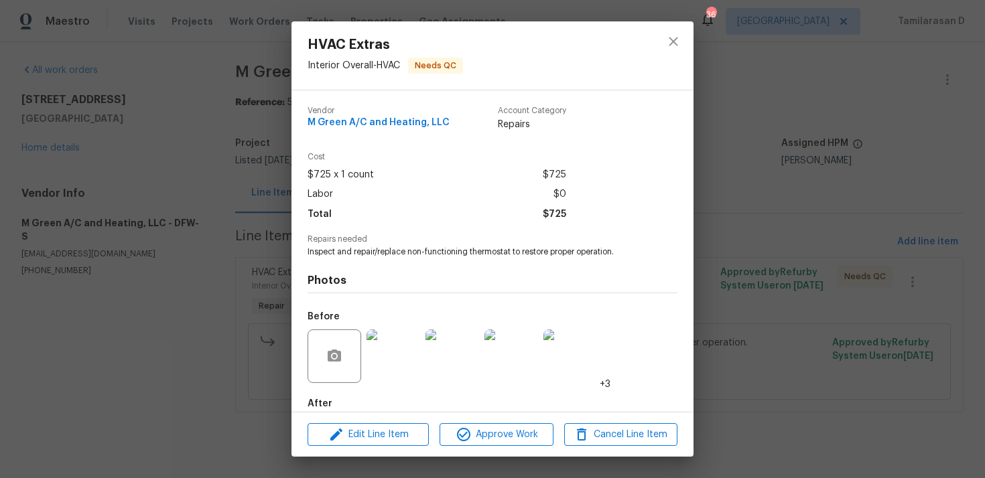
scroll to position [72, 0]
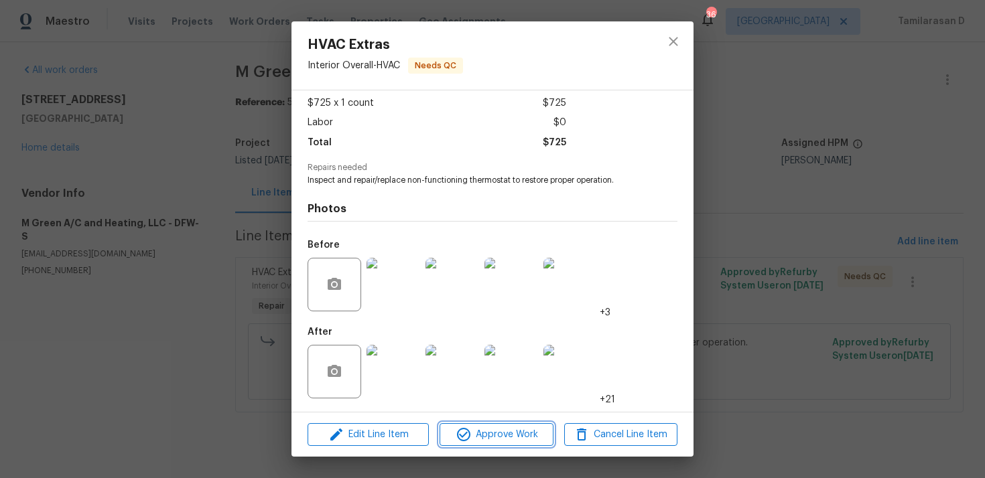
click at [472, 436] on span "Approve Work" at bounding box center [496, 435] width 105 height 17
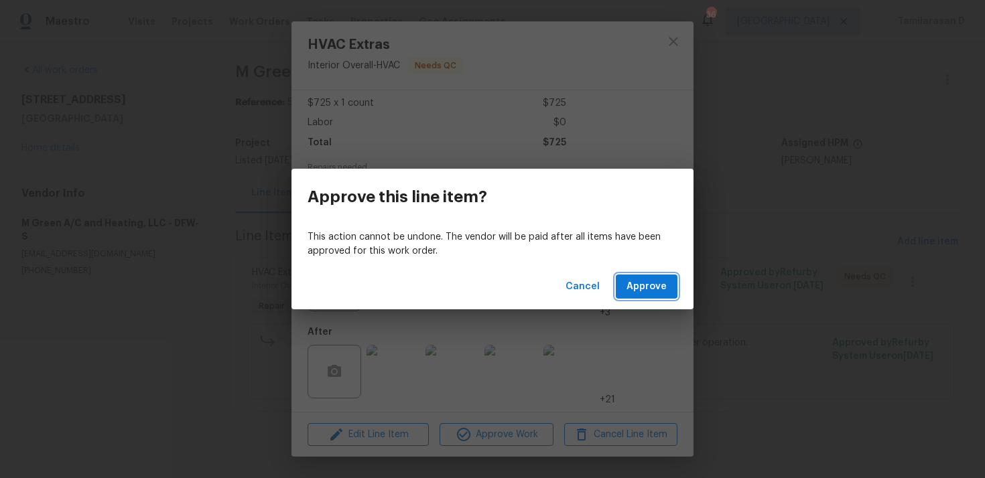
click at [646, 282] on span "Approve" at bounding box center [647, 287] width 40 height 17
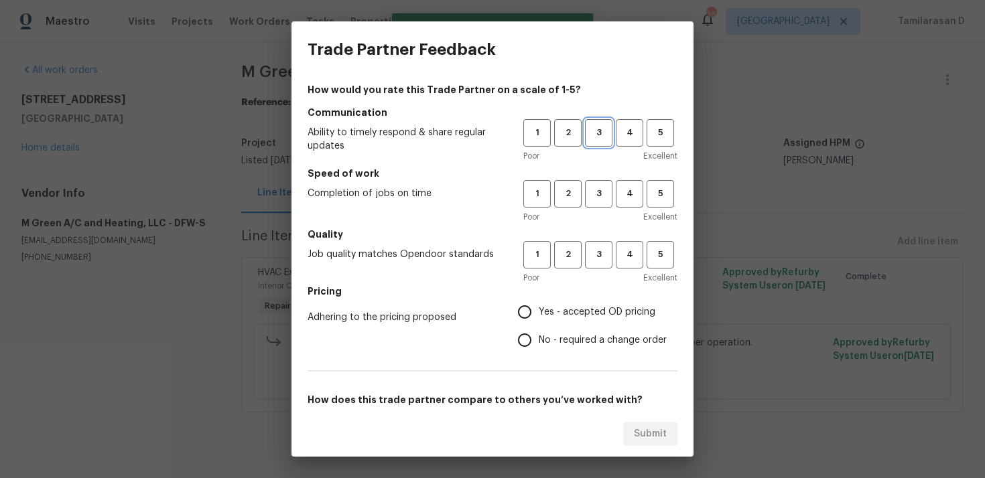
click at [596, 132] on span "3" at bounding box center [598, 132] width 25 height 15
click at [603, 205] on button "3" at bounding box center [598, 193] width 27 height 27
click at [598, 243] on button "3" at bounding box center [598, 254] width 27 height 27
click at [521, 318] on input "Yes - accepted OD pricing" at bounding box center [525, 312] width 28 height 28
radio input "true"
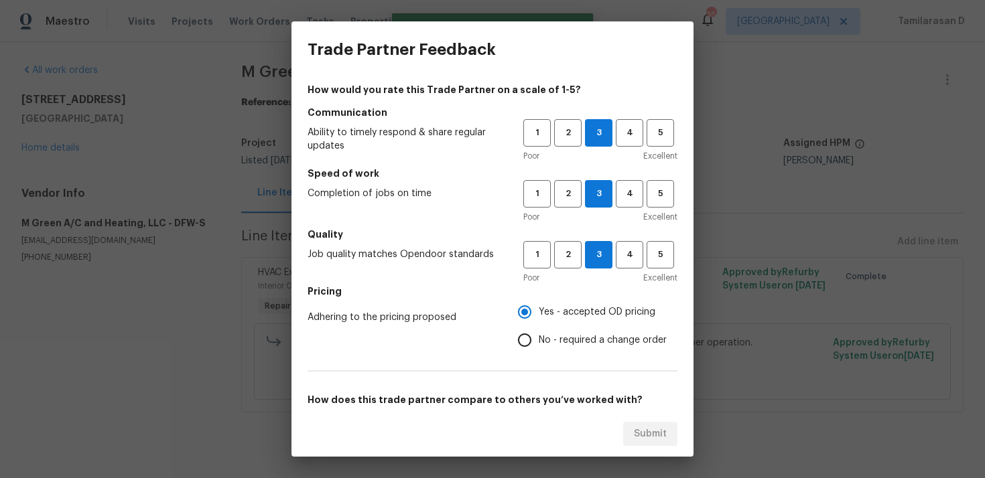
click at [521, 338] on input "No - required a change order" at bounding box center [525, 340] width 28 height 28
radio input "true"
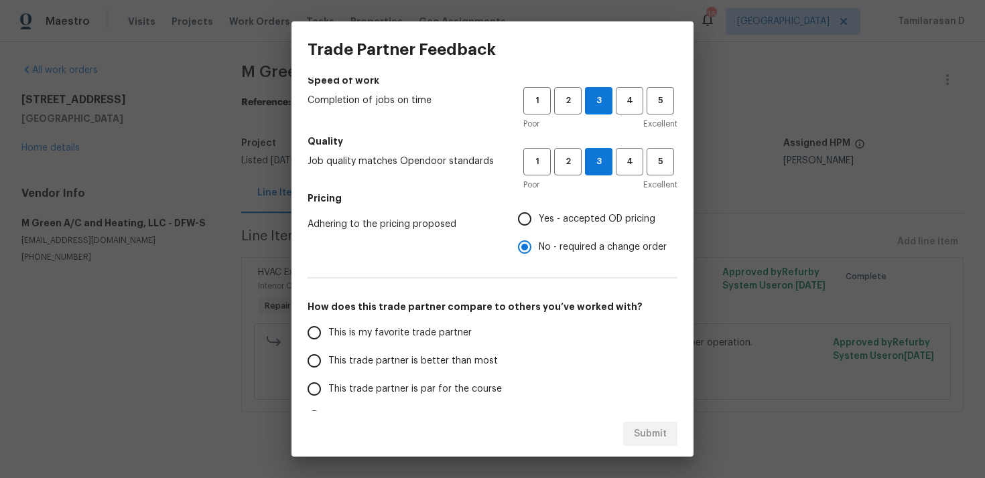
scroll to position [103, 0]
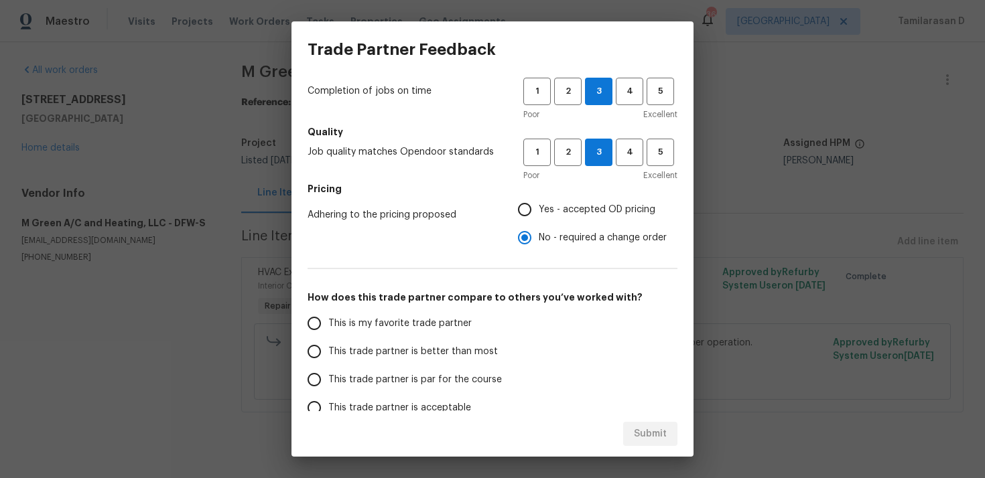
click at [321, 381] on input "This trade partner is par for the course" at bounding box center [314, 380] width 28 height 28
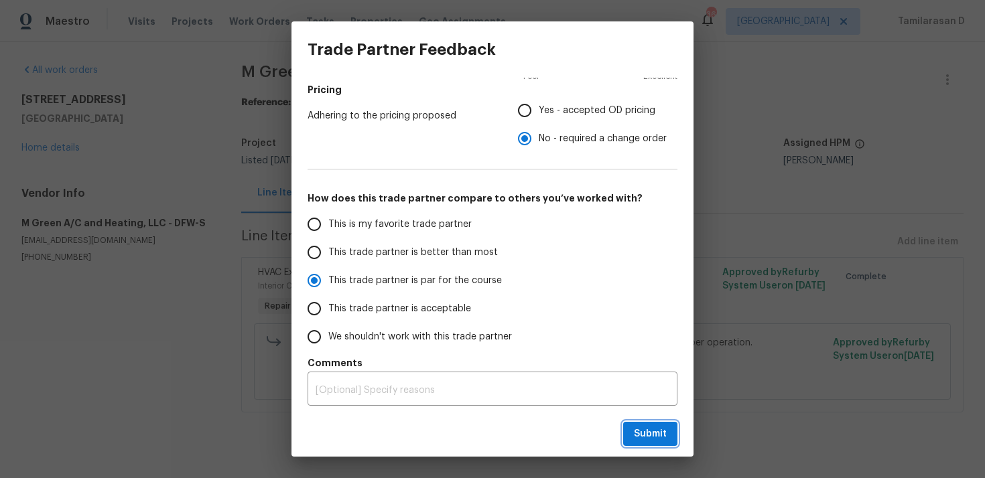
click at [639, 440] on span "Submit" at bounding box center [650, 434] width 33 height 17
radio input "true"
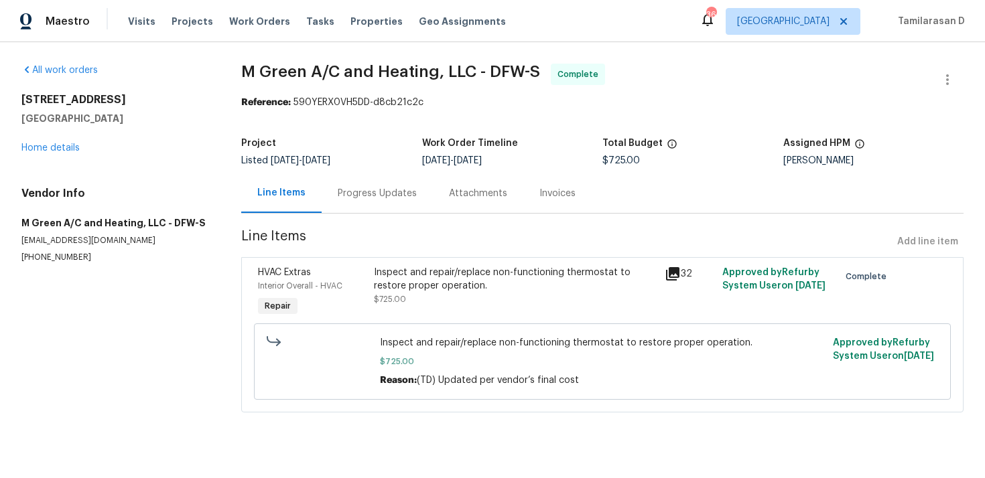
click at [377, 191] on div "Progress Updates" at bounding box center [377, 193] width 79 height 13
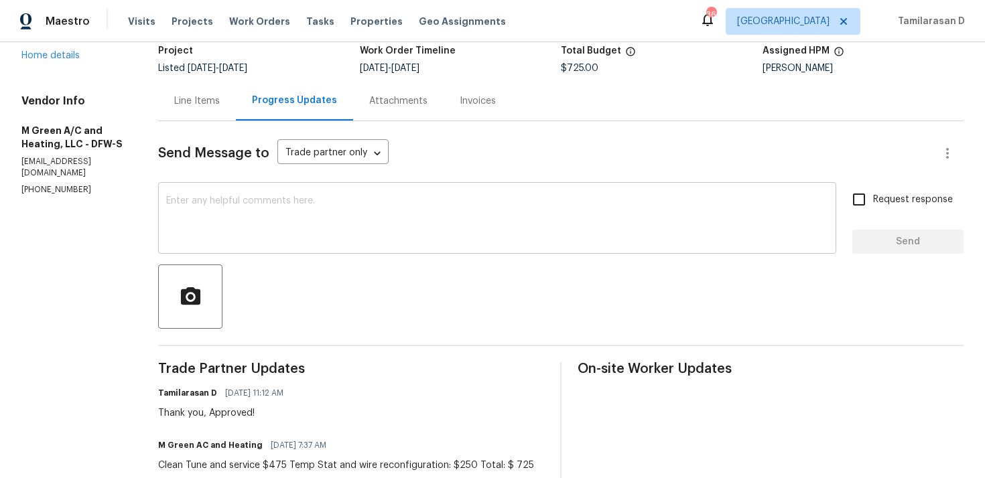
scroll to position [24, 0]
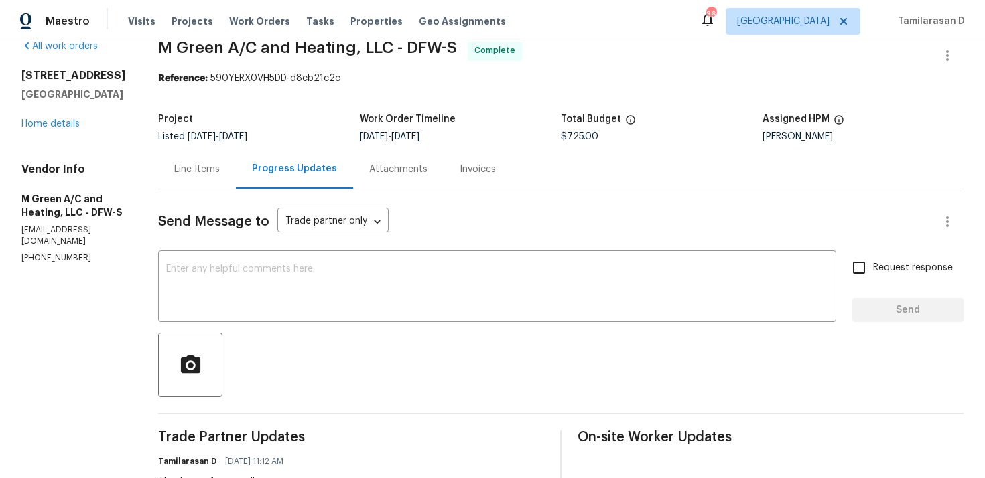
click at [220, 168] on div "Line Items" at bounding box center [197, 169] width 46 height 13
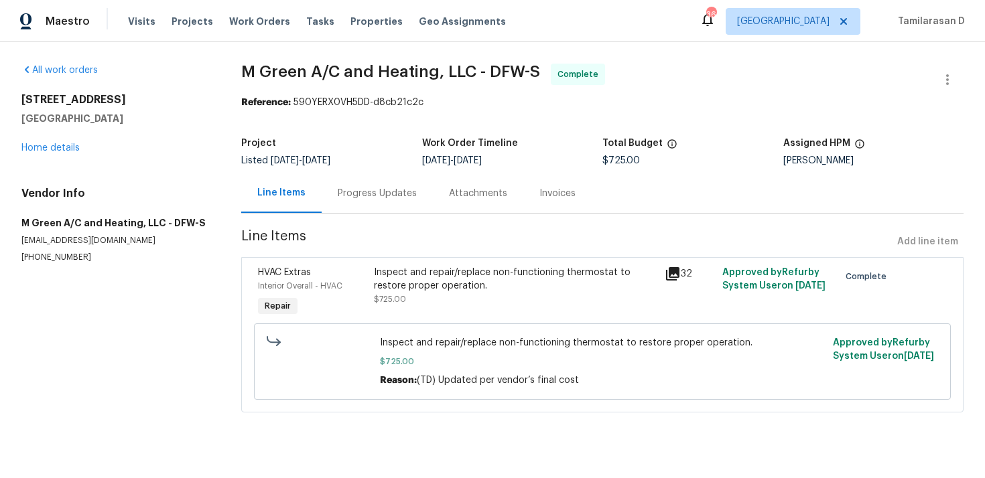
click at [341, 201] on div "Progress Updates" at bounding box center [377, 194] width 111 height 40
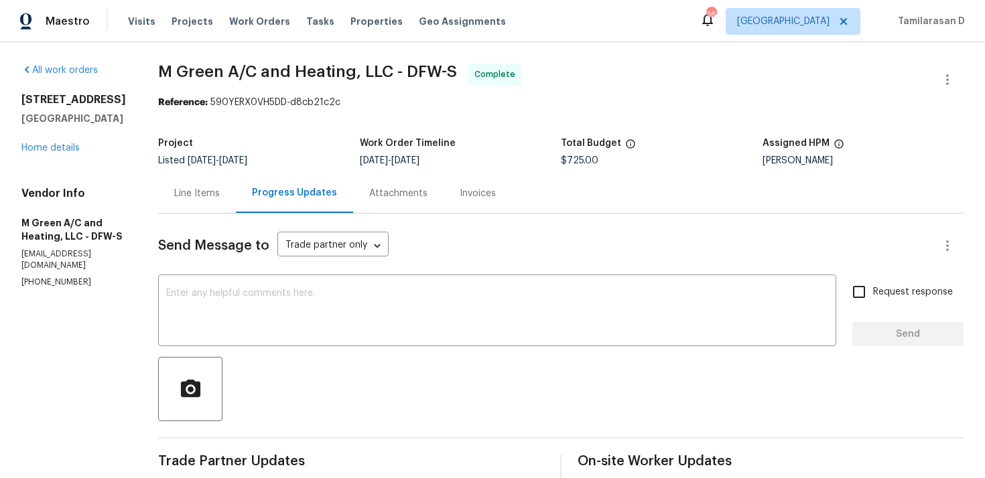
click at [230, 184] on div "Line Items" at bounding box center [197, 194] width 78 height 40
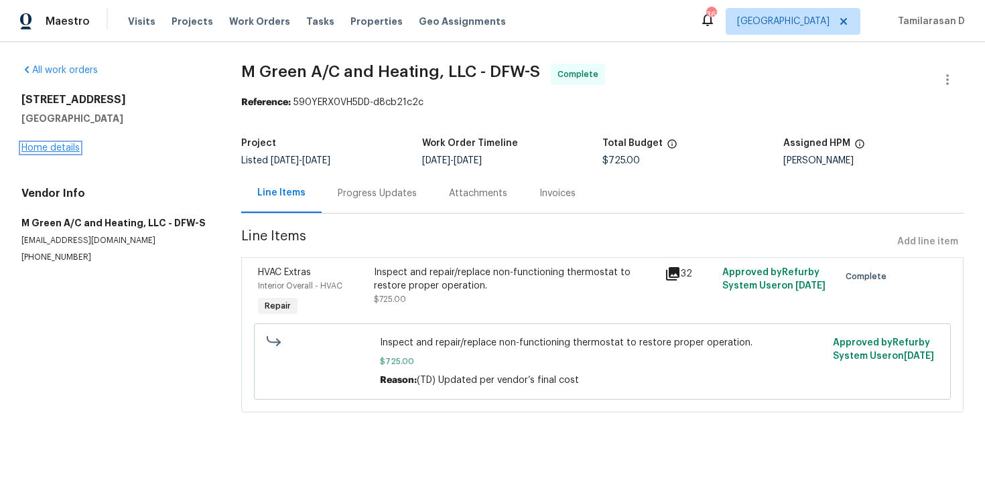
click at [64, 149] on link "Home details" at bounding box center [50, 147] width 58 height 9
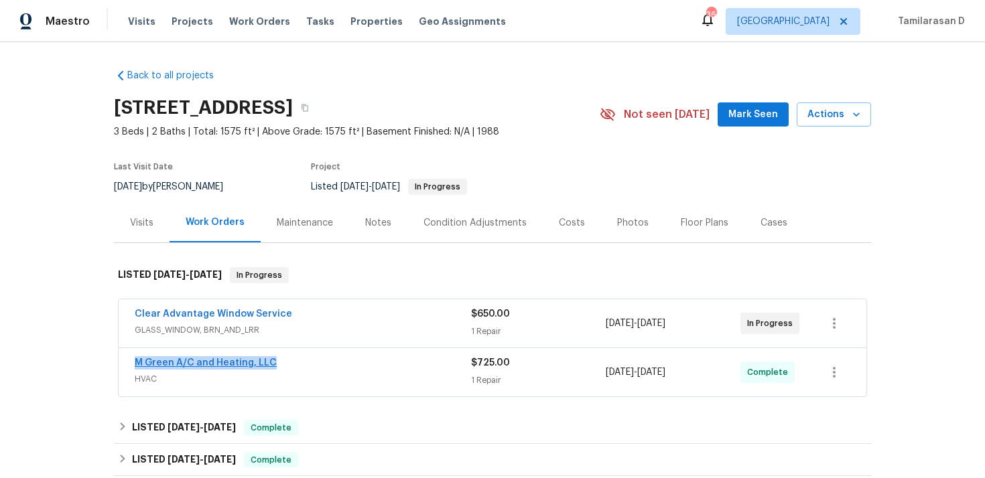
drag, startPoint x: 280, startPoint y: 363, endPoint x: 137, endPoint y: 363, distance: 142.7
click at [137, 363] on div "M Green A/C and Heating, LLC" at bounding box center [303, 365] width 336 height 16
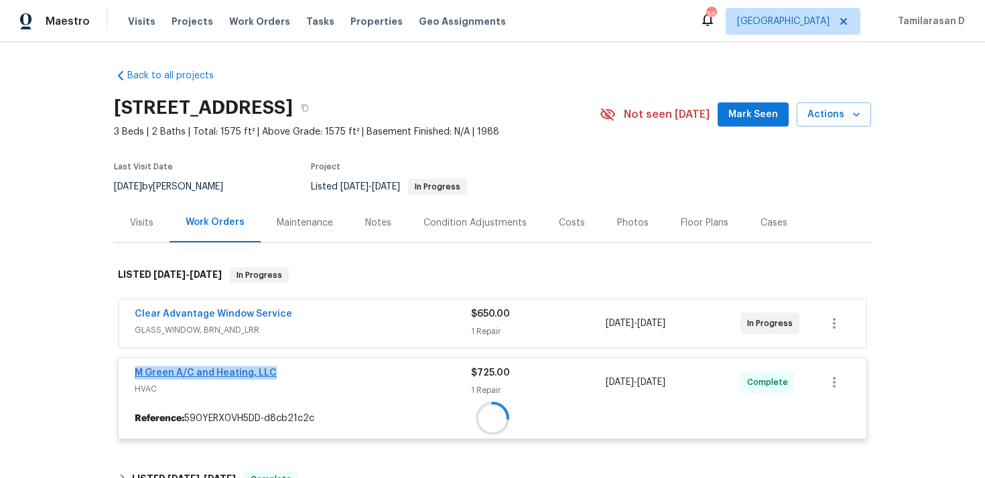
copy link "M Green A/C and Heating, LLC"
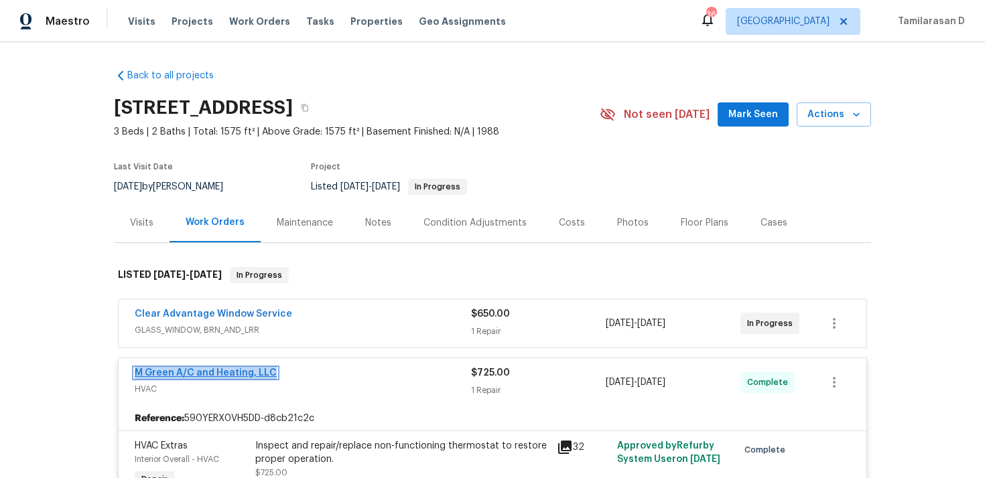
click at [225, 371] on link "M Green A/C and Heating, LLC" at bounding box center [206, 373] width 142 height 9
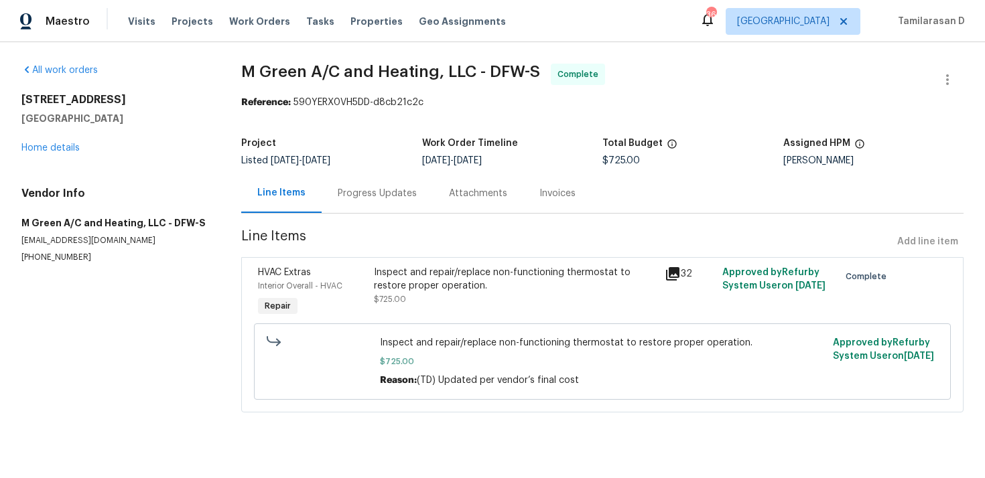
click at [385, 277] on div "Inspect and repair/replace non-functioning thermostat to restore proper operati…" at bounding box center [515, 279] width 282 height 27
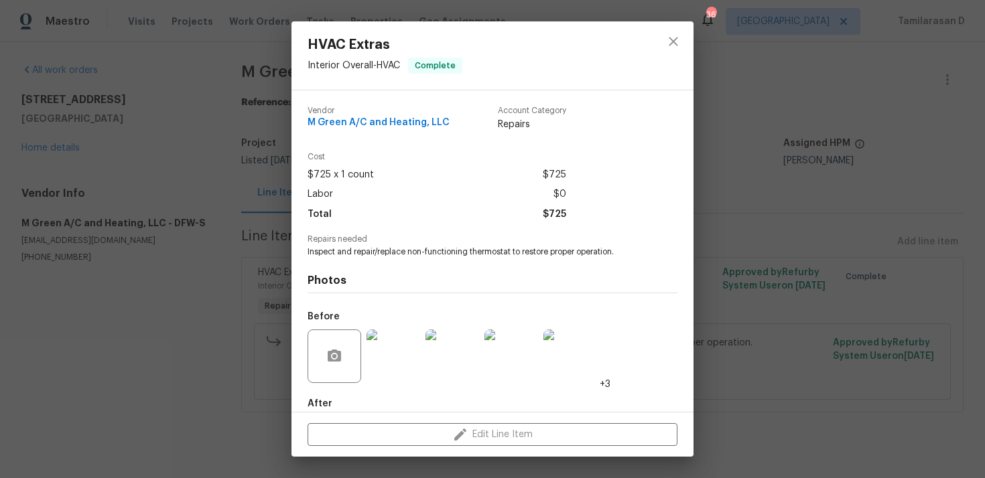
click at [370, 254] on span "Inspect and repair/replace non-functioning thermostat to restore proper operati…" at bounding box center [474, 252] width 333 height 11
copy span "Inspect and repair/replace non-functioning thermostat to restore proper operati…"
click at [259, 229] on div "HVAC Extras Interior Overall - HVAC Complete Vendor M Green A/C and Heating, LL…" at bounding box center [492, 239] width 985 height 478
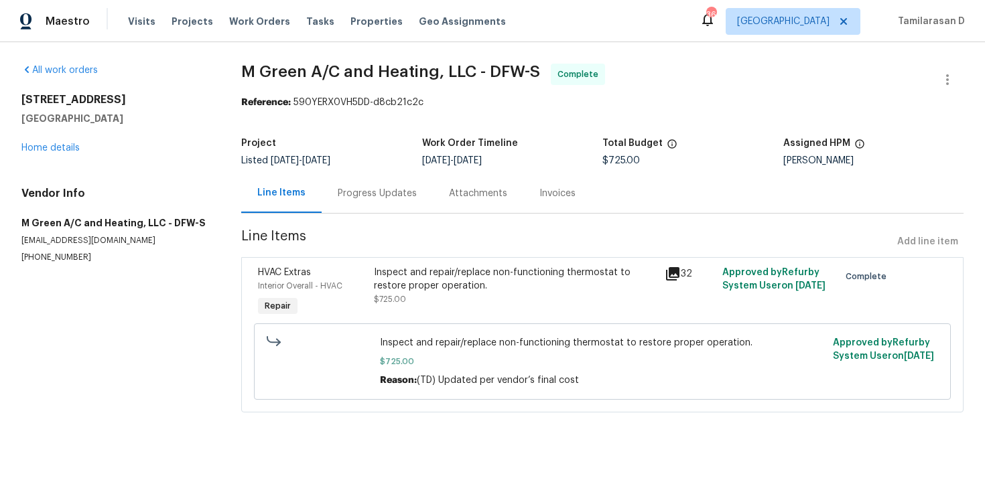
click at [340, 191] on div "Progress Updates" at bounding box center [377, 193] width 79 height 13
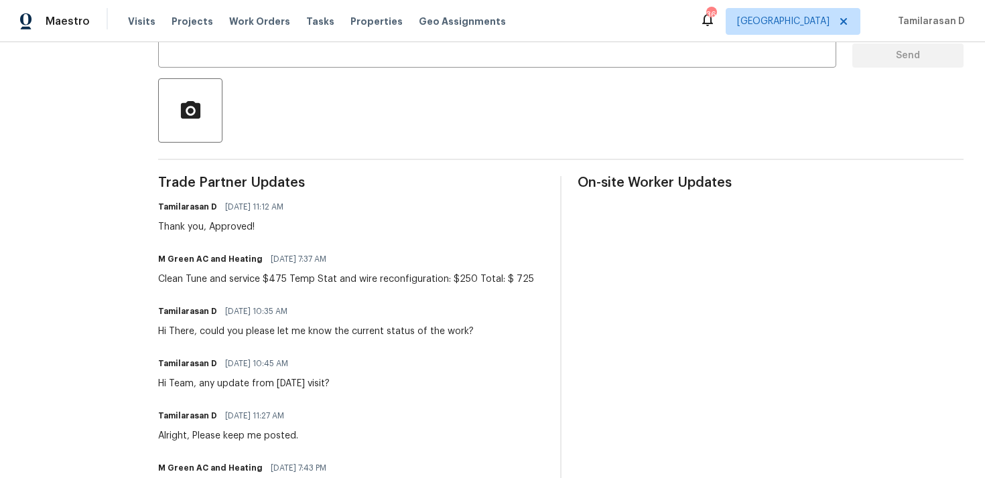
scroll to position [443, 0]
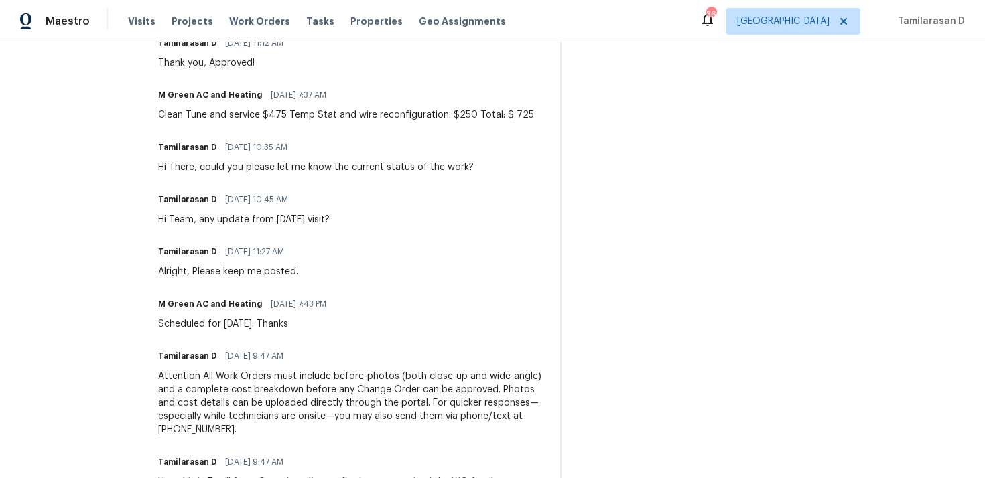
click at [278, 113] on div "Clean Tune and service $475 Temp Stat and wire reconfiguration: $250 Total: $ 7…" at bounding box center [346, 115] width 376 height 13
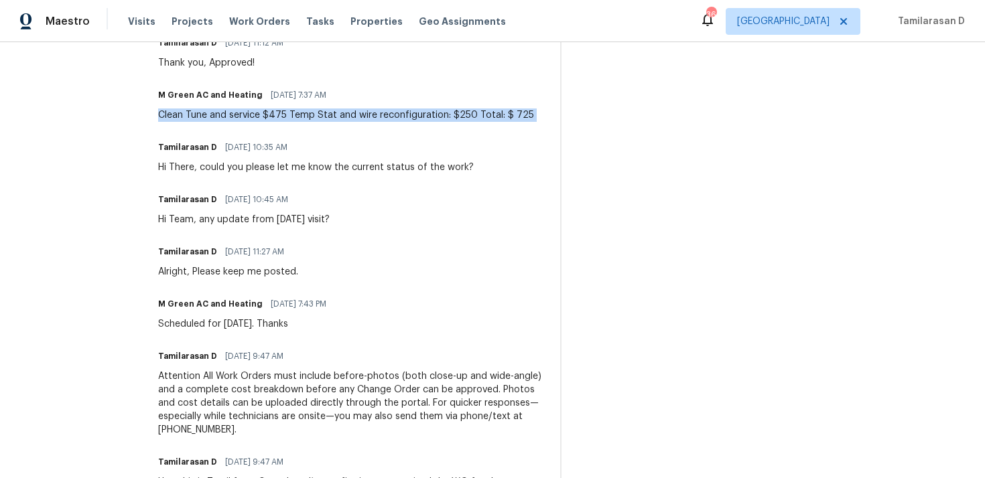
copy div "Clean Tune and service $475 Temp Stat and wire reconfiguration: $250 Total: $ 7…"
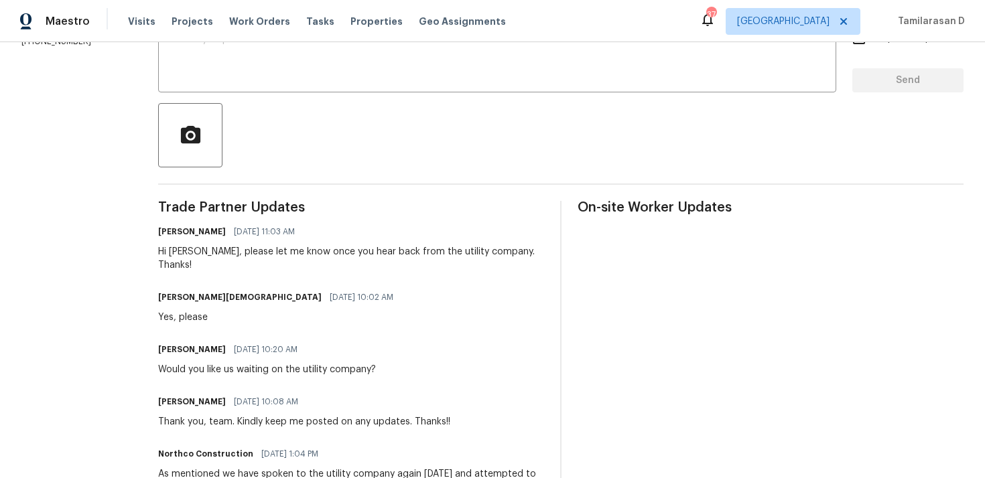
scroll to position [259, 0]
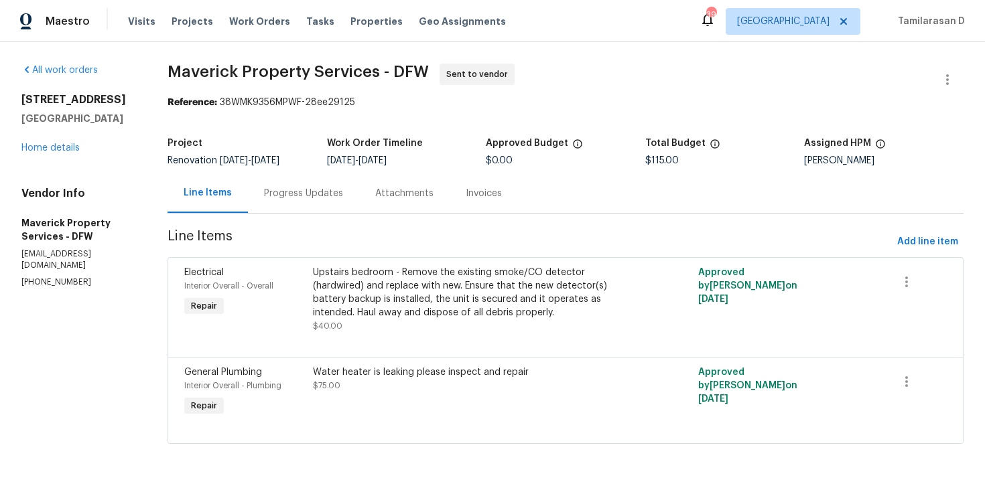
click at [322, 213] on div "Progress Updates" at bounding box center [303, 194] width 111 height 40
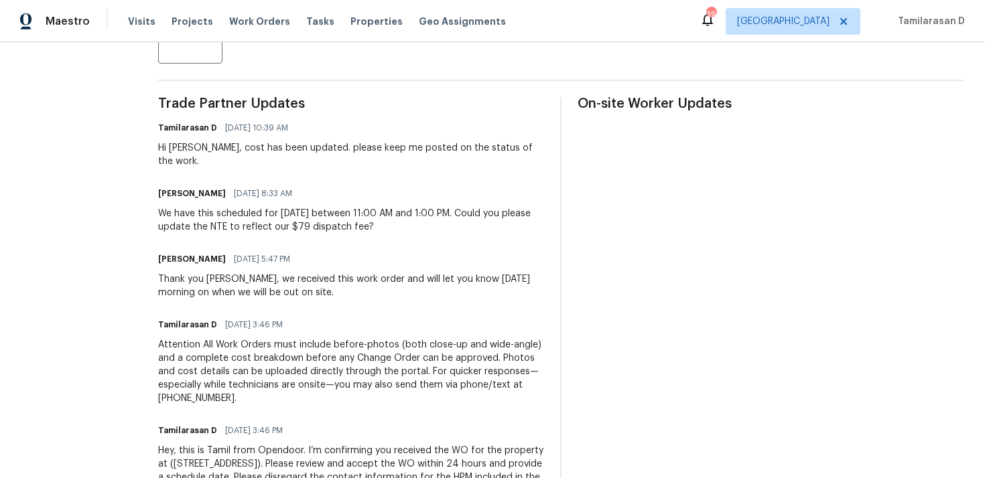
scroll to position [359, 0]
click at [208, 216] on div "We have this scheduled for [DATE] between 11:00 AM and 1:00 PM. Could you pleas…" at bounding box center [351, 219] width 386 height 27
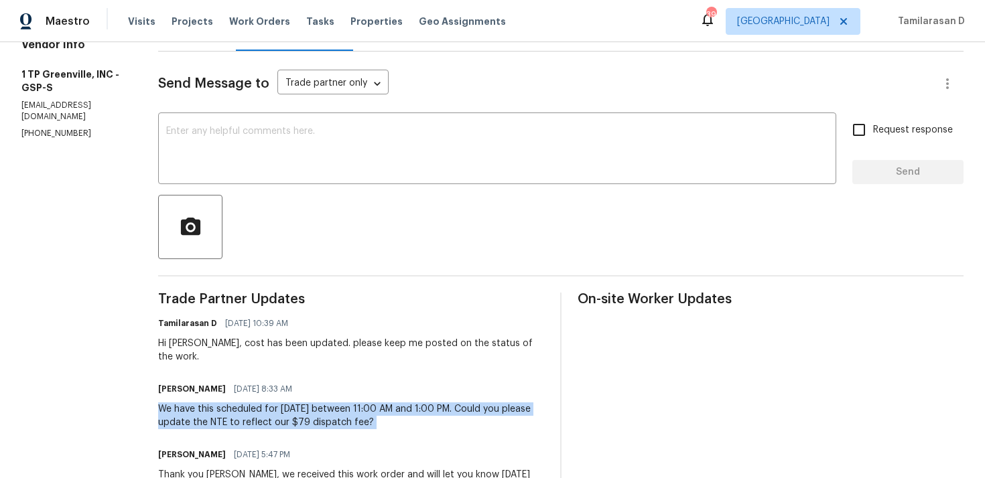
scroll to position [141, 0]
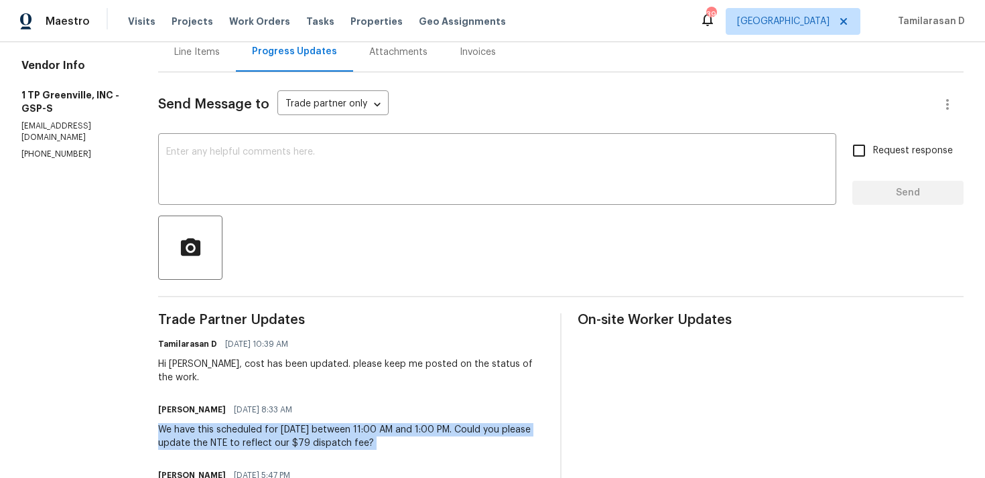
click at [189, 289] on div "Send Message to Trade partner only Trade partner only ​ x ​ Request response Se…" at bounding box center [560, 401] width 805 height 658
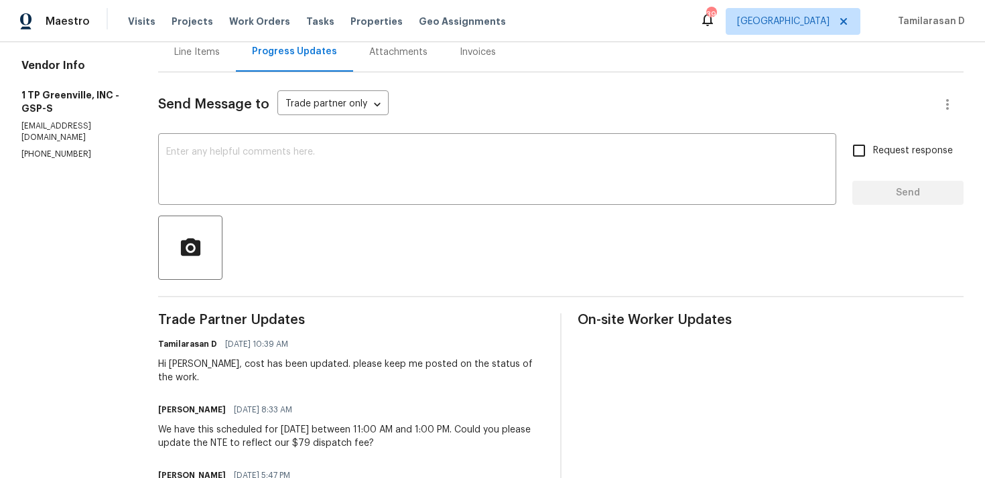
click at [184, 289] on div "Send Message to Trade partner only Trade partner only ​ x ​ Request response Se…" at bounding box center [560, 401] width 805 height 658
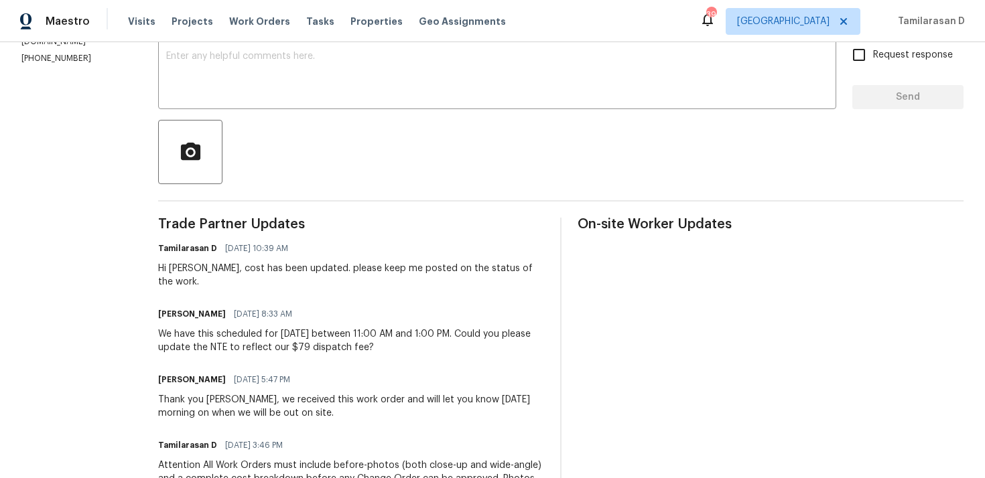
scroll to position [0, 0]
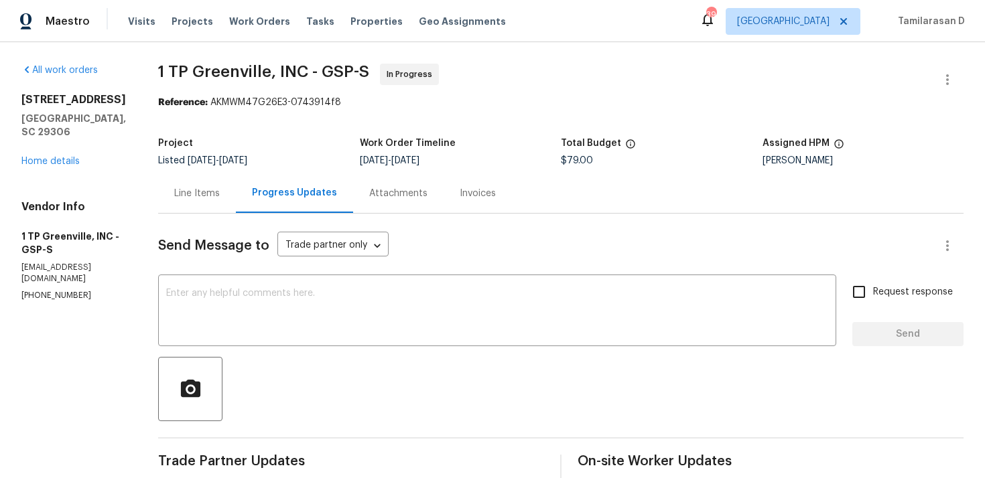
click at [274, 114] on section "1 TP Greenville, INC - GSP-S In Progress Reference: AKMWM47G26E3-0743914f8 Proj…" at bounding box center [560, 468] width 805 height 808
click at [245, 129] on section "1 TP Greenville, INC - GSP-S In Progress Reference: AKMWM47G26E3-0743914f8 Proj…" at bounding box center [560, 468] width 805 height 808
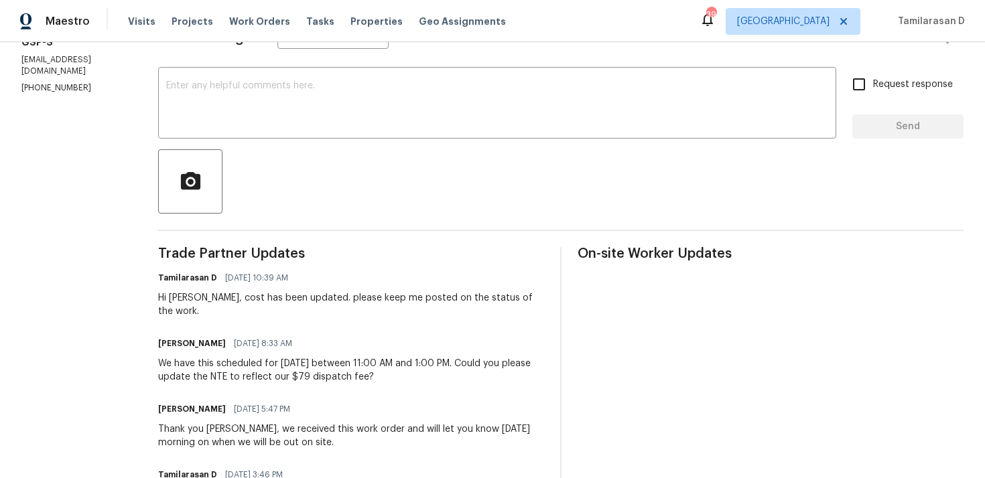
scroll to position [161, 0]
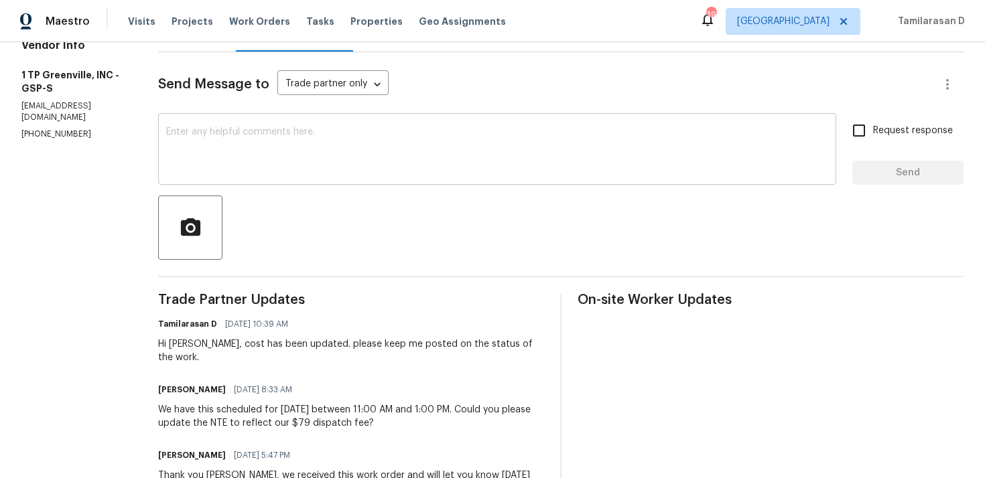
click at [241, 181] on div "x ​" at bounding box center [497, 151] width 678 height 68
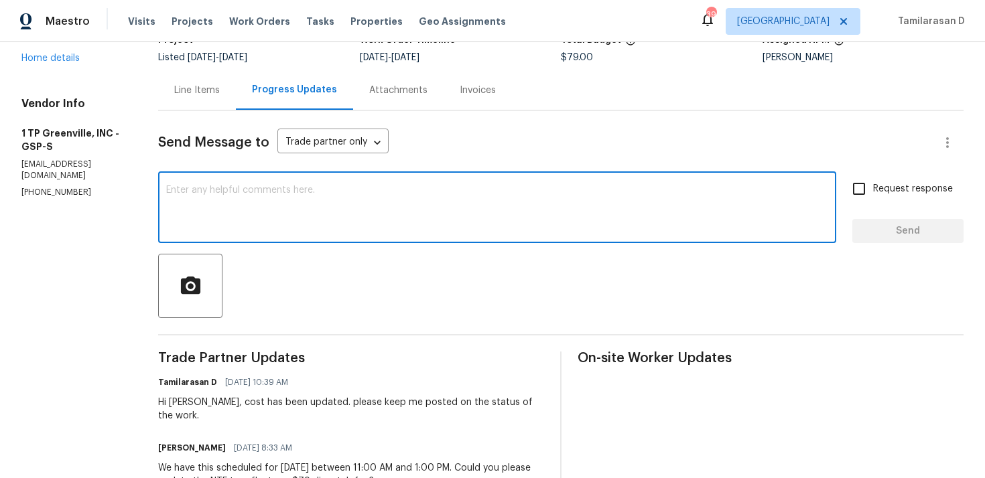
scroll to position [123, 0]
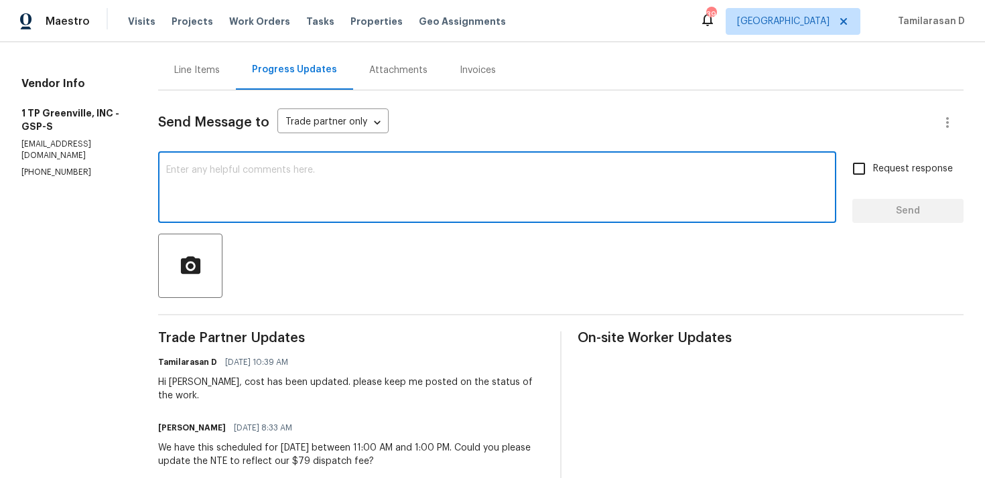
click at [198, 208] on textarea at bounding box center [497, 189] width 662 height 47
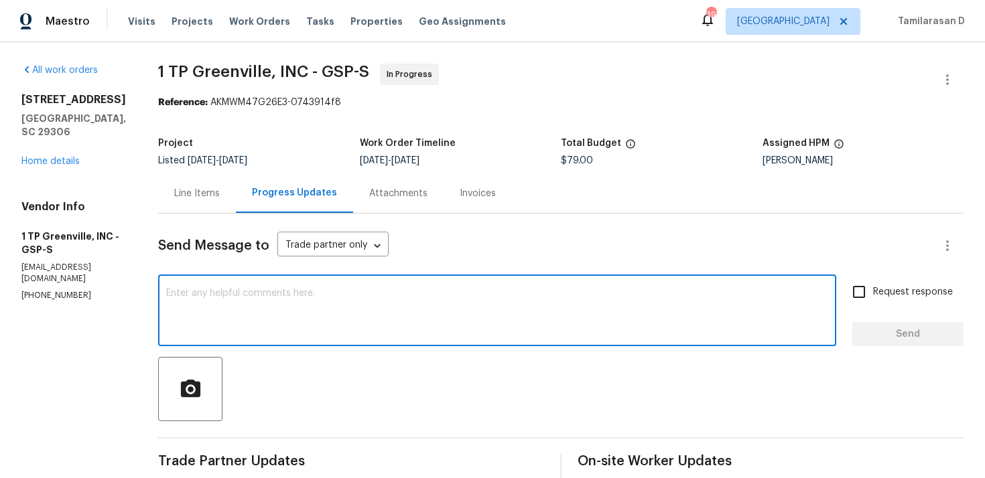
scroll to position [137, 0]
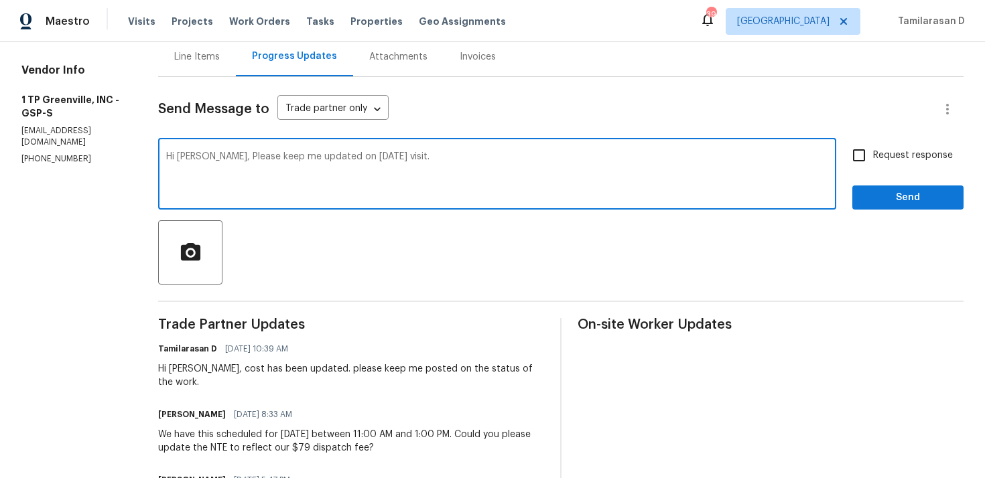
type textarea "Hi Merritt, Please keep me updated on today's visit."
click at [870, 158] on input "Request response" at bounding box center [859, 155] width 28 height 28
checkbox input "true"
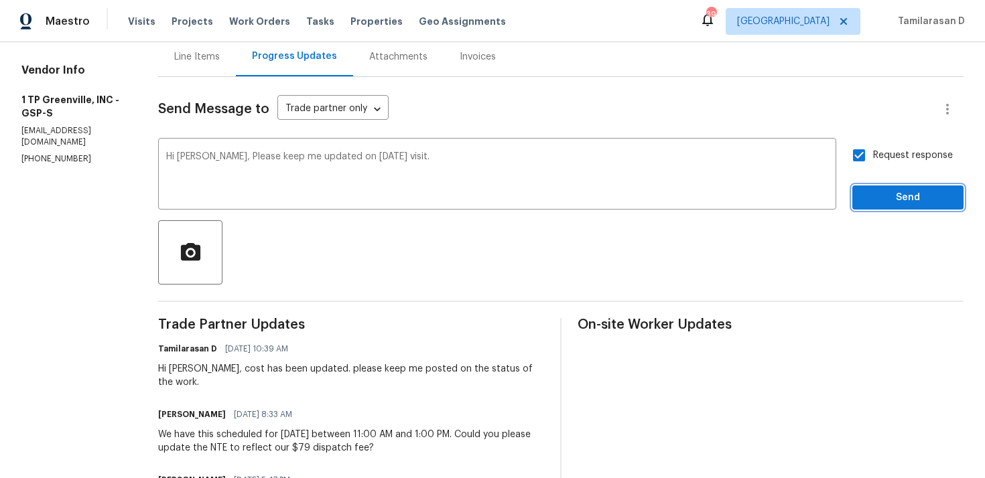
click at [872, 188] on button "Send" at bounding box center [907, 198] width 111 height 25
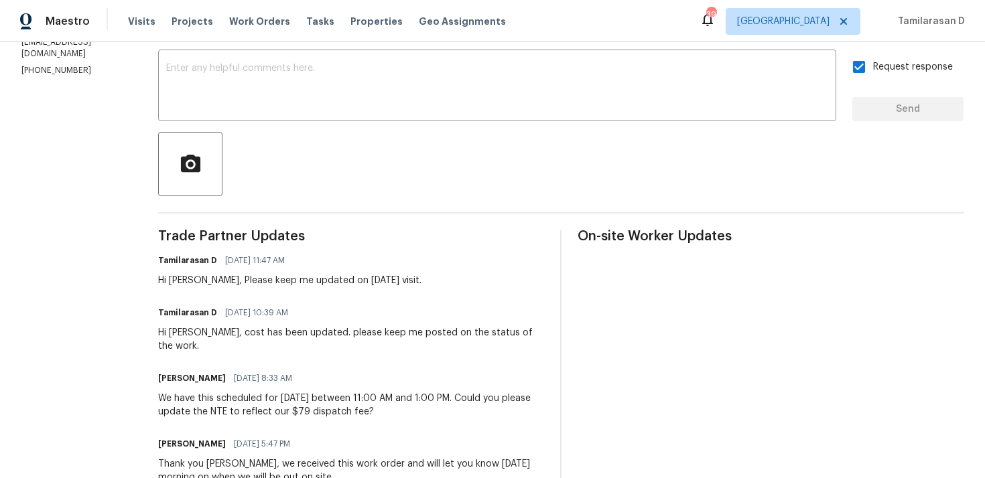
scroll to position [351, 0]
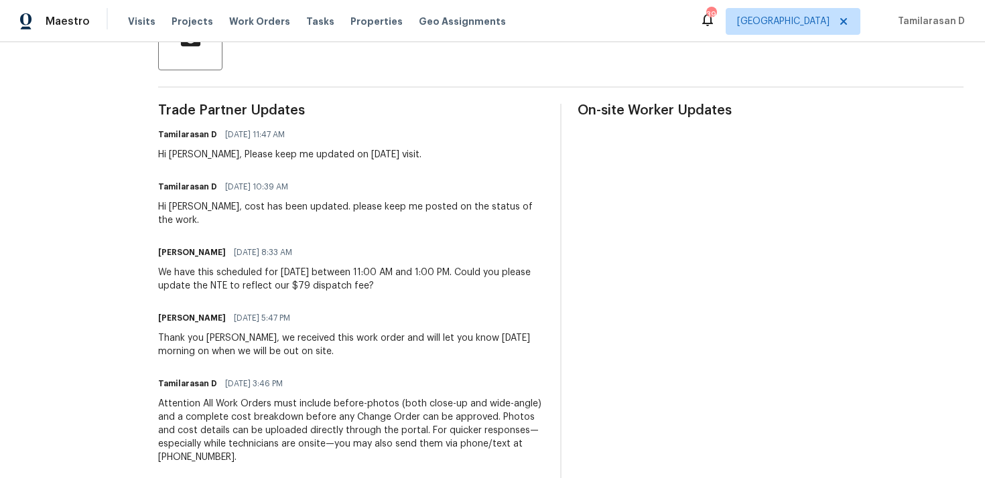
click at [235, 151] on div "Hi Merritt, Please keep me updated on today's visit." at bounding box center [289, 154] width 263 height 13
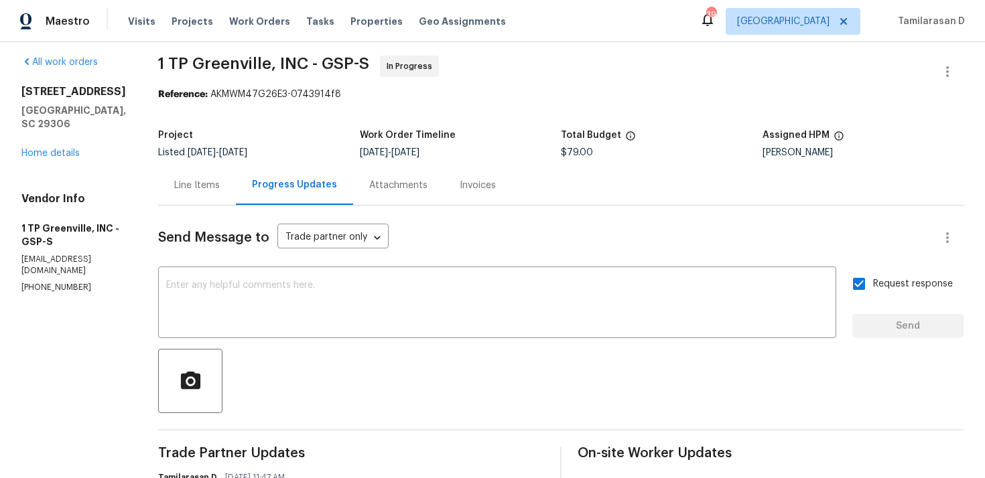
scroll to position [0, 0]
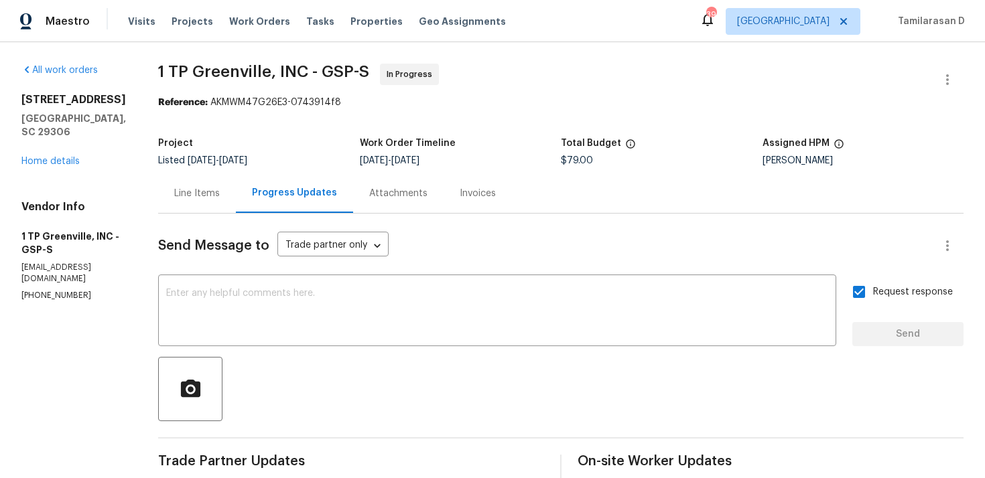
click at [174, 196] on div "Line Items" at bounding box center [197, 193] width 46 height 13
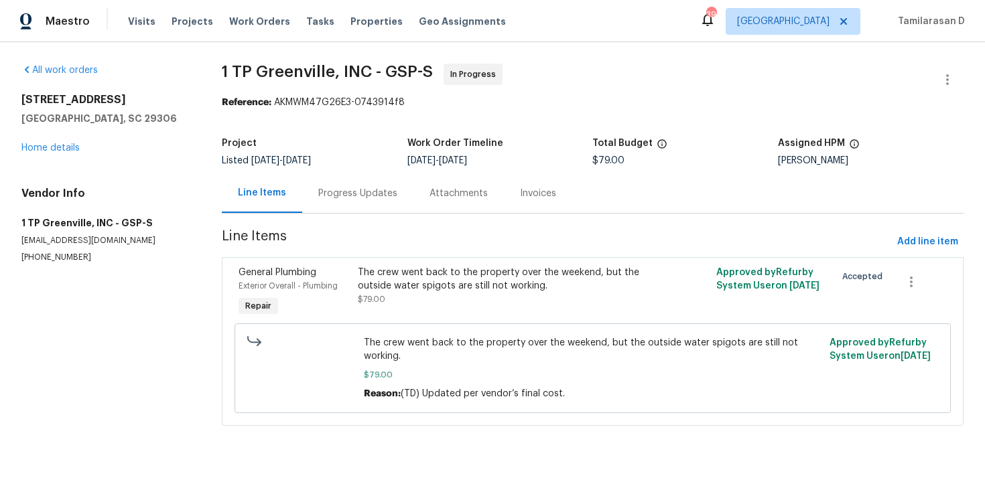
click at [353, 192] on div "Progress Updates" at bounding box center [357, 193] width 79 height 13
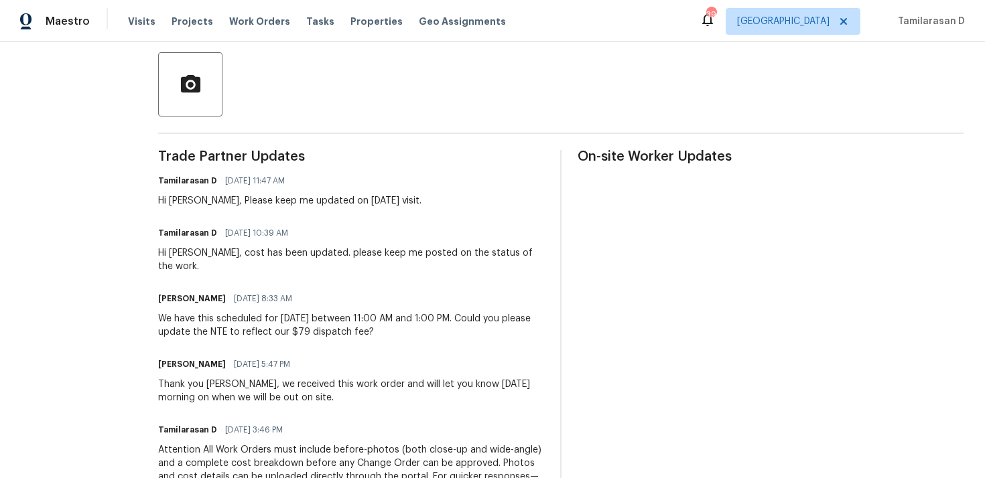
scroll to position [276, 0]
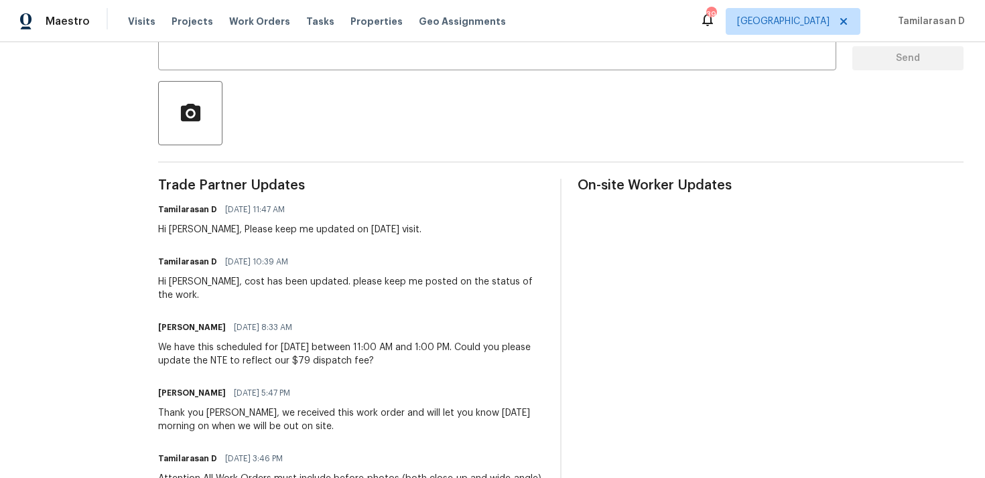
click at [237, 231] on div "Hi Merritt, Please keep me updated on today's visit." at bounding box center [289, 229] width 263 height 13
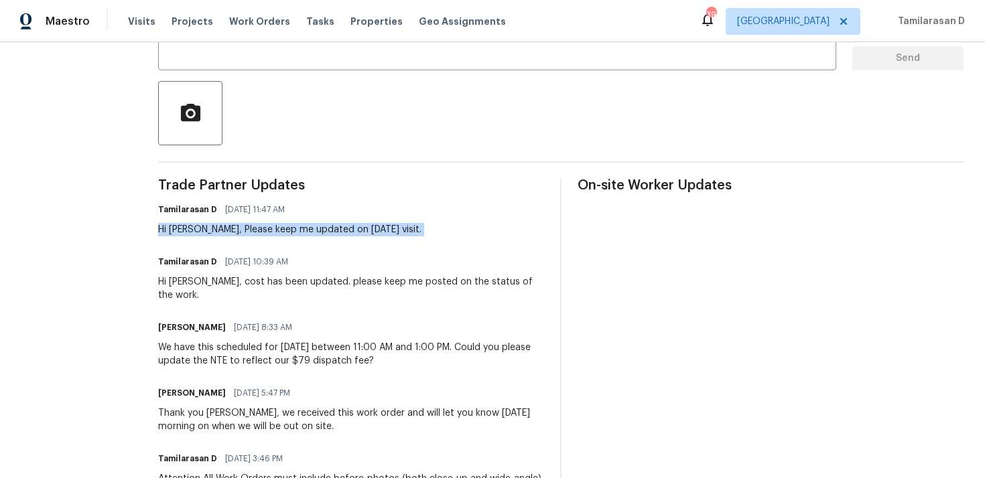
click at [237, 231] on div "Hi Merritt, Please keep me updated on today's visit." at bounding box center [289, 229] width 263 height 13
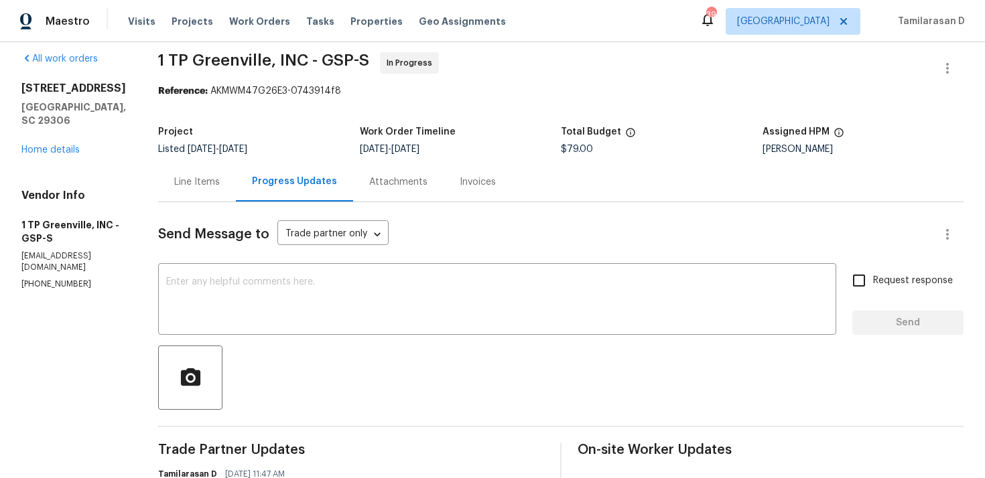
scroll to position [0, 0]
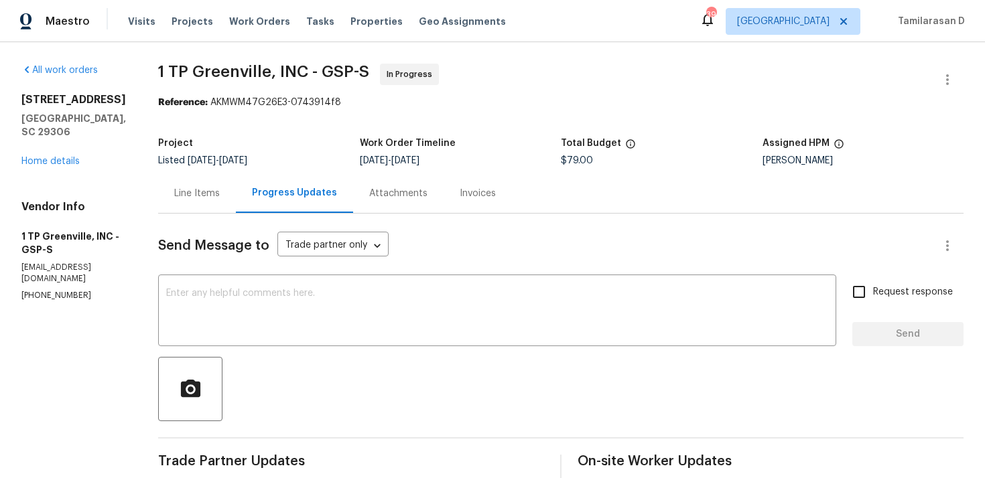
click at [196, 181] on div "Line Items" at bounding box center [197, 194] width 78 height 40
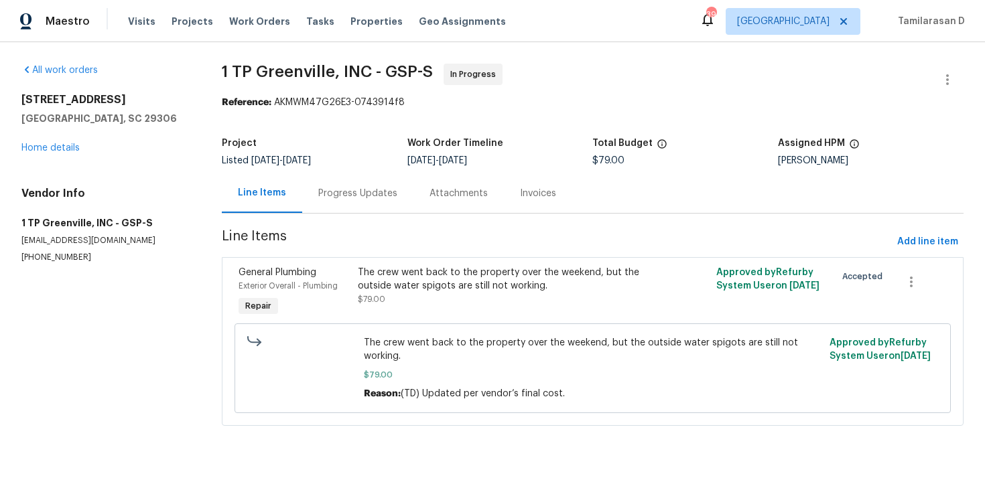
click at [341, 192] on div "Progress Updates" at bounding box center [357, 193] width 79 height 13
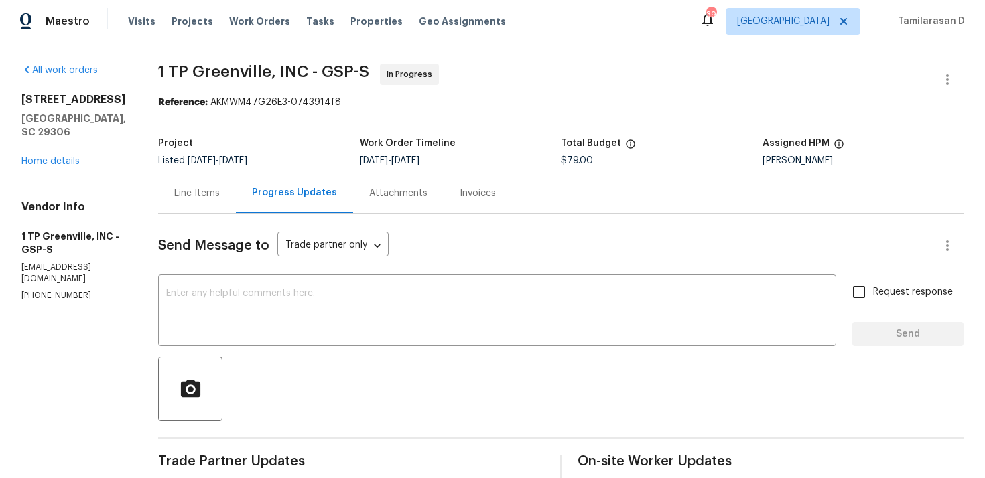
click at [212, 192] on div "Line Items" at bounding box center [197, 193] width 46 height 13
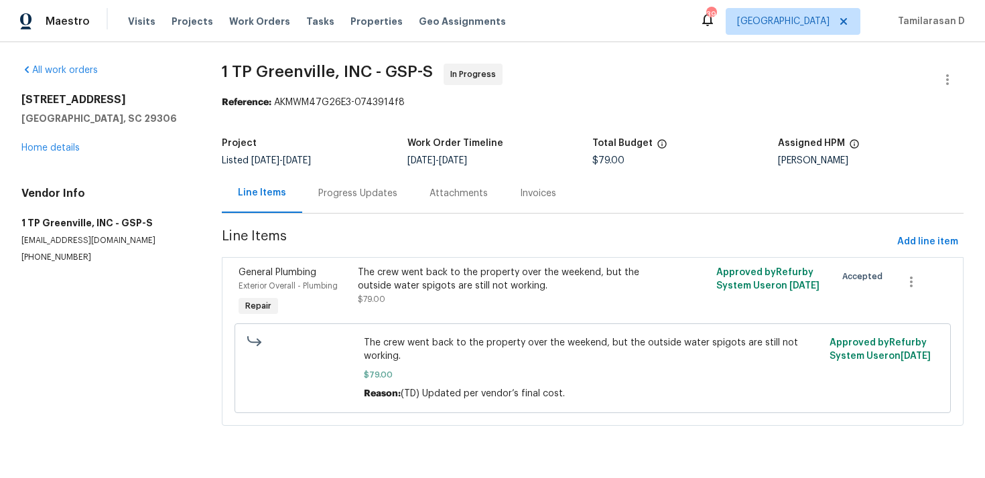
click at [335, 193] on div "Progress Updates" at bounding box center [357, 193] width 79 height 13
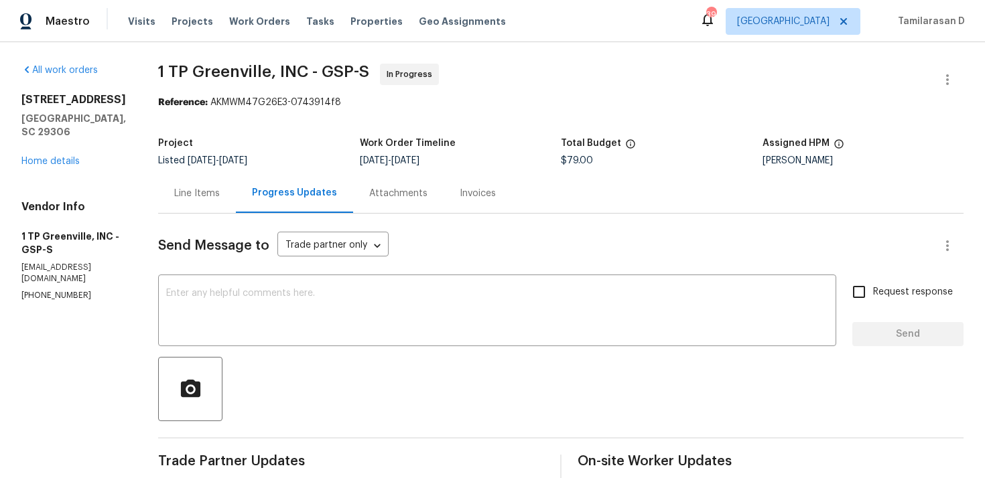
click at [211, 196] on div "Line Items" at bounding box center [197, 193] width 46 height 13
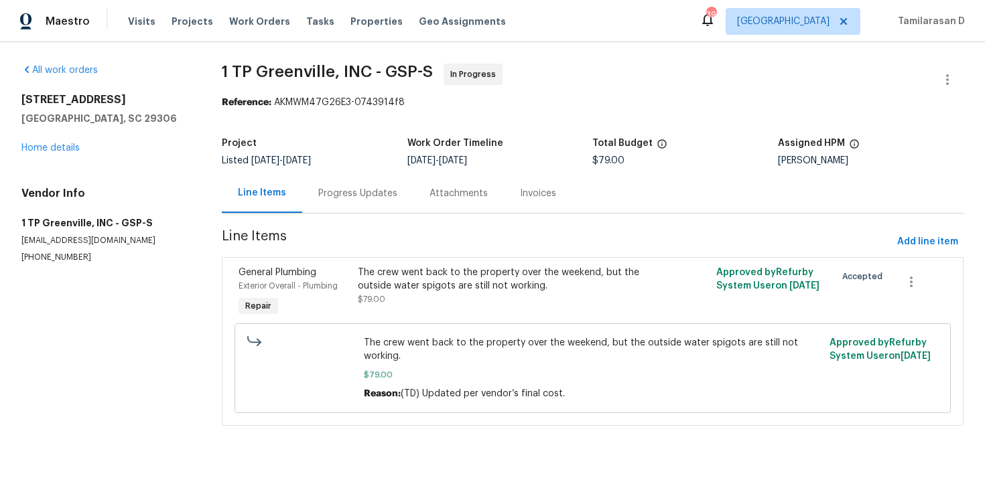
click at [336, 189] on div "Progress Updates" at bounding box center [357, 193] width 79 height 13
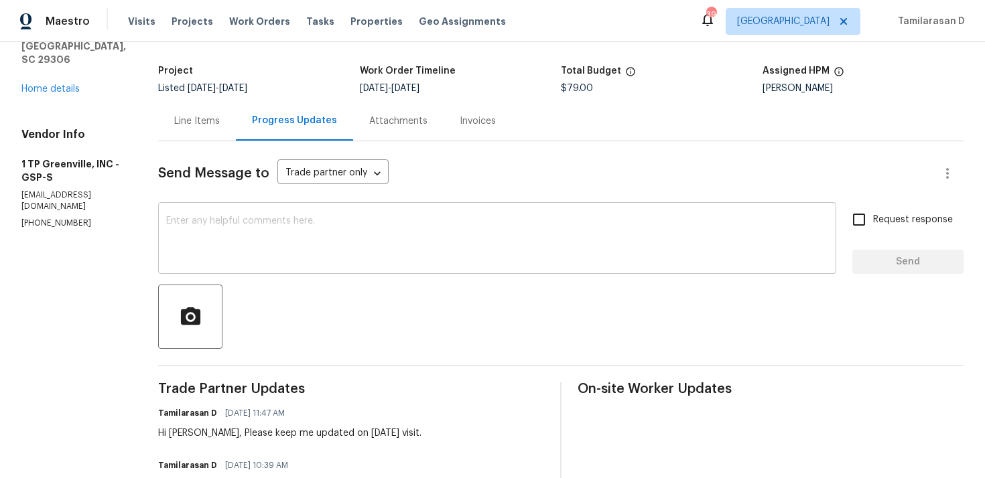
scroll to position [42, 0]
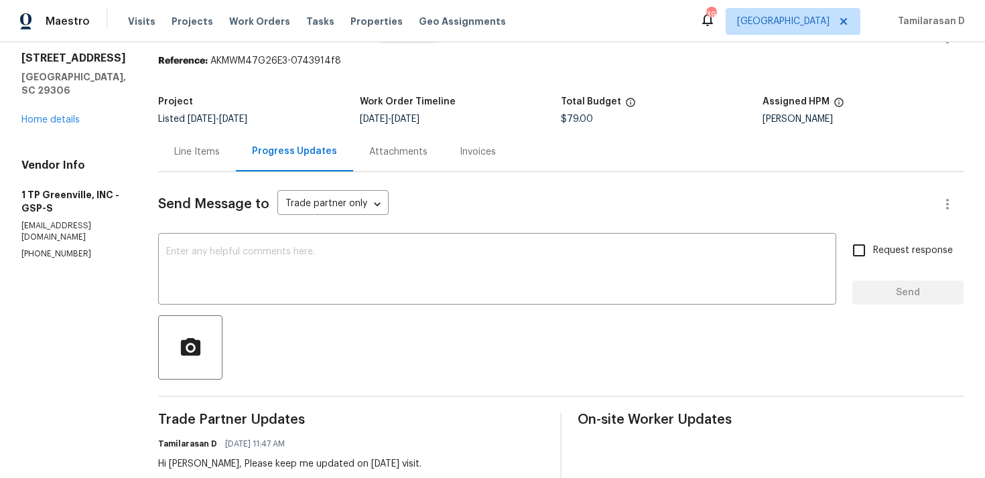
click at [206, 155] on div "Line Items" at bounding box center [197, 151] width 46 height 13
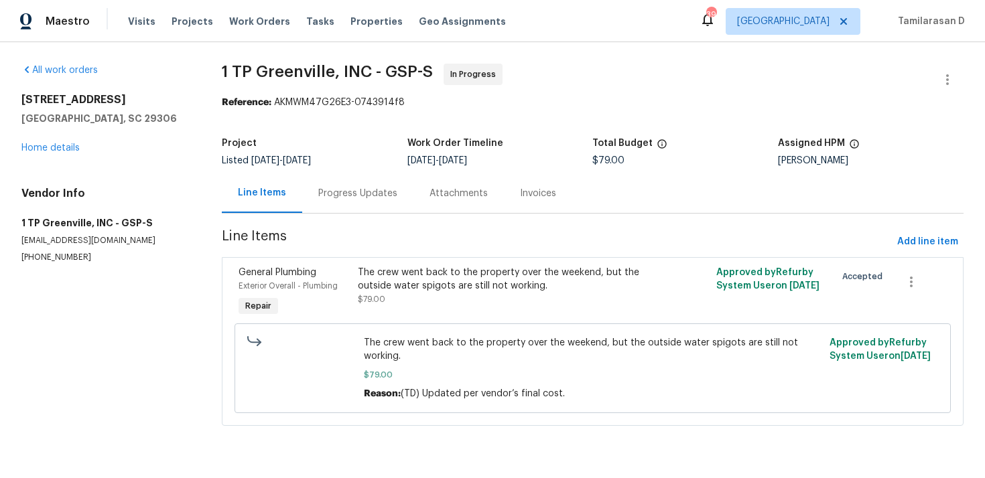
click at [332, 202] on div "Progress Updates" at bounding box center [357, 194] width 111 height 40
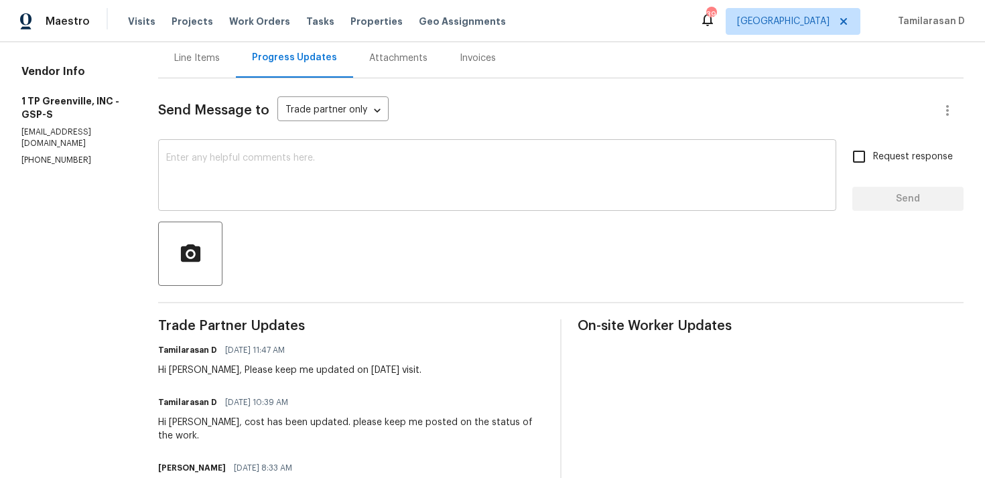
scroll to position [127, 0]
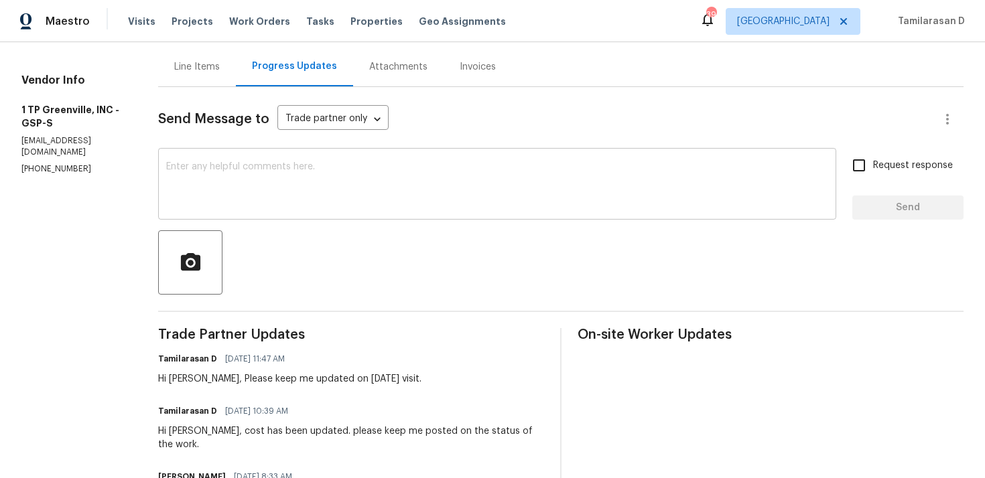
click at [245, 189] on textarea at bounding box center [497, 185] width 662 height 47
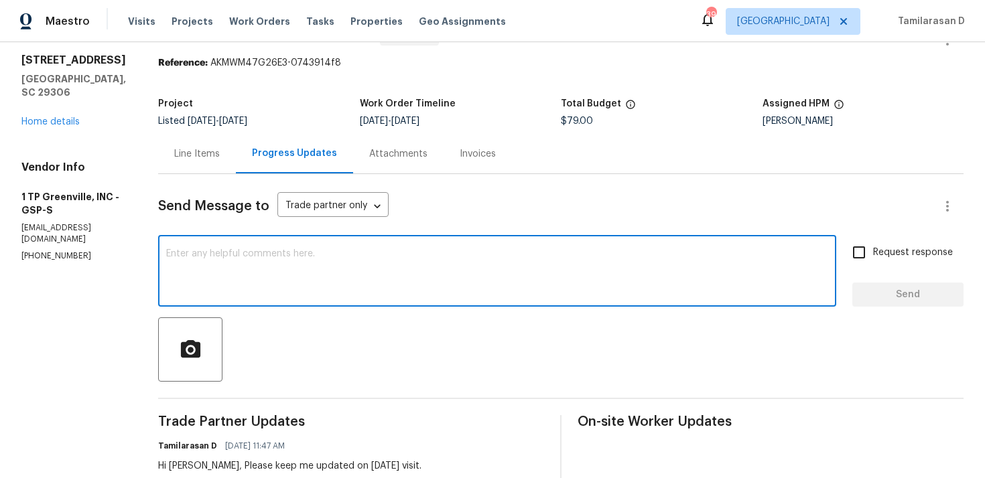
scroll to position [0, 0]
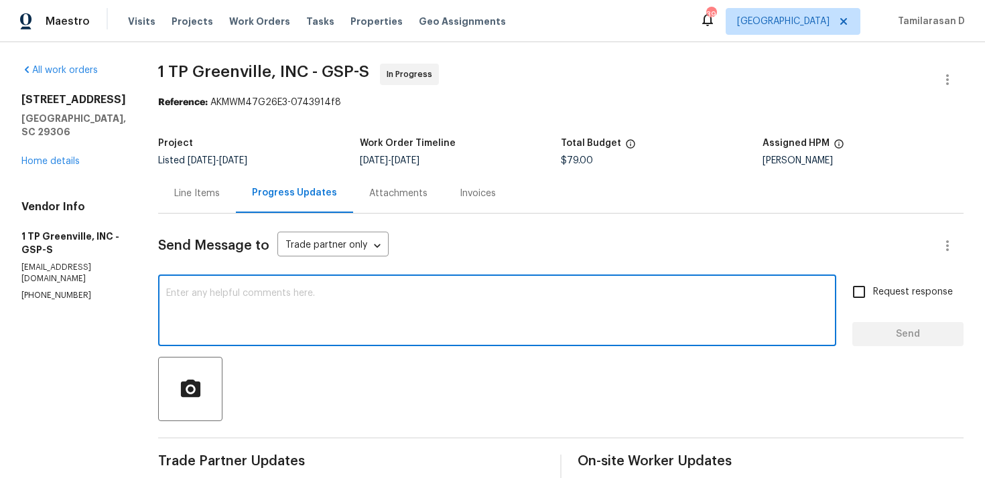
click at [200, 192] on div "Line Items" at bounding box center [197, 193] width 46 height 13
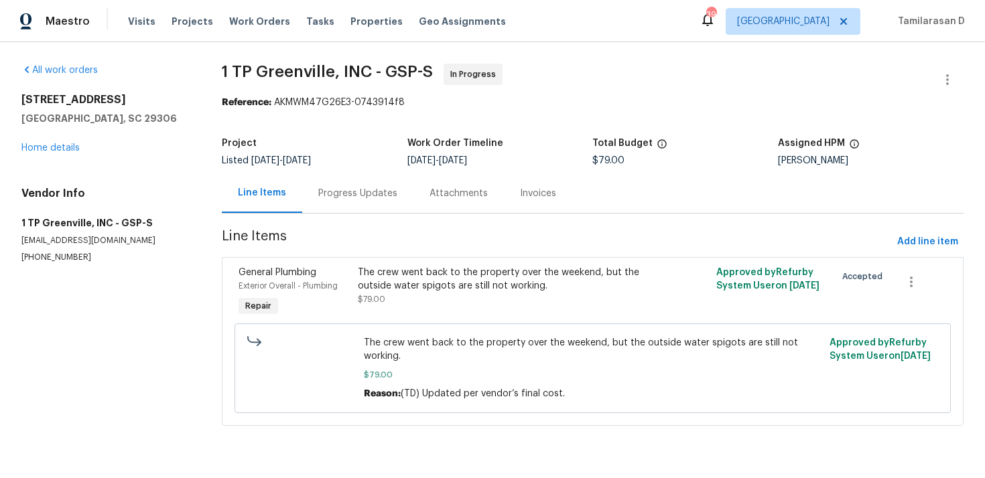
click at [336, 199] on div "Progress Updates" at bounding box center [357, 193] width 79 height 13
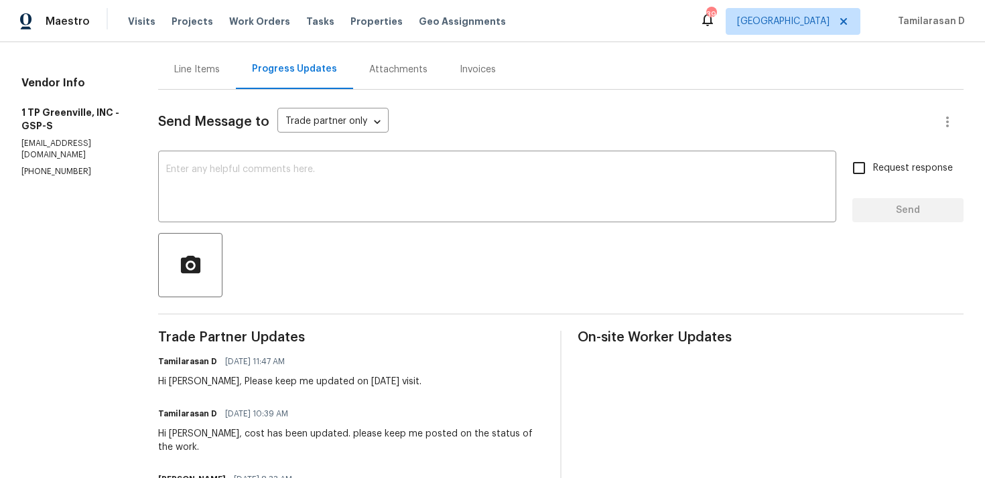
scroll to position [157, 0]
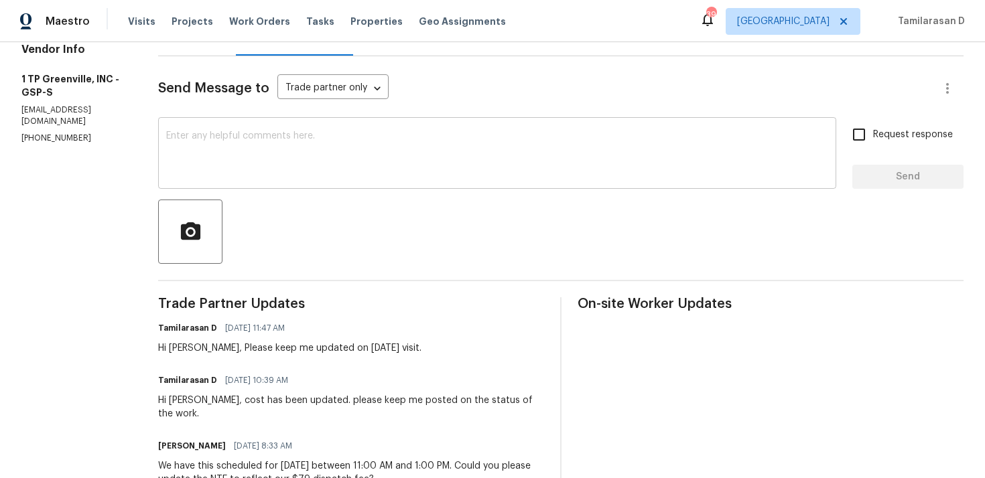
click at [254, 147] on textarea at bounding box center [497, 154] width 662 height 47
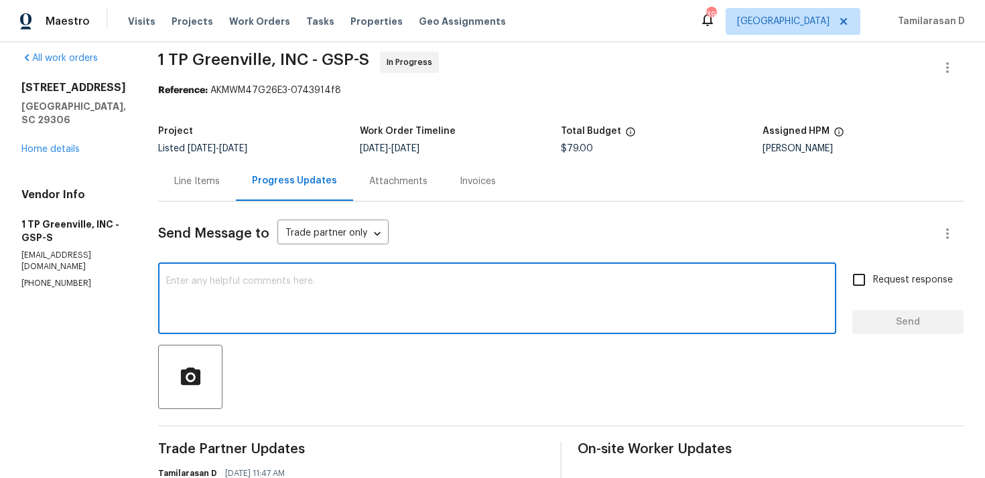
scroll to position [0, 0]
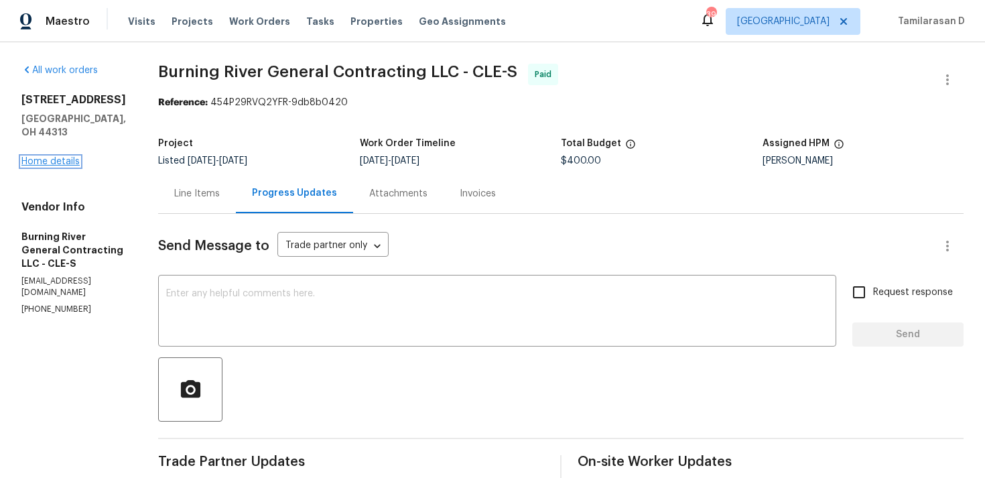
click at [70, 157] on link "Home details" at bounding box center [50, 161] width 58 height 9
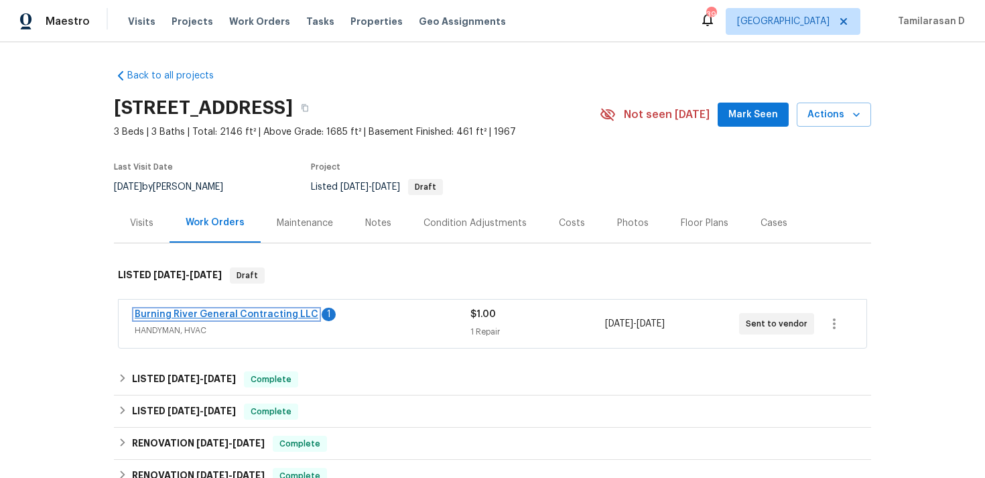
click at [233, 314] on link "Burning River General Contracting LLC" at bounding box center [227, 314] width 184 height 9
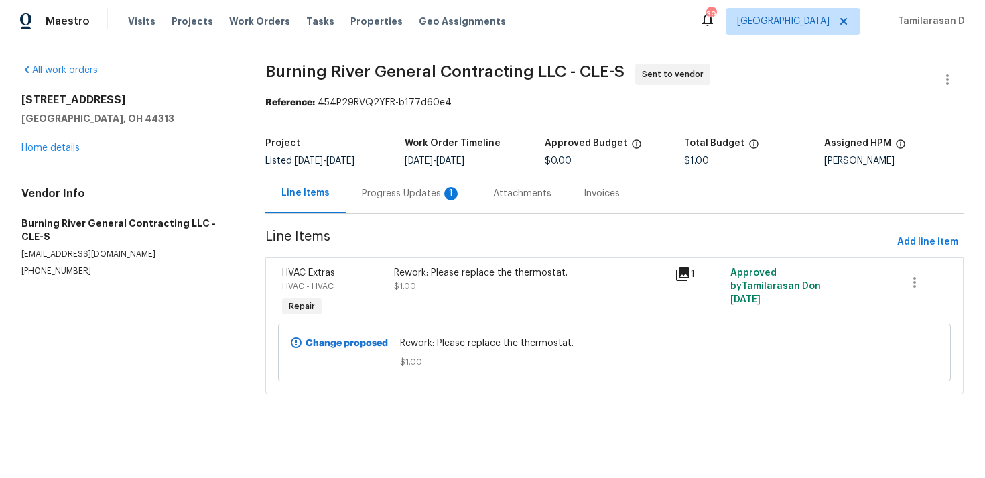
click at [362, 193] on div "Progress Updates 1" at bounding box center [411, 193] width 99 height 13
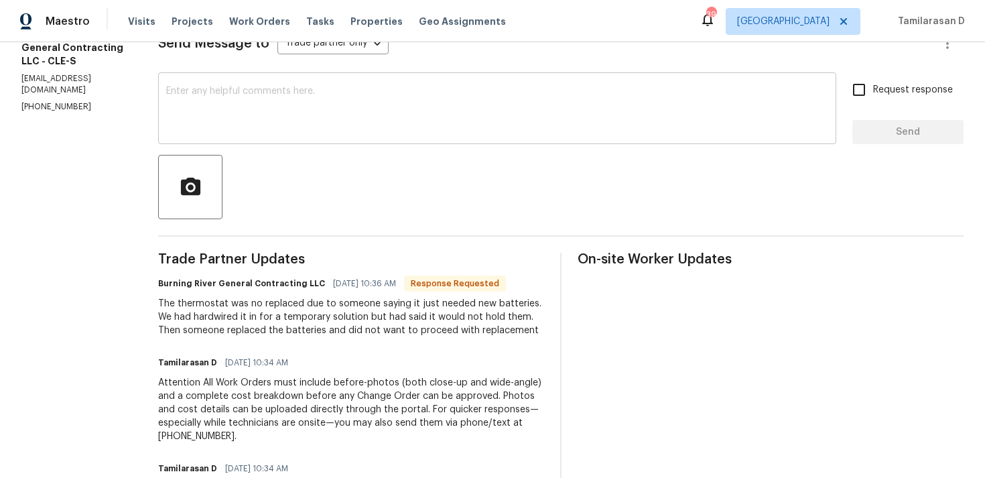
scroll to position [215, 0]
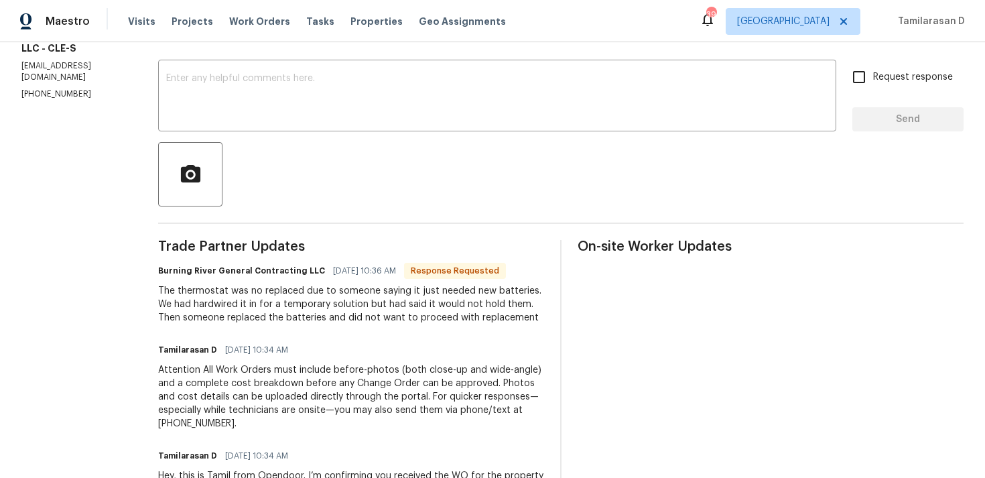
click at [295, 304] on div "The thermostat was no replaced due to someone saying it just needed new batteri…" at bounding box center [351, 304] width 386 height 40
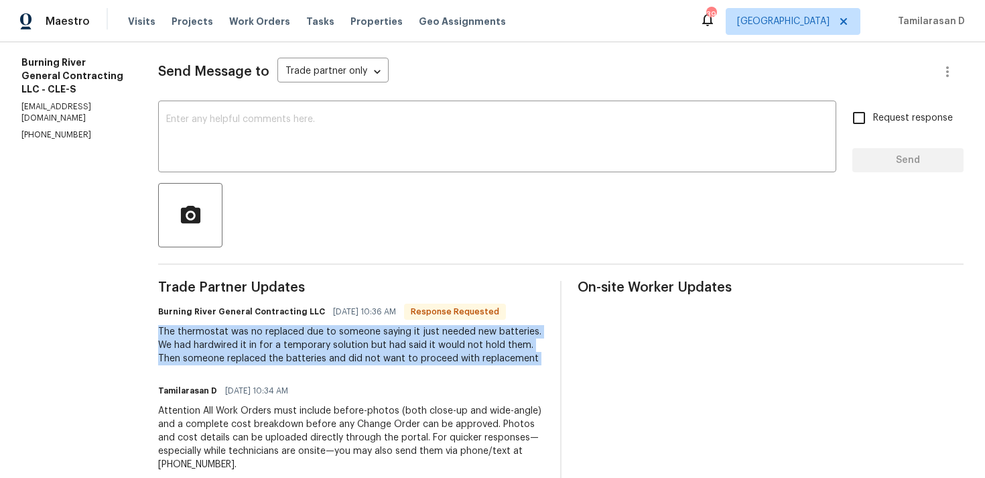
scroll to position [0, 0]
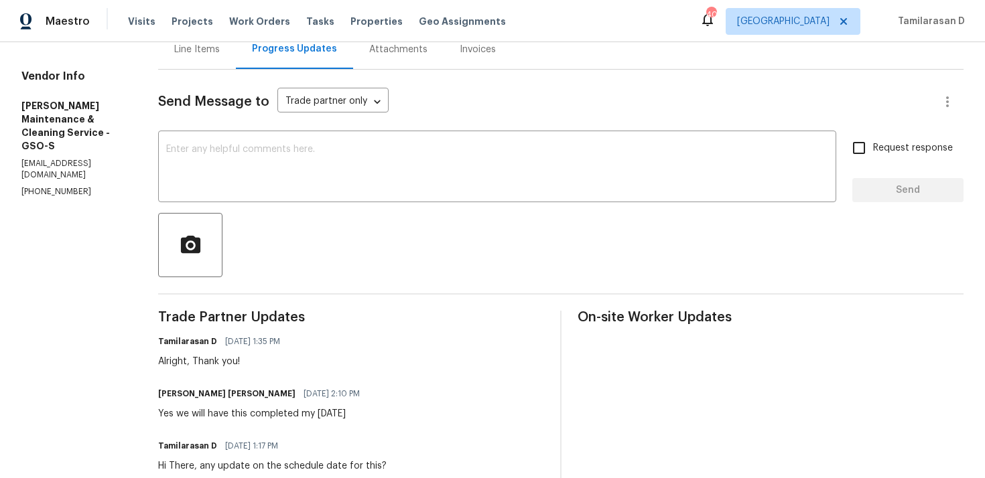
scroll to position [127, 0]
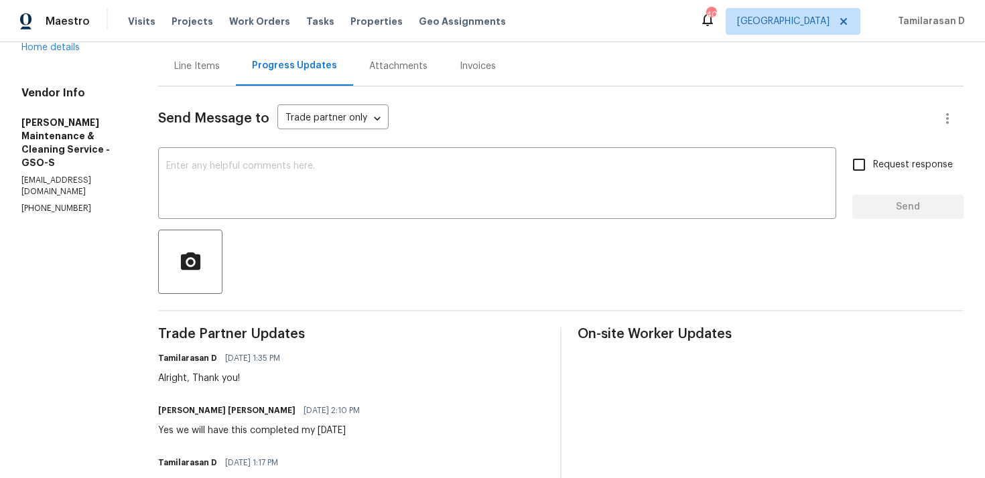
click at [233, 379] on div "Alright, Thank you!" at bounding box center [223, 378] width 130 height 13
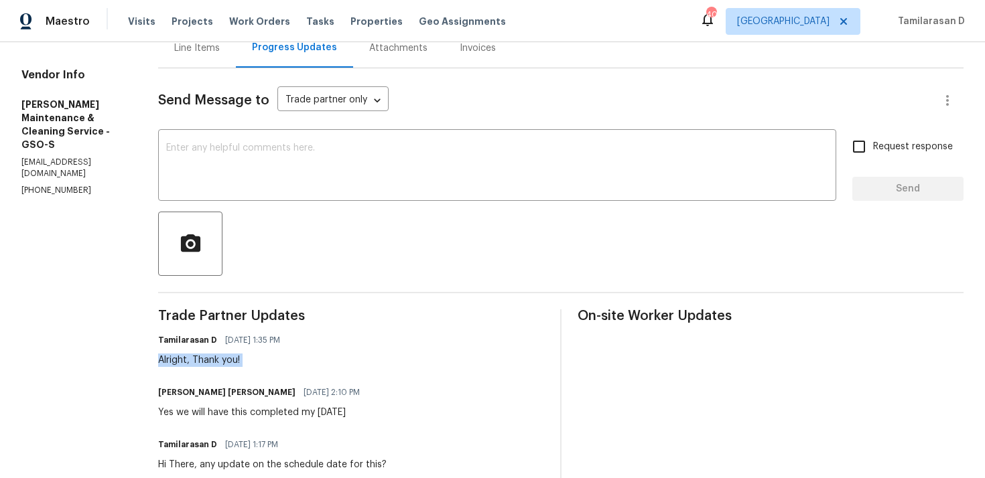
scroll to position [151, 0]
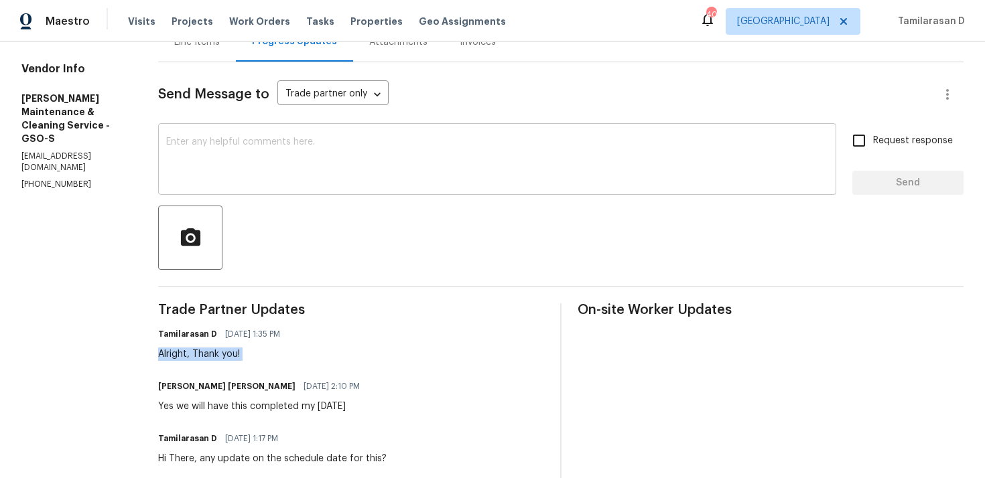
click at [208, 170] on textarea at bounding box center [497, 160] width 662 height 47
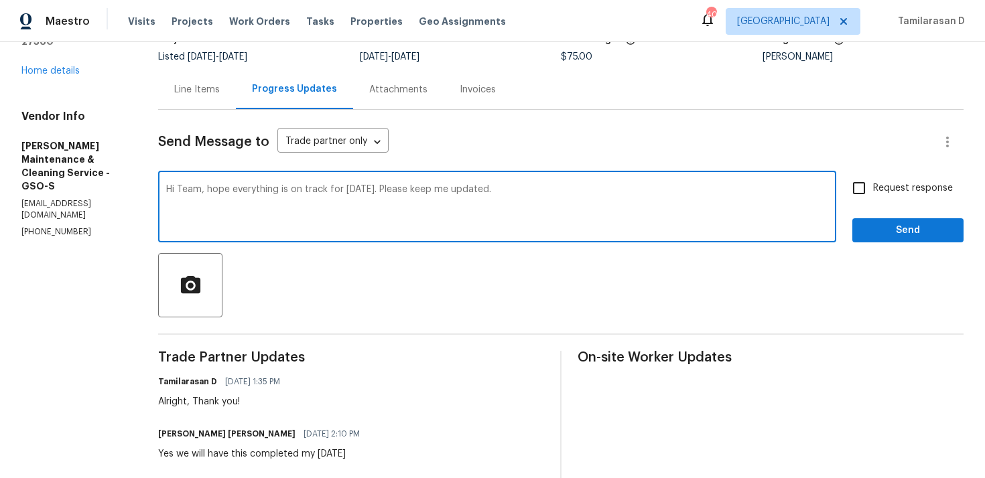
scroll to position [91, 0]
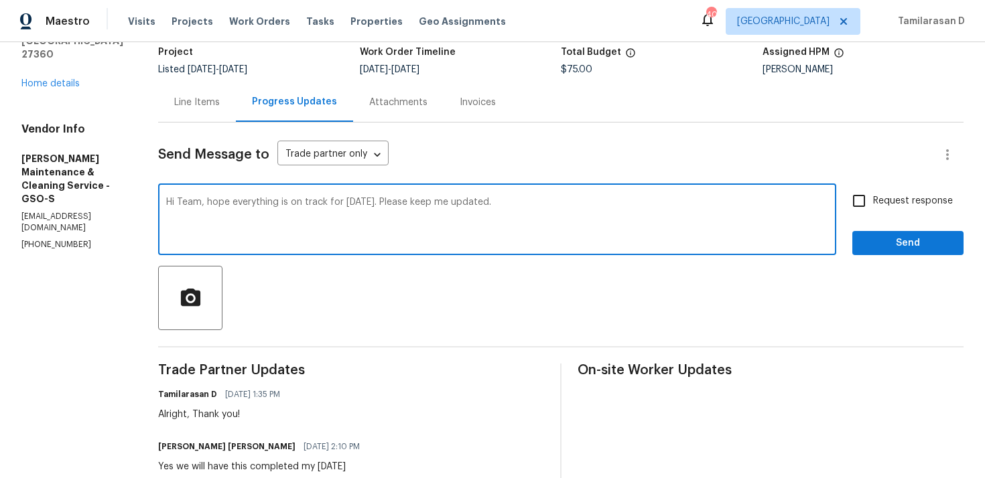
type textarea "Hi Team, hope everything is on track for [DATE]. Please keep me updated."
click at [865, 204] on input "Request response" at bounding box center [859, 201] width 28 height 28
checkbox input "true"
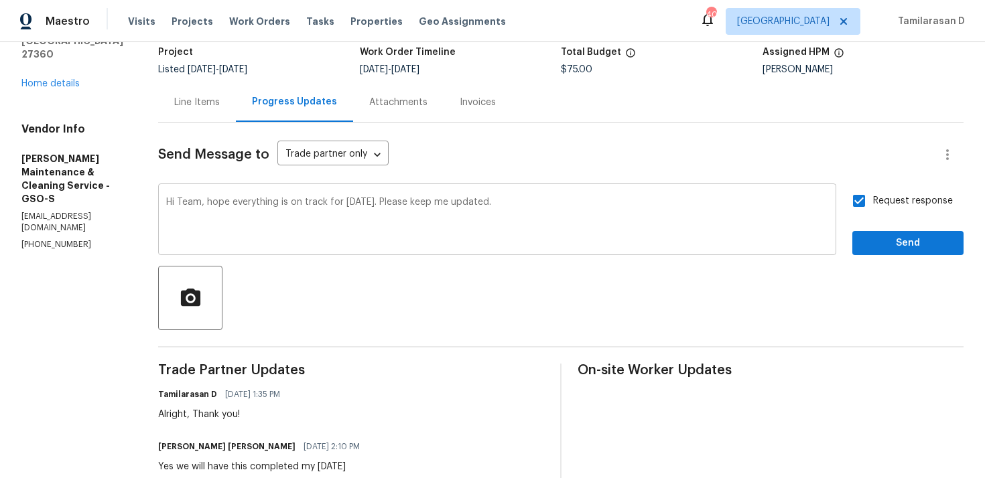
scroll to position [102, 0]
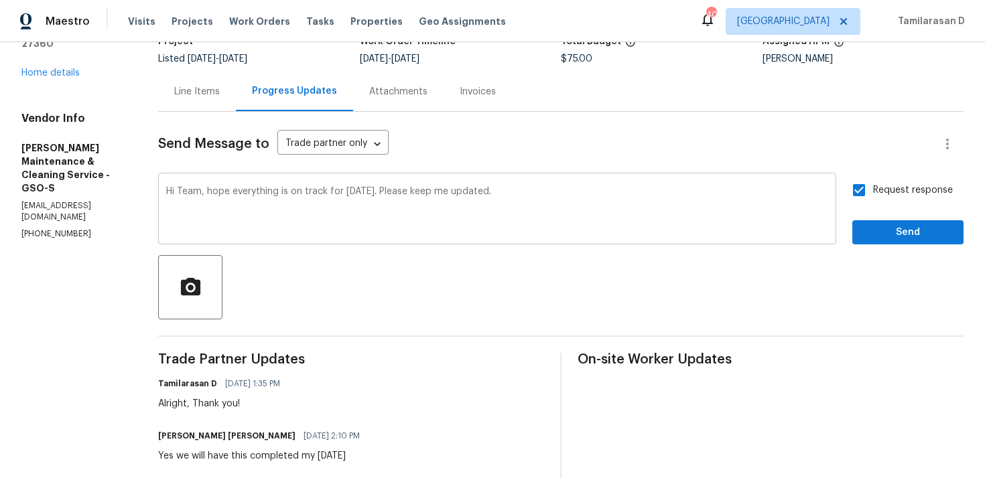
click at [534, 192] on textarea "Hi Team, hope everything is on track for [DATE]. Please keep me updated." at bounding box center [497, 210] width 662 height 47
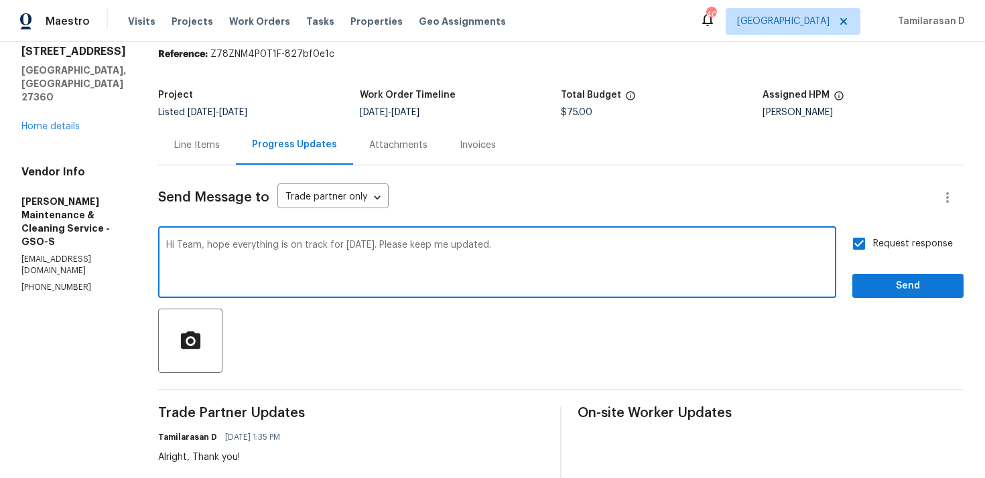
scroll to position [43, 0]
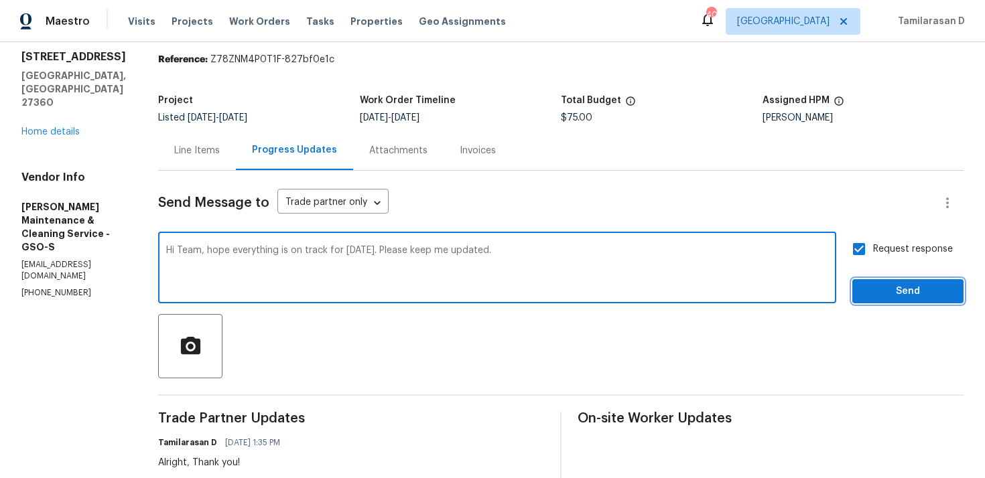
click at [900, 289] on span "Send" at bounding box center [908, 291] width 90 height 17
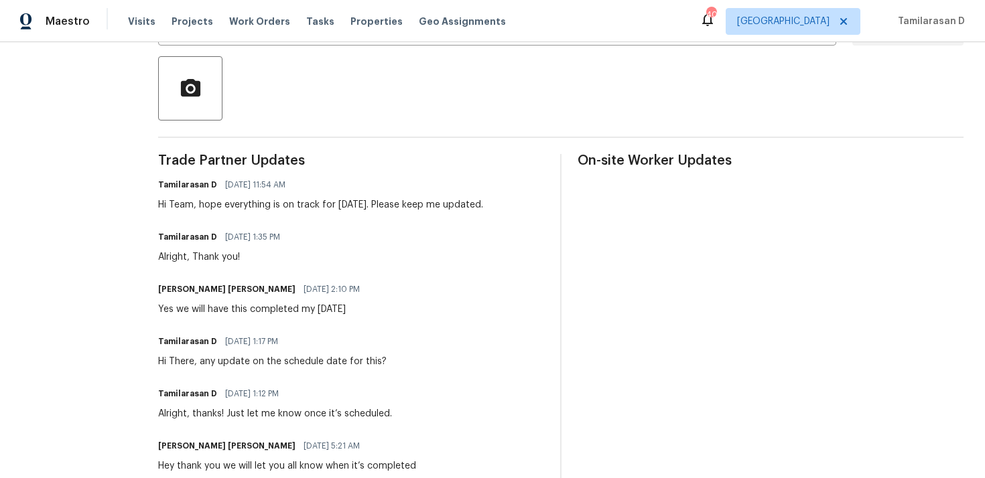
scroll to position [0, 0]
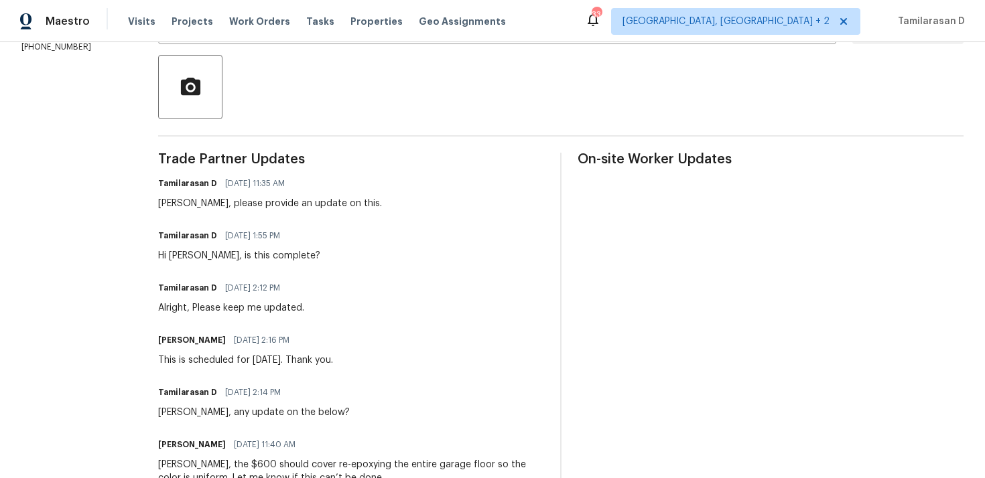
scroll to position [285, 0]
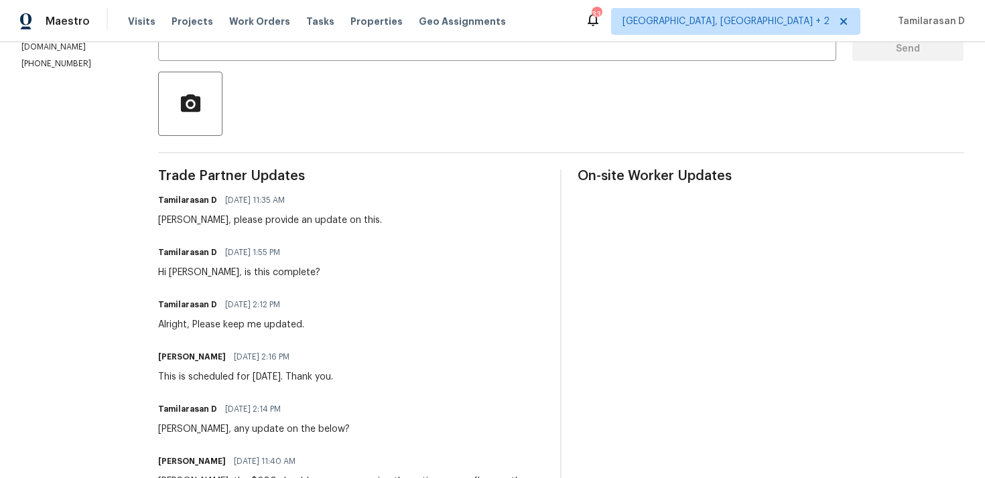
click at [224, 218] on div "[PERSON_NAME], please provide an update on this." at bounding box center [270, 220] width 224 height 13
click at [224, 218] on div "Daniel, please provide an update on this." at bounding box center [270, 220] width 224 height 13
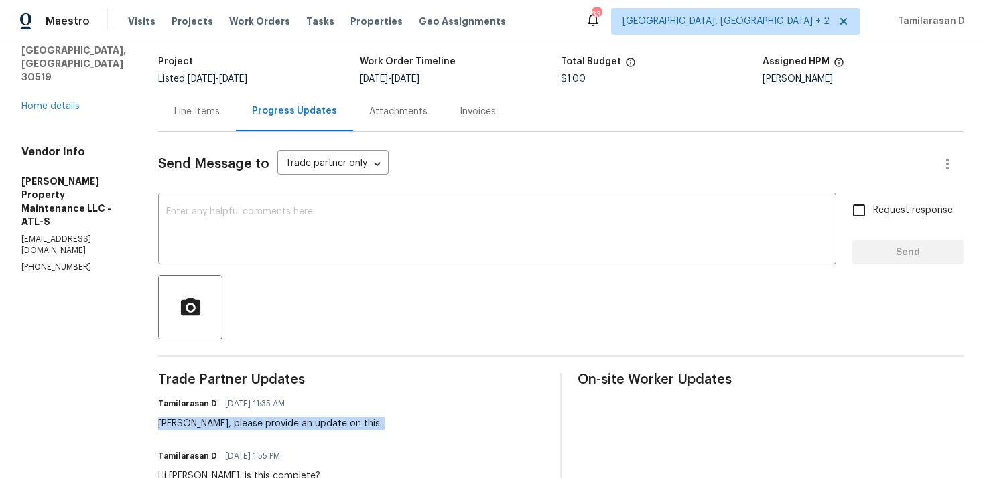
scroll to position [78, 0]
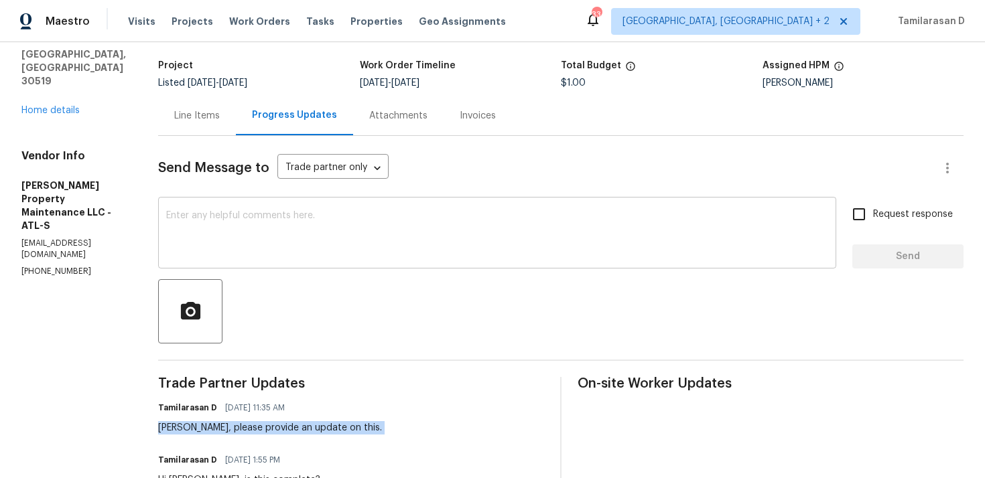
click at [212, 221] on textarea at bounding box center [497, 234] width 662 height 47
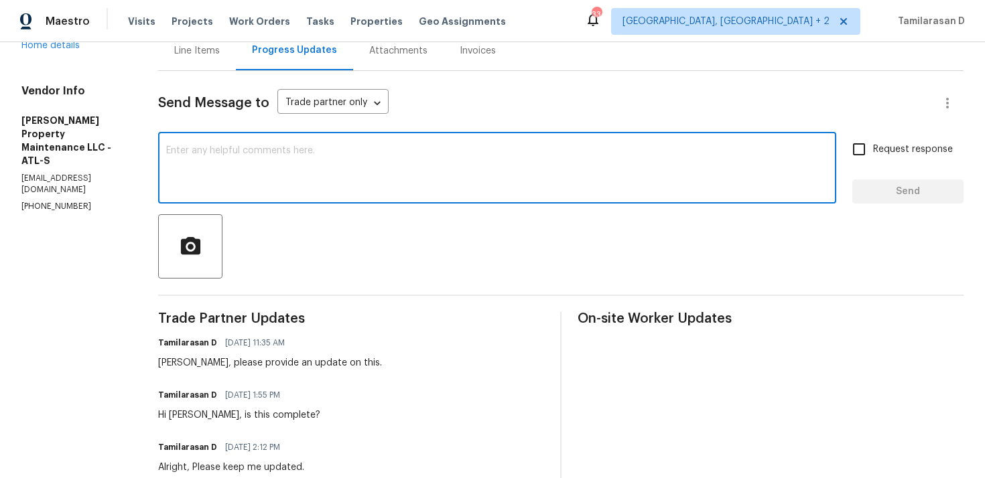
scroll to position [111, 0]
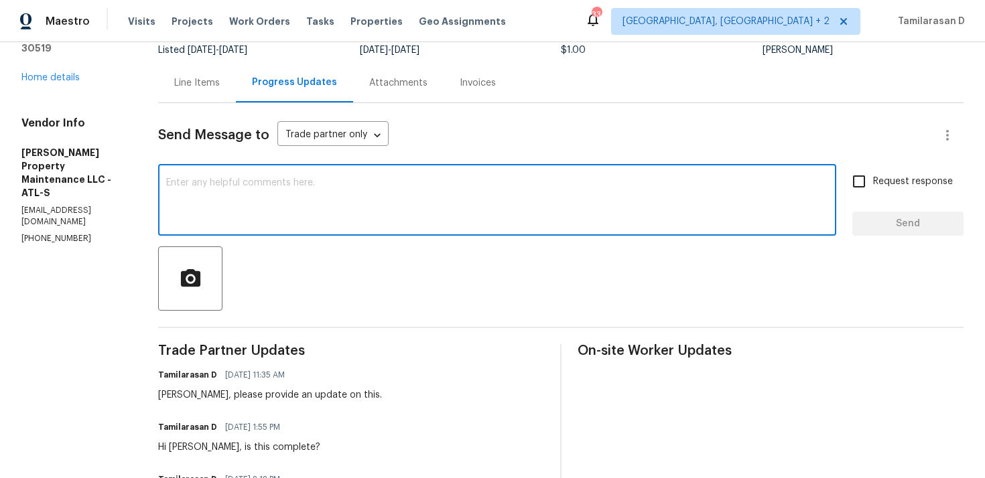
click at [215, 215] on textarea at bounding box center [497, 201] width 662 height 47
click at [215, 214] on textarea at bounding box center [497, 201] width 662 height 47
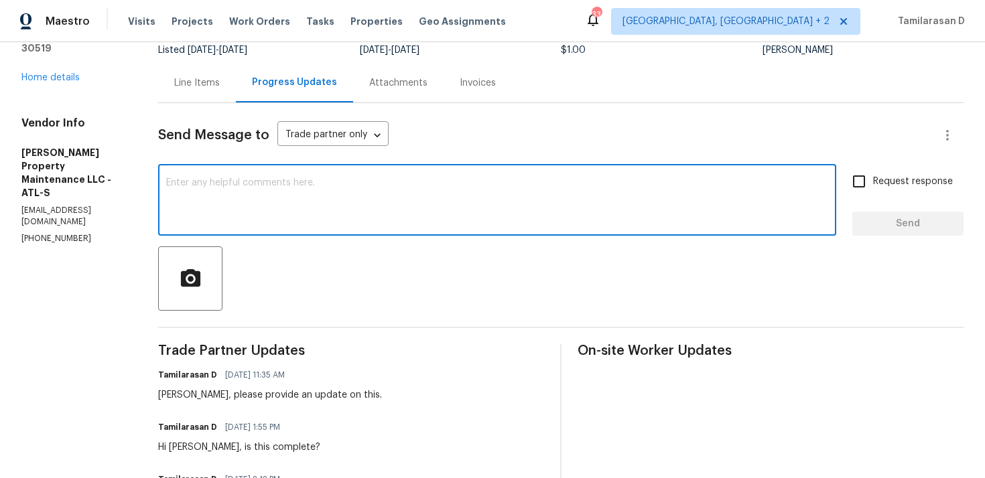
click at [229, 148] on div "Send Message to Trade partner only Trade partner only ​" at bounding box center [544, 135] width 773 height 32
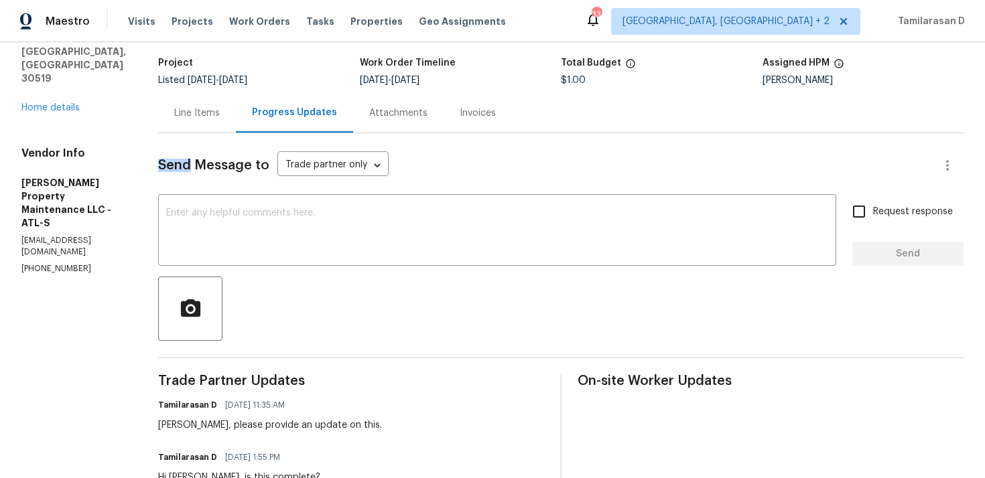
click at [204, 179] on div "Send Message to Trade partner only Trade partner only ​" at bounding box center [544, 165] width 773 height 32
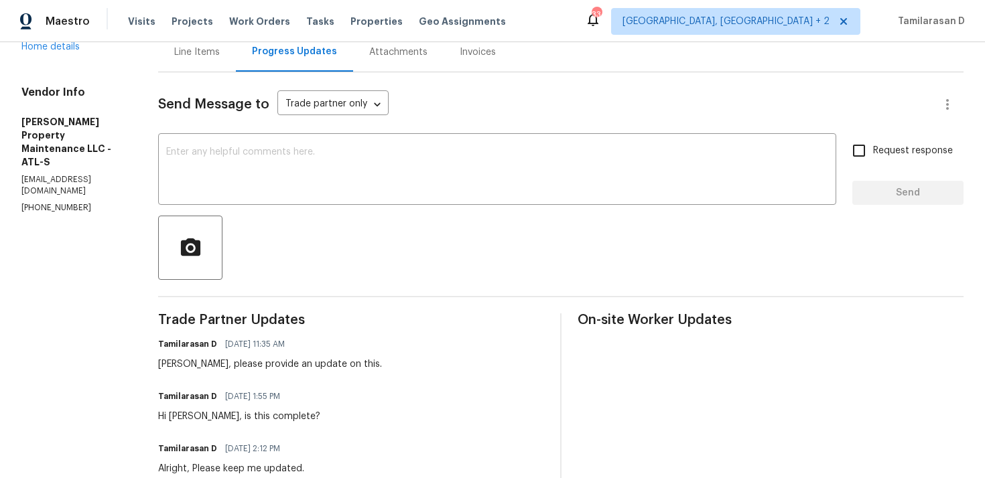
scroll to position [145, 0]
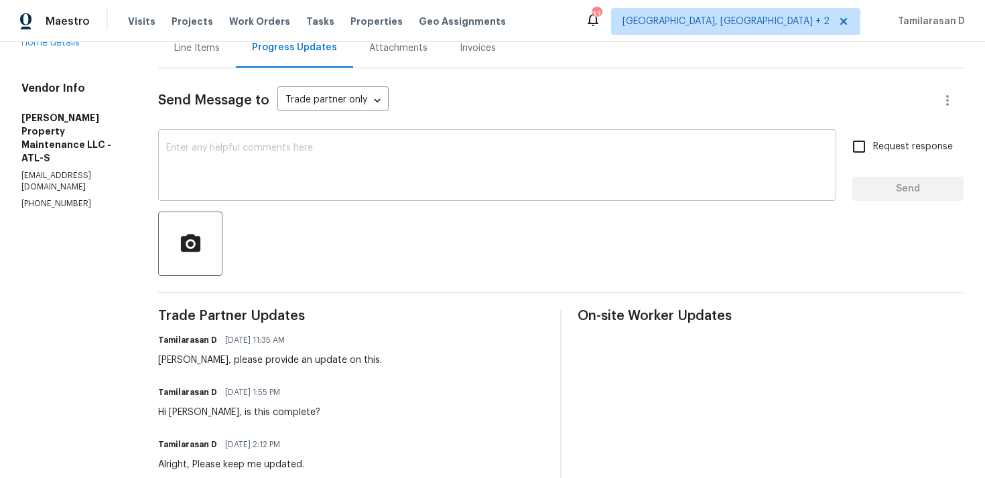
click at [200, 147] on textarea at bounding box center [497, 166] width 662 height 47
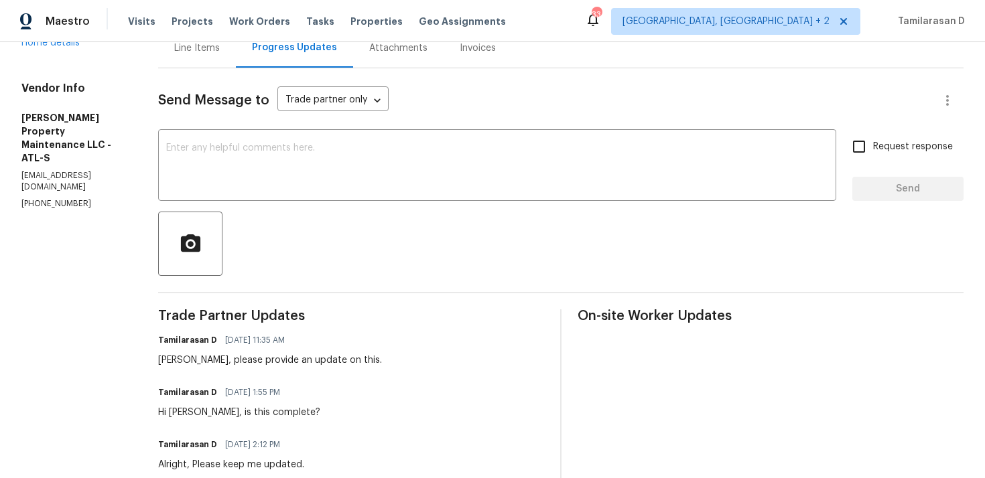
click at [258, 232] on div at bounding box center [560, 244] width 805 height 64
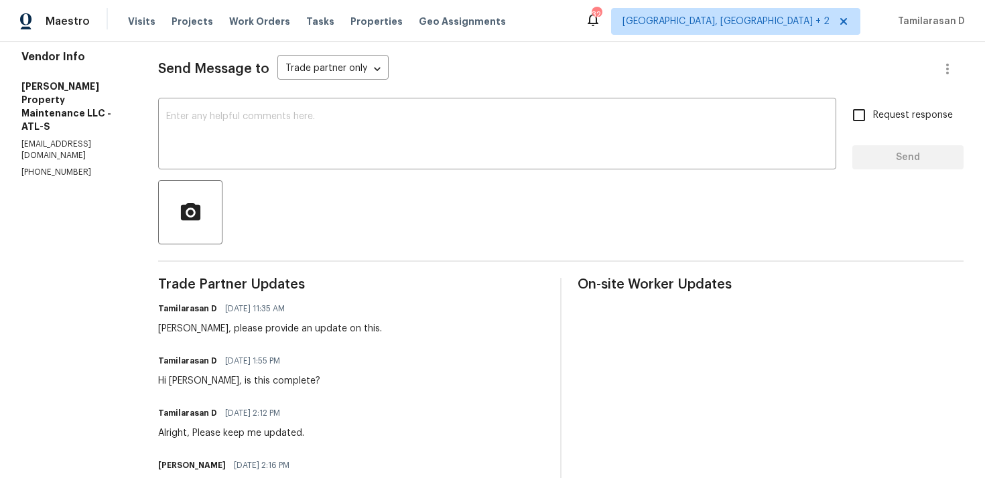
scroll to position [151, 0]
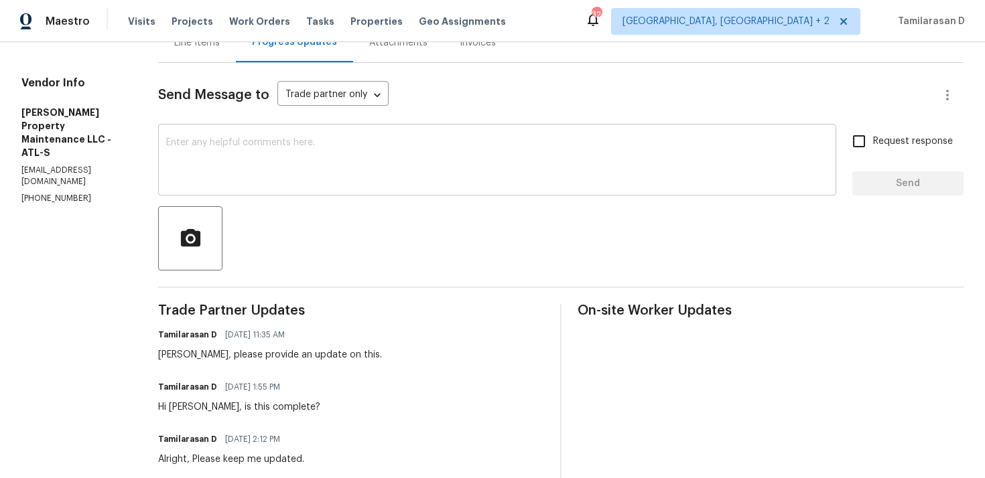
click at [245, 166] on textarea at bounding box center [497, 161] width 662 height 47
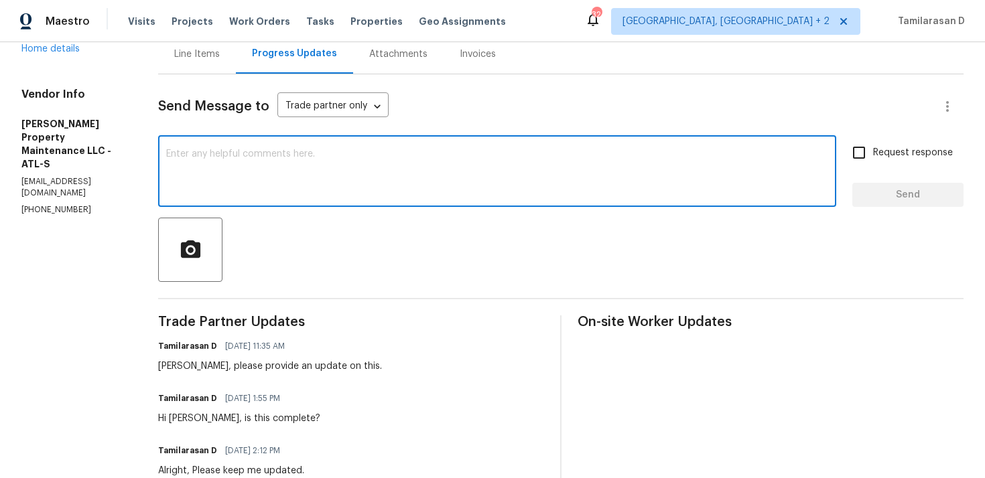
scroll to position [0, 0]
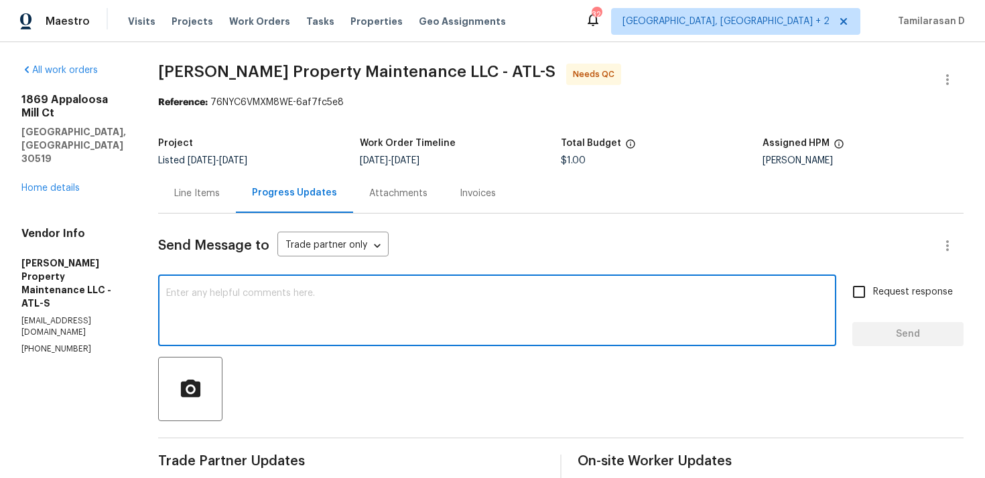
click at [212, 208] on div "Line Items" at bounding box center [197, 194] width 78 height 40
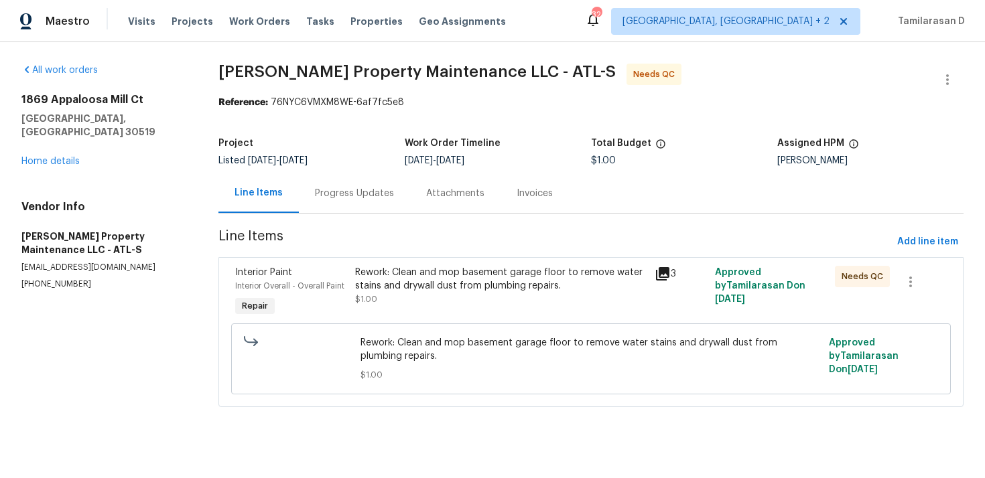
click at [363, 194] on div "Progress Updates" at bounding box center [354, 193] width 79 height 13
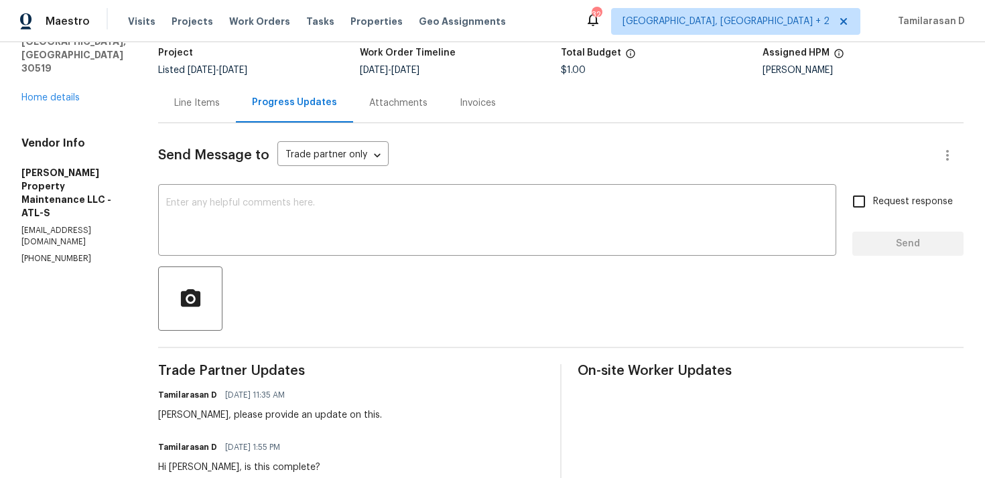
scroll to position [72, 0]
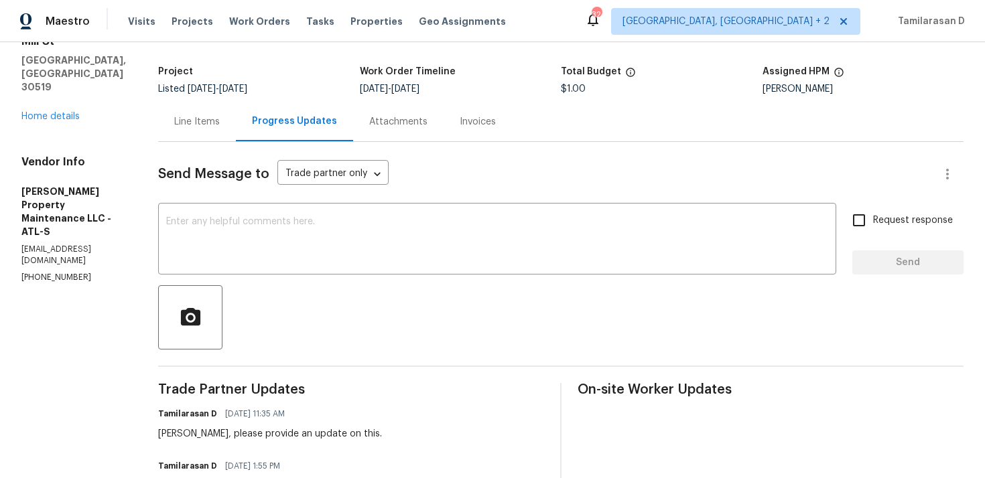
click at [199, 129] on div "Line Items" at bounding box center [197, 122] width 78 height 40
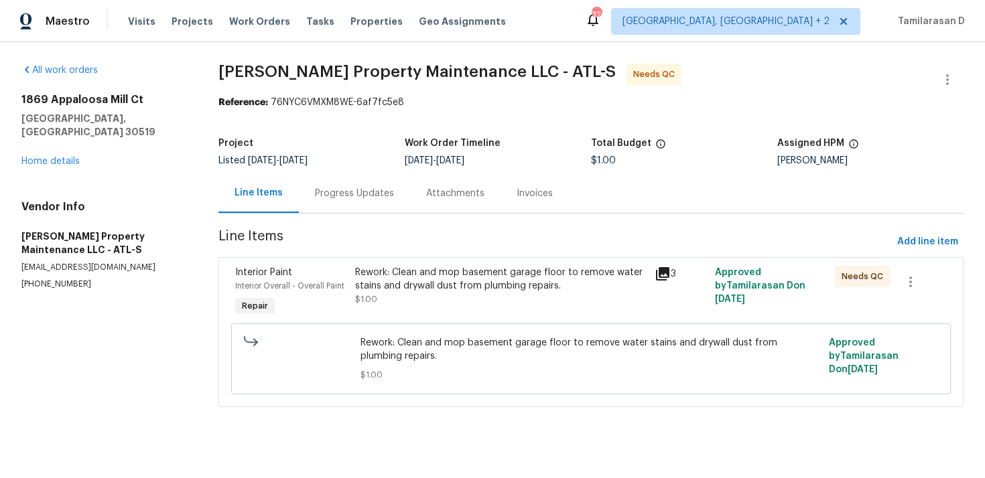
click at [342, 198] on div "Progress Updates" at bounding box center [354, 193] width 79 height 13
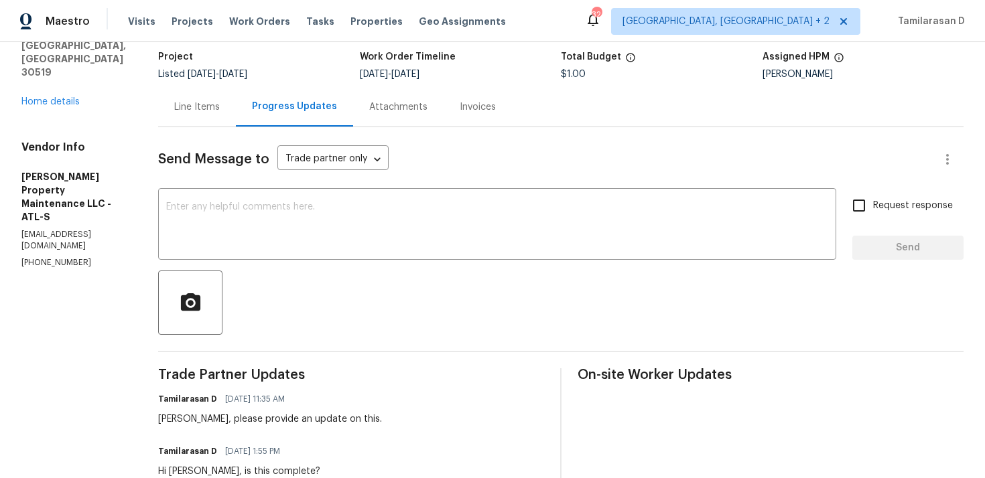
scroll to position [101, 0]
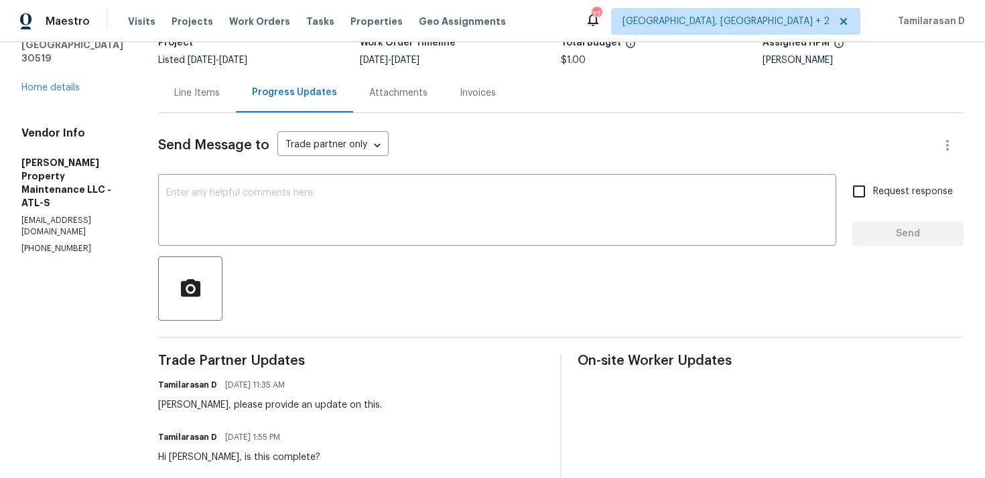
click at [60, 243] on p "(770) 235-8482" at bounding box center [73, 248] width 105 height 11
copy p "(770) 235-8482"
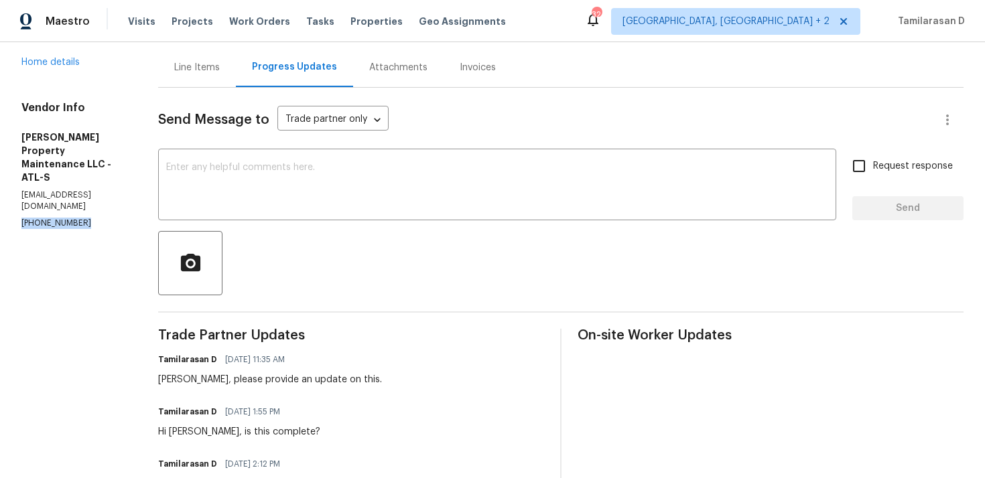
scroll to position [157, 0]
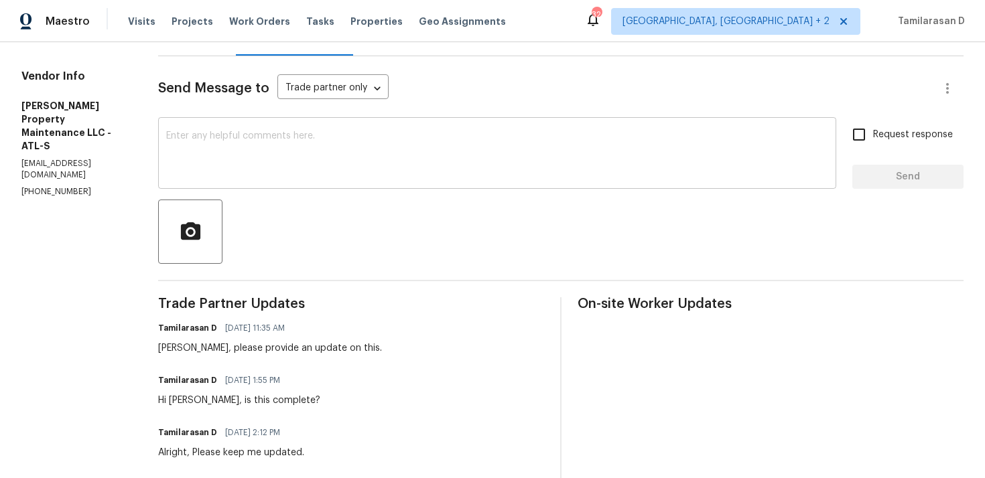
click at [255, 142] on textarea at bounding box center [497, 154] width 662 height 47
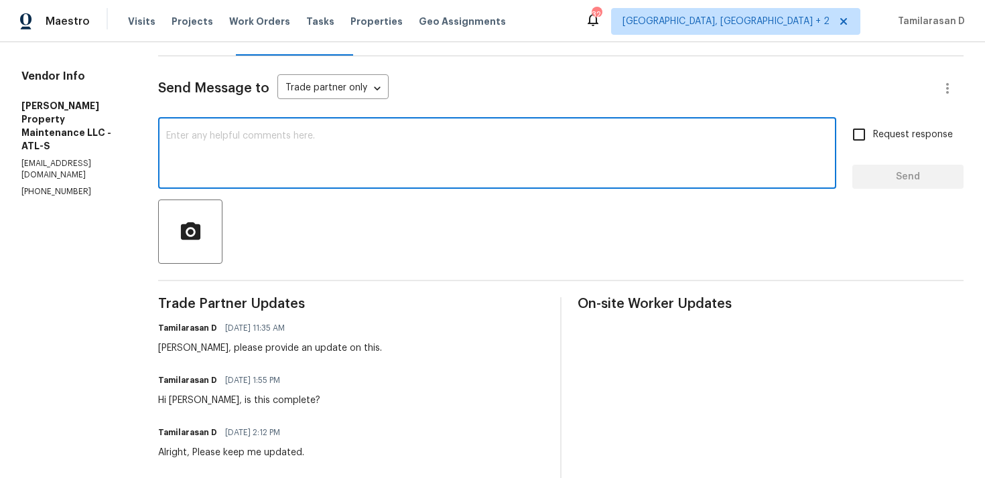
type textarea "G"
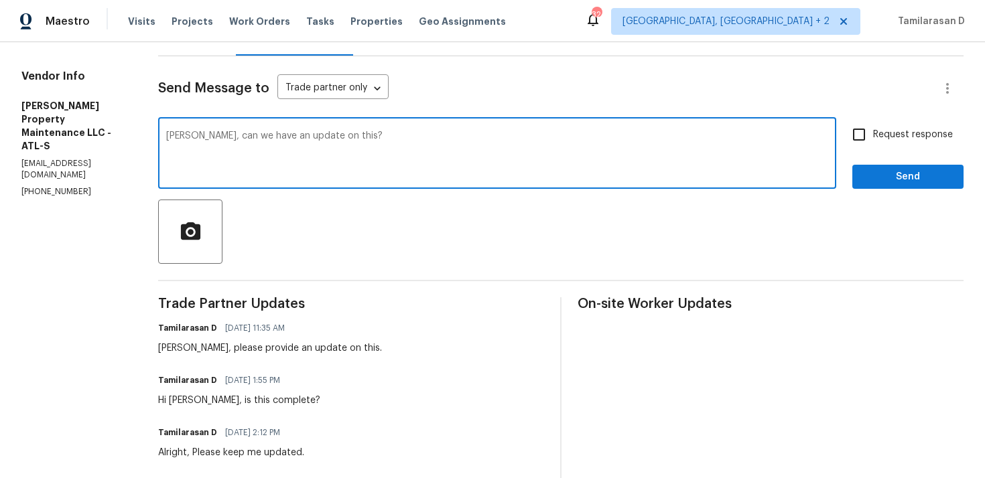
type textarea "Daniel, can we have an update on this?"
click at [861, 131] on input "Request response" at bounding box center [859, 135] width 28 height 28
checkbox input "true"
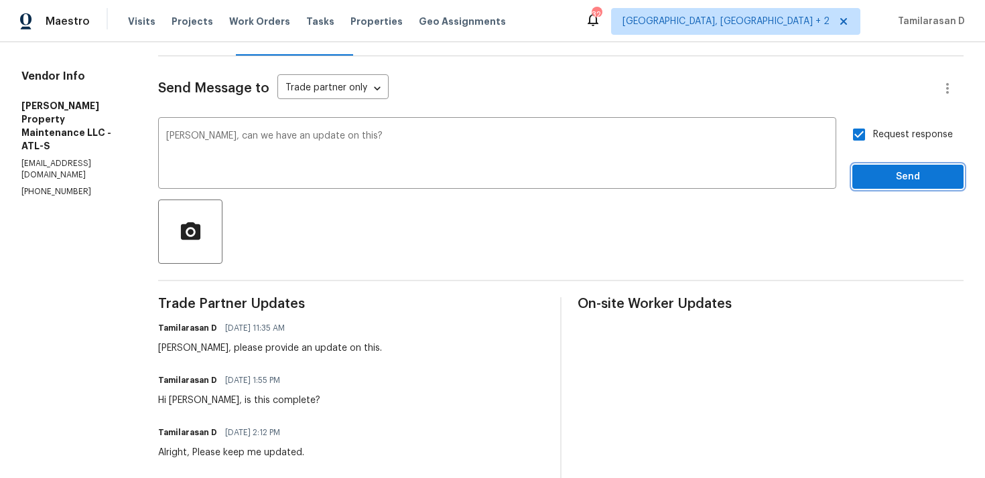
click at [893, 178] on span "Send" at bounding box center [908, 177] width 90 height 17
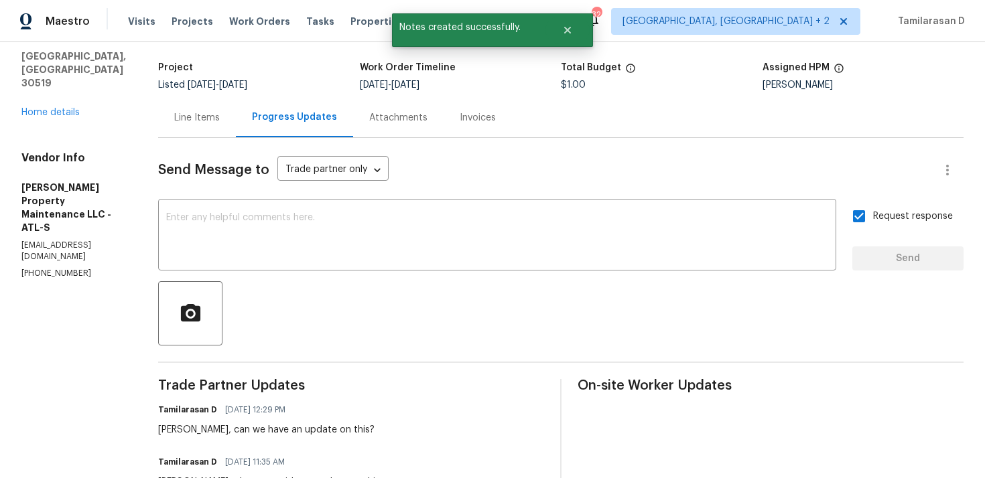
scroll to position [0, 0]
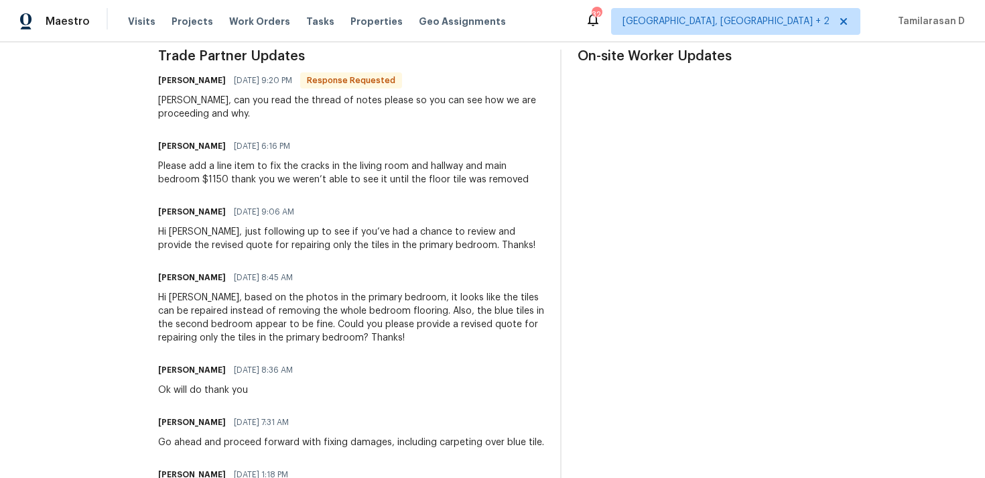
scroll to position [358, 0]
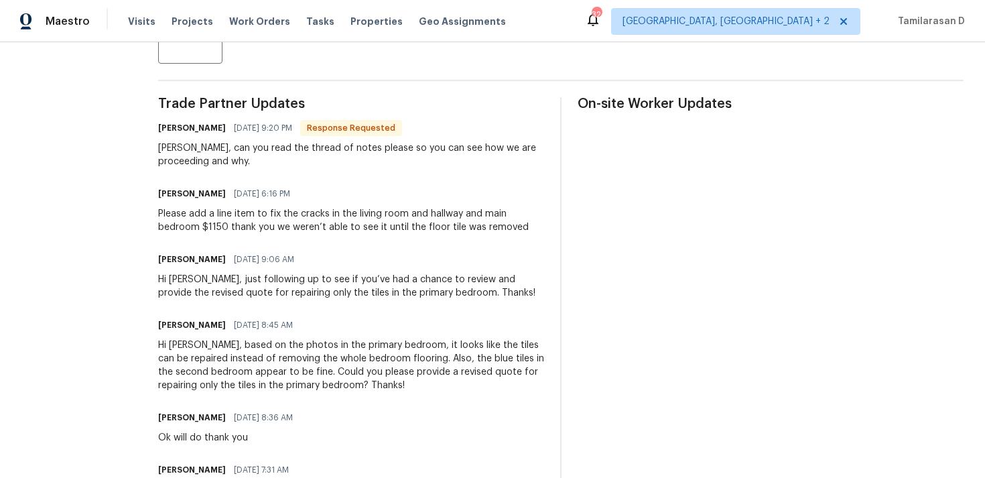
click at [186, 156] on div "[PERSON_NAME], can you read the thread of notes please so you can see how we ar…" at bounding box center [351, 154] width 386 height 27
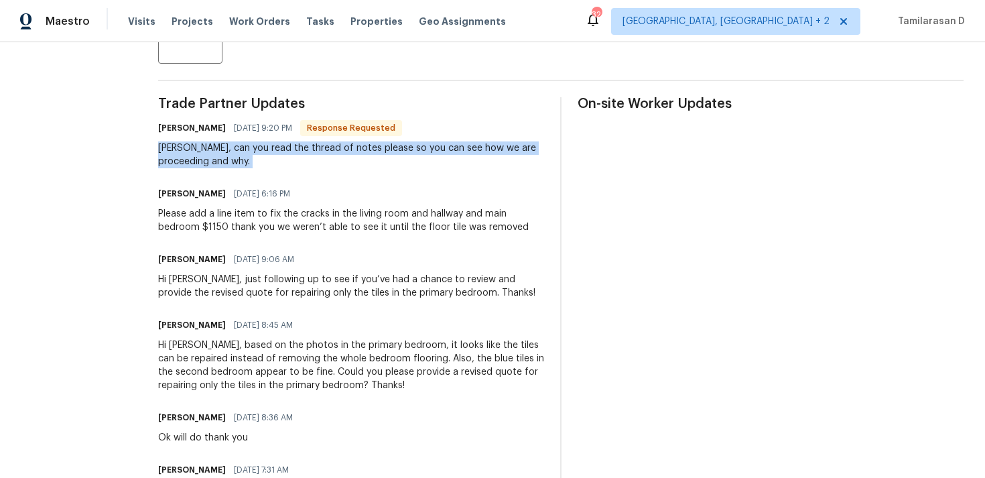
click at [186, 156] on div "[PERSON_NAME], can you read the thread of notes please so you can see how we ar…" at bounding box center [351, 154] width 386 height 27
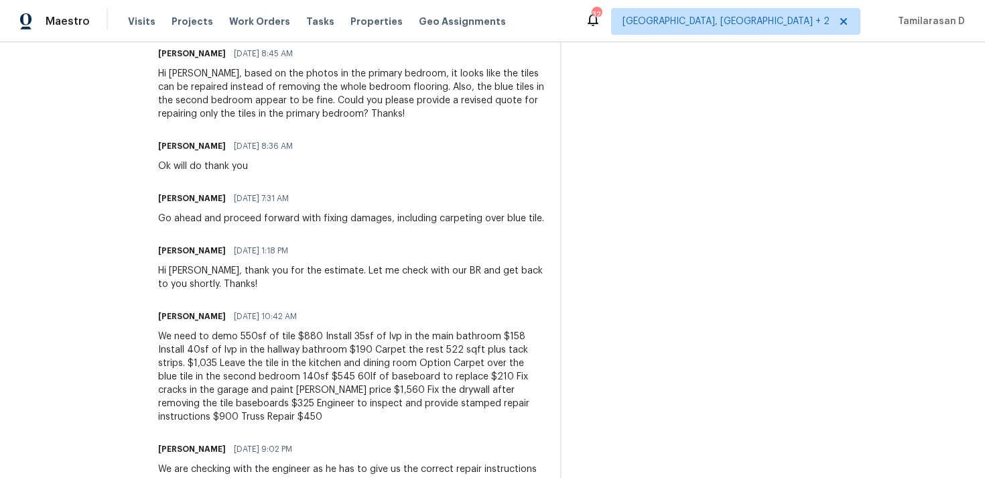
scroll to position [702, 0]
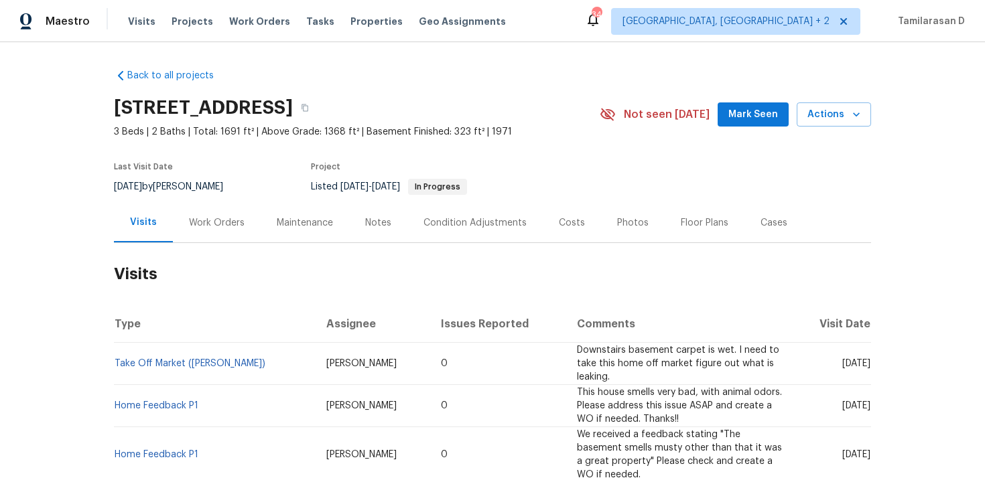
click at [220, 209] on div "Work Orders" at bounding box center [217, 223] width 88 height 40
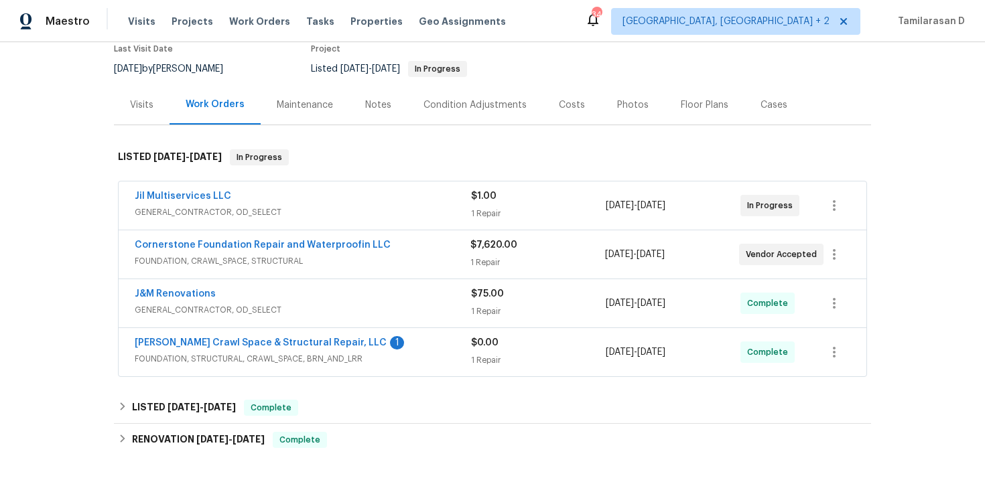
scroll to position [172, 0]
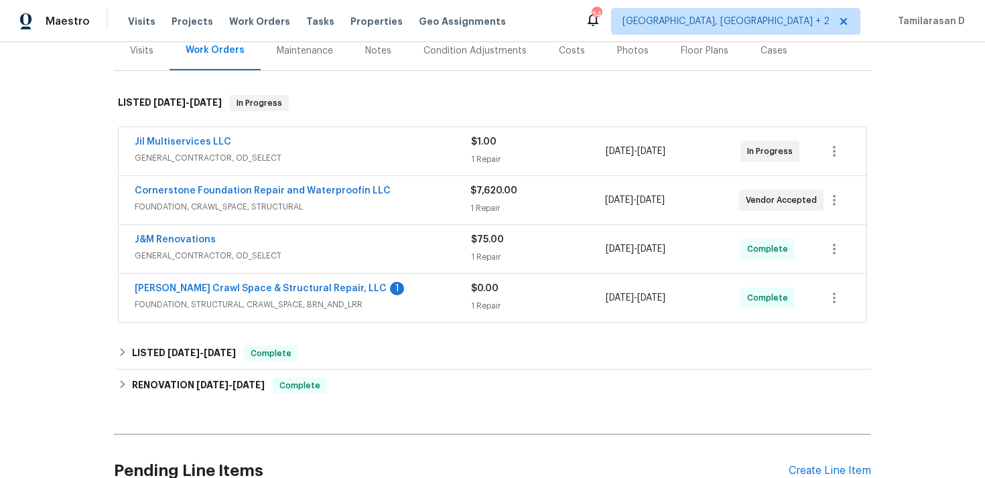
click at [285, 257] on span "GENERAL_CONTRACTOR, OD_SELECT" at bounding box center [303, 255] width 336 height 13
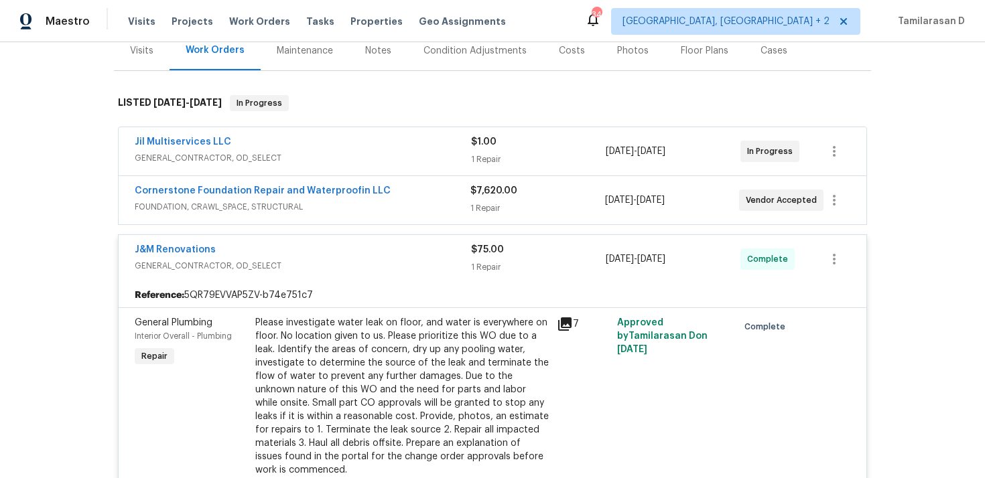
click at [283, 258] on div "J&M Renovations" at bounding box center [303, 251] width 336 height 16
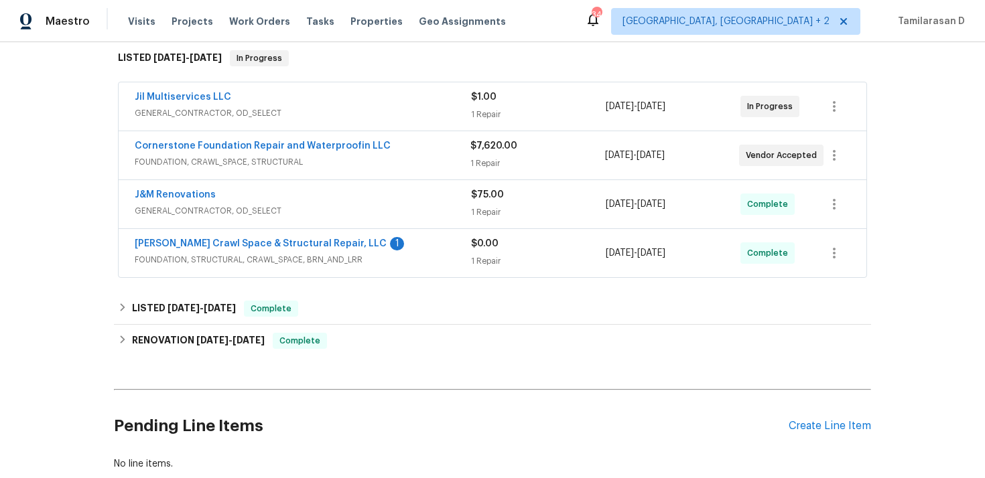
scroll to position [220, 0]
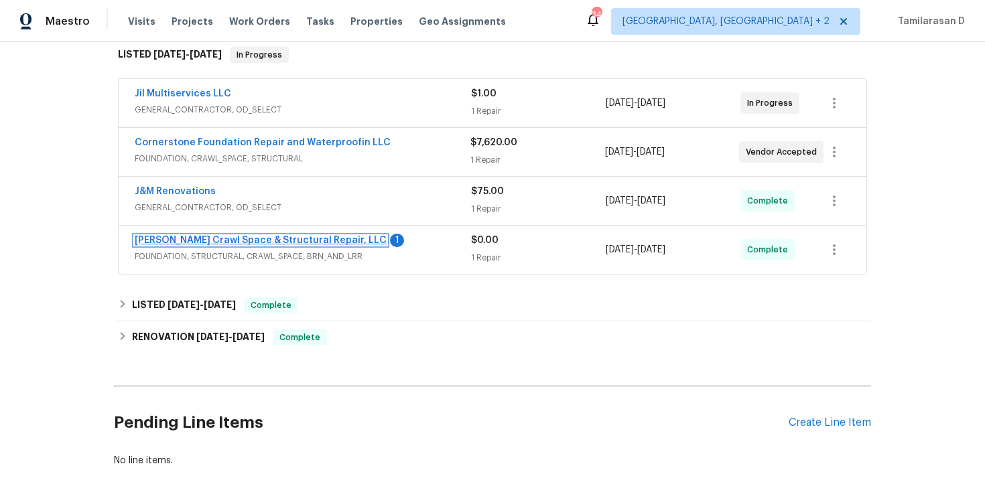
click at [279, 243] on link "Falcone Crawl Space & Structural Repair, LLC" at bounding box center [261, 240] width 252 height 9
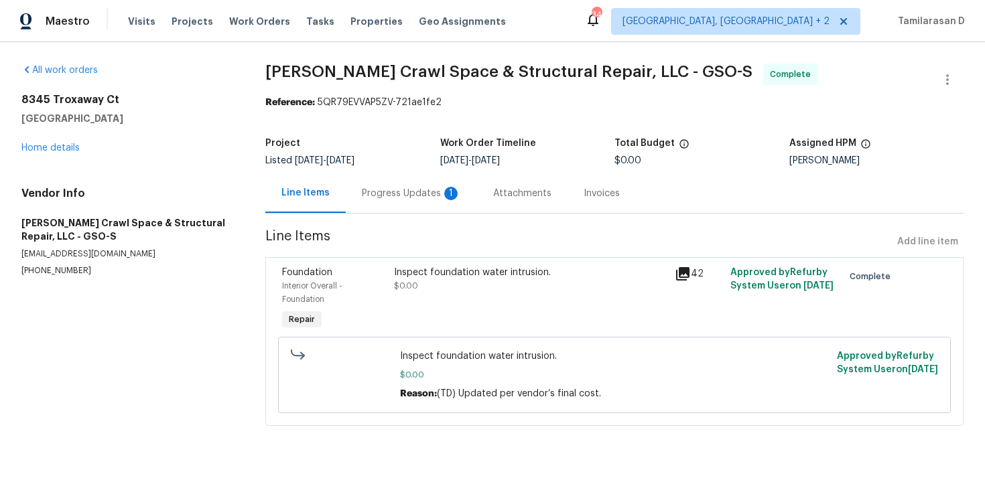
click at [363, 189] on div "Progress Updates 1" at bounding box center [411, 193] width 99 height 13
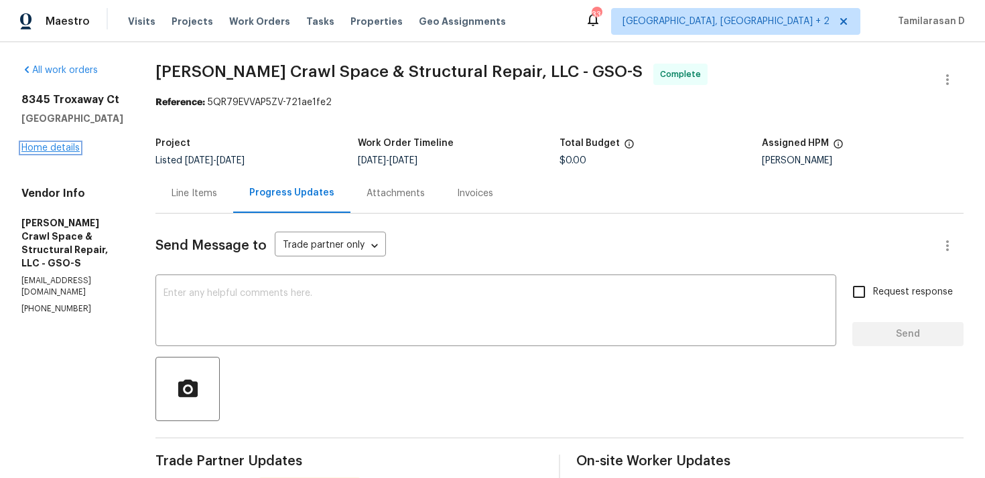
click at [59, 149] on link "Home details" at bounding box center [50, 147] width 58 height 9
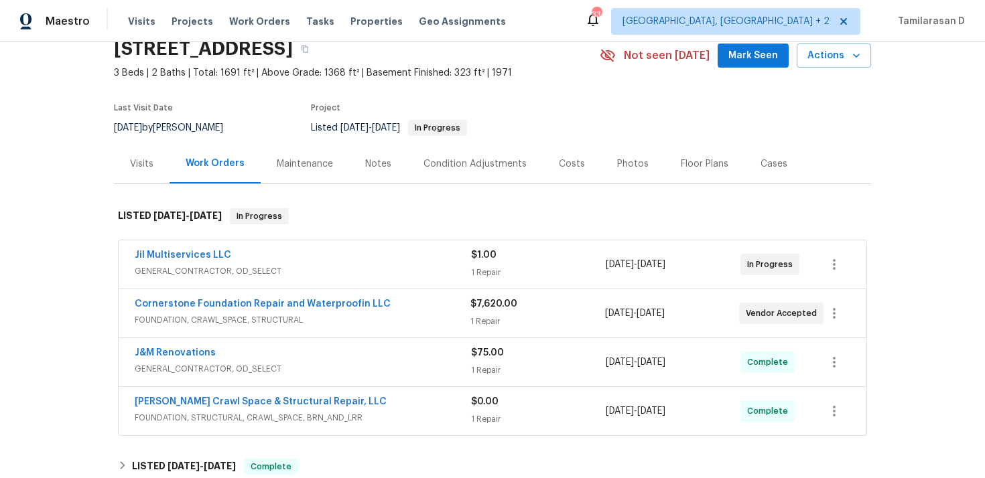
scroll to position [90, 0]
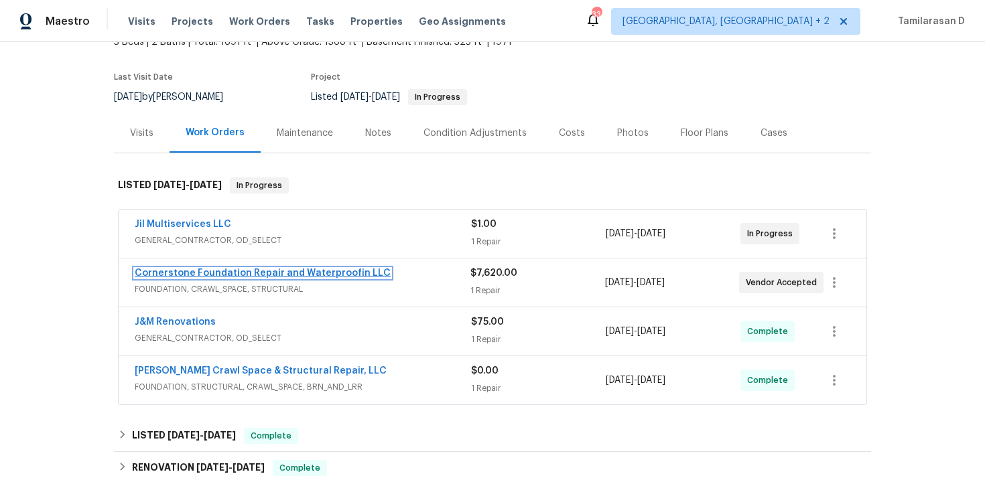
click at [304, 273] on link "Cornerstone Foundation Repair and Waterproofin LLC" at bounding box center [263, 273] width 256 height 9
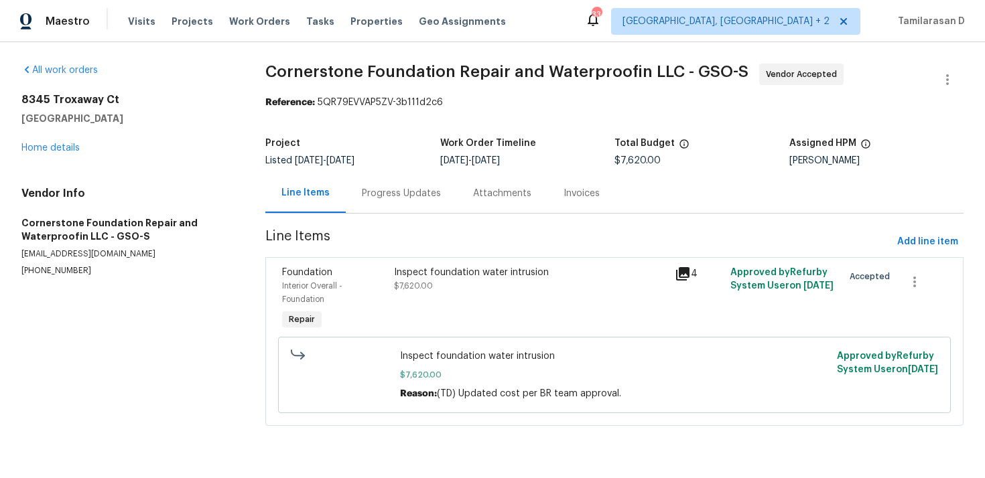
click at [358, 188] on div "Progress Updates" at bounding box center [401, 194] width 111 height 40
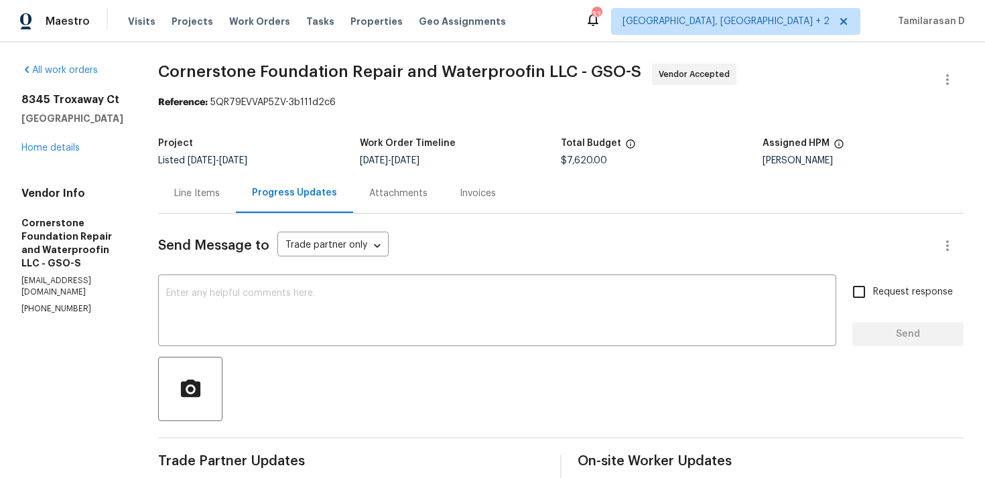
click at [289, 131] on div "Project Listed 8/22/2025 - 10/3/2025 Work Order Timeline 8/27/2025 - 10/3/2025 …" at bounding box center [560, 152] width 805 height 43
click at [199, 212] on div "Line Items" at bounding box center [197, 194] width 78 height 40
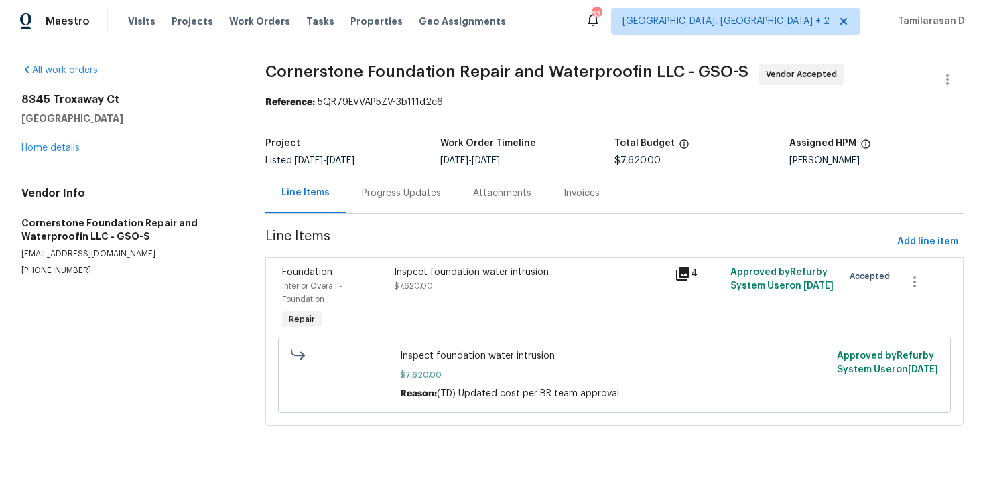
click at [365, 197] on div "Progress Updates" at bounding box center [401, 193] width 79 height 13
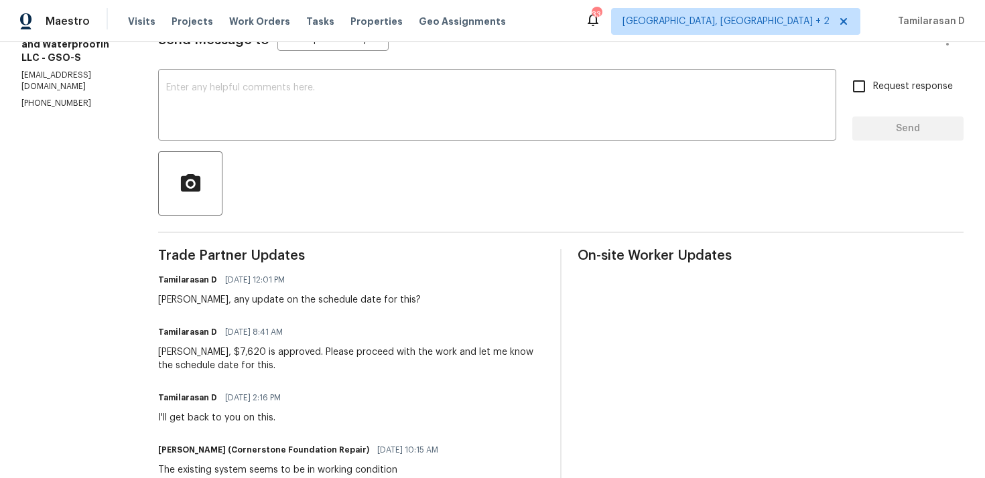
scroll to position [180, 0]
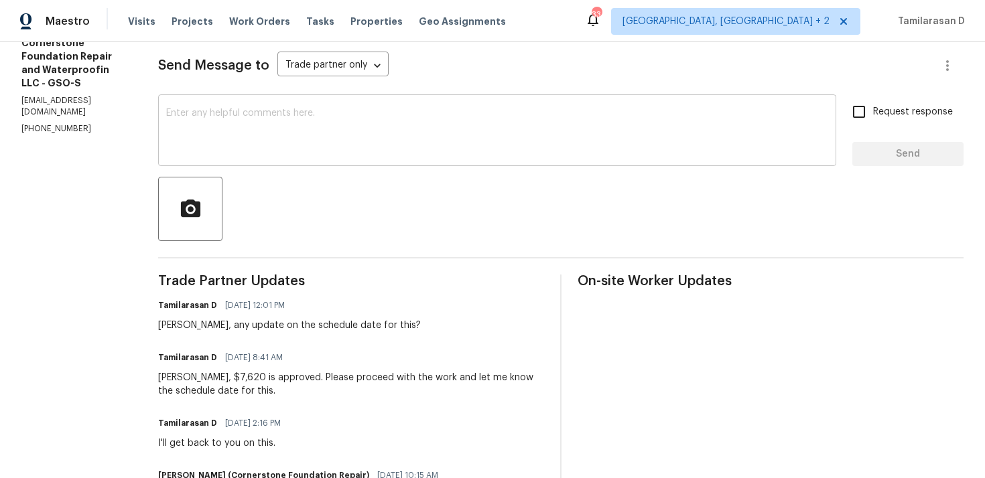
click at [223, 121] on textarea at bounding box center [497, 132] width 662 height 47
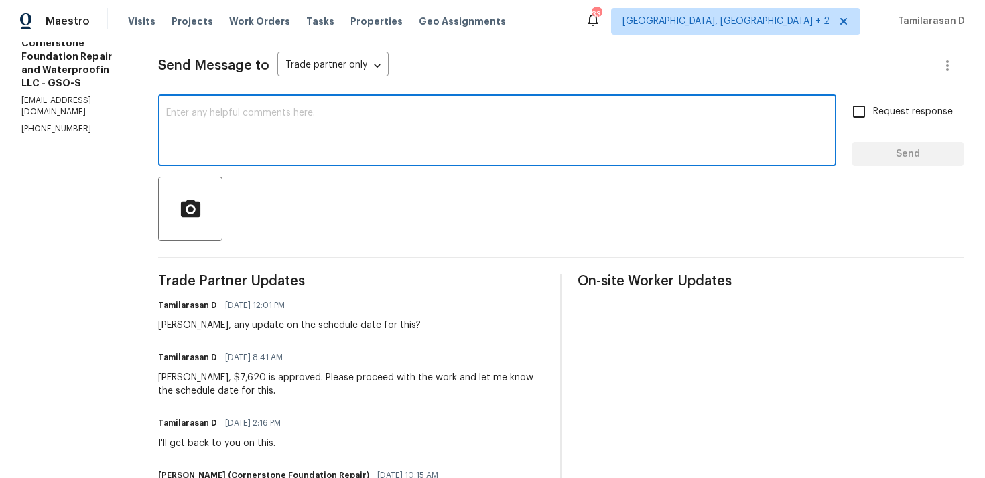
type textarea "J"
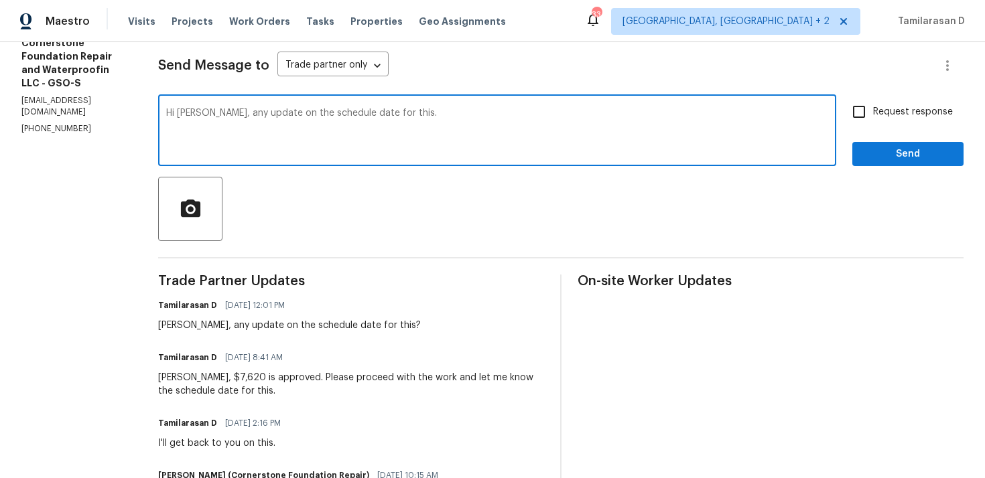
click at [178, 111] on textarea "Hi jonathan, any update on the schedule date for this." at bounding box center [497, 132] width 662 height 47
type textarea "Hi Jonathan, any update on the schedule date for this."
click at [442, 106] on div "Hi Jonathan, any update on the schedule date for this. x ​" at bounding box center [497, 132] width 678 height 68
click at [465, 121] on textarea "Hi Jonathan, any update on the schedule date for this." at bounding box center [497, 132] width 662 height 47
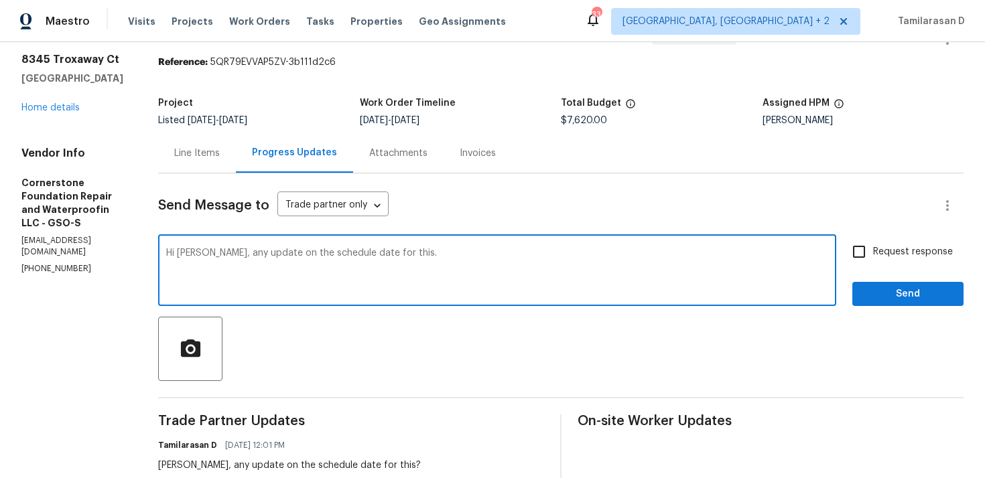
scroll to position [0, 0]
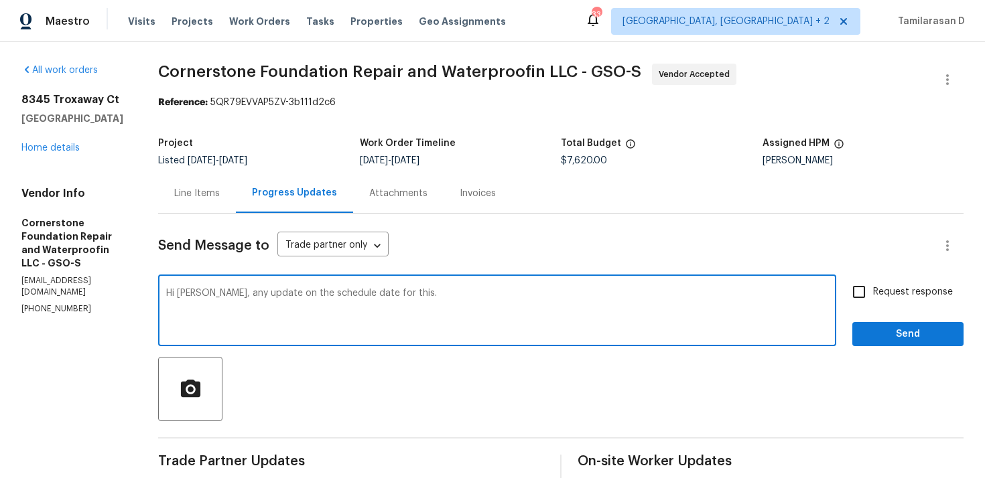
click at [869, 287] on input "Request response" at bounding box center [859, 292] width 28 height 28
checkbox input "true"
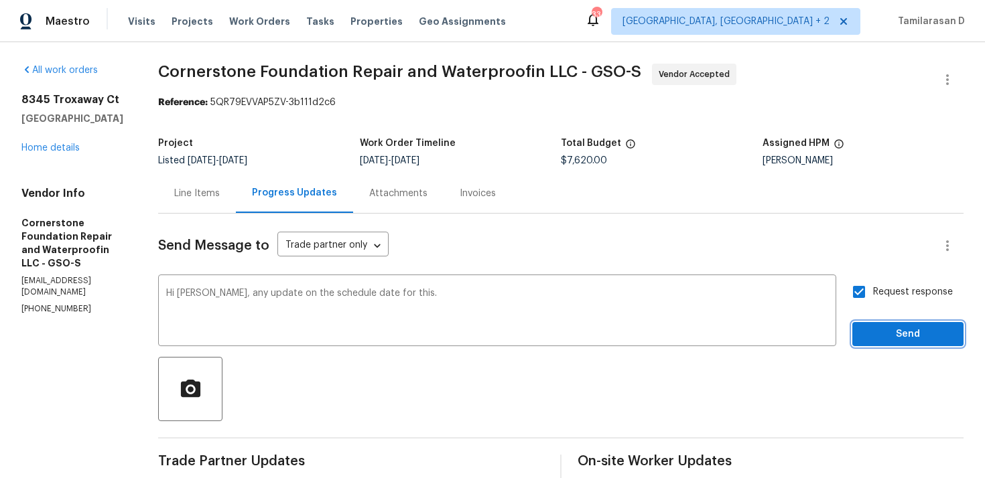
click at [907, 330] on span "Send" at bounding box center [908, 334] width 90 height 17
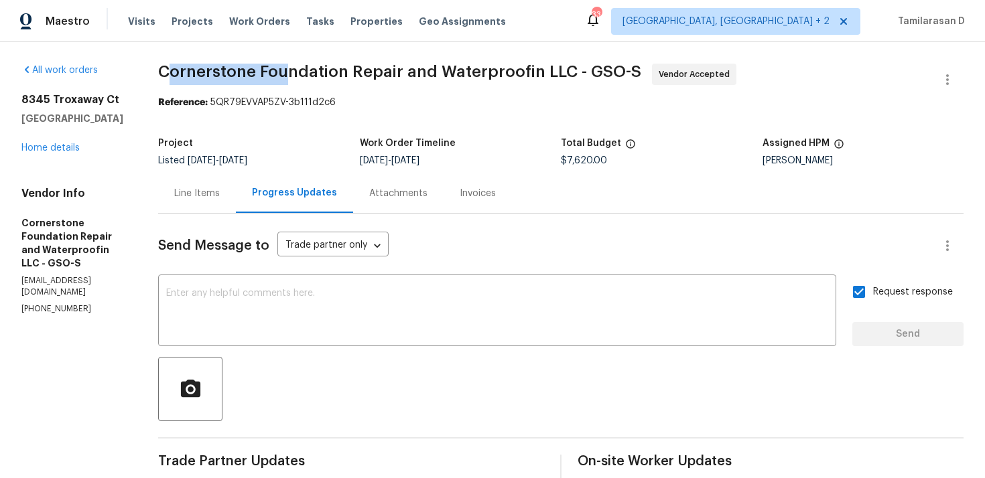
drag, startPoint x: 161, startPoint y: 71, endPoint x: 286, endPoint y: 79, distance: 125.6
click at [286, 79] on span "Cornerstone Foundation Repair and Waterproofin LLC - GSO-S" at bounding box center [399, 72] width 483 height 16
drag, startPoint x: 155, startPoint y: 69, endPoint x: 339, endPoint y: 70, distance: 183.6
click at [339, 70] on span "Cornerstone Foundation Repair and Waterproofin LLC - GSO-S" at bounding box center [399, 72] width 483 height 16
copy span "Cornerstone Foundation"
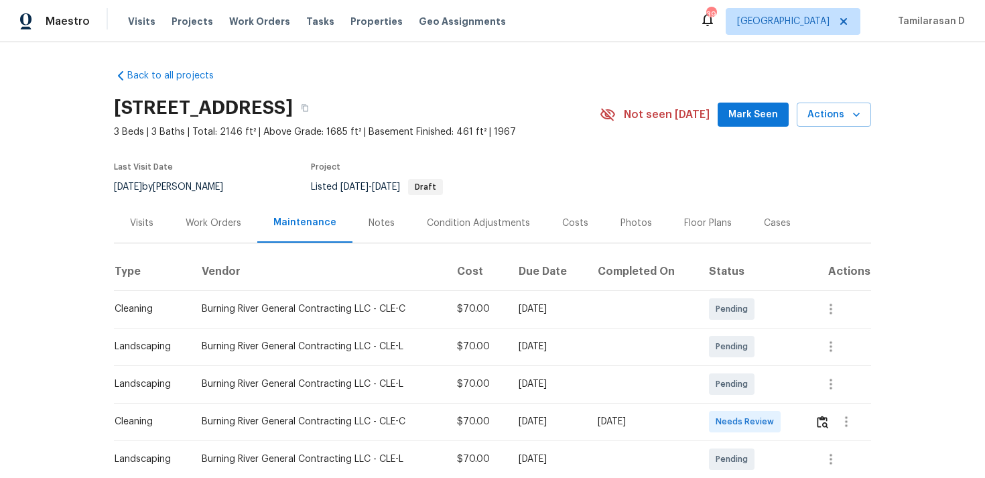
click at [205, 227] on div "Work Orders" at bounding box center [214, 222] width 56 height 13
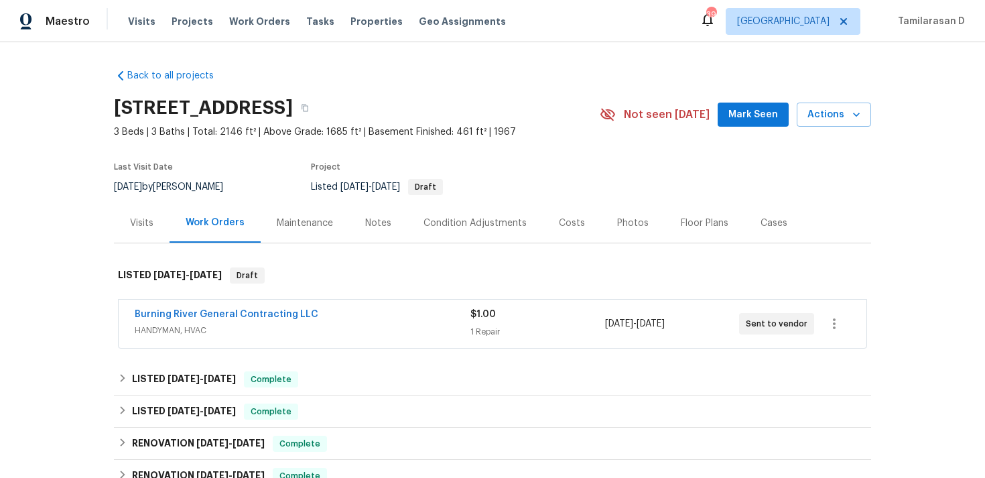
scroll to position [16, 0]
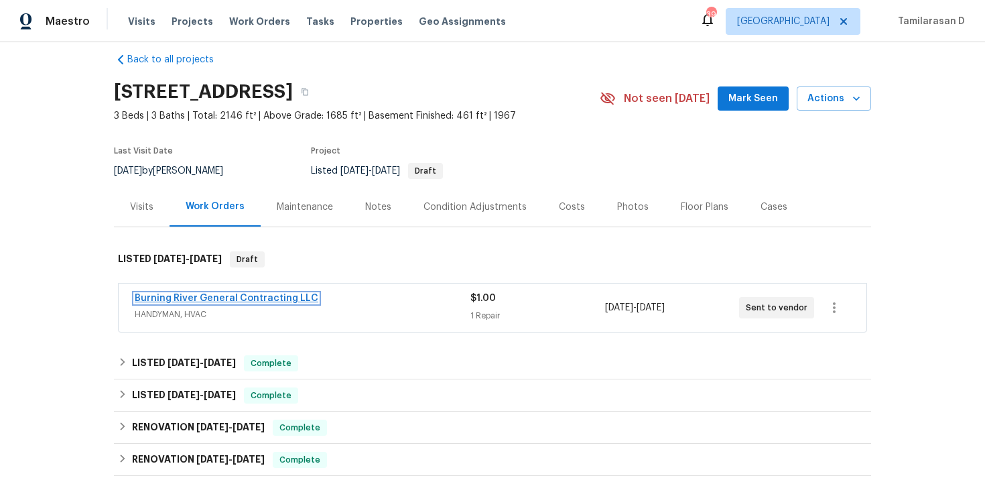
click at [247, 300] on link "Burning River General Contracting LLC" at bounding box center [227, 298] width 184 height 9
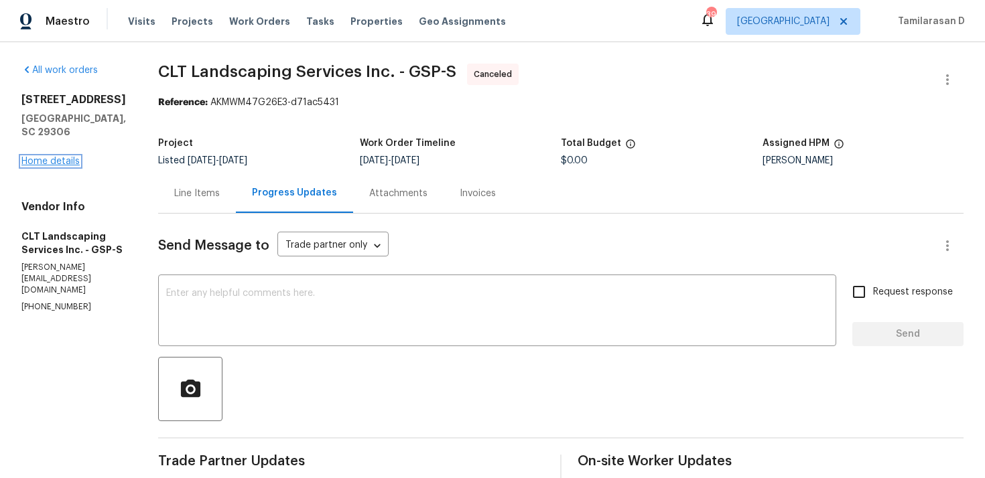
click at [42, 166] on link "Home details" at bounding box center [50, 161] width 58 height 9
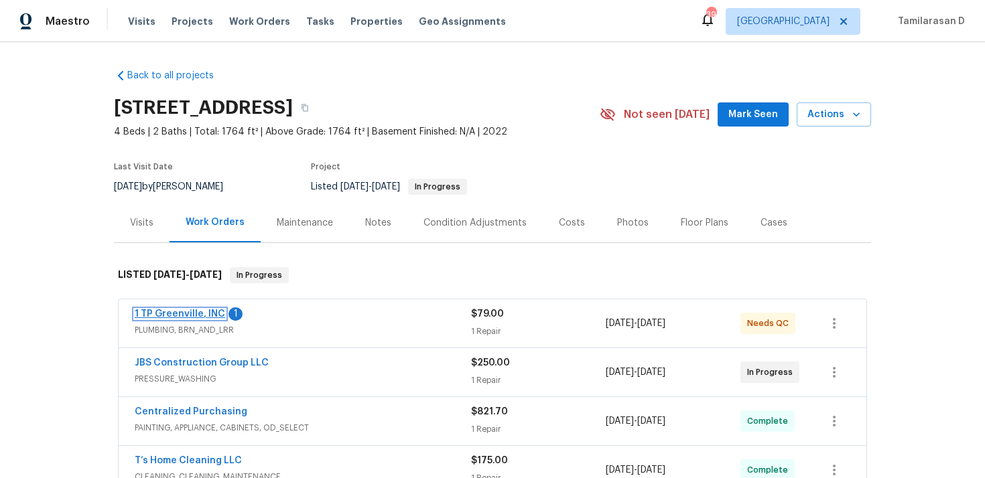
click at [178, 312] on link "1 TP Greenville, INC" at bounding box center [180, 314] width 90 height 9
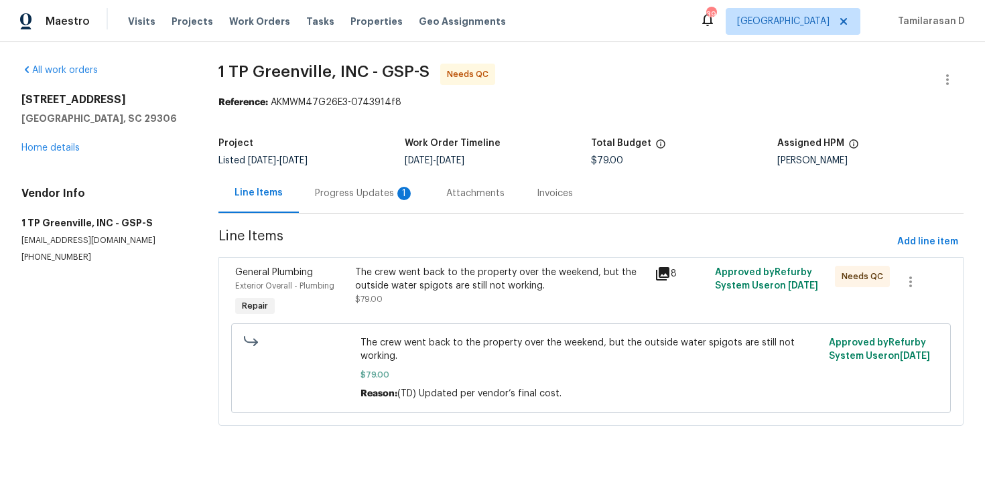
click at [359, 194] on div "Progress Updates 1" at bounding box center [364, 193] width 99 height 13
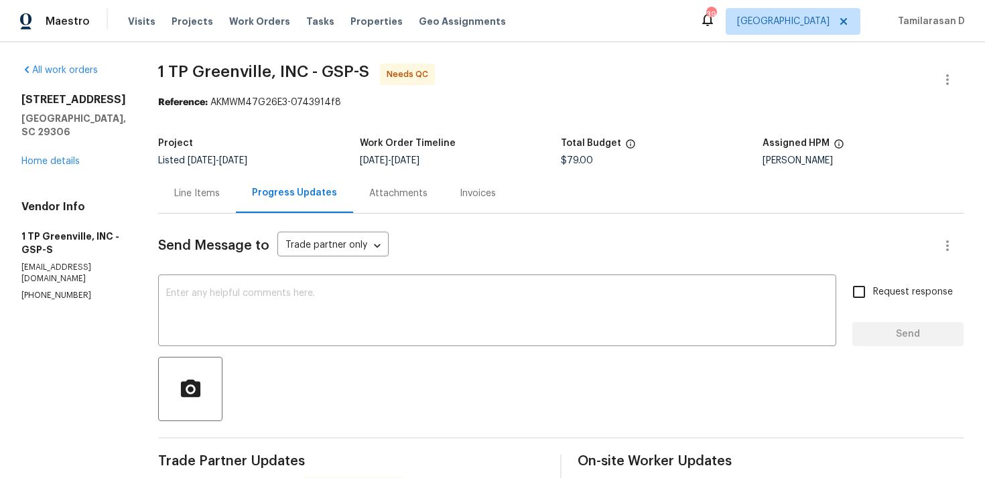
click at [208, 206] on div "Line Items" at bounding box center [197, 194] width 78 height 40
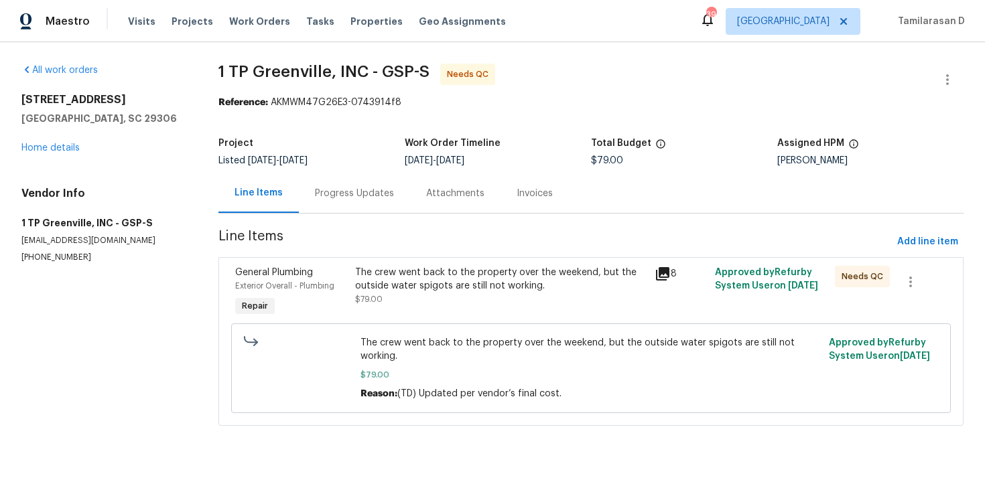
click at [437, 285] on div "The crew went back to the property over the weekend, but the outside water spig…" at bounding box center [501, 279] width 292 height 27
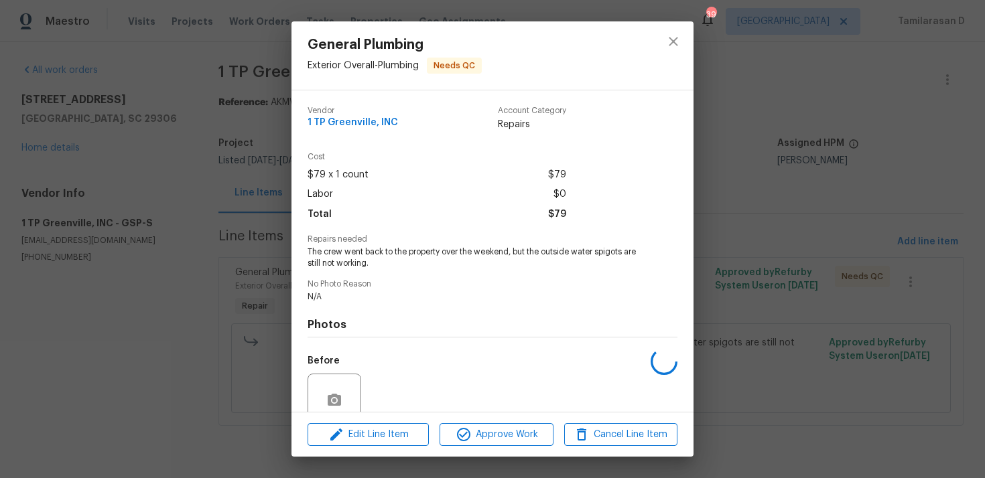
scroll to position [116, 0]
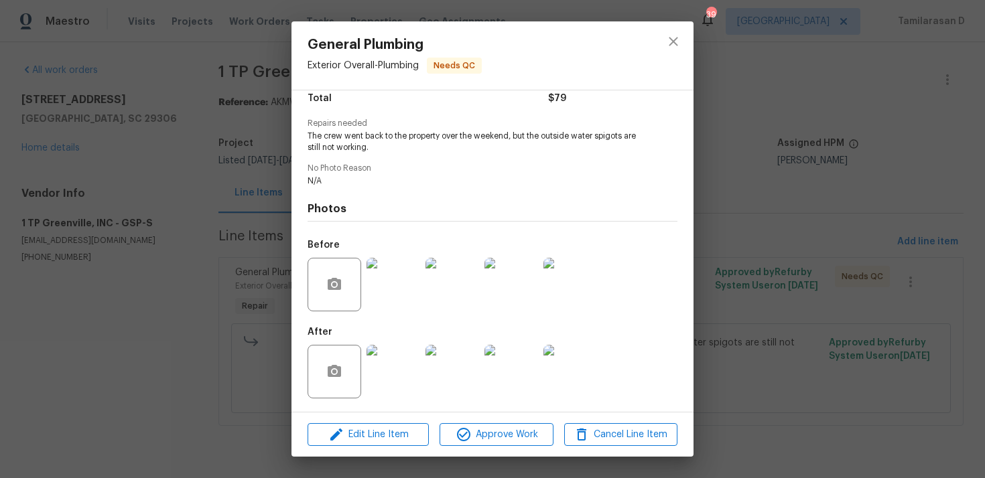
click at [405, 344] on div at bounding box center [393, 372] width 59 height 70
click at [400, 371] on img at bounding box center [394, 372] width 54 height 54
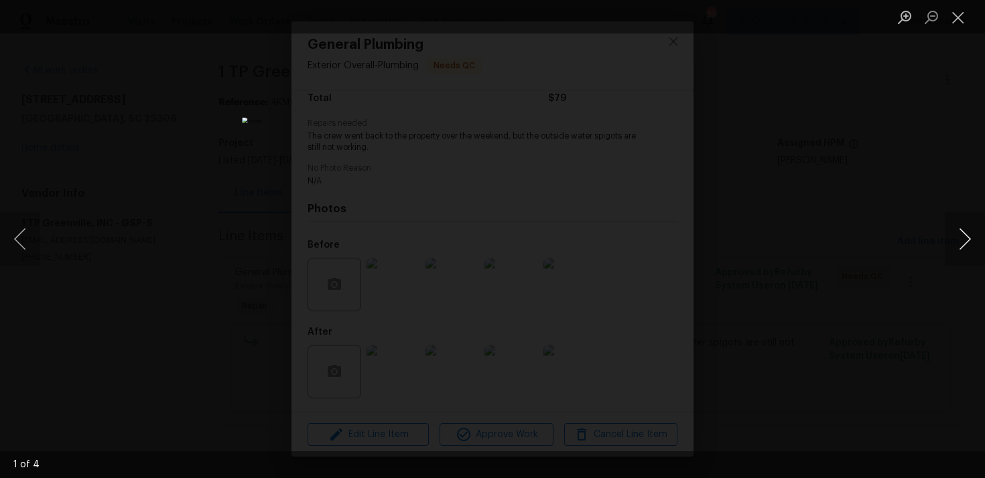
click at [970, 244] on button "Next image" at bounding box center [965, 239] width 40 height 54
click at [956, 15] on button "Close lightbox" at bounding box center [958, 16] width 27 height 23
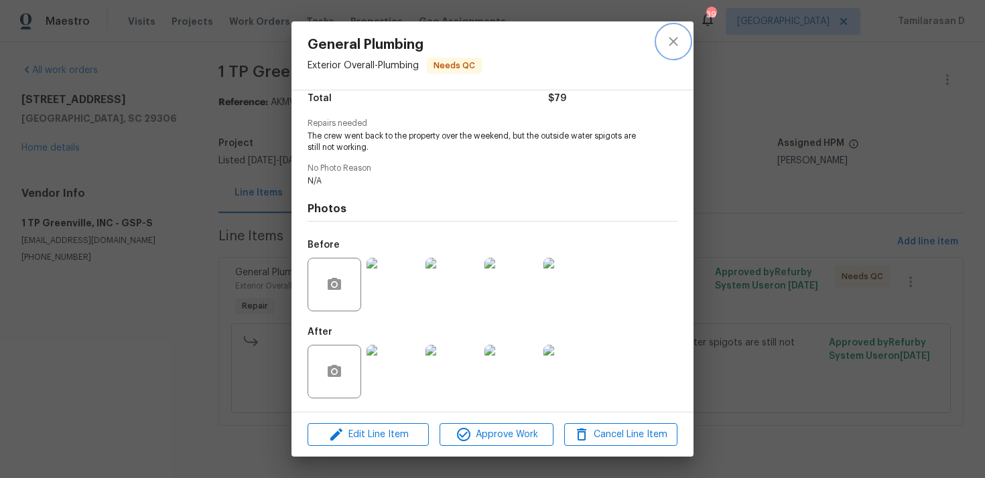
click at [669, 48] on icon "close" at bounding box center [673, 42] width 16 height 16
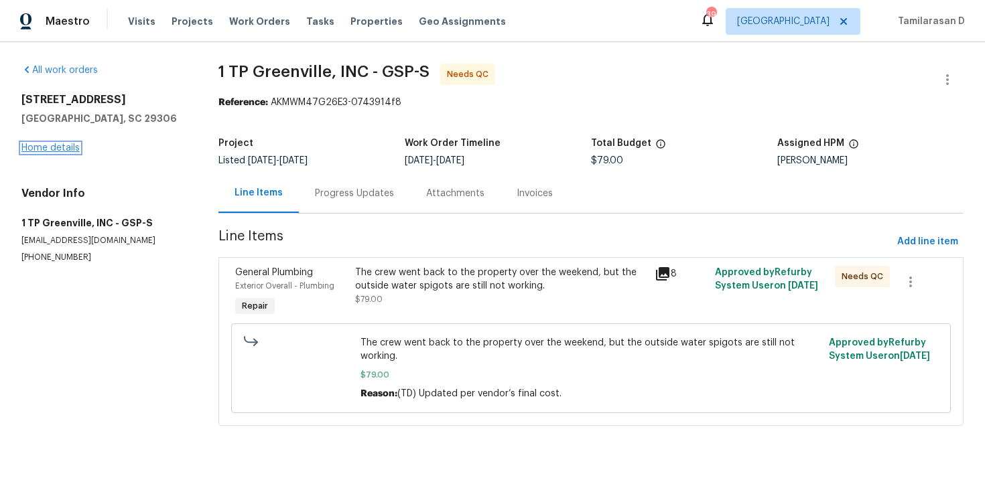
click at [67, 143] on link "Home details" at bounding box center [50, 147] width 58 height 9
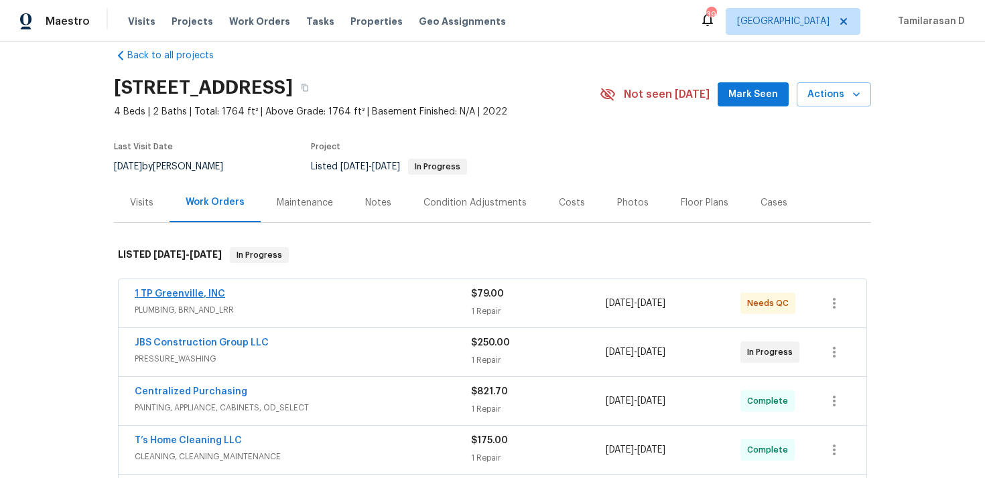
scroll to position [34, 0]
